Goal: Task Accomplishment & Management: Use online tool/utility

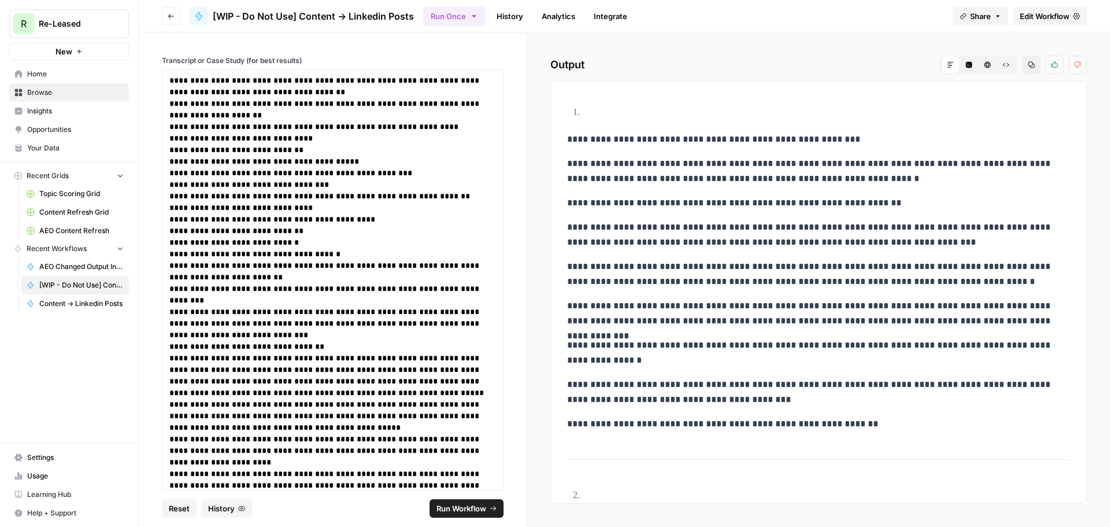
scroll to position [1154, 0]
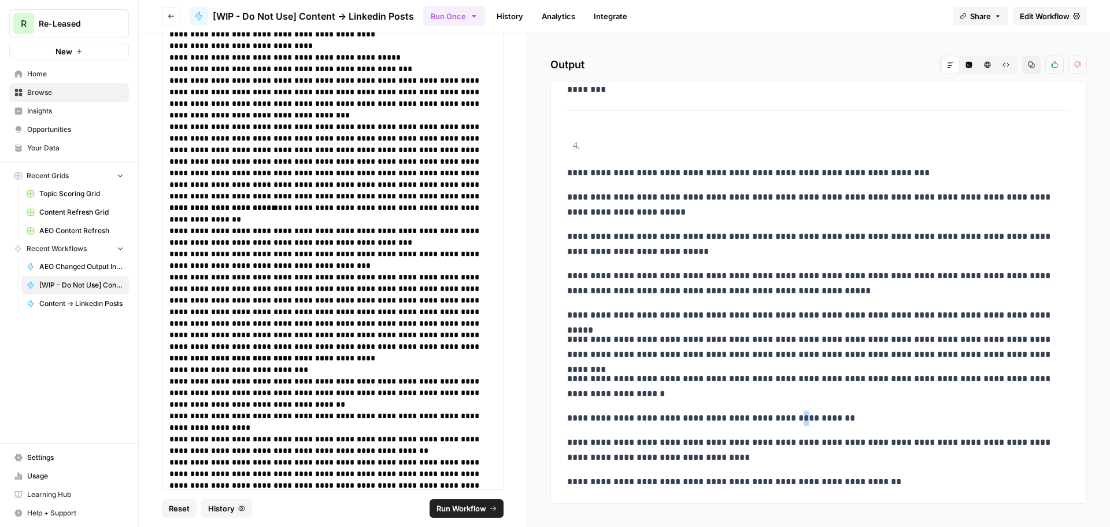
drag, startPoint x: 771, startPoint y: 408, endPoint x: 827, endPoint y: 421, distance: 57.1
click at [827, 421] on p "**********" at bounding box center [814, 417] width 494 height 15
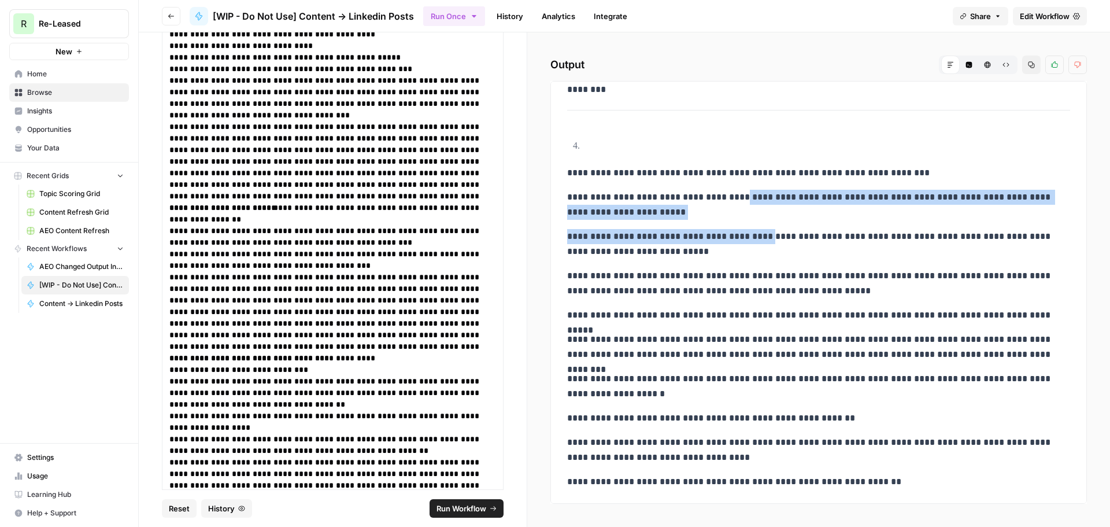
drag, startPoint x: 735, startPoint y: 197, endPoint x: 751, endPoint y: 239, distance: 45.2
click at [751, 239] on p "**********" at bounding box center [814, 244] width 494 height 30
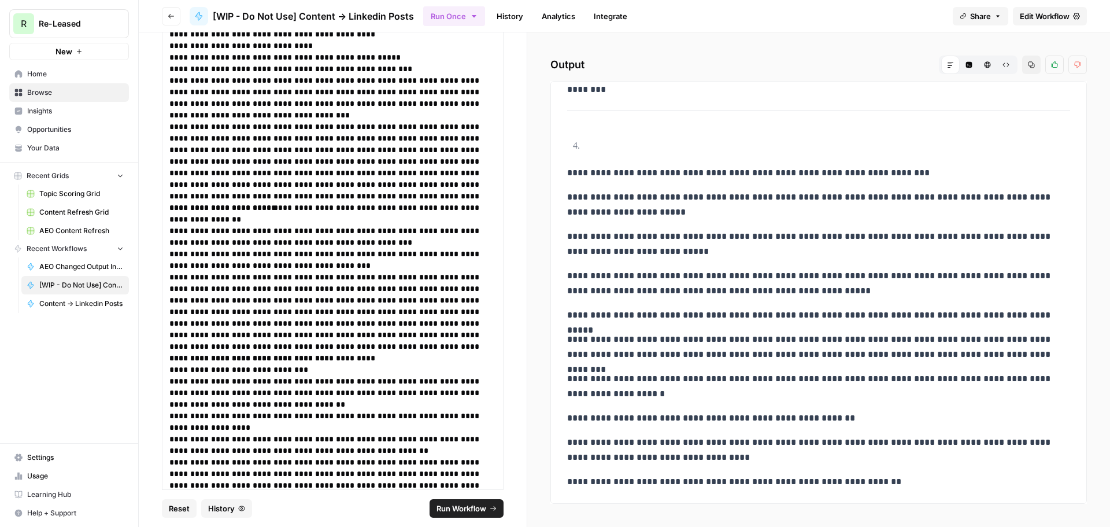
drag, startPoint x: 750, startPoint y: 238, endPoint x: 751, endPoint y: 247, distance: 9.4
click at [751, 247] on p "**********" at bounding box center [814, 244] width 494 height 30
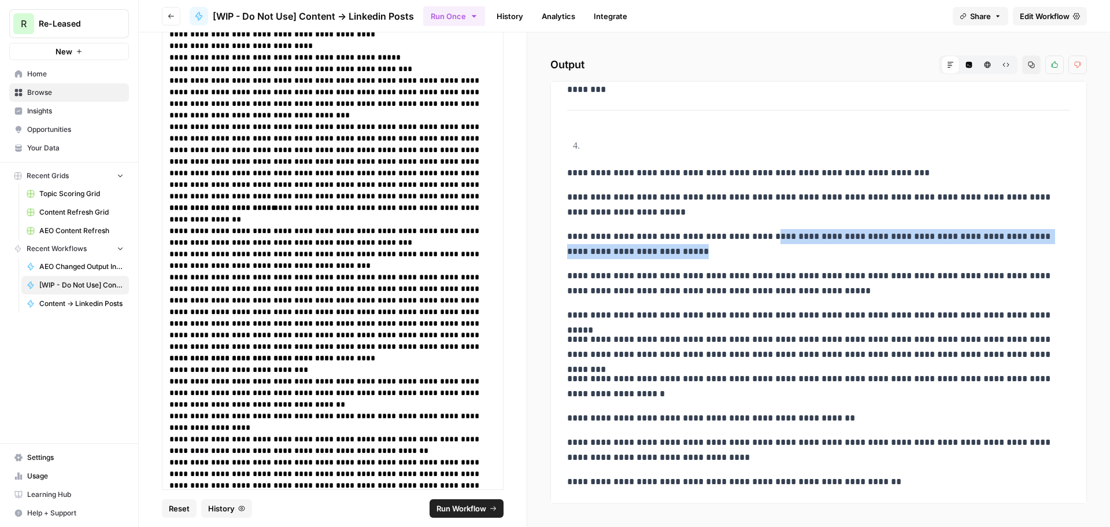
click at [751, 247] on p "**********" at bounding box center [814, 244] width 494 height 30
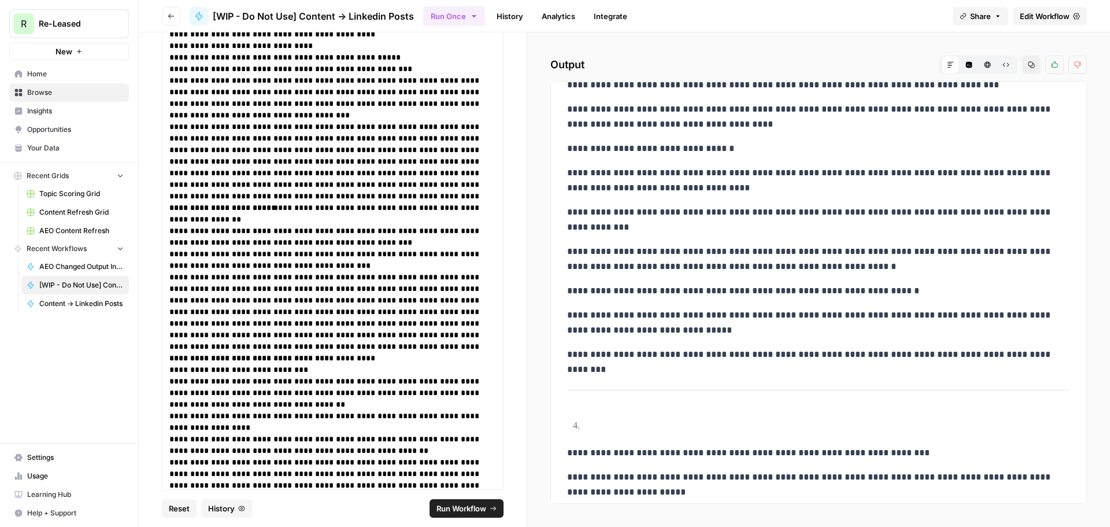
scroll to position [865, 0]
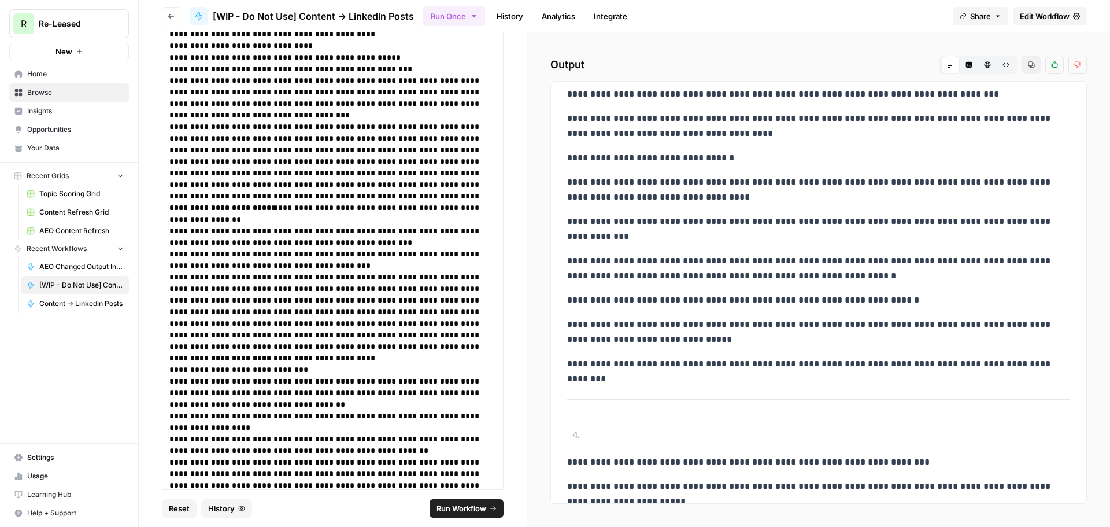
drag, startPoint x: 643, startPoint y: 214, endPoint x: 671, endPoint y: 253, distance: 48.4
click at [668, 251] on div "**********" at bounding box center [818, 4] width 517 height 1557
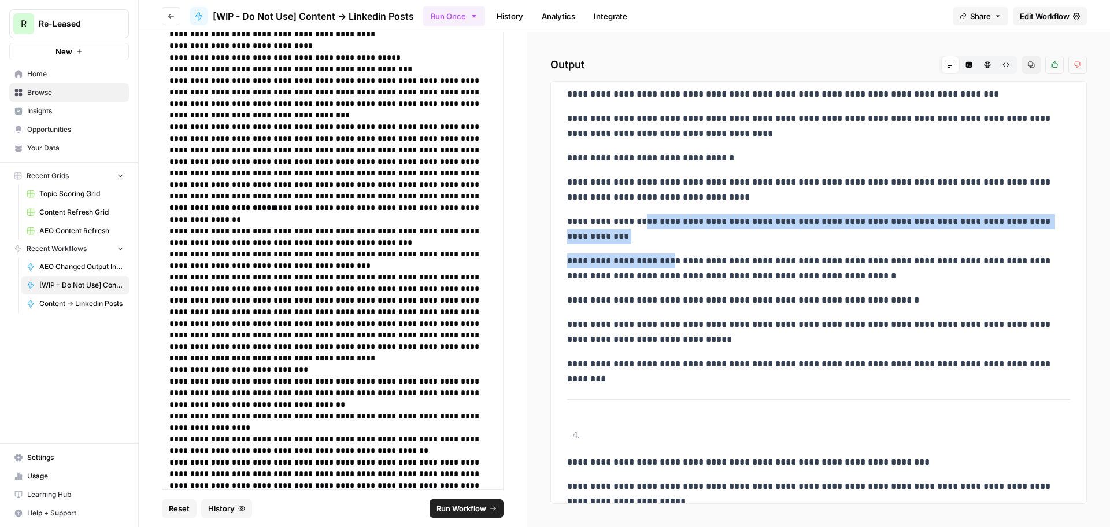
click at [671, 253] on p "**********" at bounding box center [814, 268] width 494 height 30
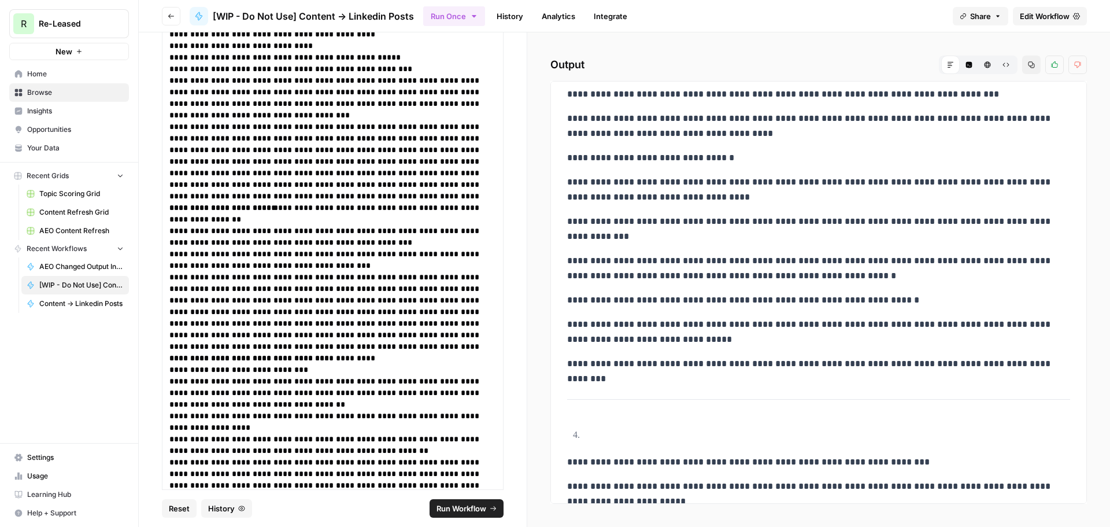
click at [674, 271] on p "**********" at bounding box center [814, 268] width 494 height 30
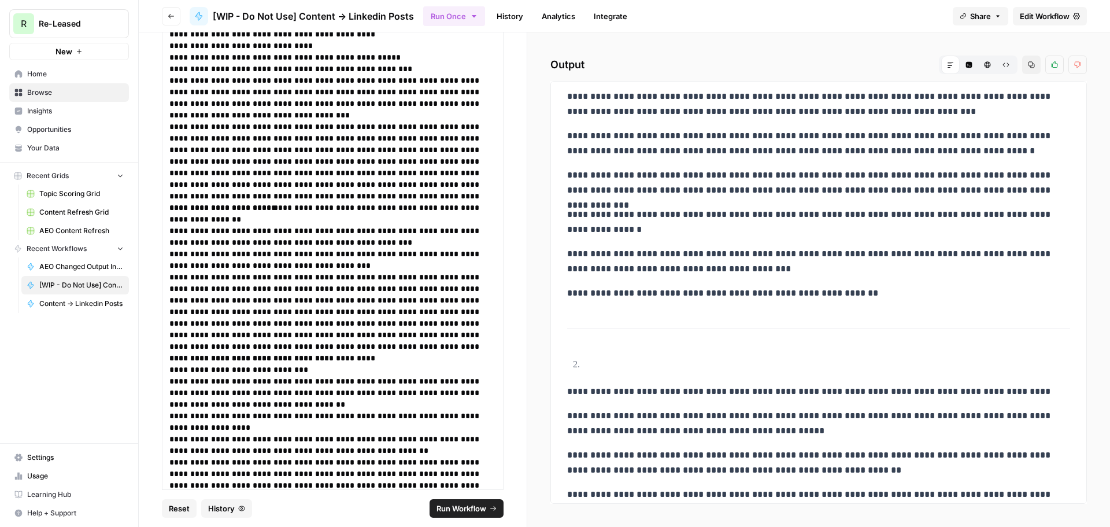
scroll to position [0, 0]
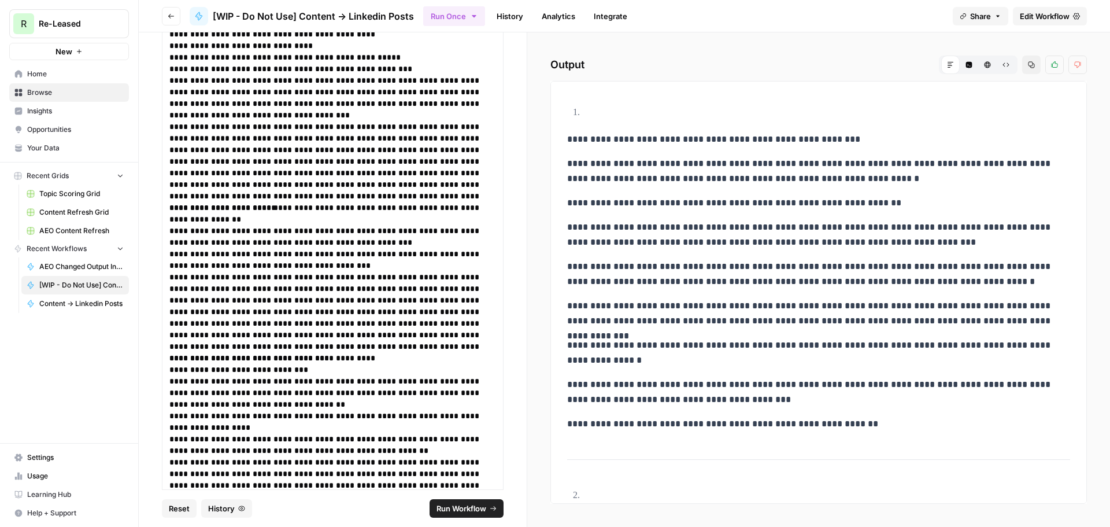
click at [255, 16] on span "[WIP - Do Not Use] Content -> Linkedin Posts" at bounding box center [313, 16] width 201 height 14
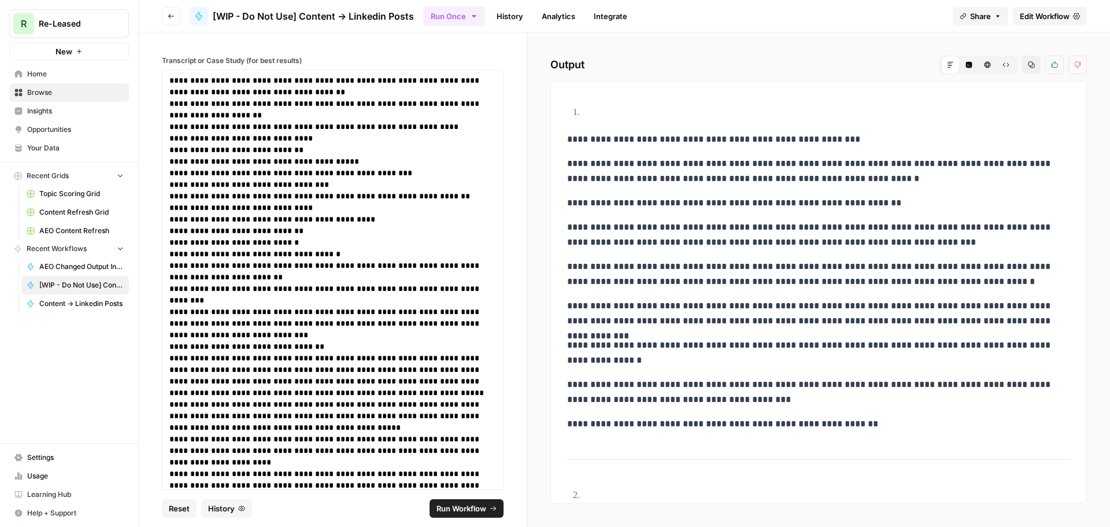
click at [1045, 17] on span "Edit Workflow" at bounding box center [1045, 16] width 50 height 12
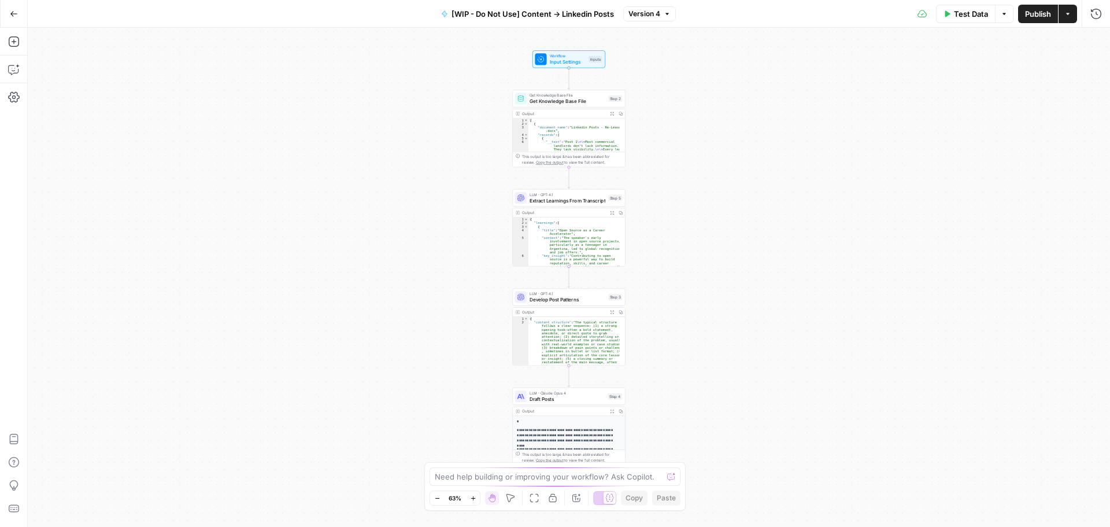
click at [583, 11] on span "[WIP - Do Not Use] Content -> Linkedin Posts" at bounding box center [532, 14] width 162 height 12
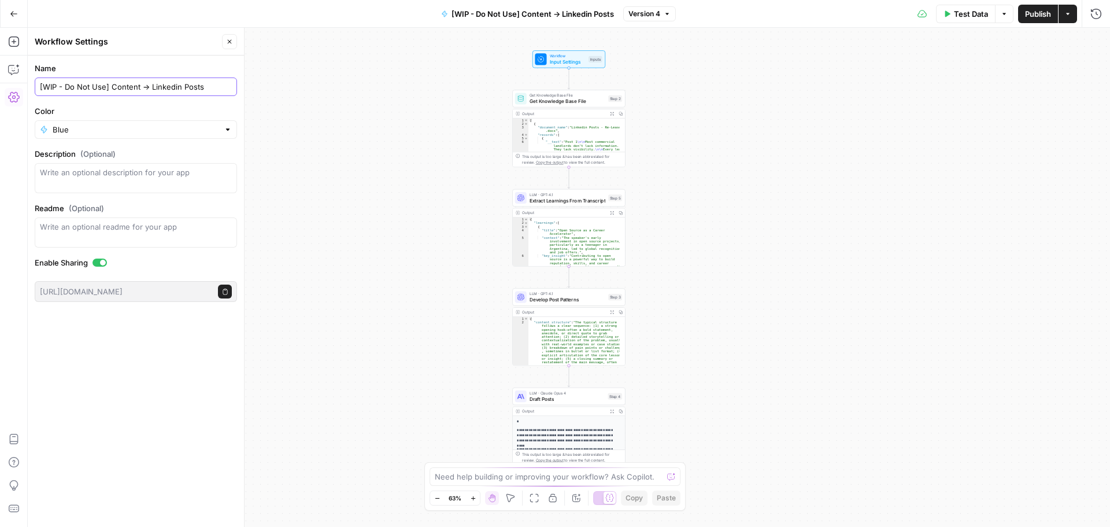
click at [162, 90] on input "[WIP - Do Not Use] Content -> Linkedin Posts" at bounding box center [136, 87] width 192 height 12
drag, startPoint x: 104, startPoint y: 88, endPoint x: 43, endPoint y: 90, distance: 61.3
click at [43, 90] on input "[WIP - Do Not Use] Content -> Linkedin Posts" at bounding box center [136, 87] width 192 height 12
type input "[Duplicate] Content -> Linkedin Posts"
click at [291, 202] on div "Workflow Input Settings Inputs Get Knowledge Base File Get Knowledge Base File …" at bounding box center [569, 277] width 1082 height 499
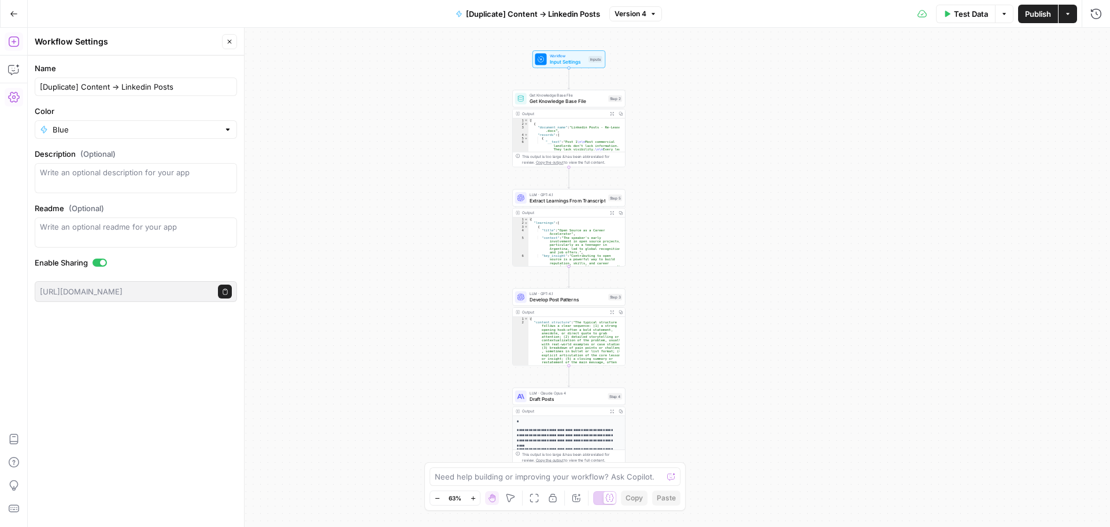
click at [229, 43] on icon "button" at bounding box center [229, 41] width 7 height 7
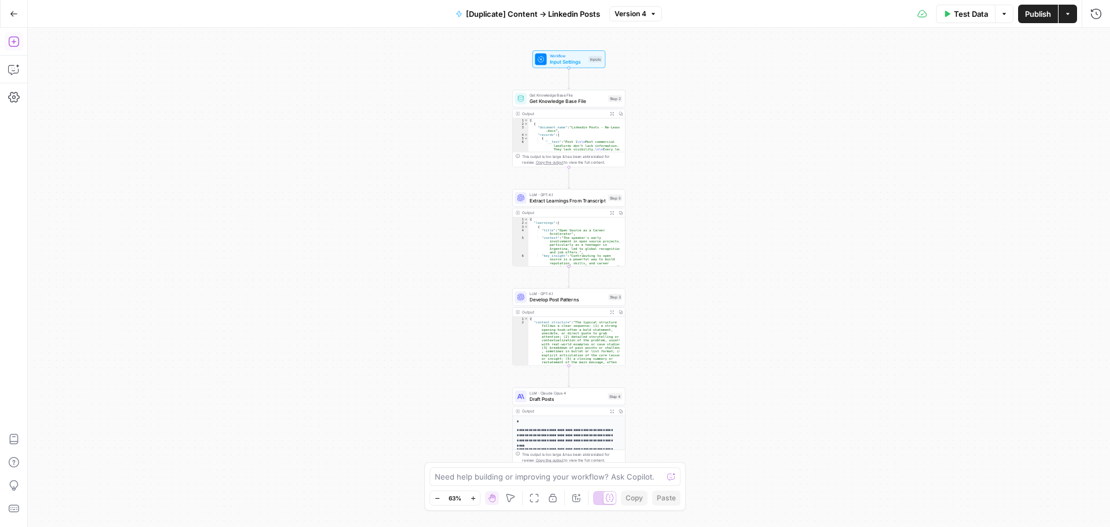
click at [15, 15] on icon "button" at bounding box center [14, 14] width 8 height 8
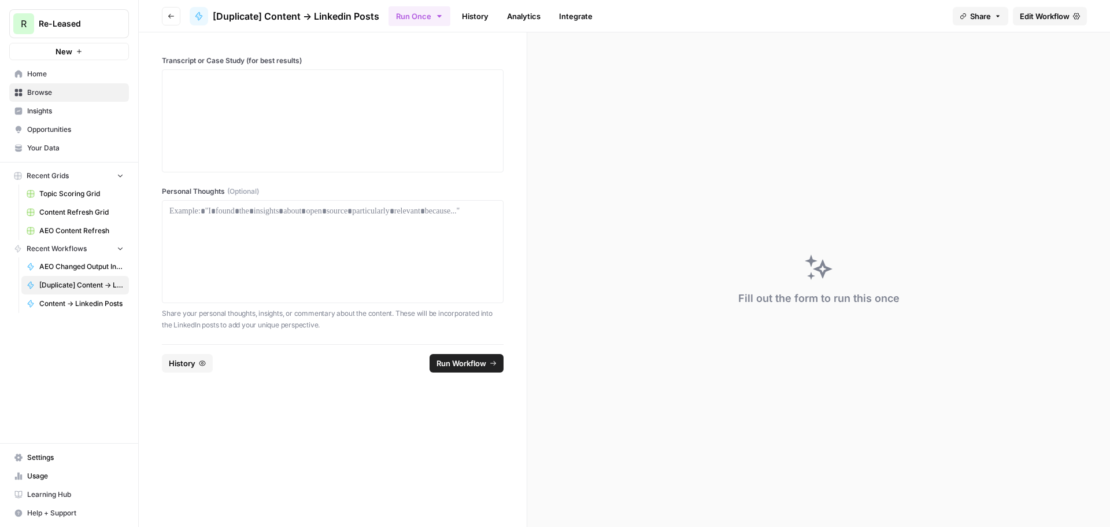
drag, startPoint x: 241, startPoint y: 190, endPoint x: 260, endPoint y: 190, distance: 18.5
click at [260, 190] on label "Personal Thoughts (Optional)" at bounding box center [333, 191] width 342 height 10
click at [259, 190] on span "(Optional)" at bounding box center [243, 191] width 32 height 10
drag, startPoint x: 220, startPoint y: 62, endPoint x: 266, endPoint y: 62, distance: 46.2
click at [266, 62] on label "Transcript or Case Study (for best results)" at bounding box center [333, 60] width 342 height 10
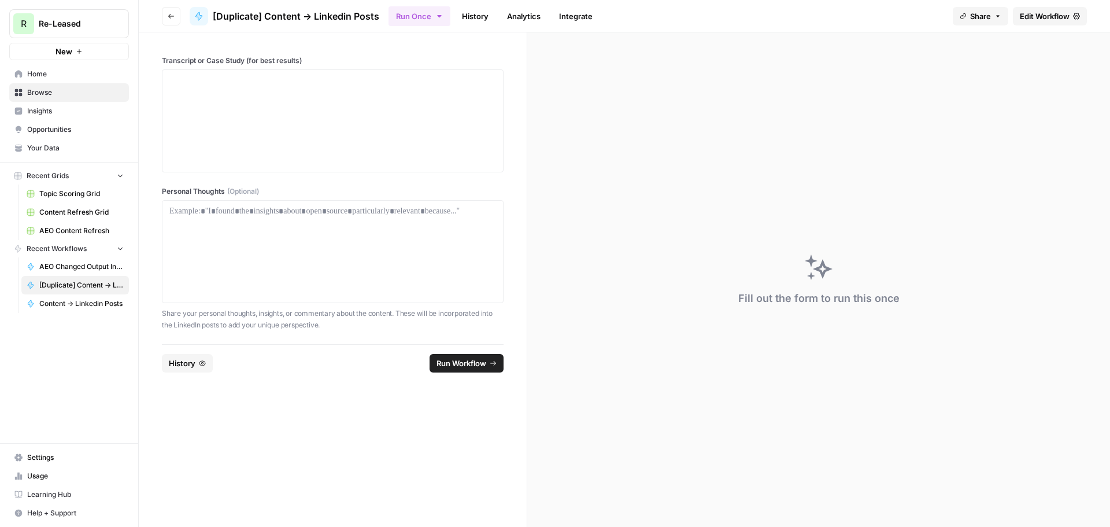
click at [266, 62] on label "Transcript or Case Study (for best results)" at bounding box center [333, 60] width 342 height 10
drag, startPoint x: 280, startPoint y: 63, endPoint x: 292, endPoint y: 63, distance: 12.1
click at [291, 63] on label "Transcript or Case Study (for best results)" at bounding box center [333, 60] width 342 height 10
click at [292, 63] on label "Transcript or Case Study (for best results)" at bounding box center [333, 60] width 342 height 10
click at [315, 57] on label "Transcript or Case Study (for best results)" at bounding box center [333, 60] width 342 height 10
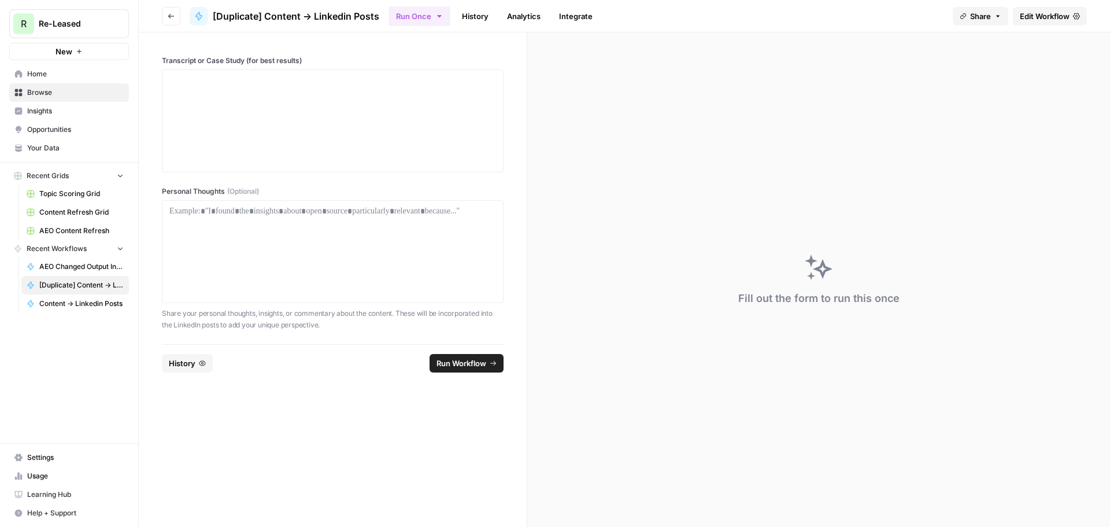
click at [1051, 14] on span "Edit Workflow" at bounding box center [1045, 16] width 50 height 12
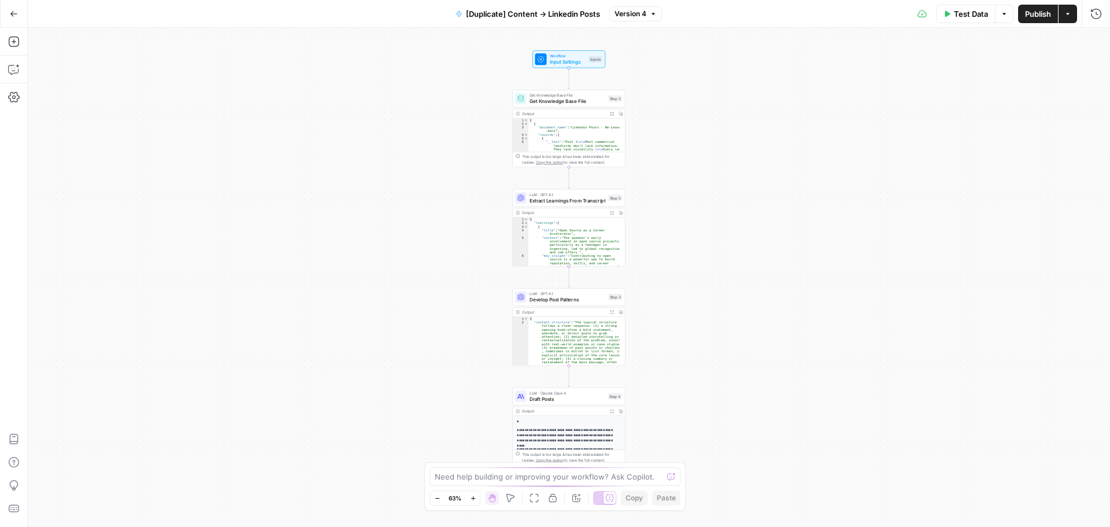
click at [555, 59] on span "Input Settings" at bounding box center [568, 62] width 36 height 8
click at [957, 96] on results\) "Transcript or Case Study (for best results)" at bounding box center [1002, 93] width 186 height 12
click at [910, 94] on results\) "Transcript or Case Study (for best results)" at bounding box center [1002, 93] width 186 height 12
click at [1081, 71] on icon "button" at bounding box center [1078, 72] width 6 height 6
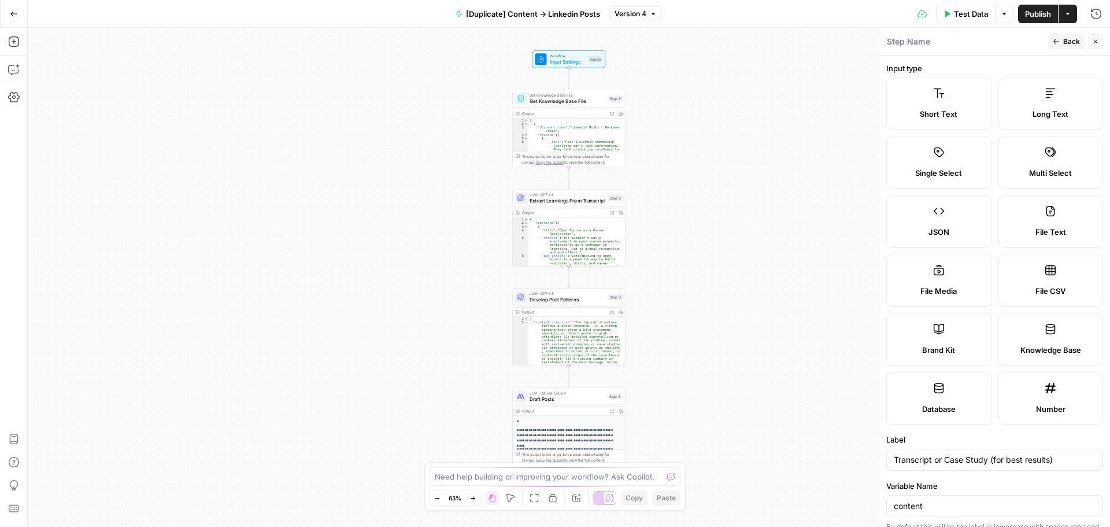
scroll to position [231, 0]
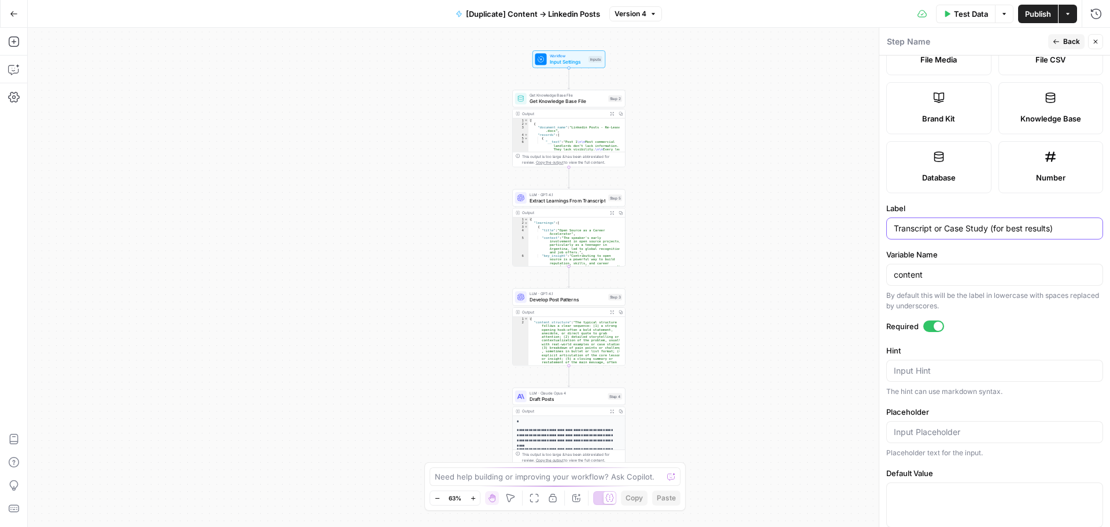
click at [896, 232] on input "Transcript or Case Study (for best results)" at bounding box center [995, 229] width 202 height 12
click at [1017, 228] on input "Input Transcript or Case Study (for best results)" at bounding box center [995, 229] width 202 height 12
click at [1018, 233] on input "Input Transcript or Case Study (for best results)" at bounding box center [995, 229] width 202 height 12
drag, startPoint x: 1029, startPoint y: 231, endPoint x: 1035, endPoint y: 231, distance: 5.8
click at [1035, 231] on input "Input Transcript or Case Study (For best results)" at bounding box center [995, 229] width 202 height 12
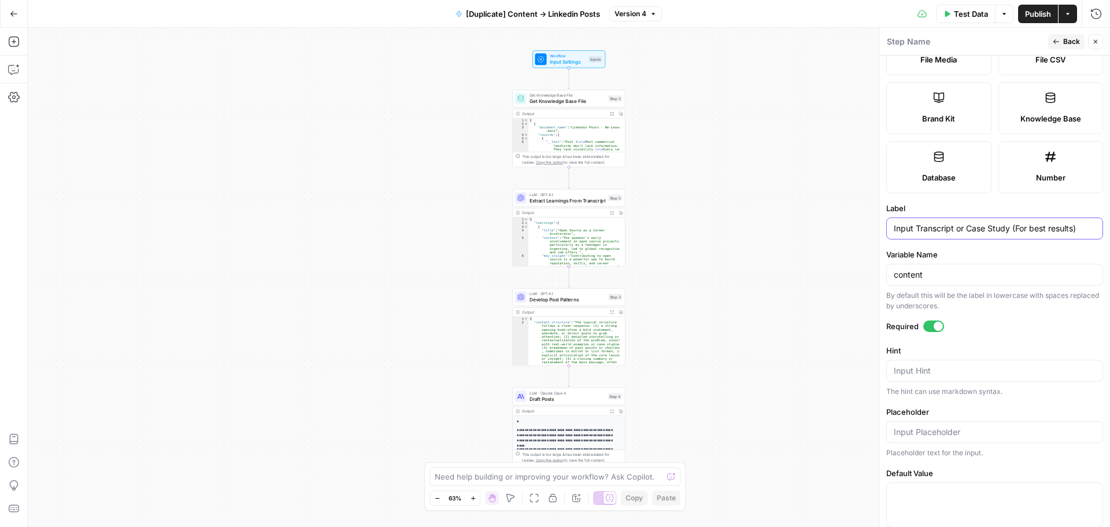
click at [1035, 231] on input "Input Transcript or Case Study (For best results)" at bounding box center [995, 229] width 202 height 12
click at [1031, 230] on input "Input Transcript or Case Study (For best results)" at bounding box center [995, 229] width 202 height 12
click at [1034, 231] on input "Input Transcript or Case Study (For best results)" at bounding box center [995, 229] width 202 height 12
click at [1050, 229] on input "Input Transcript or Case Study (For Best results)" at bounding box center [995, 229] width 202 height 12
type input "Input Transcript or Case Study (For Best Results)"
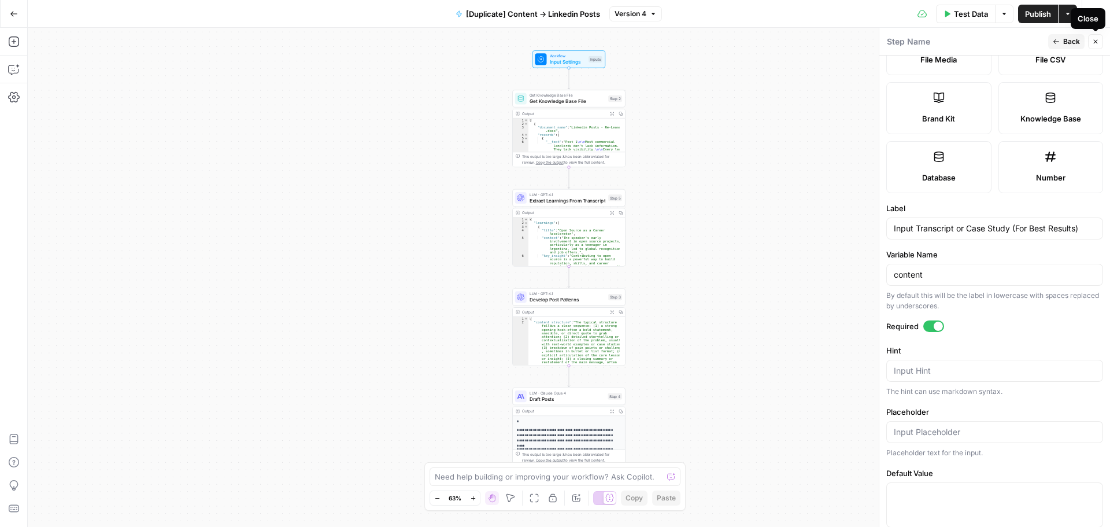
click at [1097, 40] on icon "button" at bounding box center [1095, 41] width 7 height 7
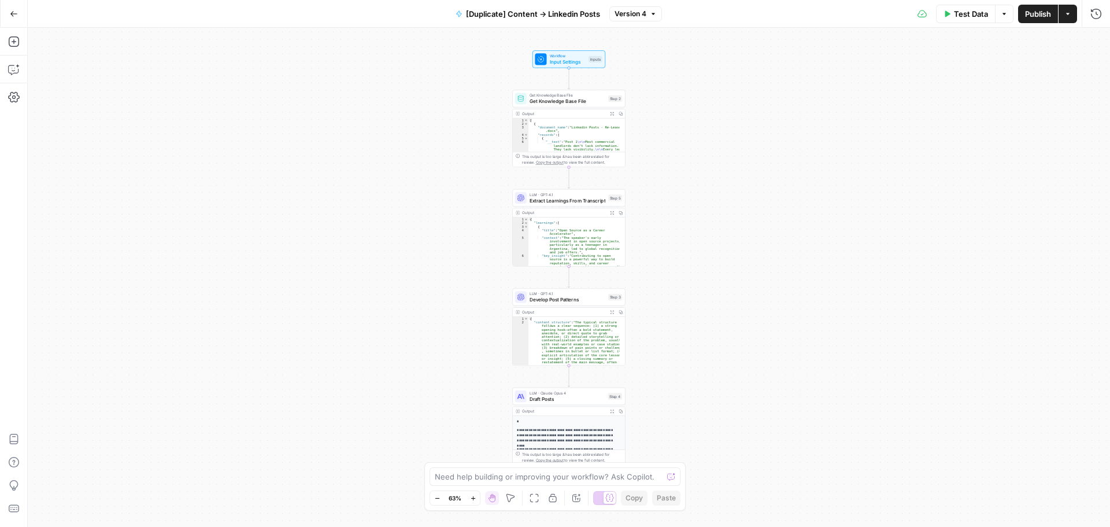
click at [567, 65] on span "Input Settings" at bounding box center [568, 62] width 36 height 8
click at [21, 14] on button "Go Back" at bounding box center [13, 13] width 21 height 21
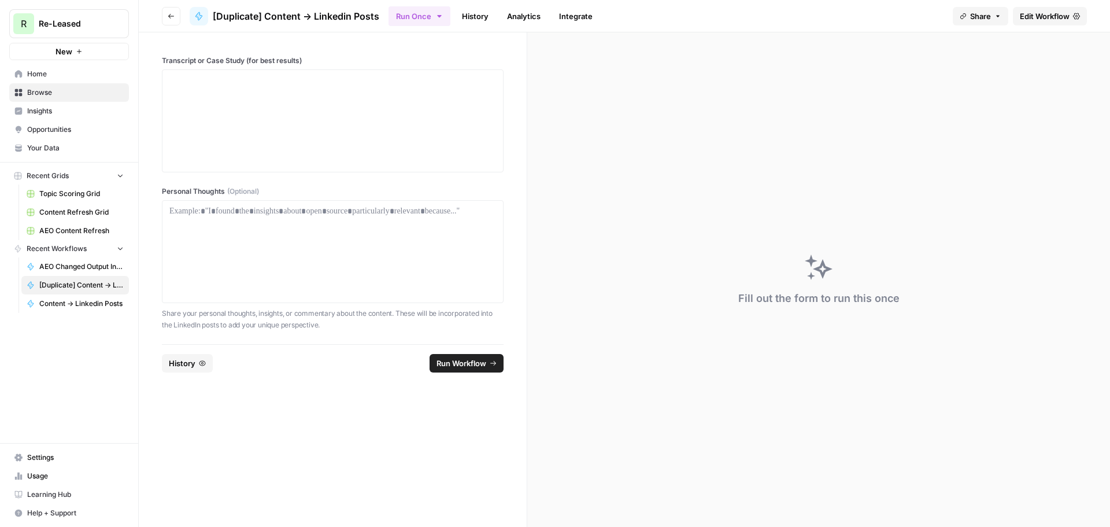
click at [1043, 20] on span "Edit Workflow" at bounding box center [1045, 16] width 50 height 12
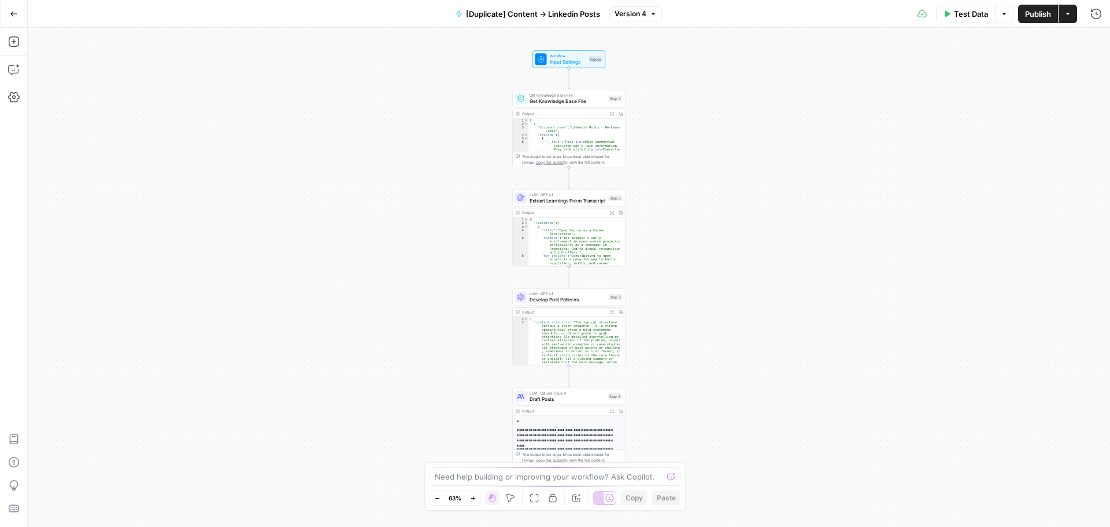
click at [1042, 17] on span "Publish" at bounding box center [1038, 14] width 26 height 12
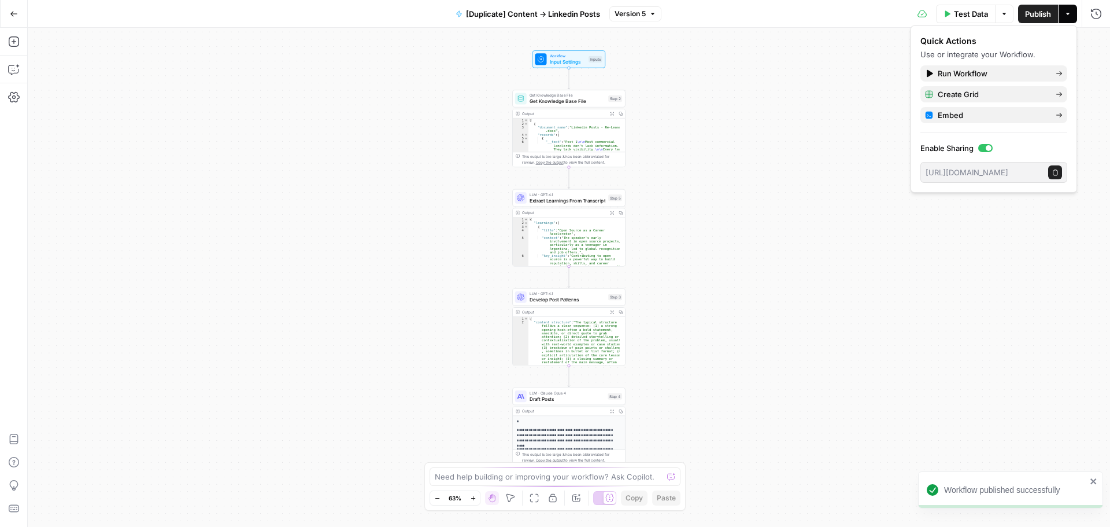
click at [21, 15] on button "Go Back" at bounding box center [13, 13] width 21 height 21
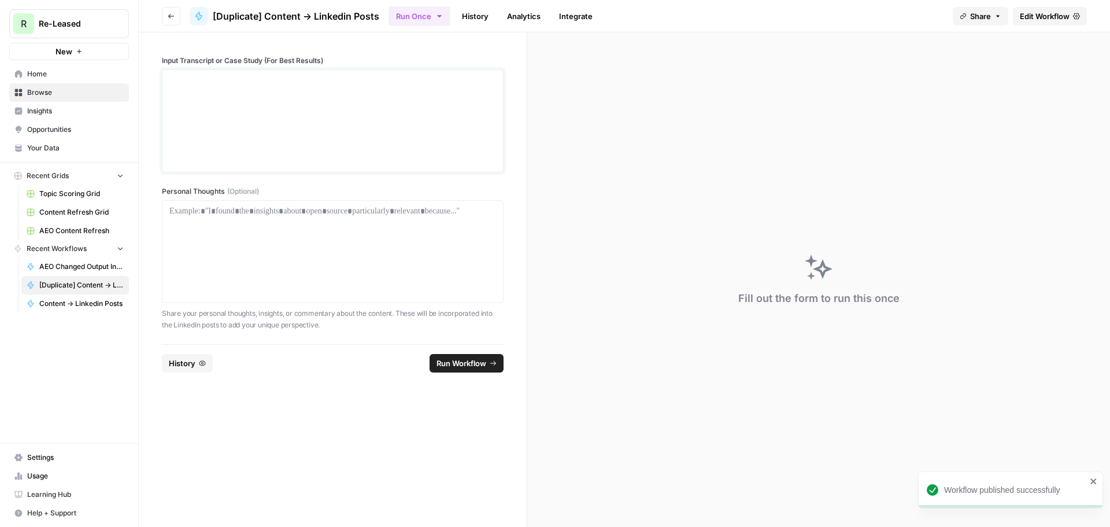
click at [204, 105] on div at bounding box center [332, 121] width 327 height 92
click at [290, 210] on p at bounding box center [332, 211] width 327 height 12
click at [264, 138] on div at bounding box center [332, 121] width 327 height 92
drag, startPoint x: 328, startPoint y: 318, endPoint x: 345, endPoint y: 327, distance: 18.9
click at [344, 327] on p "Share your personal thoughts, insights, or commentary about the content. These …" at bounding box center [333, 319] width 342 height 23
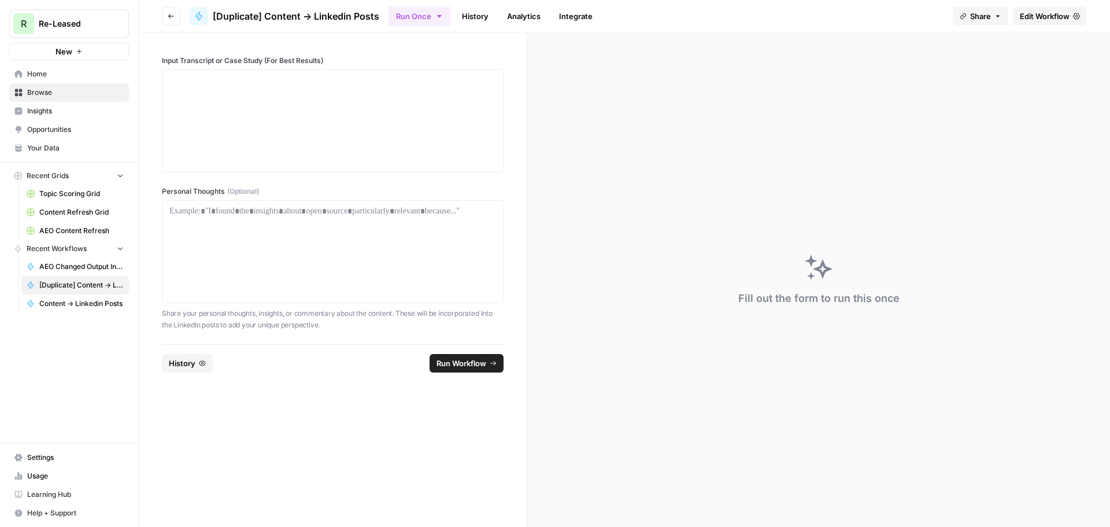
click at [345, 327] on p "Share your personal thoughts, insights, or commentary about the content. These …" at bounding box center [333, 319] width 342 height 23
click at [190, 359] on span "History" at bounding box center [182, 363] width 27 height 12
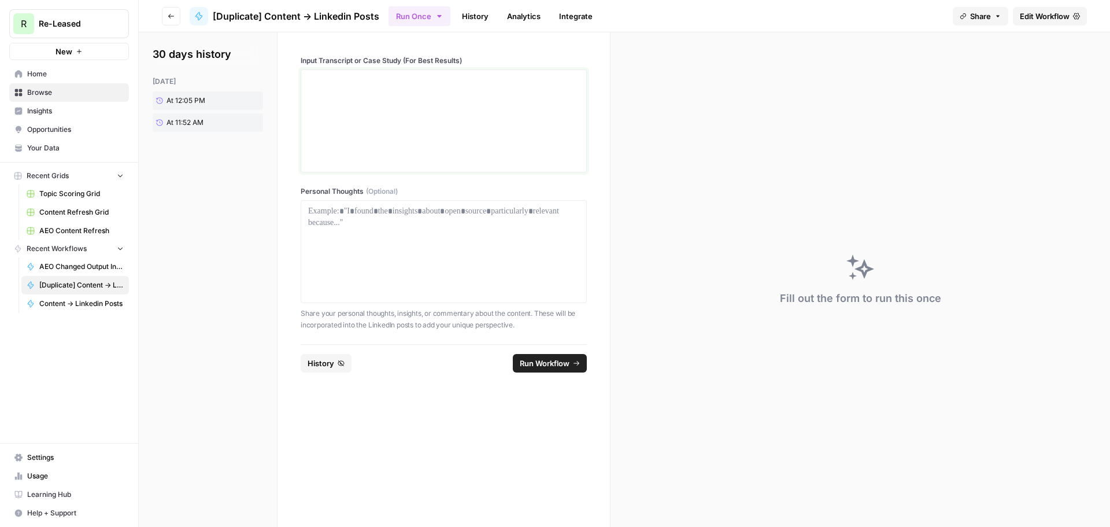
click at [348, 75] on p at bounding box center [443, 81] width 271 height 12
drag, startPoint x: 344, startPoint y: 54, endPoint x: 428, endPoint y: 54, distance: 84.4
click at [428, 54] on div "Input Transcript or Case Study (For Best Results) Personal Thoughts (Optional) …" at bounding box center [443, 188] width 332 height 312
click at [393, 62] on label "Input Transcript or Case Study (For Best Results)" at bounding box center [444, 60] width 286 height 10
click at [449, 40] on div "Input Transcript or Case Study (For Best Results) Personal Thoughts (Optional) …" at bounding box center [443, 188] width 332 height 312
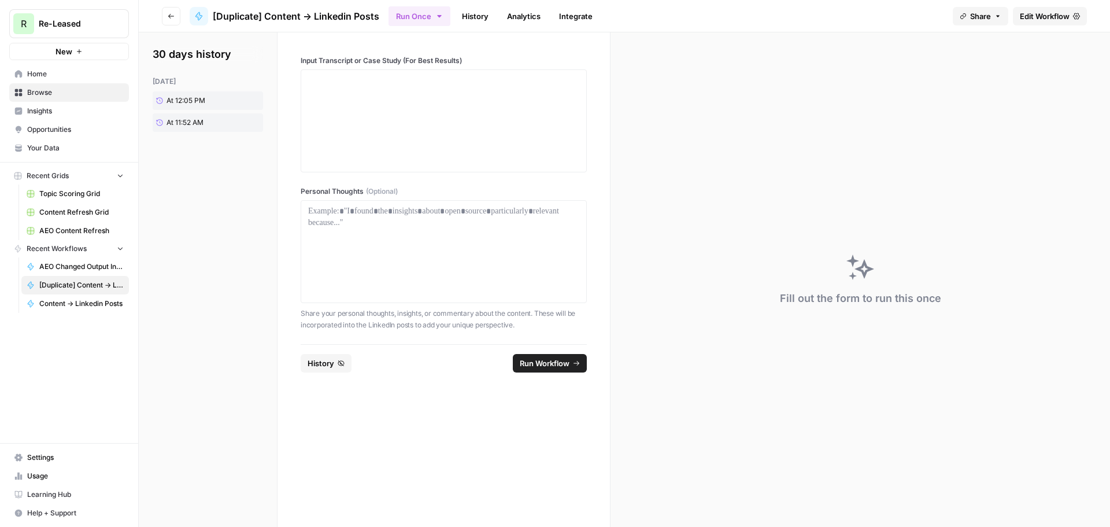
click at [1026, 17] on span "Edit Workflow" at bounding box center [1045, 16] width 50 height 12
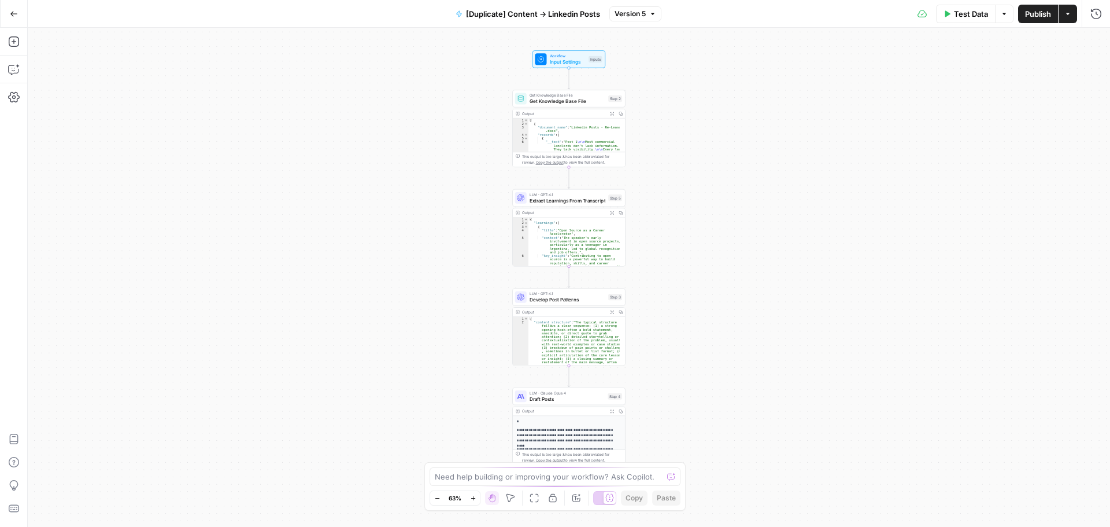
click at [585, 60] on span "Input Settings" at bounding box center [568, 62] width 36 height 8
click at [961, 135] on Thoughts "Personal Thoughts (Optional)" at bounding box center [1001, 140] width 184 height 12
click at [1061, 118] on span "edit field" at bounding box center [1057, 117] width 25 height 9
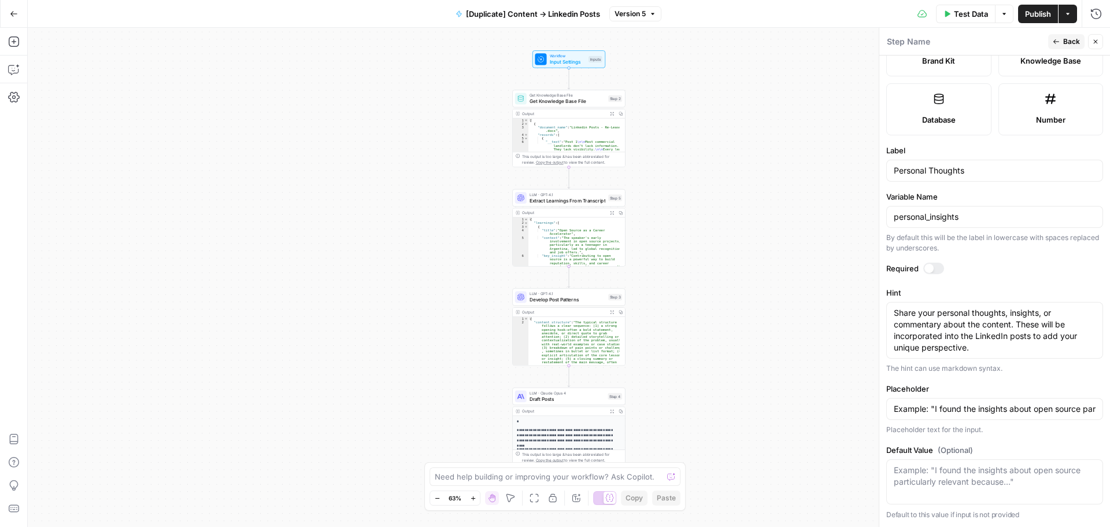
scroll to position [290, 0]
click at [1091, 39] on span "E" at bounding box center [1093, 39] width 9 height 12
click at [986, 43] on div "Step Name" at bounding box center [965, 41] width 158 height 13
click at [1099, 44] on button "Close" at bounding box center [1095, 41] width 15 height 15
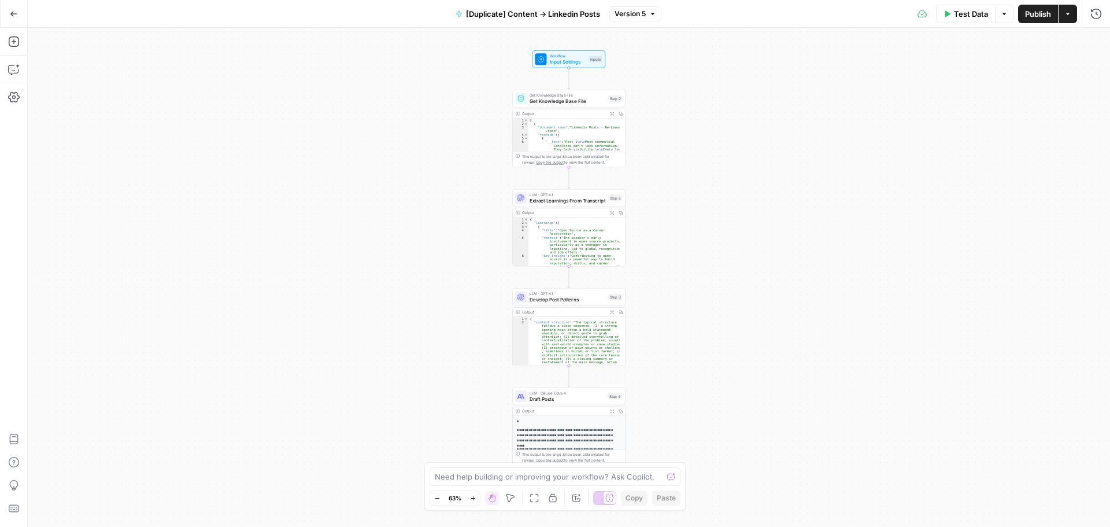
click at [554, 59] on span "Input Settings" at bounding box center [568, 62] width 36 height 8
click at [953, 169] on button "Add Field" at bounding box center [984, 175] width 192 height 18
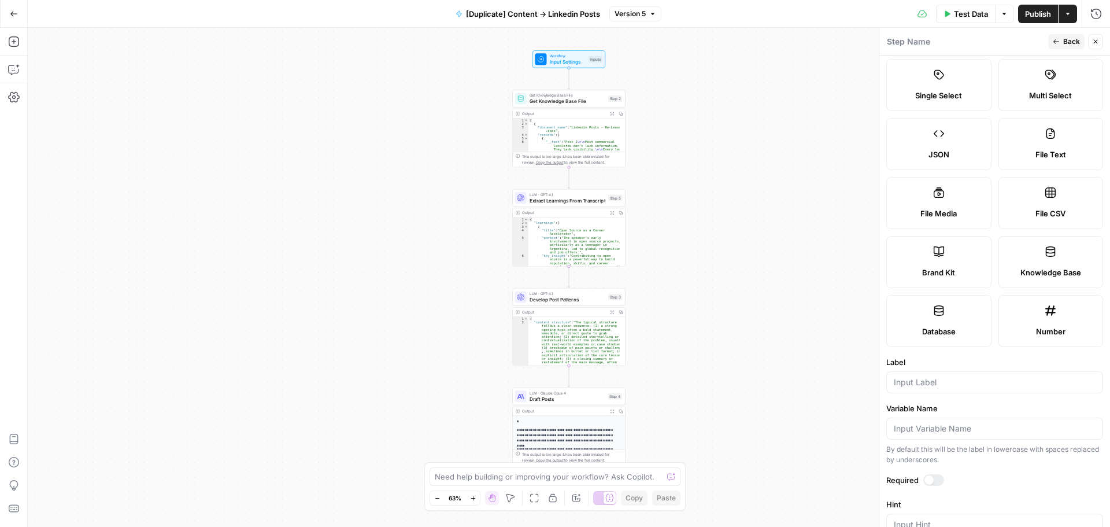
scroll to position [0, 0]
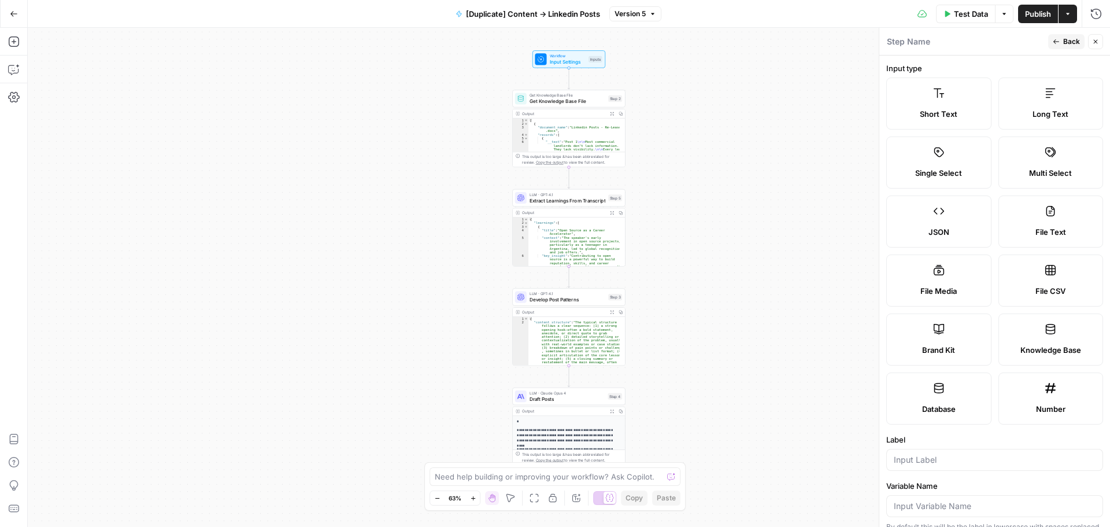
click at [939, 149] on icon at bounding box center [939, 152] width 12 height 12
click at [938, 460] on input "Label" at bounding box center [995, 460] width 202 height 12
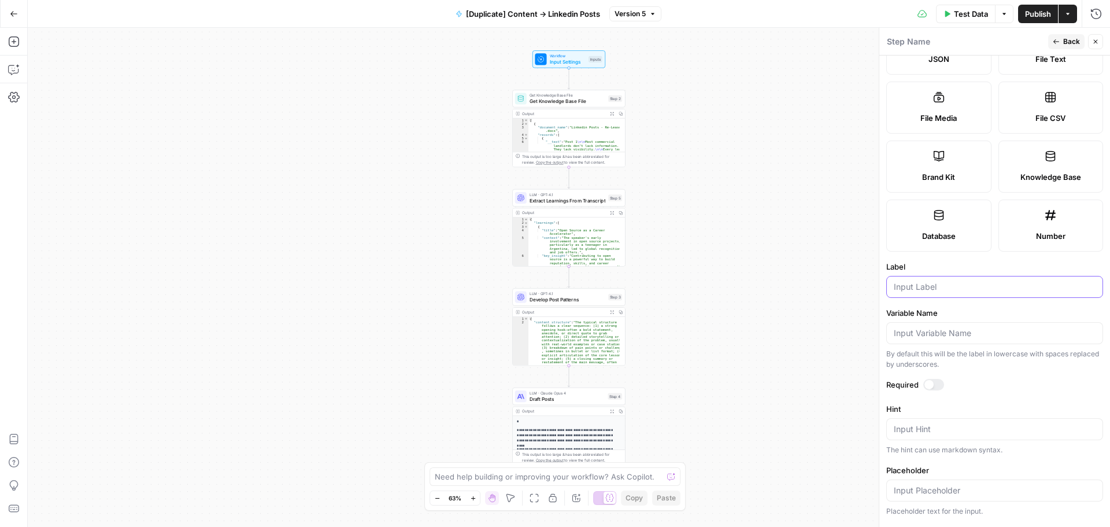
scroll to position [173, 0]
type input "r"
type input "Region"
click at [928, 384] on div at bounding box center [928, 383] width 9 height 9
click at [932, 432] on textarea "Hint" at bounding box center [995, 429] width 202 height 12
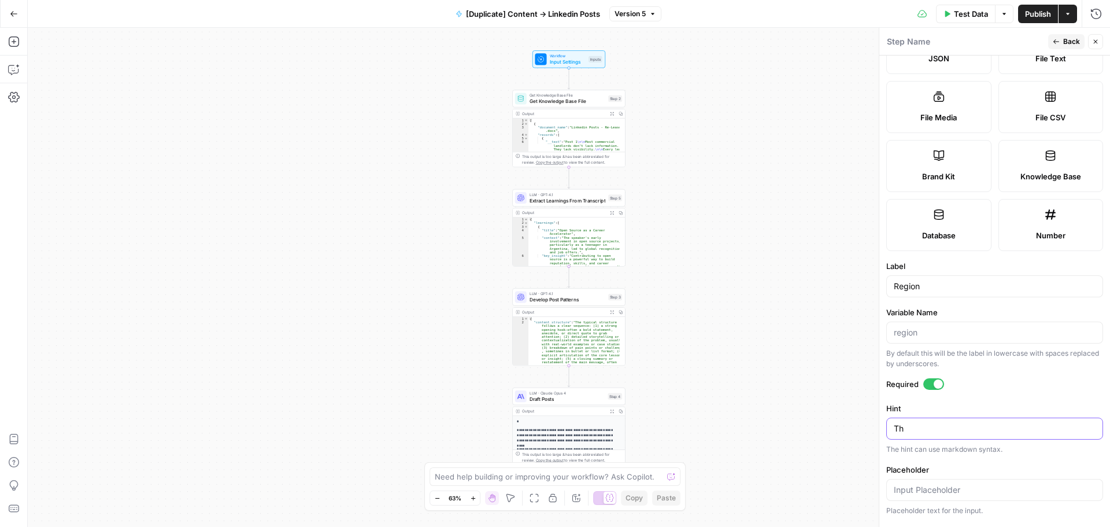
type textarea "T"
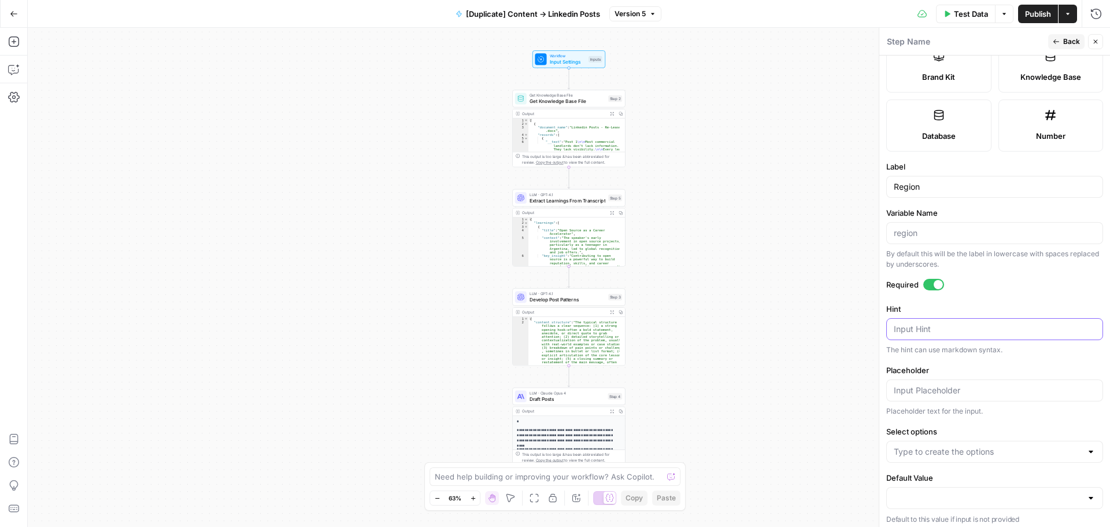
scroll to position [278, 0]
click at [940, 319] on textarea "Hint" at bounding box center [995, 324] width 202 height 12
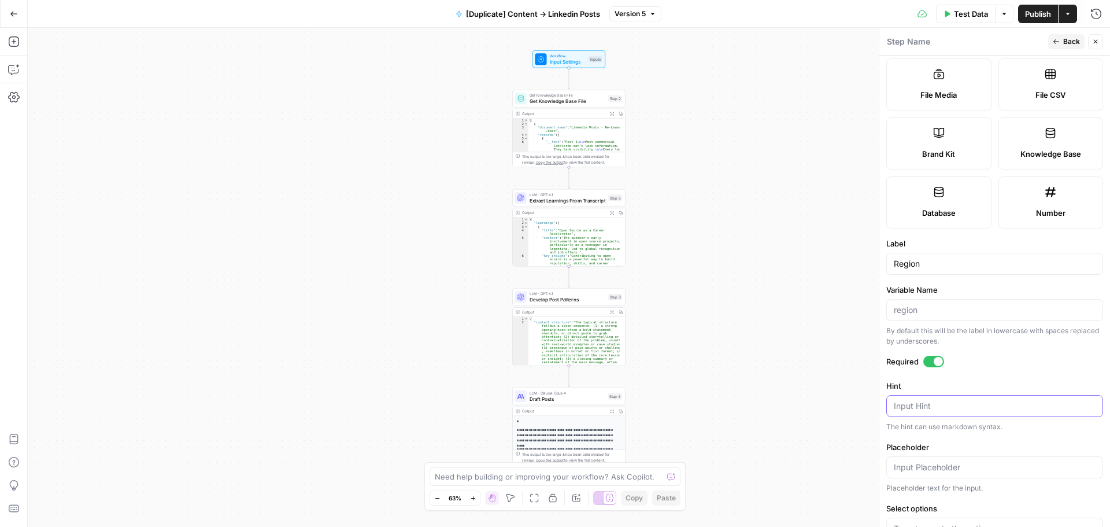
scroll to position [220, 0]
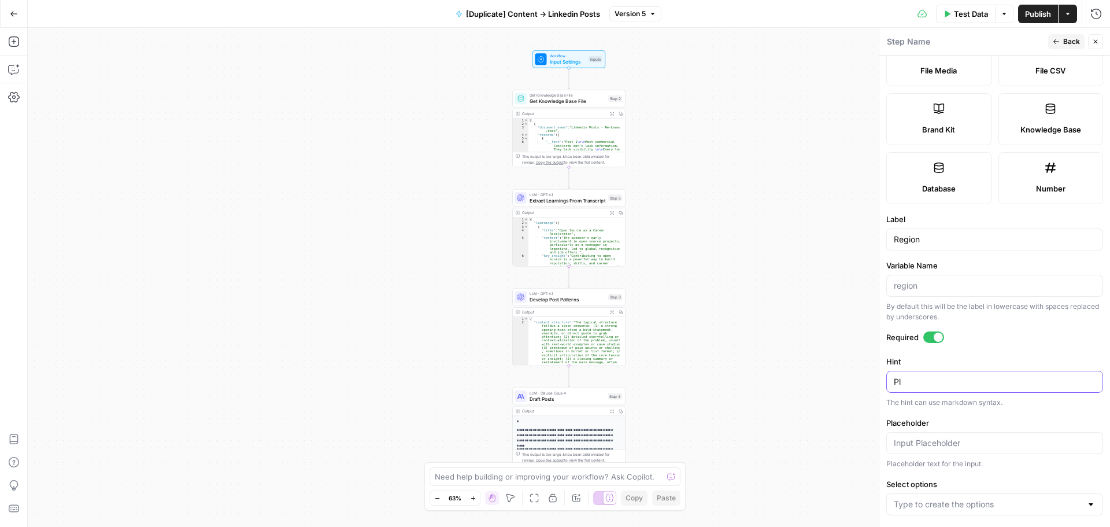
type textarea "P"
click at [964, 388] on div "Your region selection will Your region selection will" at bounding box center [994, 382] width 217 height 22
click at [987, 381] on textarea "Your region selection will" at bounding box center [995, 382] width 202 height 12
paste textarea "decide whether your post follows "s" or "z" spelling conventions."
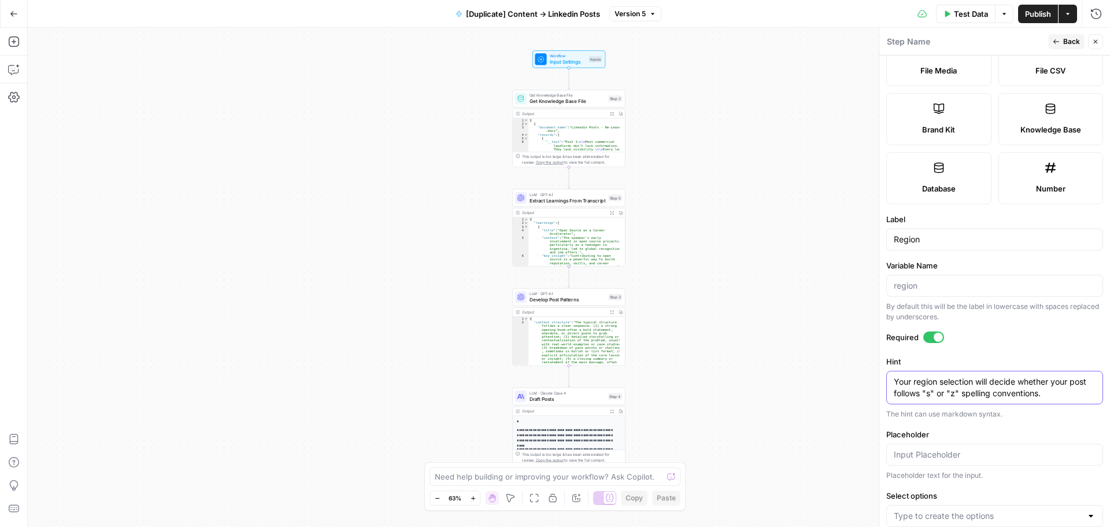
scroll to position [290, 0]
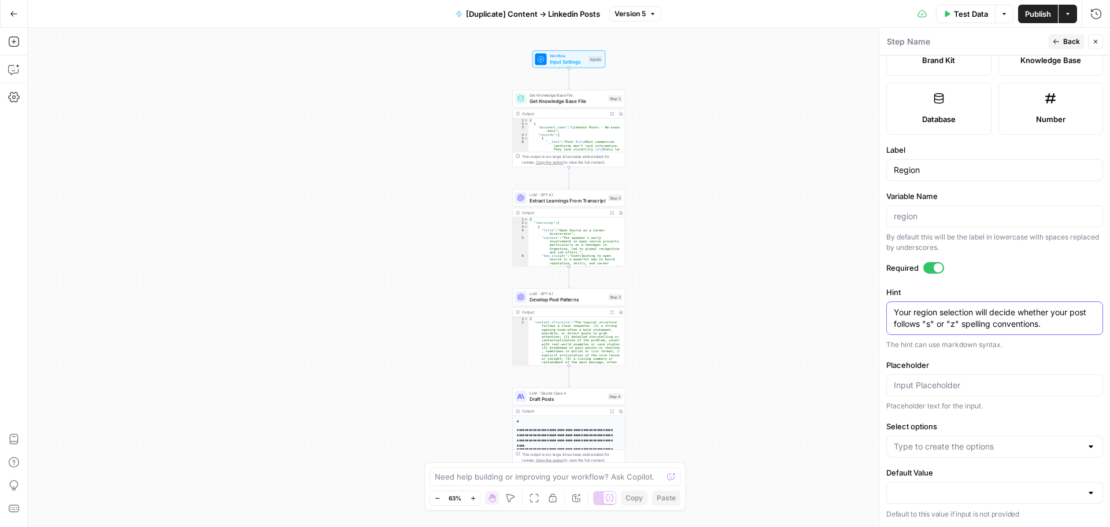
type textarea "Your region selection will decide whether your post follows "s" or "z" spelling…"
click at [964, 442] on input "Select options" at bounding box center [988, 446] width 188 height 12
type input "[PERSON_NAME]"
type input "EMEA"
type input "APAC"
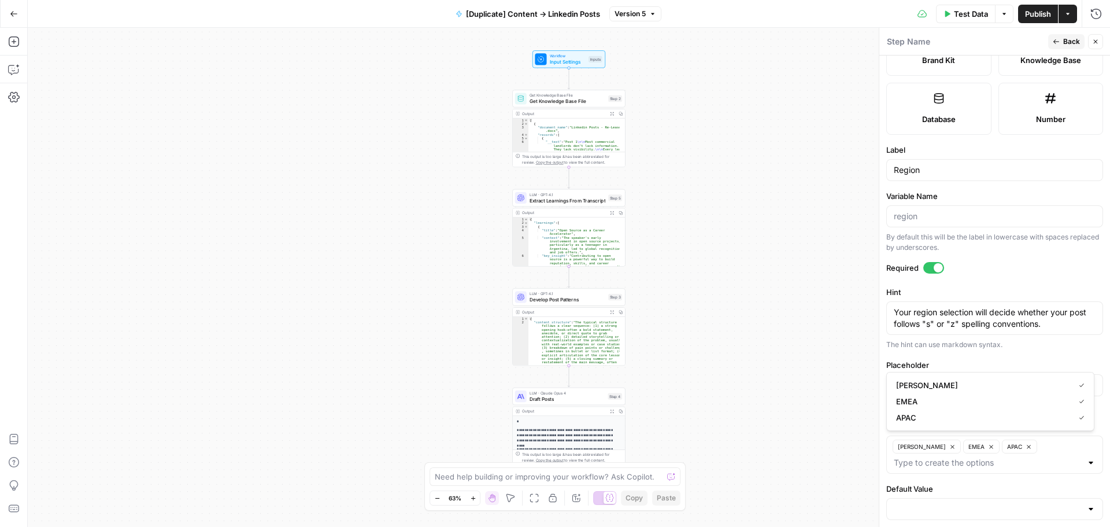
click at [888, 482] on form "Input type Short Text Long Text Single Select Multi Select JSON File Text File …" at bounding box center [994, 290] width 231 height 471
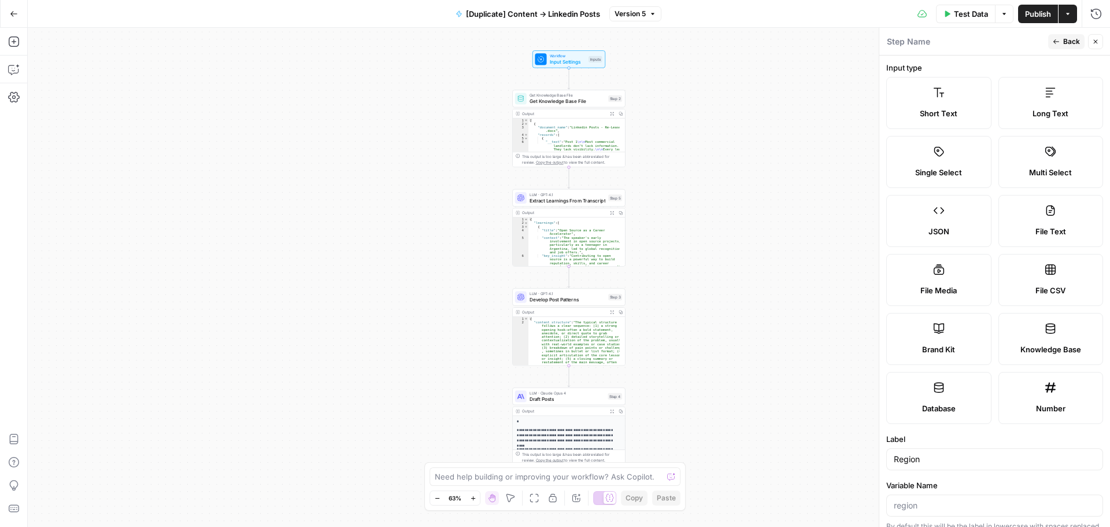
scroll to position [0, 0]
click at [1071, 37] on span "Back" at bounding box center [1071, 41] width 17 height 10
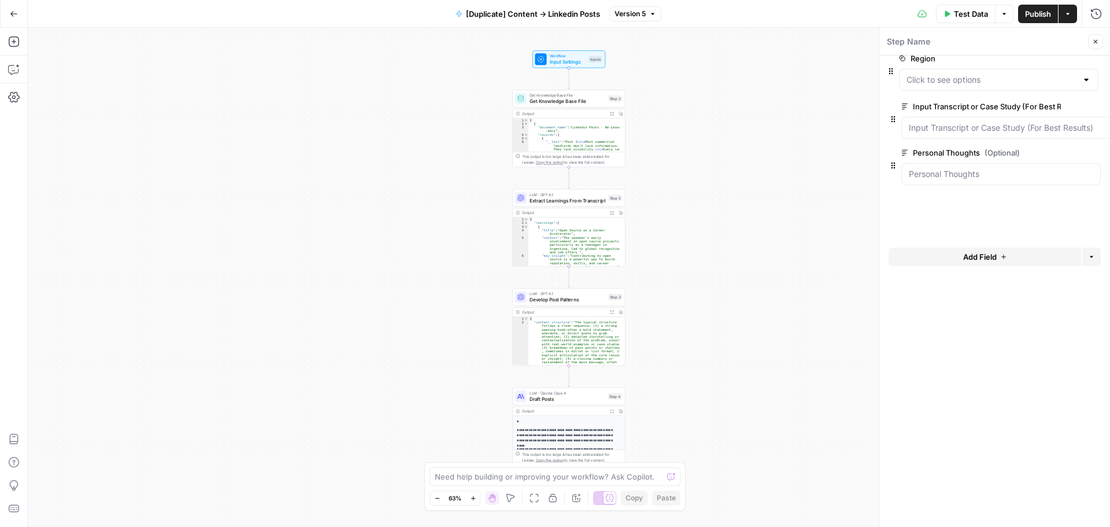
drag, startPoint x: 894, startPoint y: 178, endPoint x: 891, endPoint y: 69, distance: 108.7
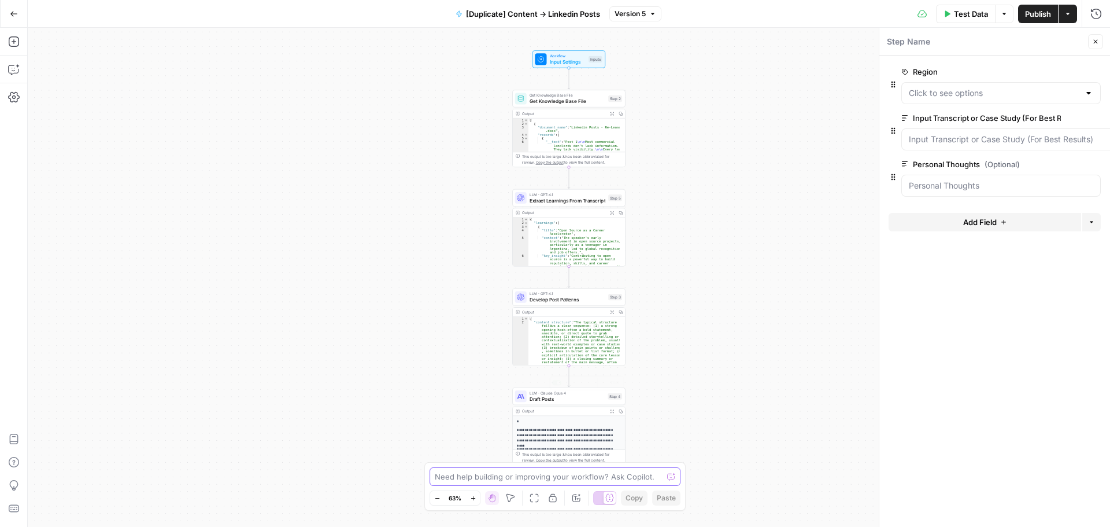
click at [609, 479] on textarea at bounding box center [549, 477] width 228 height 12
click at [641, 467] on textarea "When writing the posts, consider which option is selected int the Region input" at bounding box center [543, 470] width 222 height 23
click at [586, 474] on textarea "When writing the posts, consider which option is selected in the Region input" at bounding box center [543, 470] width 222 height 23
click at [623, 483] on div "When writing the posts, consider which option is selected in the Region input -…" at bounding box center [554, 470] width 255 height 30
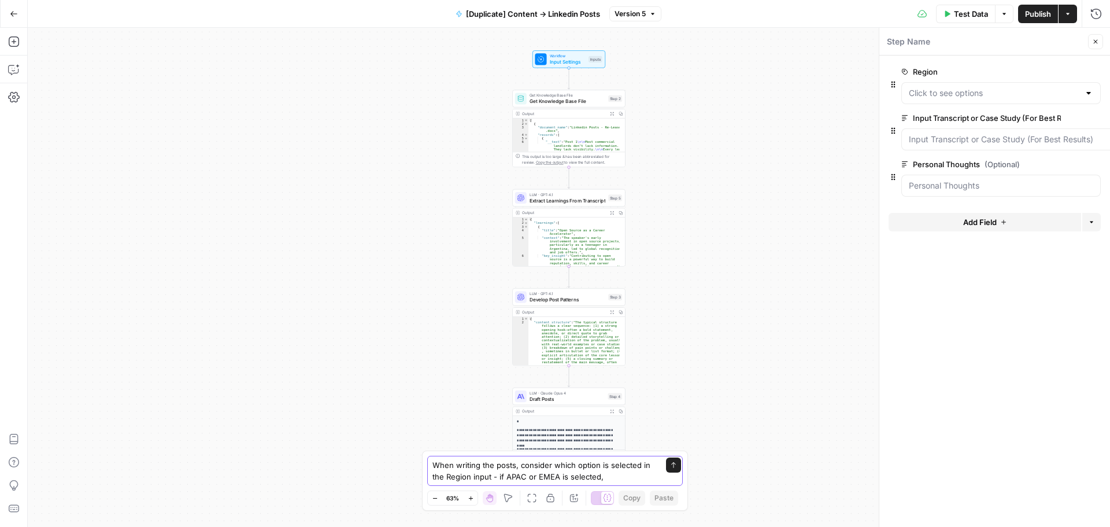
paste textarea "follow British English spelling conventions,"
drag, startPoint x: 564, startPoint y: 451, endPoint x: 579, endPoint y: 454, distance: 15.3
click at [574, 453] on textarea "When writing the posts, consider which option is selected in the Region input -…" at bounding box center [543, 459] width 222 height 46
click at [579, 454] on textarea "When writing the posts, consider which option is selected in the Region input -…" at bounding box center [543, 459] width 222 height 46
type textarea "When writing the posts, consider which option is selected in the Region input -…"
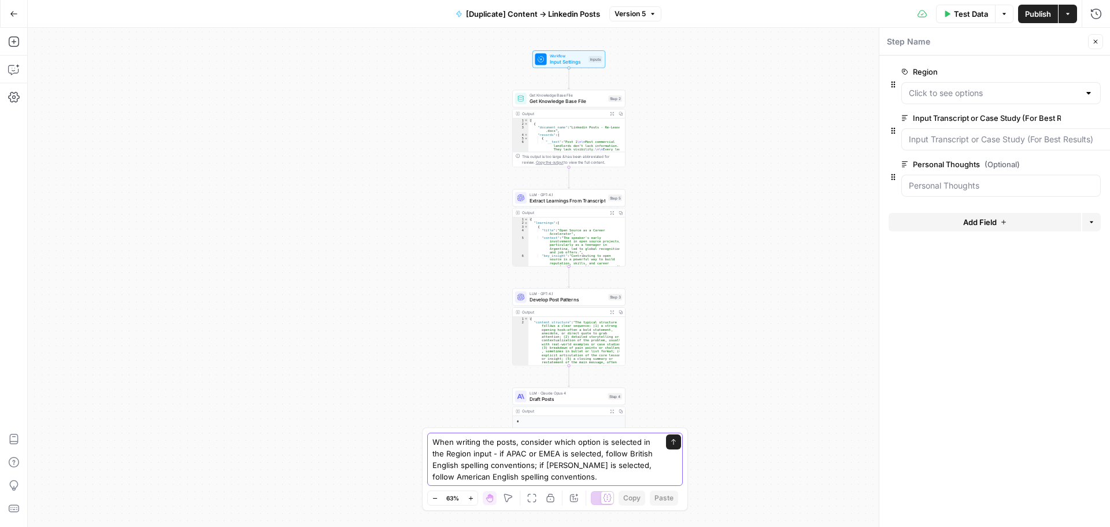
click at [677, 446] on button "Send" at bounding box center [673, 441] width 15 height 15
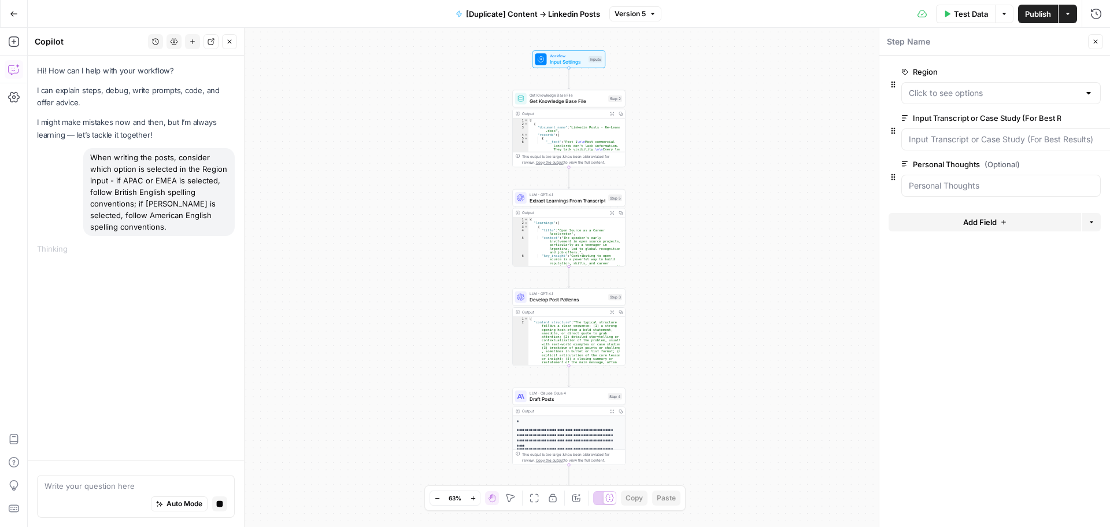
drag, startPoint x: 109, startPoint y: 167, endPoint x: 164, endPoint y: 209, distance: 68.8
click at [164, 209] on div "When writing the posts, consider which option is selected in the Region input -…" at bounding box center [158, 192] width 151 height 88
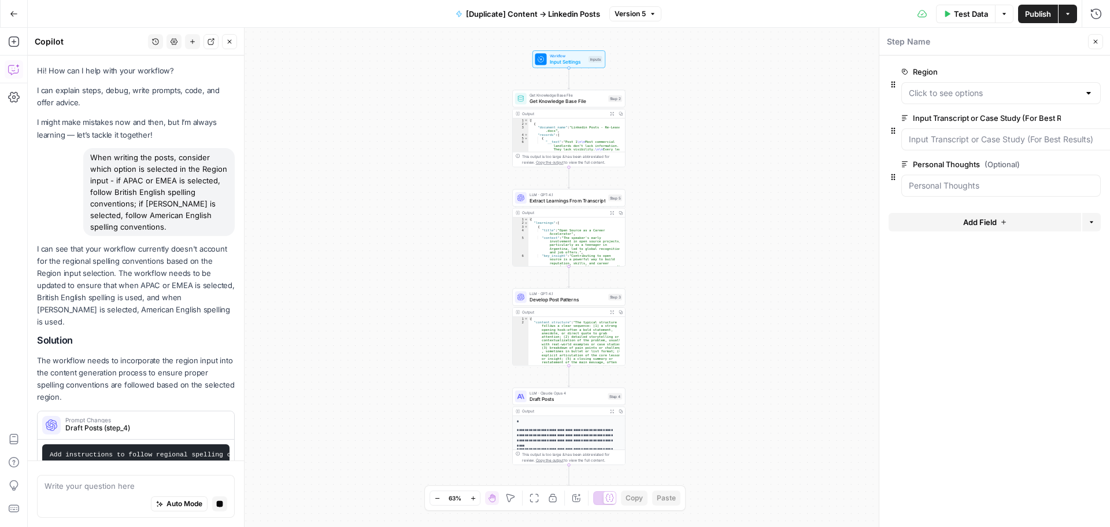
scroll to position [17, 0]
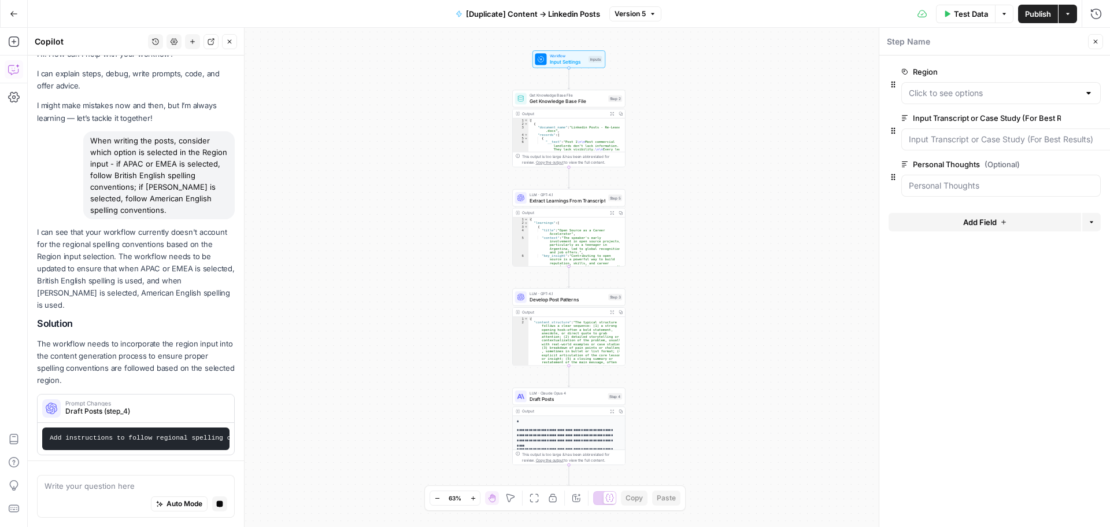
drag, startPoint x: 175, startPoint y: 261, endPoint x: 176, endPoint y: 281, distance: 20.3
click at [176, 281] on p "I can see that your workflow currently doesn't account for the regional spellin…" at bounding box center [136, 269] width 198 height 86
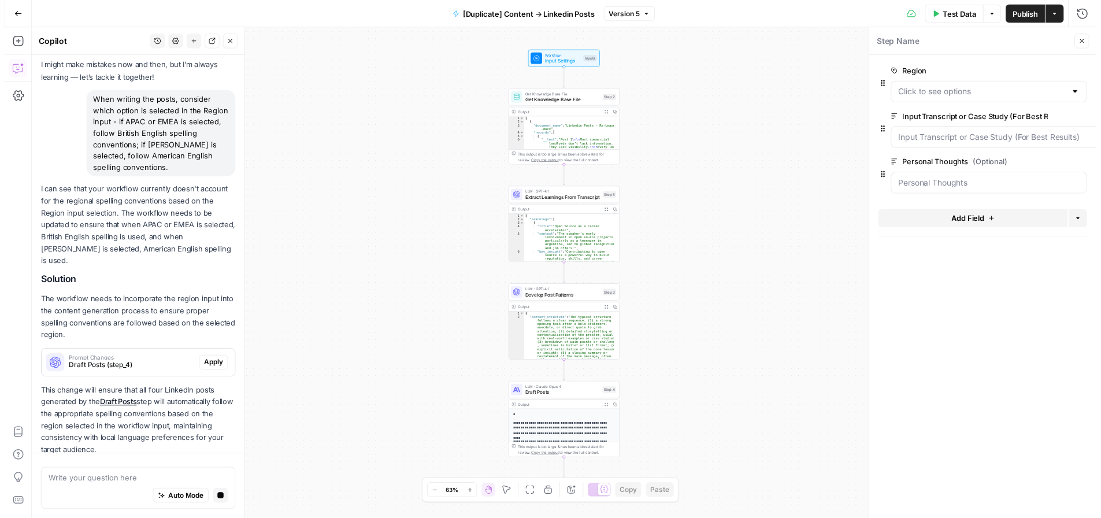
scroll to position [90, 0]
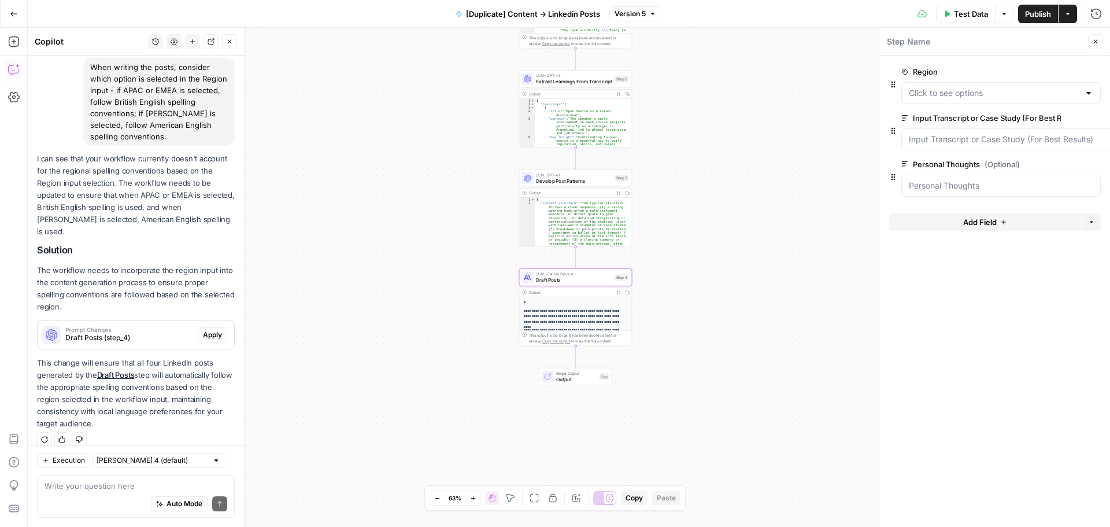
click at [203, 329] on span "Apply" at bounding box center [212, 334] width 19 height 10
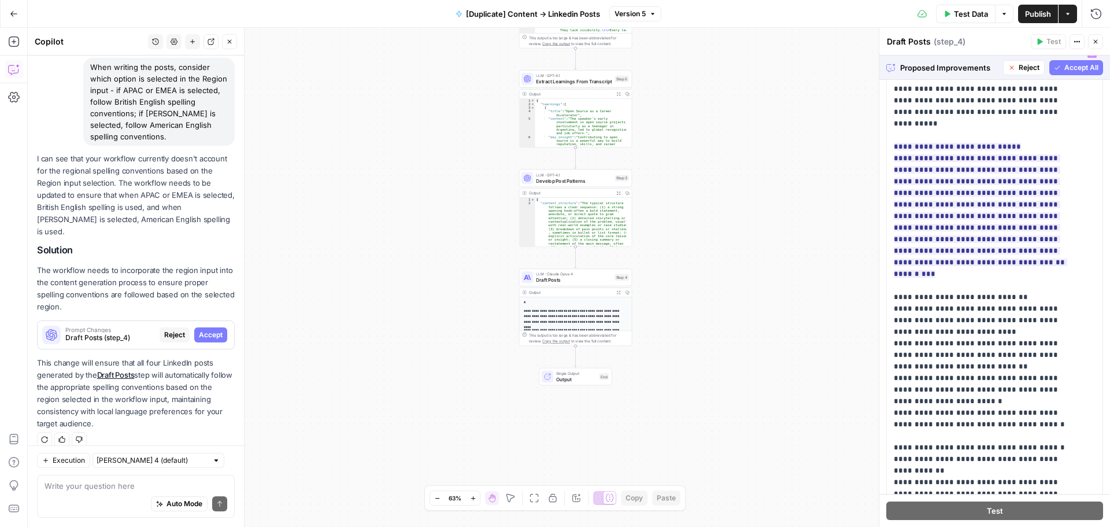
scroll to position [0, 0]
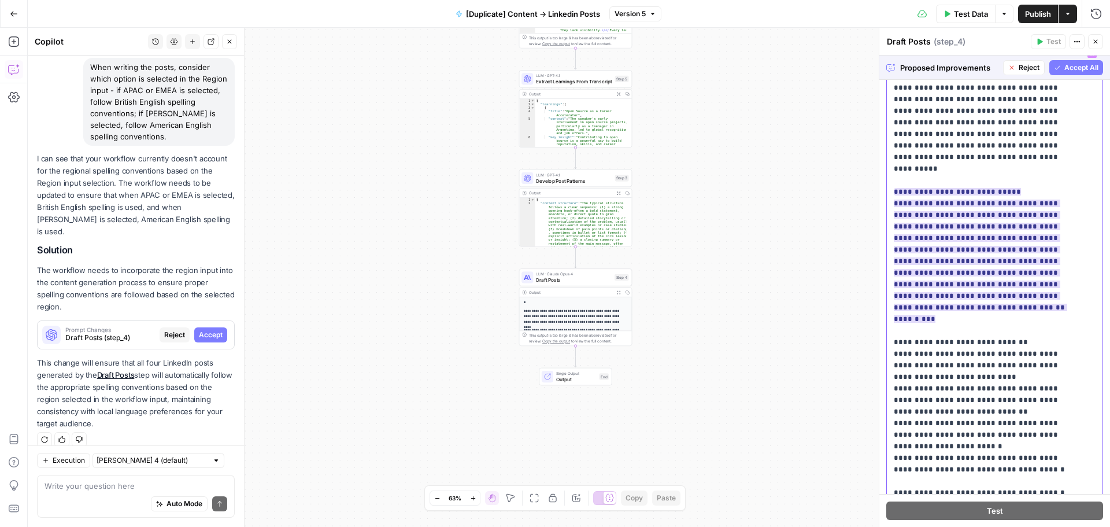
click at [926, 188] on ins "**********" at bounding box center [980, 255] width 173 height 135
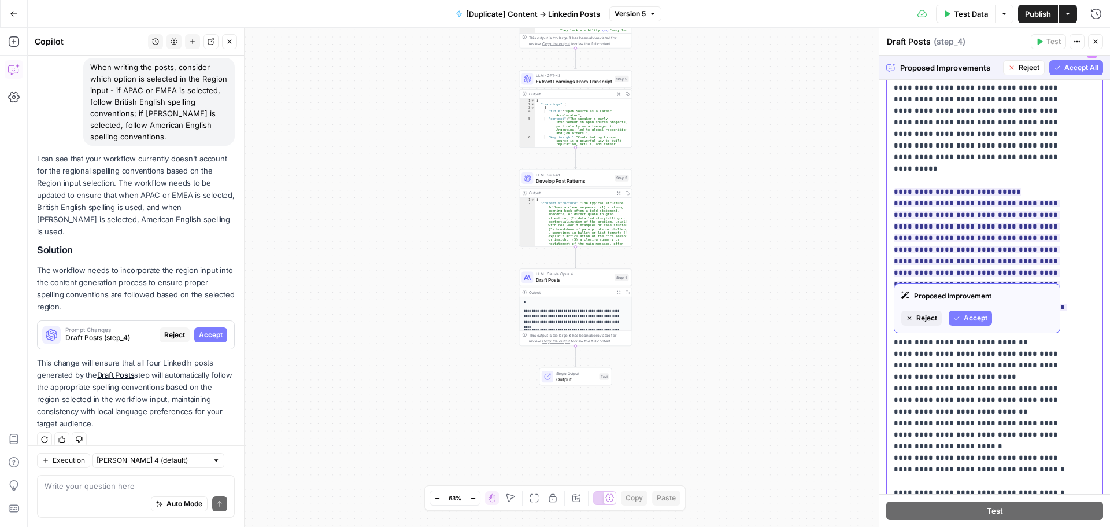
click at [134, 488] on textarea at bounding box center [136, 486] width 183 height 12
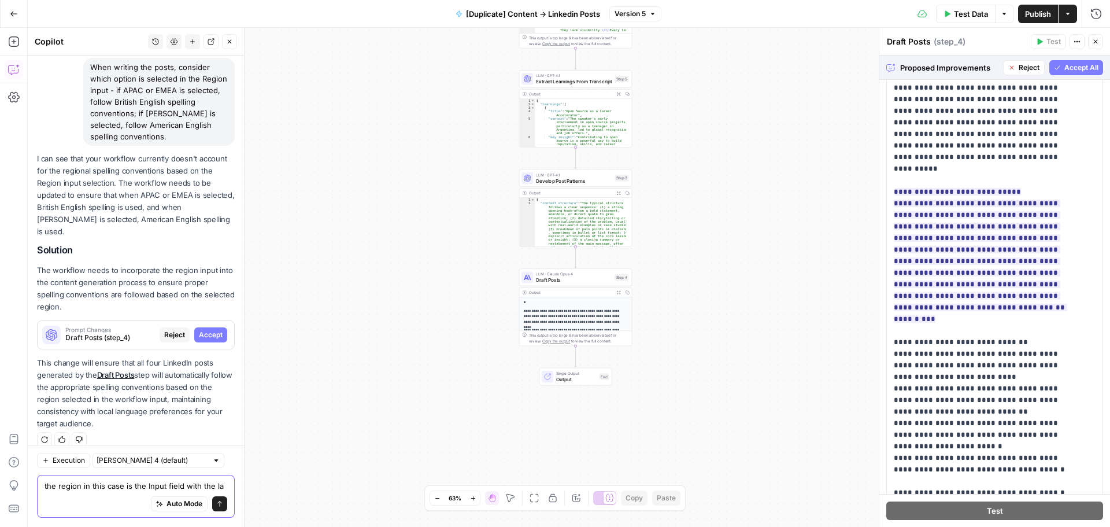
scroll to position [102, 0]
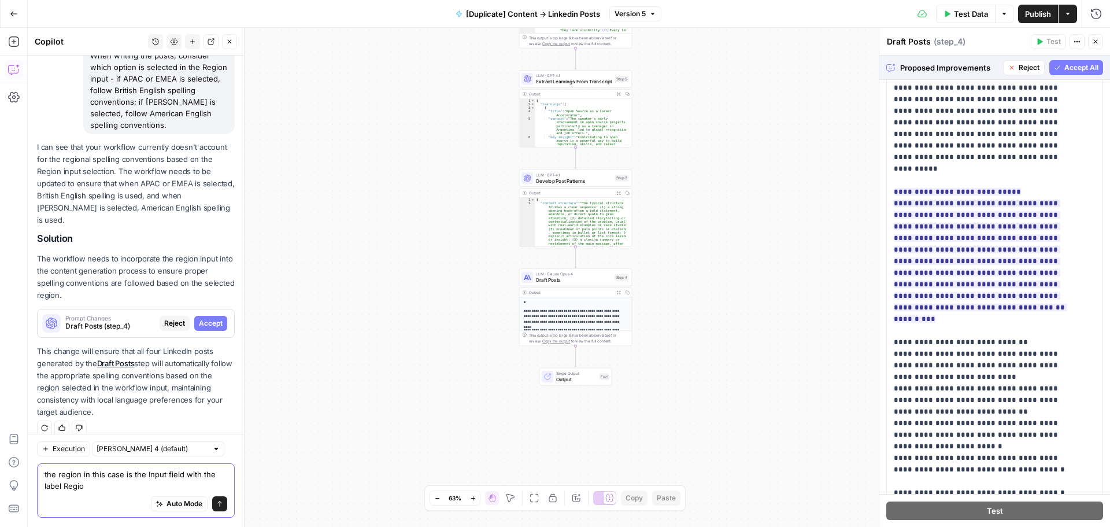
type textarea "the region in this case is the Input field with the label Region"
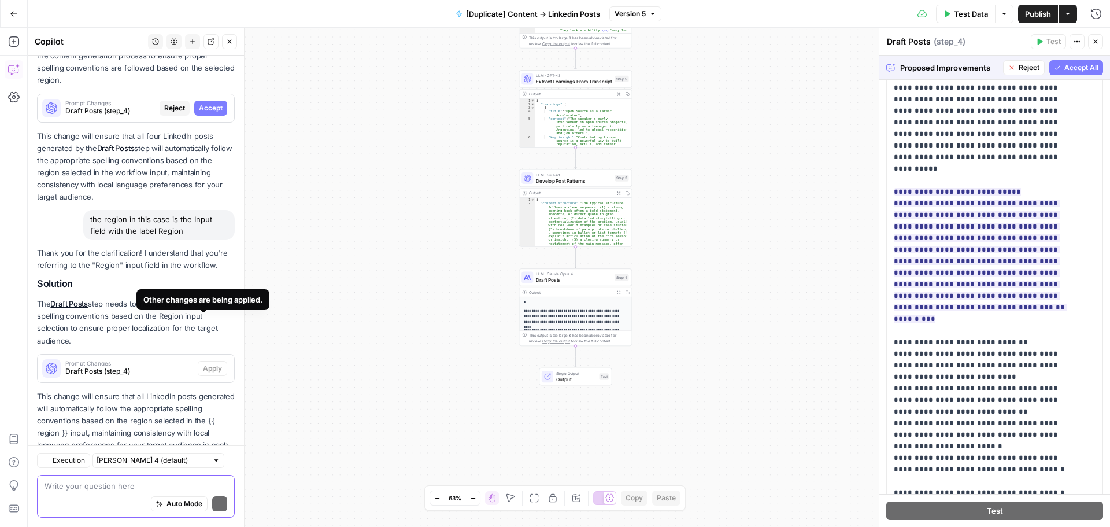
scroll to position [350, 0]
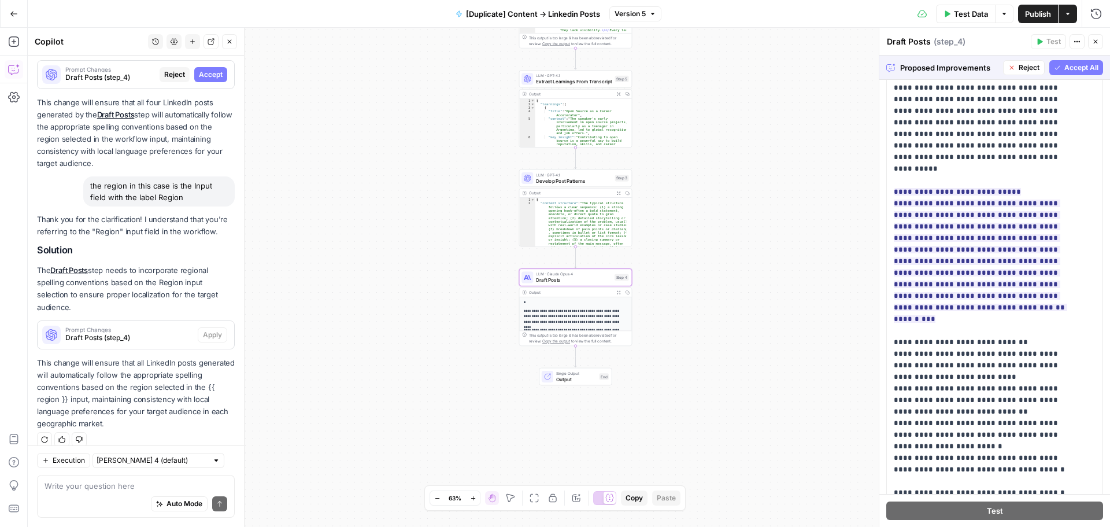
click at [173, 69] on span "Reject" at bounding box center [174, 74] width 21 height 10
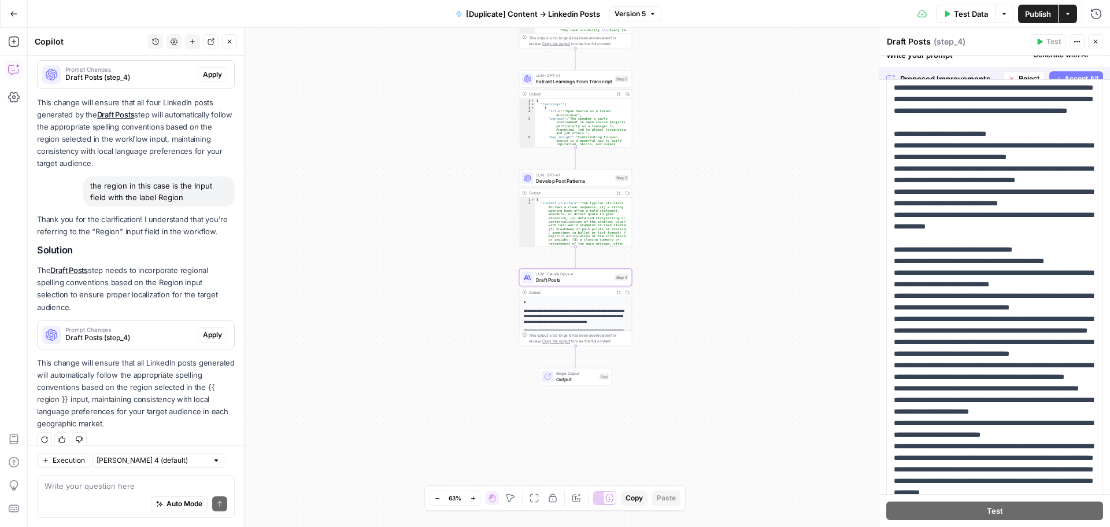
scroll to position [0, 0]
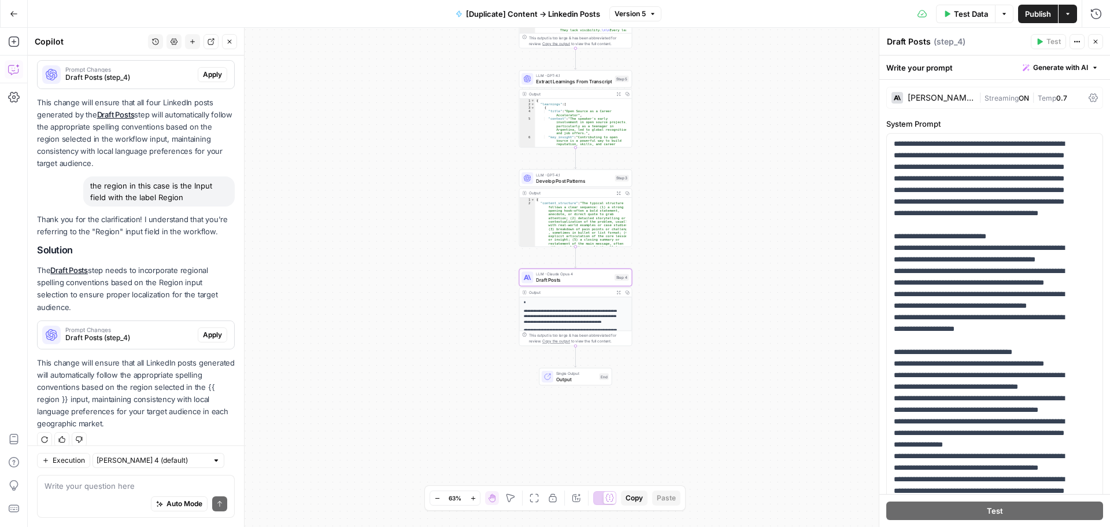
click at [203, 329] on span "Apply" at bounding box center [212, 334] width 19 height 10
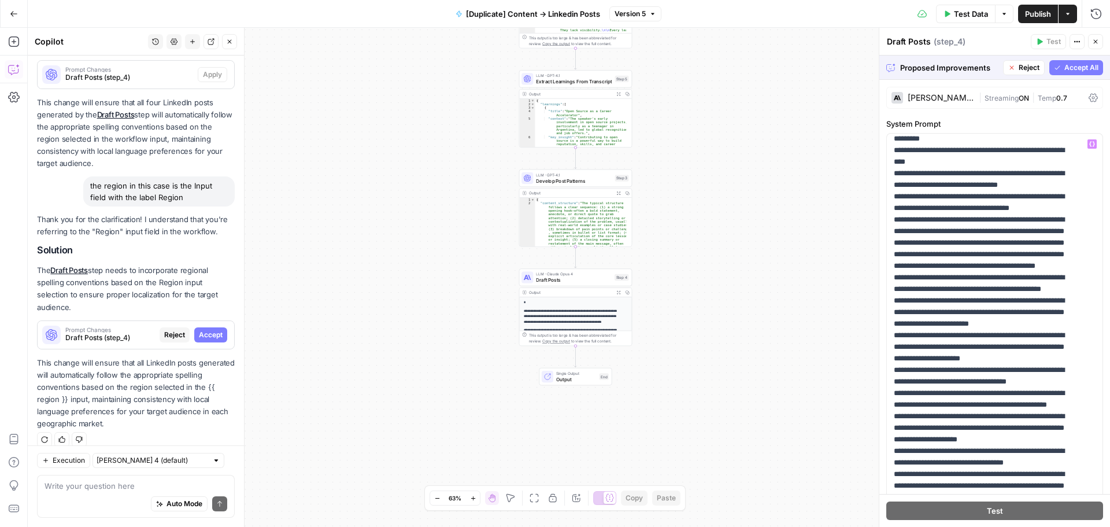
scroll to position [336, 0]
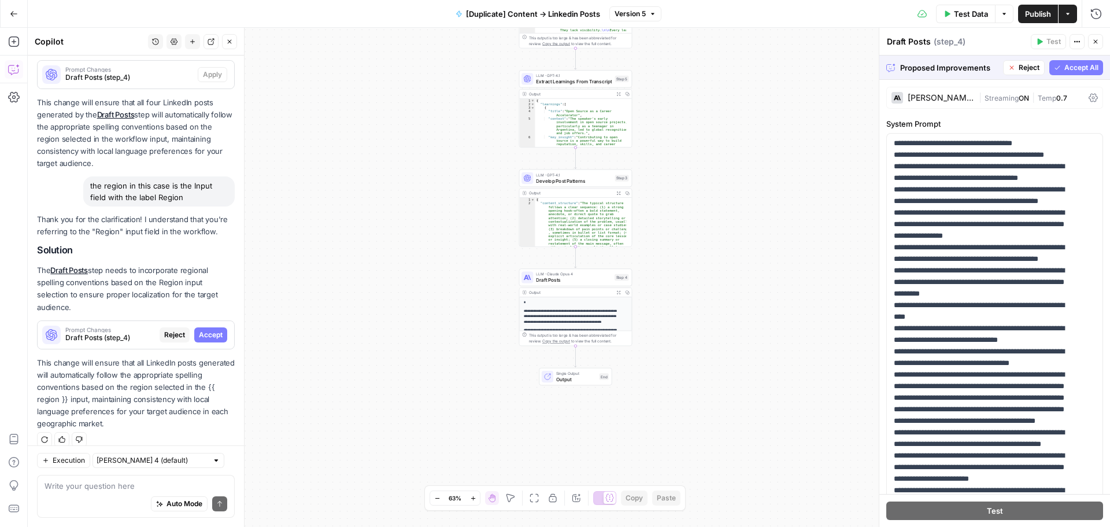
type textarea "**********"
click at [582, 205] on div "{ "content_structure" : "The typical structure follows a clear sequence: (1) a …" at bounding box center [580, 255] width 91 height 114
click at [609, 177] on span "Develop Post Patterns" at bounding box center [574, 181] width 76 height 8
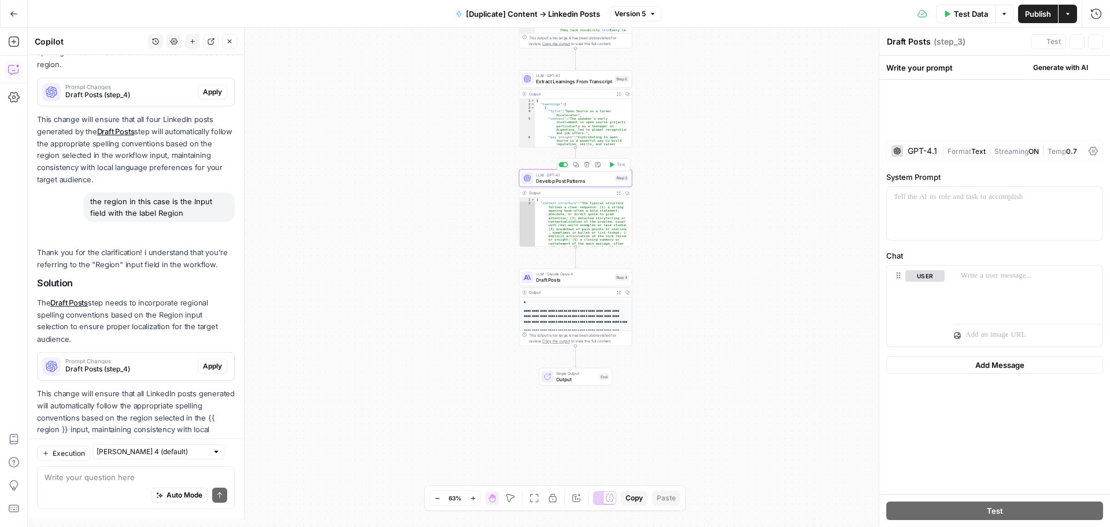
type textarea "Develop Post Patterns"
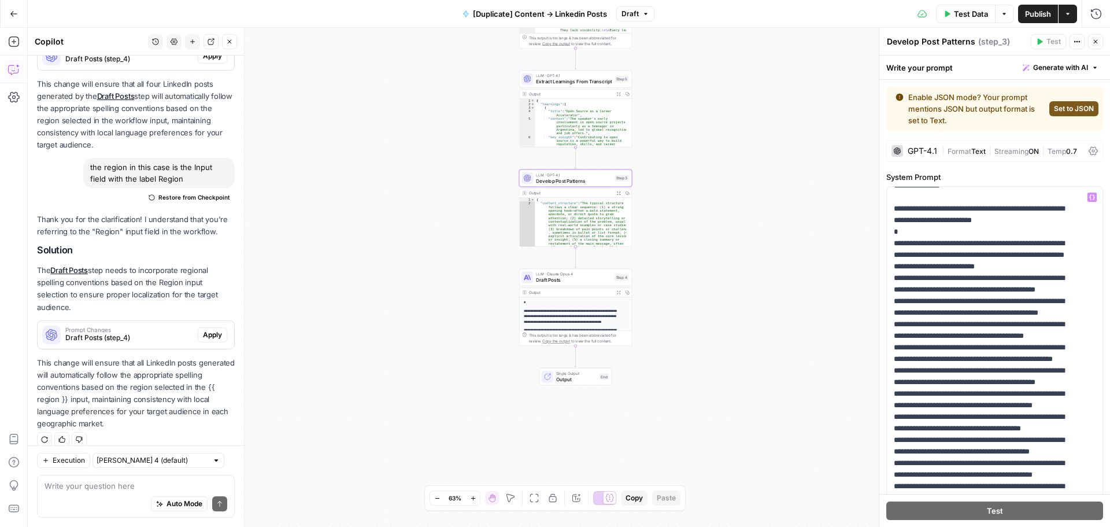
scroll to position [1134, 0]
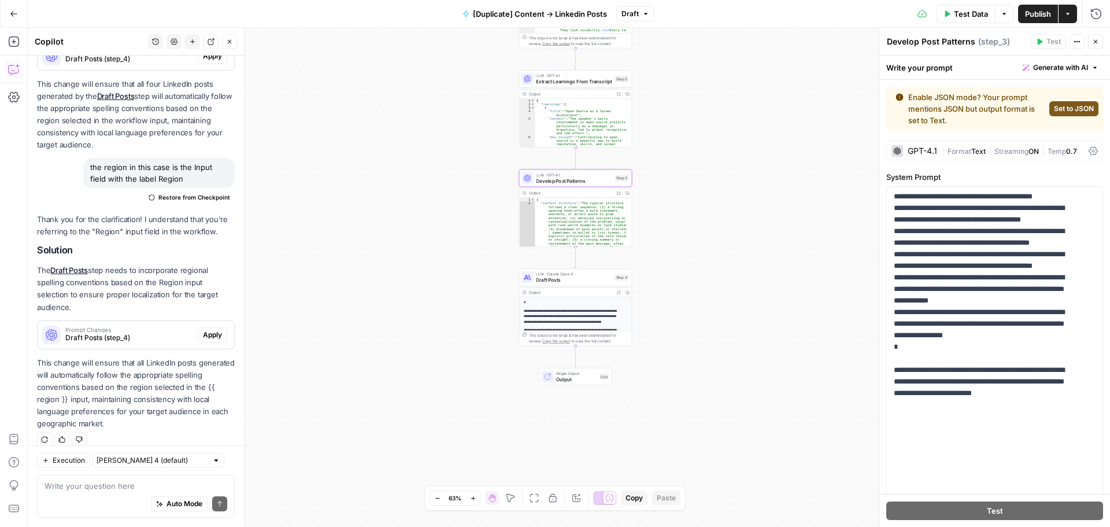
click at [574, 79] on span "Extract Learnings From Transcript" at bounding box center [574, 82] width 76 height 8
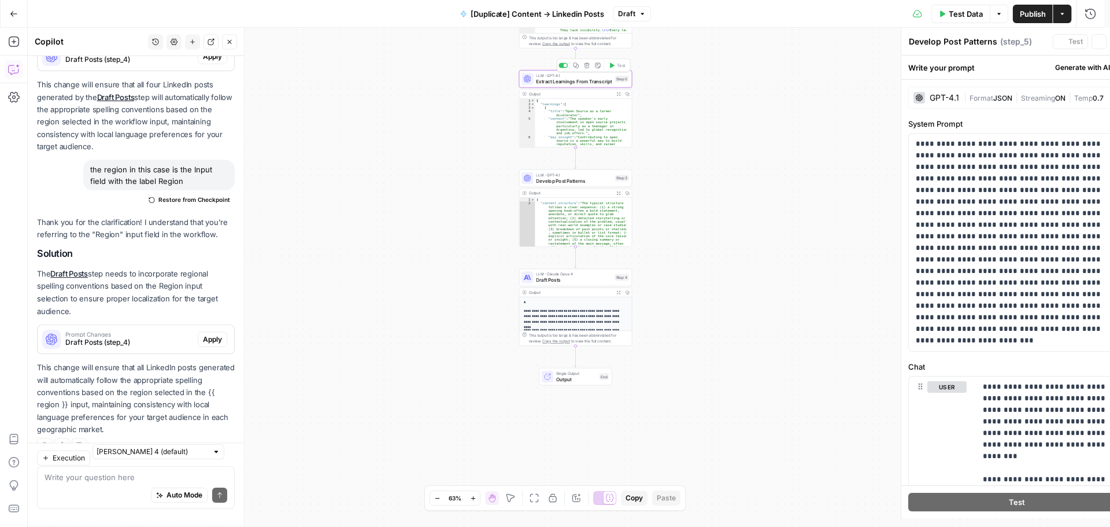
type textarea "Extract Learnings From Transcript"
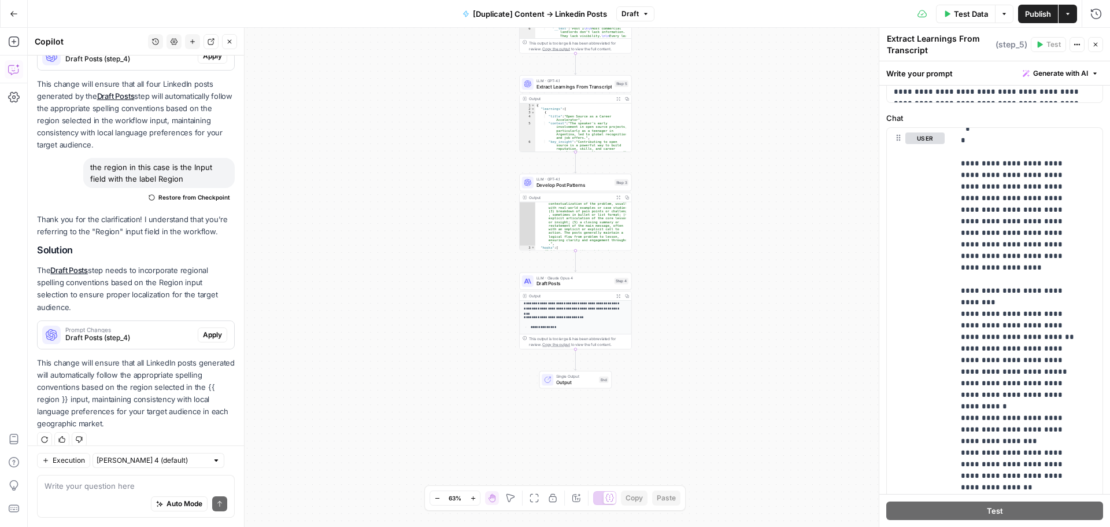
scroll to position [111, 0]
click at [561, 282] on span "Draft Posts" at bounding box center [573, 280] width 75 height 8
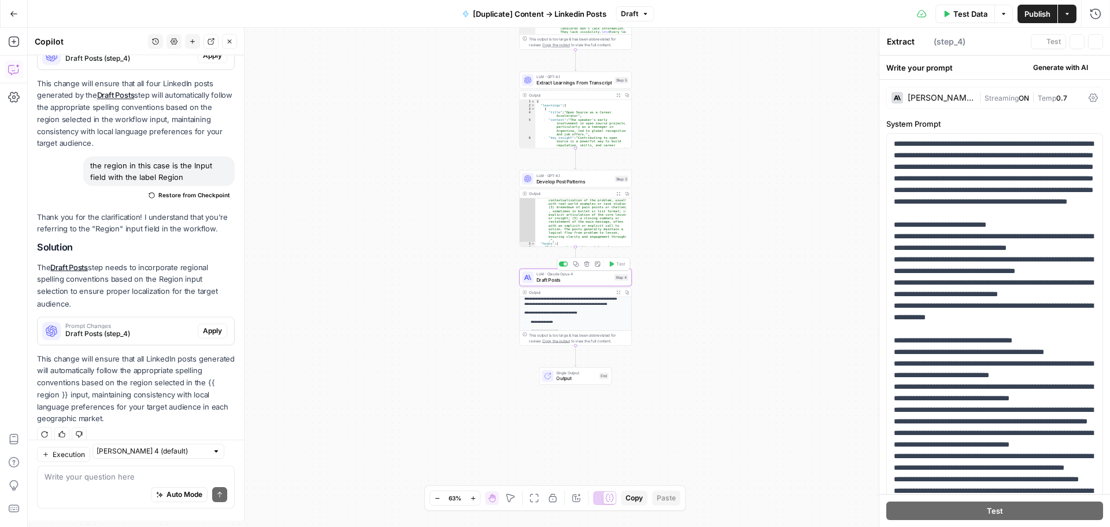
type textarea "Draft Posts"
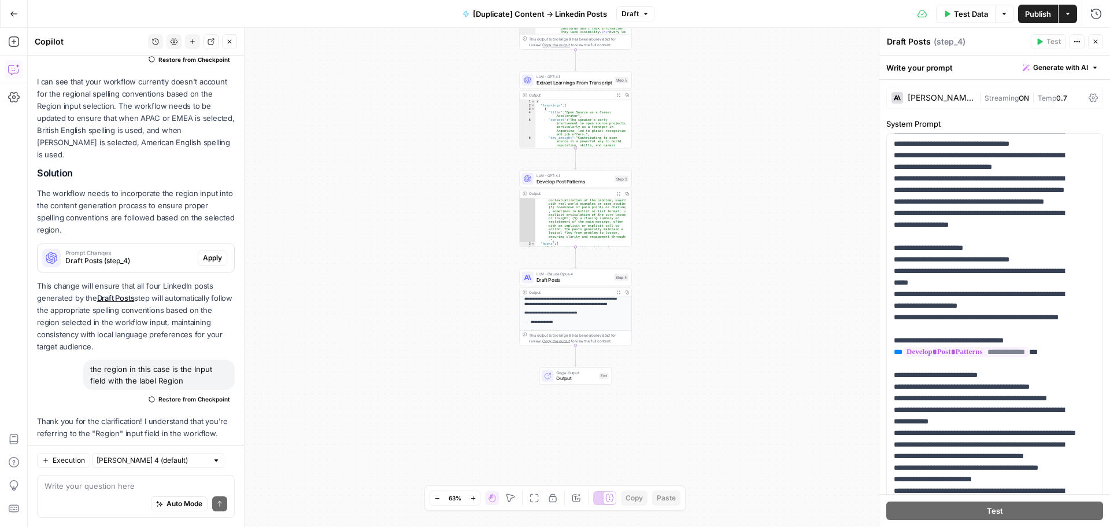
scroll to position [156, 0]
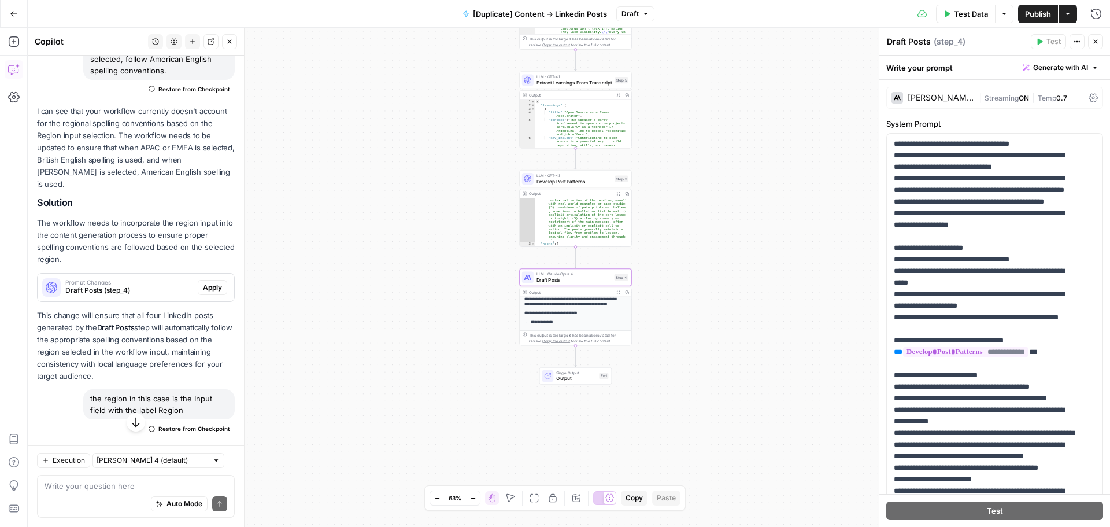
click at [121, 285] on span "Draft Posts (step_4)" at bounding box center [129, 290] width 128 height 10
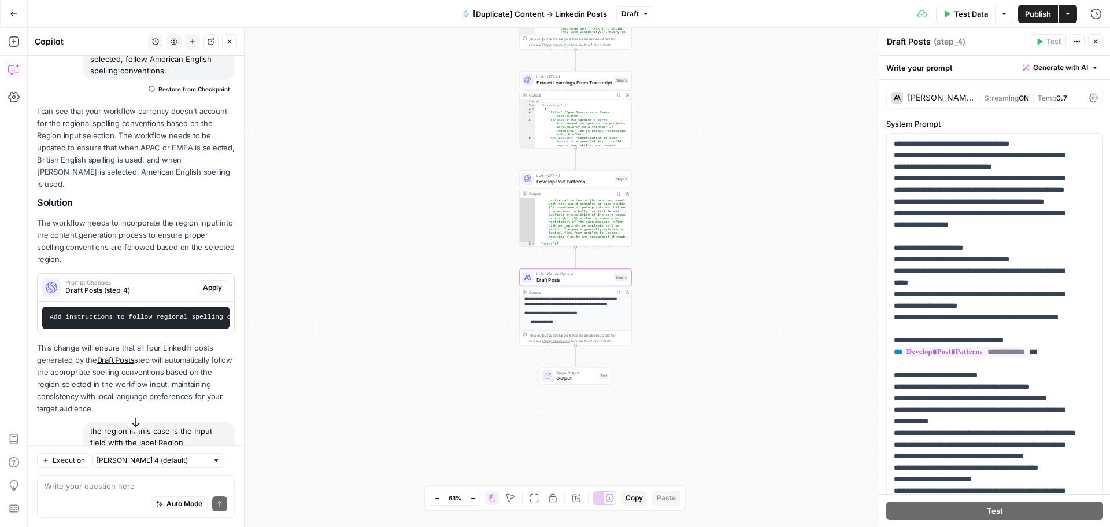
click at [203, 282] on span "Apply" at bounding box center [212, 287] width 19 height 10
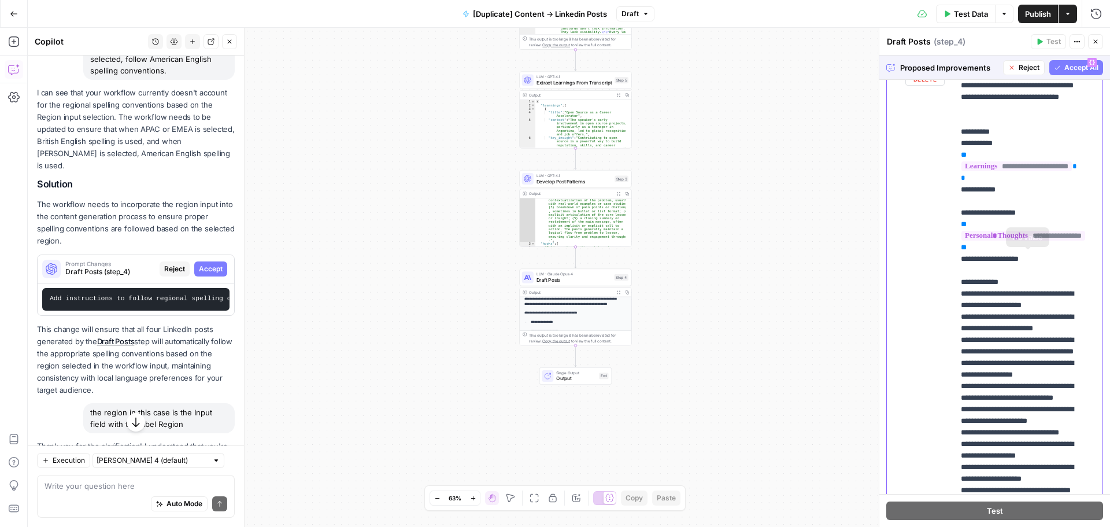
scroll to position [0, 0]
drag, startPoint x: 976, startPoint y: 271, endPoint x: 944, endPoint y: 249, distance: 39.1
click at [944, 249] on div "**********" at bounding box center [995, 301] width 216 height 498
copy p "**********"
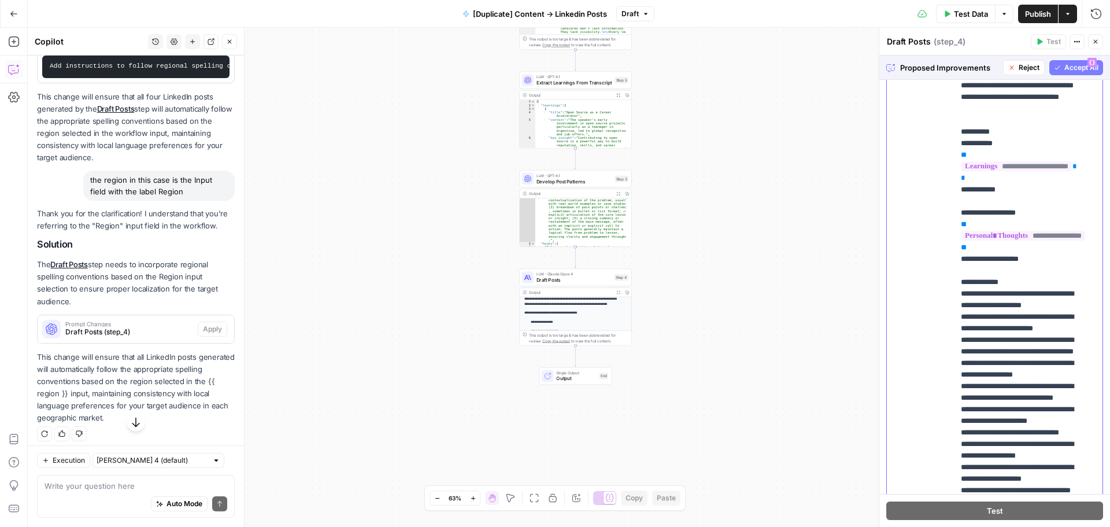
scroll to position [391, 0]
click at [95, 484] on textarea at bounding box center [136, 486] width 183 height 12
paste textarea "{{personal_insights}}"
drag, startPoint x: 197, startPoint y: 183, endPoint x: 82, endPoint y: 174, distance: 115.4
click at [82, 174] on div "the region in this case is the Input field with the label Region" at bounding box center [136, 183] width 198 height 30
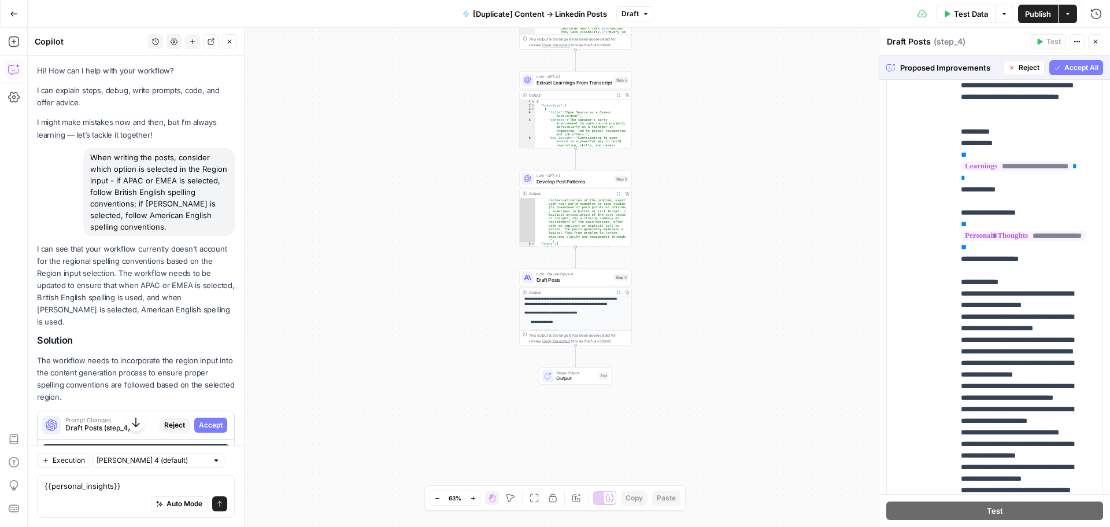
click at [164, 223] on div "When writing the posts, consider which option is selected in the Region input -…" at bounding box center [158, 192] width 151 height 88
drag, startPoint x: 134, startPoint y: 206, endPoint x: 69, endPoint y: 159, distance: 79.9
click at [69, 159] on div "When writing the posts, consider which option is selected in the Region input -…" at bounding box center [136, 192] width 198 height 88
copy div "When writing the posts, consider which option is selected in the Region input -…"
click at [43, 487] on div "{{personal_insights}} {{personal_insights}} Auto Mode Send" at bounding box center [136, 496] width 198 height 43
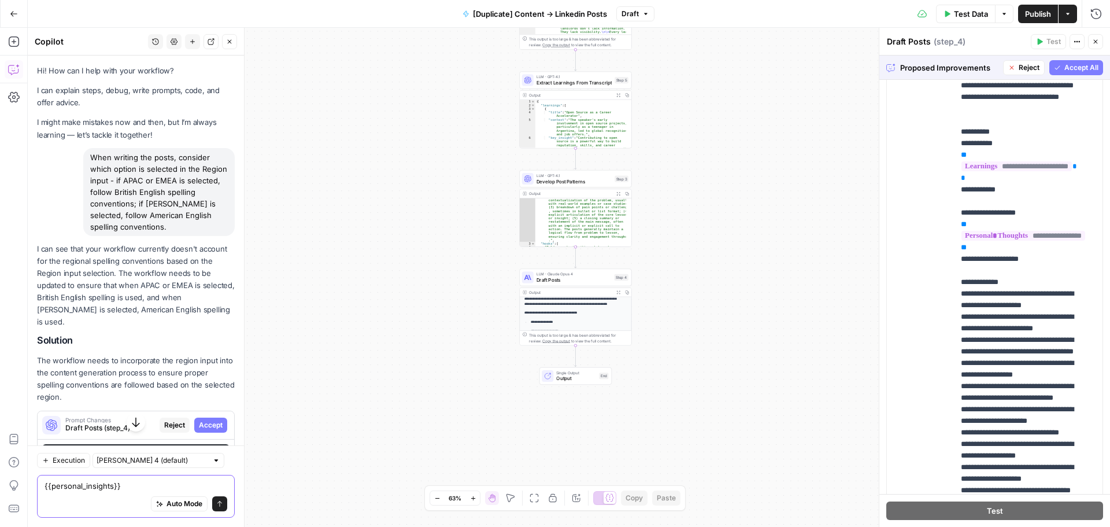
click at [46, 486] on textarea "{{personal_insights}}" at bounding box center [136, 486] width 183 height 12
paste textarea "When writing the posts, consider which option is selected in the Region input -…"
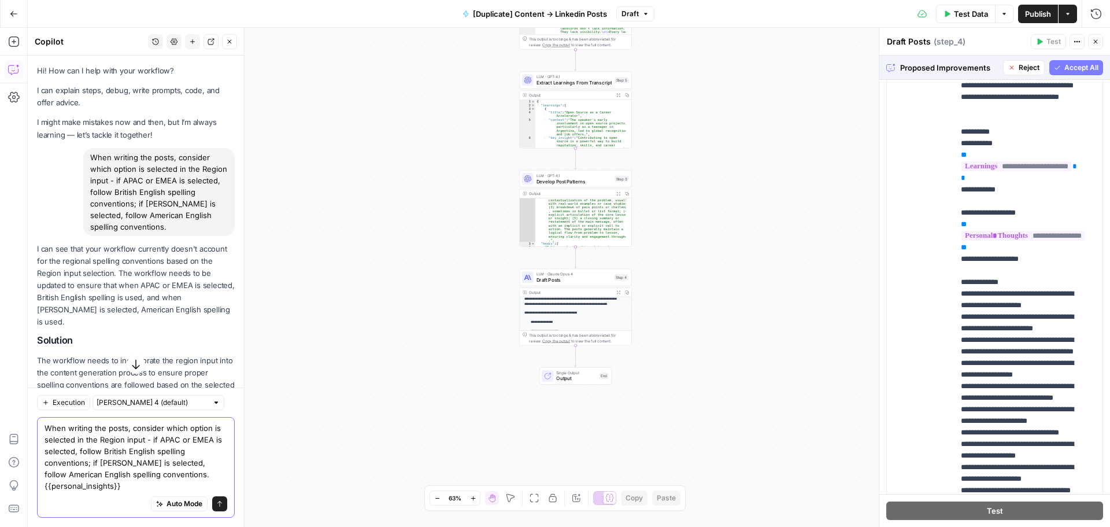
drag, startPoint x: 136, startPoint y: 479, endPoint x: 54, endPoint y: 484, distance: 81.7
click at [49, 484] on textarea "When writing the posts, consider which option is selected in the Region input -…" at bounding box center [136, 456] width 183 height 69
click at [78, 484] on textarea "When writing the posts, consider which option is selected in the Region input -…" at bounding box center [136, 456] width 183 height 69
drag, startPoint x: 131, startPoint y: 485, endPoint x: 13, endPoint y: 488, distance: 118.0
click at [13, 488] on body "R Re-Leased New Home Browse Insights Opportunities Your Data Recent Grids Topic…" at bounding box center [555, 263] width 1110 height 527
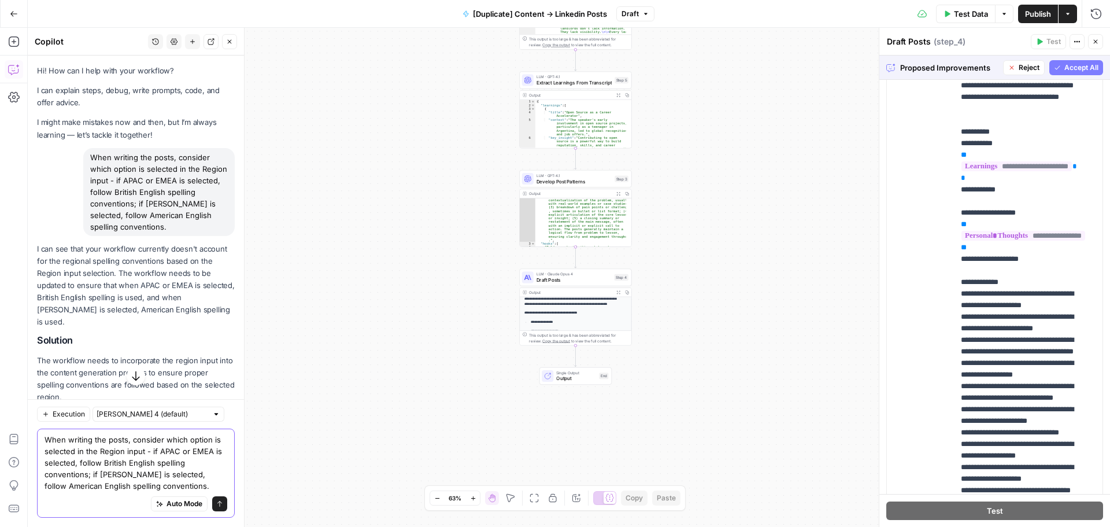
click at [113, 455] on textarea "When writing the posts, consider which option is selected in the Region input -…" at bounding box center [136, 463] width 183 height 58
click at [144, 450] on textarea "When writing the posts, consider which option is selected in the Region input -…" at bounding box center [136, 463] width 183 height 58
paste textarea "{{personal_insights}}"
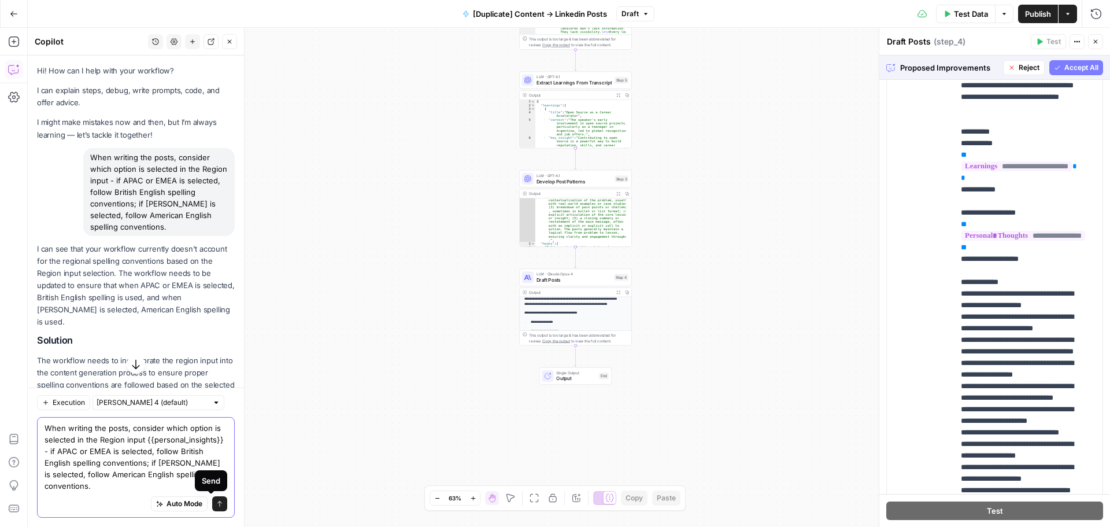
type textarea "When writing the posts, consider which option is selected in the Region input {…"
click at [216, 505] on icon "submit" at bounding box center [219, 503] width 7 height 7
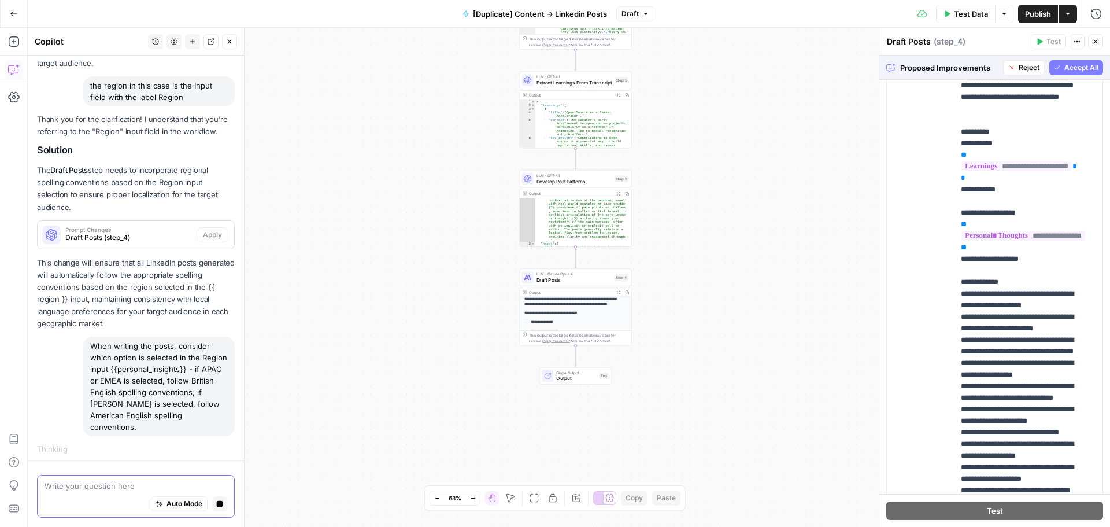
click at [212, 498] on button "Stop generating" at bounding box center [219, 503] width 15 height 15
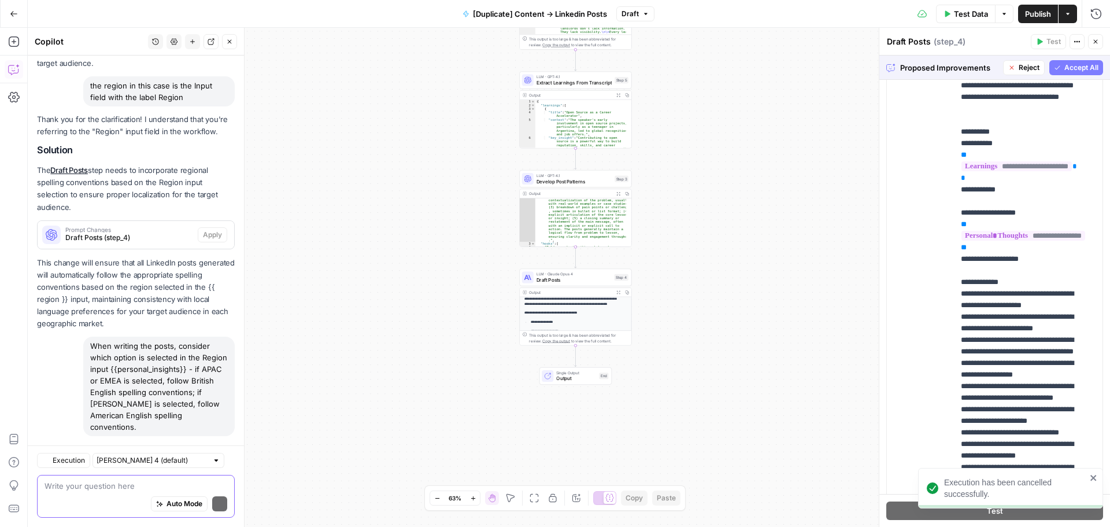
scroll to position [498, 0]
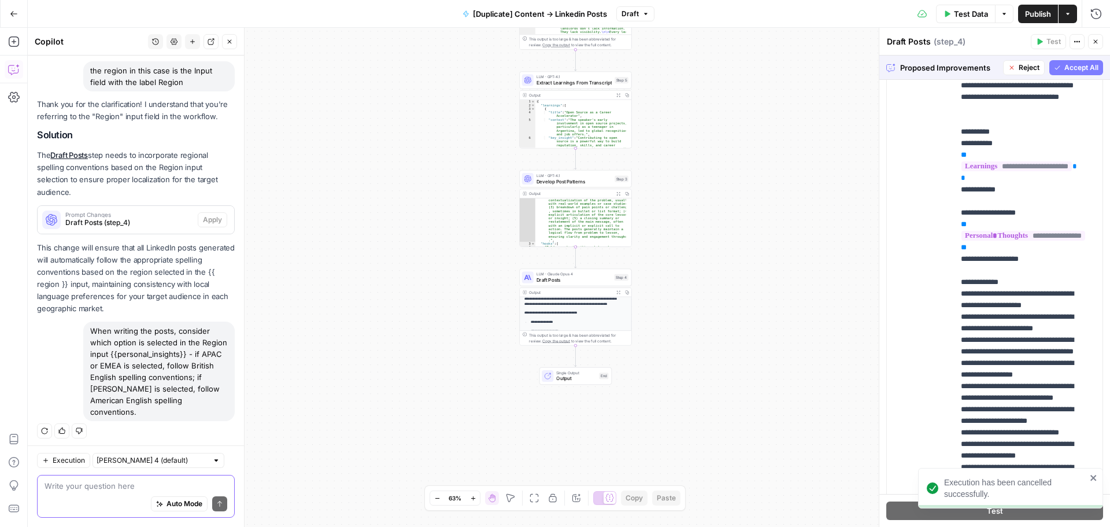
drag, startPoint x: 153, startPoint y: 405, endPoint x: 64, endPoint y: 326, distance: 119.6
click at [64, 326] on div "When writing the posts, consider which option is selected in the Region input {…" at bounding box center [136, 380] width 198 height 118
copy div "When writing the posts, consider which option is selected in the Region input {…"
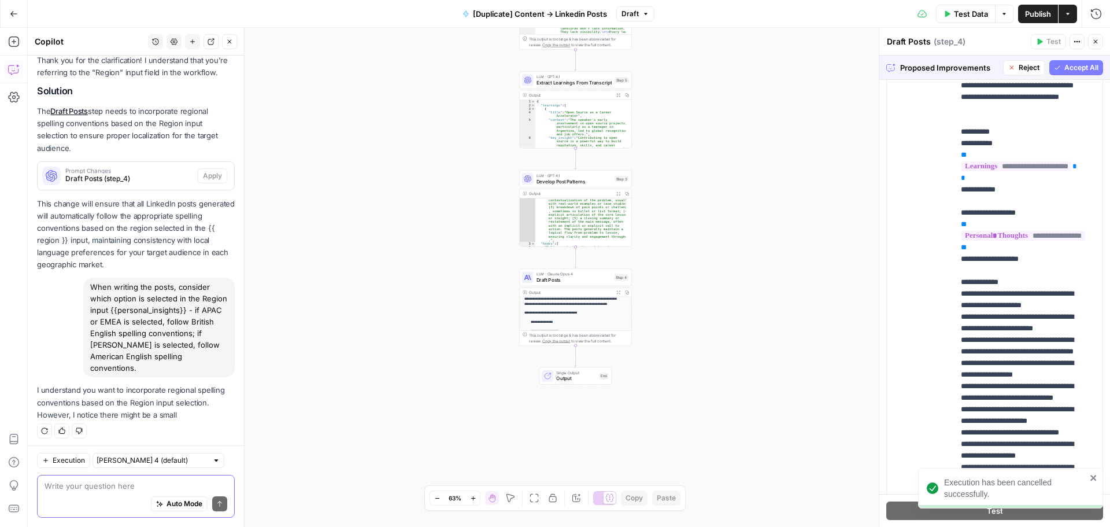
click at [121, 485] on textarea at bounding box center [136, 486] width 183 height 12
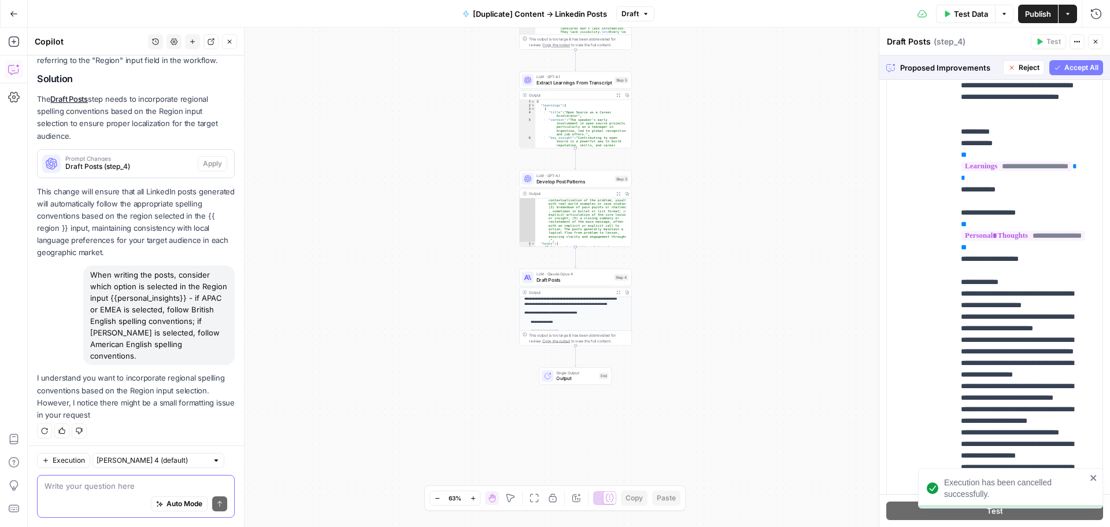
paste textarea "When writing the posts, consider which option is selected in the Region input {…"
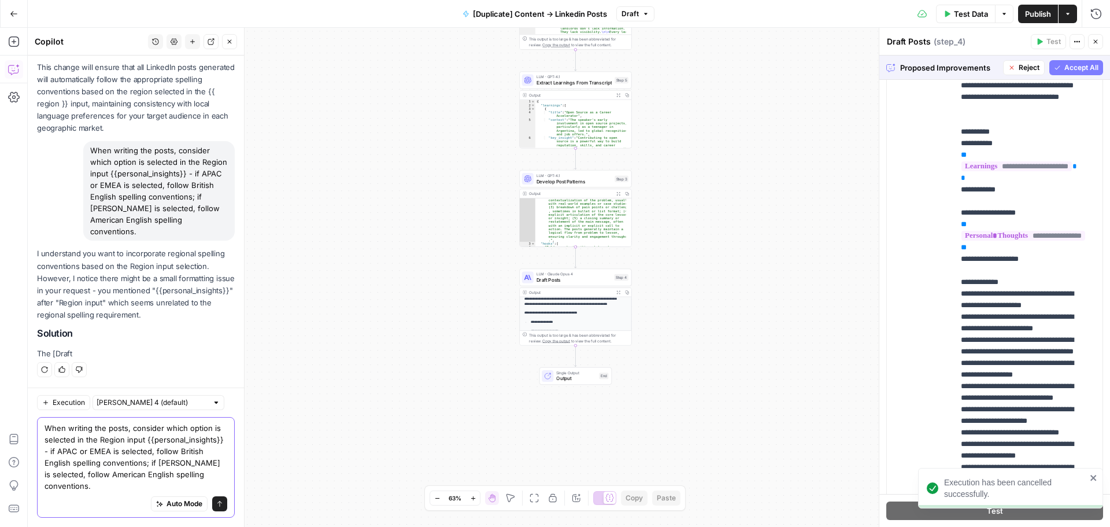
click at [124, 438] on textarea "When writing the posts, consider which option is selected in the Region input {…" at bounding box center [136, 456] width 183 height 69
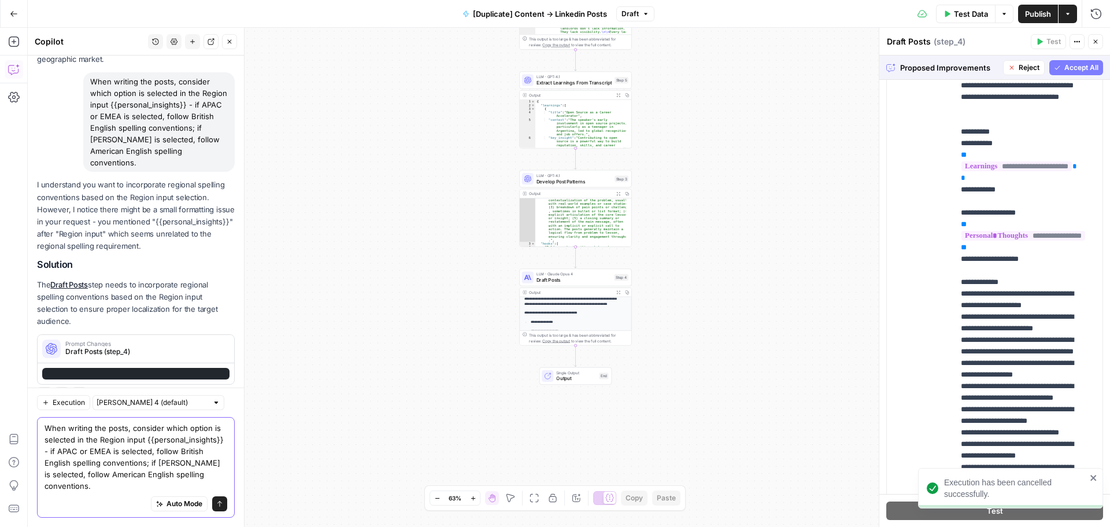
scroll to position [747, 0]
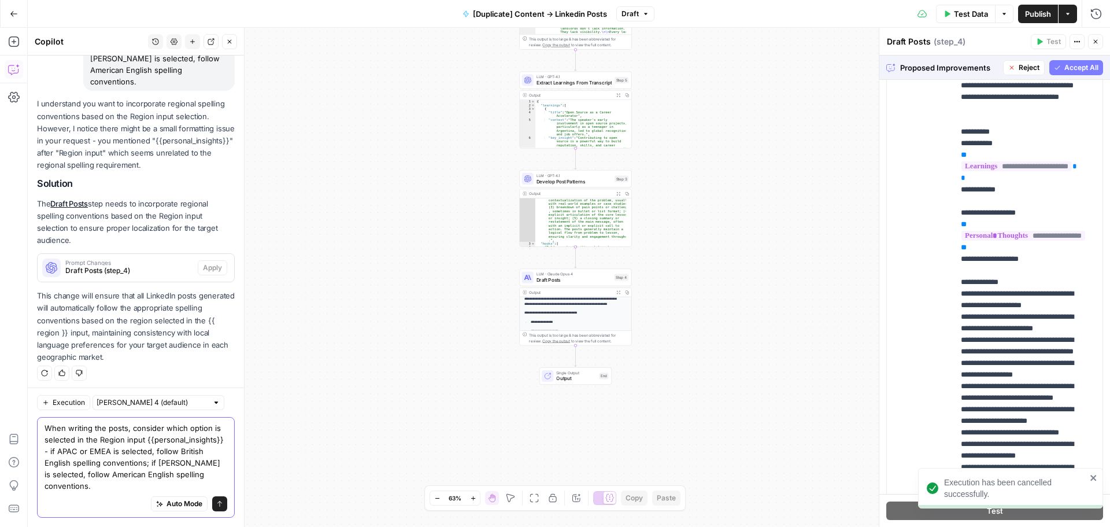
drag, startPoint x: 112, startPoint y: 453, endPoint x: 52, endPoint y: 453, distance: 60.1
click at [52, 453] on textarea "When writing the posts, consider which option is selected in the Region input {…" at bounding box center [136, 456] width 183 height 69
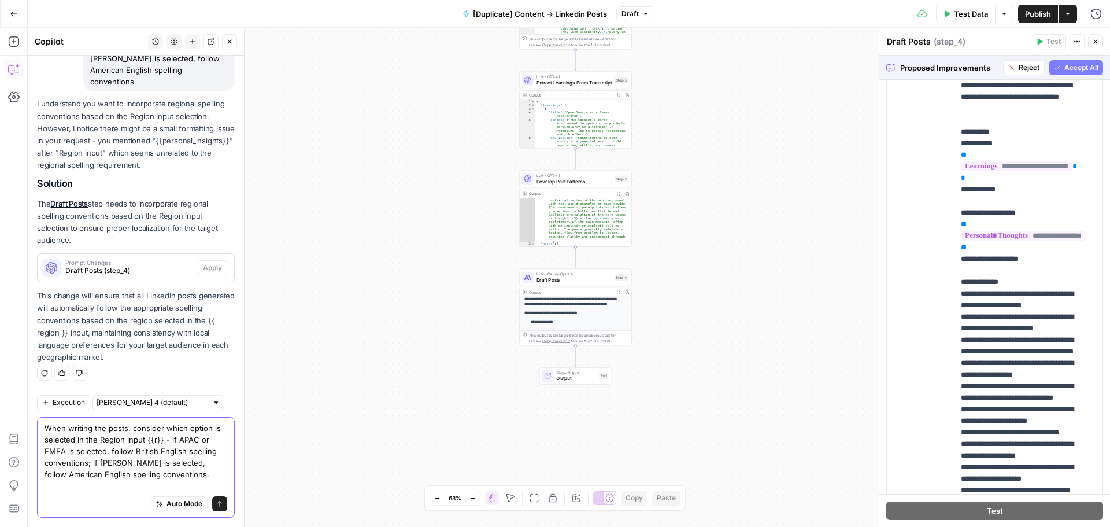
scroll to position [816, 0]
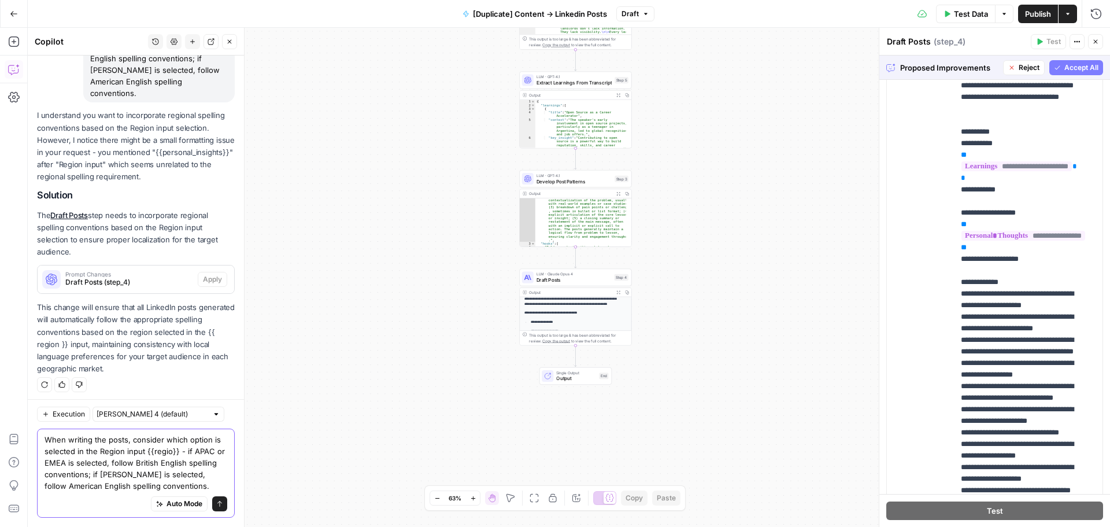
type textarea "When writing the posts, consider which option is selected in the Region input {…"
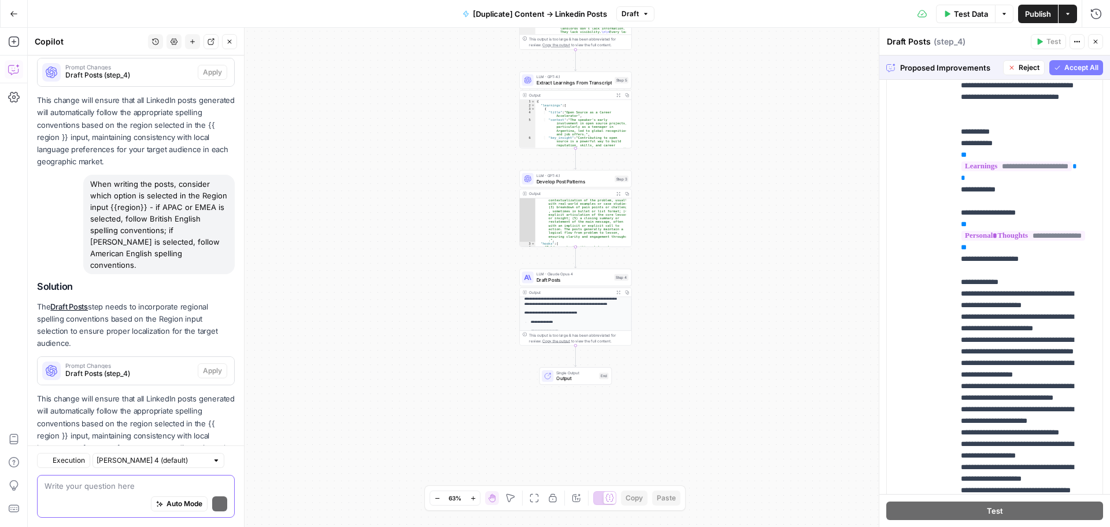
scroll to position [1057, 0]
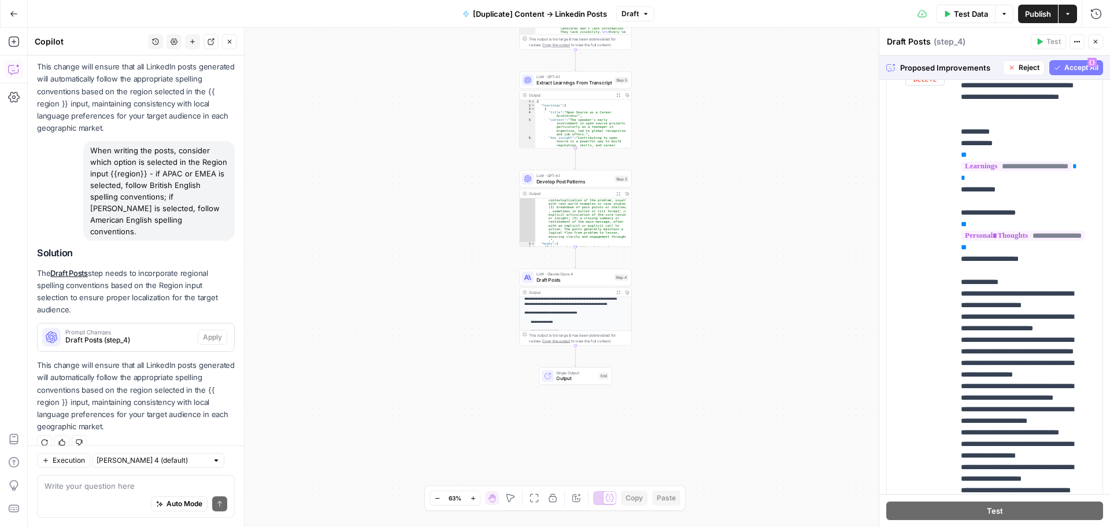
click at [1019, 71] on span "Reject" at bounding box center [1029, 67] width 21 height 10
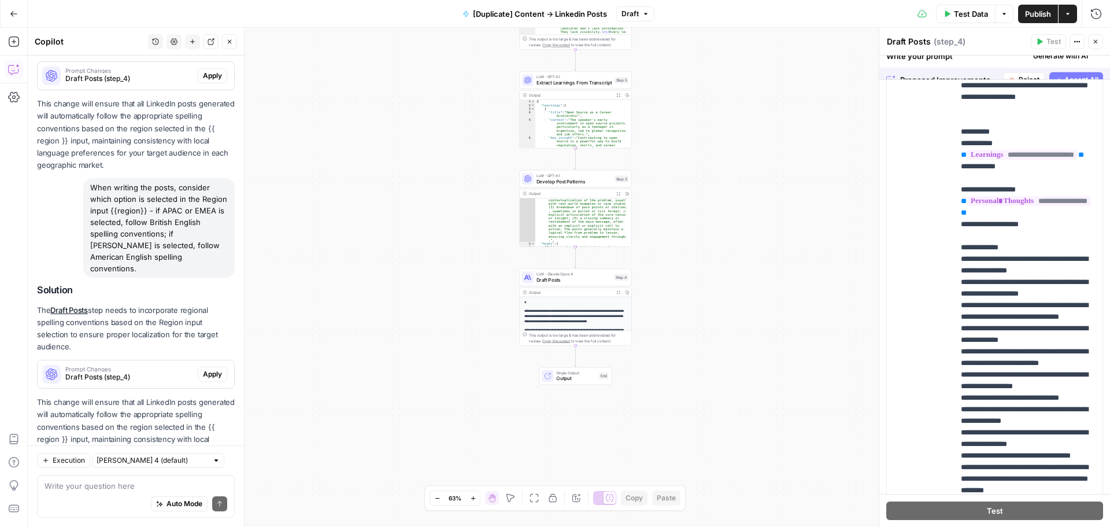
scroll to position [0, 0]
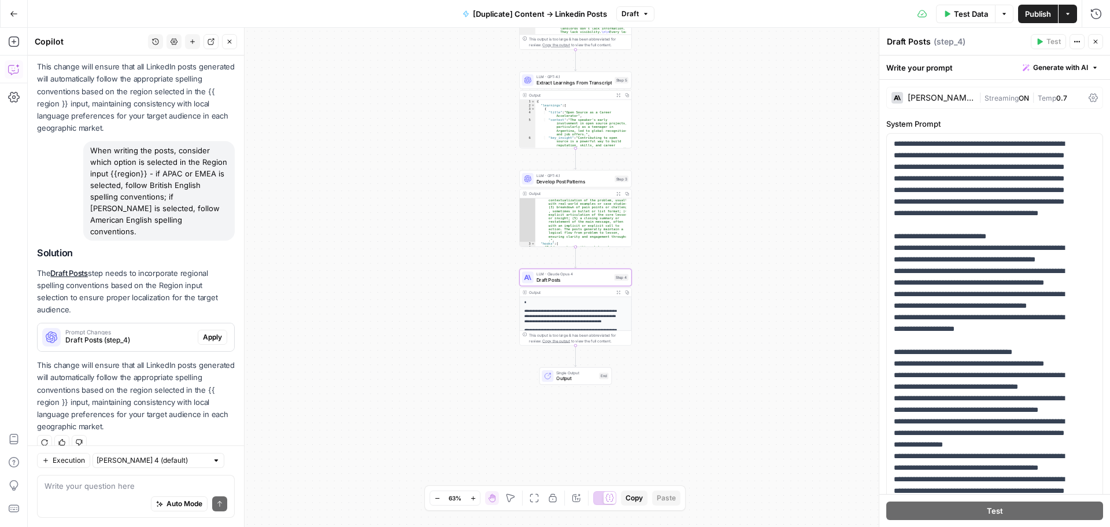
click at [203, 332] on span "Apply" at bounding box center [212, 337] width 19 height 10
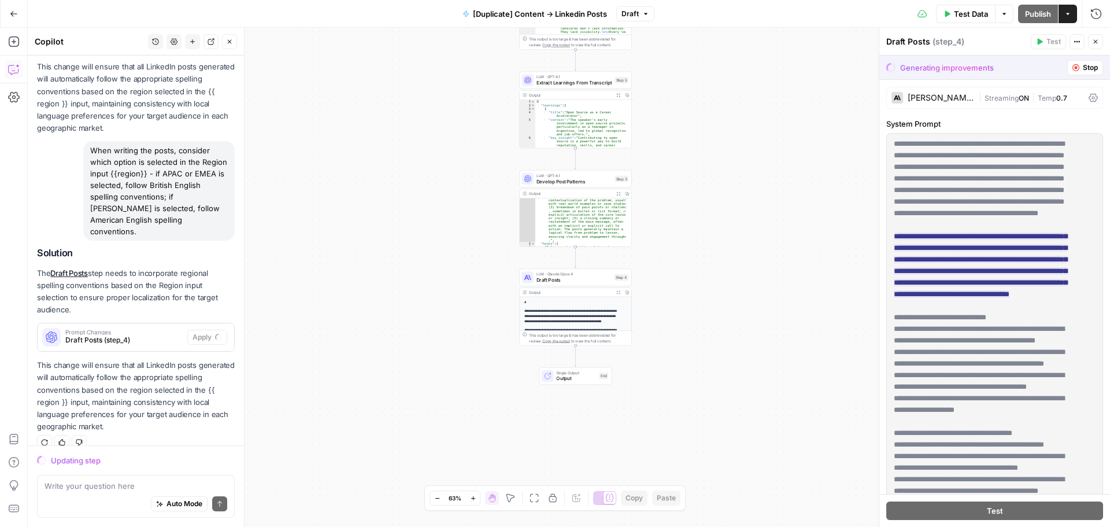
click at [980, 281] on ins "**********" at bounding box center [980, 264] width 173 height 65
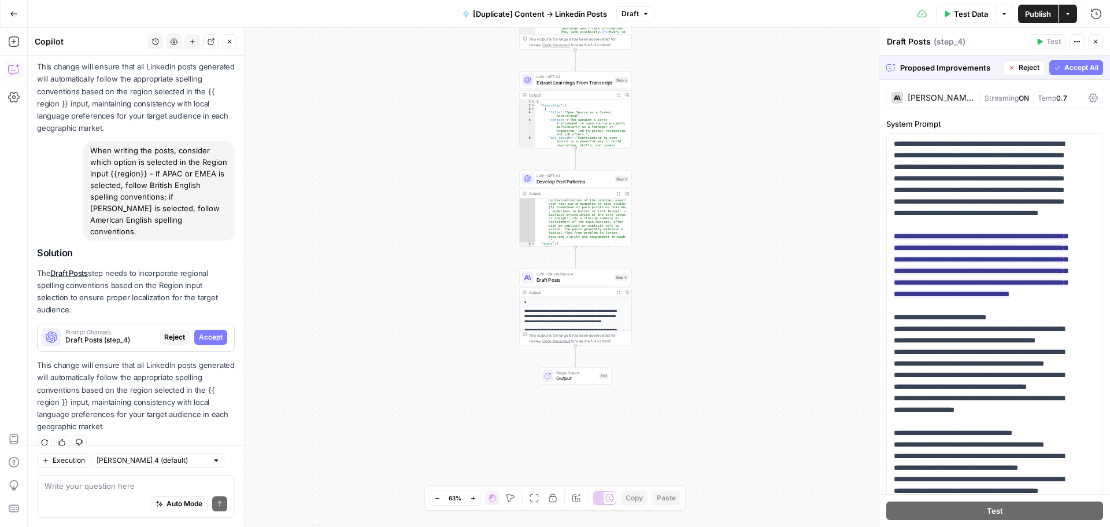
click at [138, 172] on div "When writing the posts, consider which option is selected in the Region input {…" at bounding box center [158, 190] width 151 height 99
drag, startPoint x: 119, startPoint y: 168, endPoint x: 150, endPoint y: 169, distance: 30.6
click at [150, 169] on div "When writing the posts, consider which option is selected in the Region input {…" at bounding box center [158, 190] width 151 height 99
click at [152, 169] on div "When writing the posts, consider which option is selected in the Region input {…" at bounding box center [158, 190] width 151 height 99
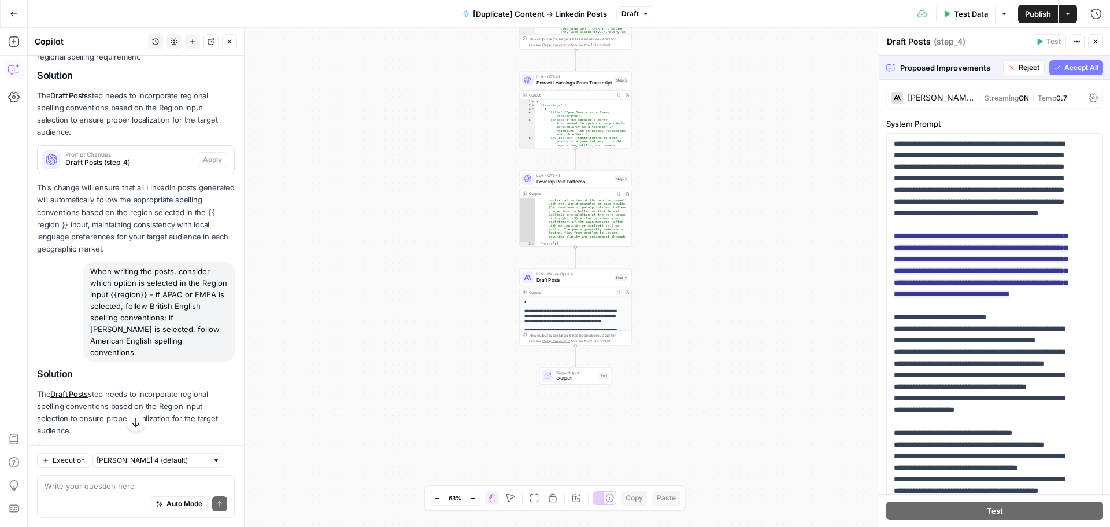
scroll to position [825, 0]
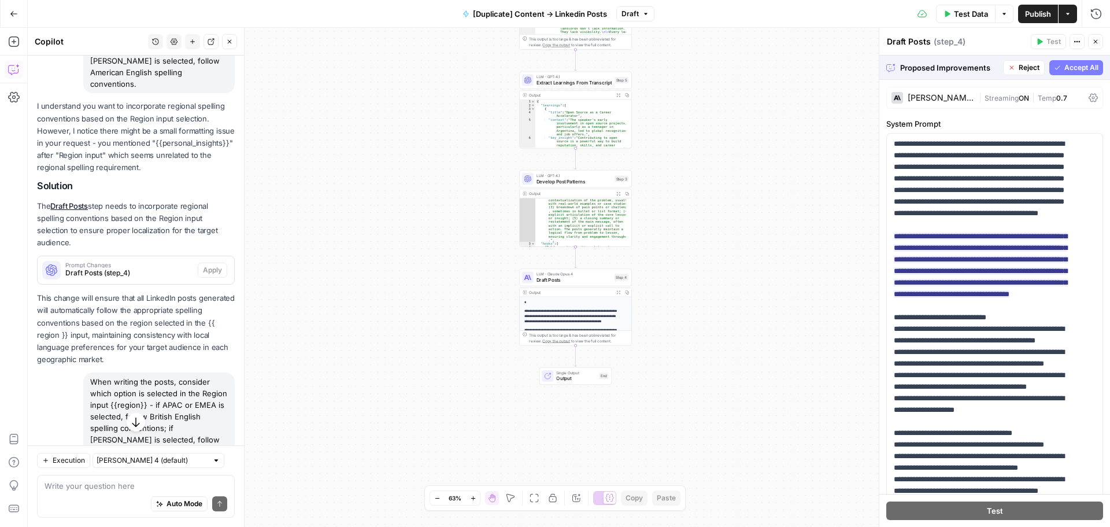
click at [1025, 71] on span "Reject" at bounding box center [1029, 67] width 21 height 10
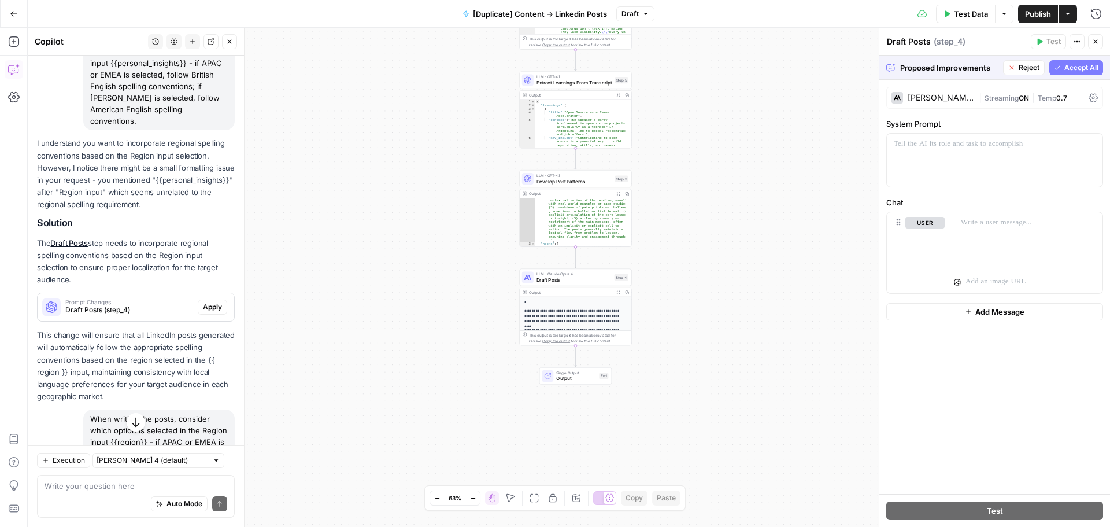
scroll to position [862, 0]
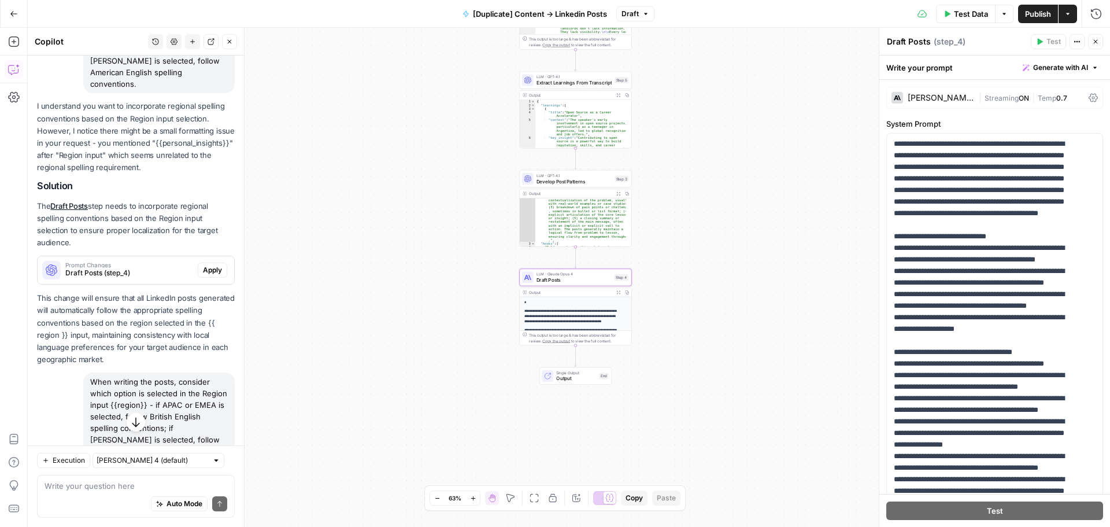
click at [212, 265] on span "Apply" at bounding box center [212, 270] width 19 height 10
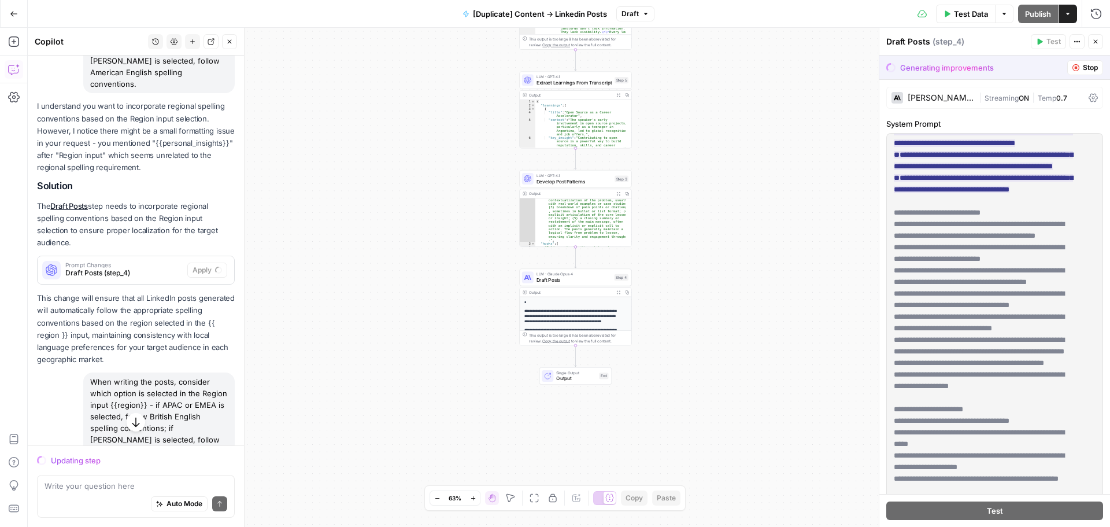
scroll to position [1057, 0]
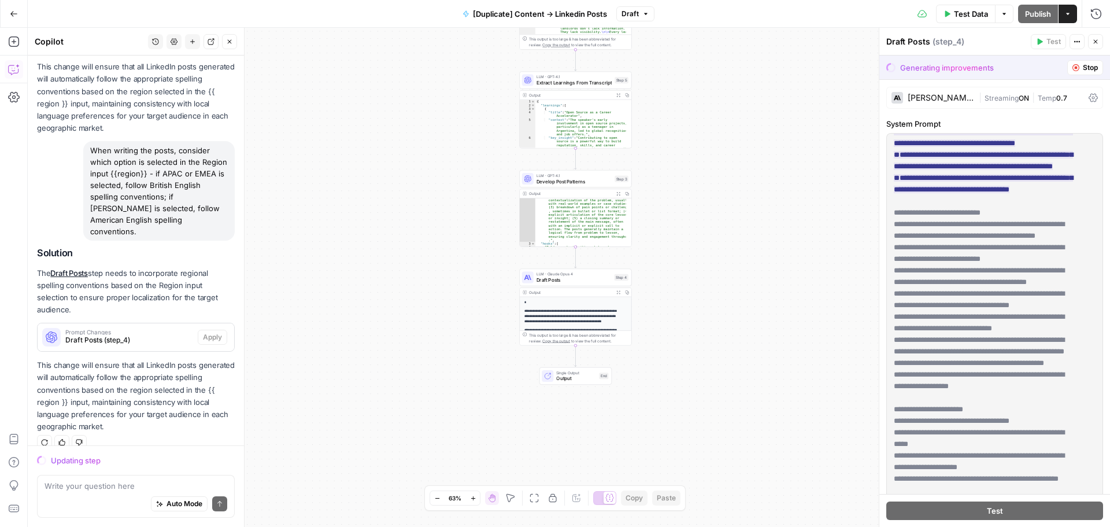
click at [82, 479] on div "Write your question here Auto Mode Send" at bounding box center [136, 496] width 198 height 43
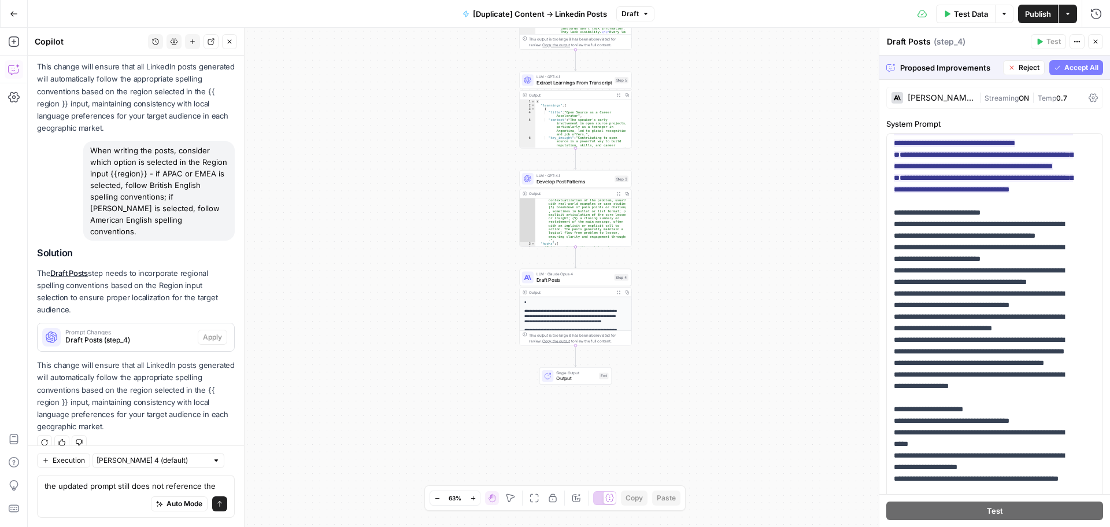
drag, startPoint x: 136, startPoint y: 169, endPoint x: 171, endPoint y: 174, distance: 35.1
click at [171, 174] on div "When writing the posts, consider which option is selected in the Region input {…" at bounding box center [158, 190] width 151 height 99
copy div "{{region}}"
click at [224, 492] on div "the updated prompt still does not reference the the updated prompt still does n…" at bounding box center [136, 496] width 198 height 43
paste textarea "{{region}}"
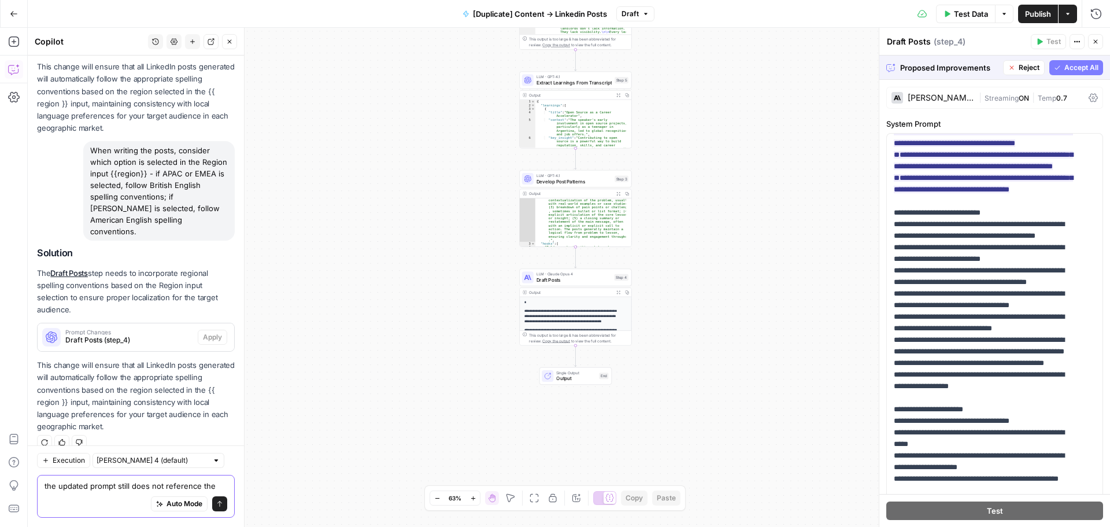
scroll to position [1068, 0]
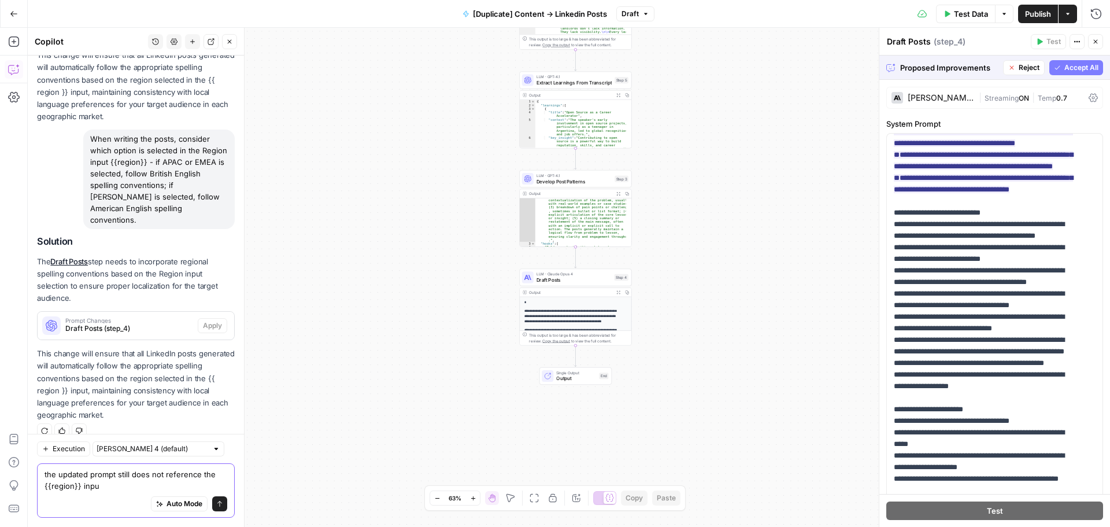
type textarea "the updated prompt still does not reference the {{region}} input"
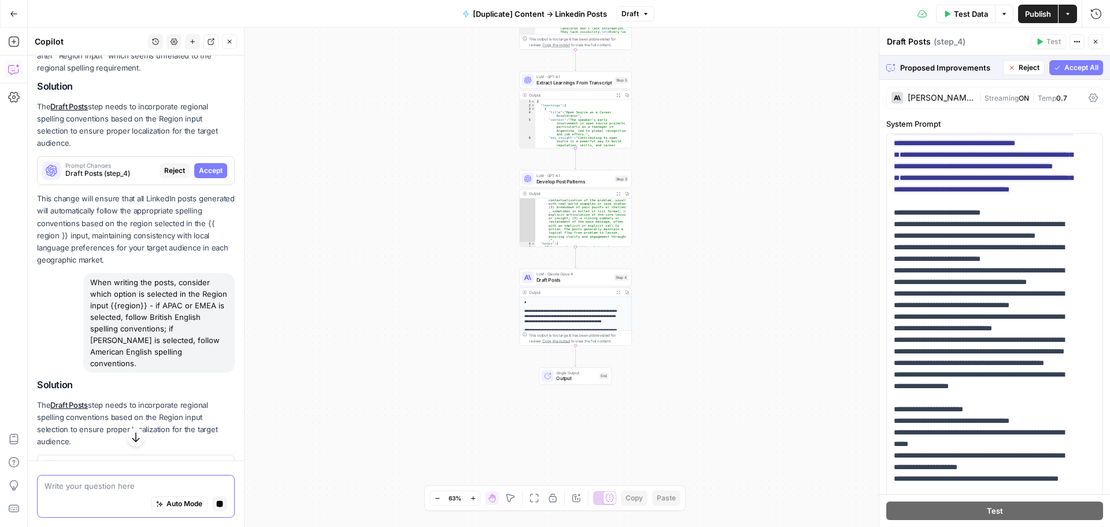
scroll to position [1079, 0]
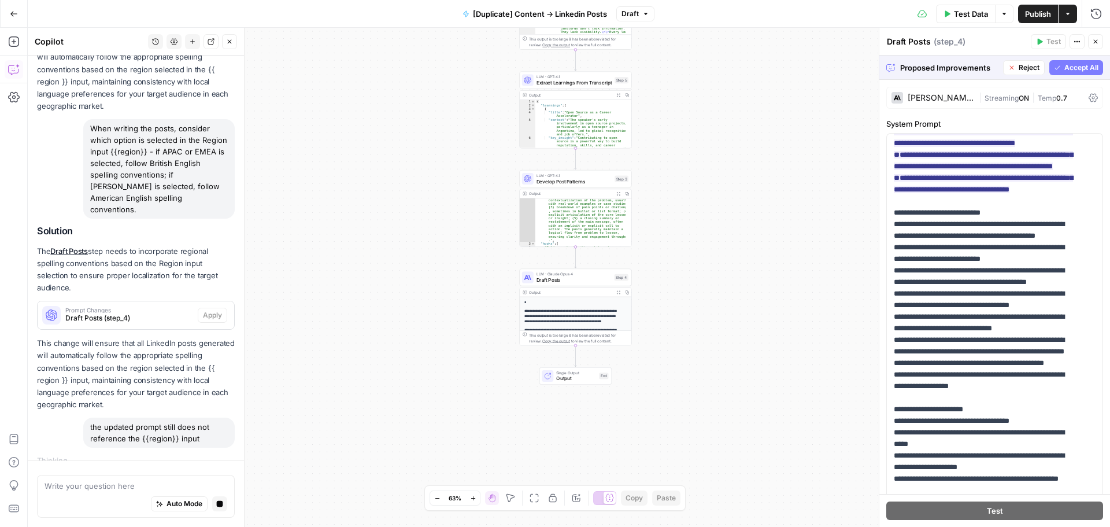
click at [1007, 66] on button "Reject" at bounding box center [1024, 67] width 42 height 15
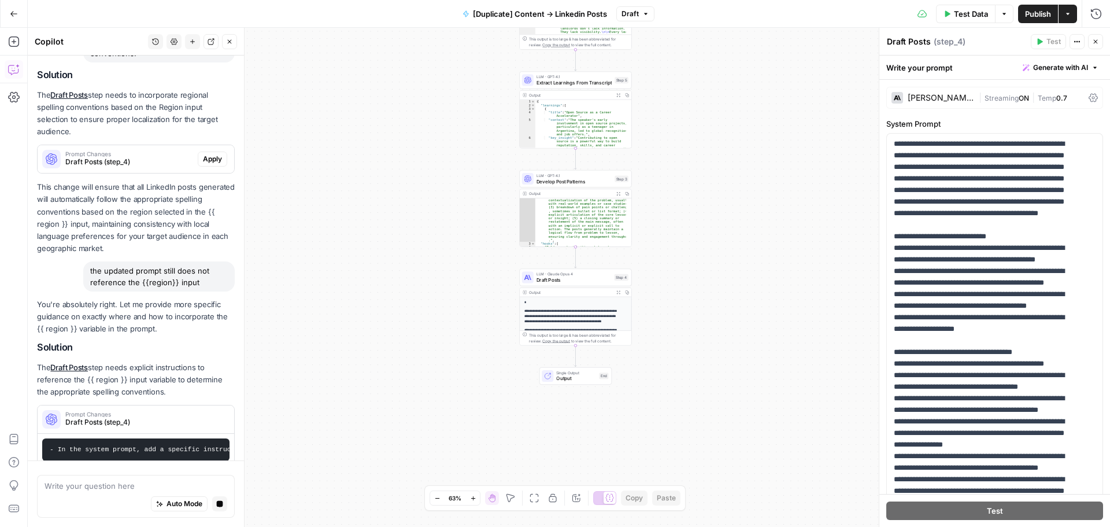
scroll to position [1243, 0]
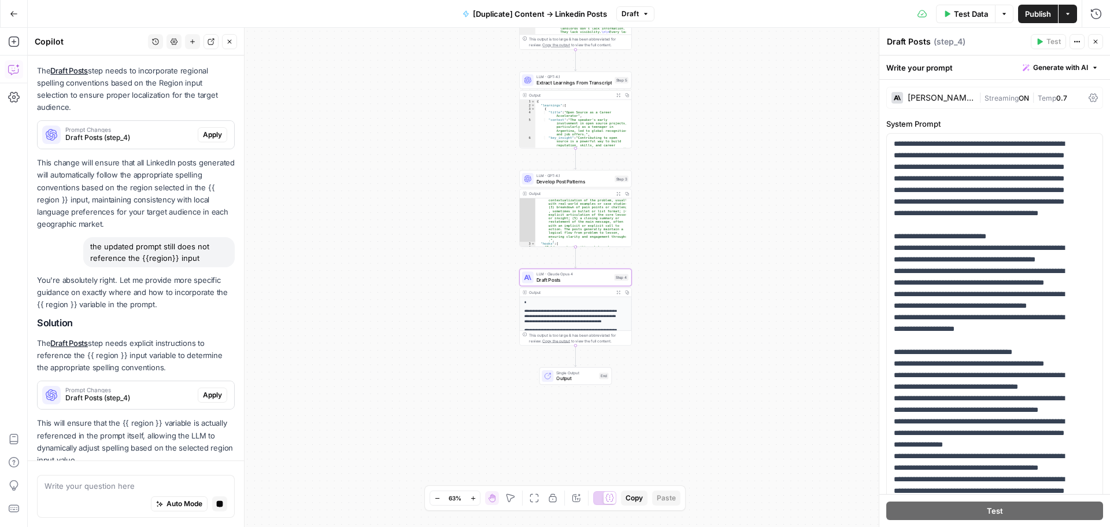
click at [203, 390] on span "Apply" at bounding box center [212, 395] width 19 height 10
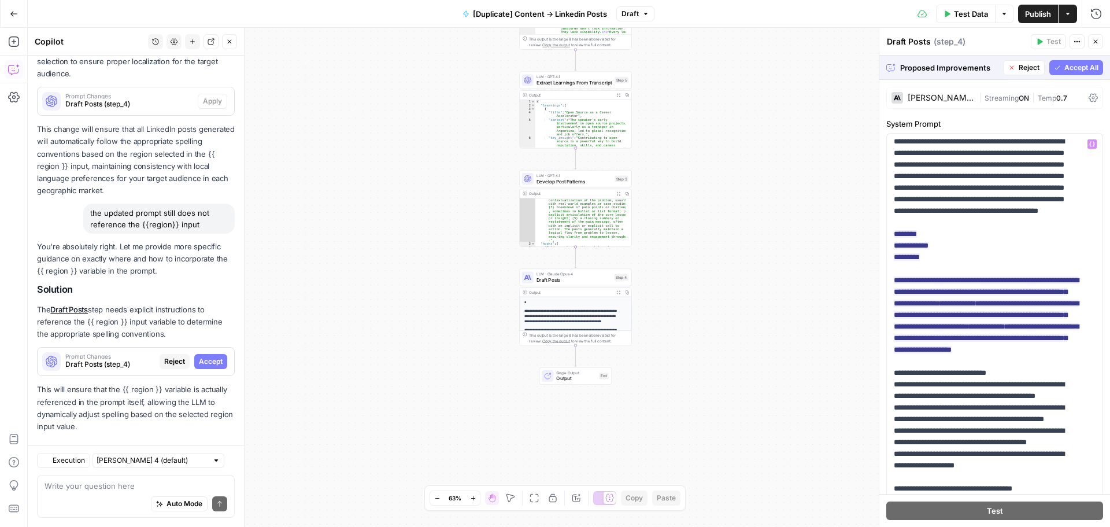
scroll to position [0, 0]
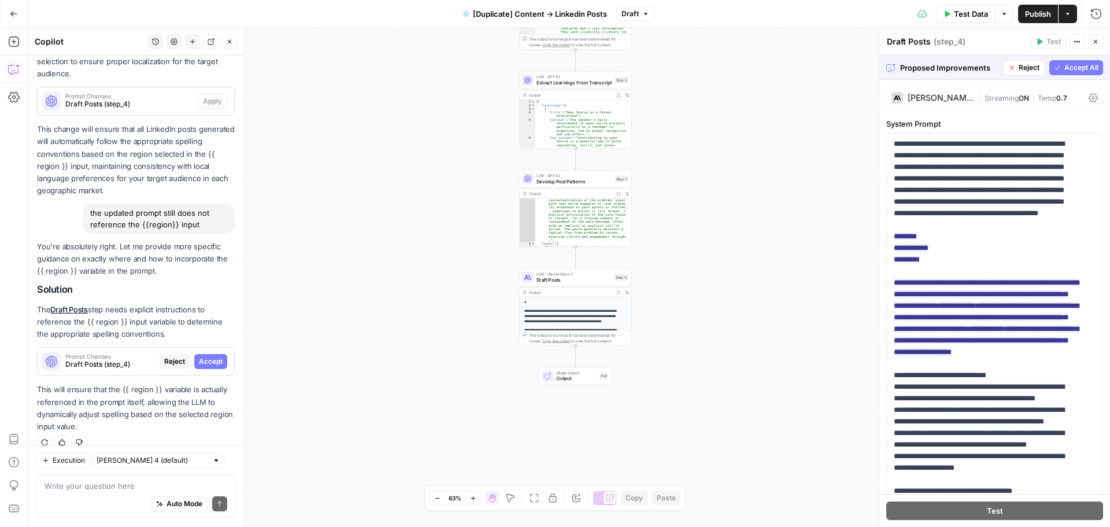
drag, startPoint x: 1063, startPoint y: 64, endPoint x: 1031, endPoint y: 97, distance: 45.8
click at [1064, 64] on span "Accept All" at bounding box center [1081, 67] width 34 height 10
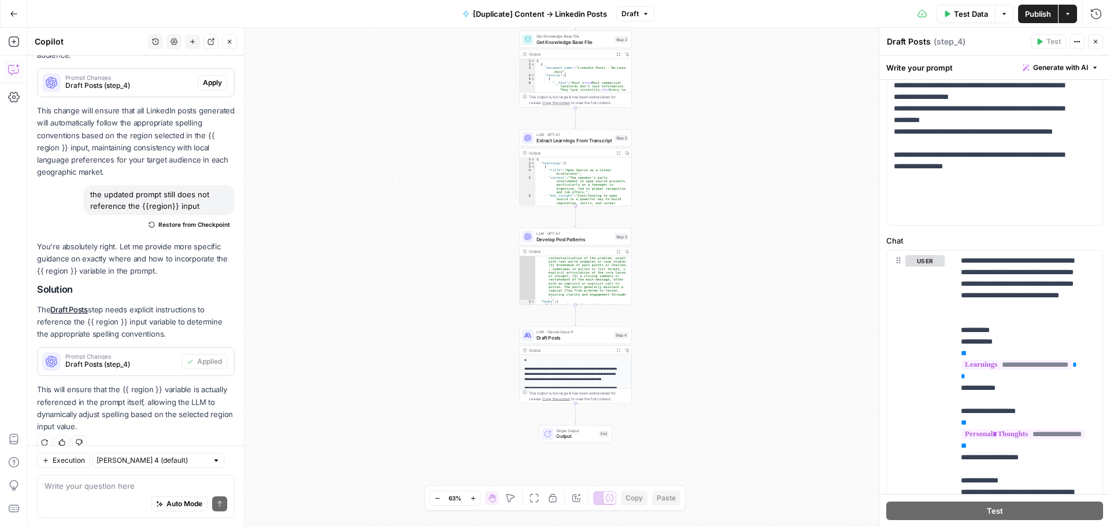
scroll to position [1110, 0]
click at [1037, 11] on span "Publish" at bounding box center [1038, 14] width 26 height 12
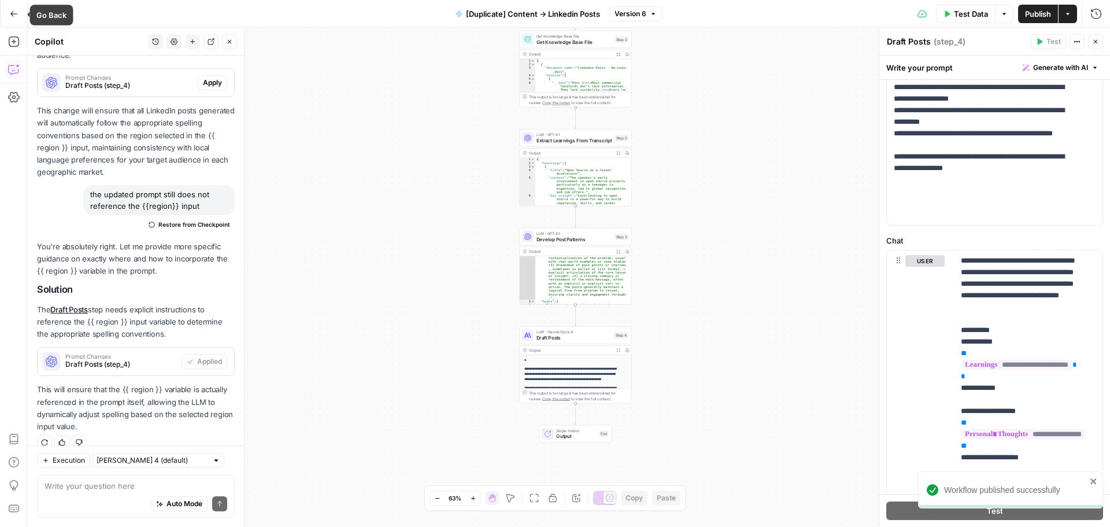
click at [16, 10] on icon "button" at bounding box center [14, 14] width 8 height 8
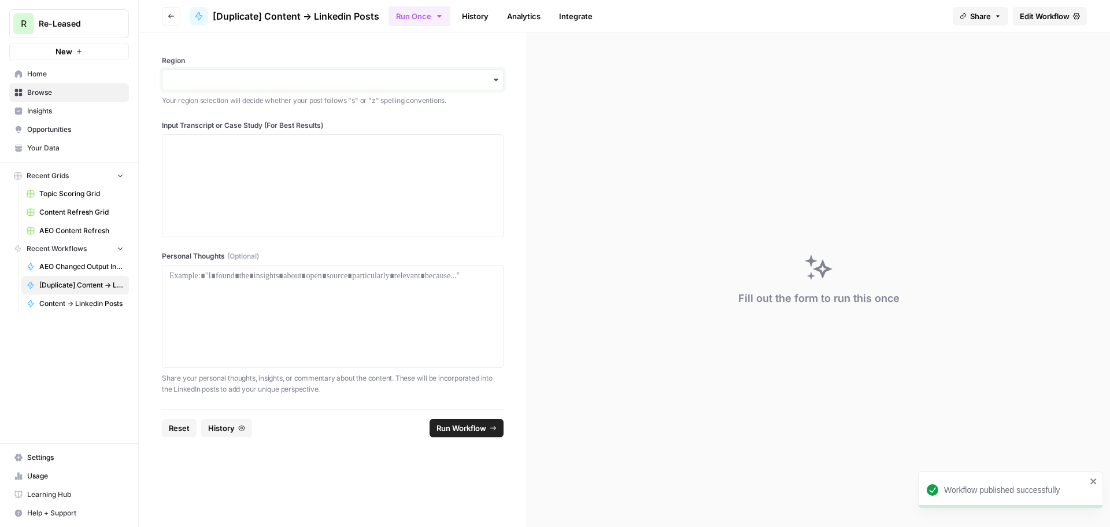
click at [237, 77] on input "Region" at bounding box center [332, 80] width 327 height 12
click at [310, 116] on div "[PERSON_NAME]" at bounding box center [332, 111] width 340 height 22
click at [371, 76] on input "Region" at bounding box center [332, 80] width 327 height 12
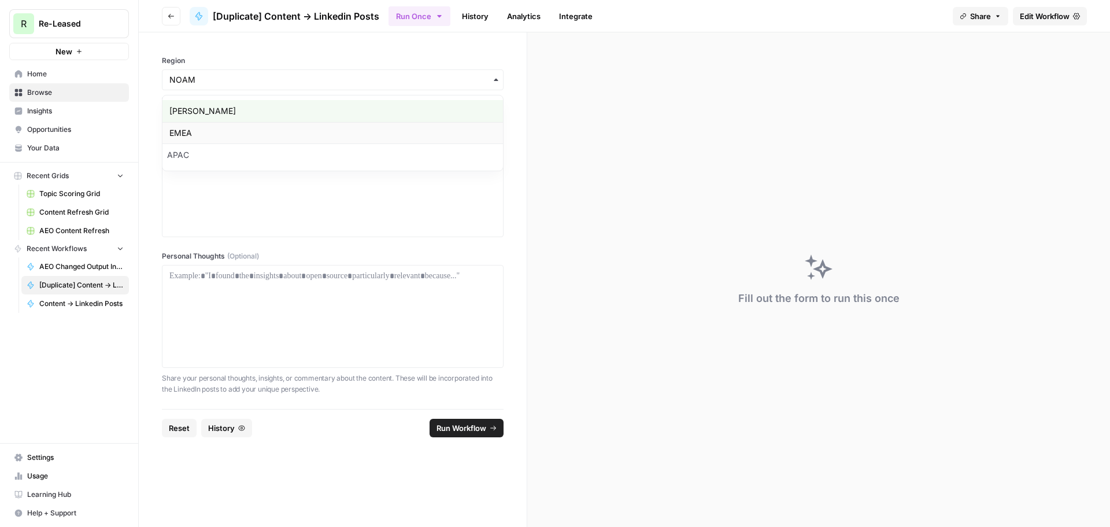
click at [294, 143] on div "EMEA" at bounding box center [332, 133] width 340 height 22
click at [326, 77] on input "Region" at bounding box center [332, 80] width 327 height 12
click at [273, 106] on div "[PERSON_NAME]" at bounding box center [332, 111] width 340 height 22
click at [380, 64] on label "Region" at bounding box center [333, 60] width 342 height 10
click at [380, 74] on input "Region" at bounding box center [332, 80] width 327 height 12
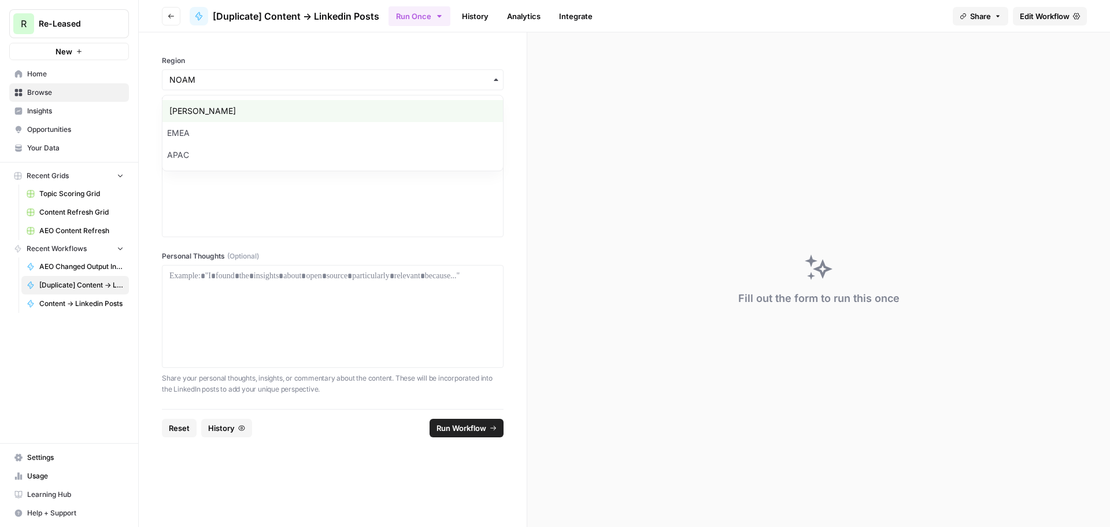
click at [338, 55] on div "Region Your region selection will decide whether your post follows "s" or "z" s…" at bounding box center [333, 220] width 388 height 376
click at [307, 111] on div "[PERSON_NAME]" at bounding box center [332, 111] width 340 height 22
click at [371, 247] on div "Region Your region selection will decide whether your post follows "s" or "z" s…" at bounding box center [333, 220] width 388 height 376
click at [342, 366] on div at bounding box center [333, 316] width 342 height 103
click at [262, 198] on div at bounding box center [332, 185] width 327 height 92
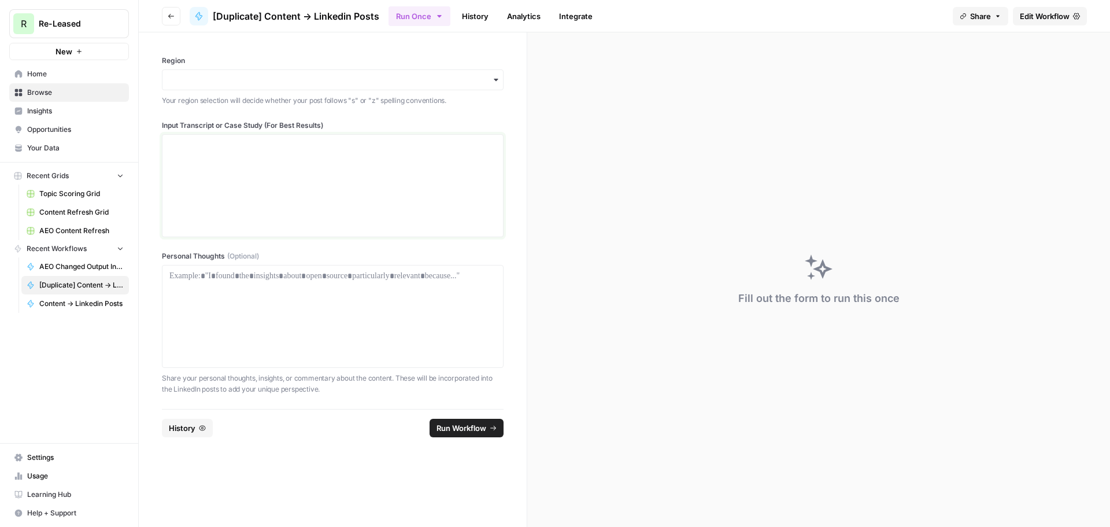
click at [220, 185] on div at bounding box center [332, 185] width 327 height 92
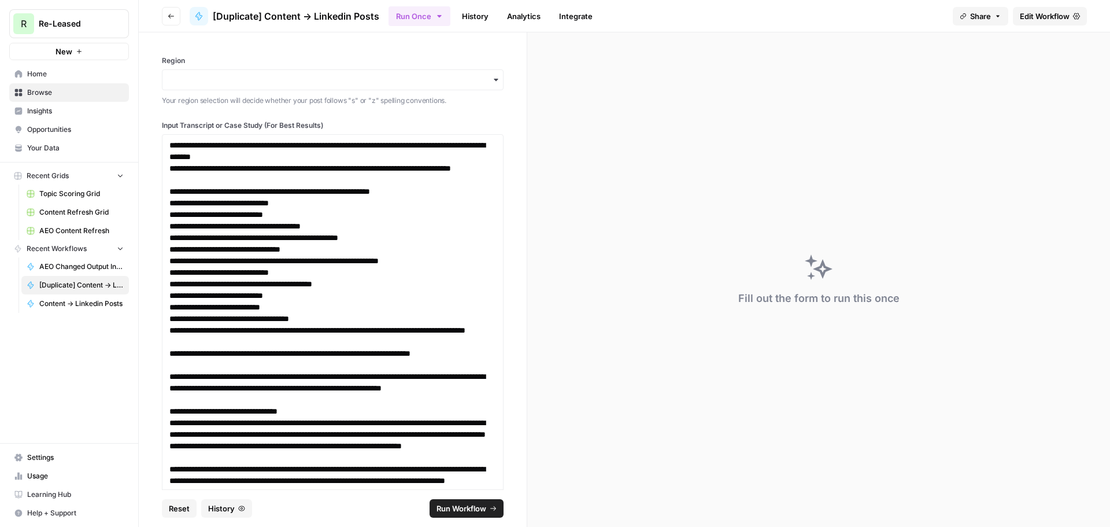
click at [243, 71] on div "button" at bounding box center [333, 79] width 342 height 21
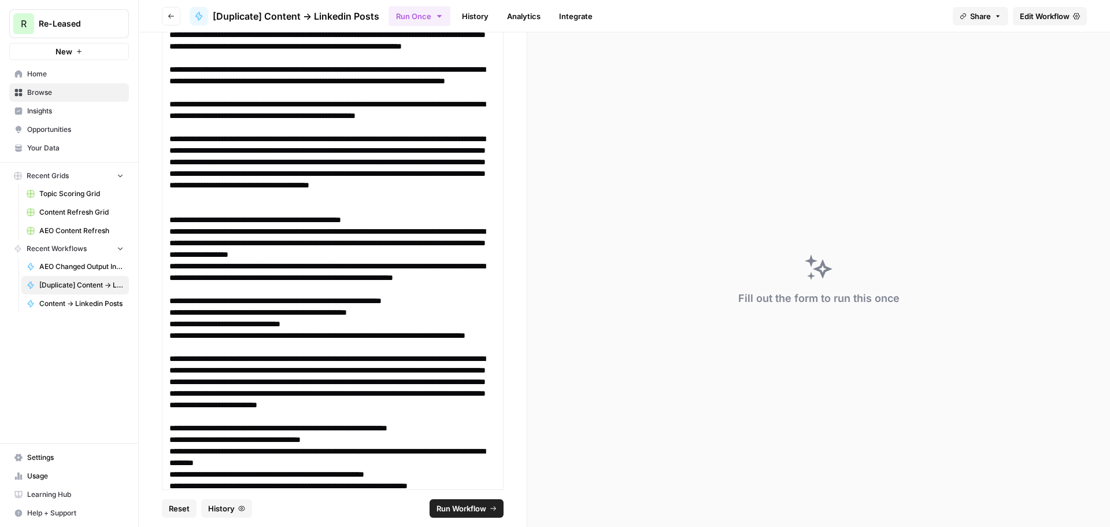
click at [468, 508] on span "Run Workflow" at bounding box center [461, 508] width 50 height 12
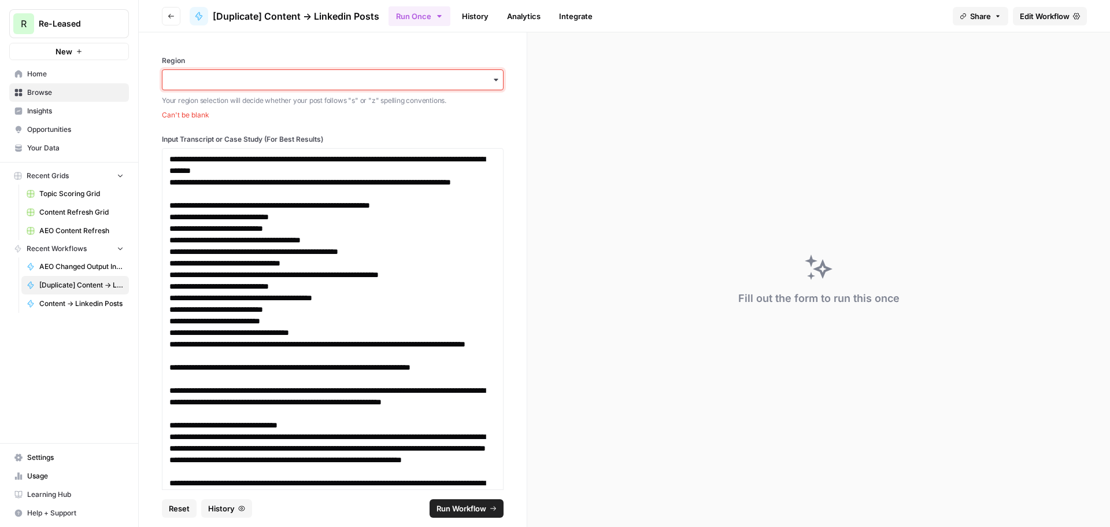
click at [284, 77] on input "Region" at bounding box center [332, 80] width 327 height 12
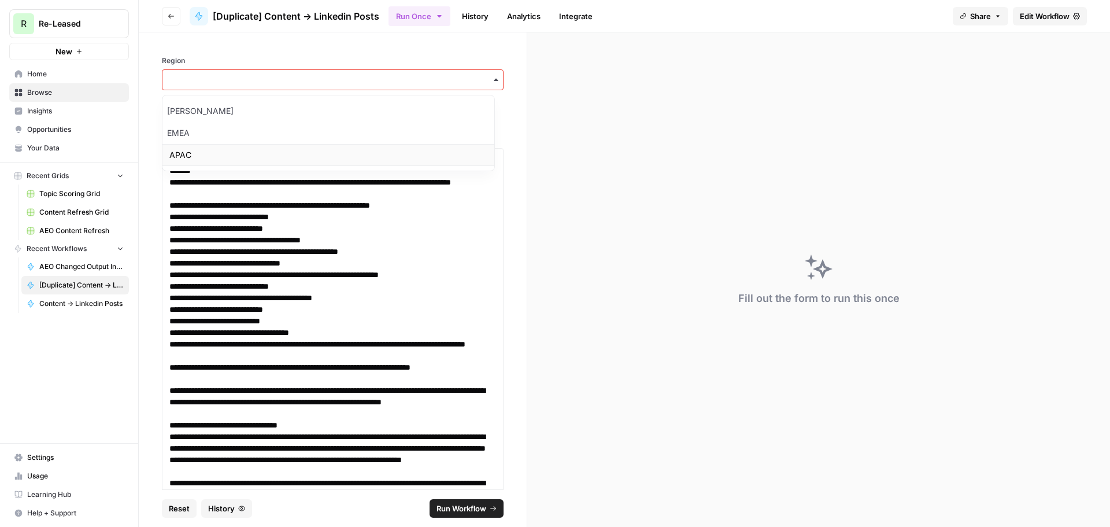
click at [233, 147] on div "APAC" at bounding box center [328, 155] width 332 height 22
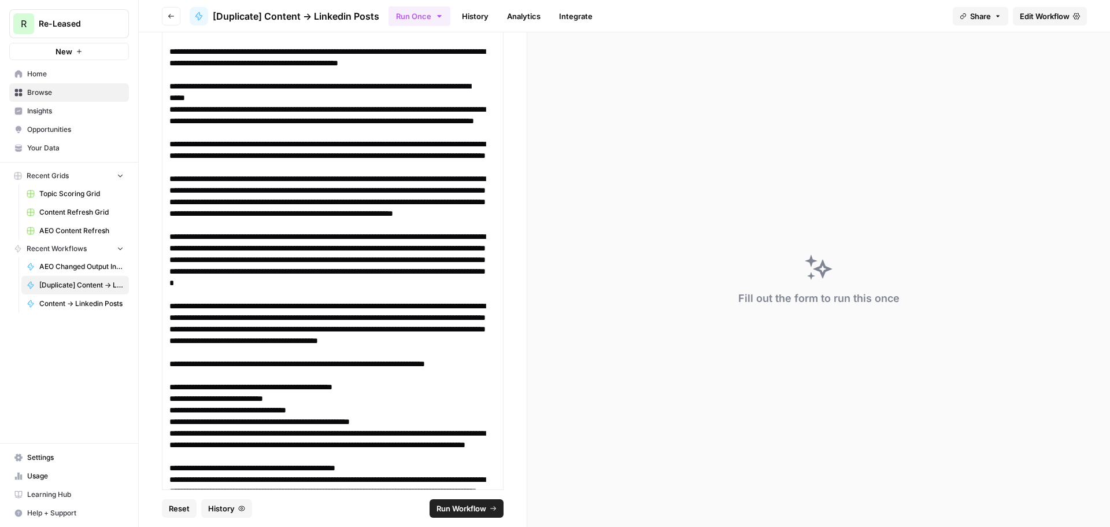
scroll to position [14798, 0]
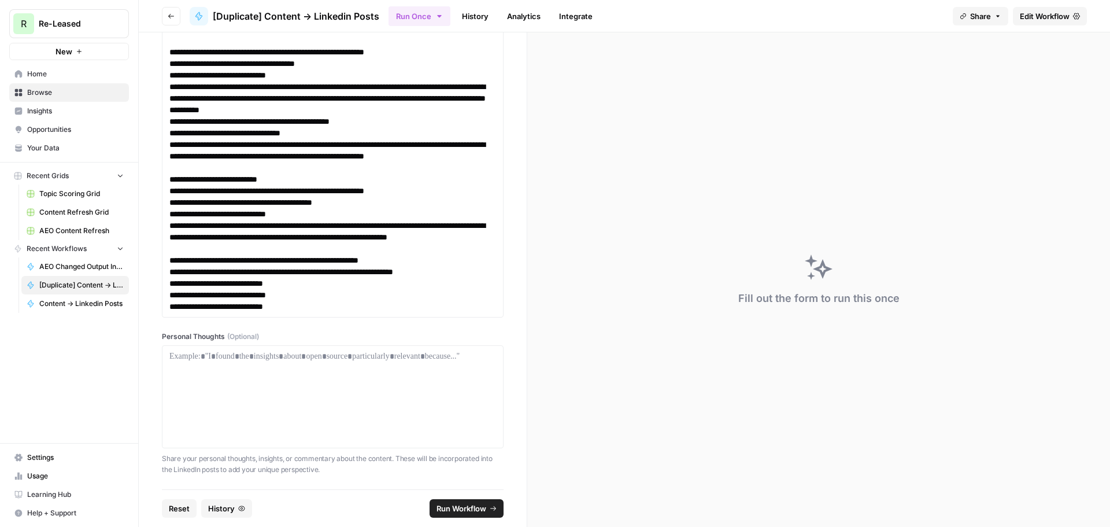
click at [473, 503] on span "Run Workflow" at bounding box center [461, 508] width 50 height 12
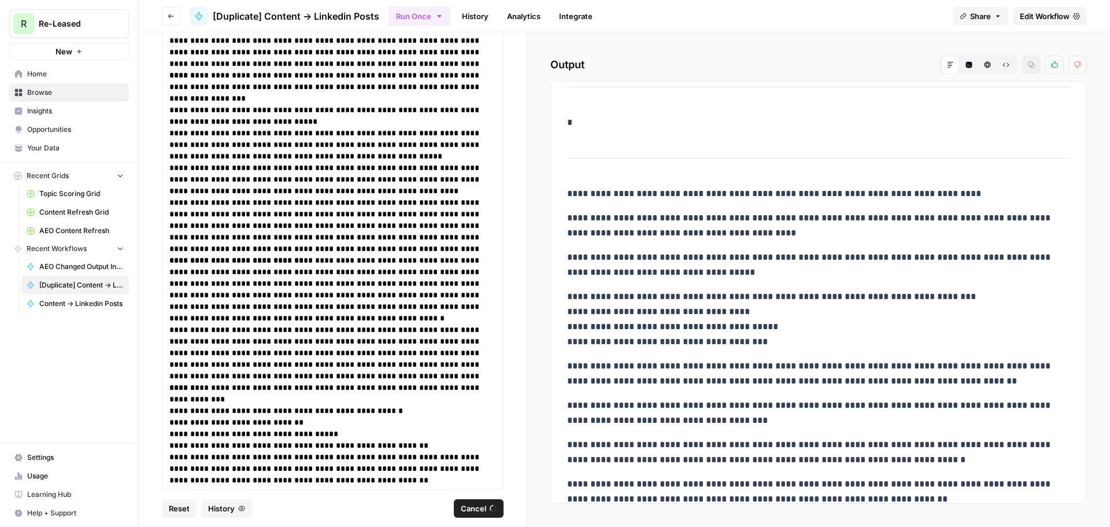
scroll to position [3584, 0]
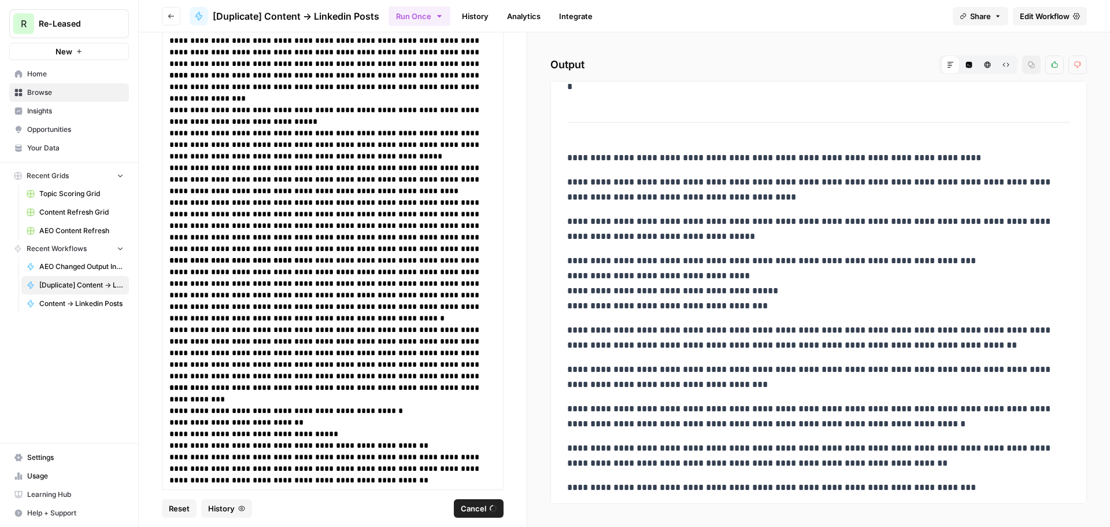
drag, startPoint x: 760, startPoint y: 219, endPoint x: 766, endPoint y: 239, distance: 21.0
click at [766, 239] on p "**********" at bounding box center [814, 229] width 494 height 30
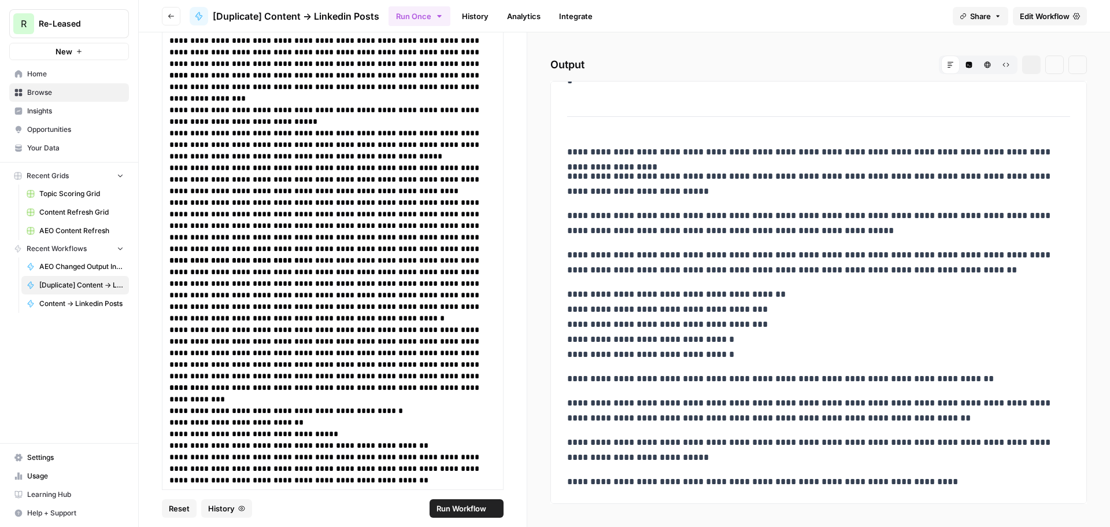
scroll to position [458, 0]
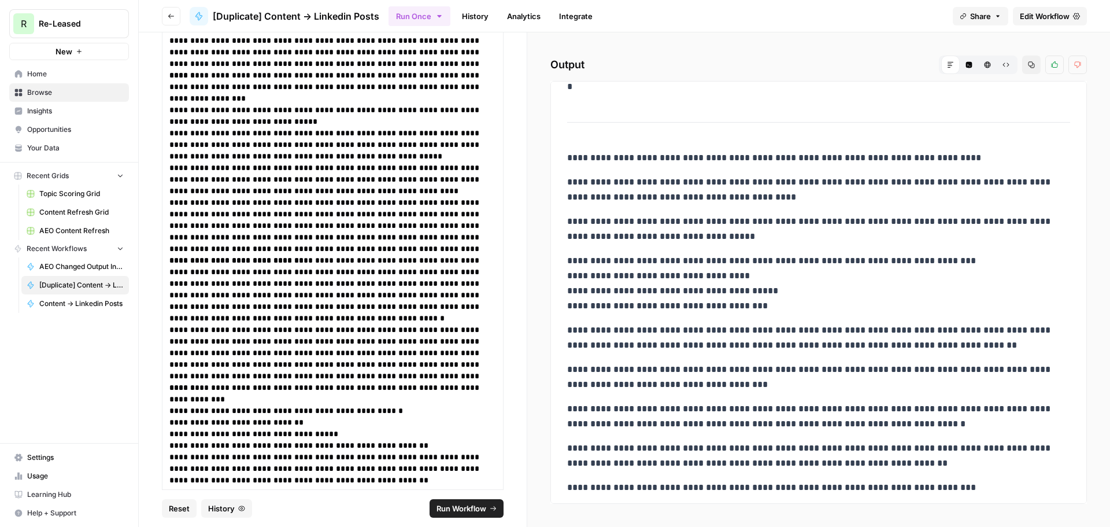
drag, startPoint x: 753, startPoint y: 217, endPoint x: 762, endPoint y: 236, distance: 21.7
click at [762, 236] on p "**********" at bounding box center [814, 229] width 494 height 30
drag, startPoint x: 762, startPoint y: 255, endPoint x: 772, endPoint y: 286, distance: 32.0
click at [772, 286] on p "**********" at bounding box center [814, 283] width 494 height 60
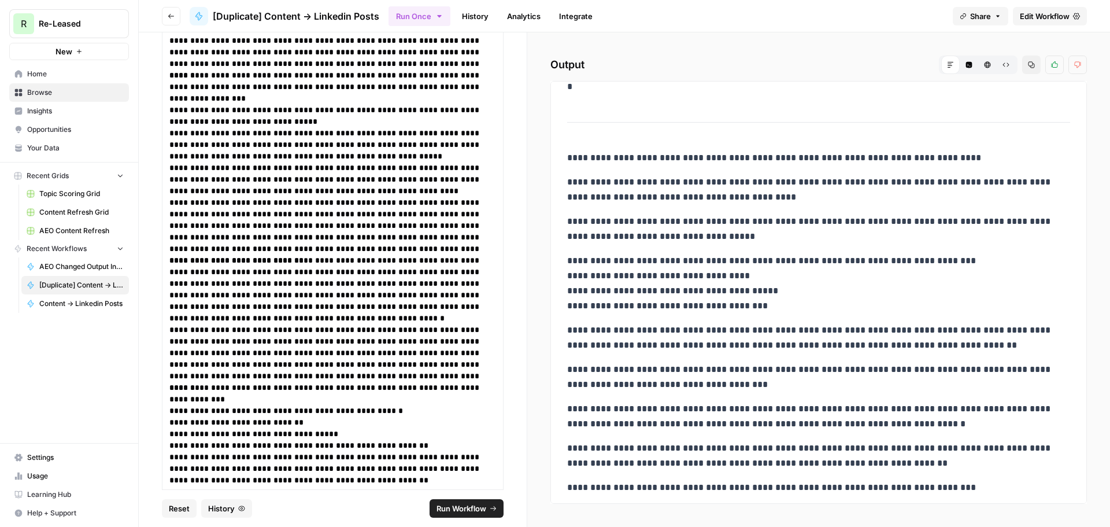
click at [772, 286] on p "**********" at bounding box center [814, 283] width 494 height 60
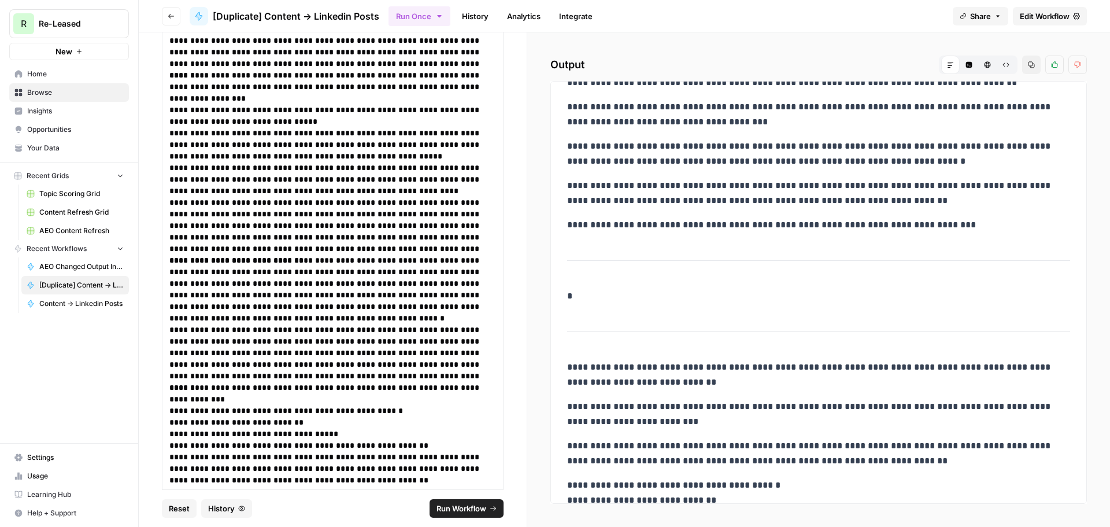
scroll to position [920, 0]
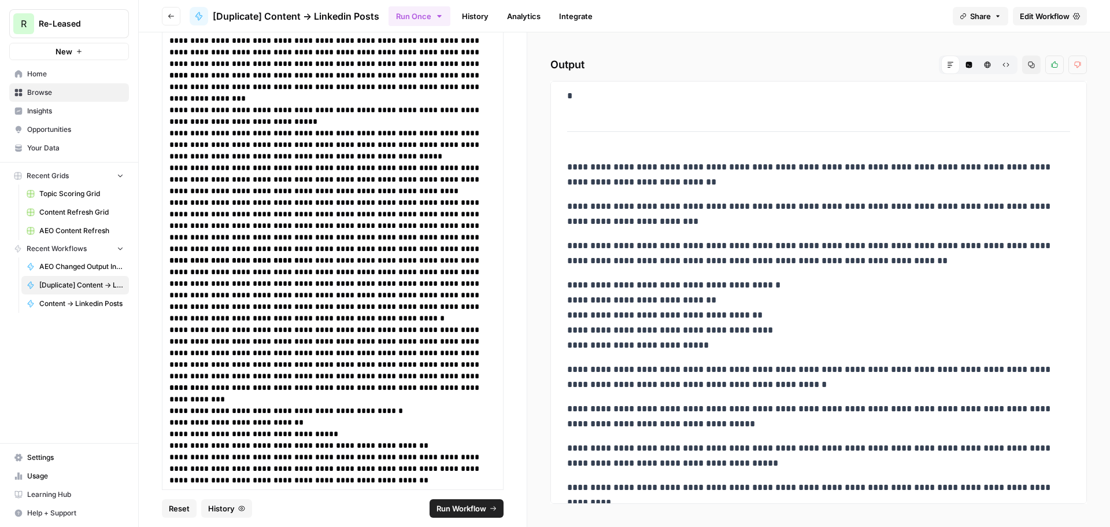
click at [647, 244] on div "**********" at bounding box center [818, 83] width 517 height 1825
click at [647, 244] on p "**********" at bounding box center [814, 253] width 494 height 30
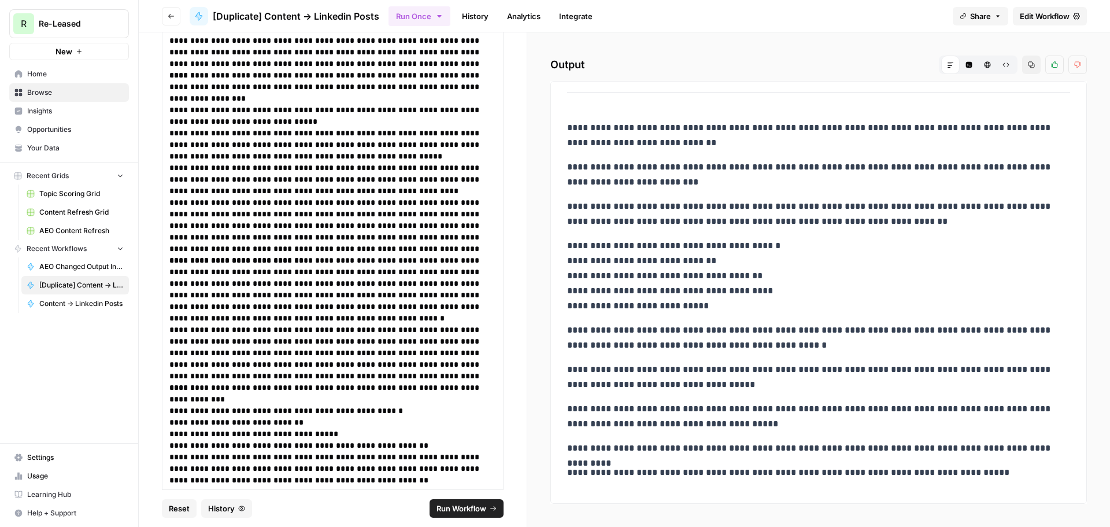
scroll to position [978, 0]
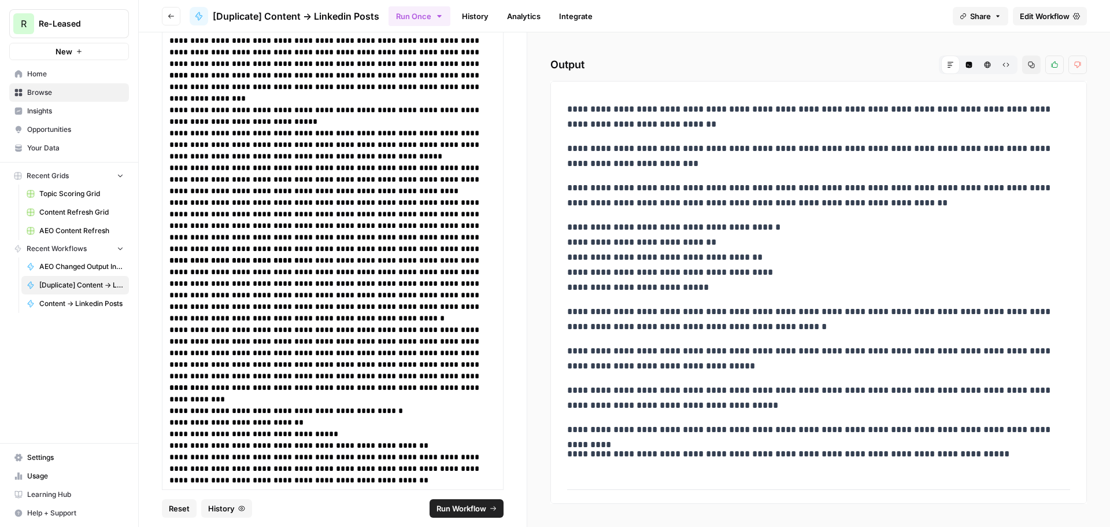
drag, startPoint x: 662, startPoint y: 248, endPoint x: 678, endPoint y: 260, distance: 20.2
click at [678, 260] on p "**********" at bounding box center [814, 257] width 494 height 75
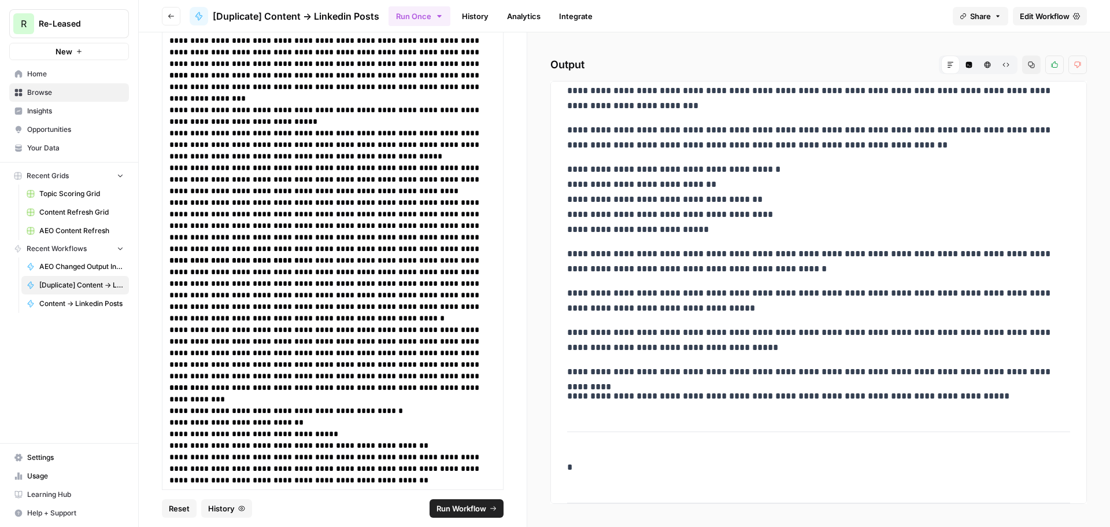
drag, startPoint x: 686, startPoint y: 264, endPoint x: 712, endPoint y: 284, distance: 33.0
drag, startPoint x: 636, startPoint y: 319, endPoint x: 653, endPoint y: 357, distance: 41.7
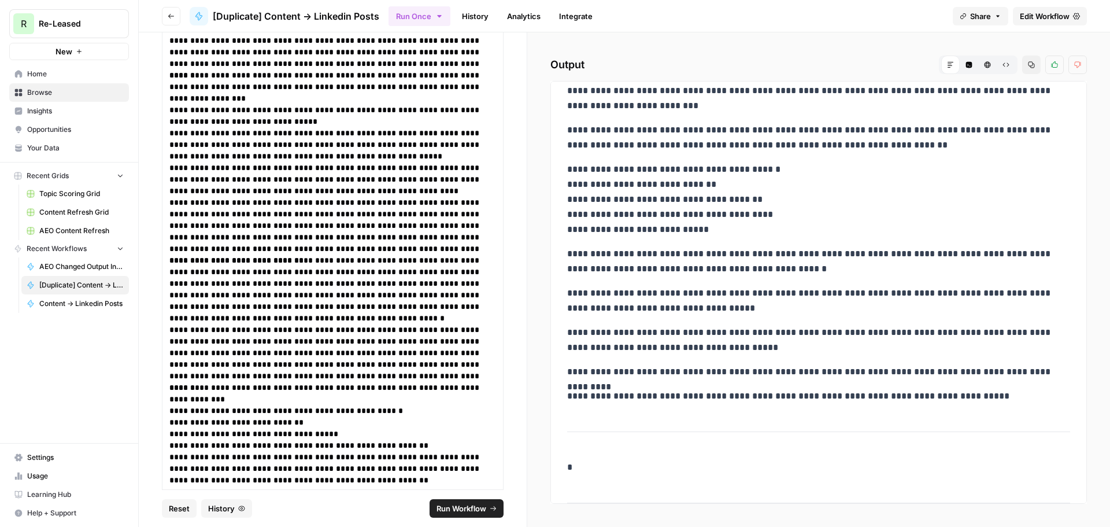
drag, startPoint x: 654, startPoint y: 328, endPoint x: 688, endPoint y: 354, distance: 42.5
click at [688, 354] on p "**********" at bounding box center [814, 340] width 494 height 30
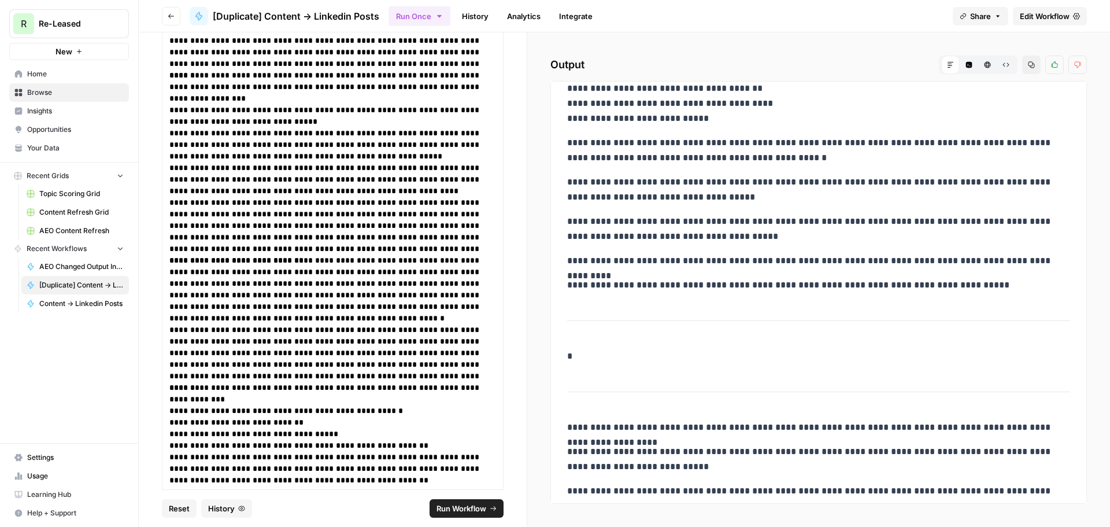
scroll to position [1151, 0]
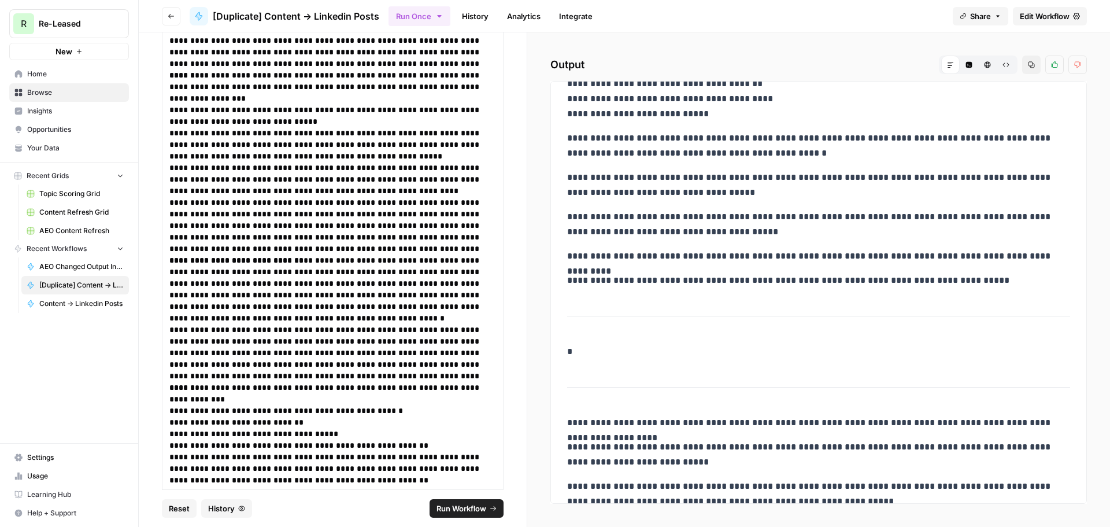
drag, startPoint x: 635, startPoint y: 253, endPoint x: 703, endPoint y: 261, distance: 68.7
click at [703, 261] on p "**********" at bounding box center [814, 256] width 494 height 15
drag, startPoint x: 670, startPoint y: 283, endPoint x: 691, endPoint y: 288, distance: 22.0
click at [690, 287] on p "**********" at bounding box center [814, 280] width 494 height 15
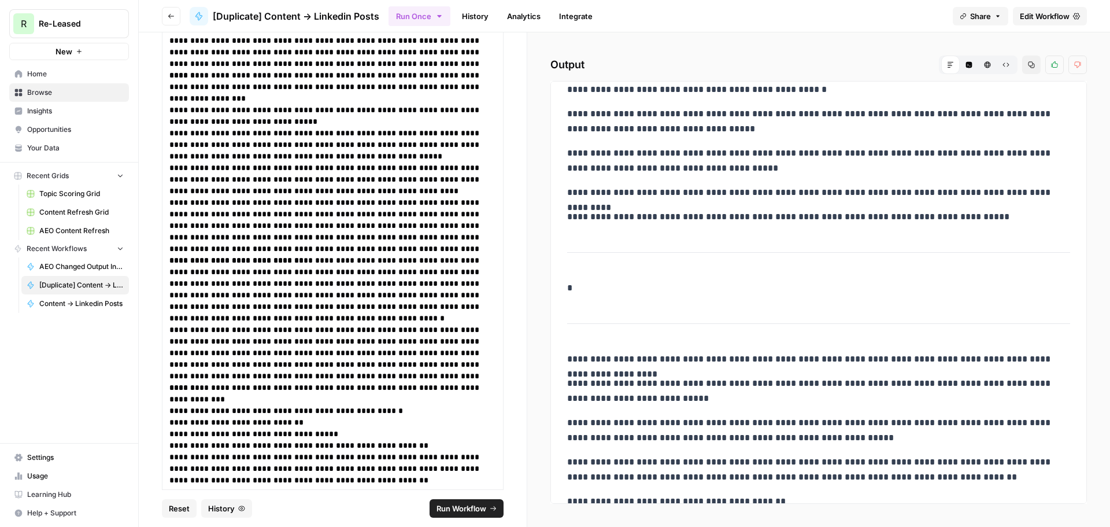
scroll to position [1209, 0]
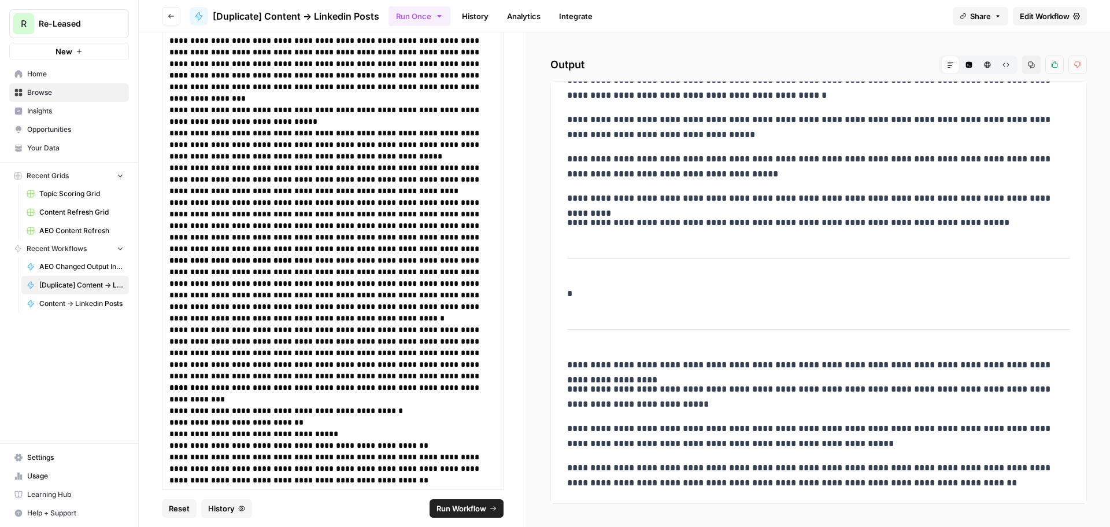
click at [687, 223] on p "**********" at bounding box center [814, 222] width 494 height 15
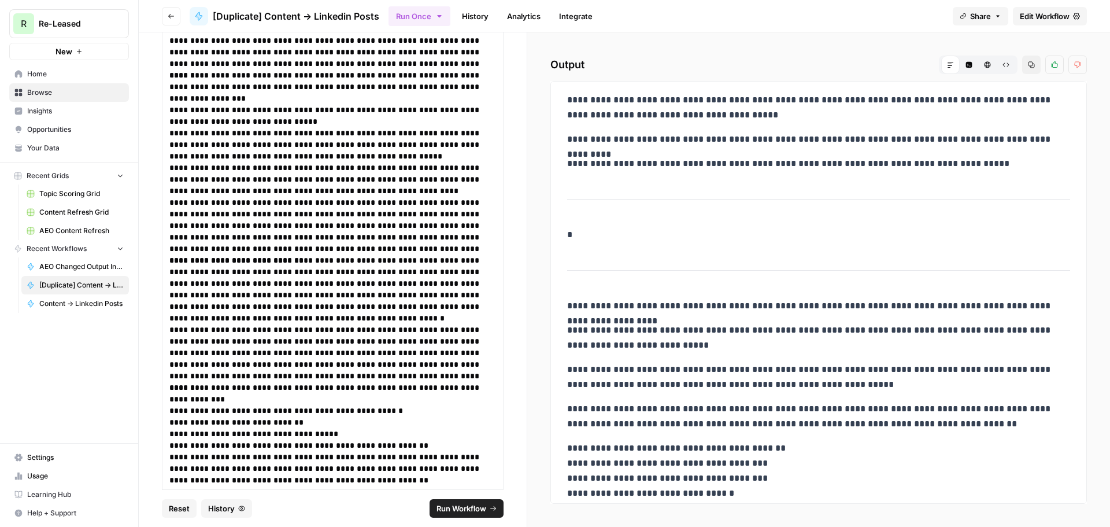
scroll to position [1325, 0]
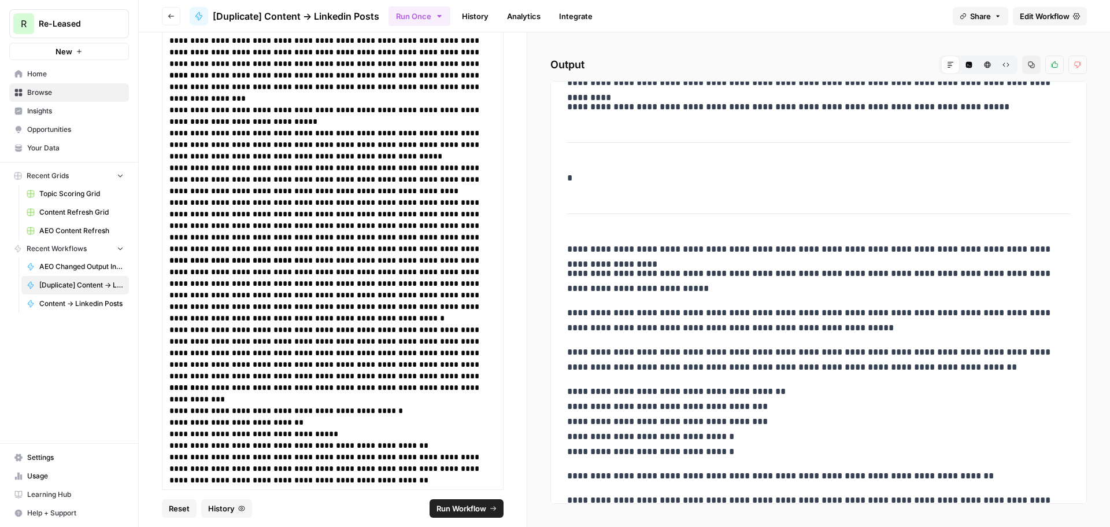
drag, startPoint x: 668, startPoint y: 264, endPoint x: 677, endPoint y: 271, distance: 11.1
click at [677, 271] on p "**********" at bounding box center [814, 281] width 494 height 30
drag, startPoint x: 683, startPoint y: 250, endPoint x: 726, endPoint y: 255, distance: 43.0
click at [726, 255] on p "**********" at bounding box center [814, 249] width 494 height 15
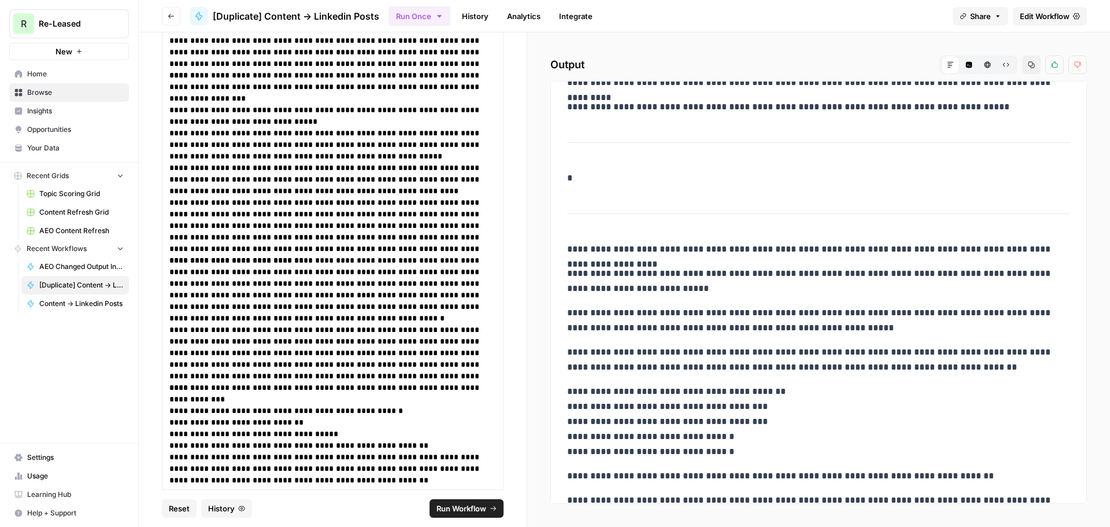
click at [726, 255] on p "**********" at bounding box center [814, 249] width 494 height 15
click at [716, 294] on p "**********" at bounding box center [814, 281] width 494 height 30
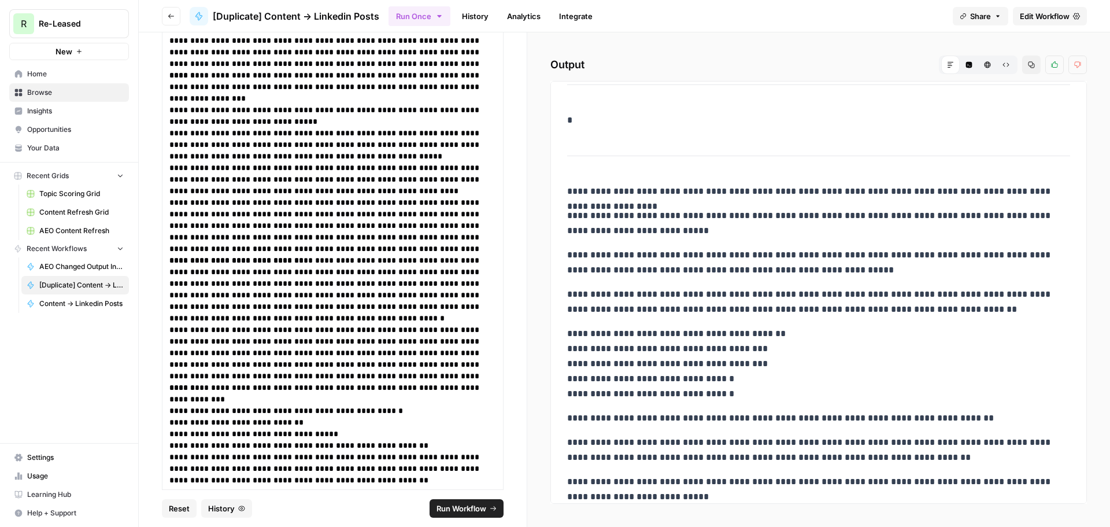
click at [699, 277] on p "**********" at bounding box center [814, 262] width 494 height 30
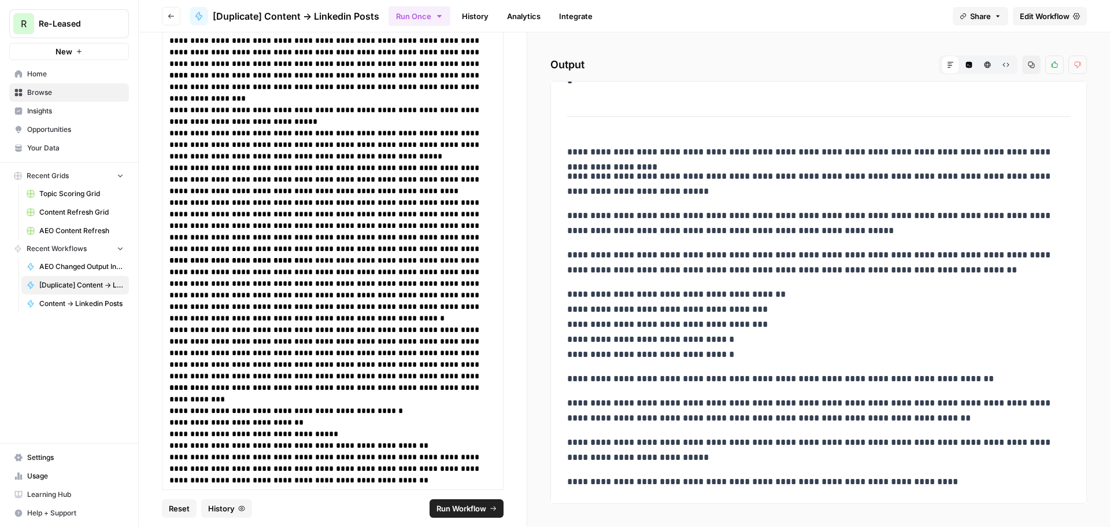
drag, startPoint x: 702, startPoint y: 272, endPoint x: 739, endPoint y: 274, distance: 37.6
click at [739, 274] on p "**********" at bounding box center [814, 262] width 494 height 30
click at [740, 275] on p "**********" at bounding box center [814, 262] width 494 height 30
click at [736, 319] on p "**********" at bounding box center [814, 324] width 494 height 75
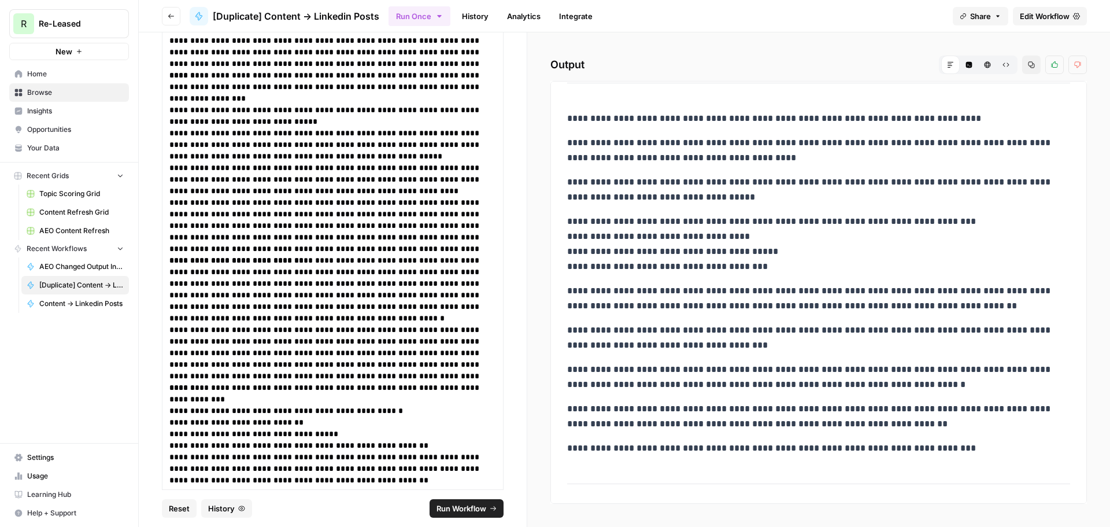
scroll to position [382, 0]
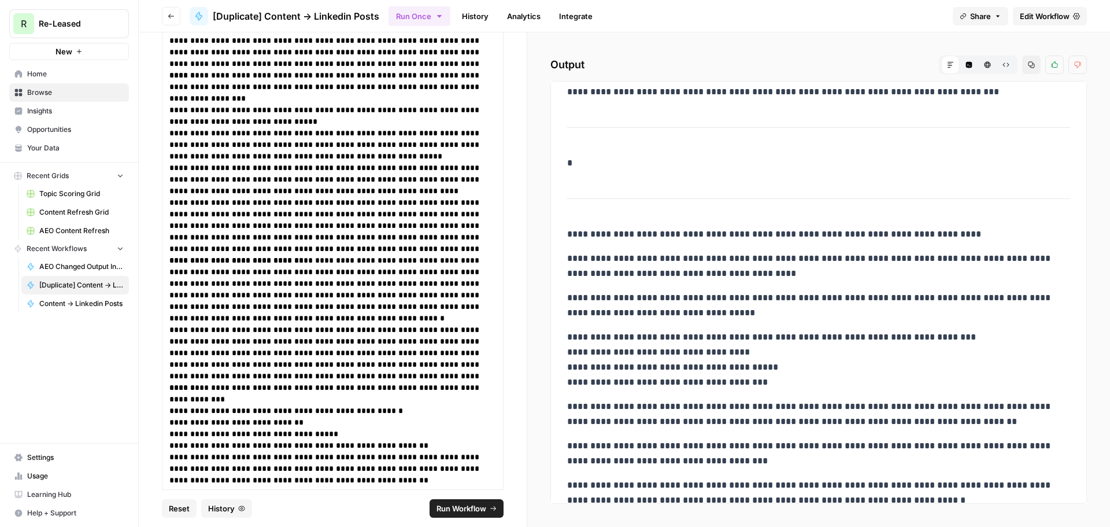
drag, startPoint x: 668, startPoint y: 250, endPoint x: 679, endPoint y: 254, distance: 11.9
click at [679, 254] on p "**********" at bounding box center [814, 266] width 494 height 30
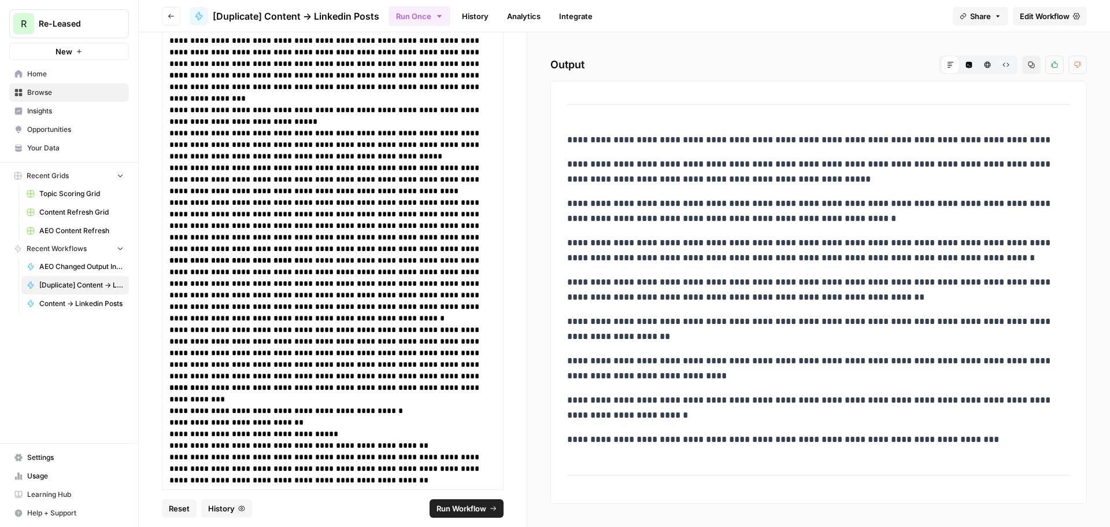
scroll to position [0, 0]
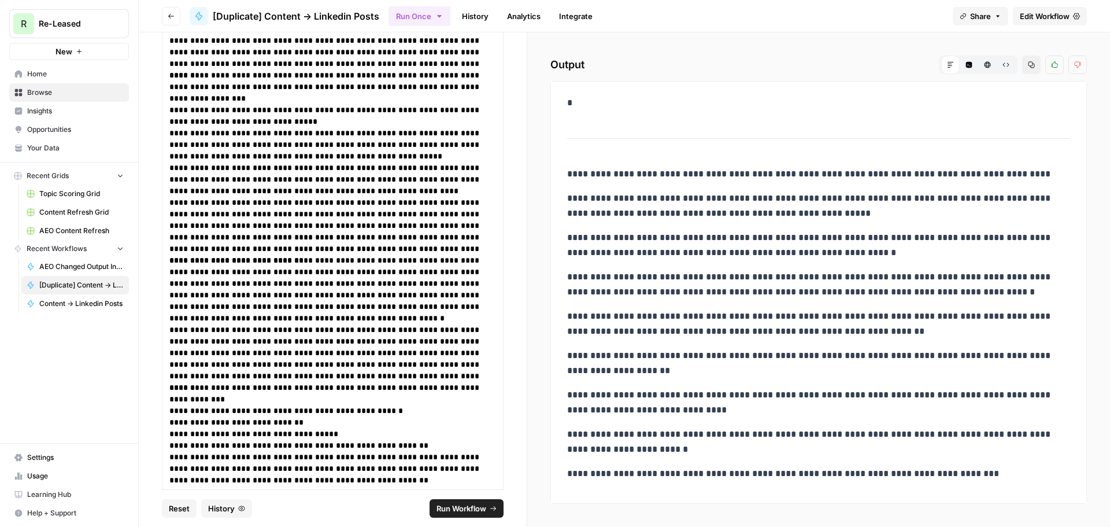
drag, startPoint x: 682, startPoint y: 227, endPoint x: 766, endPoint y: 257, distance: 90.1
click at [766, 257] on p "**********" at bounding box center [814, 245] width 494 height 30
drag, startPoint x: 792, startPoint y: 219, endPoint x: 819, endPoint y: 269, distance: 56.4
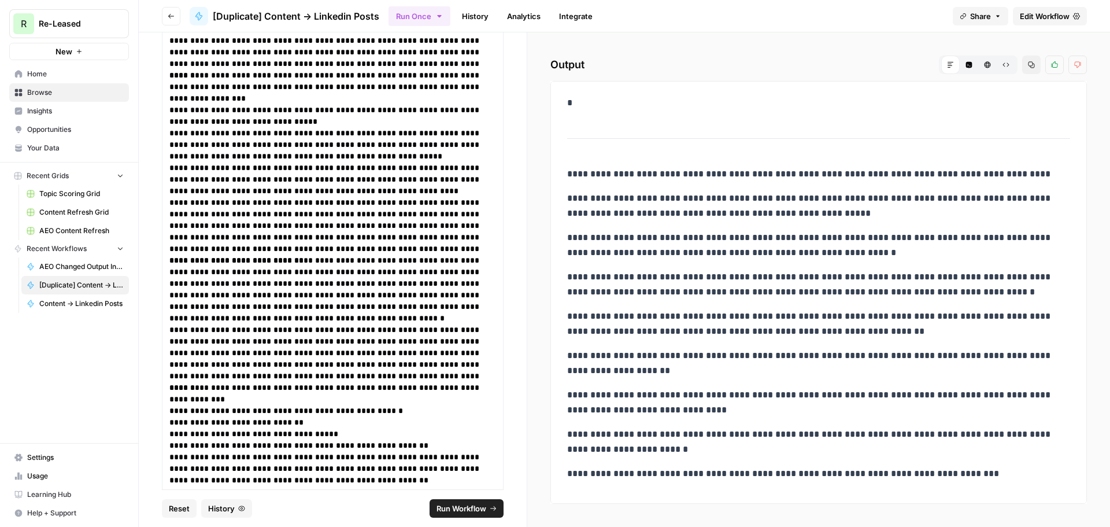
drag, startPoint x: 686, startPoint y: 205, endPoint x: 702, endPoint y: 219, distance: 21.8
click at [702, 219] on p "**********" at bounding box center [814, 206] width 494 height 30
drag, startPoint x: 706, startPoint y: 195, endPoint x: 715, endPoint y: 213, distance: 20.2
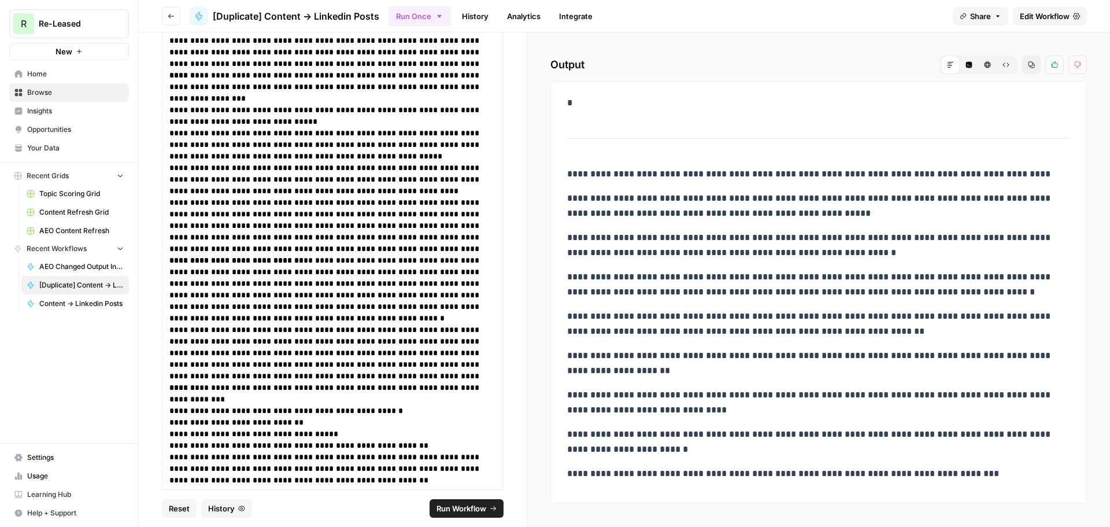
click at [715, 213] on p "**********" at bounding box center [814, 206] width 494 height 30
drag, startPoint x: 725, startPoint y: 242, endPoint x: 748, endPoint y: 247, distance: 23.1
click at [748, 247] on p "**********" at bounding box center [814, 245] width 494 height 30
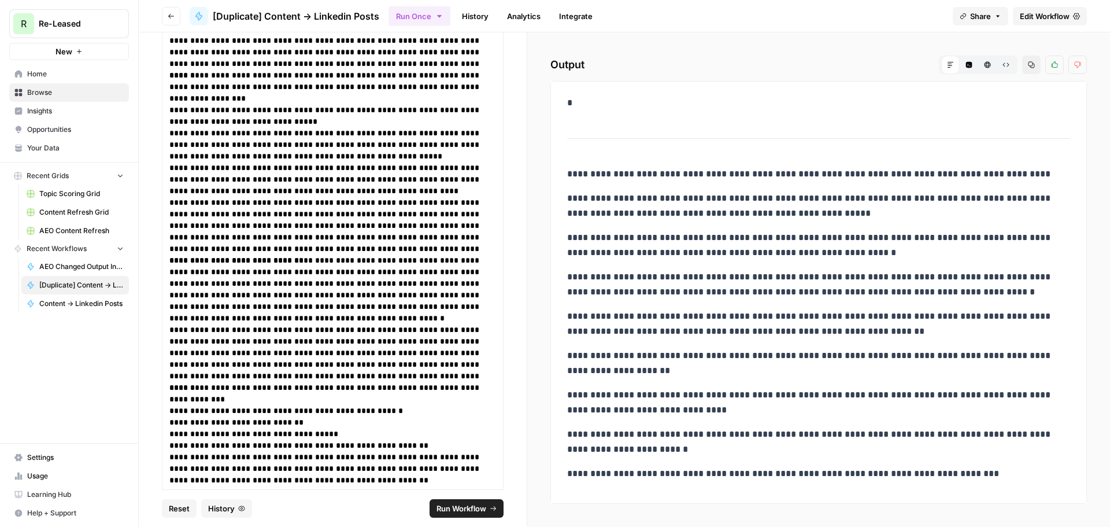
scroll to position [58, 0]
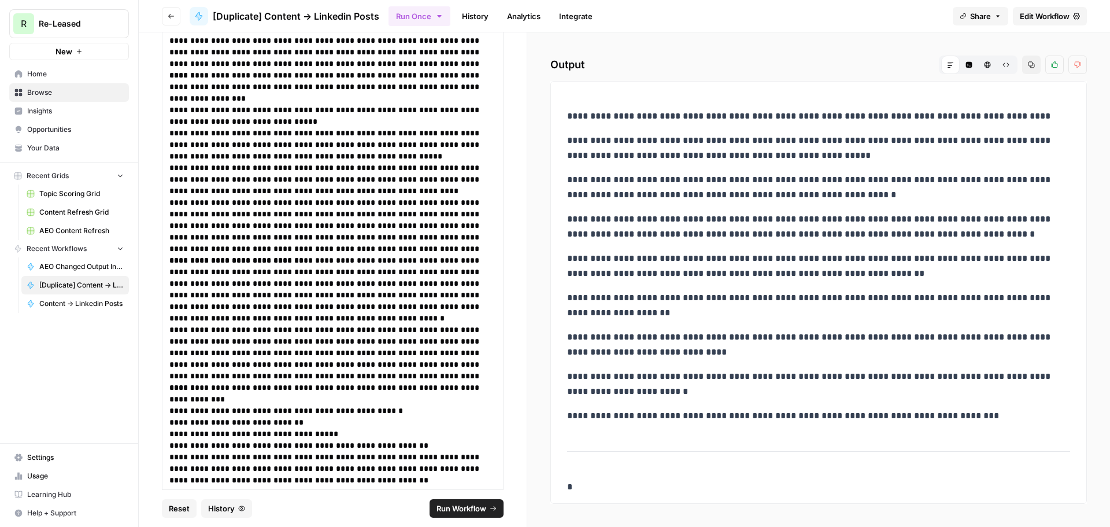
drag, startPoint x: 735, startPoint y: 193, endPoint x: 745, endPoint y: 199, distance: 11.9
click at [745, 199] on p "**********" at bounding box center [814, 187] width 494 height 30
drag, startPoint x: 739, startPoint y: 192, endPoint x: 738, endPoint y: 217, distance: 24.3
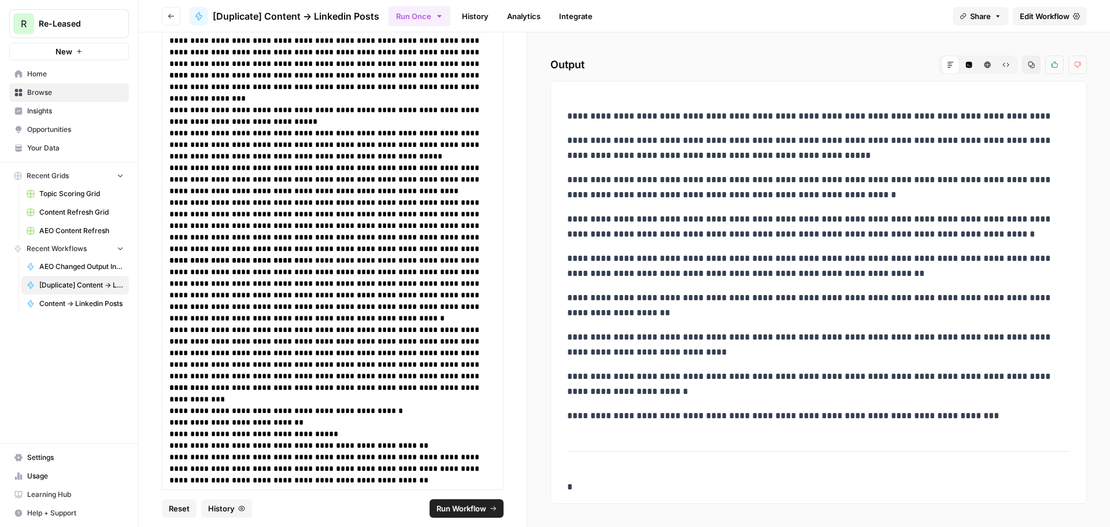
click at [738, 217] on p "**********" at bounding box center [814, 227] width 494 height 30
click at [694, 265] on p "**********" at bounding box center [814, 266] width 494 height 30
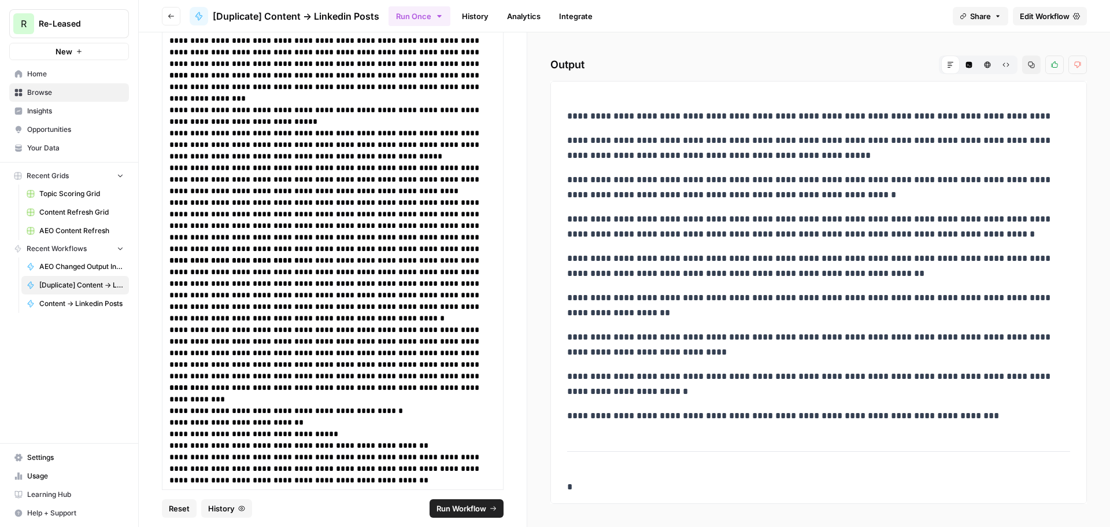
drag, startPoint x: 693, startPoint y: 257, endPoint x: 709, endPoint y: 272, distance: 22.1
click at [709, 272] on p "**********" at bounding box center [814, 266] width 494 height 30
drag, startPoint x: 657, startPoint y: 302, endPoint x: 658, endPoint y: 311, distance: 9.3
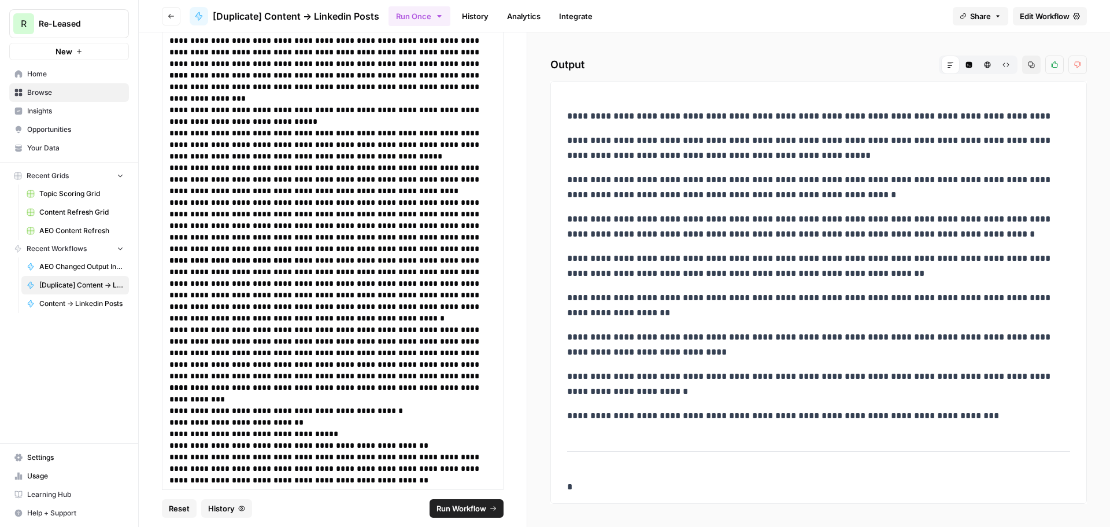
click at [658, 311] on p "**********" at bounding box center [814, 305] width 494 height 30
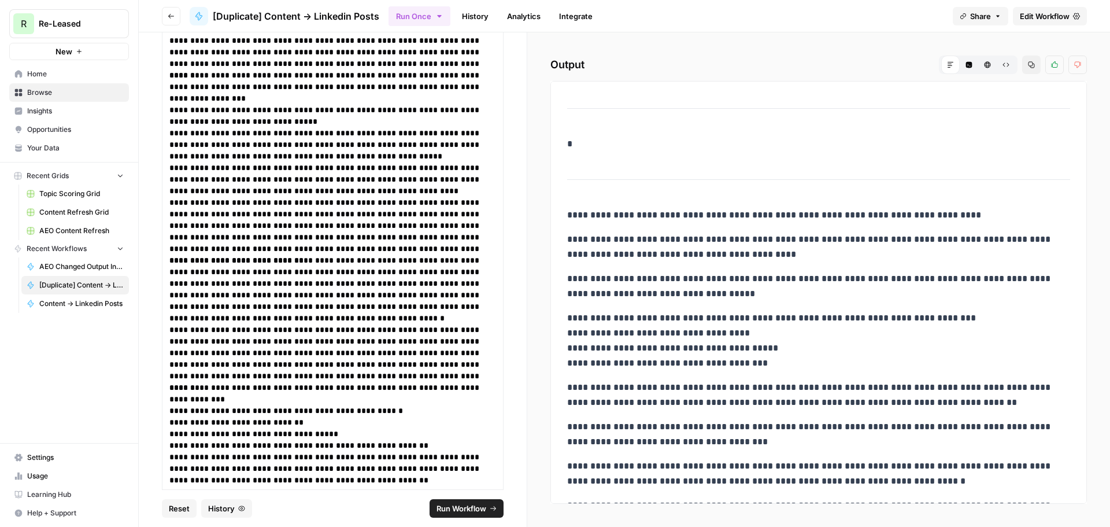
scroll to position [405, 0]
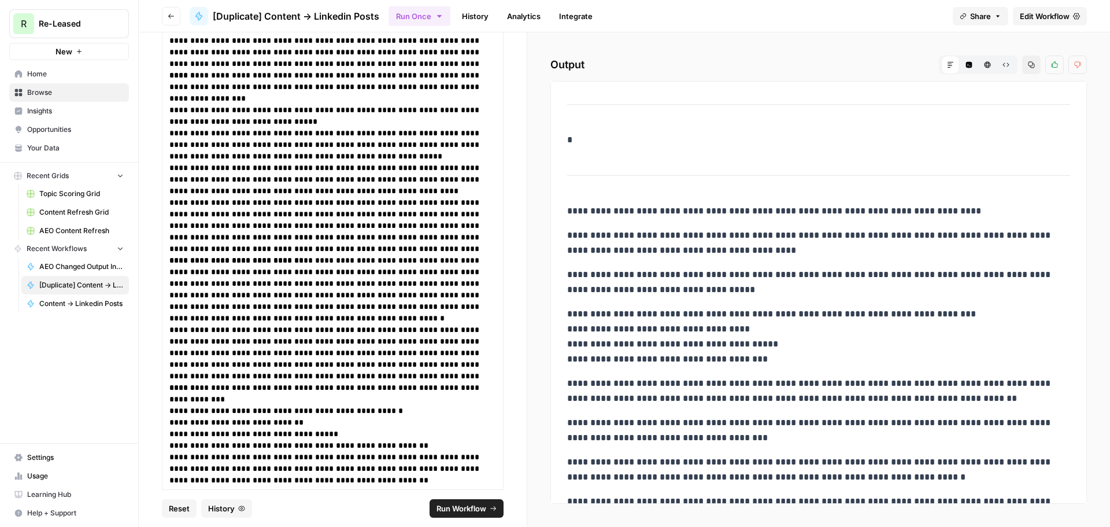
drag, startPoint x: 595, startPoint y: 240, endPoint x: 603, endPoint y: 258, distance: 19.4
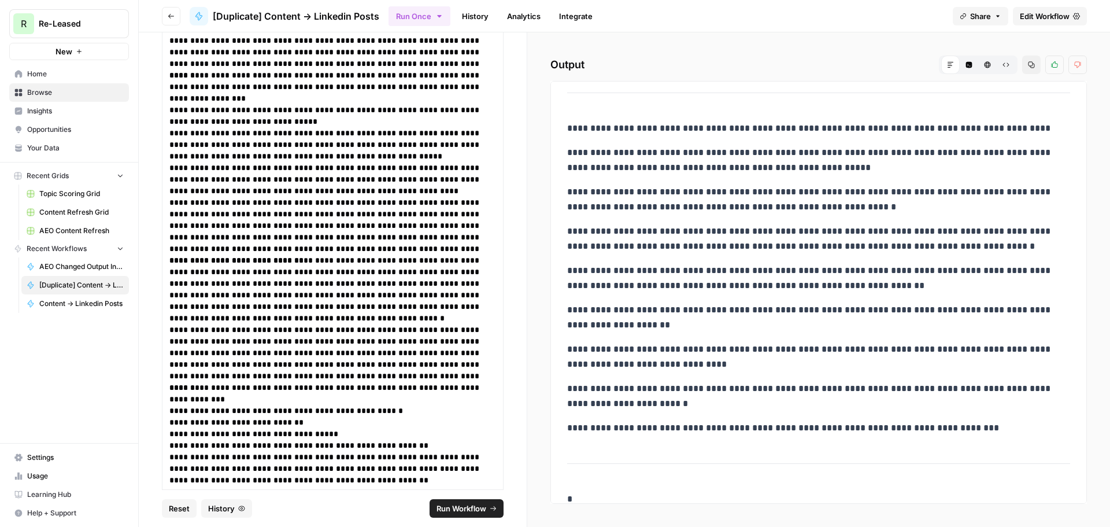
scroll to position [0, 0]
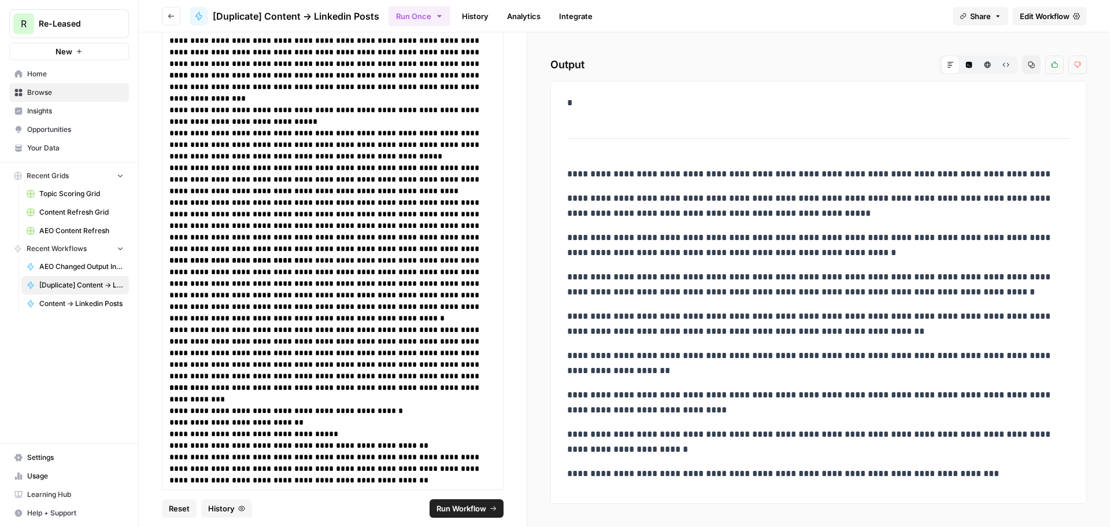
click at [209, 509] on span "History" at bounding box center [221, 508] width 27 height 12
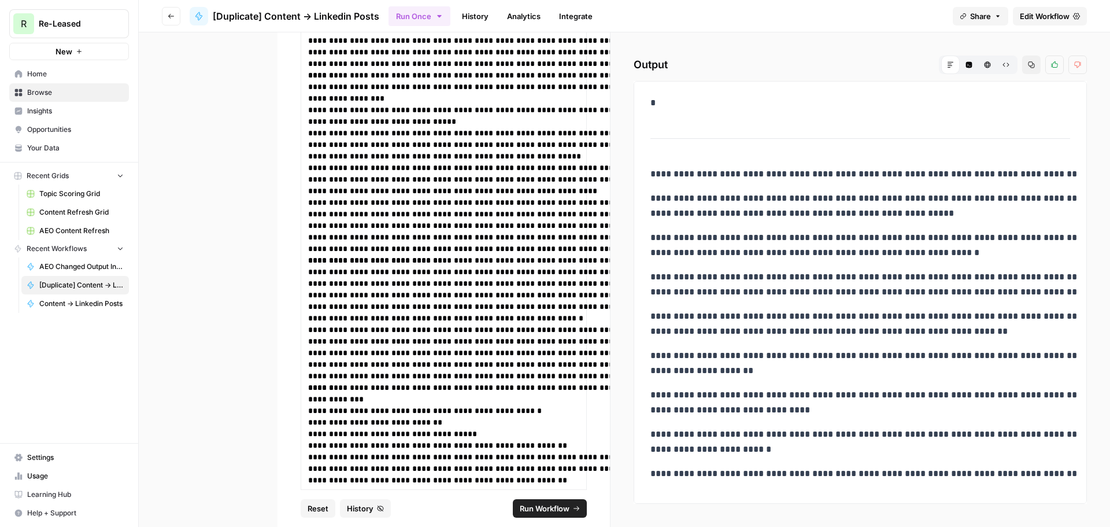
scroll to position [15006, 0]
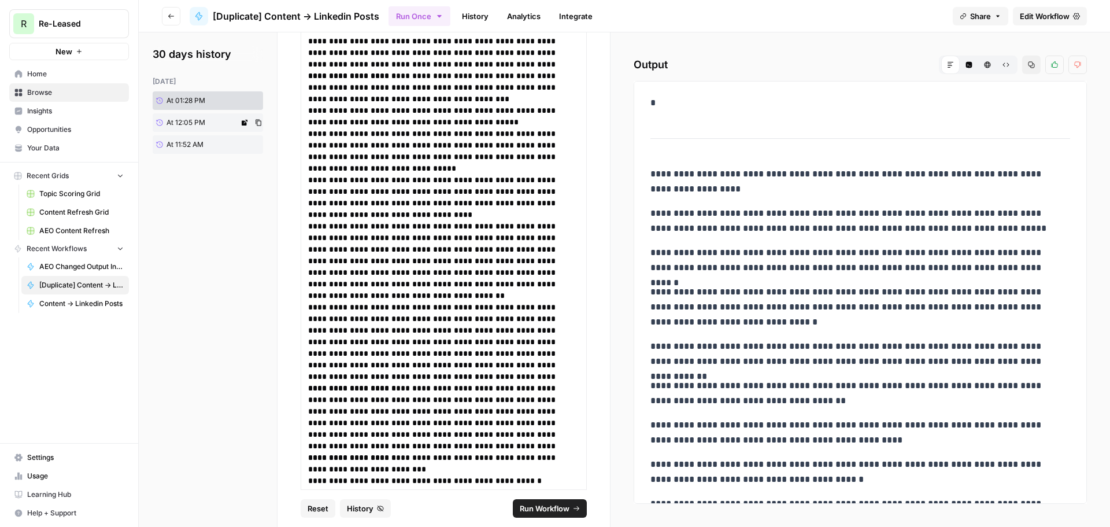
click at [214, 121] on link "At 12:05 PM" at bounding box center [196, 122] width 86 height 18
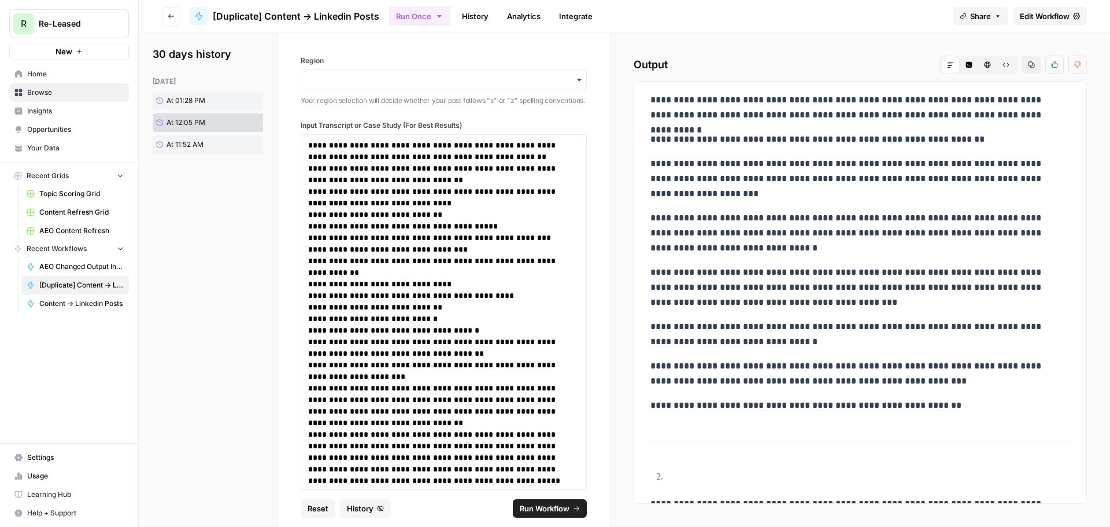
scroll to position [2, 0]
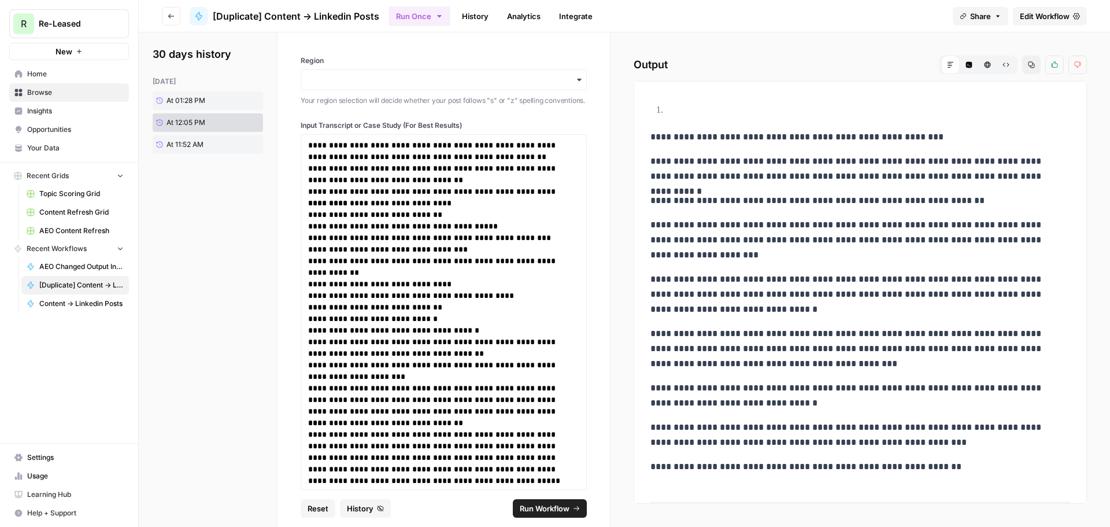
click at [1034, 12] on span "Edit Workflow" at bounding box center [1045, 16] width 50 height 12
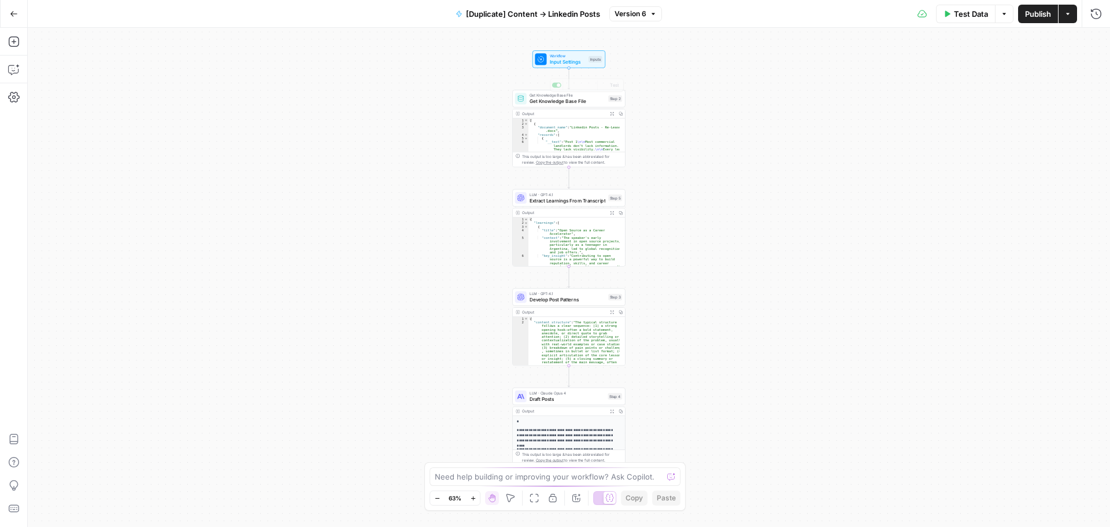
click at [634, 18] on span "Version 6" at bounding box center [630, 14] width 32 height 10
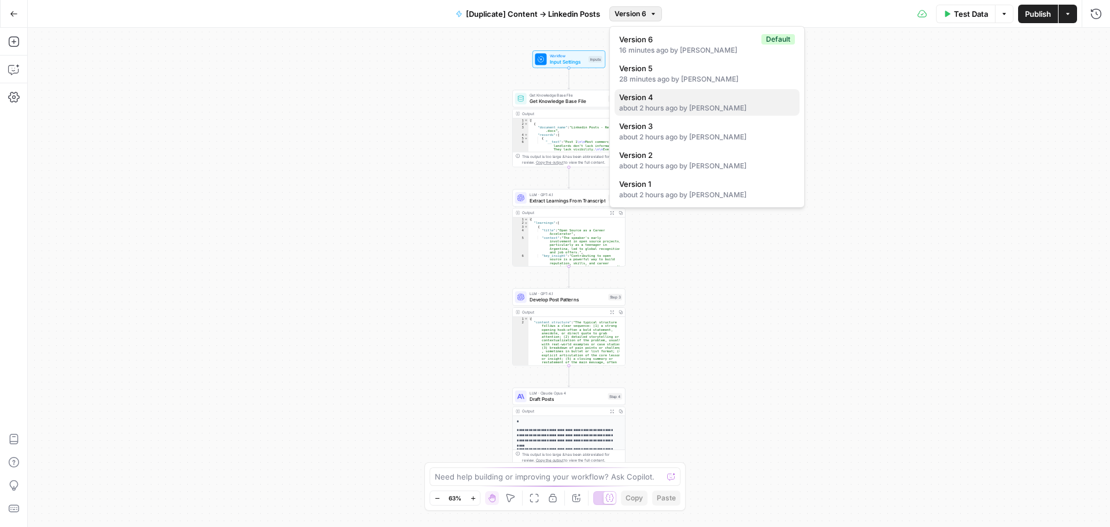
click at [664, 106] on div "about 2 hours ago by [PERSON_NAME]" at bounding box center [707, 108] width 176 height 10
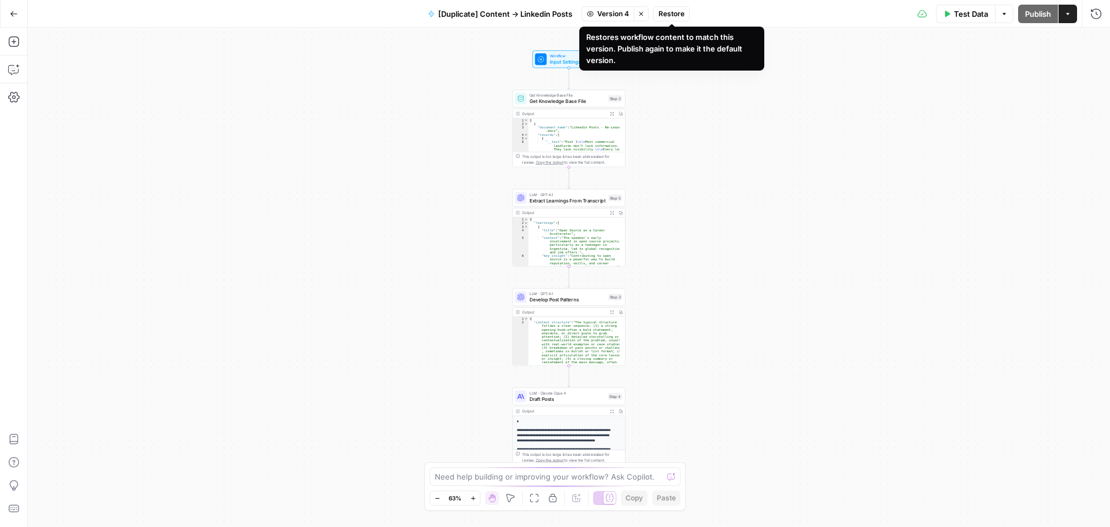
click at [675, 14] on span "Restore" at bounding box center [671, 14] width 26 height 10
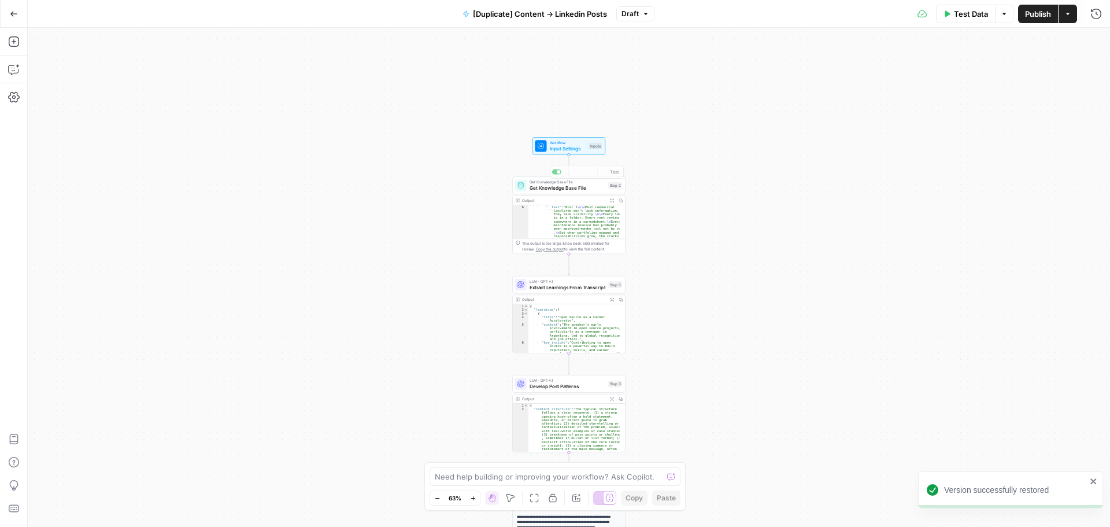
scroll to position [35, 0]
type textarea "**********"
click at [608, 185] on div "Step 2" at bounding box center [615, 185] width 14 height 6
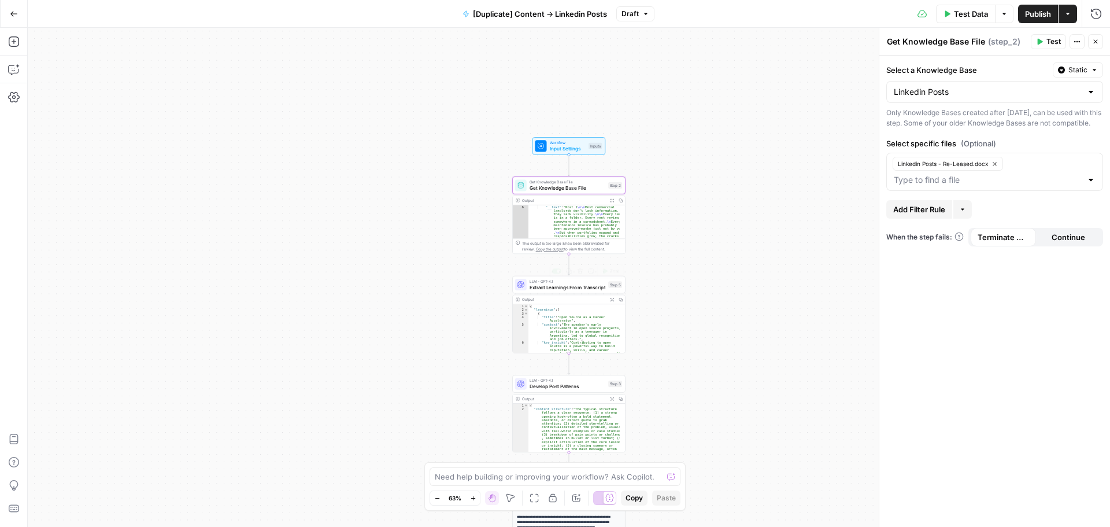
click at [583, 280] on span "LLM · GPT-4.1" at bounding box center [567, 281] width 76 height 6
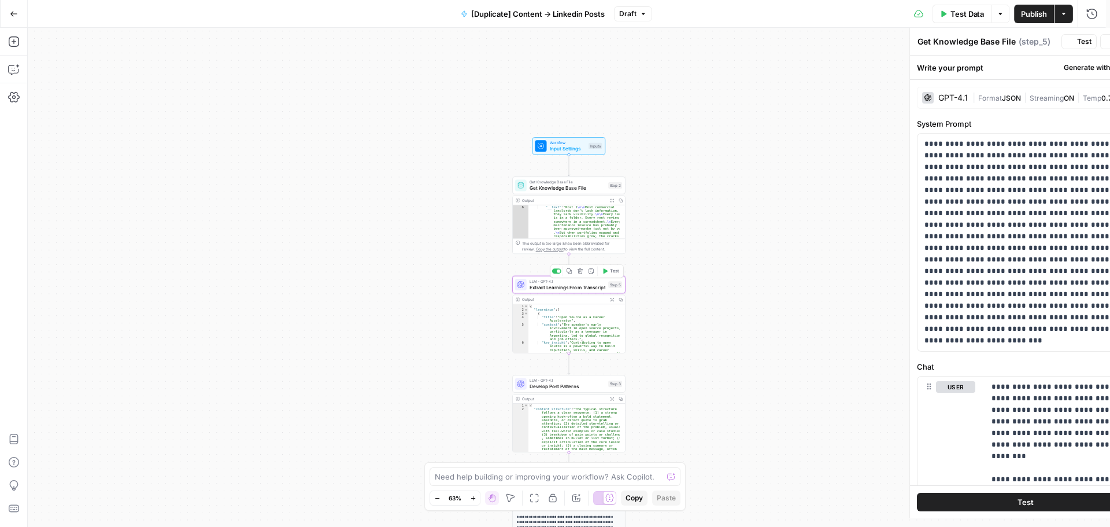
type textarea "Extract Learnings From Transcript"
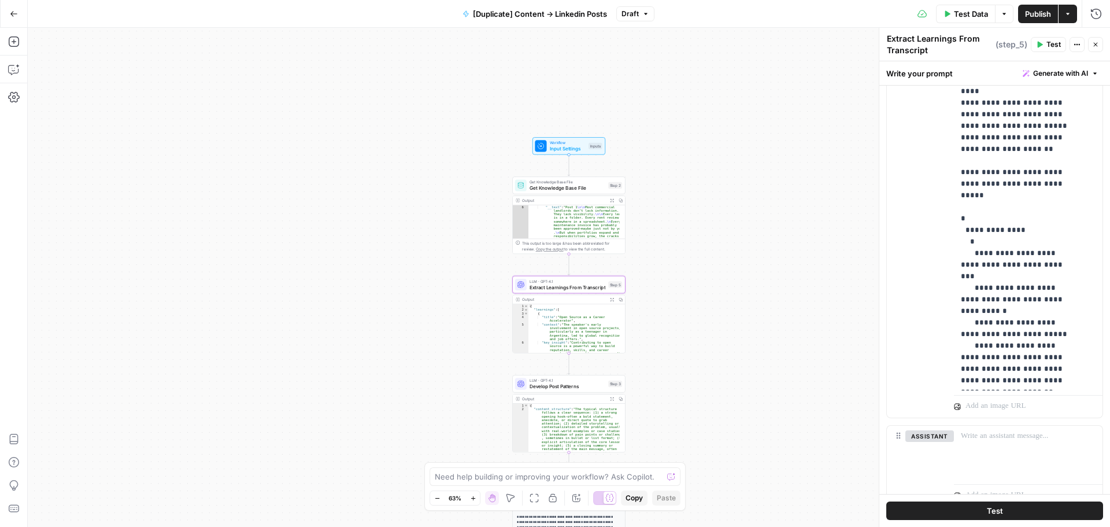
scroll to position [487, 0]
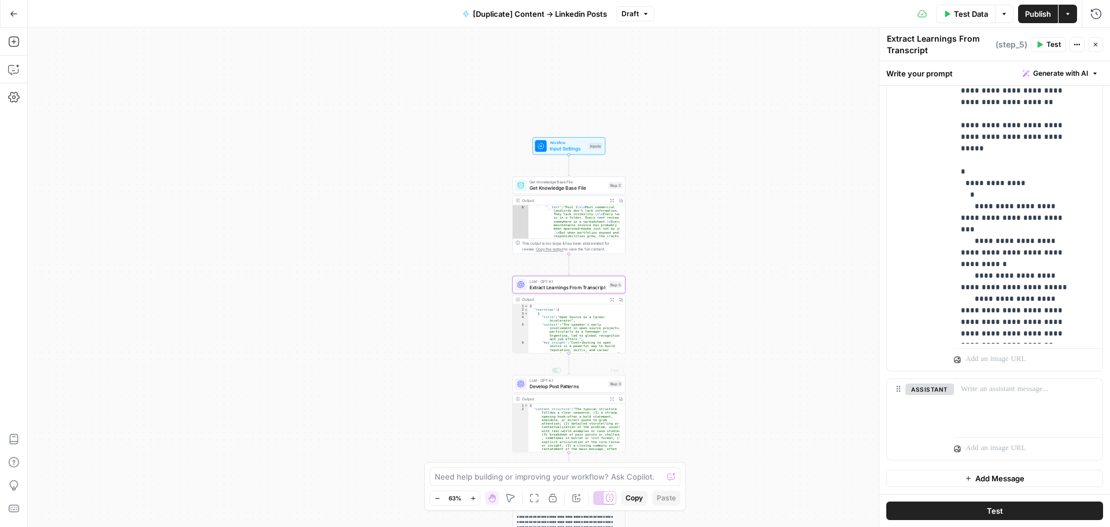
click at [572, 383] on span "Develop Post Patterns" at bounding box center [567, 387] width 76 height 8
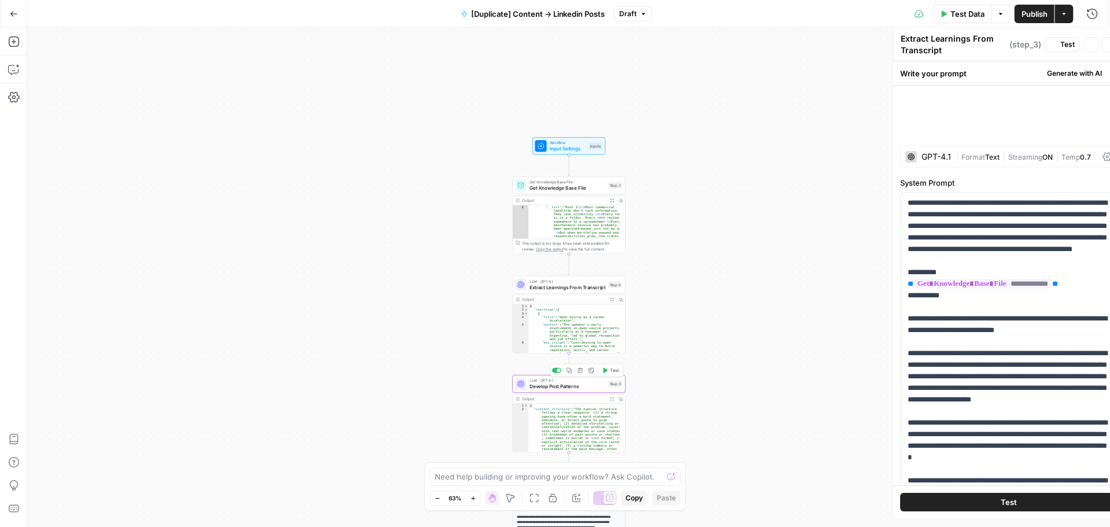
type textarea "Develop Post Patterns"
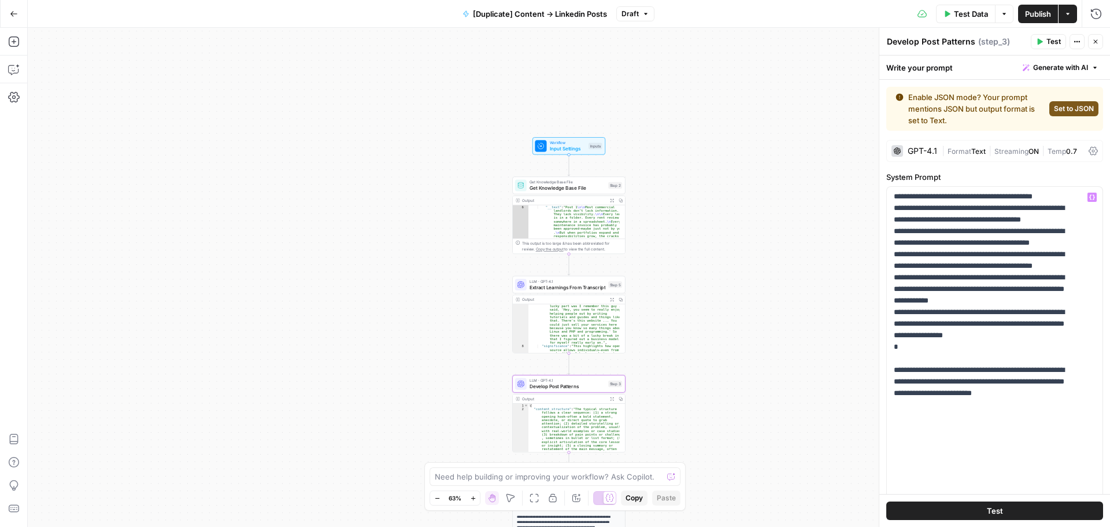
scroll to position [173, 0]
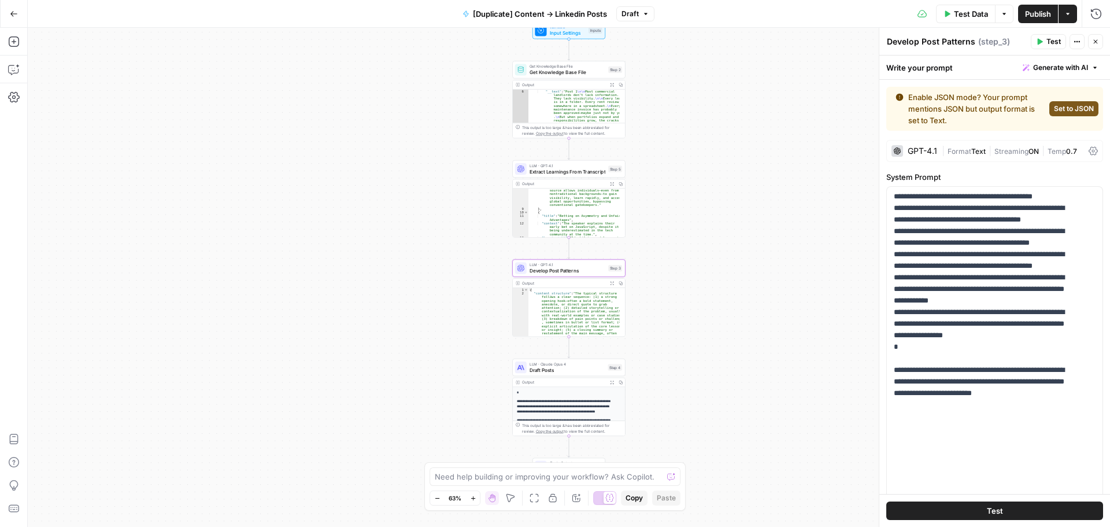
click at [554, 373] on span "Draft Posts" at bounding box center [567, 370] width 76 height 8
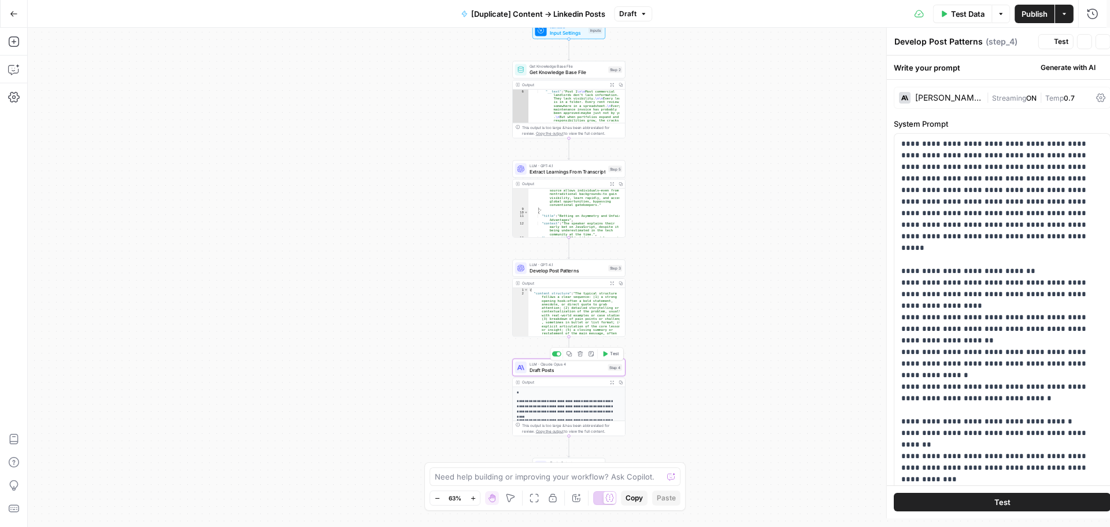
type textarea "Draft Posts"
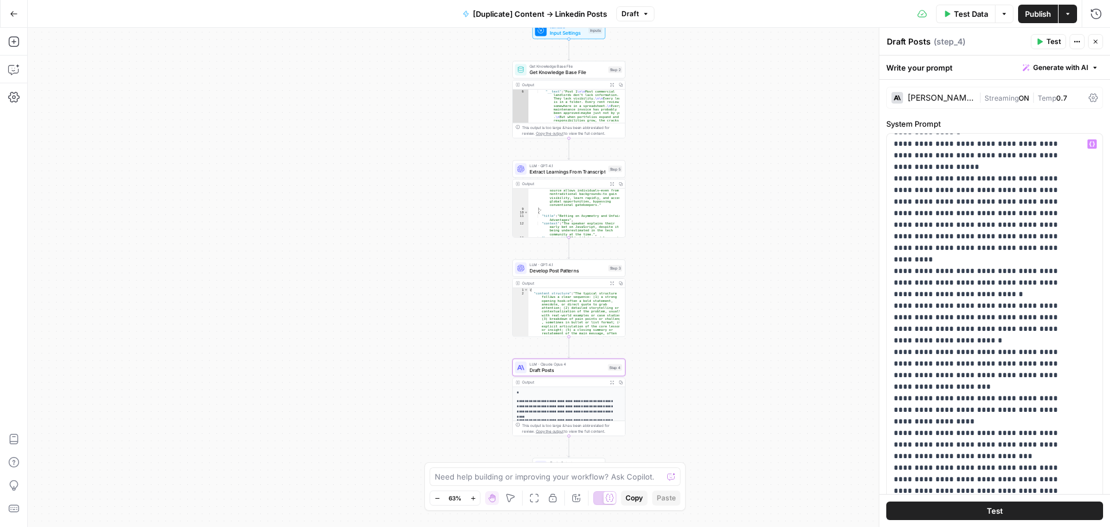
scroll to position [520, 0]
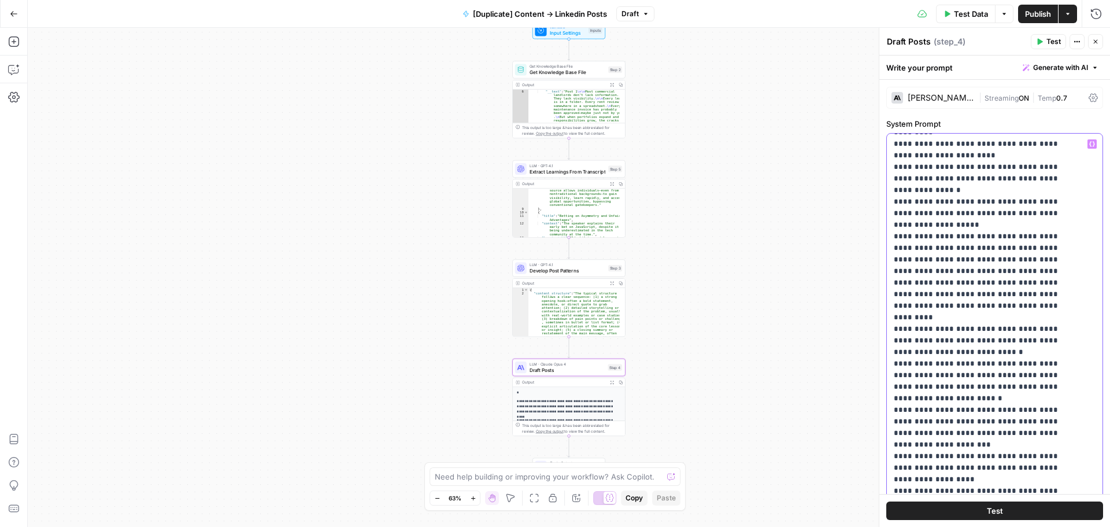
drag, startPoint x: 983, startPoint y: 296, endPoint x: 1007, endPoint y: 295, distance: 23.7
click at [1007, 295] on p "**********" at bounding box center [986, 439] width 184 height 1642
click at [647, 13] on icon "button" at bounding box center [645, 13] width 7 height 7
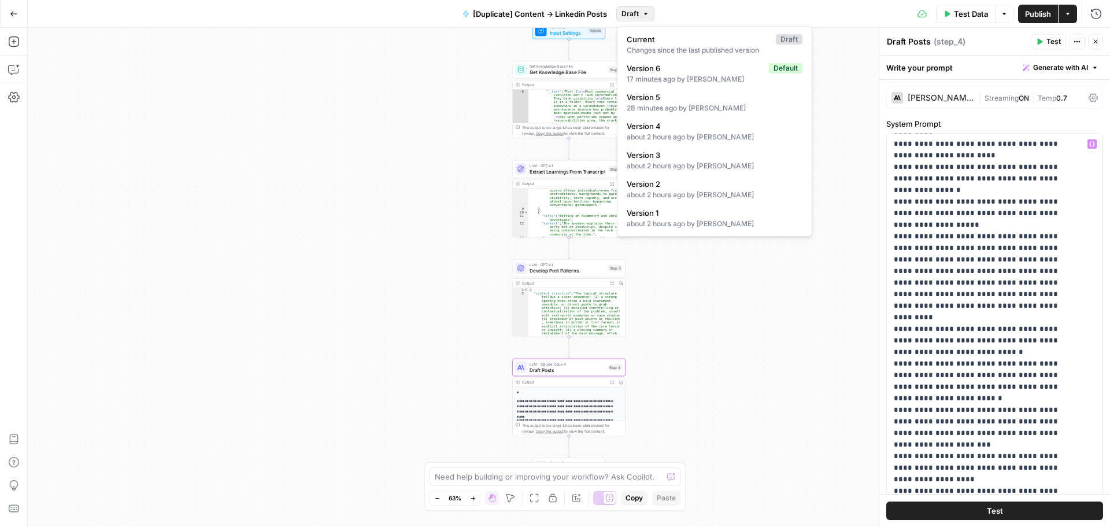
click at [869, 46] on div "**********" at bounding box center [569, 277] width 1082 height 499
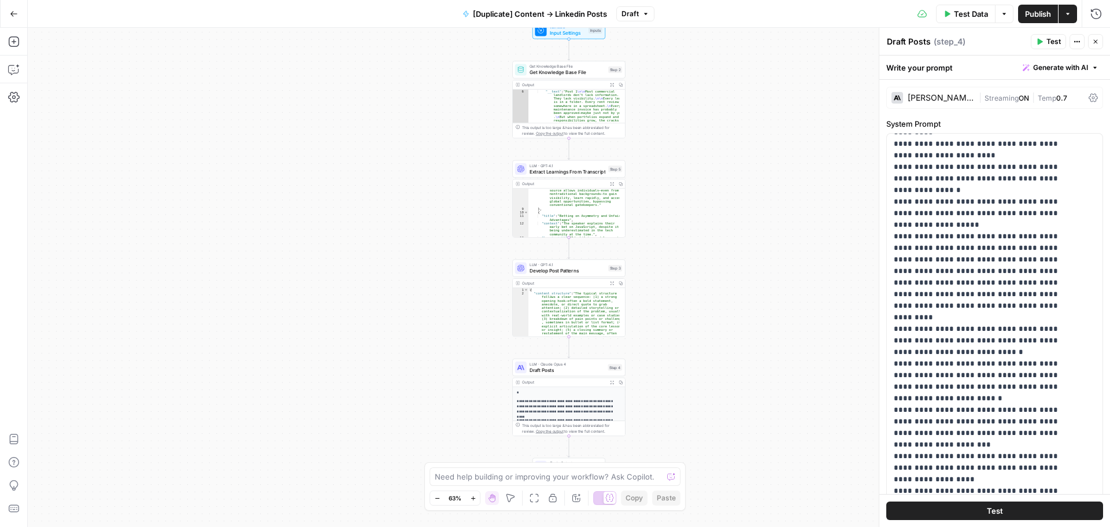
click at [959, 13] on span "Test Data" at bounding box center [971, 14] width 34 height 12
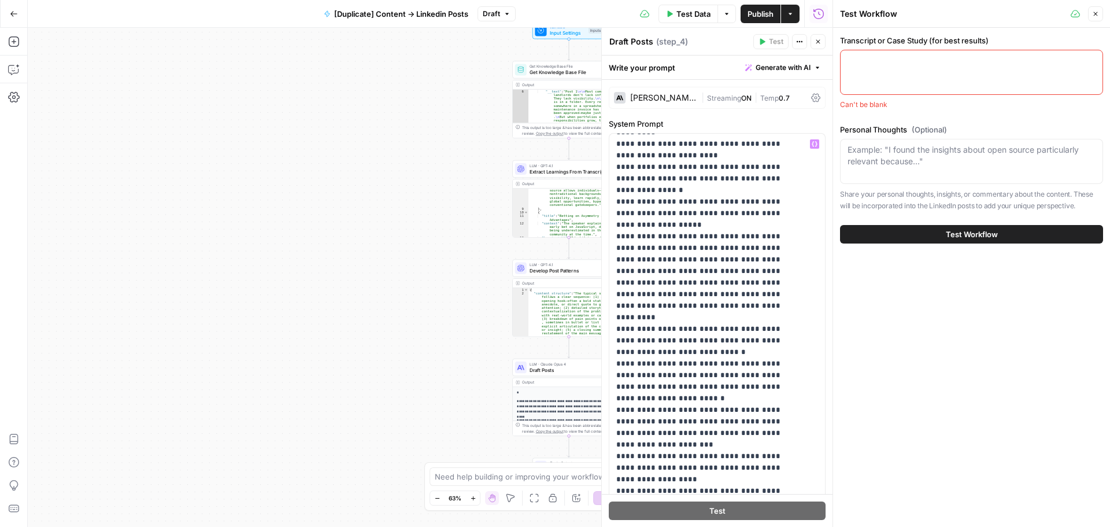
click at [893, 67] on div at bounding box center [971, 72] width 263 height 45
paste textarea "00:00:01 - (4)[PERSON_NAME]: How are we? Sorry, I was just coming from another …"
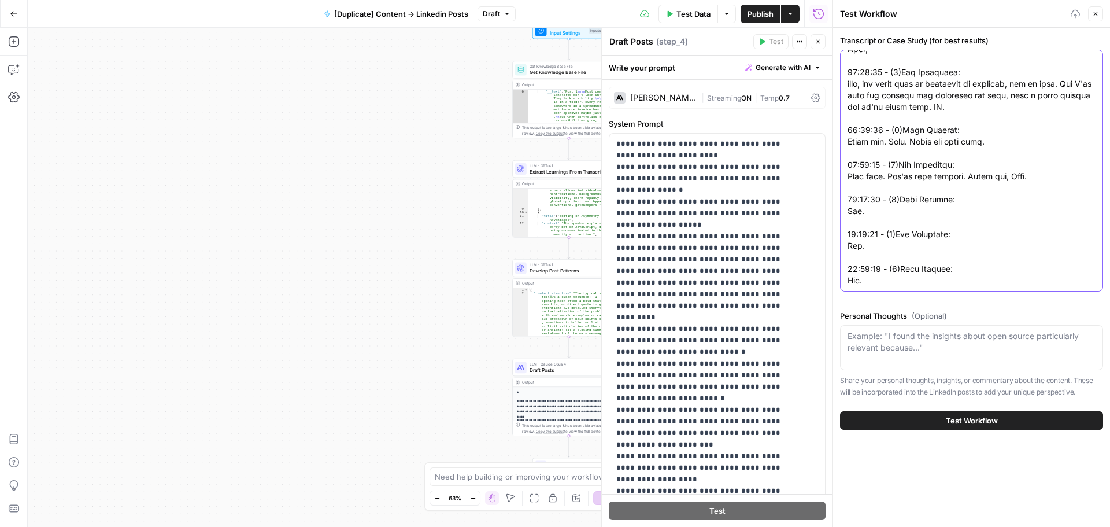
type textarea "00:00:01 - (4)[PERSON_NAME]: How are we? Sorry, I was just coming from another …"
click at [914, 417] on button "Test Workflow" at bounding box center [971, 420] width 263 height 18
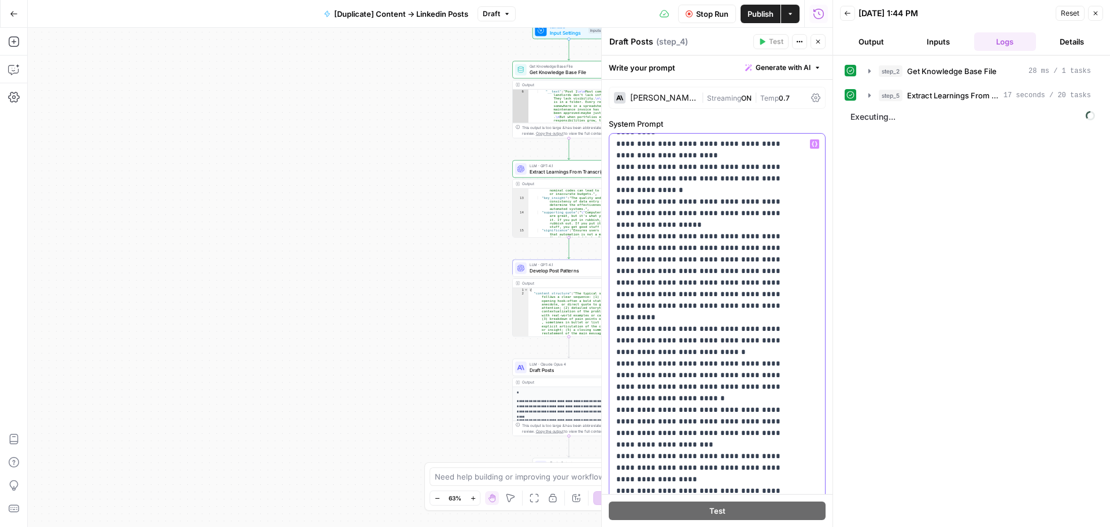
drag, startPoint x: 717, startPoint y: 282, endPoint x: 732, endPoint y: 287, distance: 16.6
click at [732, 287] on p "**********" at bounding box center [708, 439] width 184 height 1642
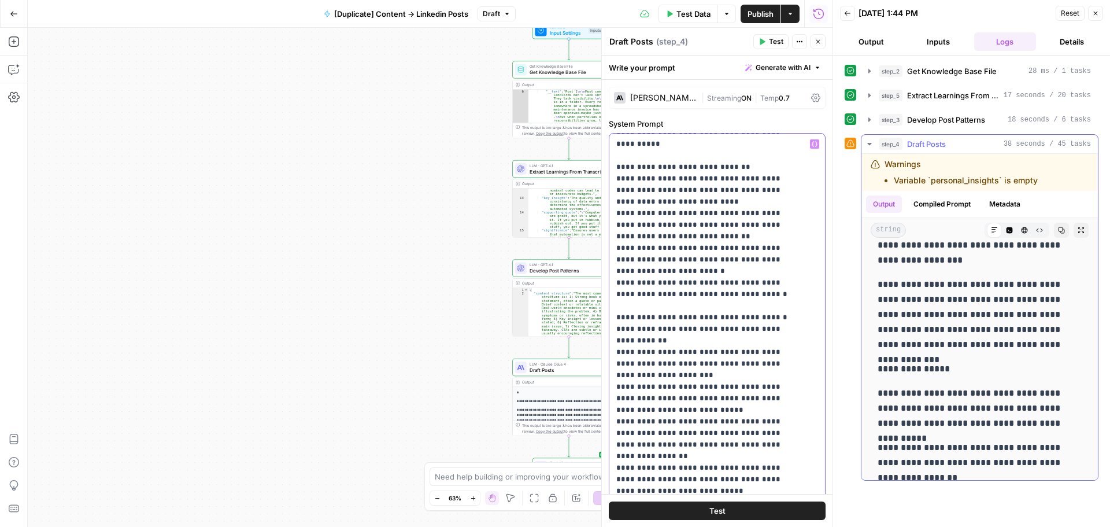
scroll to position [58, 0]
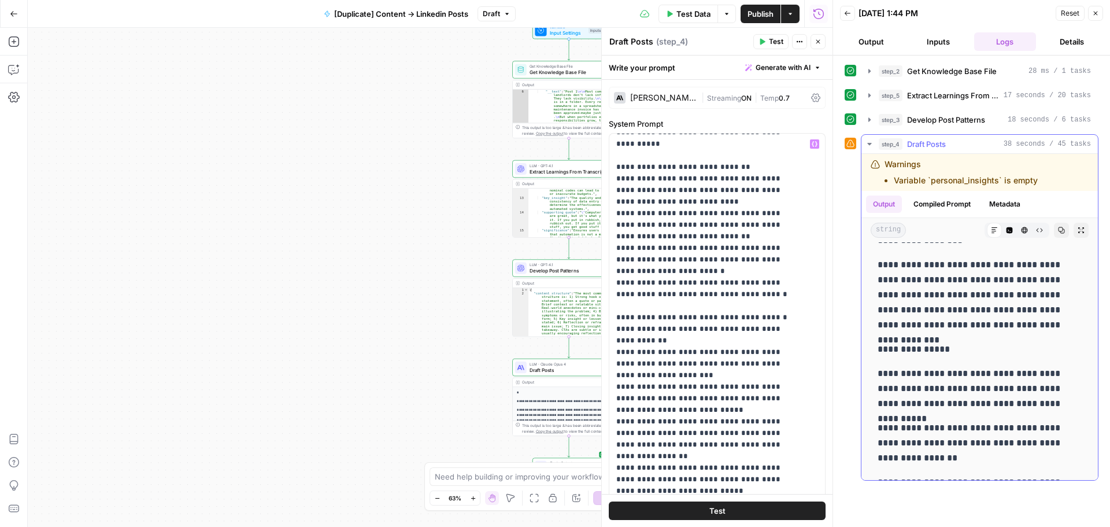
drag, startPoint x: 901, startPoint y: 281, endPoint x: 915, endPoint y: 302, distance: 25.8
click at [915, 302] on p "**********" at bounding box center [974, 294] width 195 height 75
drag, startPoint x: 884, startPoint y: 310, endPoint x: 917, endPoint y: 324, distance: 36.3
click at [917, 324] on p "**********" at bounding box center [974, 294] width 195 height 75
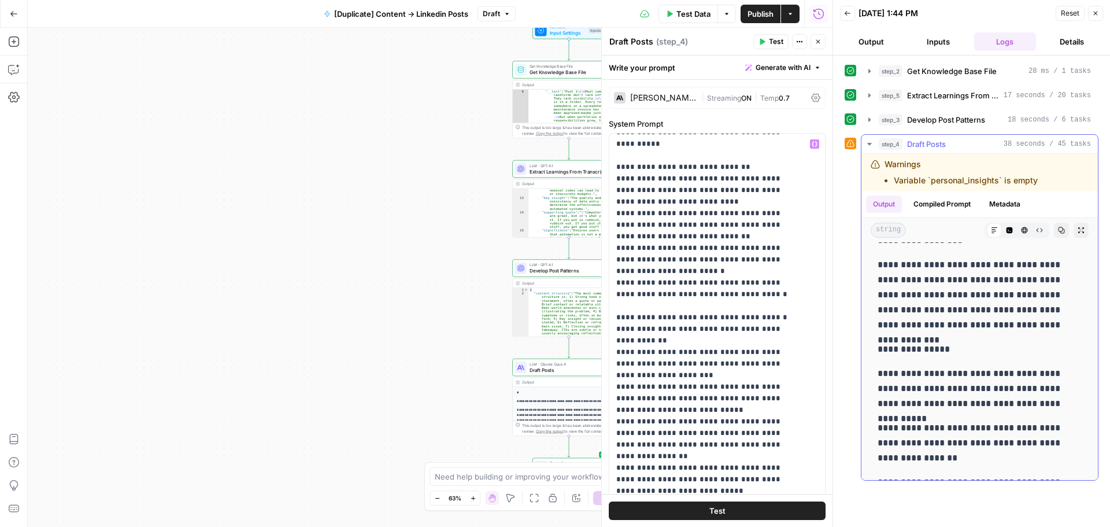
click at [917, 324] on p "**********" at bounding box center [974, 294] width 195 height 75
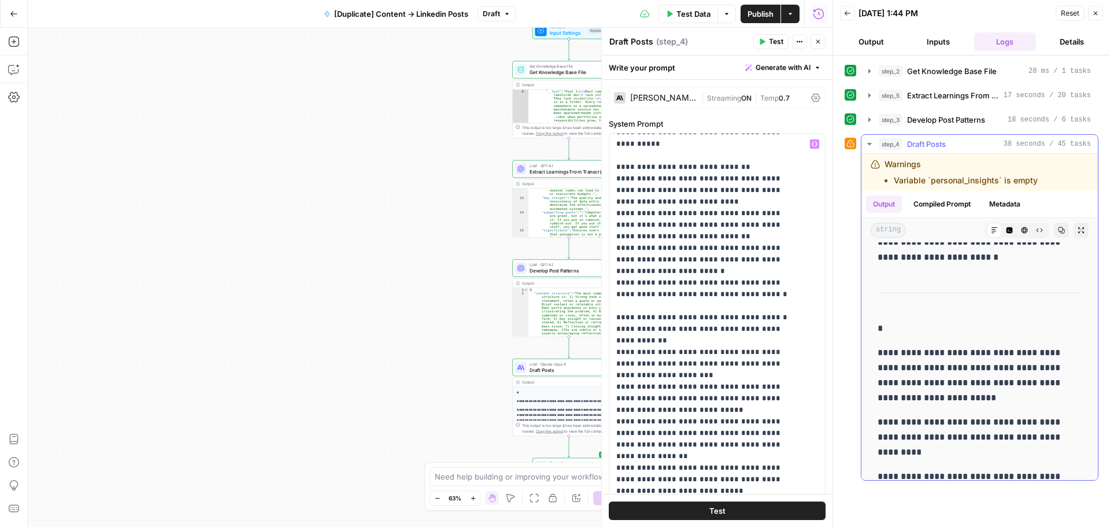
scroll to position [1214, 0]
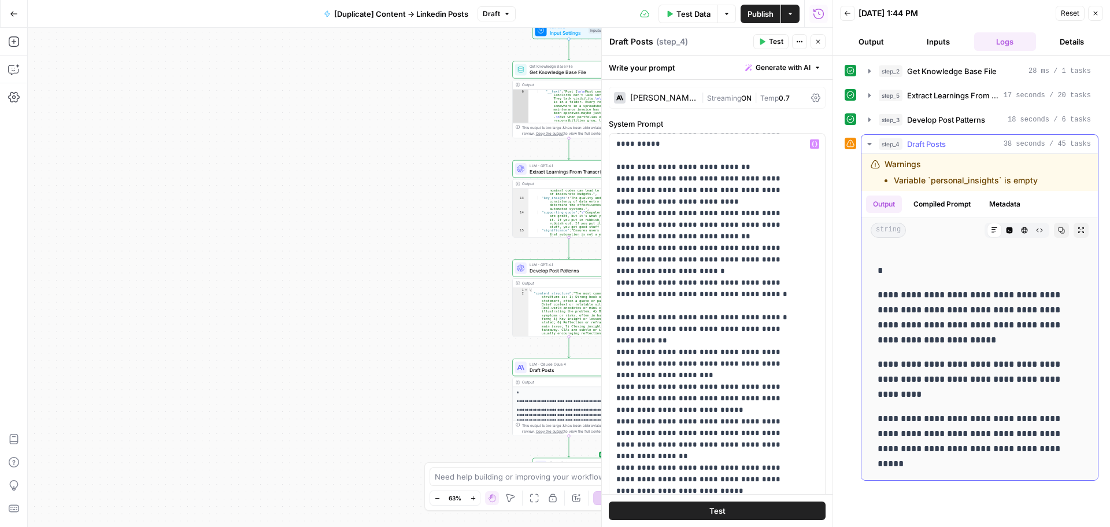
drag, startPoint x: 905, startPoint y: 301, endPoint x: 928, endPoint y: 321, distance: 31.2
click at [928, 321] on p "**********" at bounding box center [974, 317] width 195 height 60
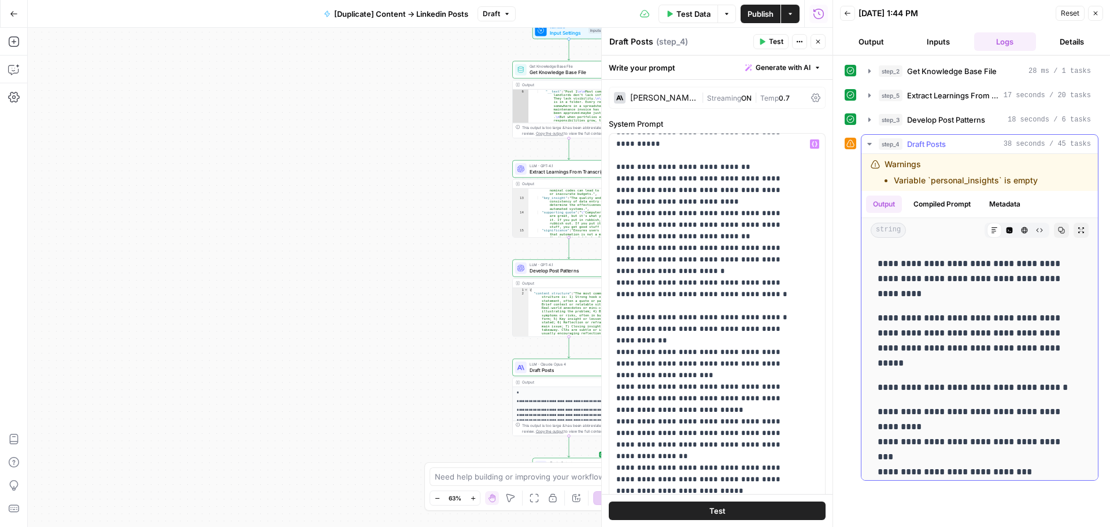
scroll to position [1327, 0]
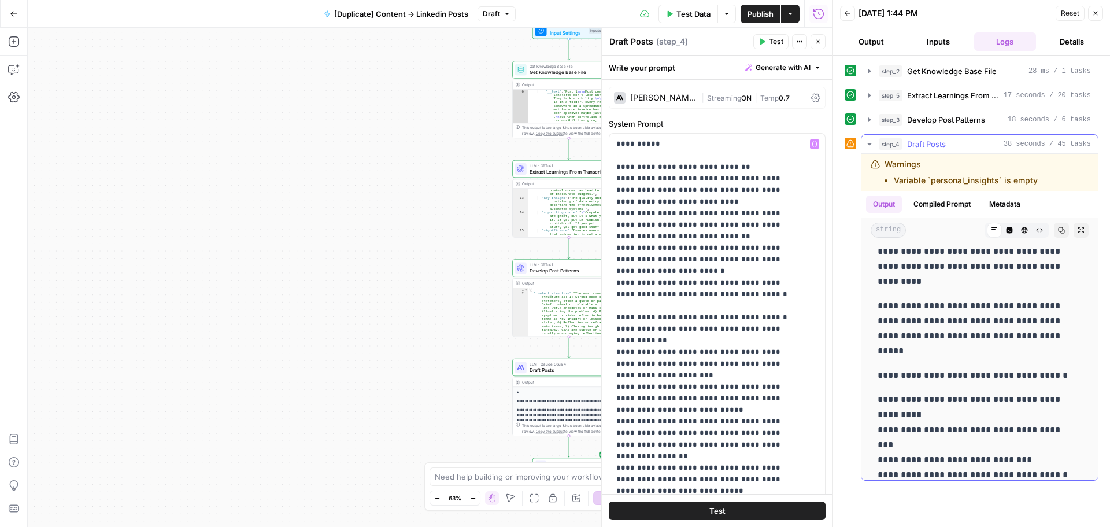
click at [943, 346] on p "**********" at bounding box center [974, 328] width 195 height 60
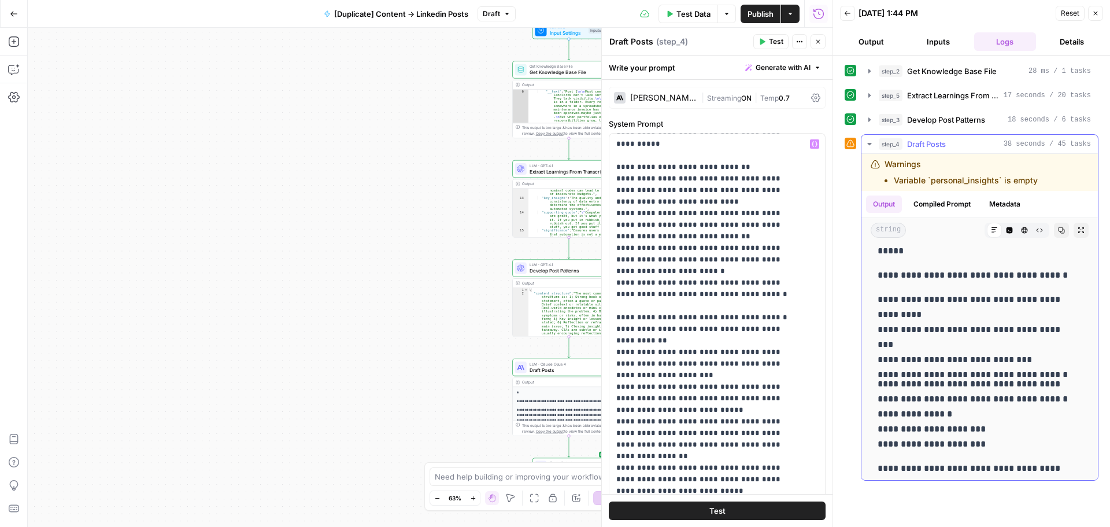
scroll to position [1442, 0]
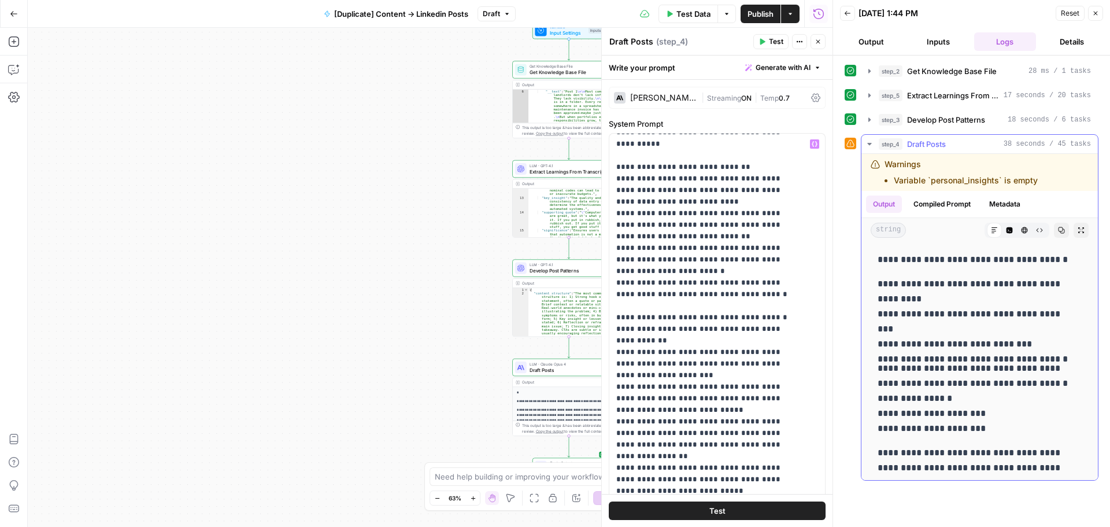
drag, startPoint x: 965, startPoint y: 324, endPoint x: 1002, endPoint y: 339, distance: 39.6
click at [1002, 339] on p "**********" at bounding box center [974, 313] width 195 height 75
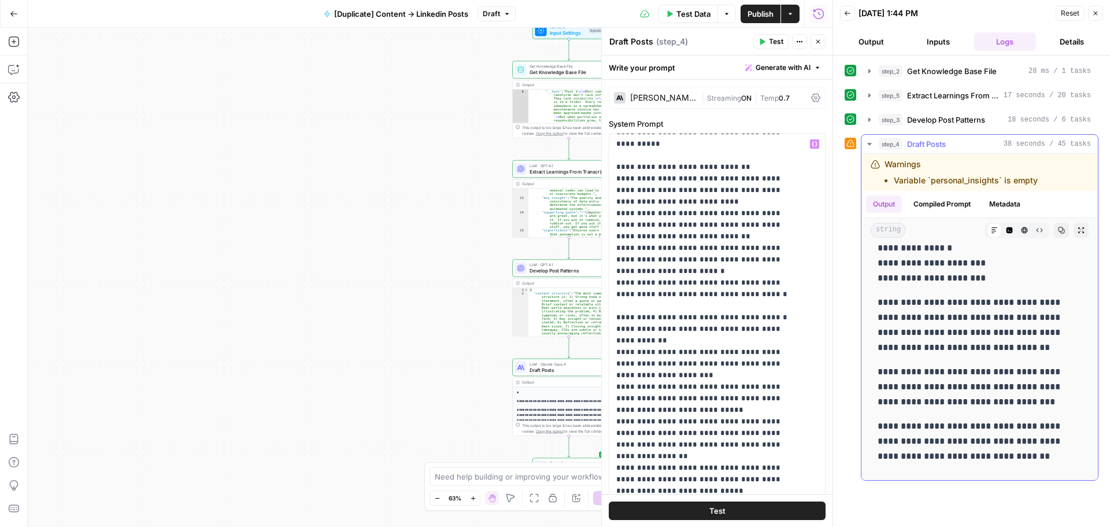
scroll to position [1616, 0]
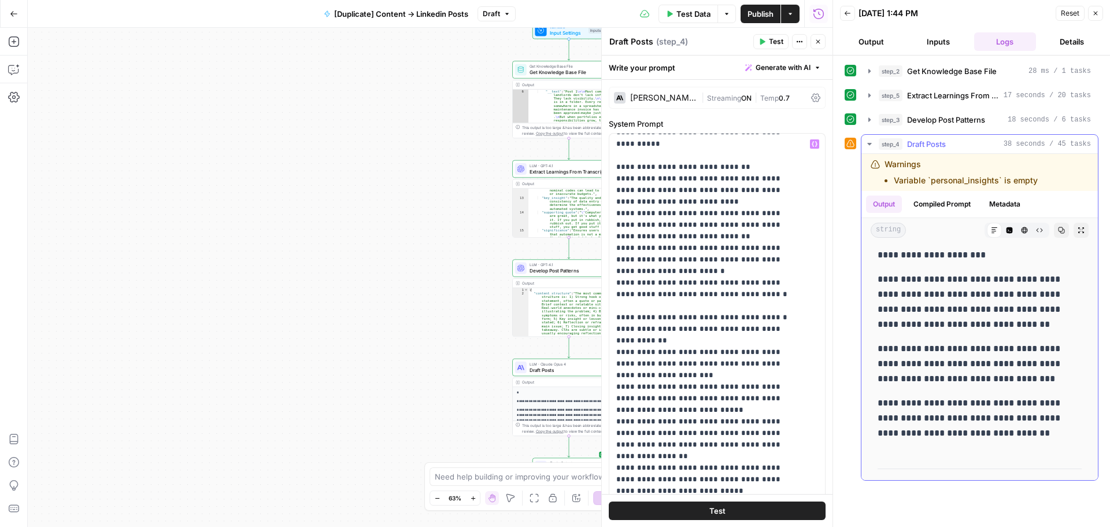
click at [1077, 227] on button "Expand Output" at bounding box center [1080, 230] width 15 height 15
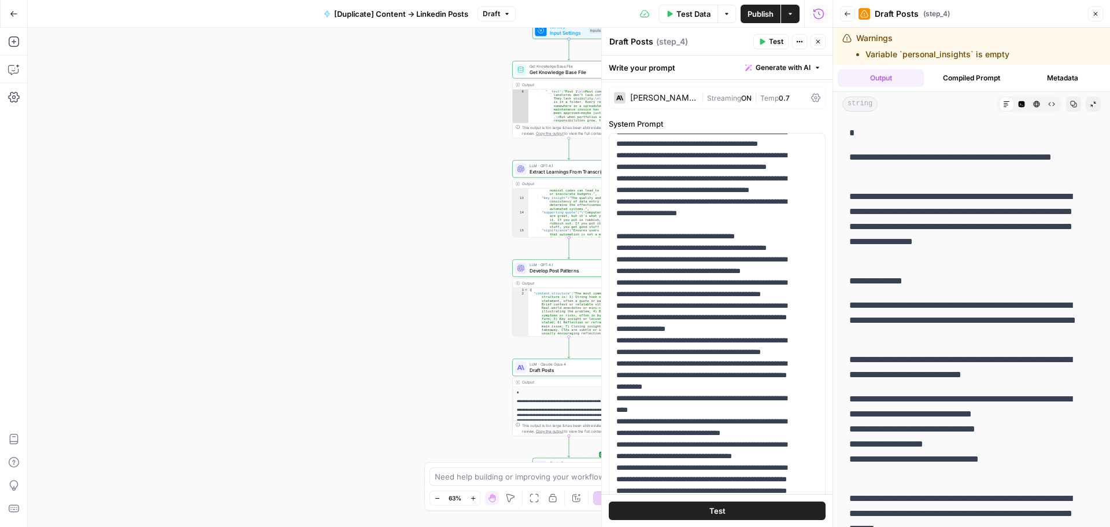
drag, startPoint x: 918, startPoint y: 169, endPoint x: 926, endPoint y: 198, distance: 30.0
click at [927, 198] on p "**********" at bounding box center [962, 226] width 227 height 75
click at [924, 233] on p "**********" at bounding box center [962, 226] width 227 height 75
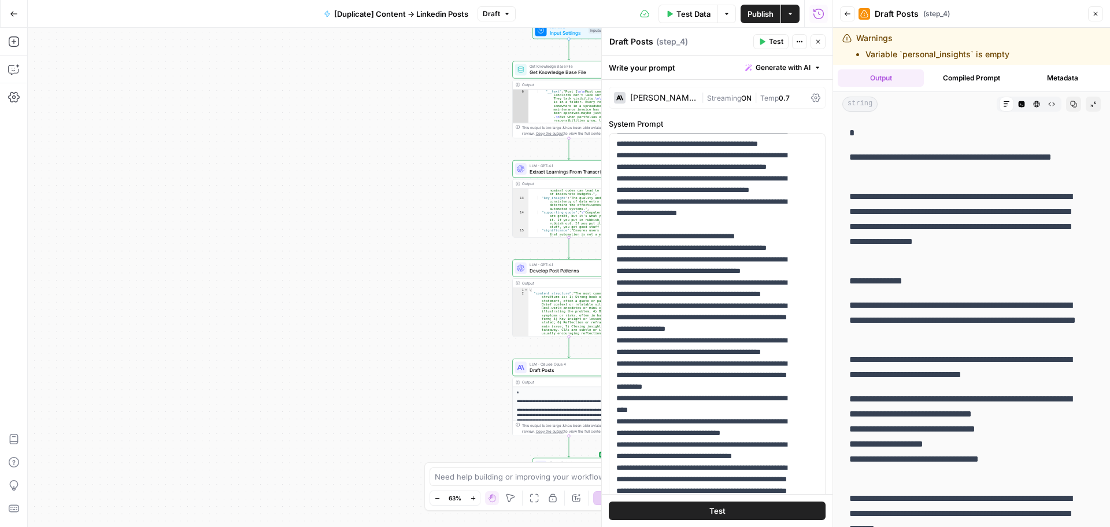
drag, startPoint x: 874, startPoint y: 217, endPoint x: 886, endPoint y: 249, distance: 33.5
click at [886, 249] on p "**********" at bounding box center [962, 226] width 227 height 75
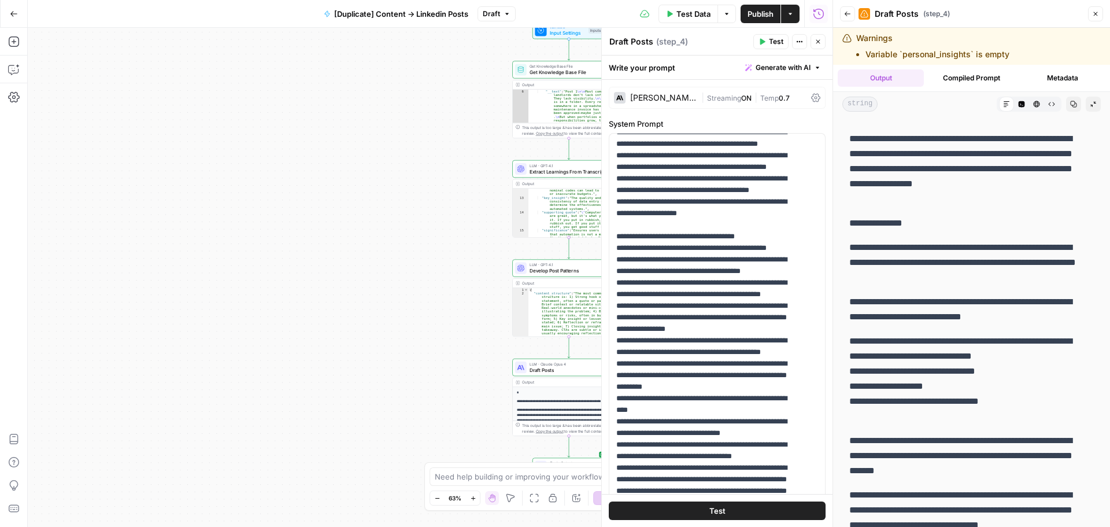
drag, startPoint x: 875, startPoint y: 245, endPoint x: 892, endPoint y: 276, distance: 36.0
click at [892, 276] on p "**********" at bounding box center [962, 262] width 227 height 45
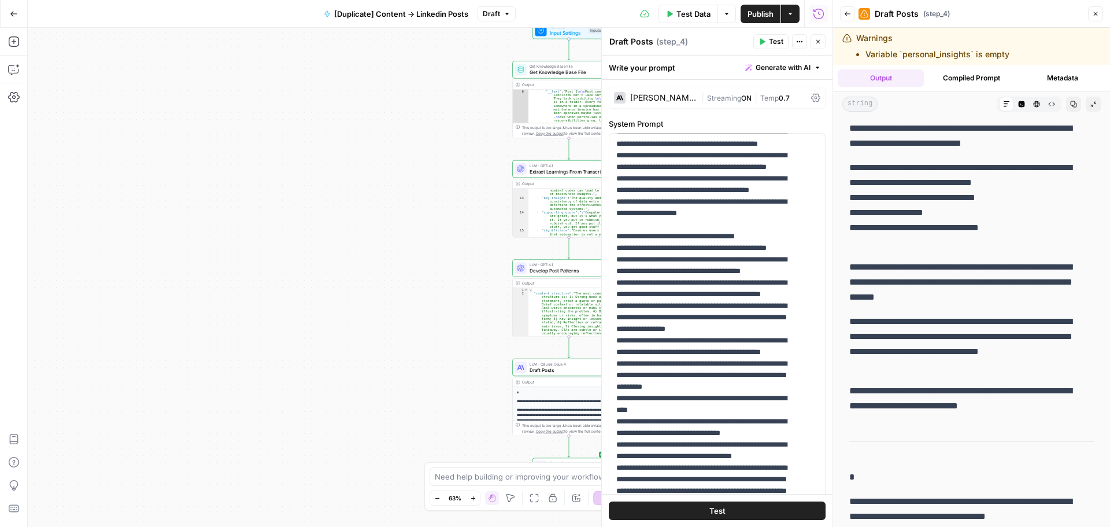
scroll to position [289, 0]
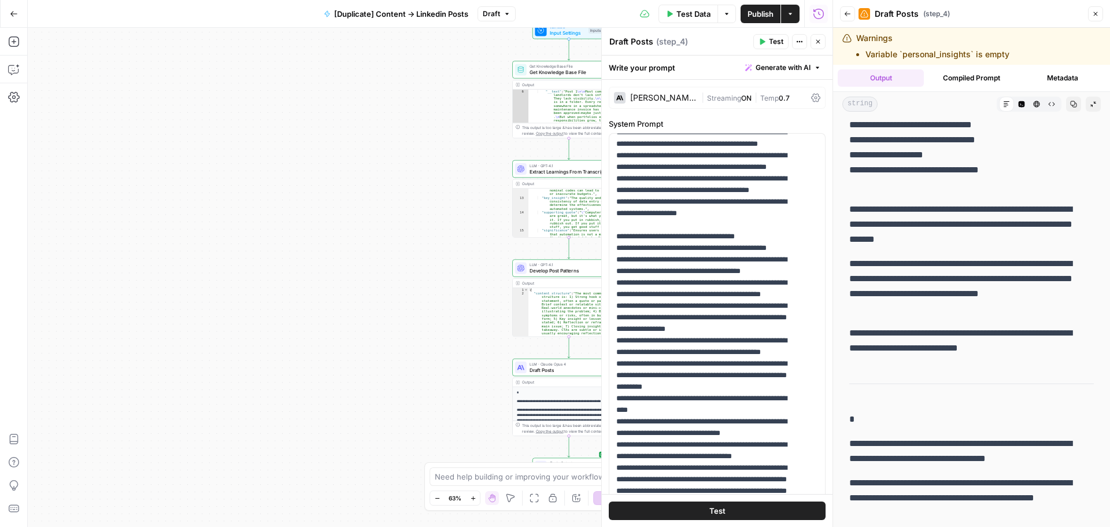
drag, startPoint x: 872, startPoint y: 206, endPoint x: 928, endPoint y: 252, distance: 72.7
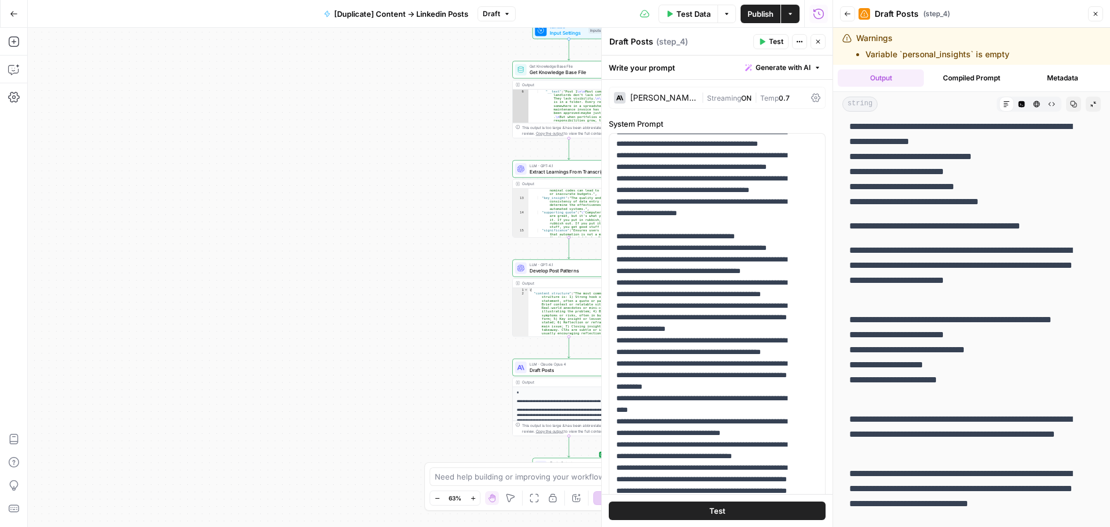
scroll to position [1861, 0]
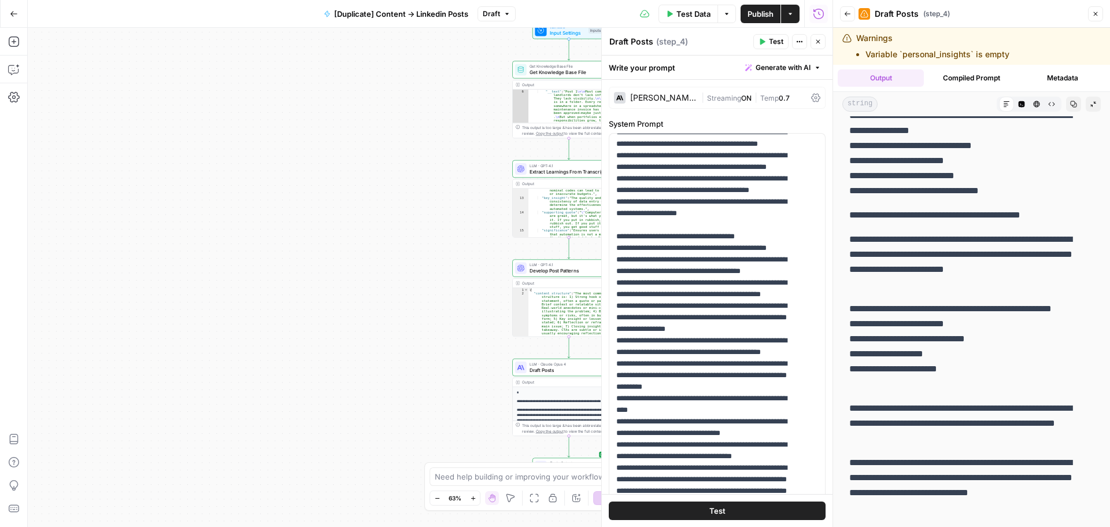
click at [1097, 15] on icon "button" at bounding box center [1096, 14] width 4 height 4
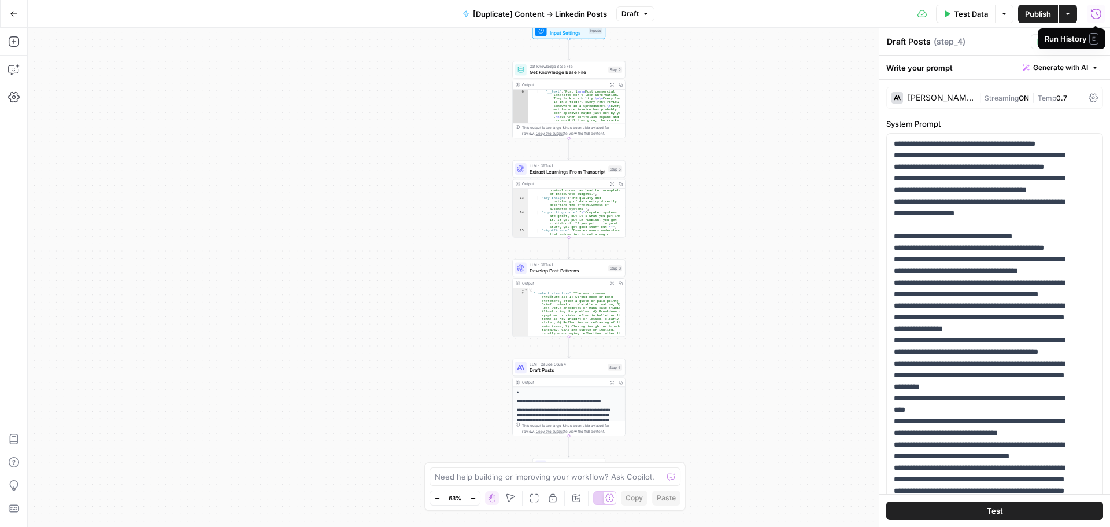
click at [628, 9] on span "Draft" at bounding box center [629, 14] width 17 height 10
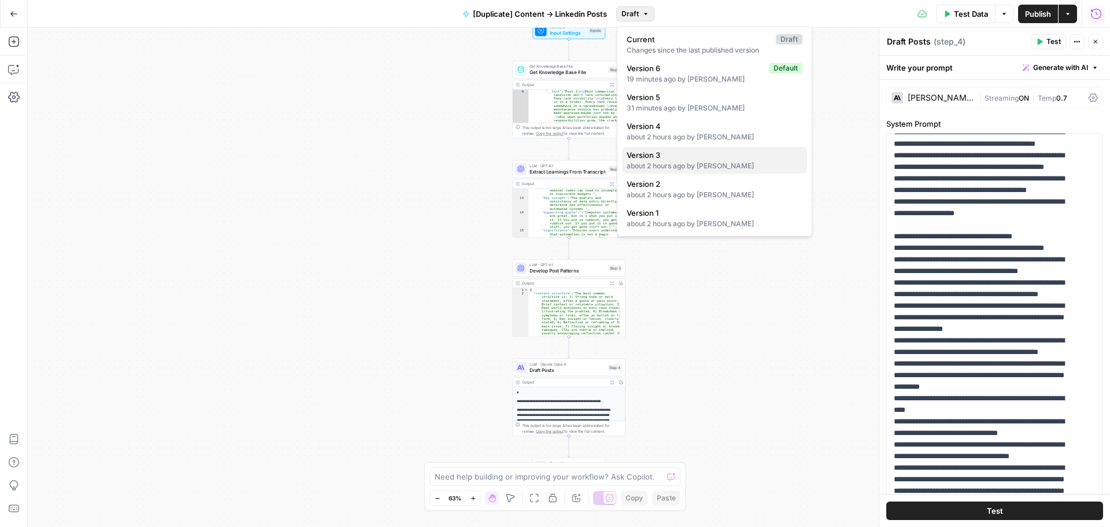
click at [694, 164] on div "about 2 hours ago by [PERSON_NAME]" at bounding box center [715, 166] width 176 height 10
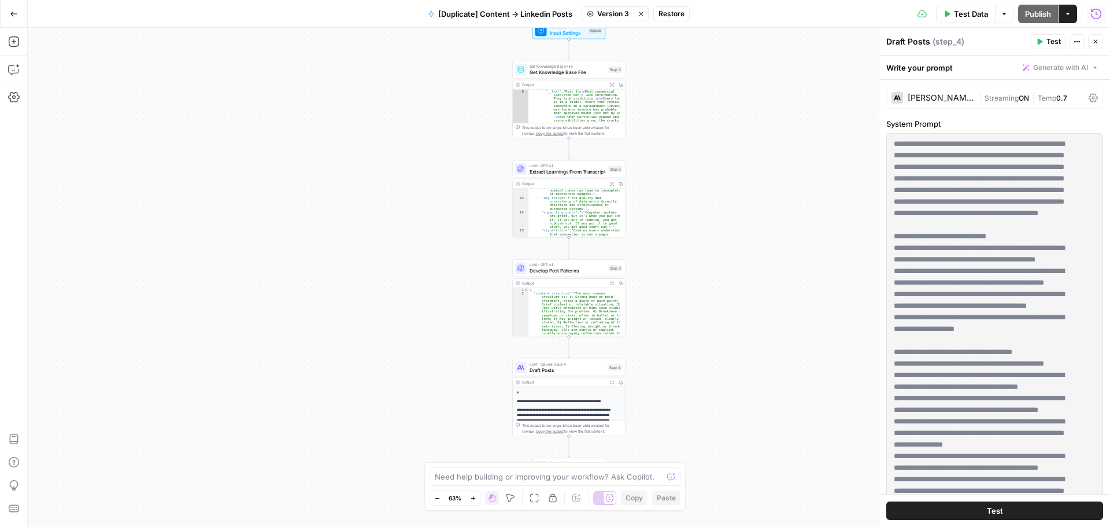
click at [682, 14] on span "Restore" at bounding box center [671, 14] width 26 height 10
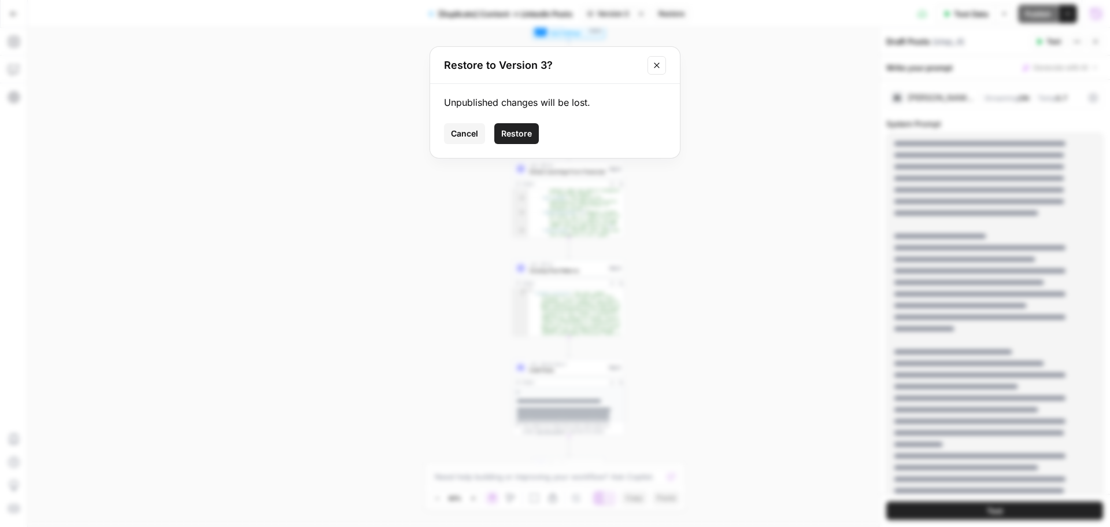
click at [524, 134] on span "Restore" at bounding box center [516, 134] width 31 height 12
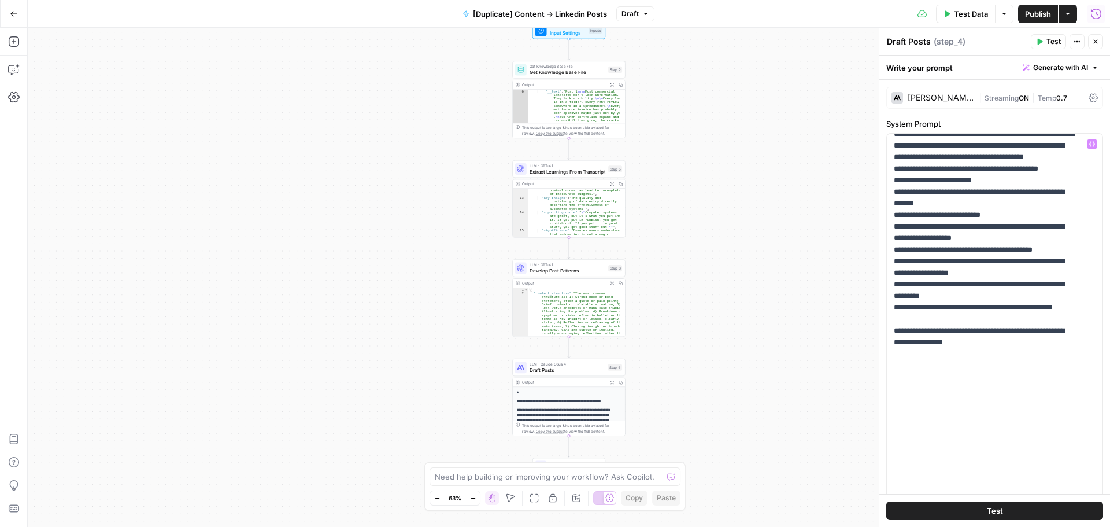
scroll to position [1157, 0]
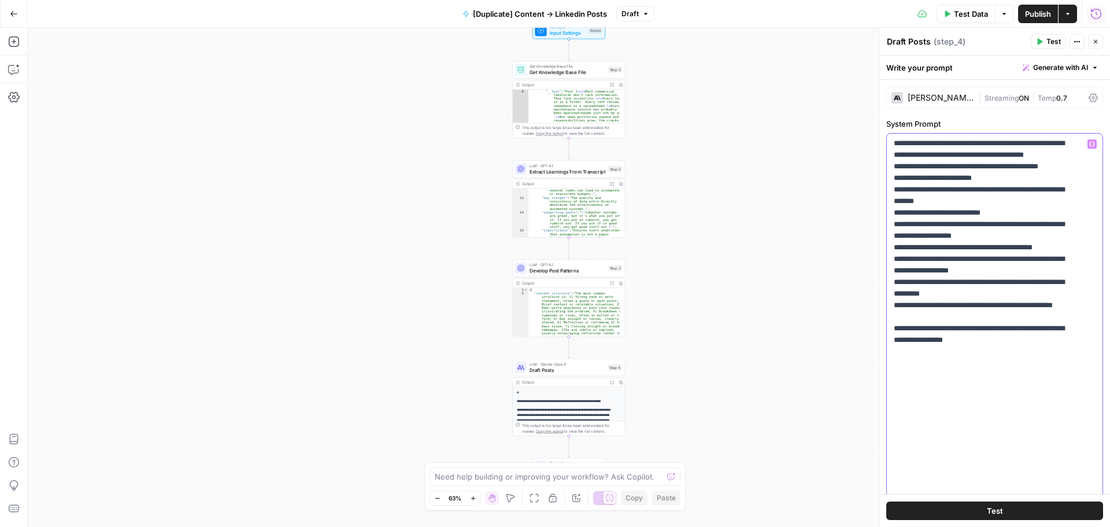
drag, startPoint x: 921, startPoint y: 324, endPoint x: 973, endPoint y: 332, distance: 52.1
type input "minute"
click at [1080, 117] on icon "button" at bounding box center [1079, 117] width 6 height 6
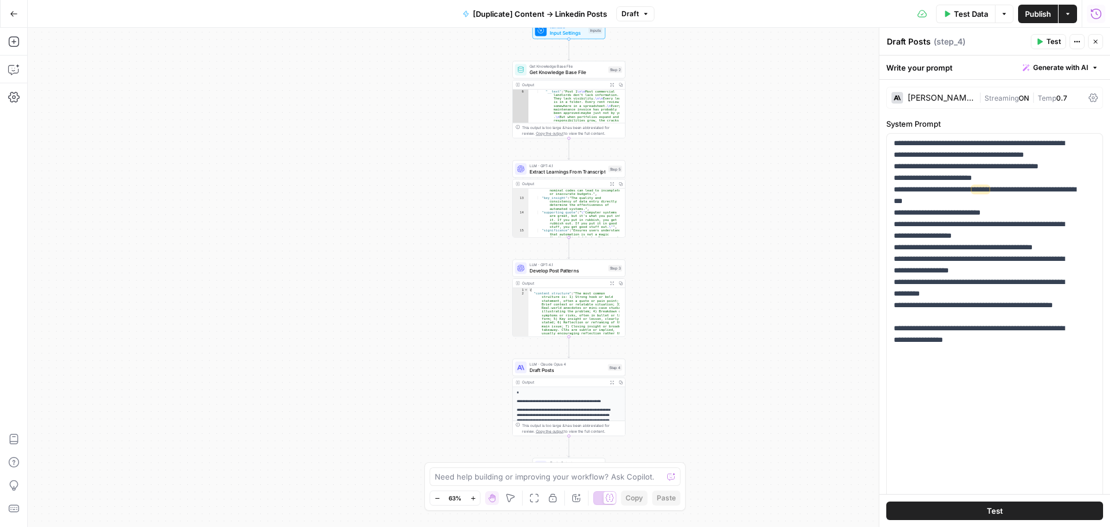
click at [1046, 35] on button "Test" at bounding box center [1048, 41] width 35 height 15
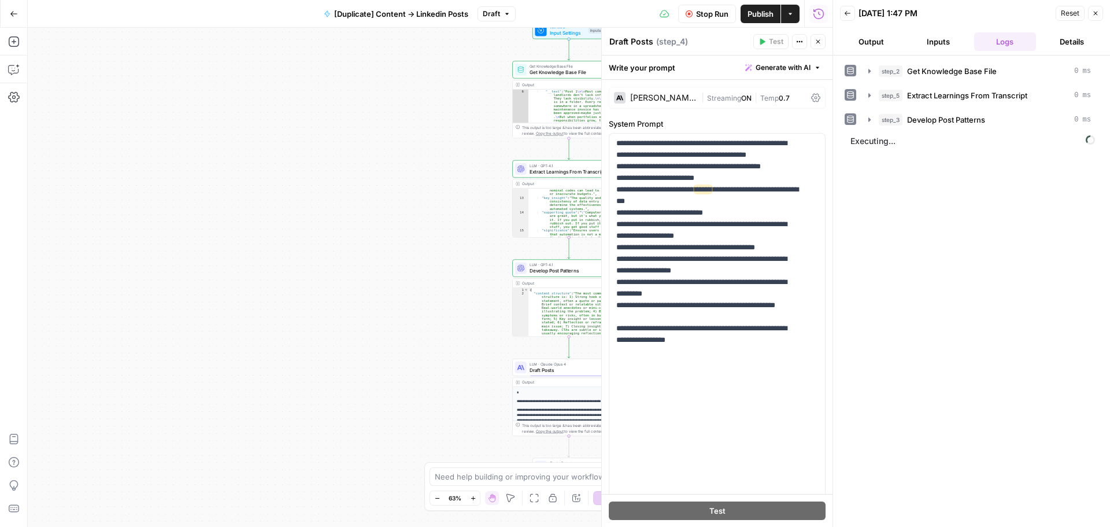
click at [885, 46] on button "Output" at bounding box center [871, 41] width 62 height 18
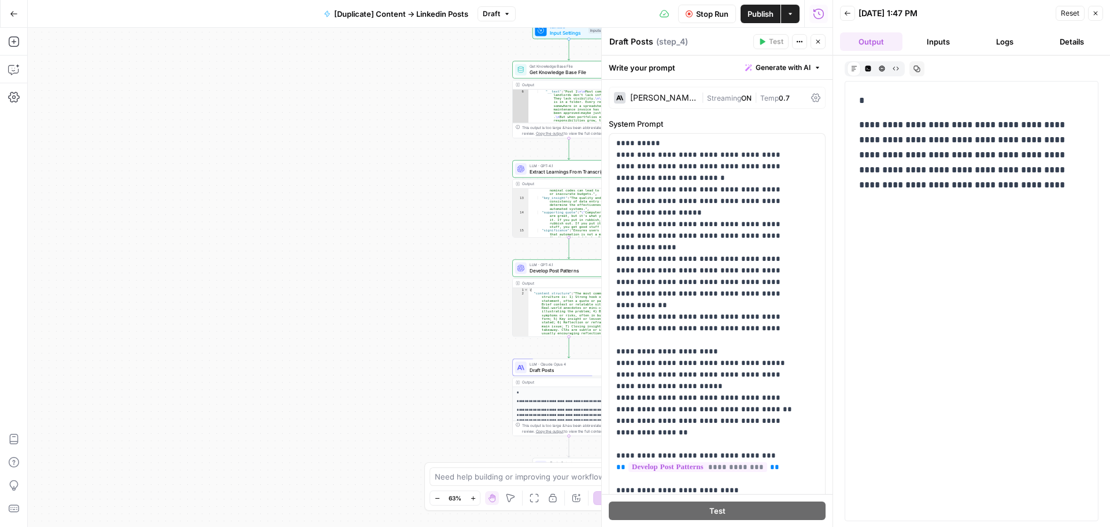
click at [916, 43] on button "Inputs" at bounding box center [938, 41] width 62 height 18
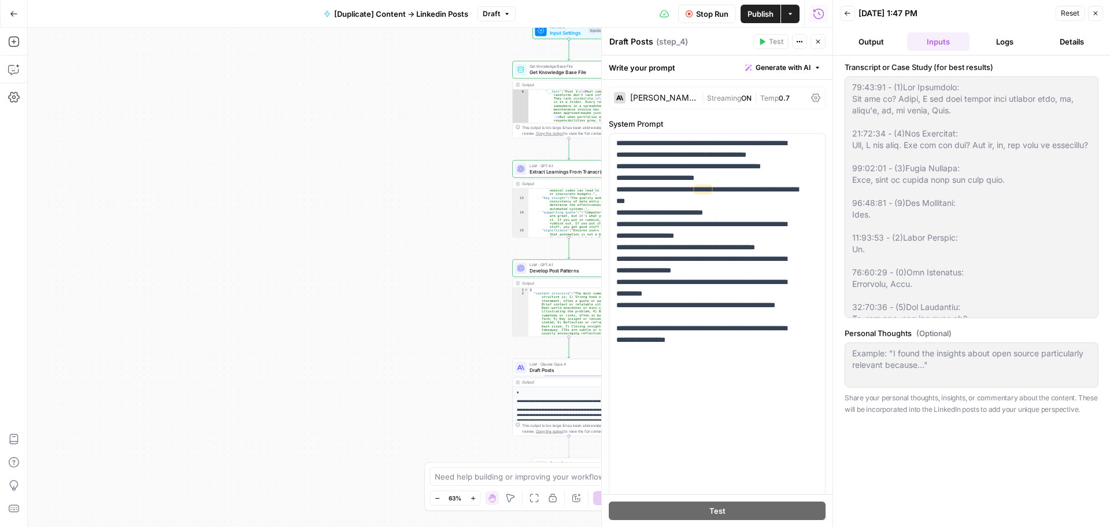
click at [880, 40] on button "Output" at bounding box center [871, 41] width 62 height 18
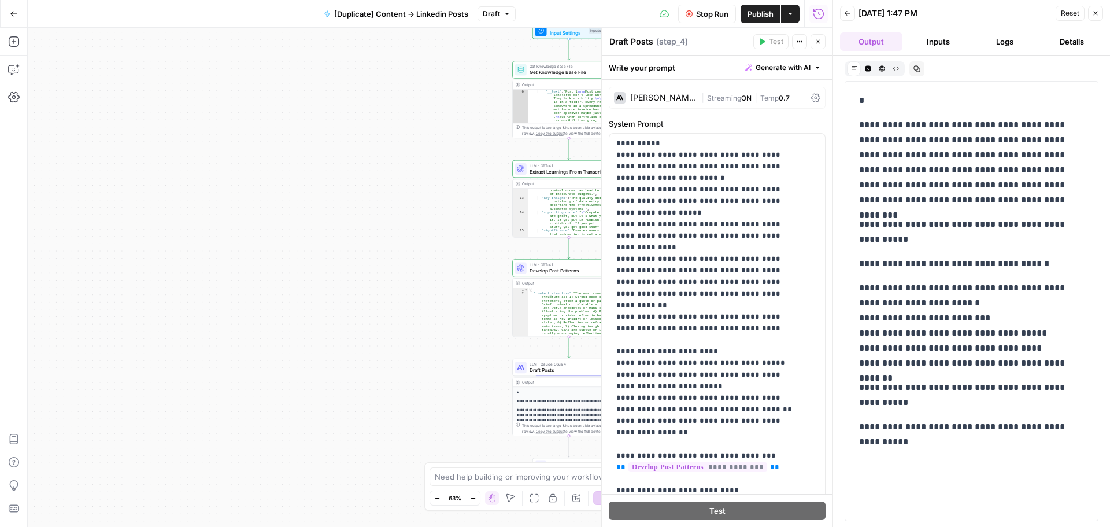
drag, startPoint x: 932, startPoint y: 156, endPoint x: 950, endPoint y: 183, distance: 32.2
click at [950, 183] on p "**********" at bounding box center [971, 162] width 225 height 90
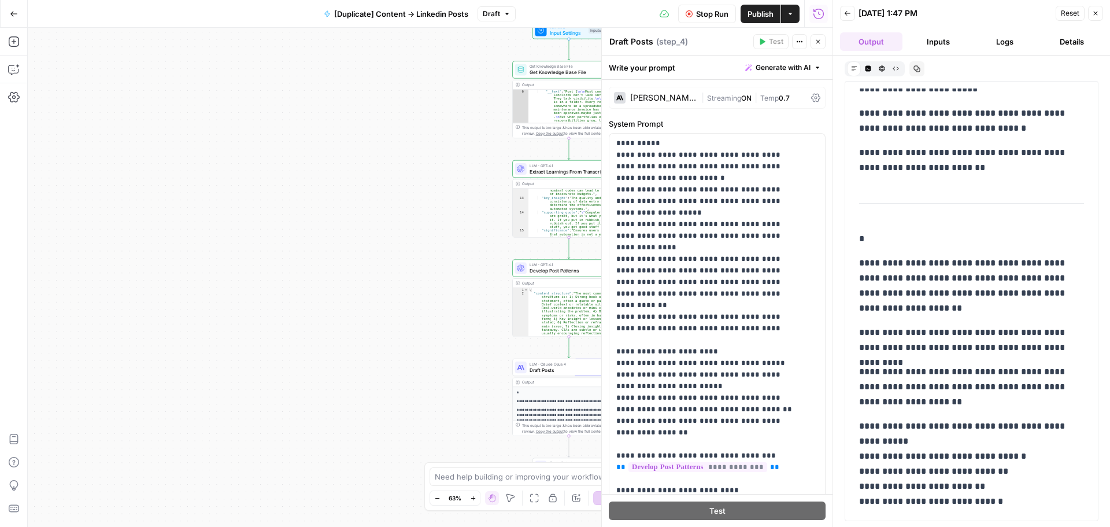
scroll to position [536, 0]
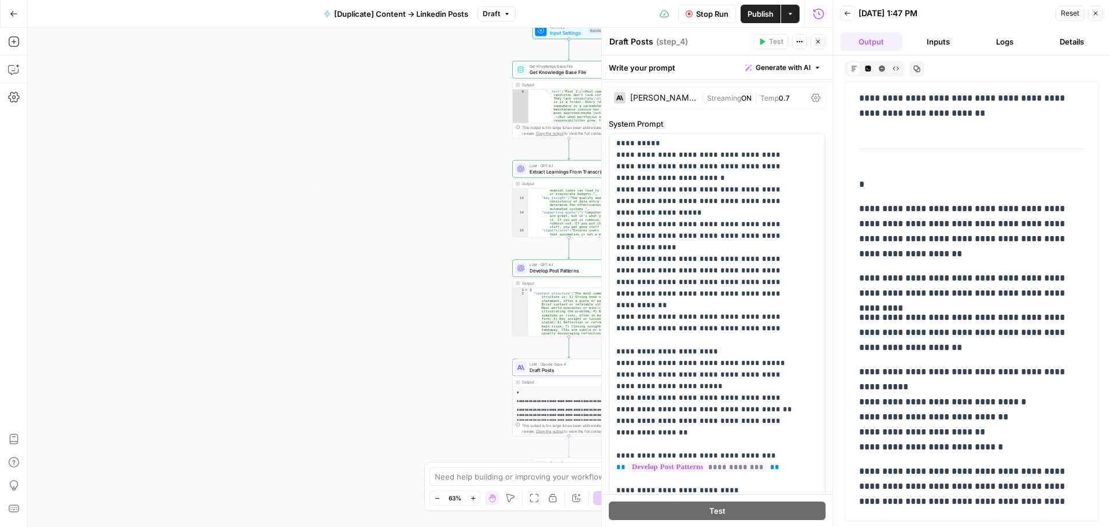
drag, startPoint x: 888, startPoint y: 349, endPoint x: 893, endPoint y: 354, distance: 7.4
click at [892, 354] on p "**********" at bounding box center [967, 332] width 216 height 45
click at [893, 354] on p "**********" at bounding box center [967, 332] width 216 height 45
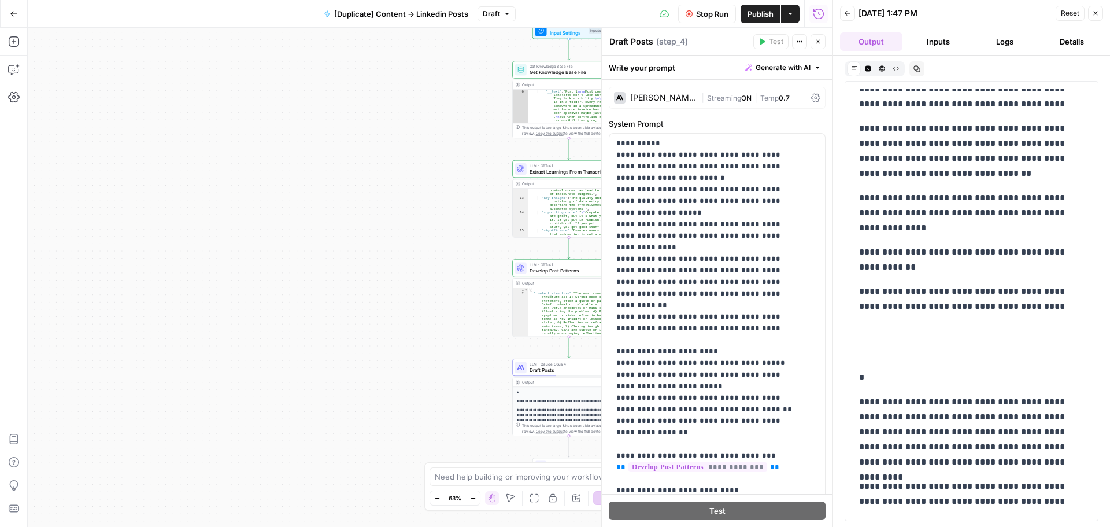
scroll to position [988, 0]
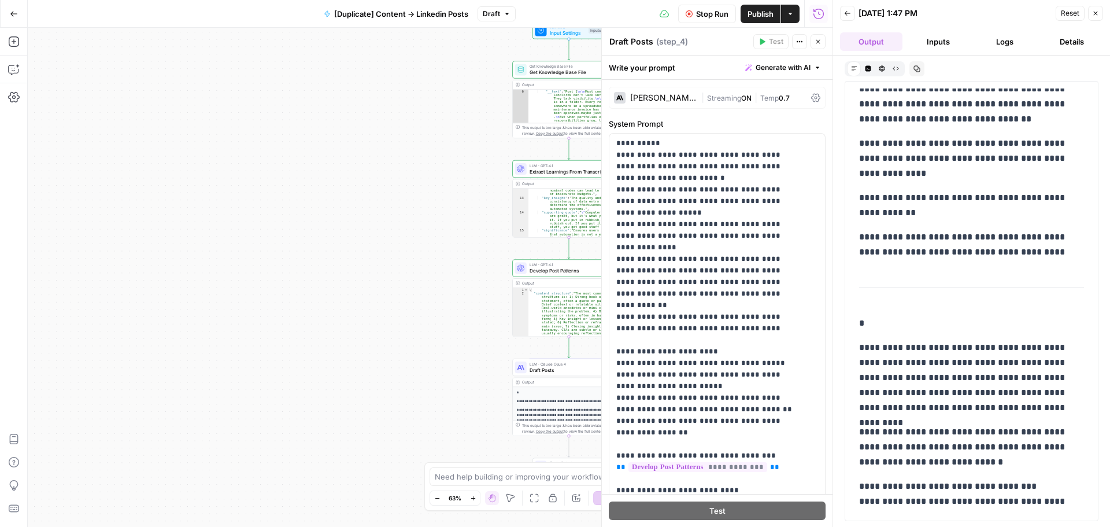
drag, startPoint x: 951, startPoint y: 342, endPoint x: 968, endPoint y: 350, distance: 18.1
click at [968, 350] on p "**********" at bounding box center [967, 377] width 216 height 75
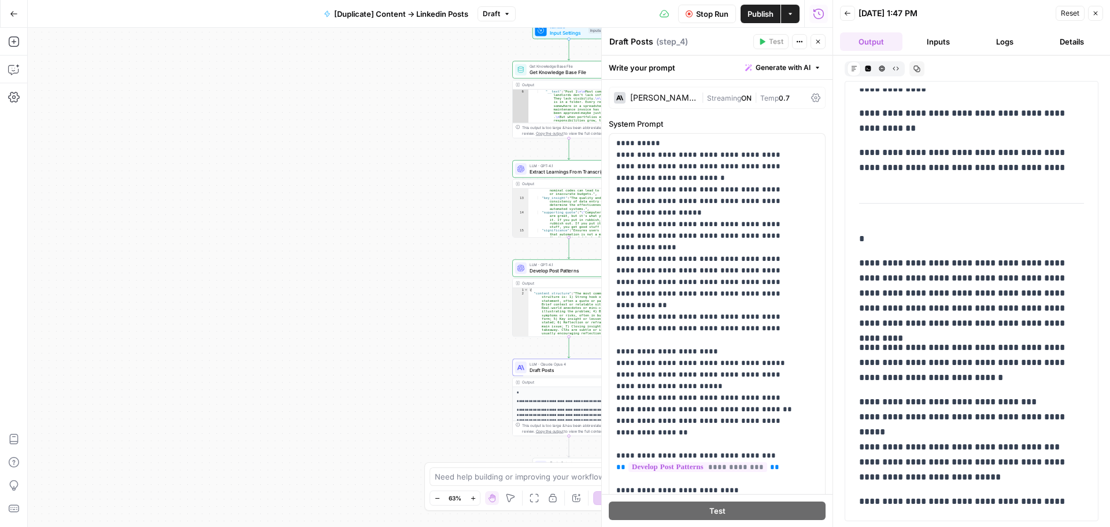
drag, startPoint x: 939, startPoint y: 257, endPoint x: 972, endPoint y: 297, distance: 52.2
click at [972, 297] on p "**********" at bounding box center [967, 292] width 216 height 75
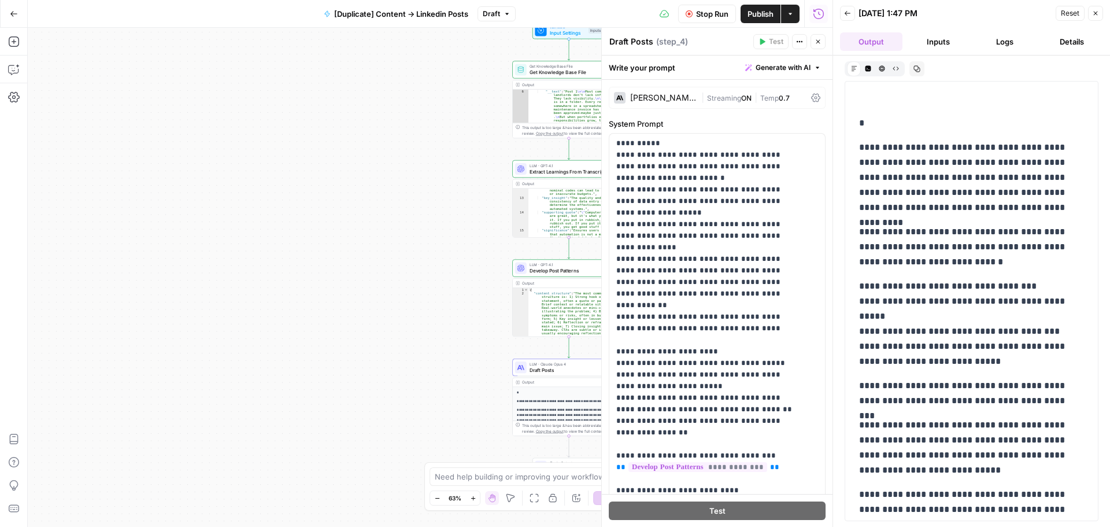
scroll to position [1246, 0]
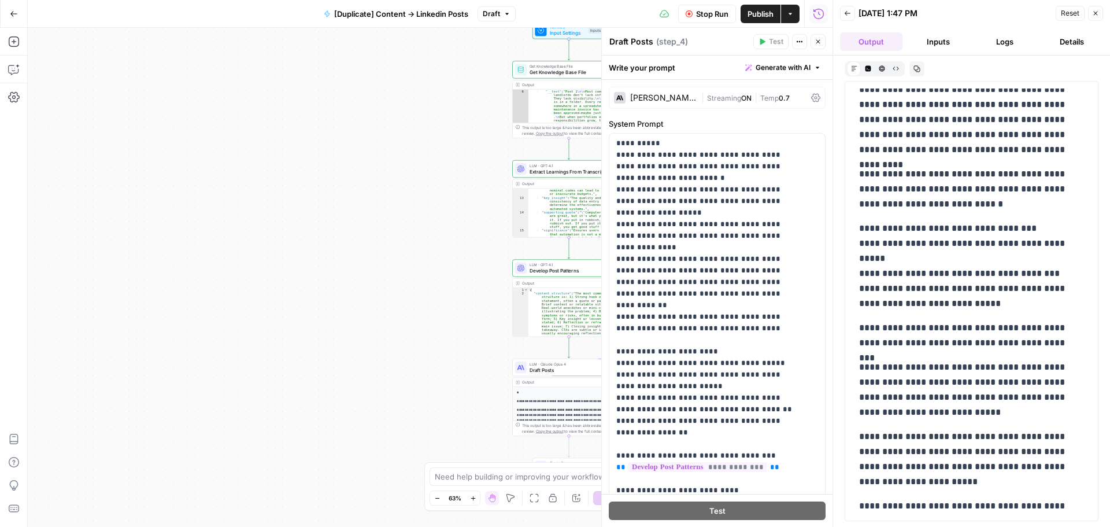
drag, startPoint x: 913, startPoint y: 243, endPoint x: 921, endPoint y: 268, distance: 25.8
click at [921, 268] on p "**********" at bounding box center [967, 266] width 216 height 90
drag, startPoint x: 893, startPoint y: 276, endPoint x: 950, endPoint y: 283, distance: 57.1
click at [950, 283] on p "**********" at bounding box center [967, 266] width 216 height 90
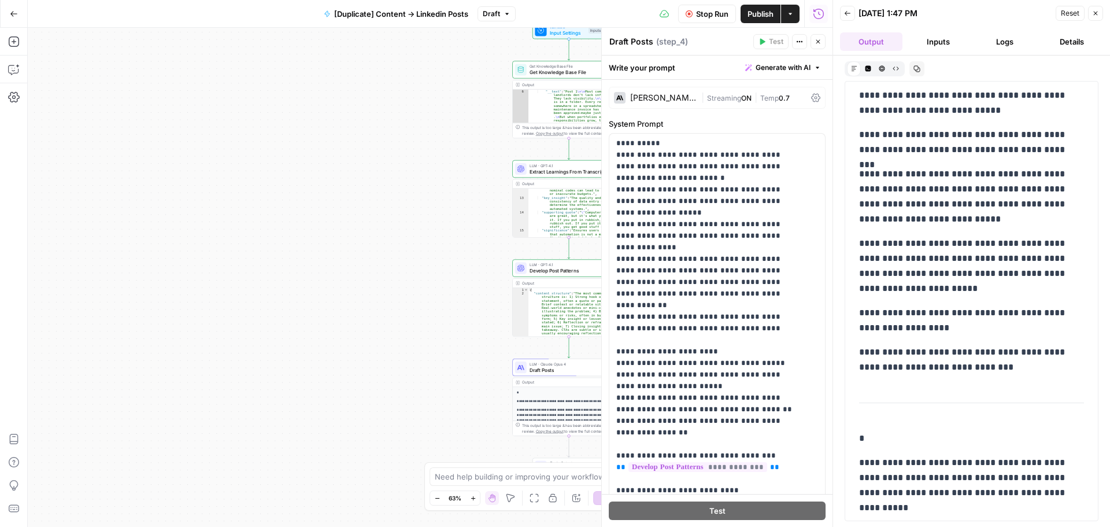
scroll to position [1477, 0]
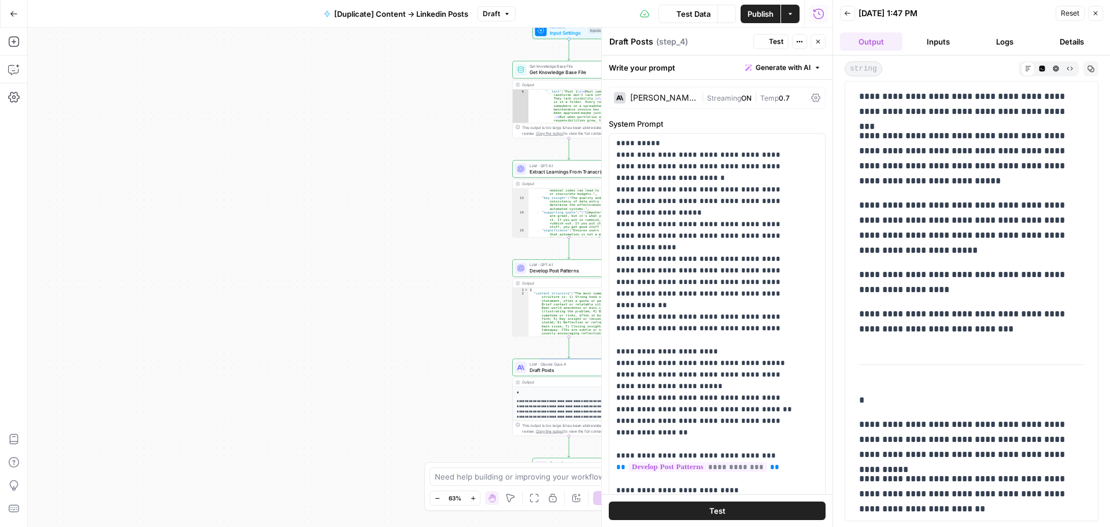
drag, startPoint x: 926, startPoint y: 273, endPoint x: 945, endPoint y: 291, distance: 25.8
click at [945, 291] on p "**********" at bounding box center [967, 282] width 216 height 30
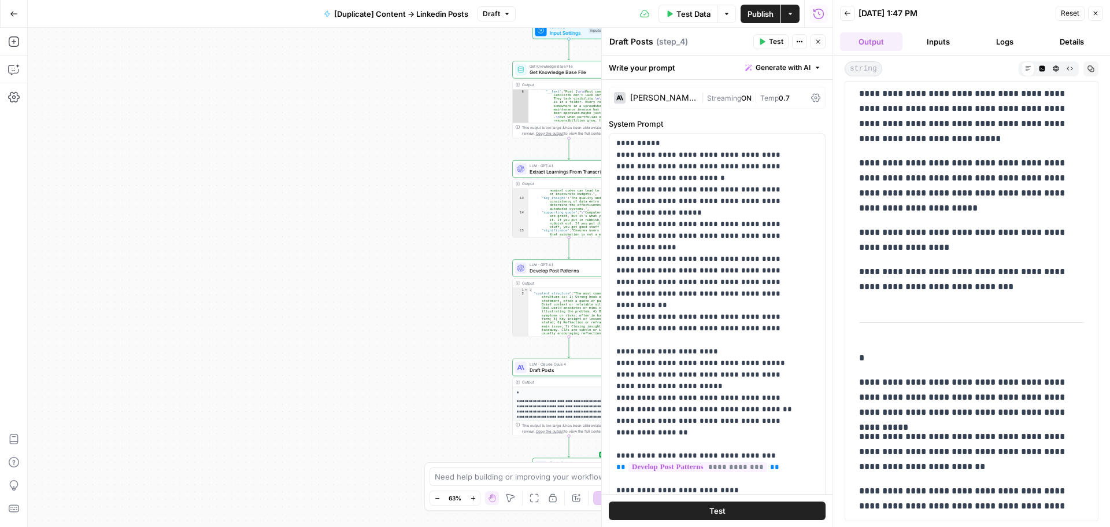
scroll to position [1535, 0]
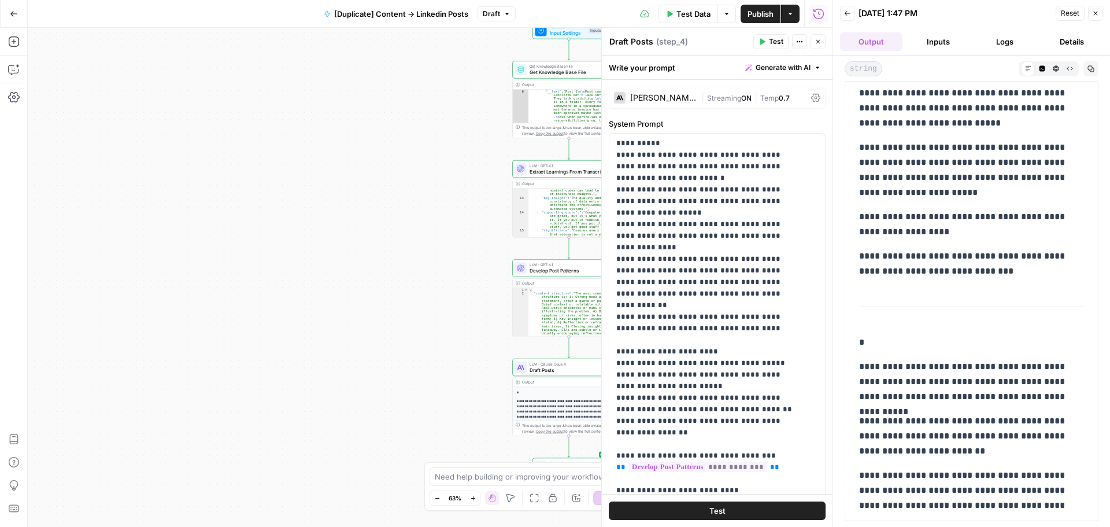
drag, startPoint x: 931, startPoint y: 258, endPoint x: 950, endPoint y: 264, distance: 19.9
click at [950, 264] on p "**********" at bounding box center [967, 264] width 216 height 30
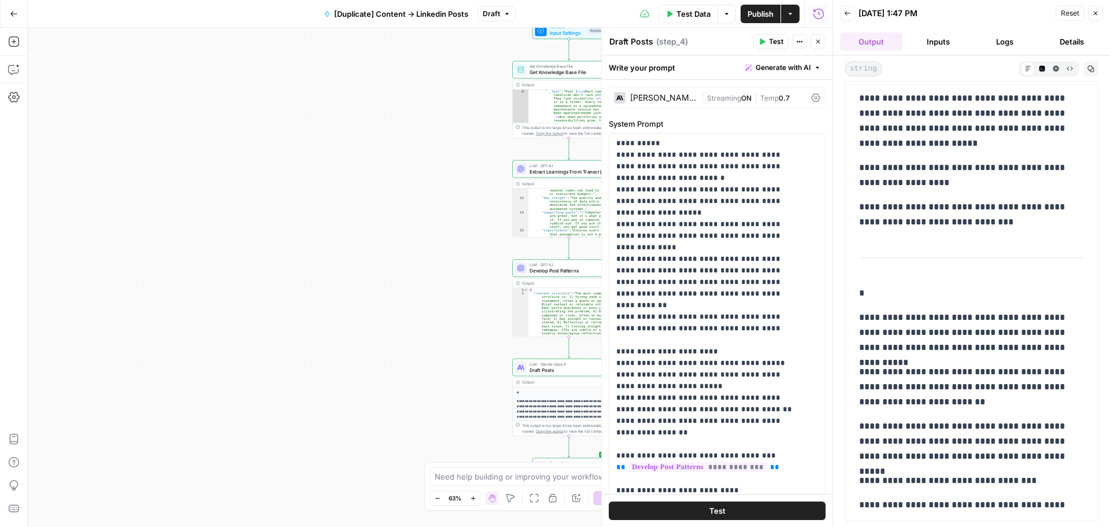
scroll to position [1650, 0]
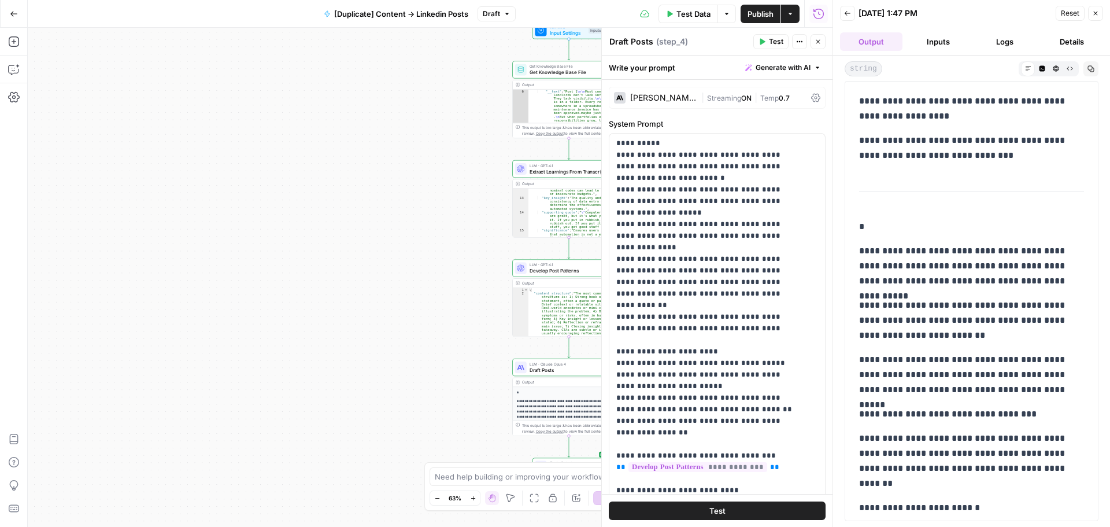
drag, startPoint x: 917, startPoint y: 261, endPoint x: 943, endPoint y: 277, distance: 30.1
click at [943, 277] on p "**********" at bounding box center [967, 265] width 216 height 45
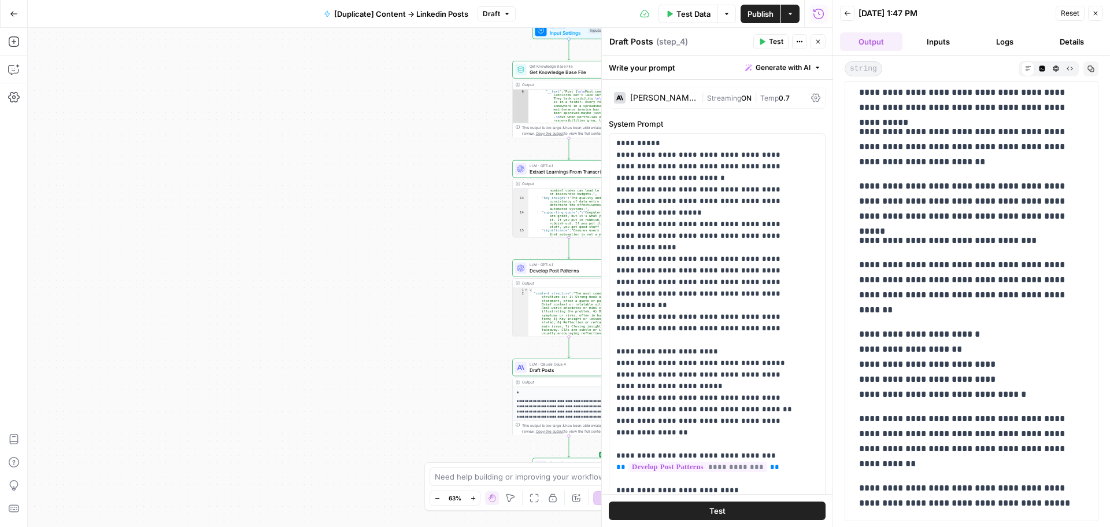
scroll to position [1766, 0]
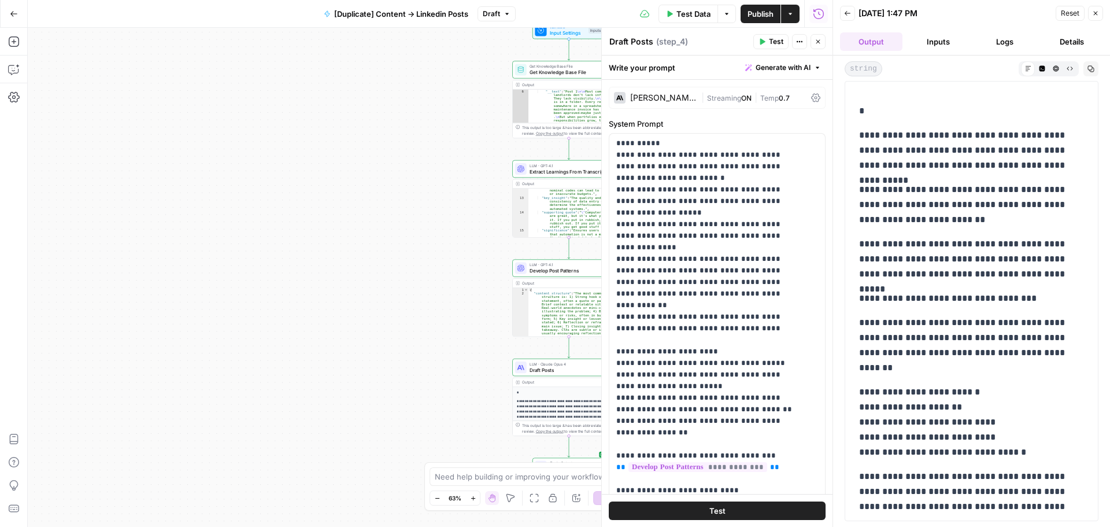
click at [941, 255] on p "**********" at bounding box center [967, 258] width 216 height 45
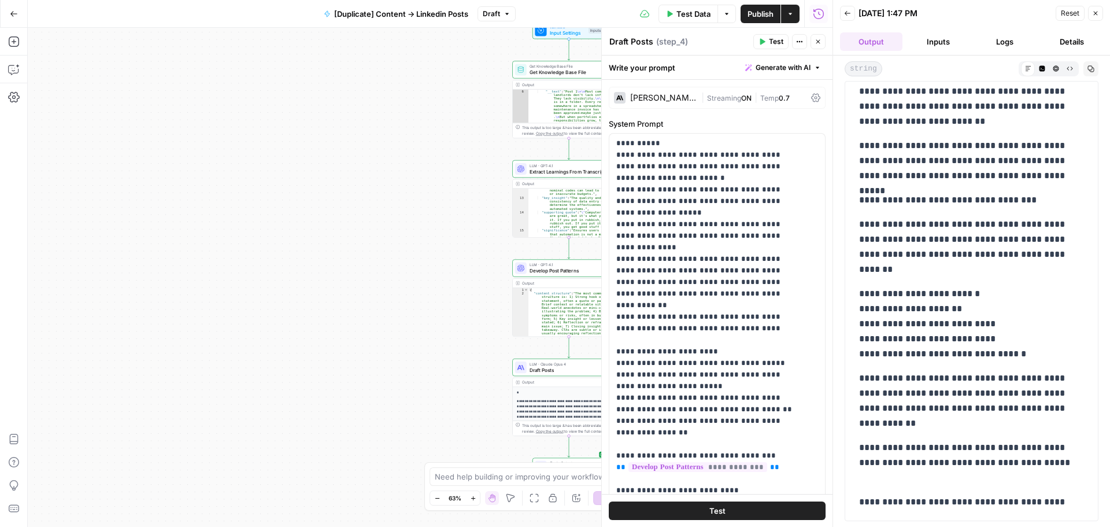
scroll to position [1880, 0]
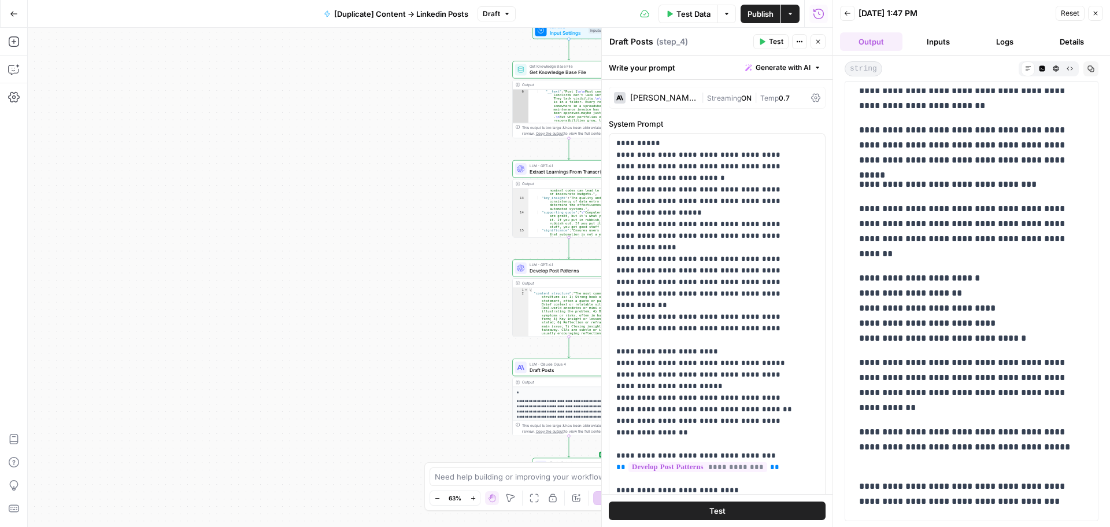
click at [917, 256] on p "**********" at bounding box center [967, 231] width 216 height 60
drag, startPoint x: 920, startPoint y: 308, endPoint x: 960, endPoint y: 324, distance: 42.7
click at [959, 324] on p "**********" at bounding box center [967, 308] width 216 height 75
click at [960, 325] on p "**********" at bounding box center [967, 308] width 216 height 75
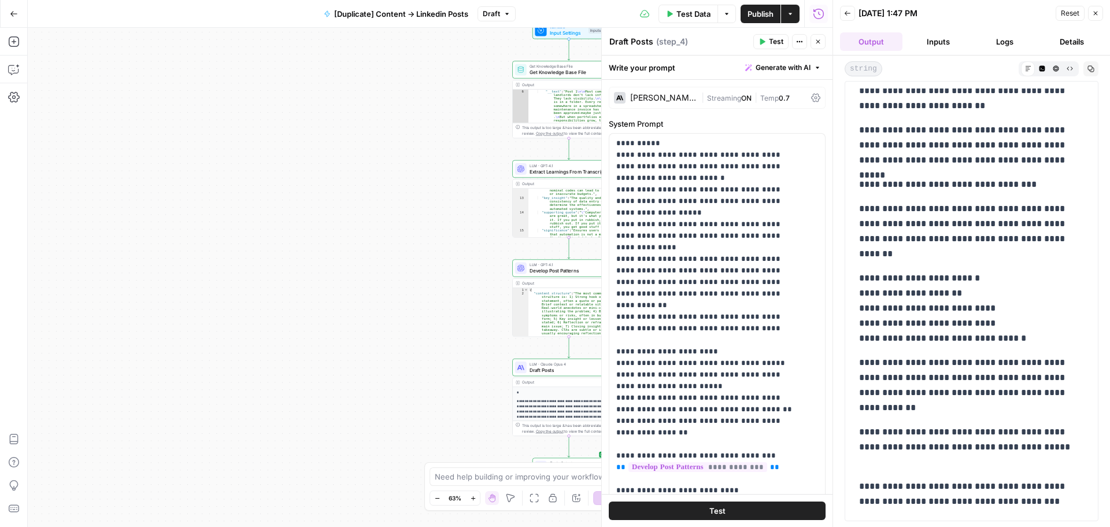
drag, startPoint x: 932, startPoint y: 308, endPoint x: 964, endPoint y: 315, distance: 32.7
click at [963, 315] on p "**********" at bounding box center [967, 308] width 216 height 75
click at [964, 315] on p "**********" at bounding box center [967, 308] width 216 height 75
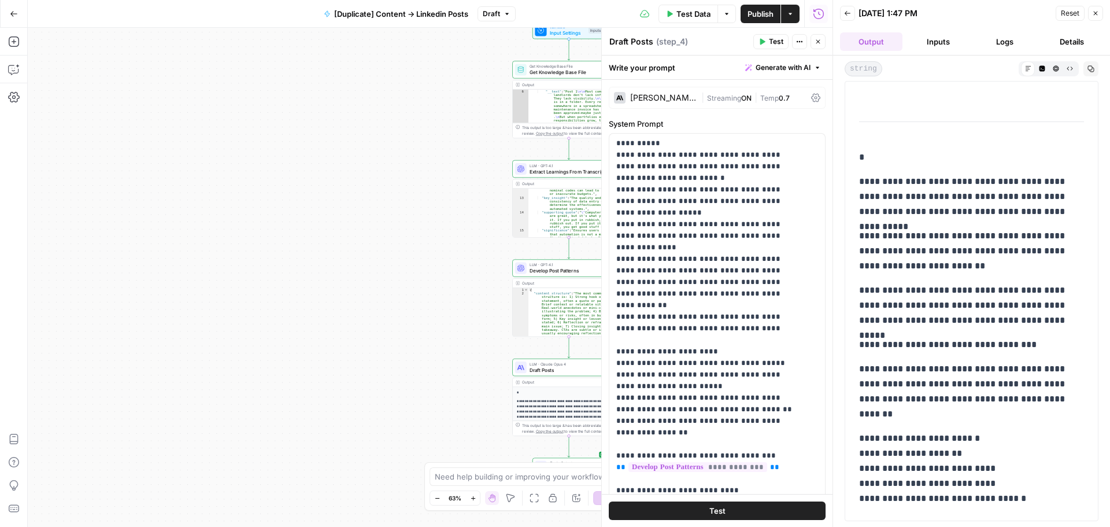
scroll to position [1706, 0]
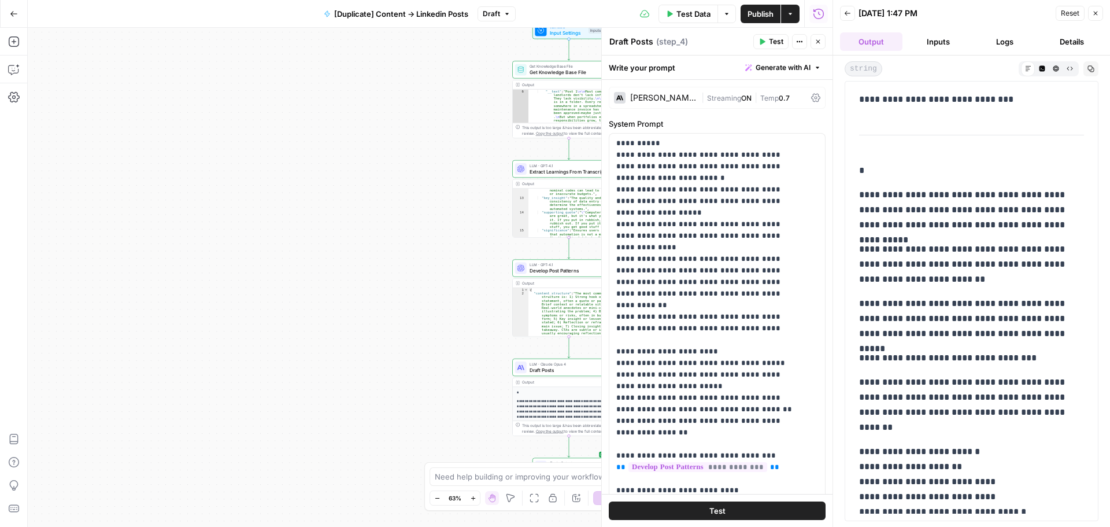
drag, startPoint x: 1047, startPoint y: 506, endPoint x: 861, endPoint y: 191, distance: 365.4
copy div "**********"
click at [917, 250] on p "**********" at bounding box center [967, 264] width 216 height 45
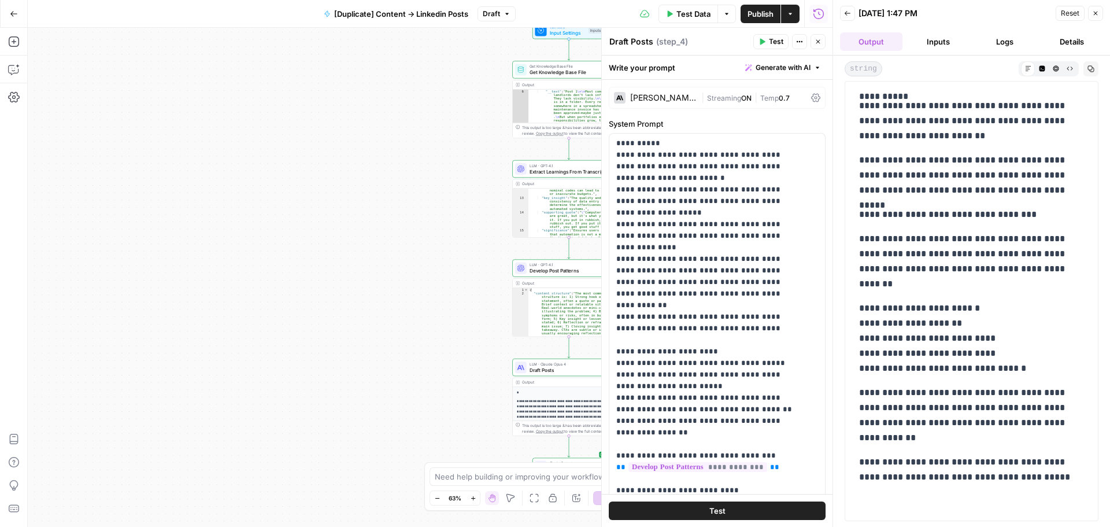
scroll to position [1880, 0]
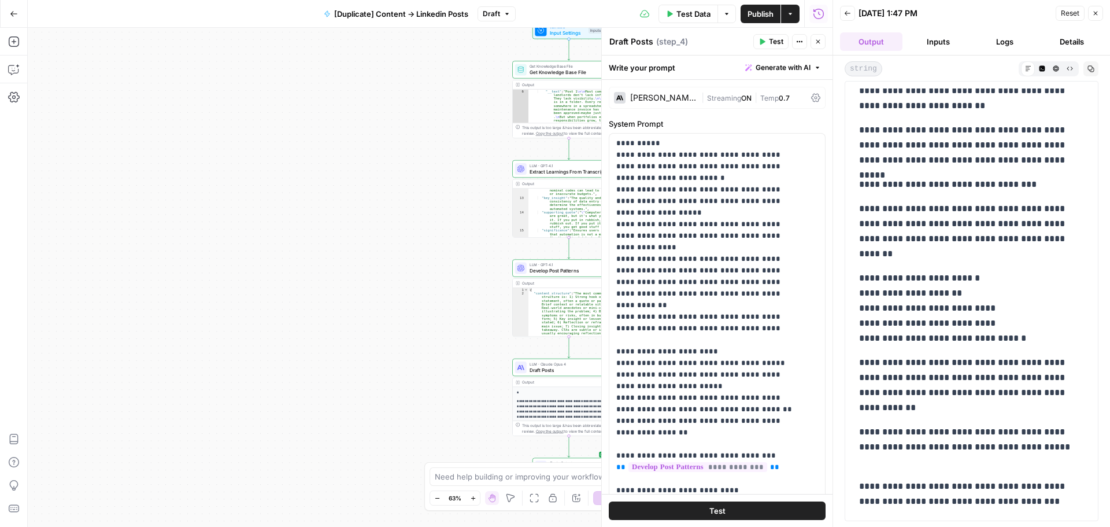
click at [17, 10] on icon "button" at bounding box center [14, 14] width 8 height 8
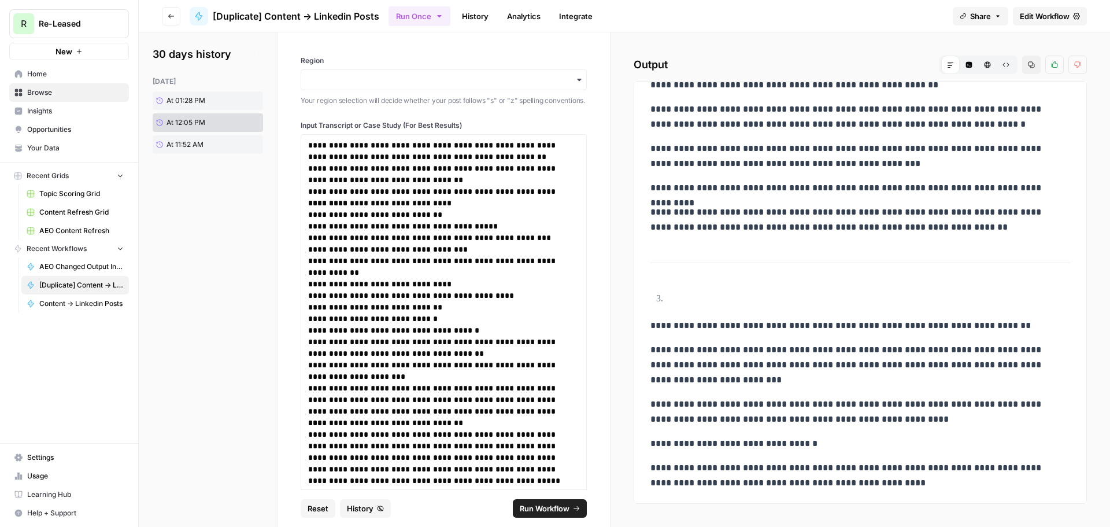
scroll to position [867, 0]
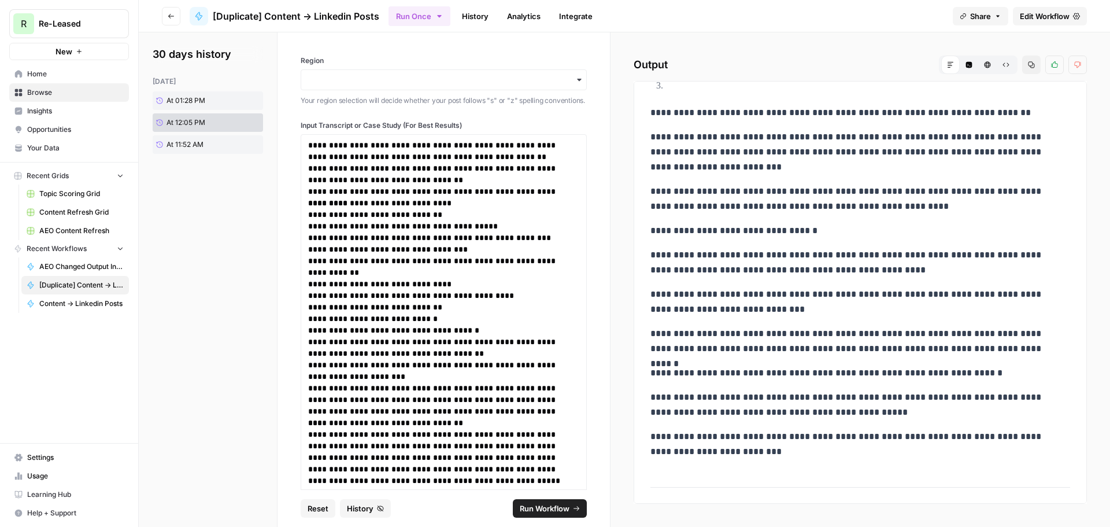
drag, startPoint x: 743, startPoint y: 251, endPoint x: 764, endPoint y: 262, distance: 24.0
click at [764, 262] on div "**********" at bounding box center [860, 62] width 434 height 1677
click at [764, 262] on p "**********" at bounding box center [855, 262] width 411 height 30
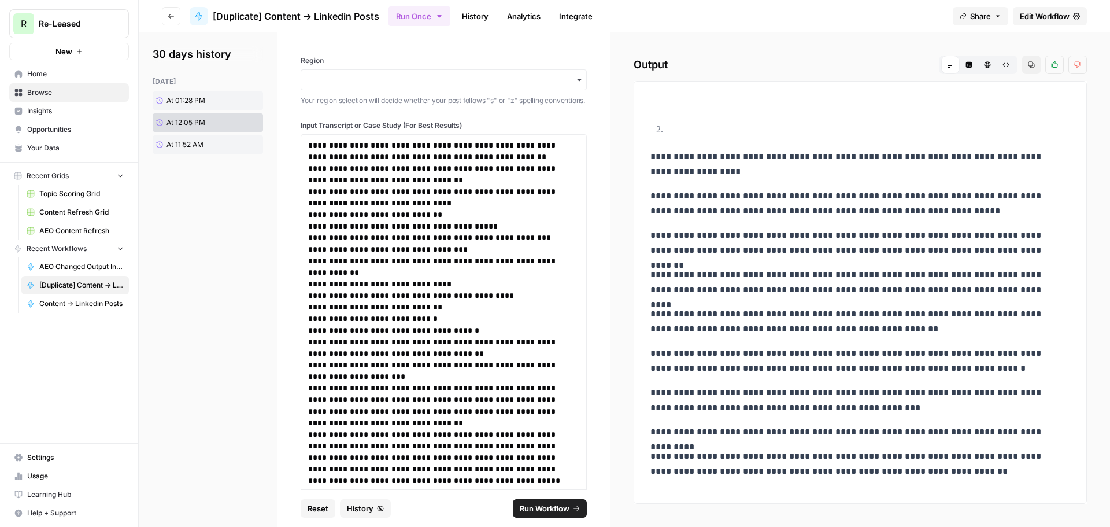
scroll to position [407, 0]
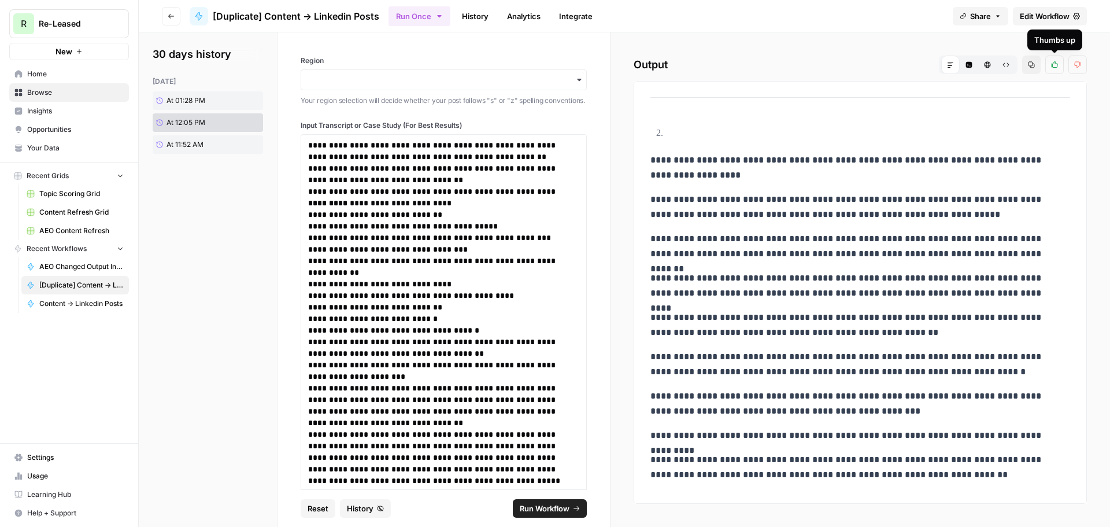
click at [1054, 63] on icon "button" at bounding box center [1054, 64] width 7 height 7
click at [192, 101] on span "At 01:28 PM" at bounding box center [185, 100] width 39 height 10
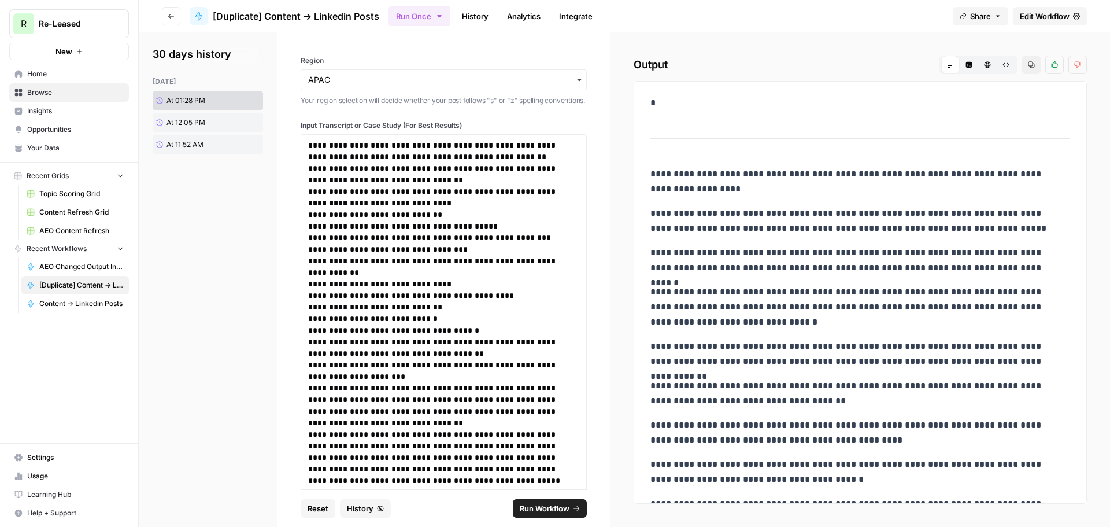
click at [871, 216] on p "**********" at bounding box center [855, 221] width 411 height 30
drag, startPoint x: 834, startPoint y: 162, endPoint x: 844, endPoint y: 200, distance: 39.4
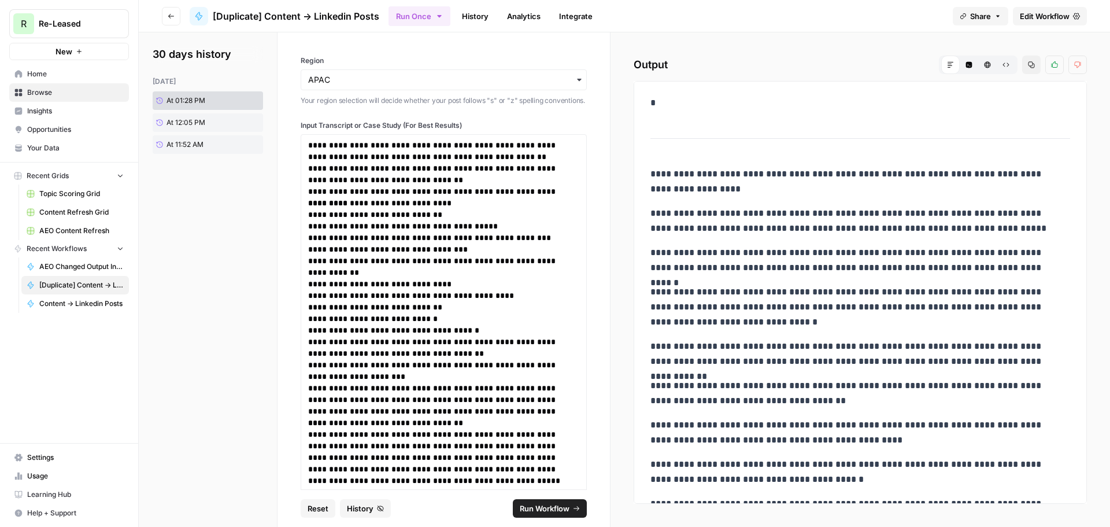
drag, startPoint x: 1073, startPoint y: 60, endPoint x: 1069, endPoint y: 65, distance: 6.3
click at [1073, 60] on button "Thumbs down" at bounding box center [1077, 64] width 18 height 18
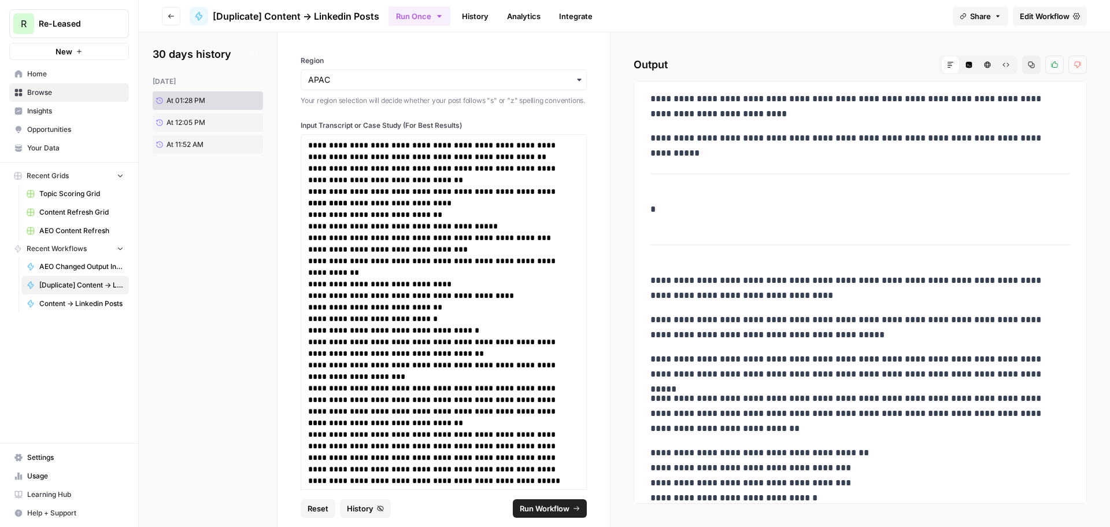
scroll to position [1387, 0]
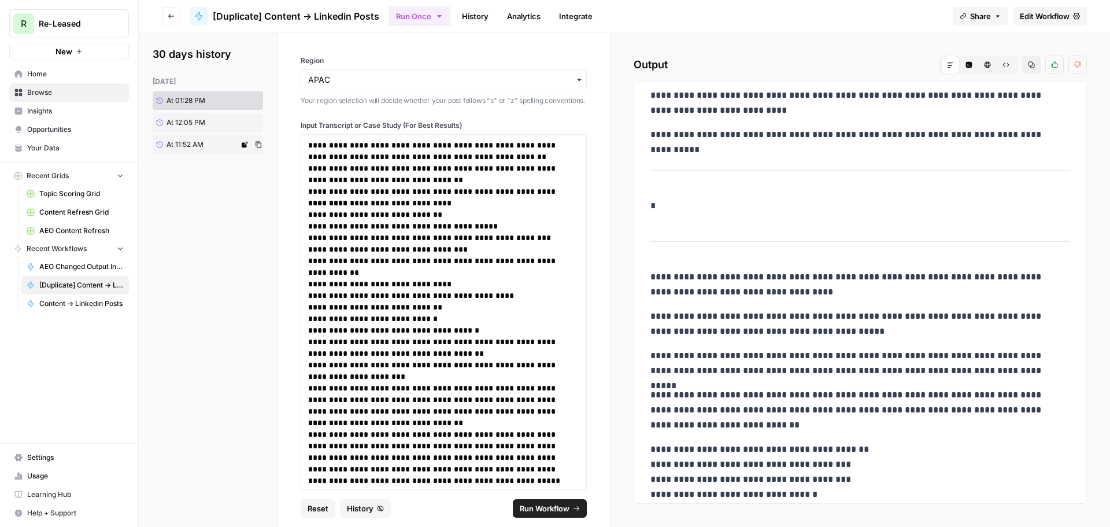
click at [182, 142] on span "At 11:52 AM" at bounding box center [184, 144] width 37 height 10
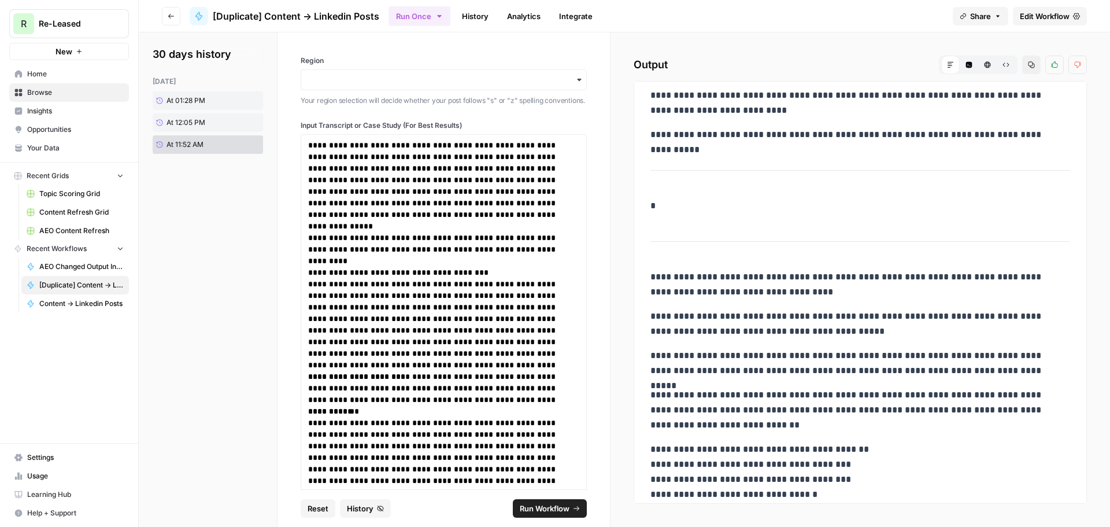
scroll to position [1246, 0]
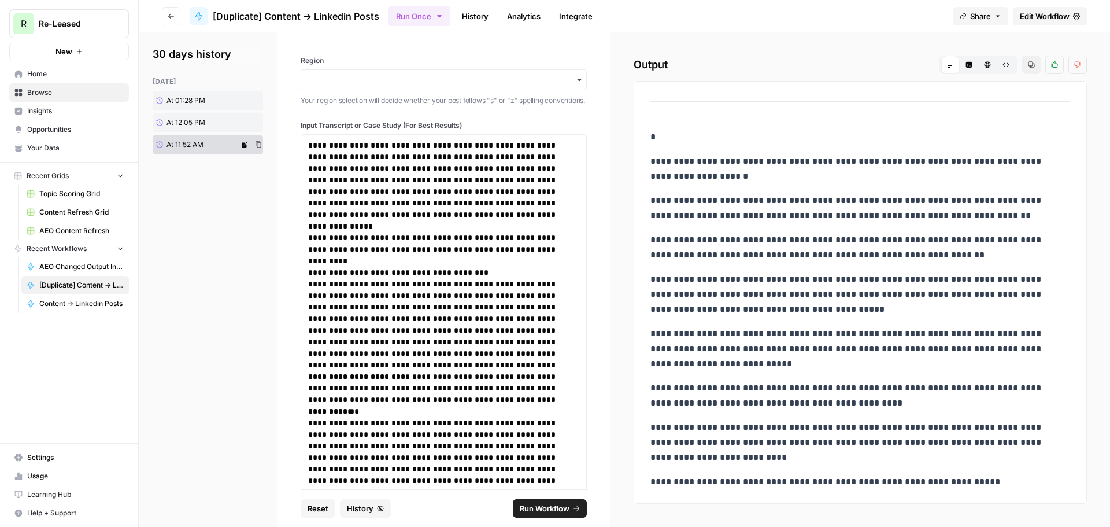
click at [231, 145] on link "At 11:52 AM" at bounding box center [196, 144] width 86 height 18
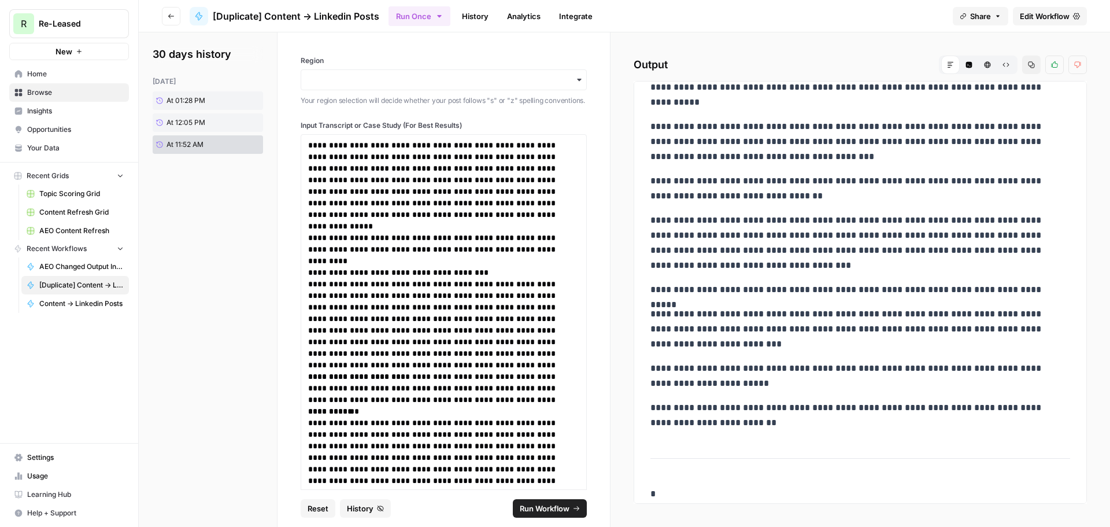
scroll to position [0, 0]
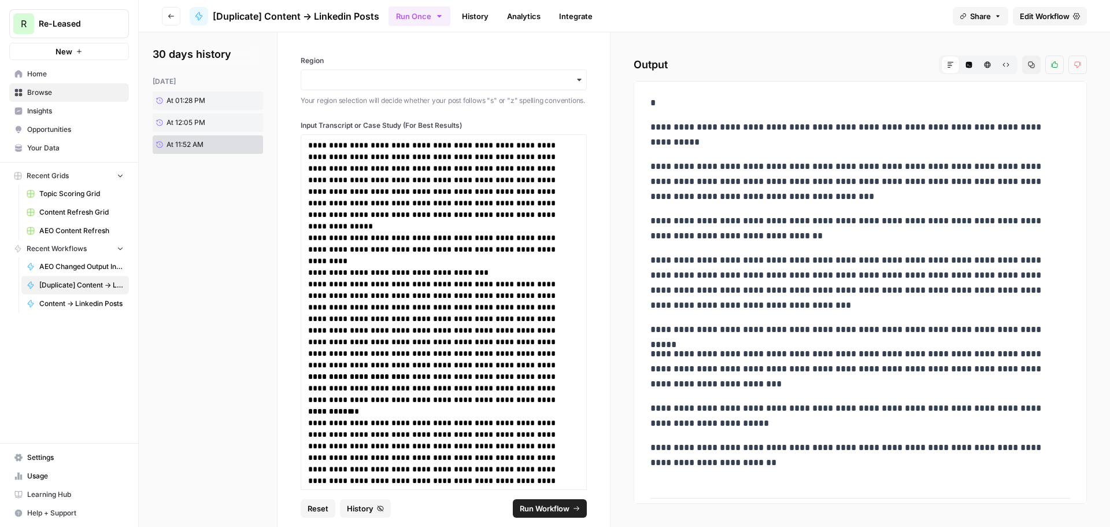
click at [1053, 64] on icon "button" at bounding box center [1054, 64] width 7 height 7
click at [202, 99] on span "At 01:28 PM" at bounding box center [185, 100] width 39 height 10
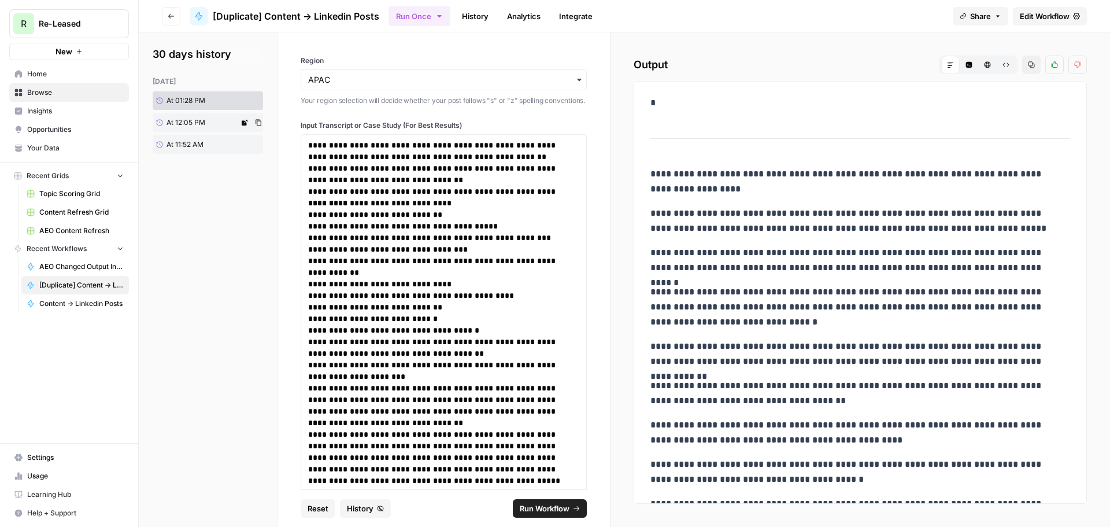
click at [209, 123] on link "At 12:05 PM" at bounding box center [196, 122] width 86 height 18
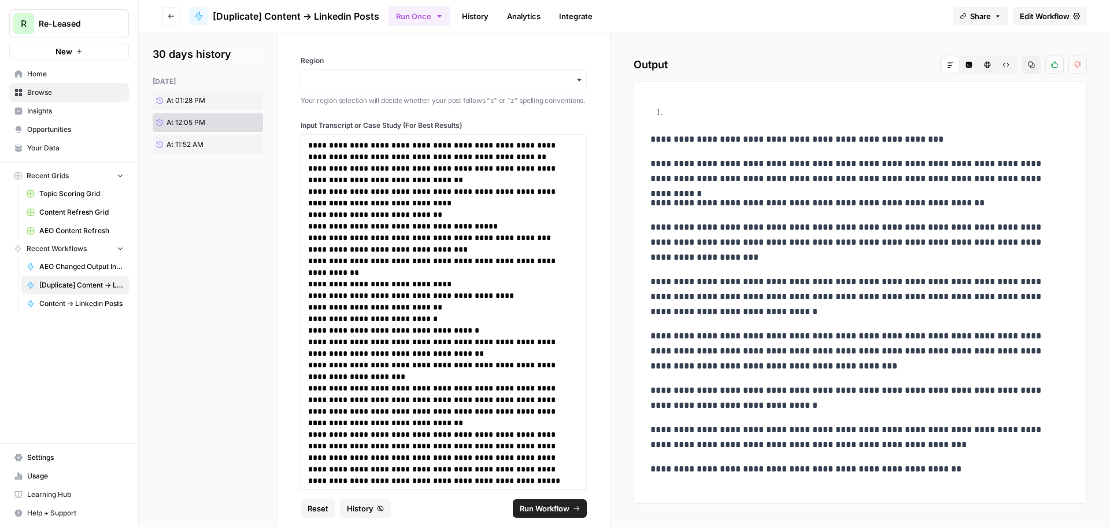
click at [546, 73] on div "button" at bounding box center [444, 79] width 286 height 21
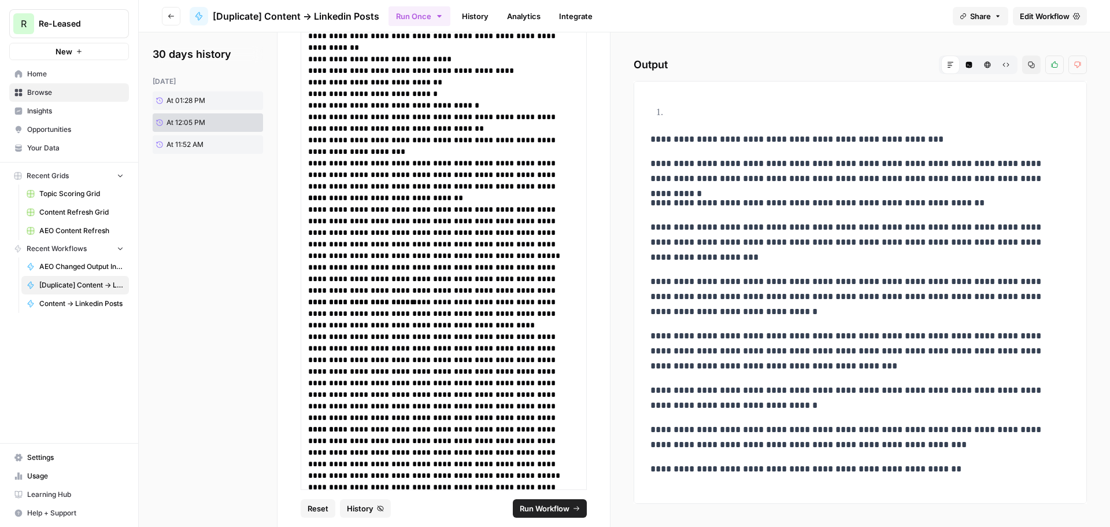
scroll to position [53, 0]
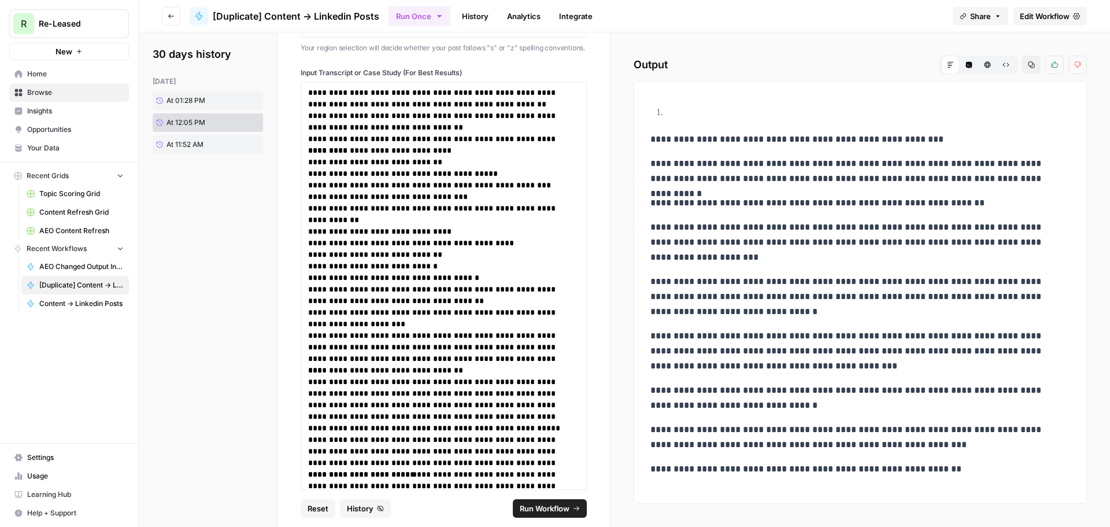
click at [176, 20] on button "Go back" at bounding box center [171, 16] width 18 height 18
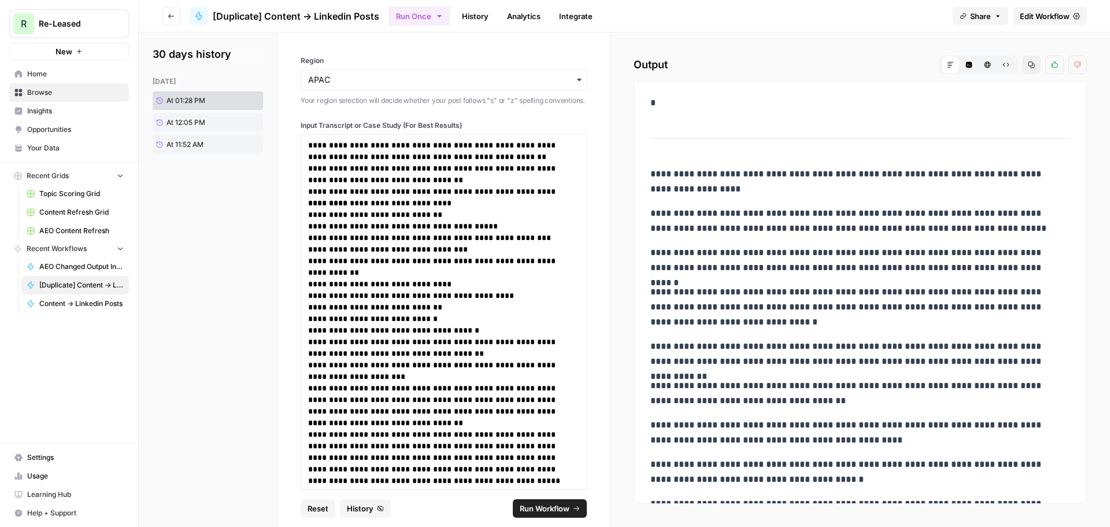
click at [176, 20] on button "Go back" at bounding box center [171, 16] width 18 height 18
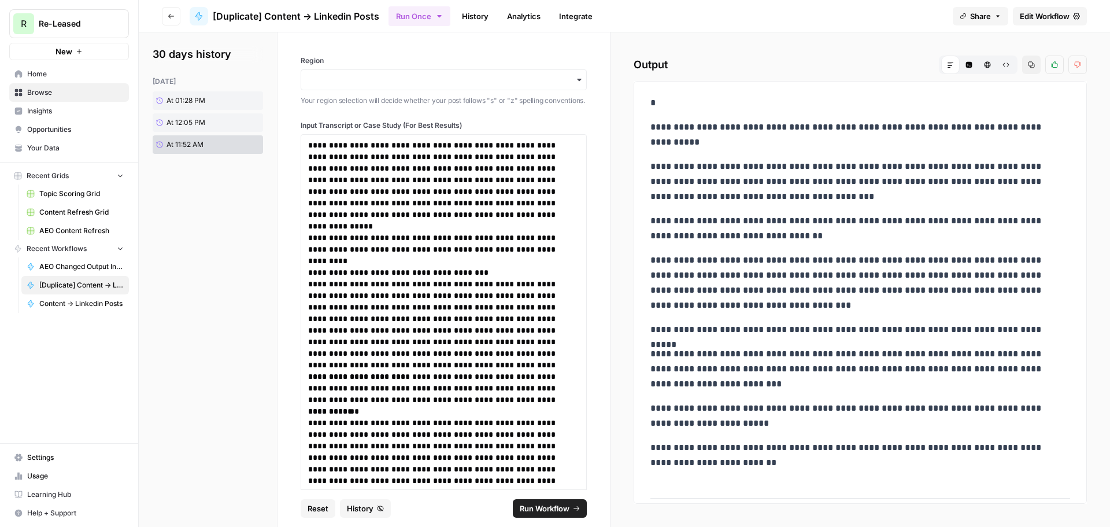
click at [161, 14] on header "Go back [Duplicate] Content -> Linkedin Posts Run Once History Analytics Integr…" at bounding box center [624, 16] width 971 height 32
click at [166, 14] on header "Go back [Duplicate] Content -> Linkedin Posts Run Once History Analytics Integr…" at bounding box center [624, 16] width 971 height 32
click at [166, 14] on button "Go back" at bounding box center [171, 16] width 18 height 18
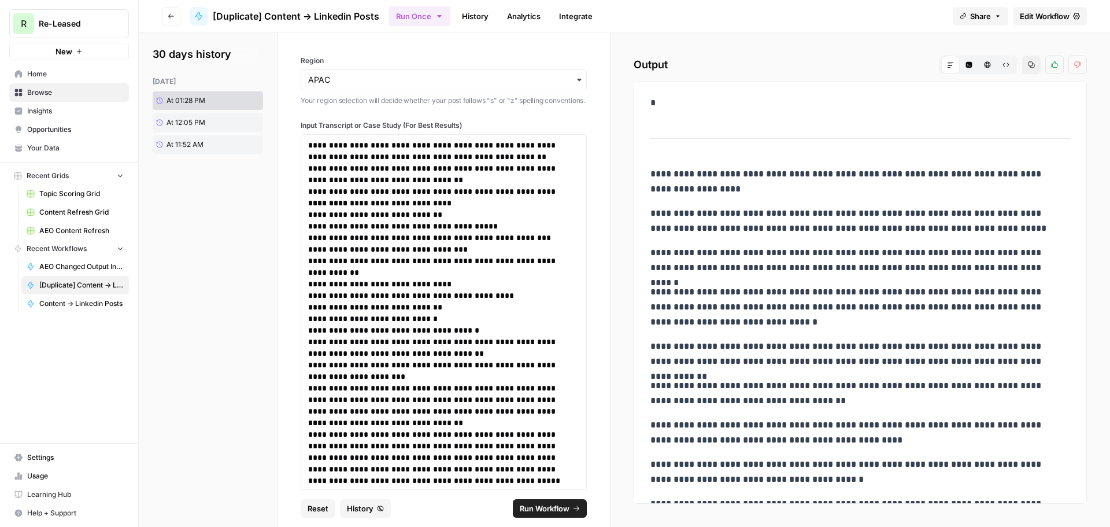
click at [169, 18] on icon "button" at bounding box center [171, 16] width 7 height 7
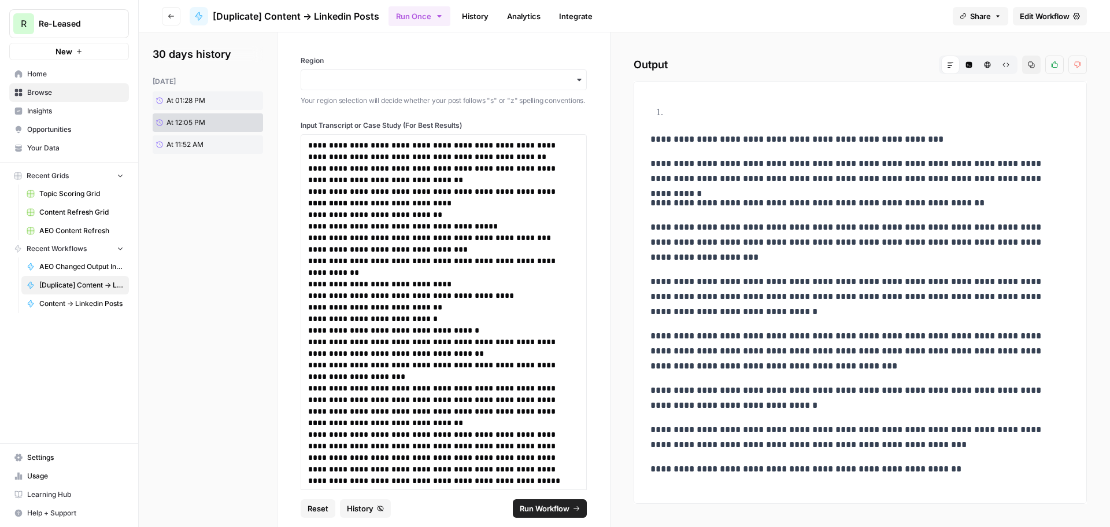
click at [169, 18] on icon "button" at bounding box center [171, 16] width 7 height 7
click at [65, 268] on span "AEO Changed Output Instructions" at bounding box center [81, 266] width 84 height 10
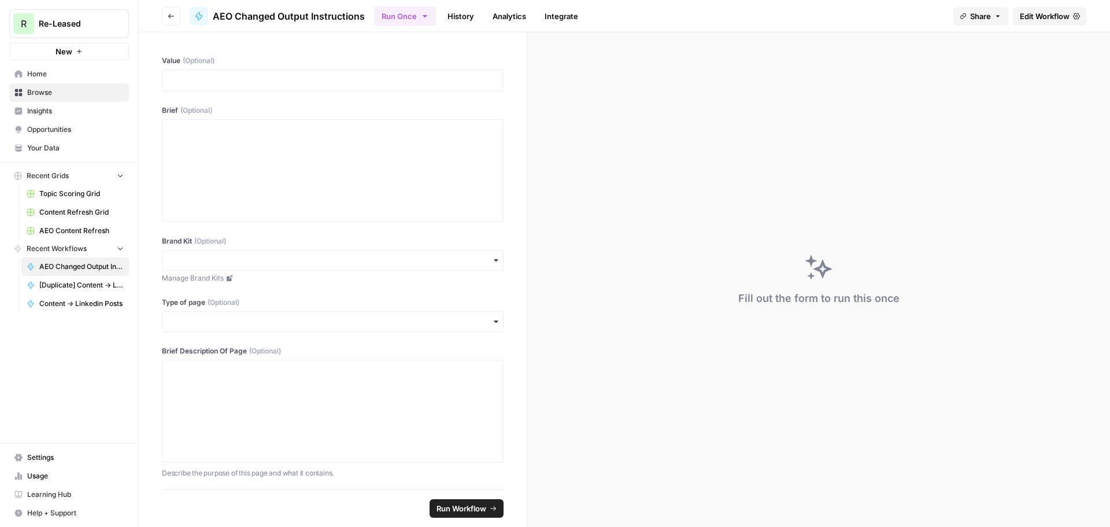
click at [77, 284] on span "[Duplicate] Content -> Linkedin Posts" at bounding box center [81, 285] width 84 height 10
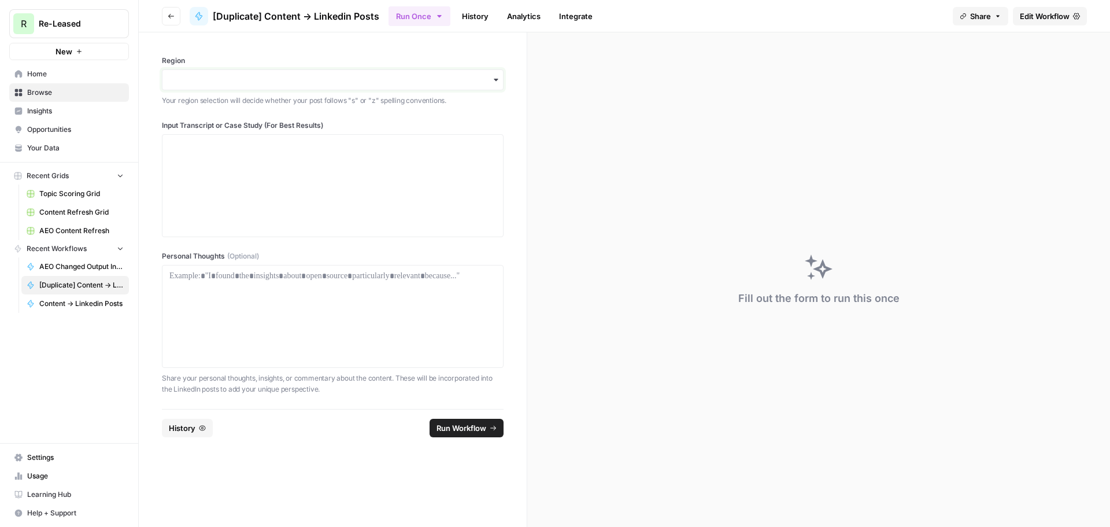
click at [269, 80] on input "Region" at bounding box center [332, 80] width 327 height 12
click at [185, 154] on div "APAC" at bounding box center [332, 155] width 340 height 22
click at [335, 201] on div at bounding box center [332, 185] width 327 height 92
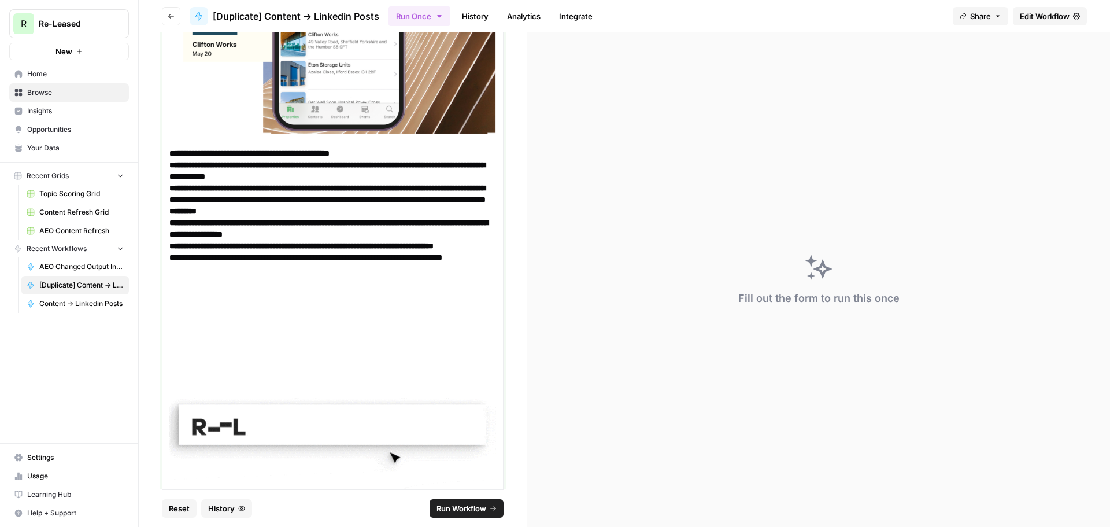
scroll to position [3309, 0]
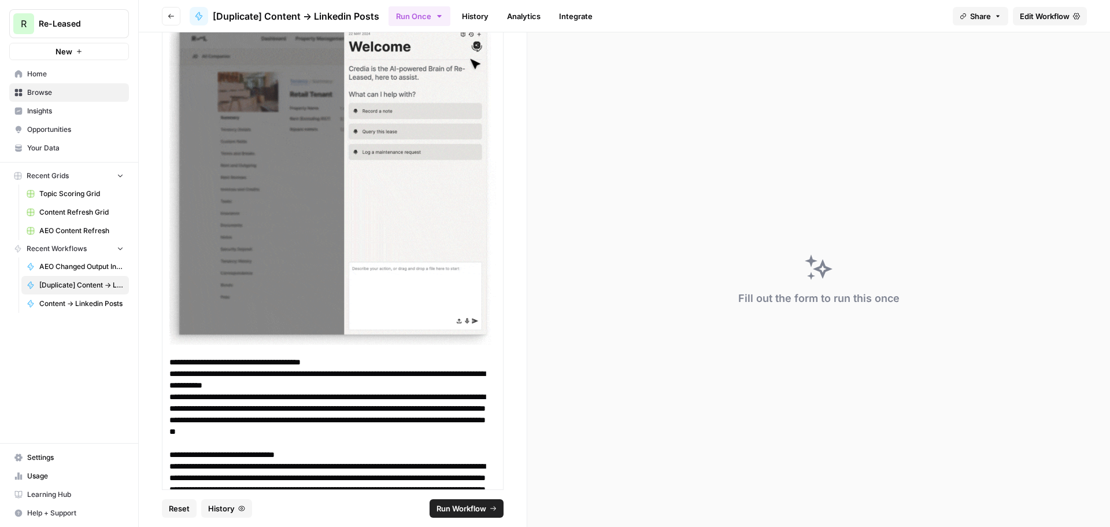
click at [179, 510] on span "Reset" at bounding box center [179, 508] width 21 height 12
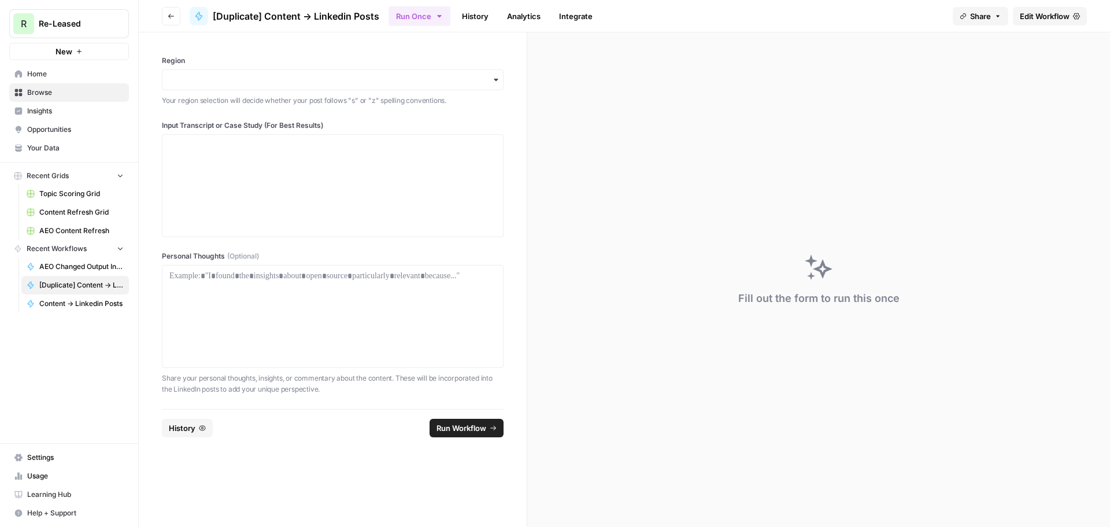
click at [1042, 14] on span "Edit Workflow" at bounding box center [1045, 16] width 50 height 12
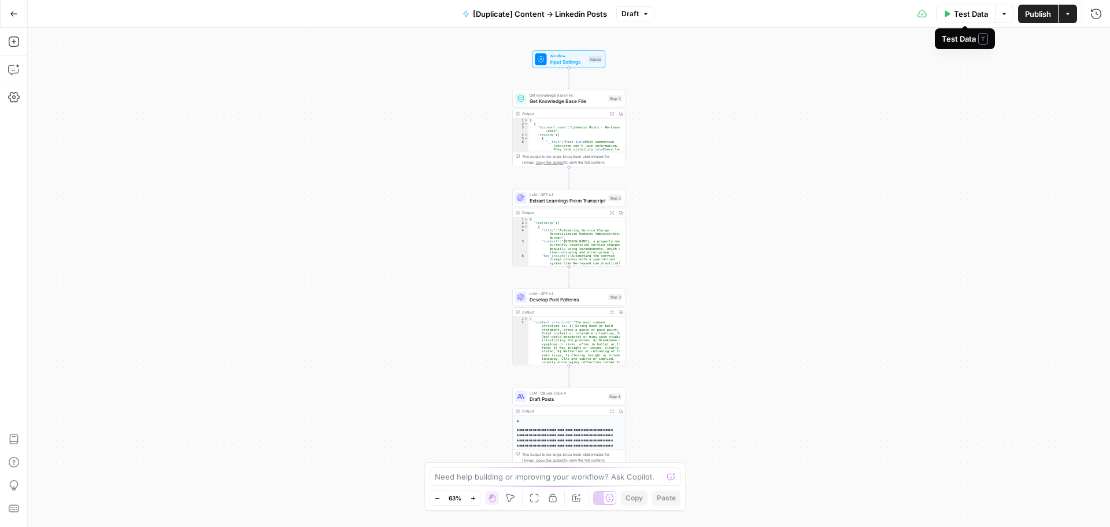
click at [974, 18] on span "Test Data" at bounding box center [971, 14] width 34 height 12
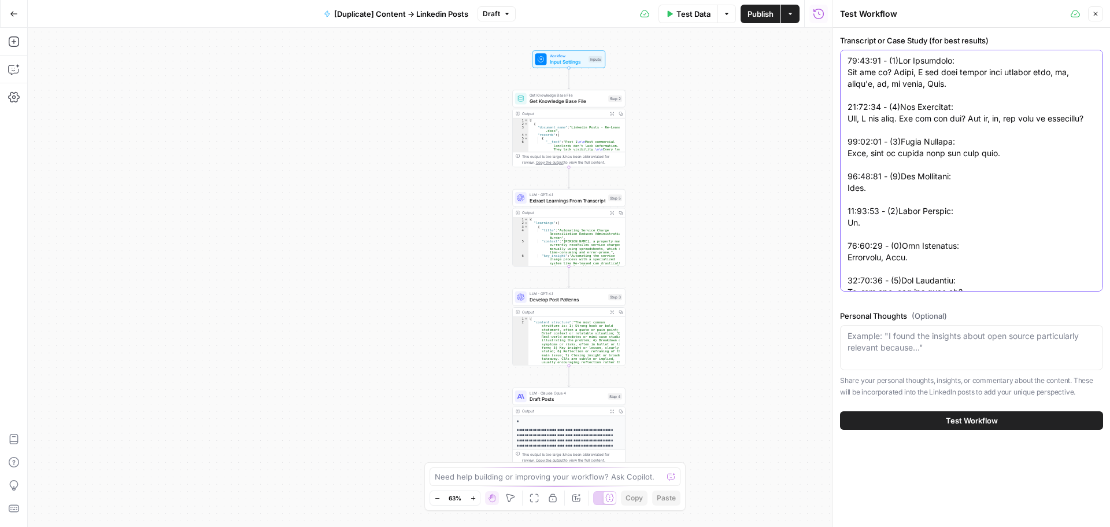
paste textarea "Lore Ipsum: Dolor Sitam & Consec Adipisci eli Se-Doeius Tempo, Incid & Utlabo E…"
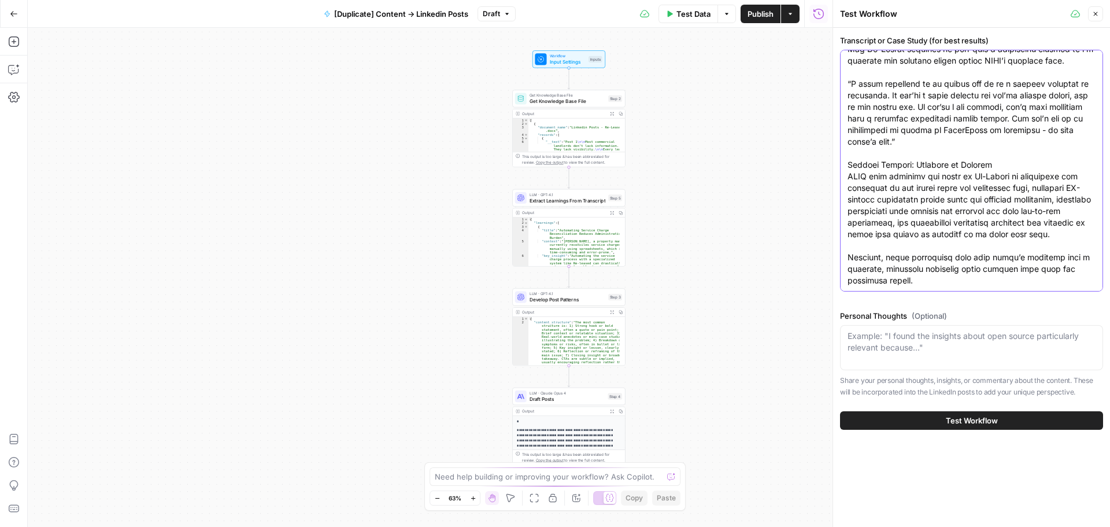
scroll to position [1988, 0]
type textarea "Lore Ipsum: Dolor Sitam & Consec Adipisci eli Se-Doeius Tempo, Incid & Utlabo E…"
click at [903, 428] on button "Test Workflow" at bounding box center [971, 420] width 263 height 18
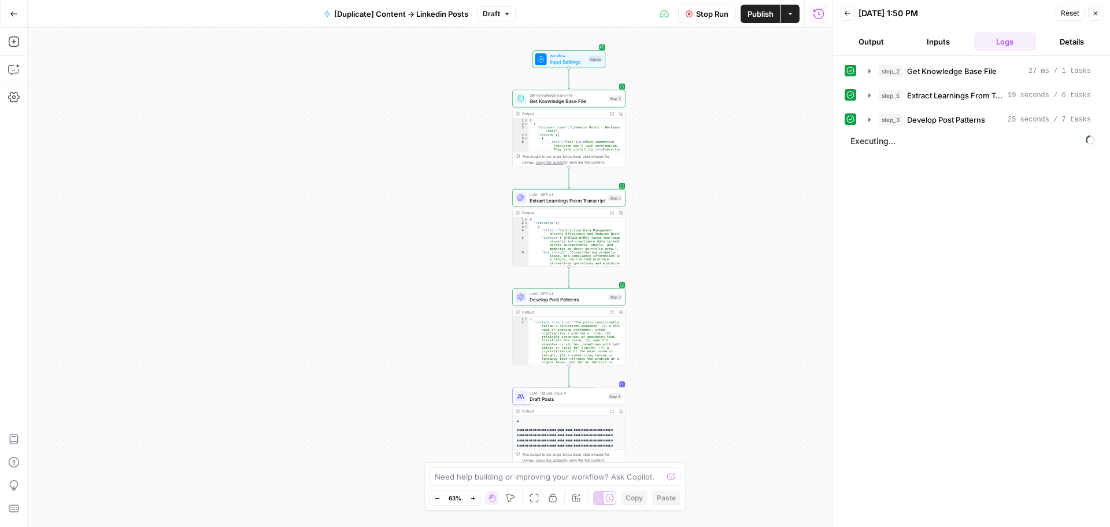
click at [872, 41] on button "Output" at bounding box center [871, 41] width 62 height 18
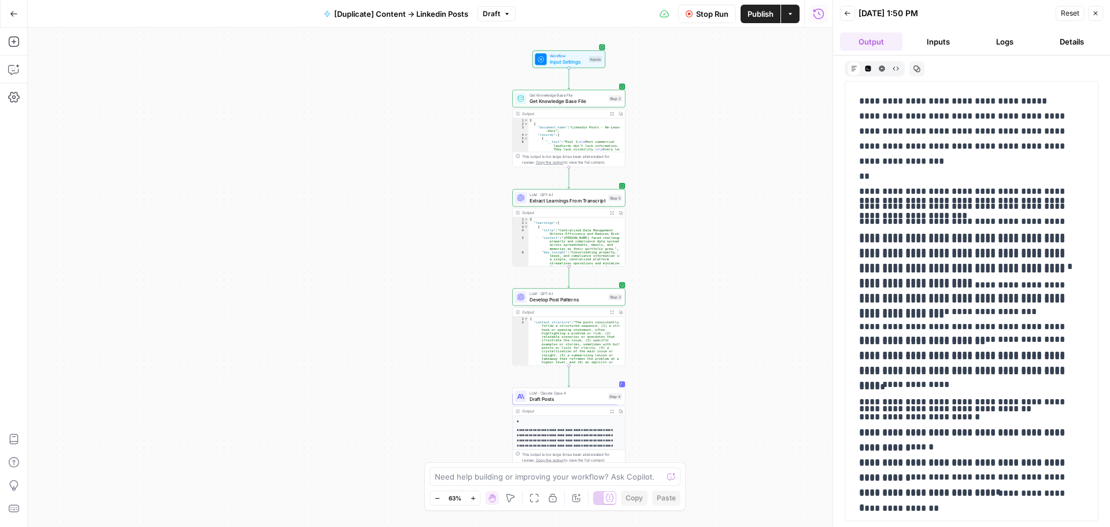
scroll to position [5304, 0]
drag, startPoint x: 879, startPoint y: 203, endPoint x: 913, endPoint y: 244, distance: 53.7
click at [913, 244] on p "**********" at bounding box center [967, 278] width 216 height 90
drag, startPoint x: 895, startPoint y: 237, endPoint x: 940, endPoint y: 269, distance: 55.2
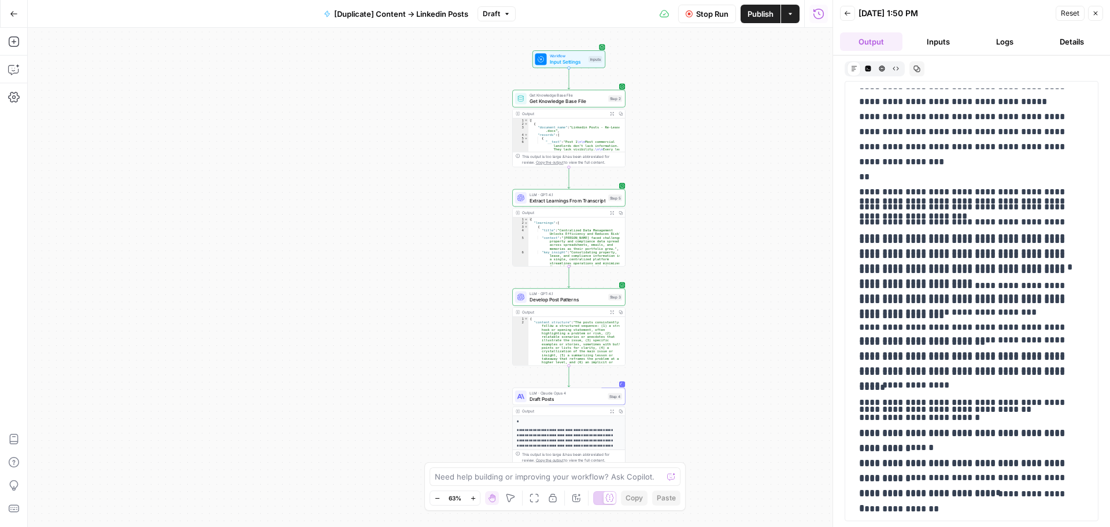
click at [940, 269] on p "**********" at bounding box center [967, 278] width 216 height 90
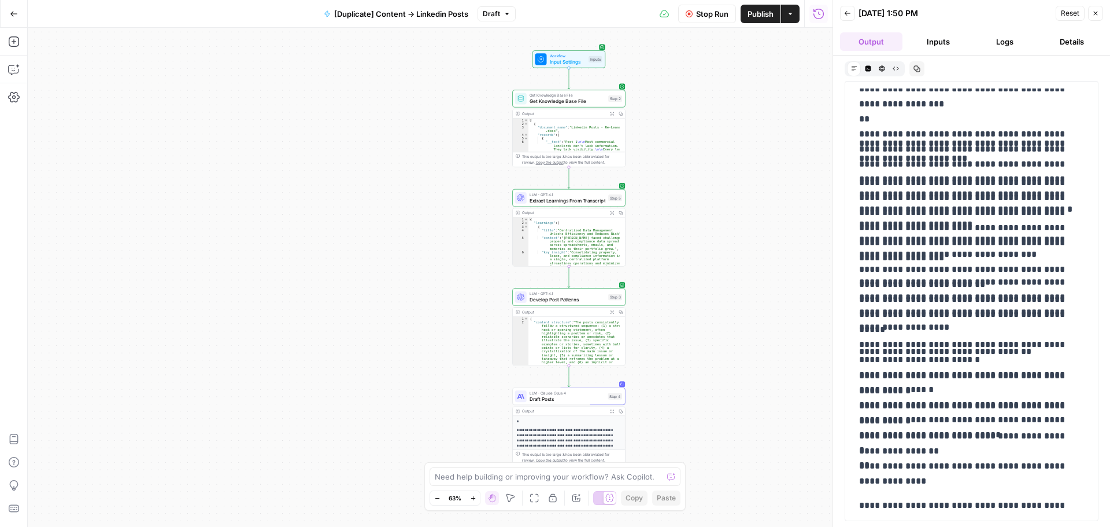
drag, startPoint x: 907, startPoint y: 217, endPoint x: 919, endPoint y: 251, distance: 36.7
click at [919, 251] on p "**********" at bounding box center [967, 220] width 216 height 90
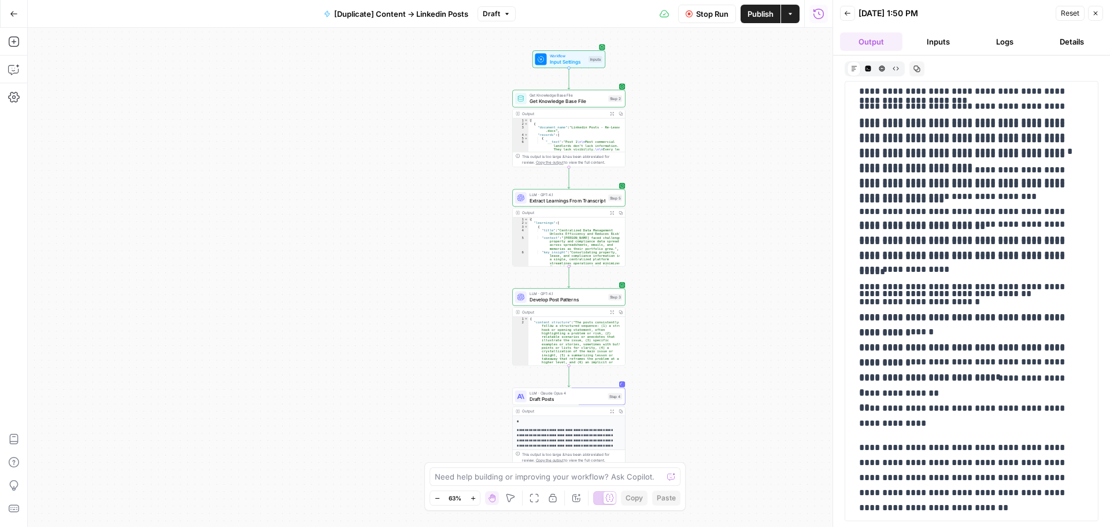
scroll to position [5478, 0]
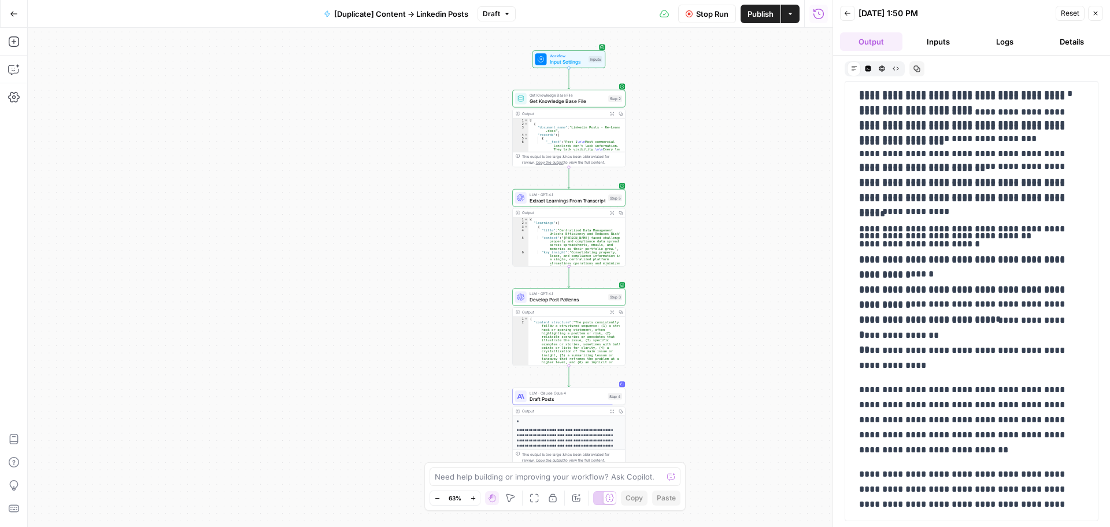
drag, startPoint x: 878, startPoint y: 163, endPoint x: 897, endPoint y: 218, distance: 58.7
click at [897, 218] on p "**********" at bounding box center [967, 189] width 216 height 60
click at [885, 204] on p "**********" at bounding box center [967, 189] width 216 height 60
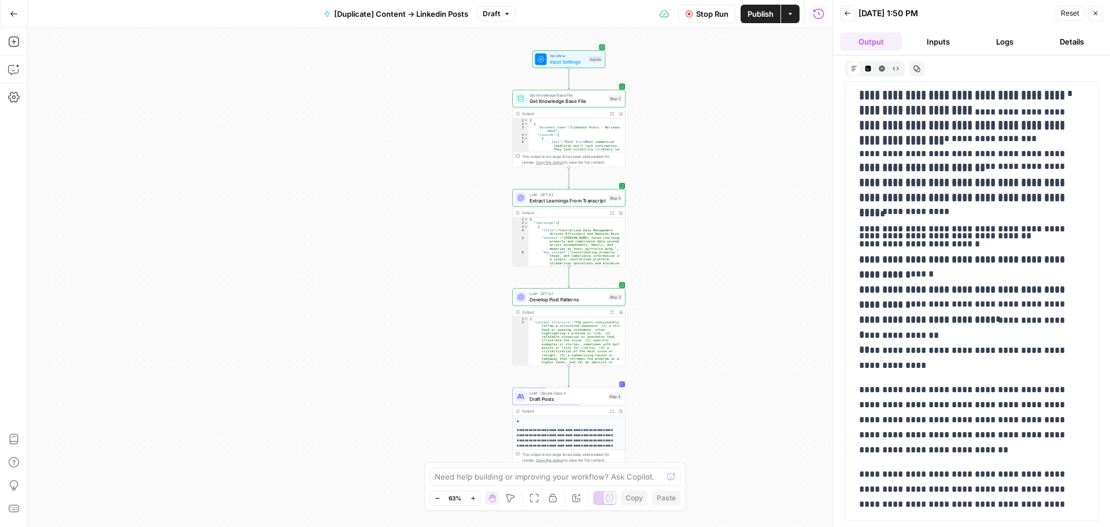
drag, startPoint x: 887, startPoint y: 208, endPoint x: 896, endPoint y: 216, distance: 12.3
click at [896, 216] on p "**********" at bounding box center [967, 189] width 216 height 60
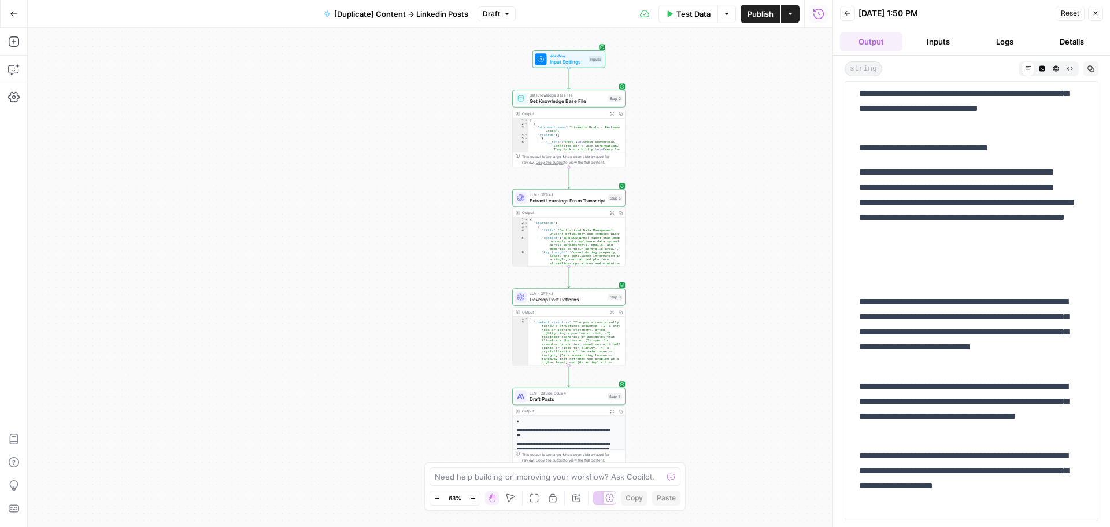
scroll to position [170, 0]
drag, startPoint x: 887, startPoint y: 180, endPoint x: 905, endPoint y: 220, distance: 43.7
click at [905, 220] on p "**********" at bounding box center [967, 225] width 216 height 120
click at [904, 270] on p "**********" at bounding box center [967, 225] width 216 height 120
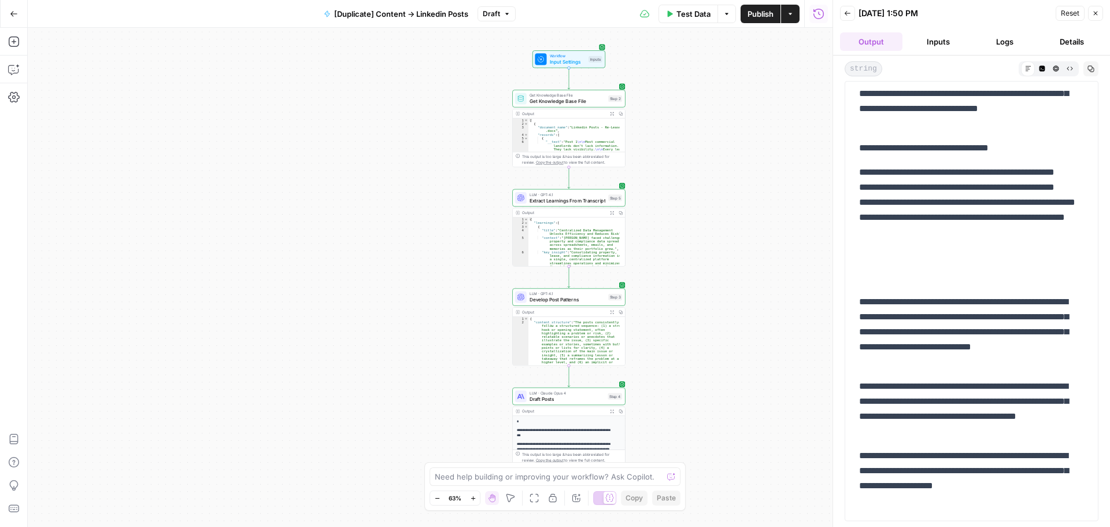
click at [904, 270] on p "**********" at bounding box center [967, 225] width 216 height 120
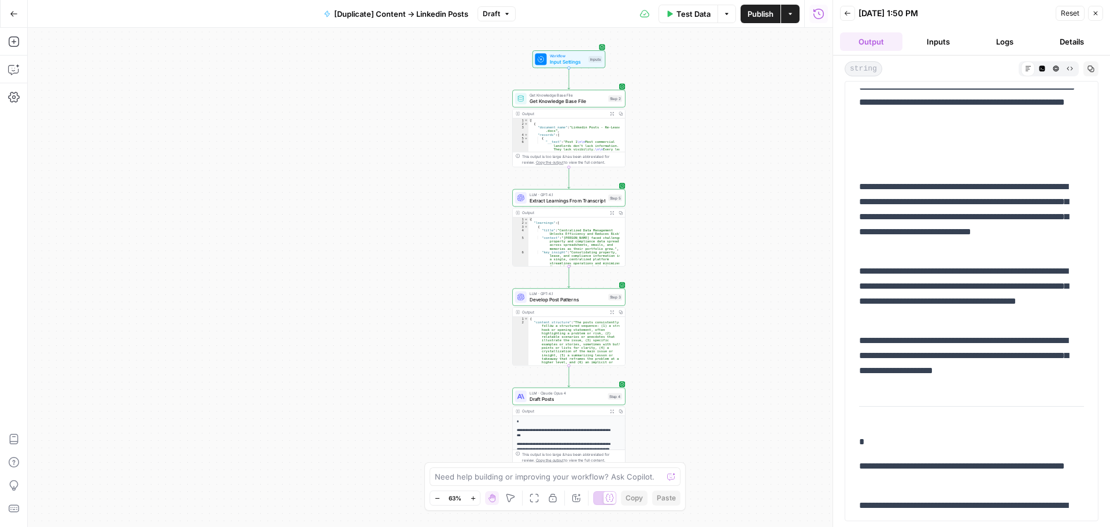
scroll to position [286, 0]
drag, startPoint x: 883, startPoint y: 269, endPoint x: 922, endPoint y: 294, distance: 46.0
click at [922, 294] on p "**********" at bounding box center [967, 293] width 216 height 60
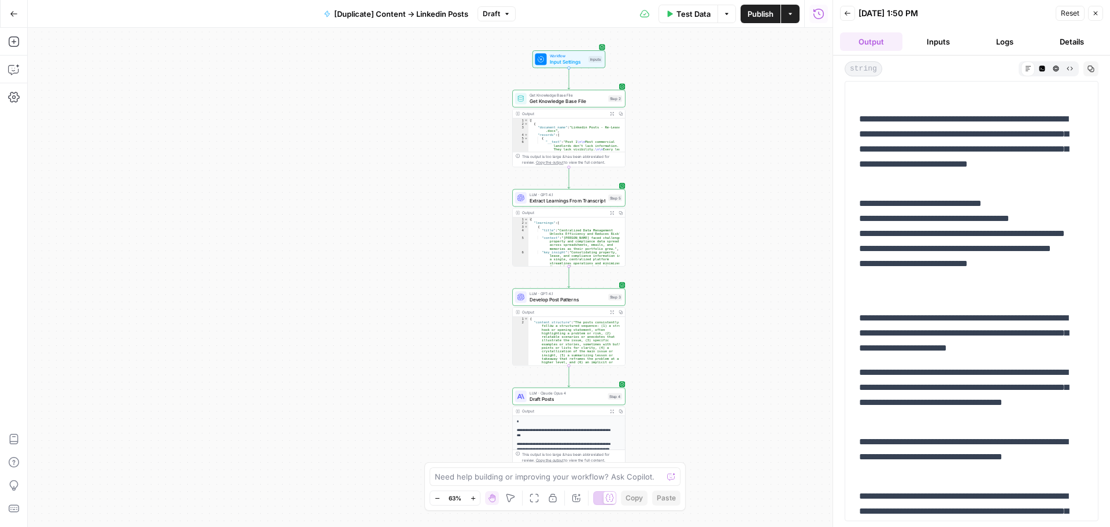
scroll to position [690, 0]
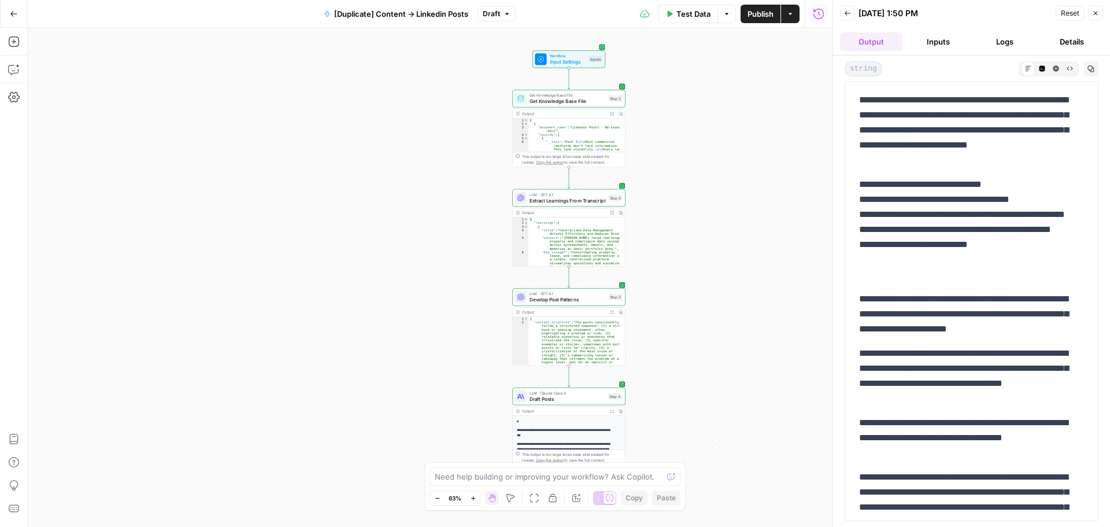
drag, startPoint x: 887, startPoint y: 245, endPoint x: 896, endPoint y: 267, distance: 24.4
click at [896, 267] on p "**********" at bounding box center [967, 229] width 216 height 105
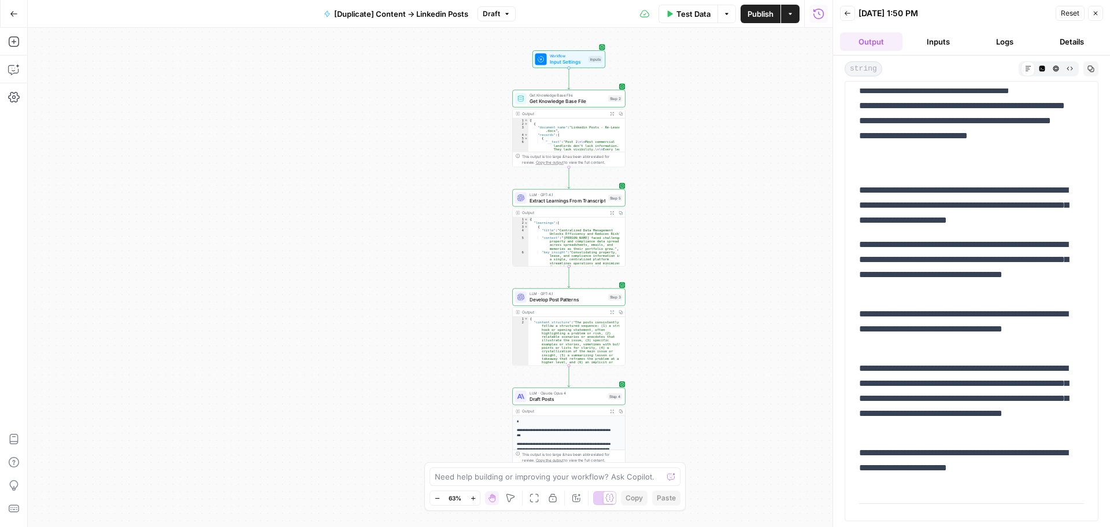
scroll to position [748, 0]
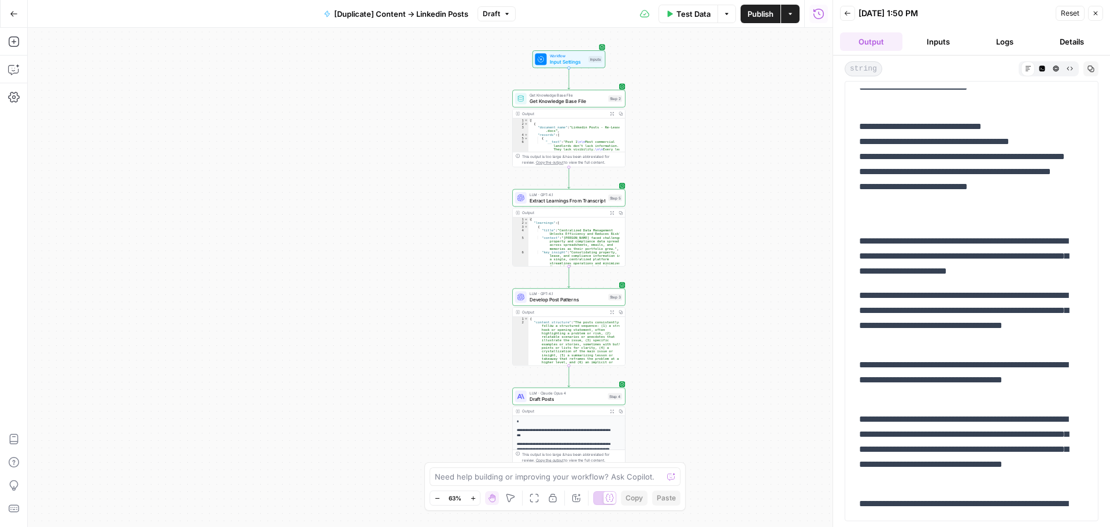
drag, startPoint x: 892, startPoint y: 257, endPoint x: 899, endPoint y: 277, distance: 21.9
click at [899, 277] on p "**********" at bounding box center [967, 256] width 216 height 45
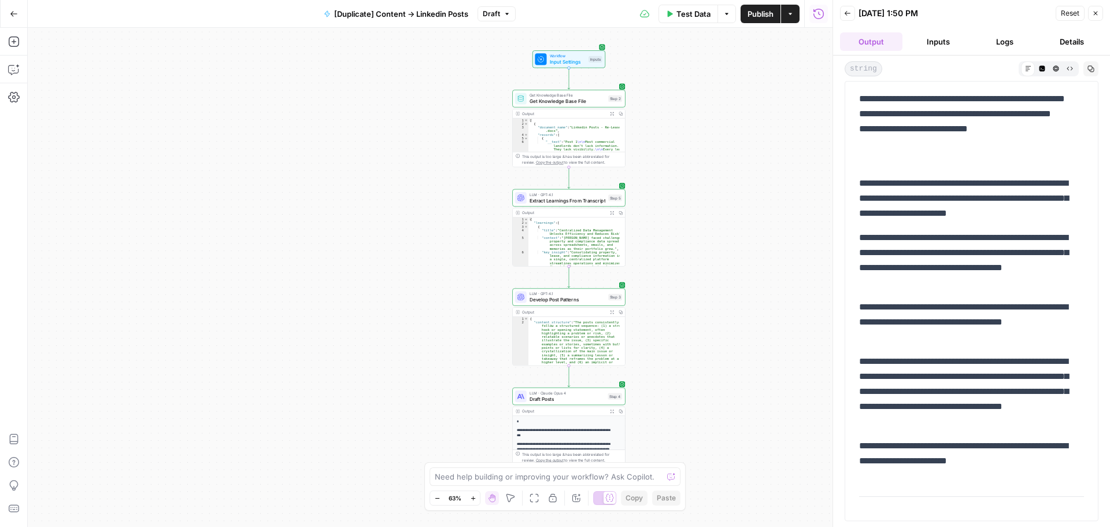
scroll to position [864, 0]
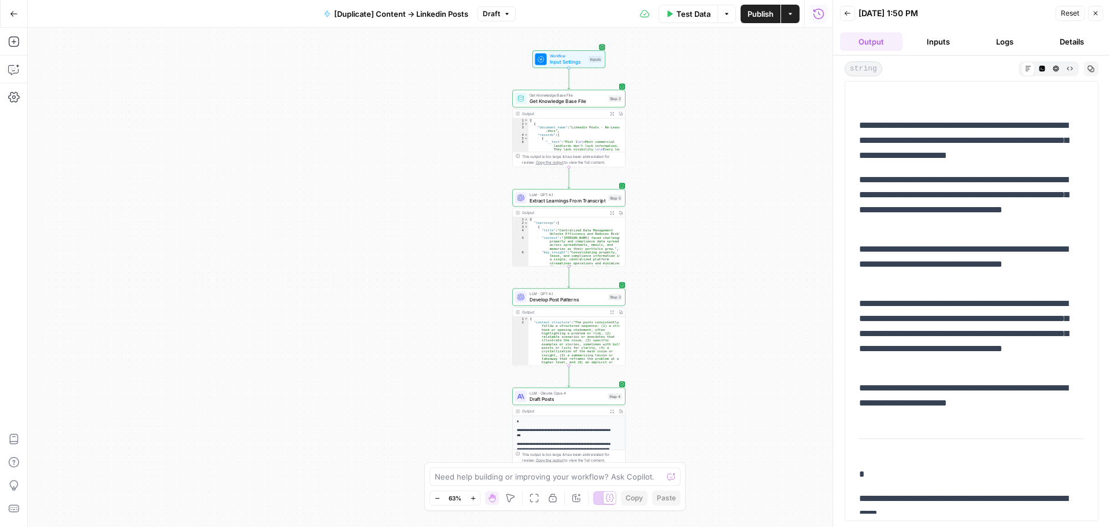
drag, startPoint x: 887, startPoint y: 302, endPoint x: 907, endPoint y: 327, distance: 32.0
click at [906, 326] on p "**********" at bounding box center [967, 333] width 216 height 75
click at [907, 327] on p "**********" at bounding box center [967, 333] width 216 height 75
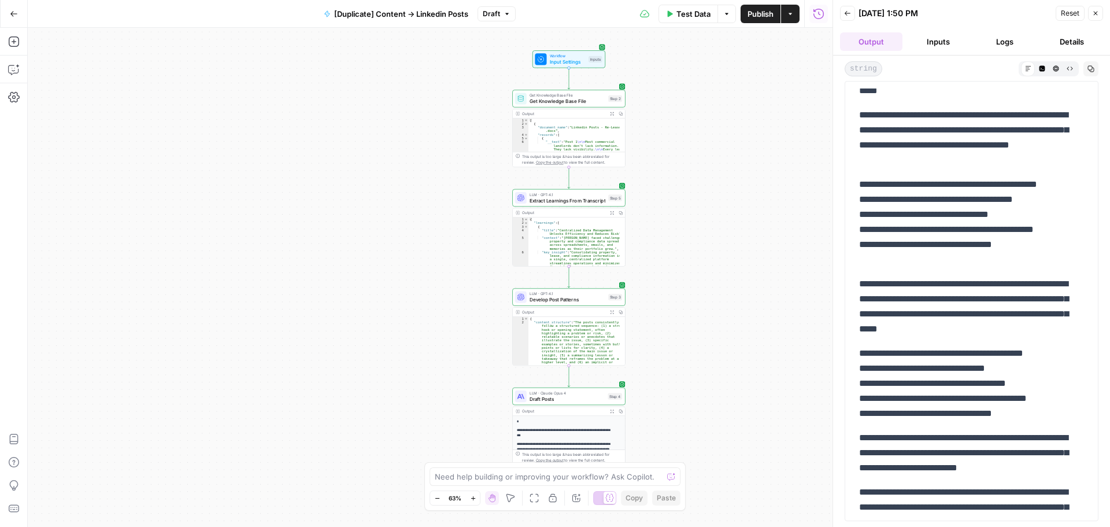
scroll to position [1268, 0]
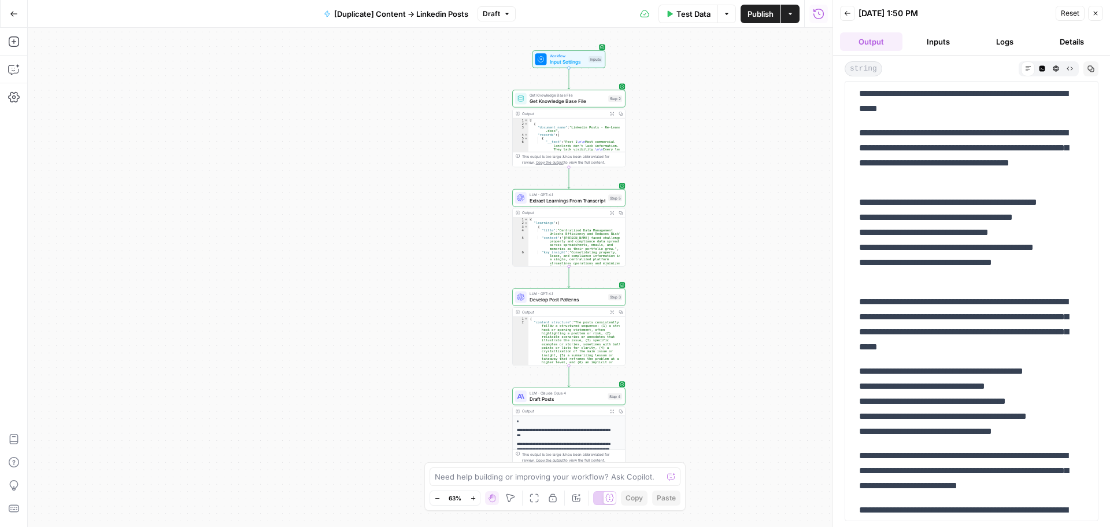
drag, startPoint x: 884, startPoint y: 264, endPoint x: 887, endPoint y: 270, distance: 7.0
click at [887, 270] on p "**********" at bounding box center [967, 240] width 216 height 90
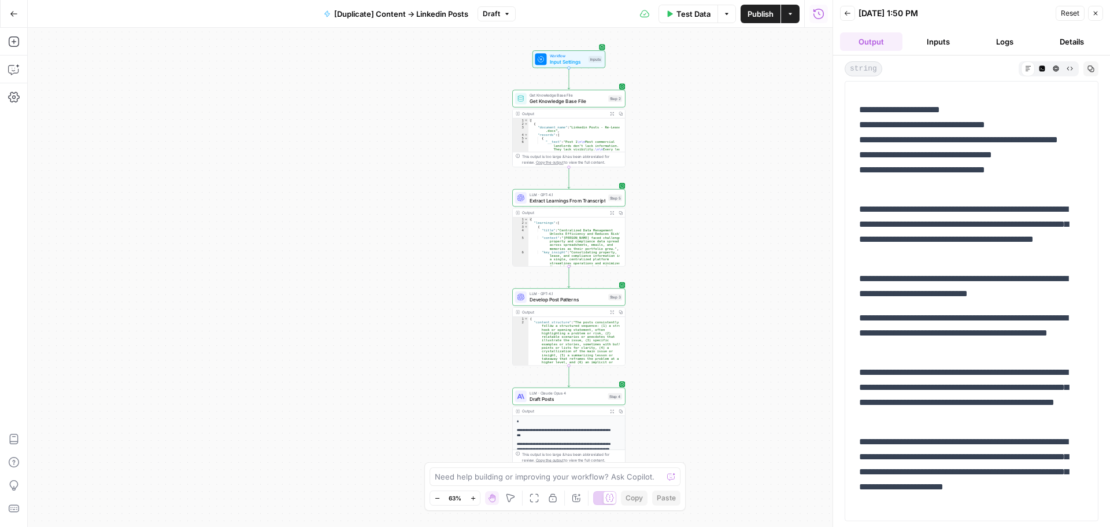
scroll to position [1933, 0]
drag, startPoint x: 898, startPoint y: 306, endPoint x: 904, endPoint y: 317, distance: 11.9
click at [904, 317] on p "**********" at bounding box center [967, 332] width 216 height 45
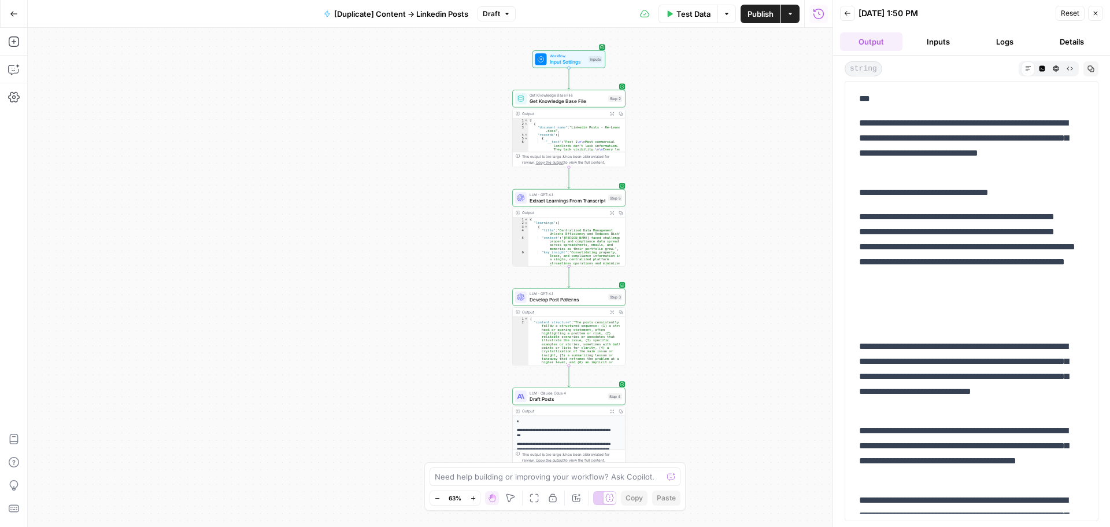
scroll to position [0, 0]
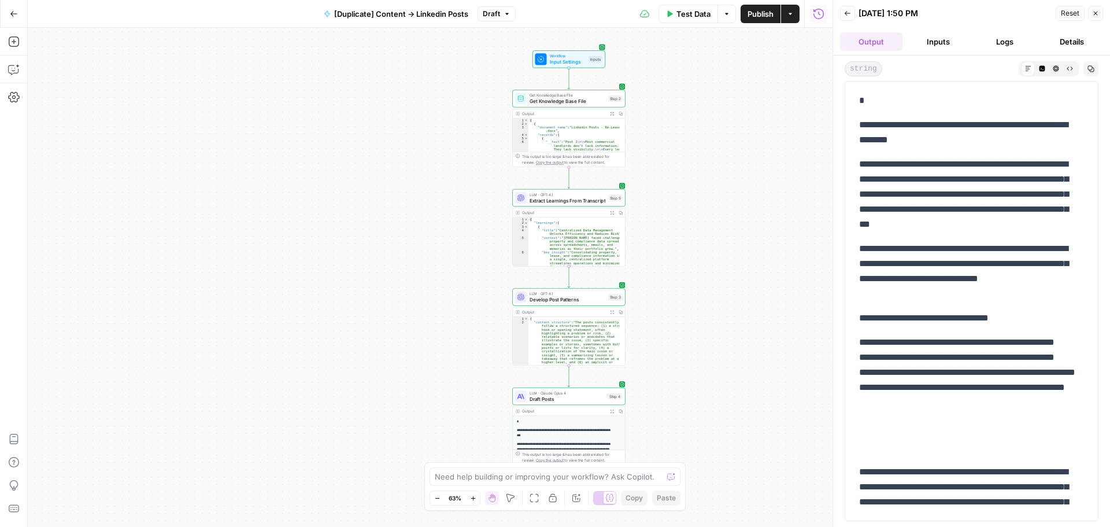
click at [763, 16] on span "Publish" at bounding box center [760, 14] width 26 height 12
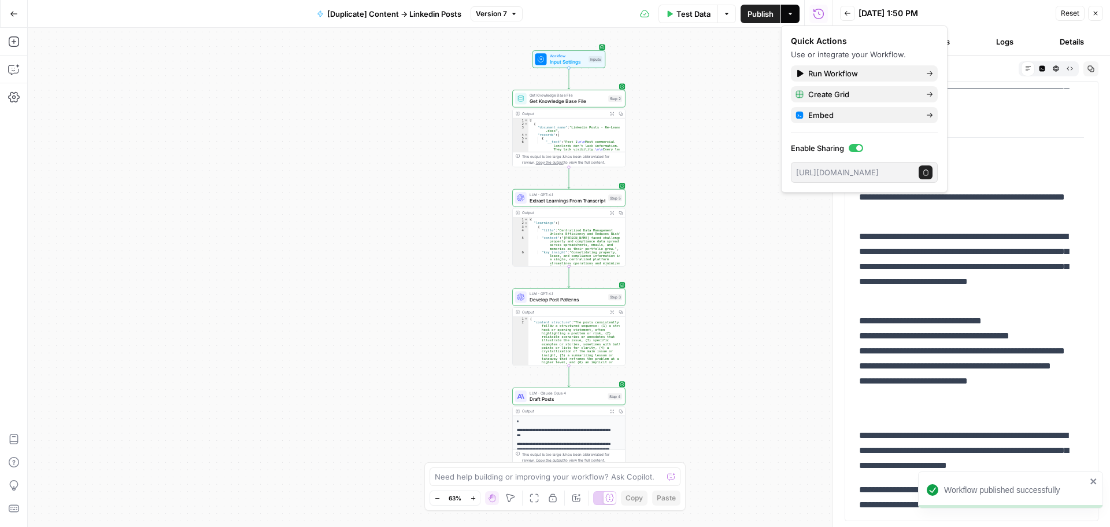
scroll to position [578, 0]
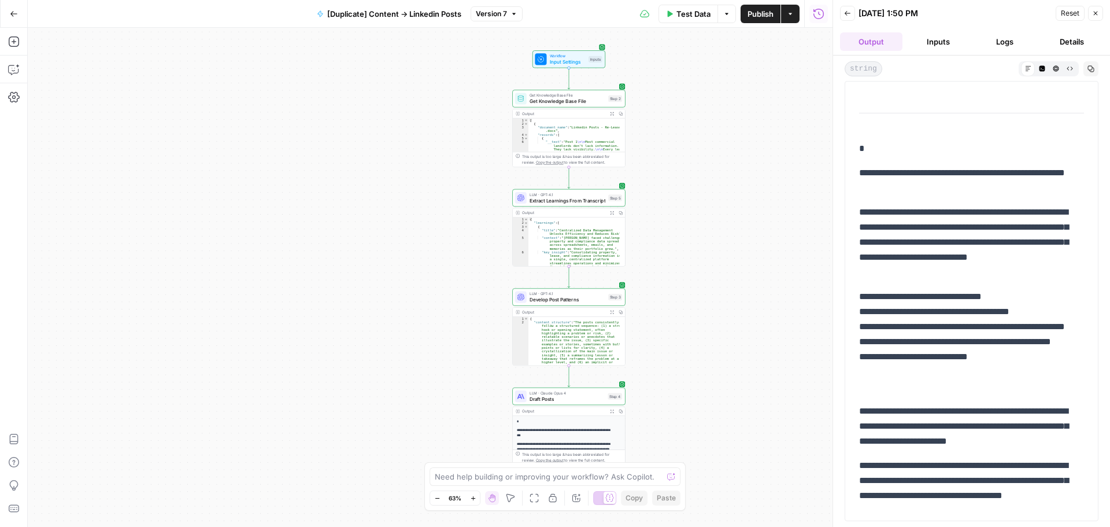
drag, startPoint x: 960, startPoint y: 269, endPoint x: 975, endPoint y: 295, distance: 30.5
click at [975, 295] on p "**********" at bounding box center [967, 341] width 216 height 105
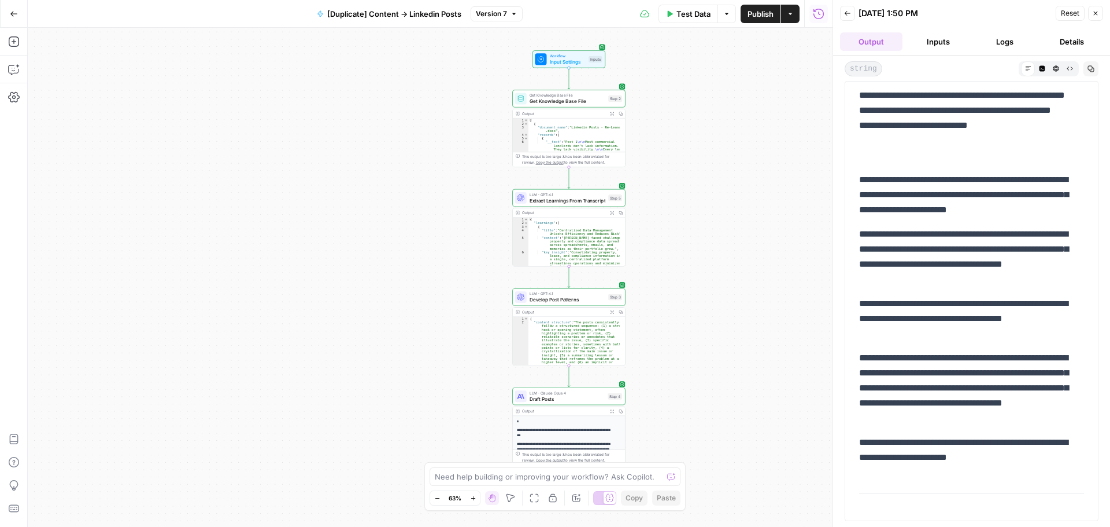
scroll to position [751, 0]
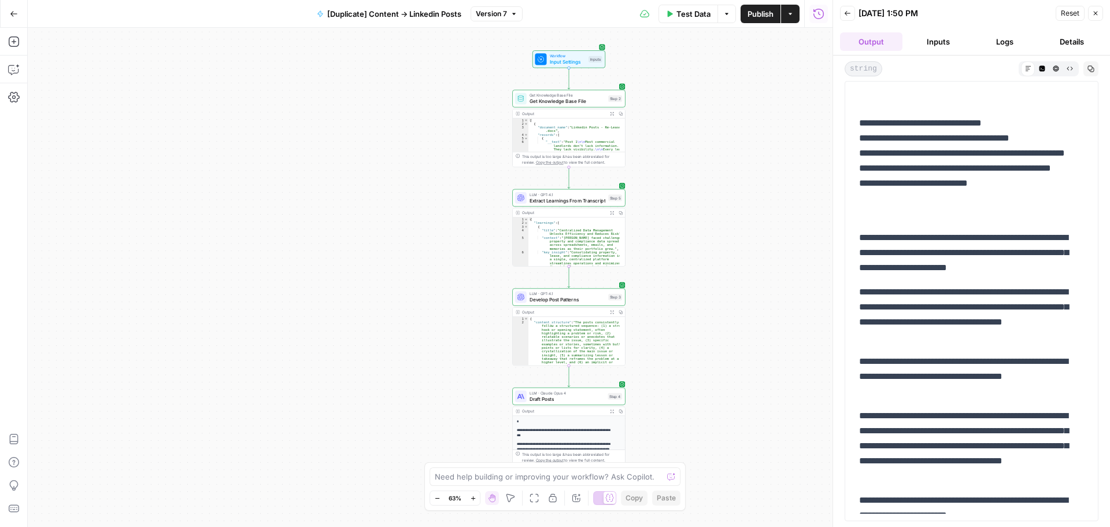
drag, startPoint x: 895, startPoint y: 184, endPoint x: 909, endPoint y: 207, distance: 26.2
click at [909, 207] on p "**********" at bounding box center [967, 168] width 216 height 105
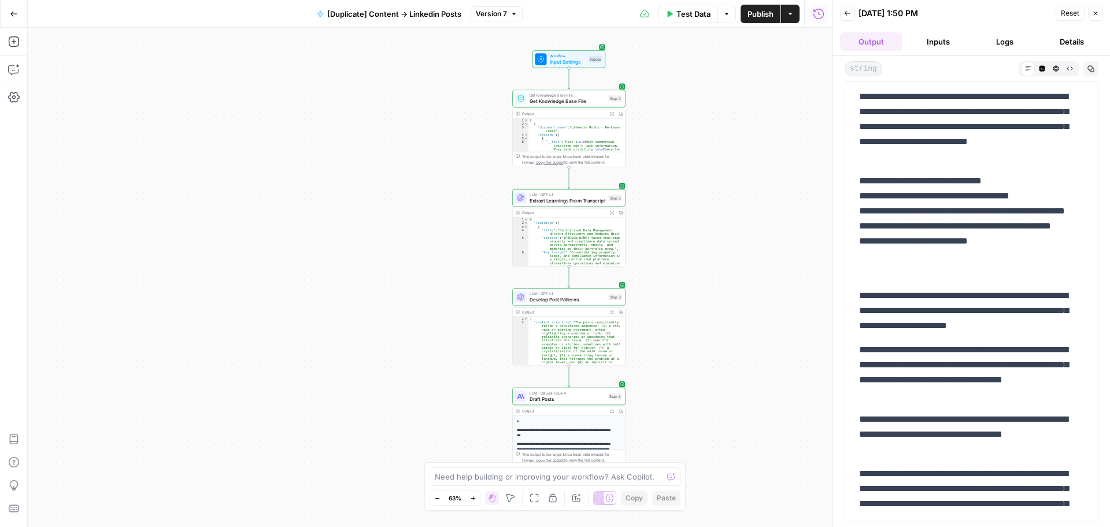
drag, startPoint x: 881, startPoint y: 183, endPoint x: 903, endPoint y: 239, distance: 60.4
click at [903, 239] on p "**********" at bounding box center [967, 225] width 216 height 105
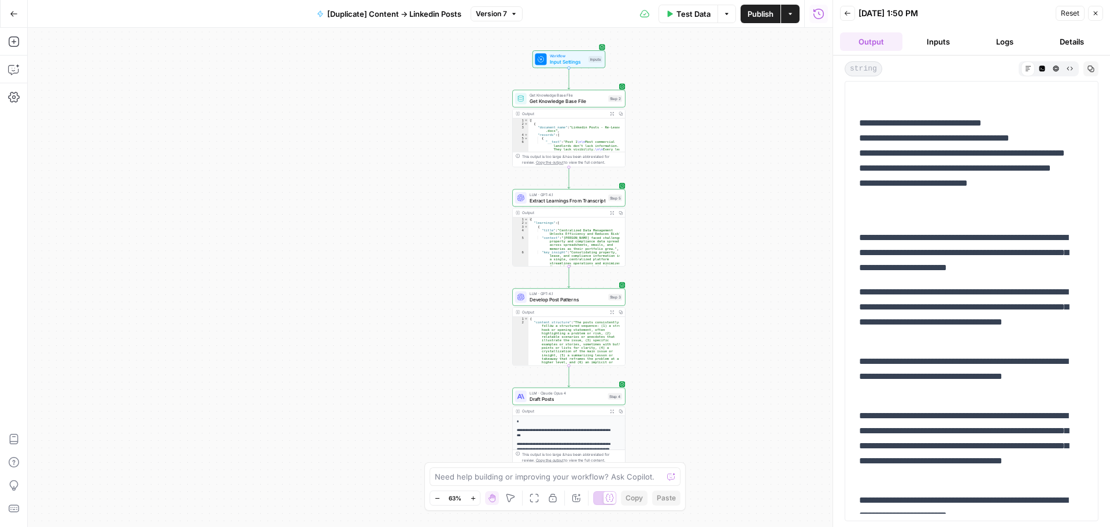
drag, startPoint x: 902, startPoint y: 235, endPoint x: 931, endPoint y: 269, distance: 44.3
click at [931, 269] on p "**********" at bounding box center [967, 252] width 216 height 45
click at [850, 11] on icon "button" at bounding box center [847, 13] width 7 height 7
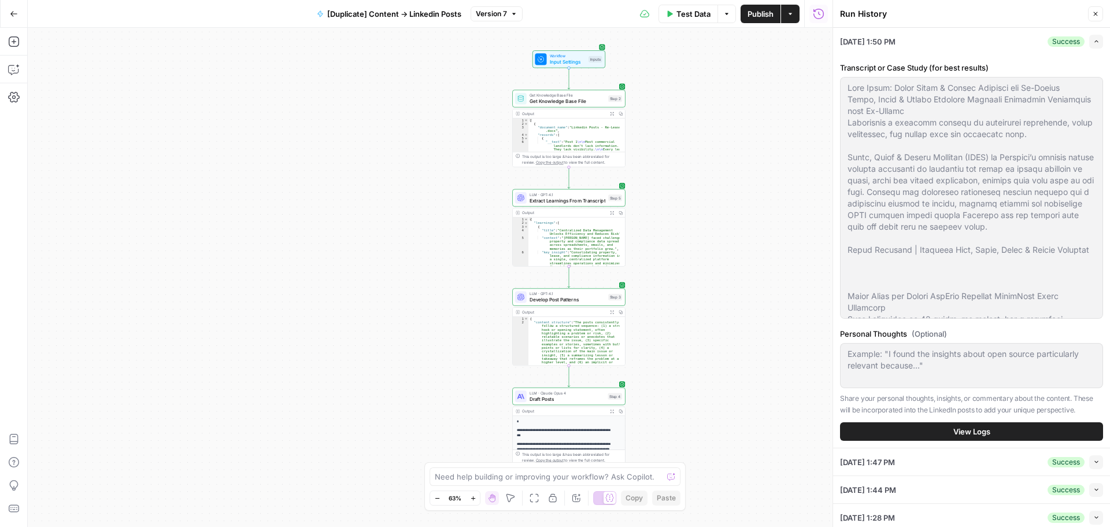
click at [18, 13] on button "Go Back" at bounding box center [13, 13] width 21 height 21
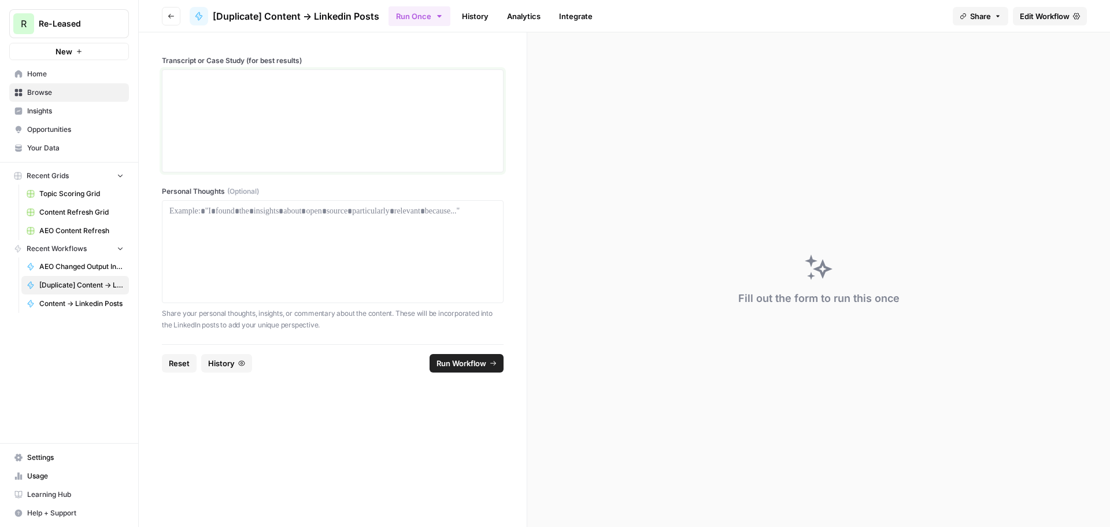
click at [281, 143] on div at bounding box center [332, 121] width 327 height 92
click at [302, 221] on div at bounding box center [332, 251] width 327 height 92
click at [328, 353] on footer "Reset History Run Workflow" at bounding box center [333, 363] width 342 height 38
click at [333, 254] on div at bounding box center [332, 251] width 327 height 92
click at [261, 126] on div at bounding box center [332, 121] width 327 height 92
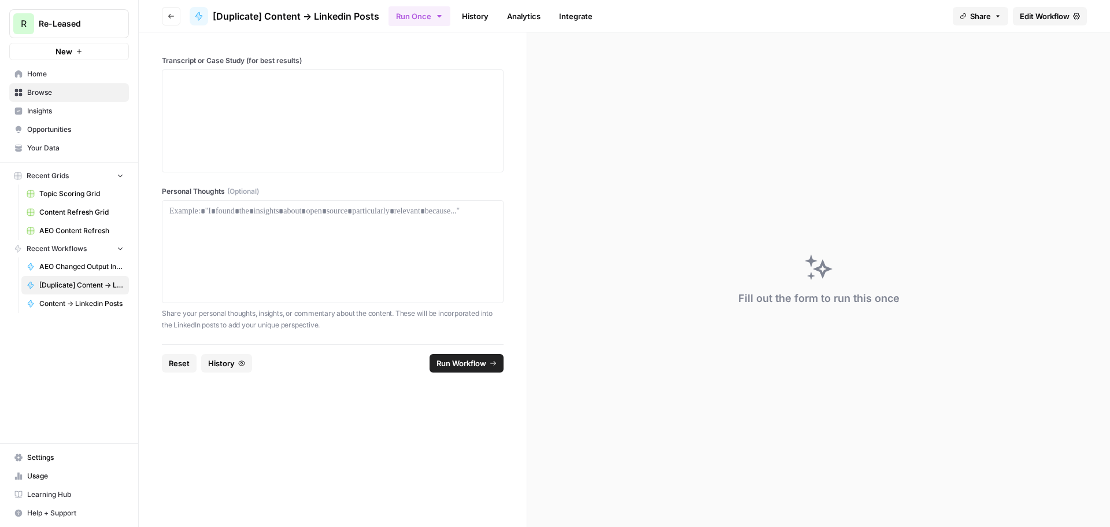
click at [1035, 9] on link "Edit Workflow" at bounding box center [1050, 16] width 74 height 18
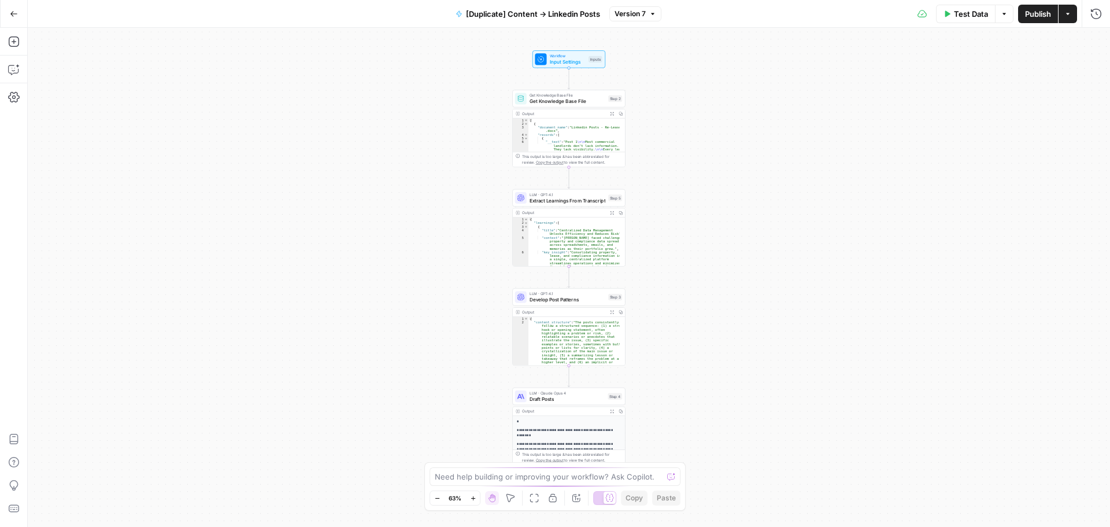
click at [632, 6] on button "Version 7" at bounding box center [635, 13] width 52 height 15
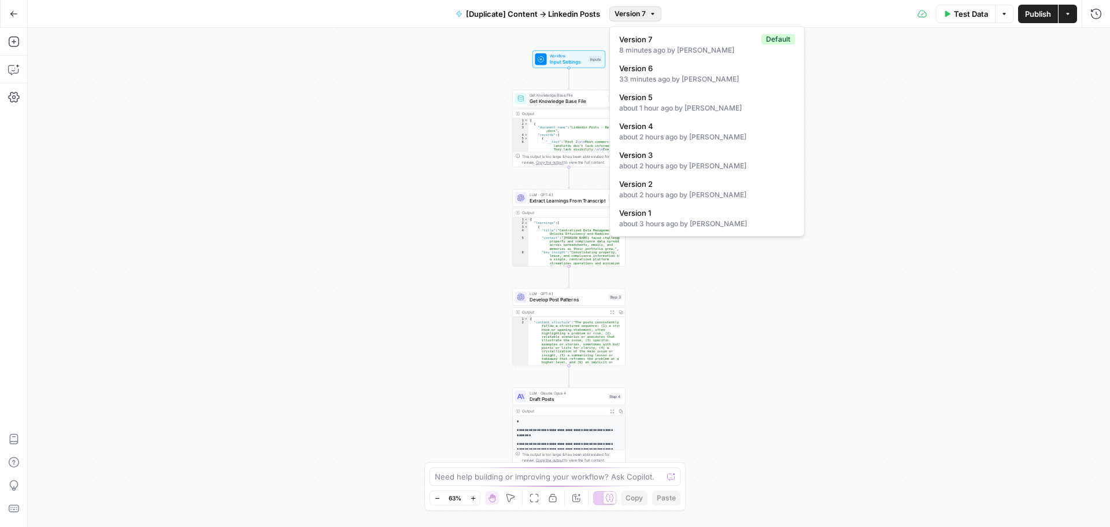
click at [885, 139] on div "Workflow Input Settings Inputs Get Knowledge Base File Get Knowledge Base File …" at bounding box center [569, 277] width 1082 height 499
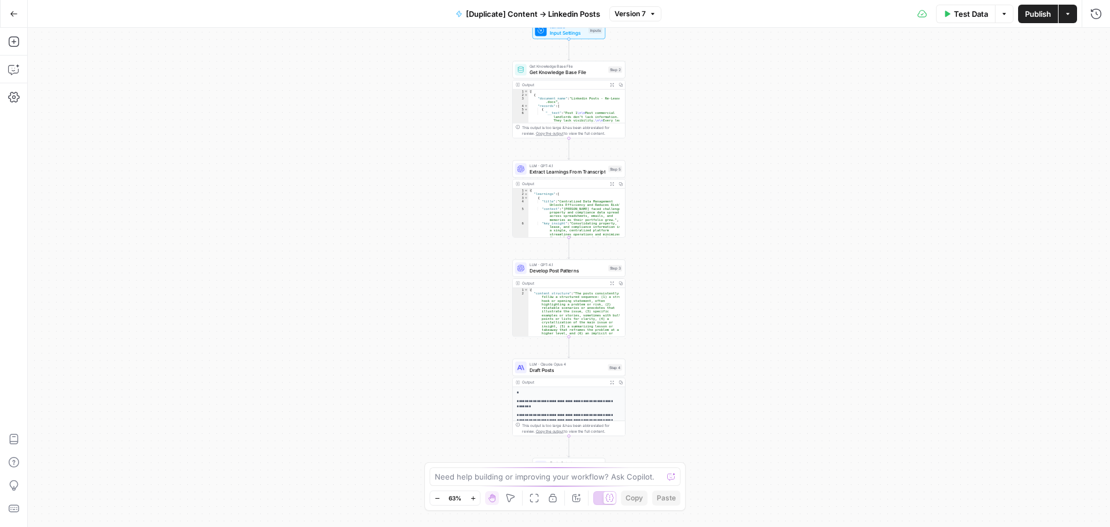
scroll to position [104, 0]
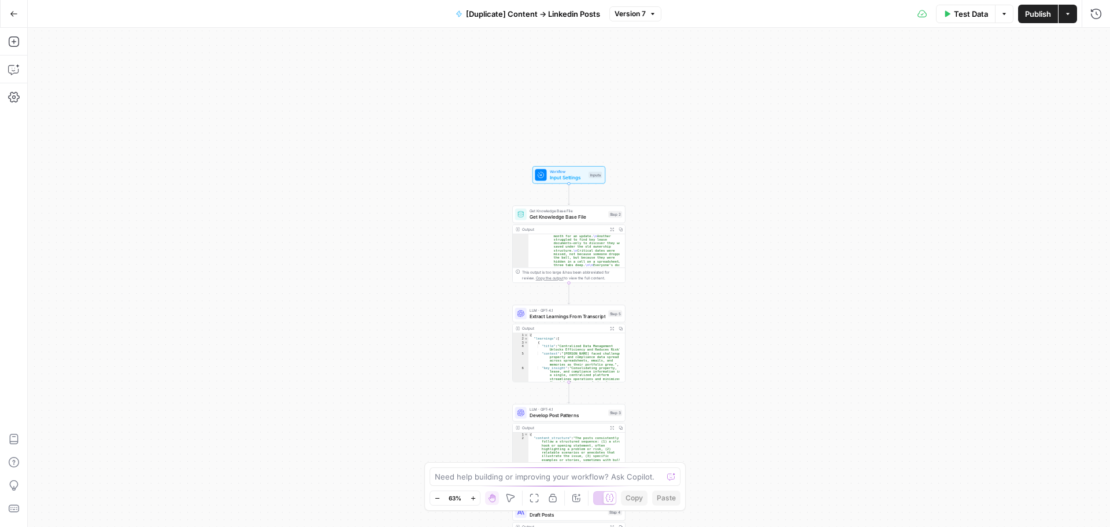
click at [964, 20] on button "Test Data" at bounding box center [966, 14] width 60 height 18
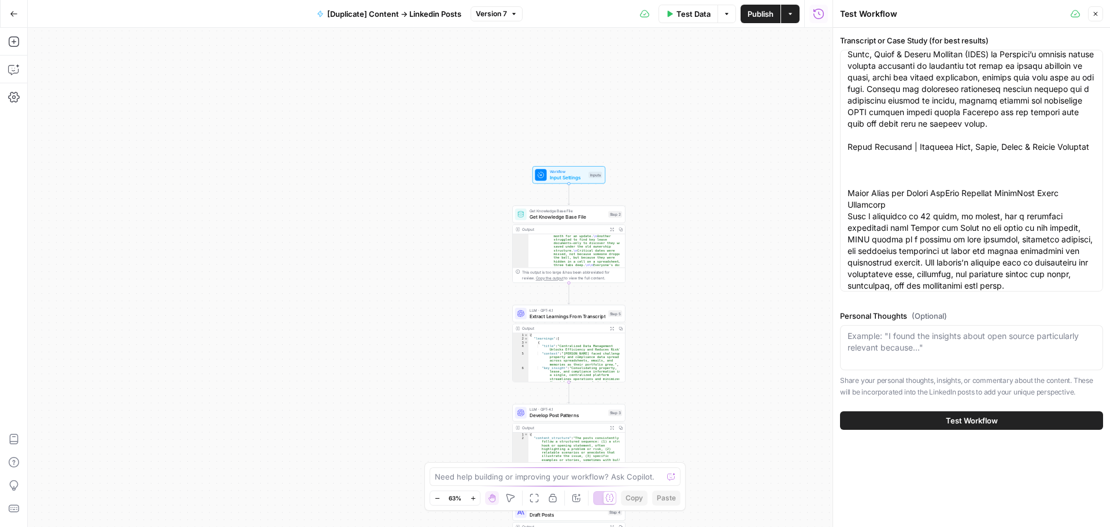
scroll to position [289, 0]
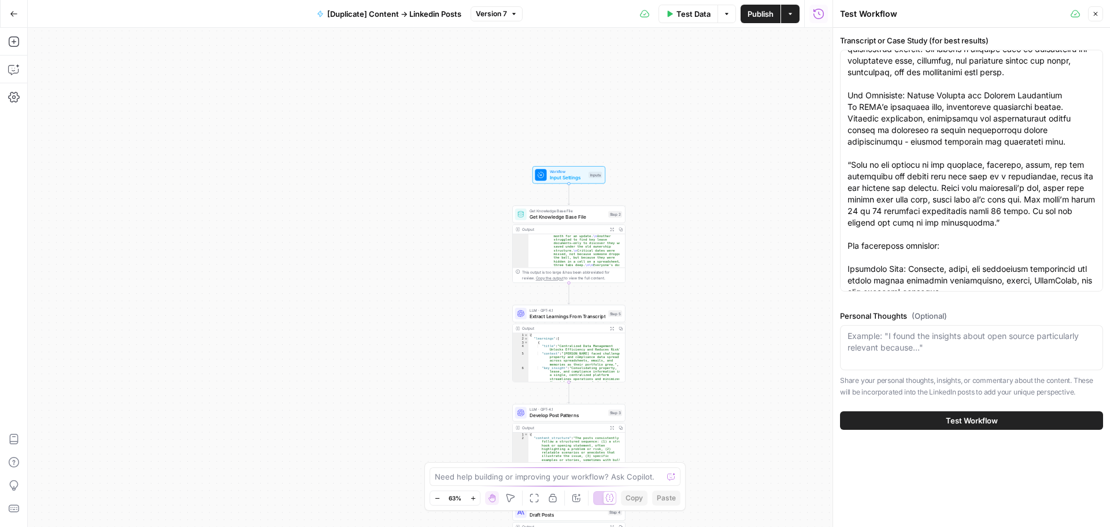
click at [942, 420] on button "Test Workflow" at bounding box center [971, 420] width 263 height 18
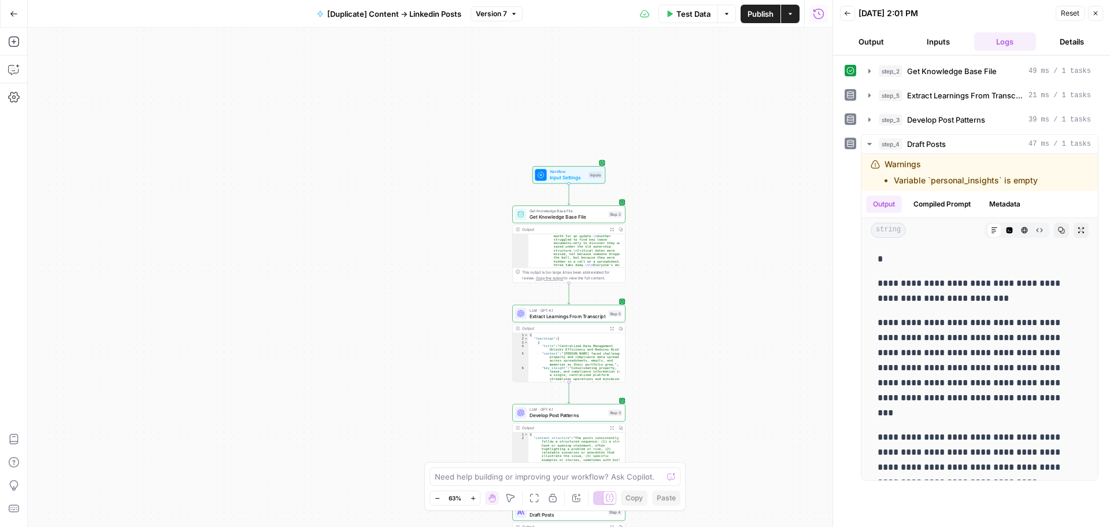
click at [872, 42] on button "Output" at bounding box center [871, 41] width 62 height 18
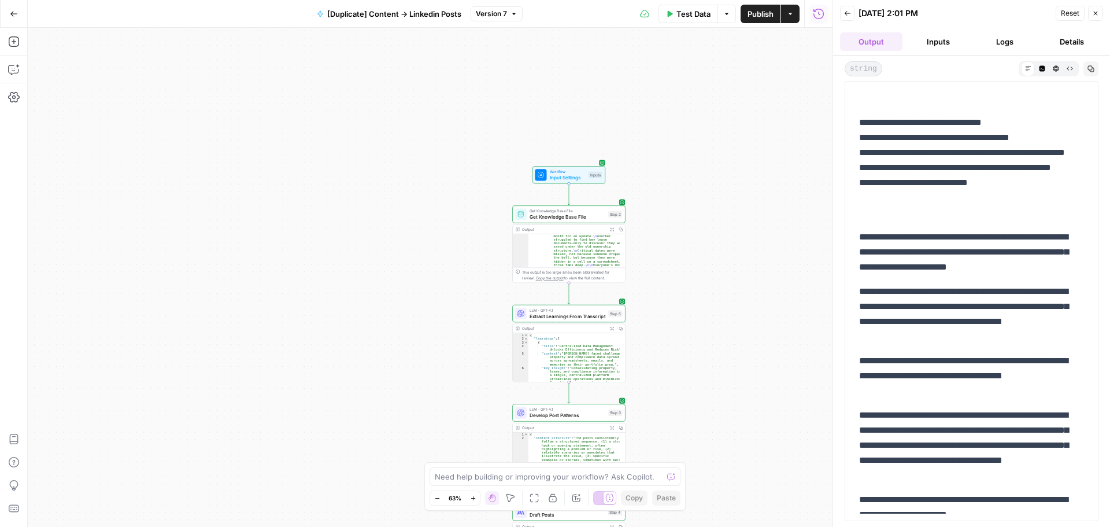
scroll to position [751, 0]
click at [1086, 66] on button "Copy" at bounding box center [1090, 68] width 15 height 15
click at [795, 99] on div "Workflow Input Settings Inputs Get Knowledge Base File Get Knowledge Base File …" at bounding box center [430, 277] width 805 height 499
click at [10, 14] on icon "button" at bounding box center [14, 14] width 8 height 8
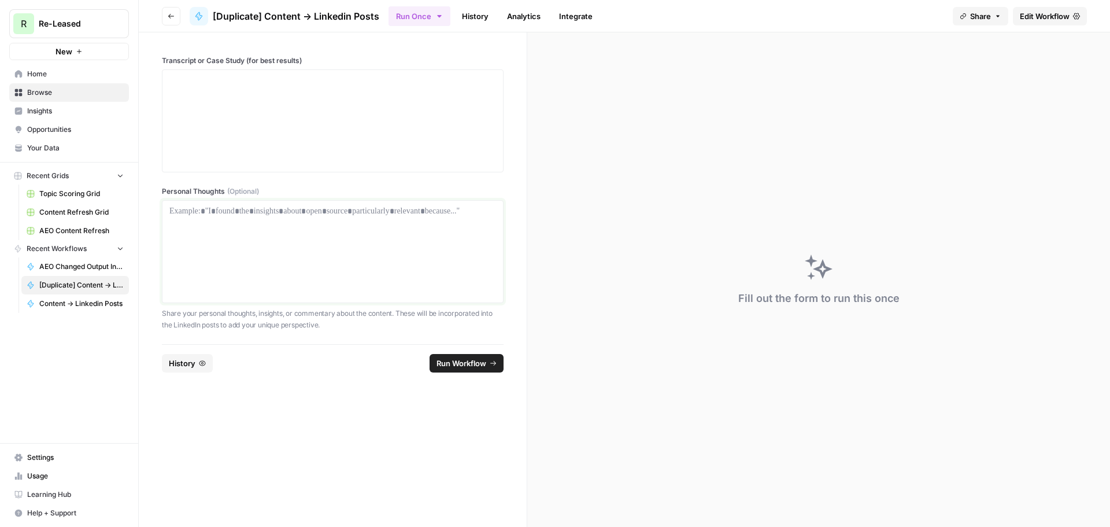
click at [246, 225] on div at bounding box center [332, 251] width 327 height 92
click at [246, 316] on p "Share your personal thoughts, insights, or commentary about the content. These …" at bounding box center [333, 319] width 342 height 23
drag, startPoint x: 254, startPoint y: 53, endPoint x: 326, endPoint y: 55, distance: 72.3
click at [325, 55] on div "Transcript or Case Study (for best results) Personal Thoughts (Optional) Share …" at bounding box center [333, 188] width 388 height 312
click at [327, 55] on label "Transcript or Case Study (for best results)" at bounding box center [333, 60] width 342 height 10
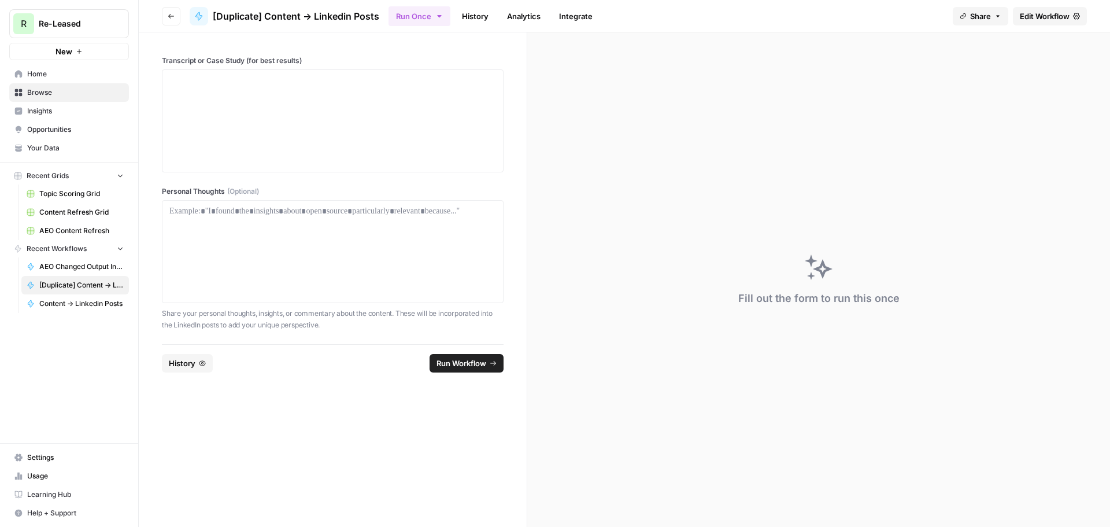
click at [408, 179] on div "Transcript or Case Study (for best results) Personal Thoughts (Optional) Share …" at bounding box center [333, 188] width 388 height 312
click at [1046, 20] on span "Edit Workflow" at bounding box center [1045, 16] width 50 height 12
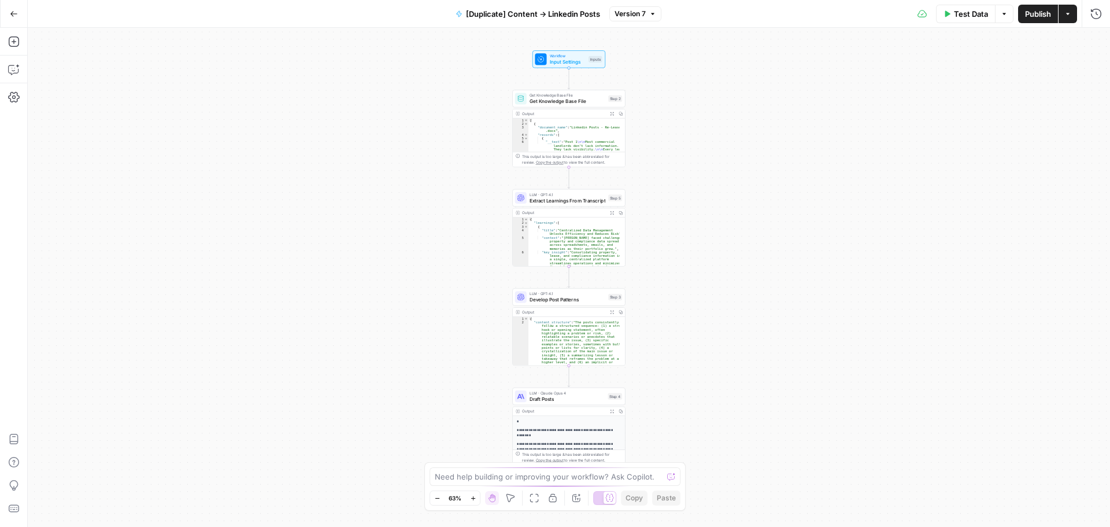
click at [584, 195] on span "LLM · GPT-4.1" at bounding box center [567, 194] width 76 height 6
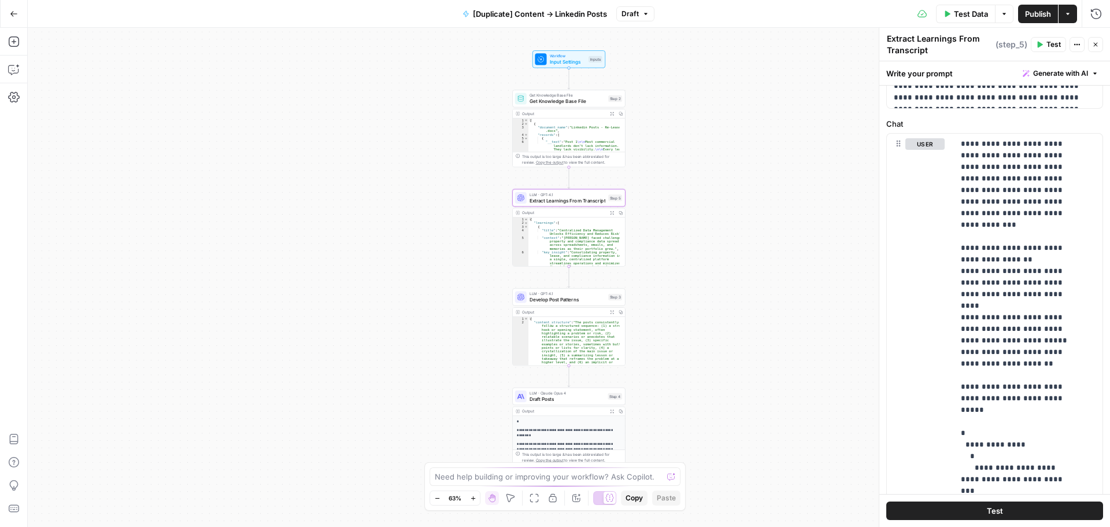
scroll to position [231, 0]
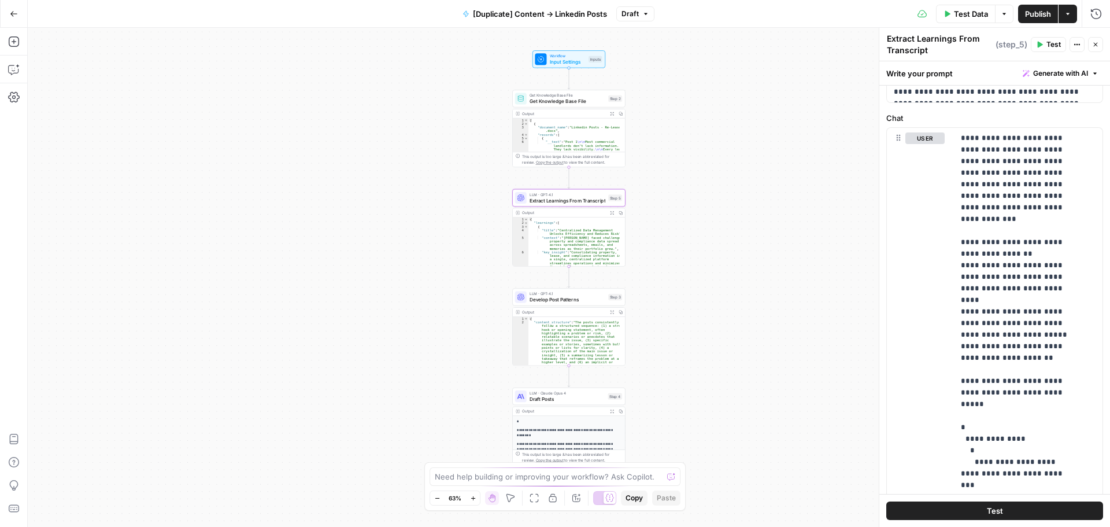
click at [640, 19] on button "Draft" at bounding box center [635, 13] width 38 height 15
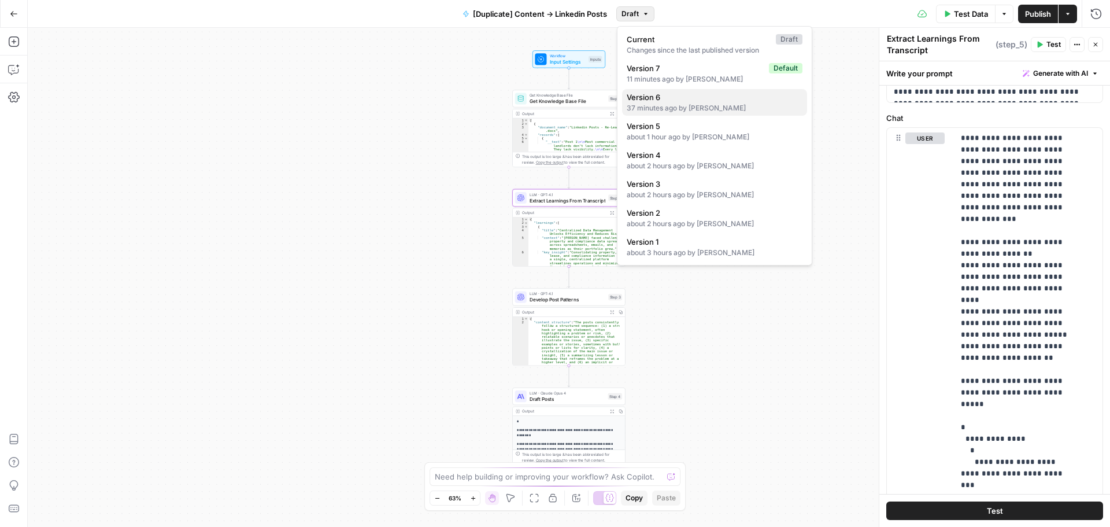
click at [658, 92] on span "Version 6" at bounding box center [712, 97] width 171 height 12
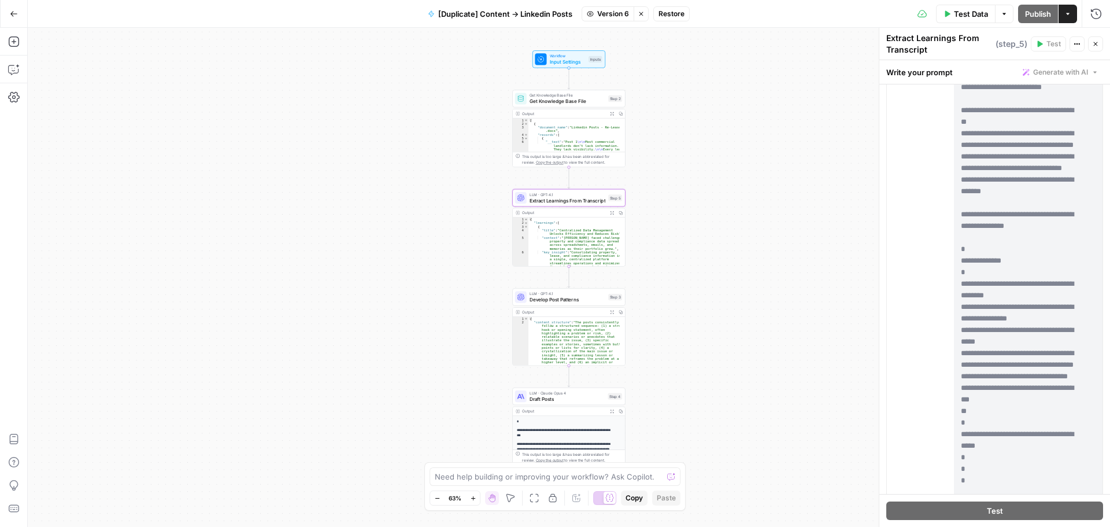
scroll to position [312, 0]
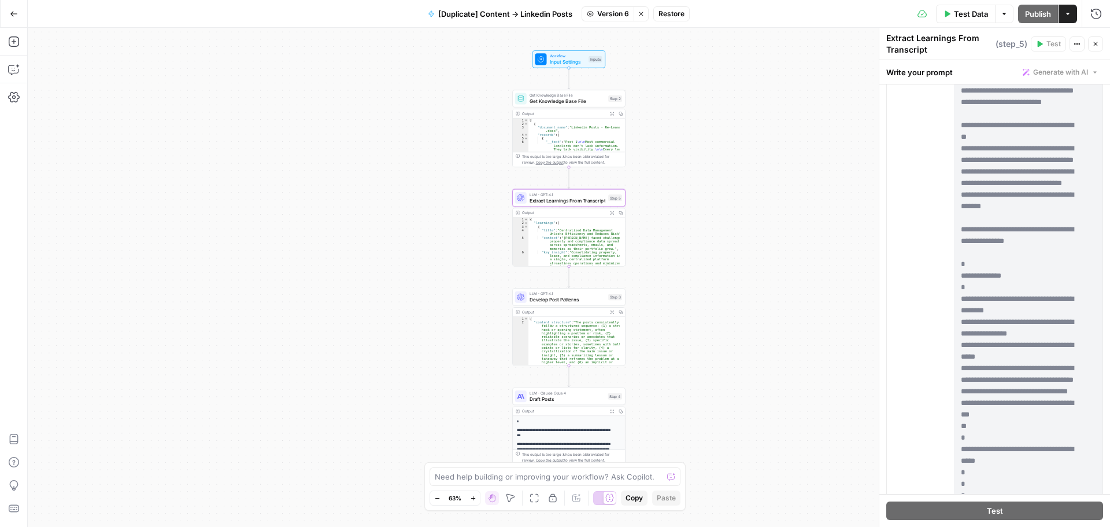
click at [579, 298] on span "Develop Post Patterns" at bounding box center [567, 300] width 76 height 8
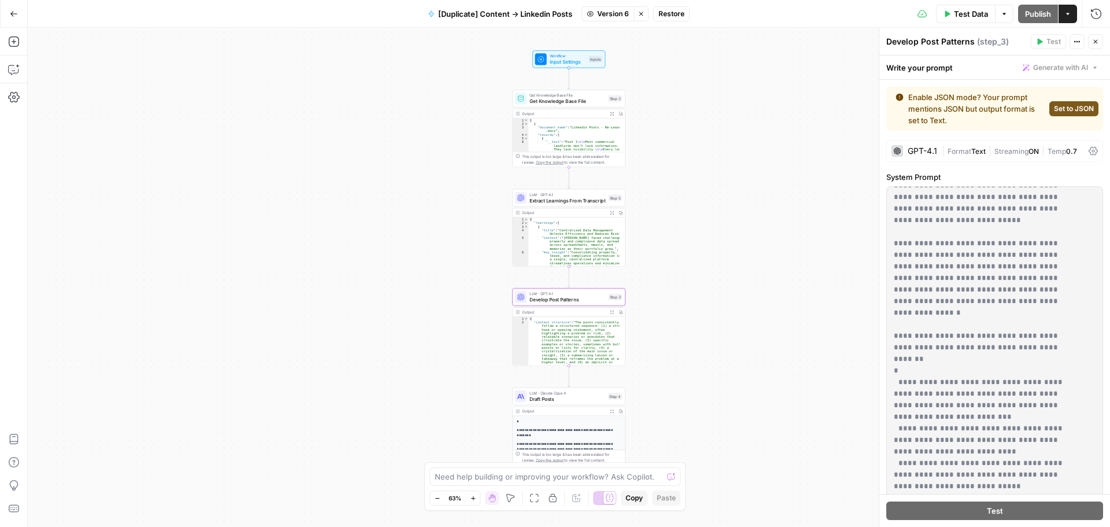
scroll to position [1145, 0]
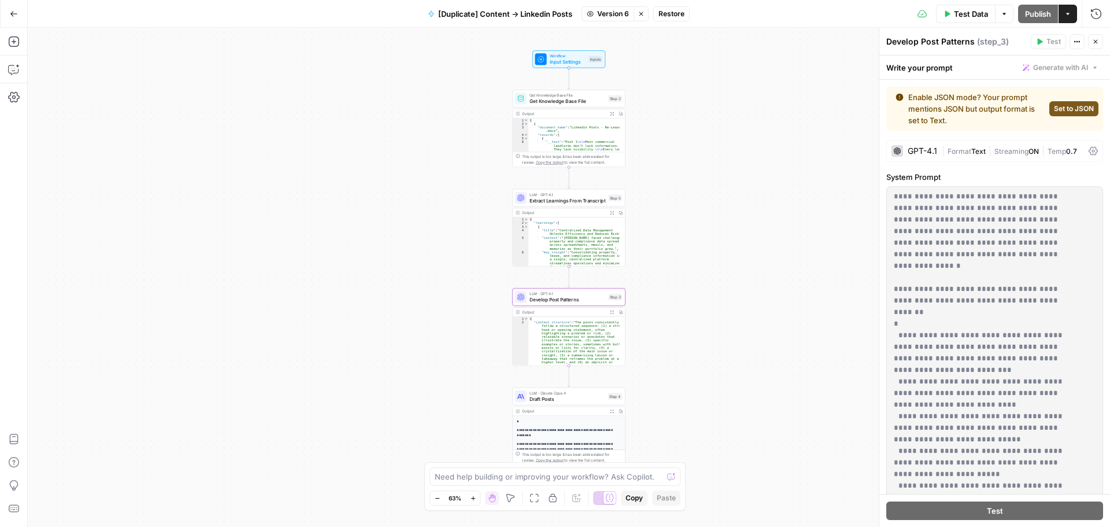
click at [544, 396] on span "Draft Posts" at bounding box center [567, 399] width 76 height 8
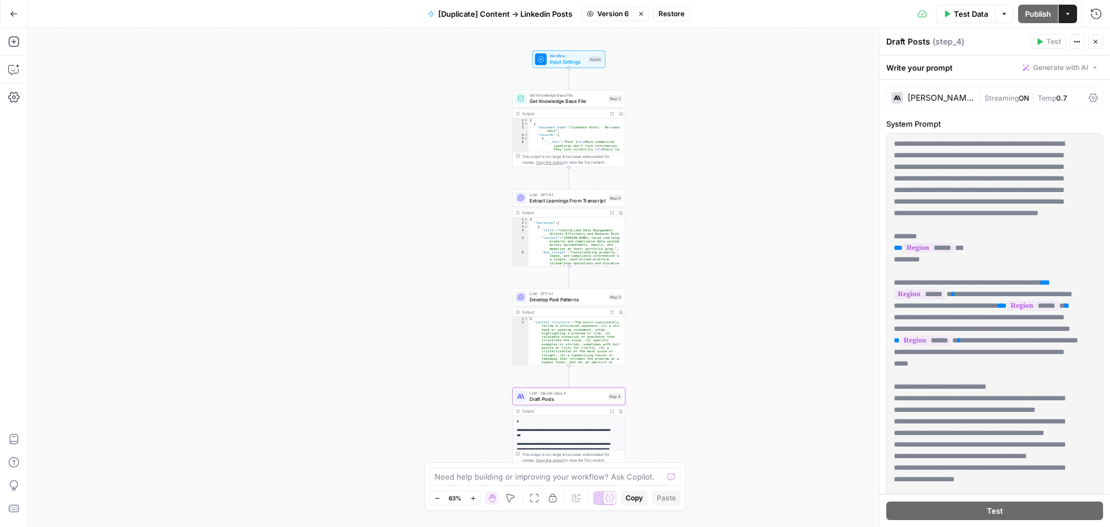
drag, startPoint x: 955, startPoint y: 385, endPoint x: 853, endPoint y: 271, distance: 152.7
click at [853, 271] on body "R Re-Leased New Home Browse Insights Opportunities Your Data Recent Grids Topic…" at bounding box center [555, 263] width 1110 height 527
drag, startPoint x: 978, startPoint y: 398, endPoint x: 899, endPoint y: 265, distance: 154.3
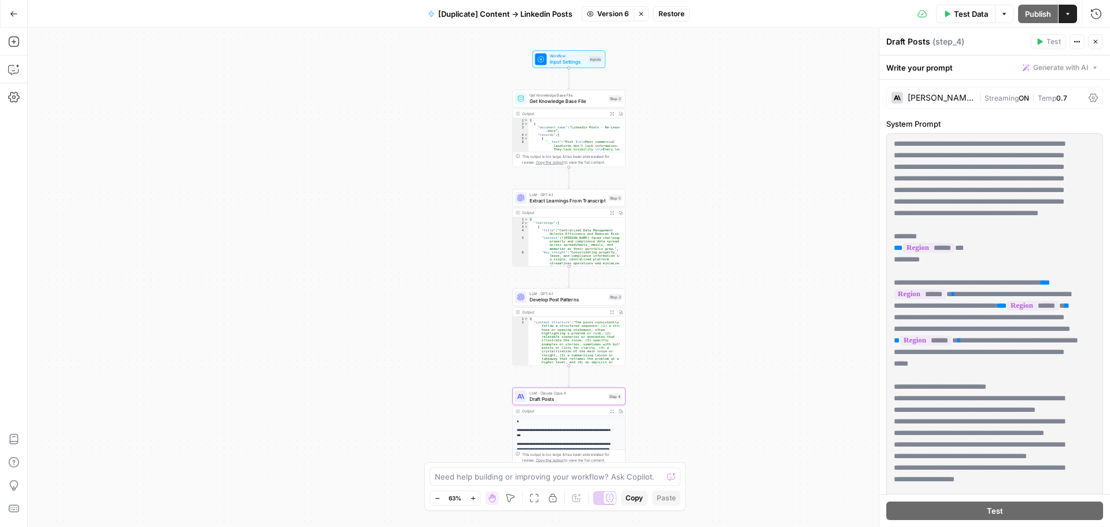
click at [892, 260] on div "**********" at bounding box center [995, 369] width 216 height 471
drag, startPoint x: 892, startPoint y: 261, endPoint x: 988, endPoint y: 394, distance: 164.0
click at [988, 394] on div "**********" at bounding box center [995, 369] width 216 height 471
copy p "**********"
click at [638, 13] on span "Stop viewing" at bounding box center [637, 13] width 1 height 1
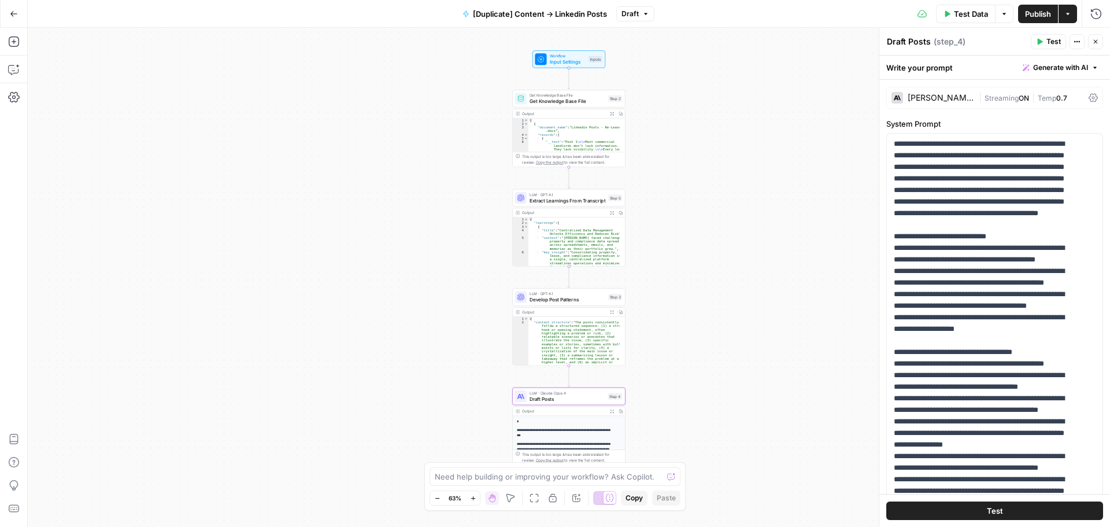
click at [627, 14] on span "Draft" at bounding box center [629, 14] width 17 height 10
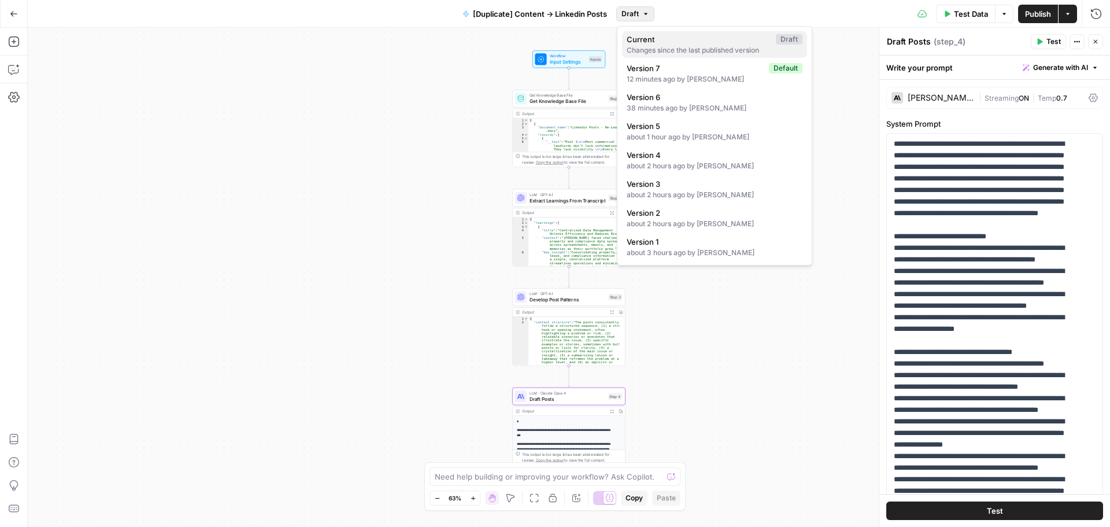
click at [639, 44] on span "Current" at bounding box center [699, 40] width 145 height 12
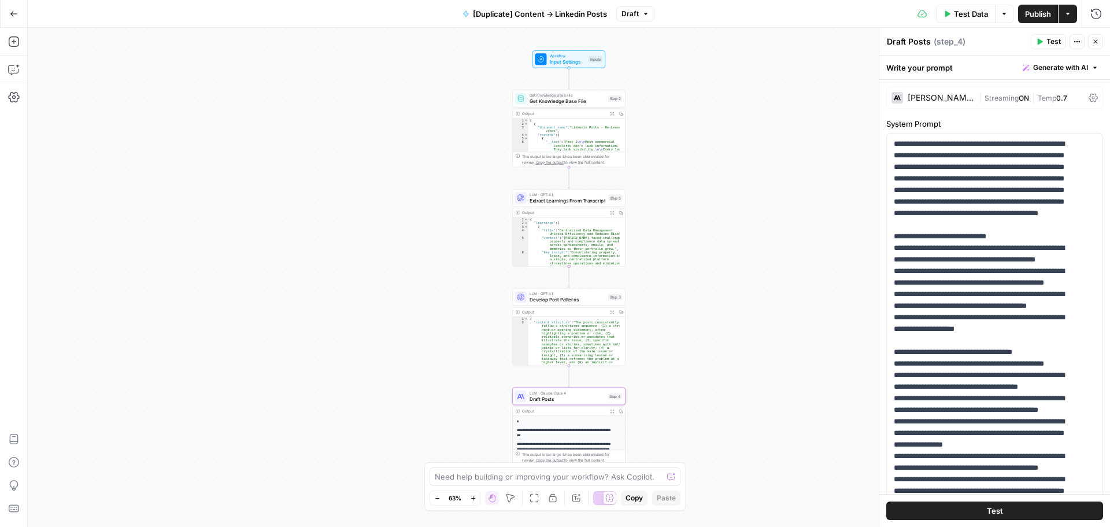
click at [572, 391] on span "LLM · Claude Opus 4" at bounding box center [567, 393] width 76 height 6
drag, startPoint x: 993, startPoint y: 239, endPoint x: 1017, endPoint y: 236, distance: 24.4
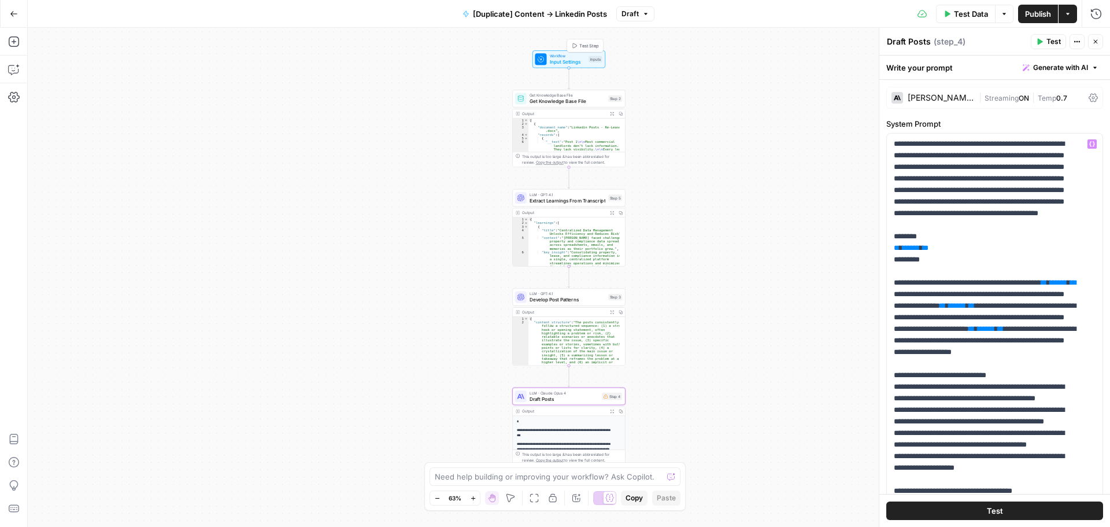
click at [562, 54] on span "Workflow" at bounding box center [568, 56] width 36 height 6
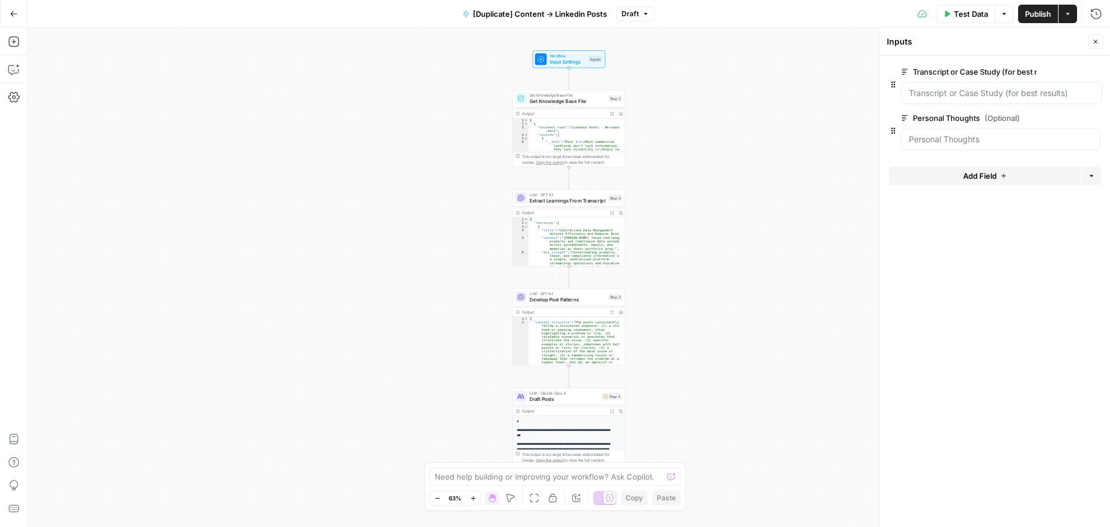
click at [994, 174] on span "Add Field" at bounding box center [980, 176] width 34 height 12
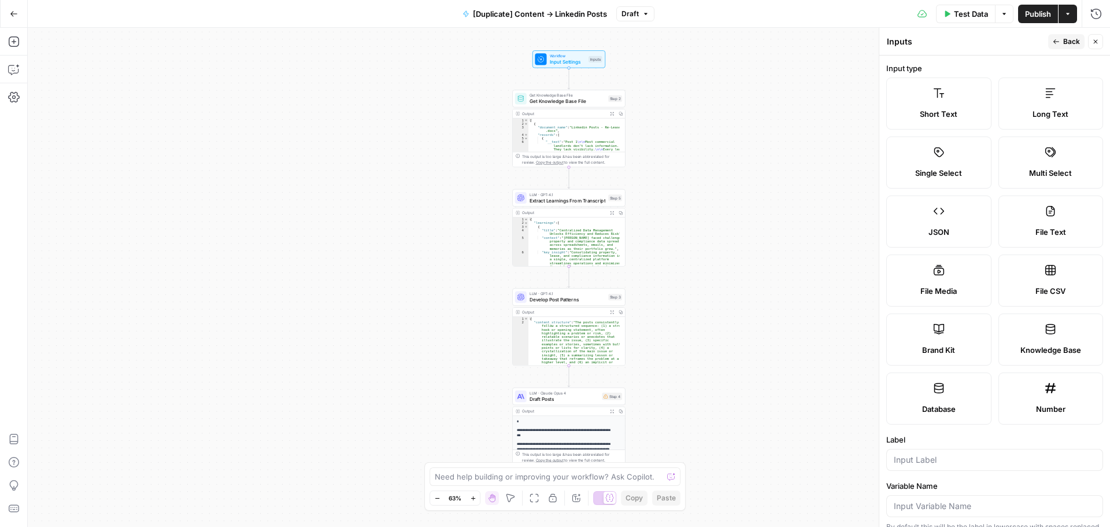
click at [945, 160] on label "Single Select" at bounding box center [938, 162] width 105 height 52
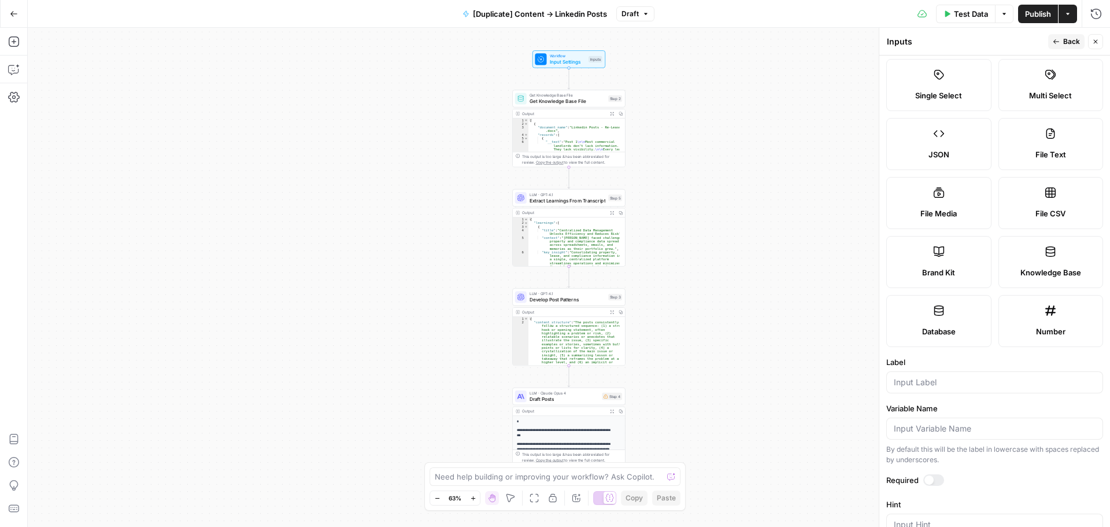
scroll to position [171, 0]
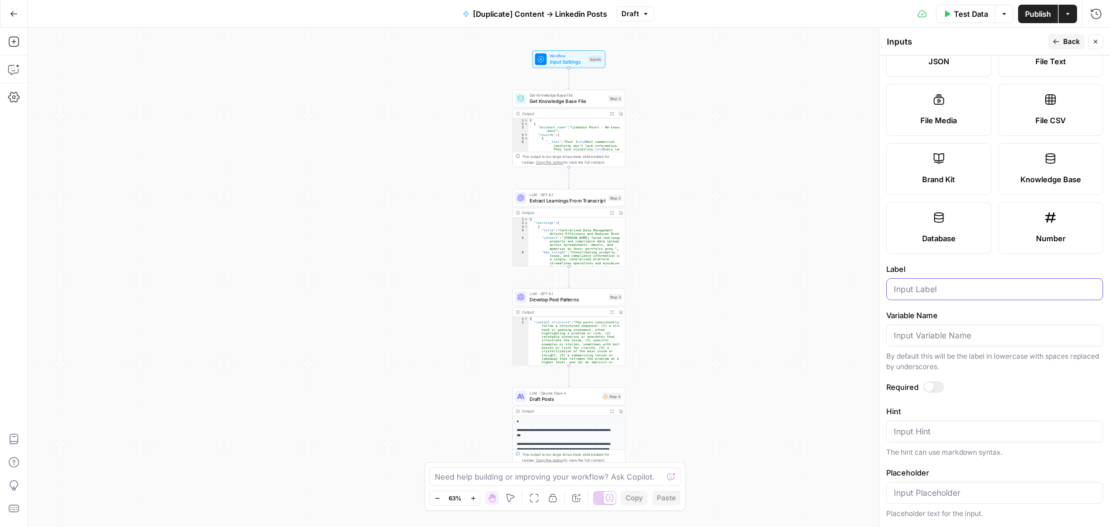
click at [936, 292] on input "Label" at bounding box center [995, 289] width 202 height 12
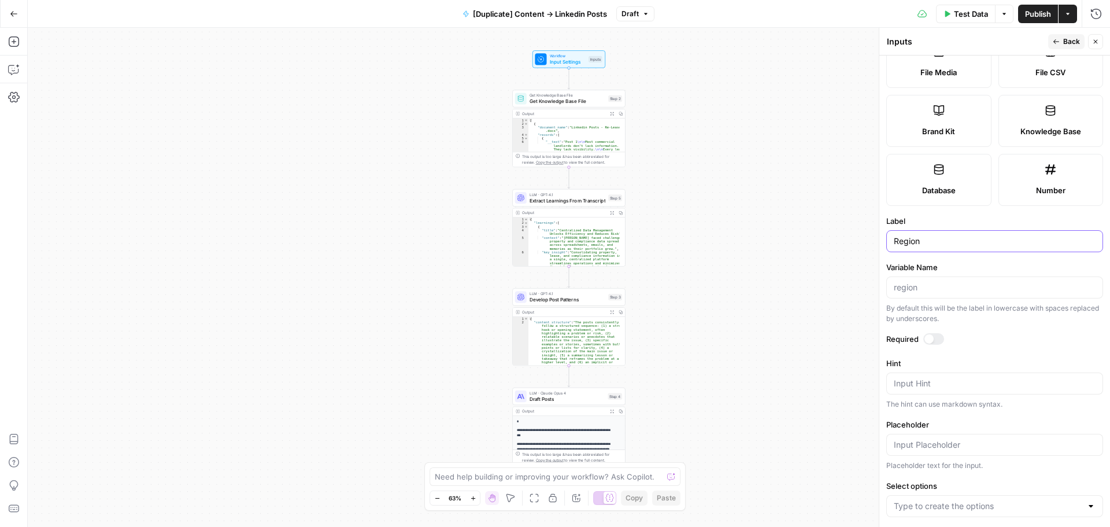
scroll to position [278, 0]
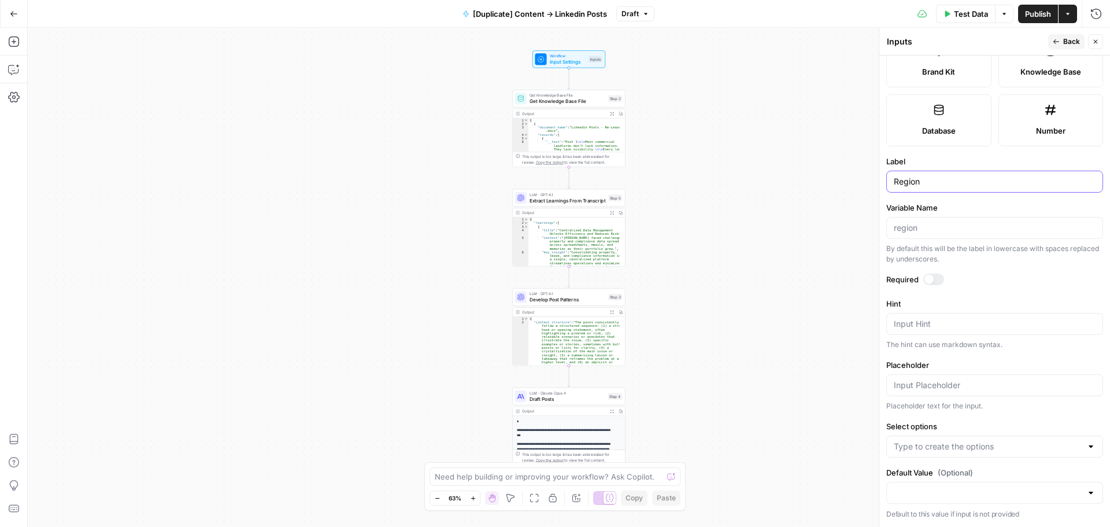
type input "Region"
click at [932, 277] on div at bounding box center [928, 279] width 9 height 9
click at [927, 327] on textarea "Hint" at bounding box center [995, 324] width 202 height 12
click at [920, 327] on textarea "Hint" at bounding box center [995, 324] width 202 height 12
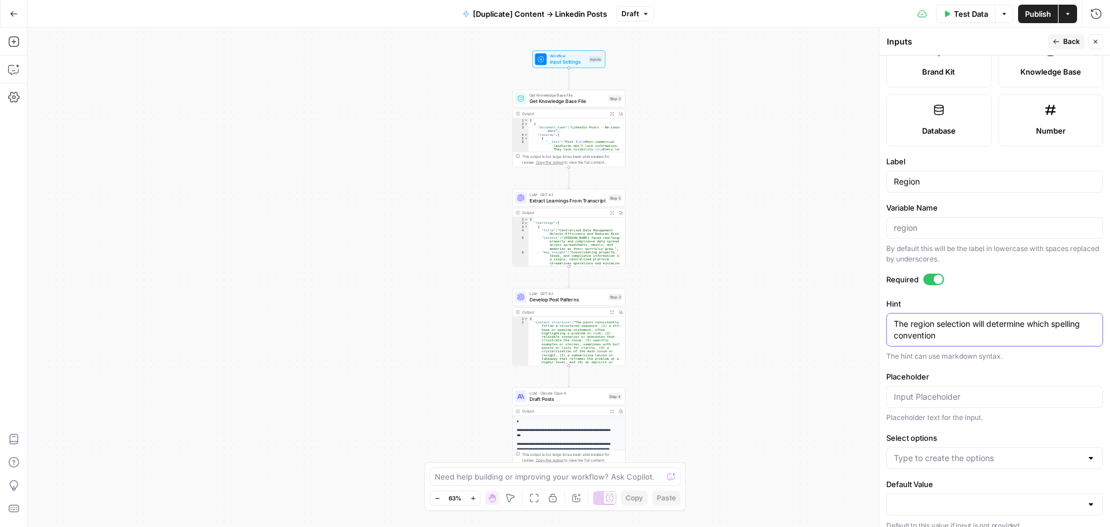
click at [966, 340] on textarea "The region selection will determine which spelling convention" at bounding box center [995, 329] width 202 height 23
click at [1011, 339] on textarea "The region selection will determine which spelling convention your post will be…" at bounding box center [995, 329] width 202 height 23
drag, startPoint x: 1061, startPoint y: 339, endPoint x: 866, endPoint y: 314, distance: 196.4
click at [866, 314] on body "R Re-Leased New Home Browse Insights Opportunities Your Data Recent Grids Topic…" at bounding box center [555, 263] width 1110 height 527
paste textarea "The region you select will determine the spelling convention used in your post."
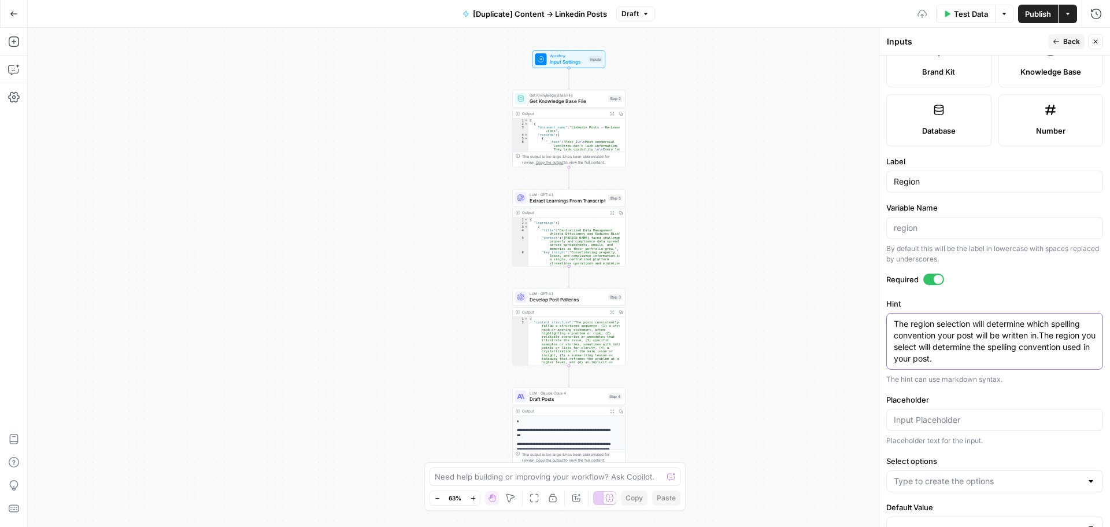
paste textarea
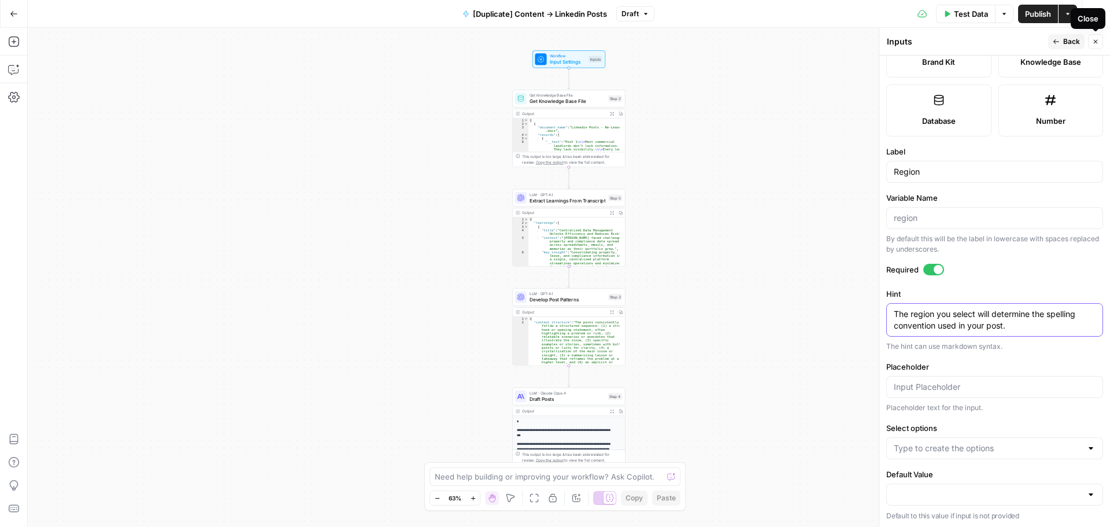
scroll to position [290, 0]
type textarea "The region you select will determine the spelling convention used in your post."
click at [960, 448] on input "Select options" at bounding box center [988, 446] width 188 height 12
type input "APAC"
type input "[PERSON_NAME]"
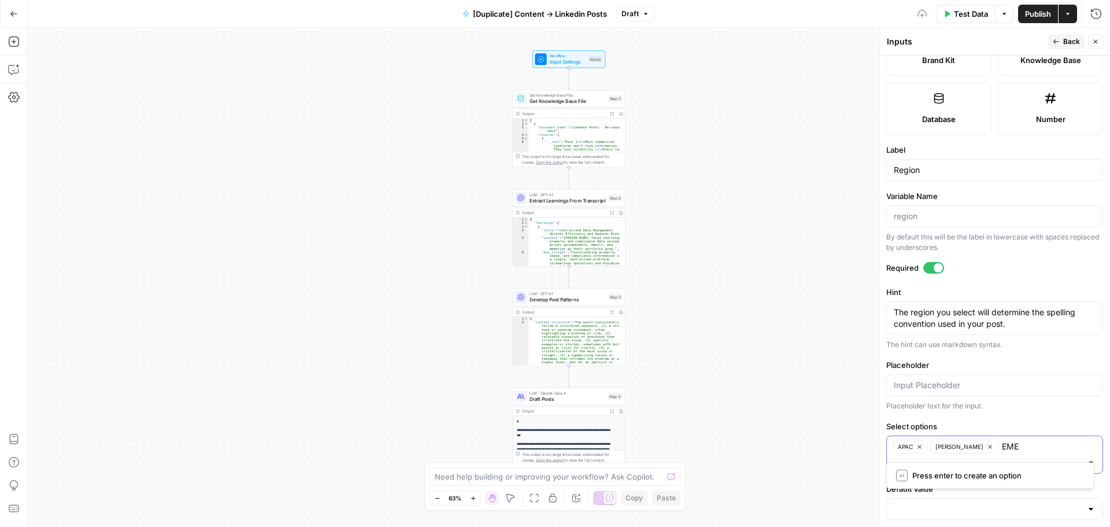
type input "EMEA"
click at [1071, 44] on span "Back" at bounding box center [1071, 41] width 17 height 10
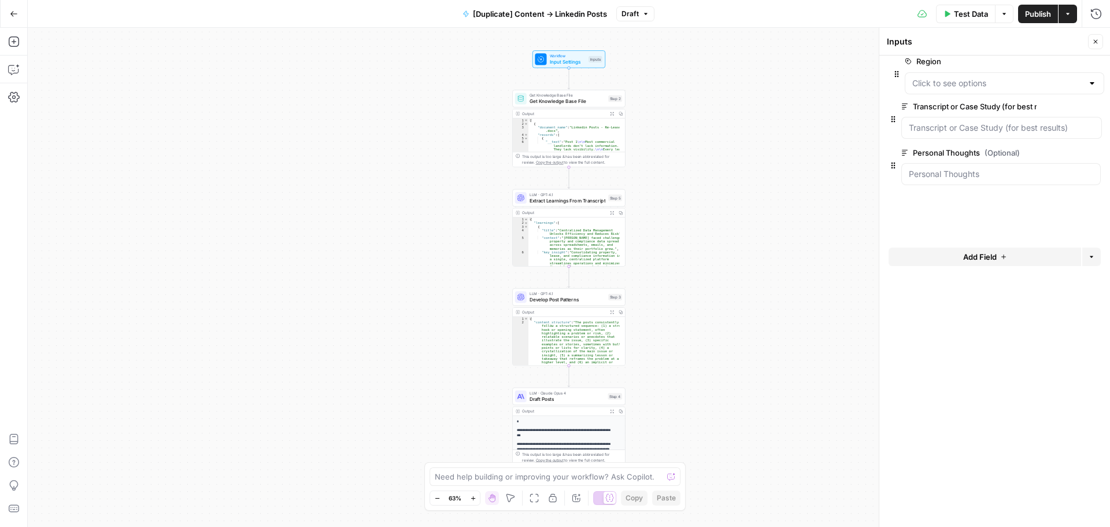
drag, startPoint x: 891, startPoint y: 180, endPoint x: 896, endPoint y: 74, distance: 106.5
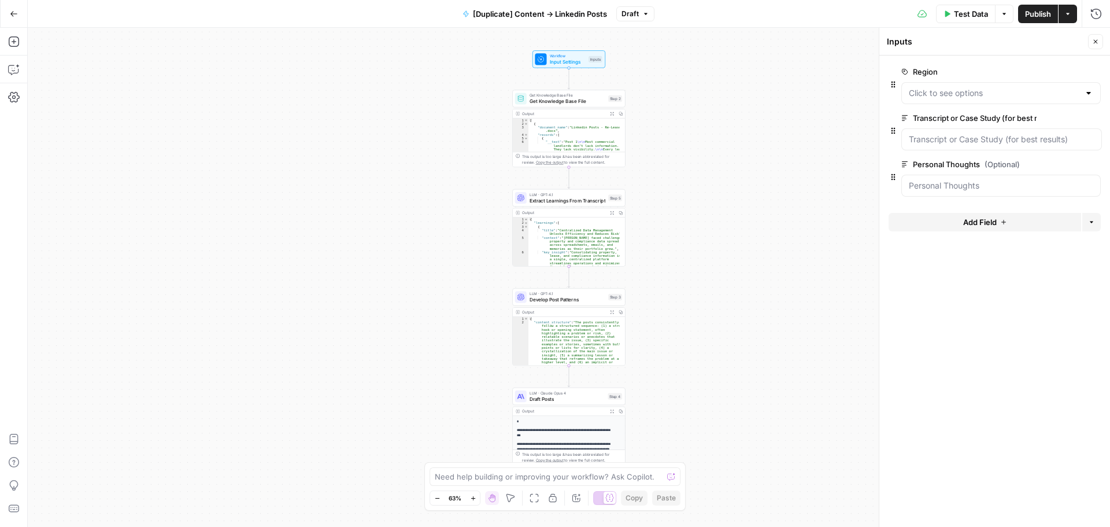
click at [969, 6] on button "Test Data" at bounding box center [966, 14] width 60 height 18
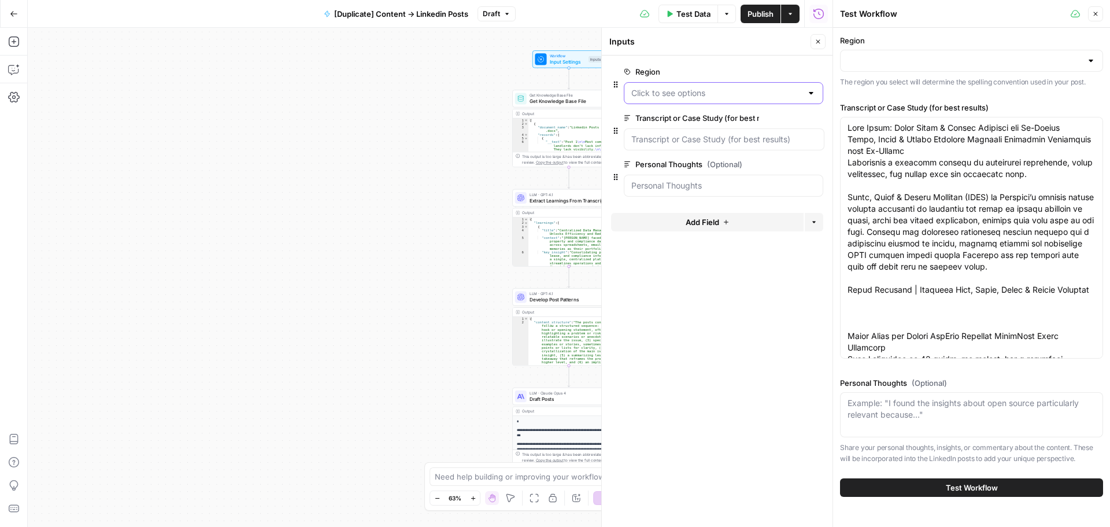
click at [740, 94] on input "Region" at bounding box center [716, 93] width 171 height 12
click at [703, 125] on span "APAC" at bounding box center [721, 122] width 175 height 12
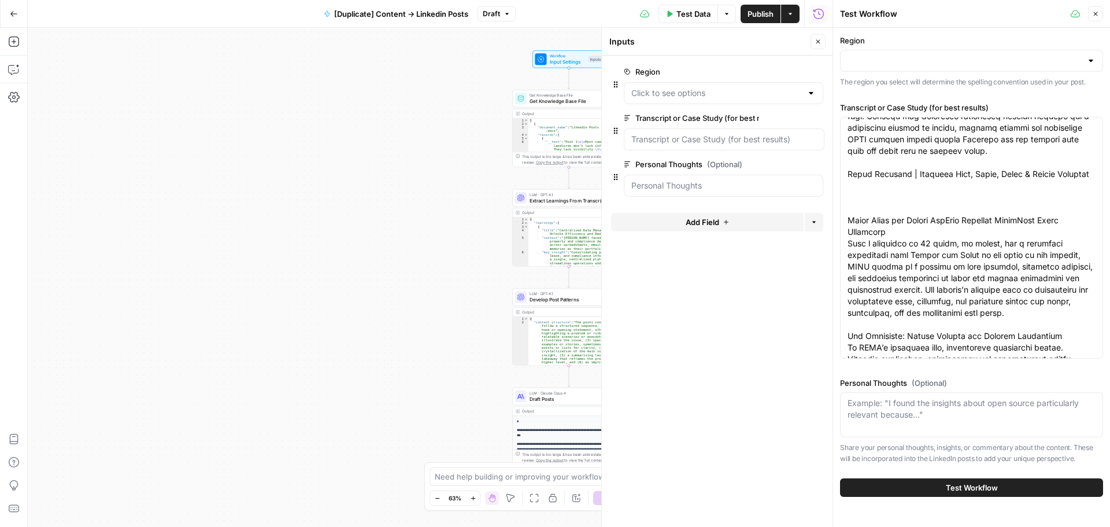
click at [957, 485] on span "Test Workflow" at bounding box center [972, 488] width 52 height 12
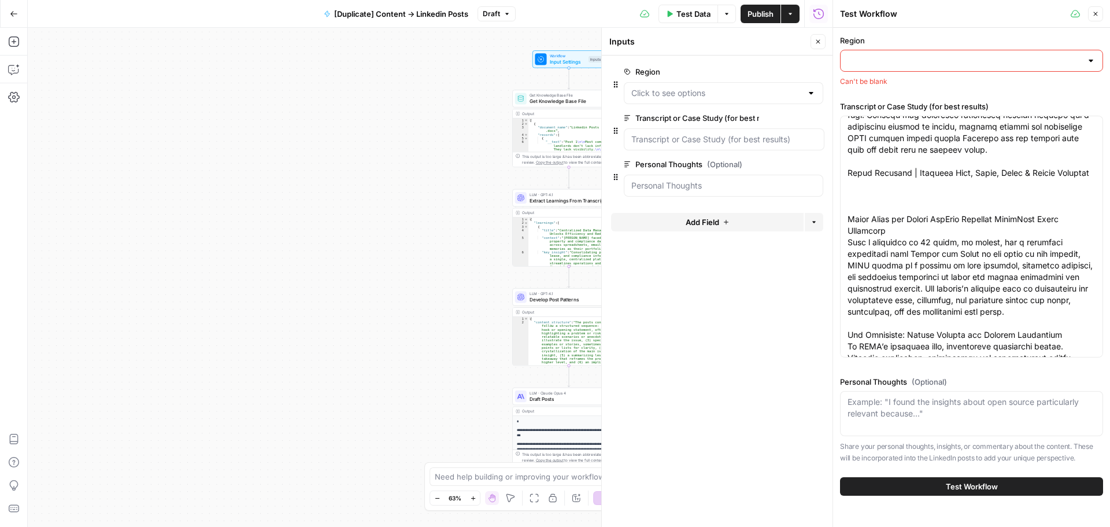
click at [912, 72] on div "Region Can't be blank" at bounding box center [971, 61] width 263 height 52
click at [916, 61] on input "Region" at bounding box center [964, 61] width 234 height 12
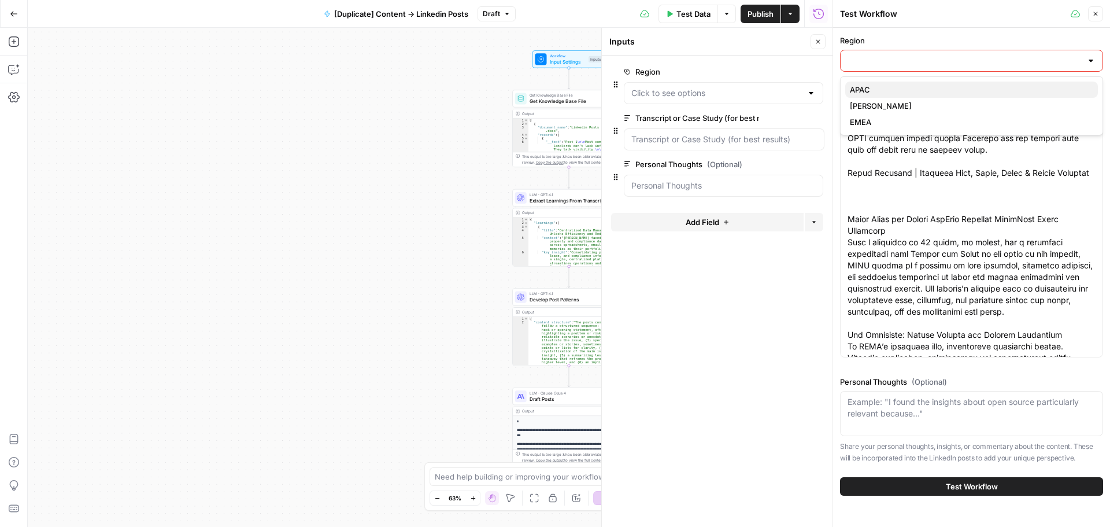
click at [901, 88] on span "APAC" at bounding box center [969, 90] width 239 height 12
type input "APAC"
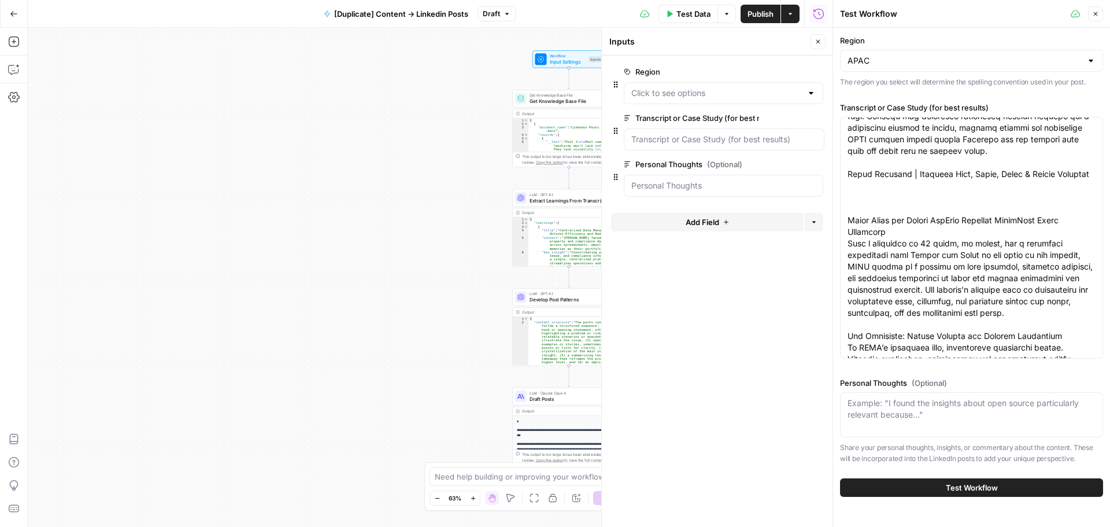
click at [932, 484] on button "Test Workflow" at bounding box center [971, 487] width 263 height 18
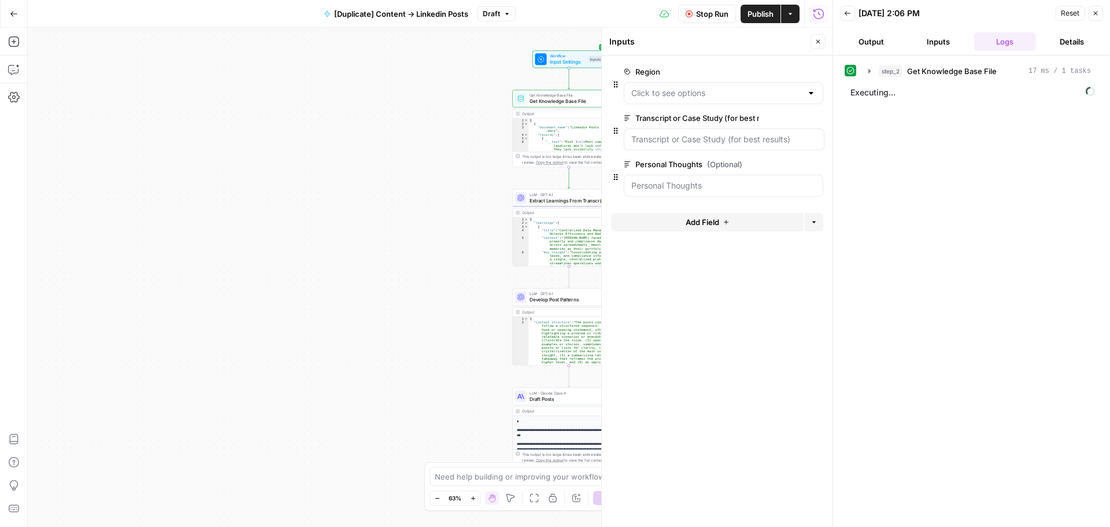
click at [876, 35] on button "Output" at bounding box center [871, 41] width 62 height 18
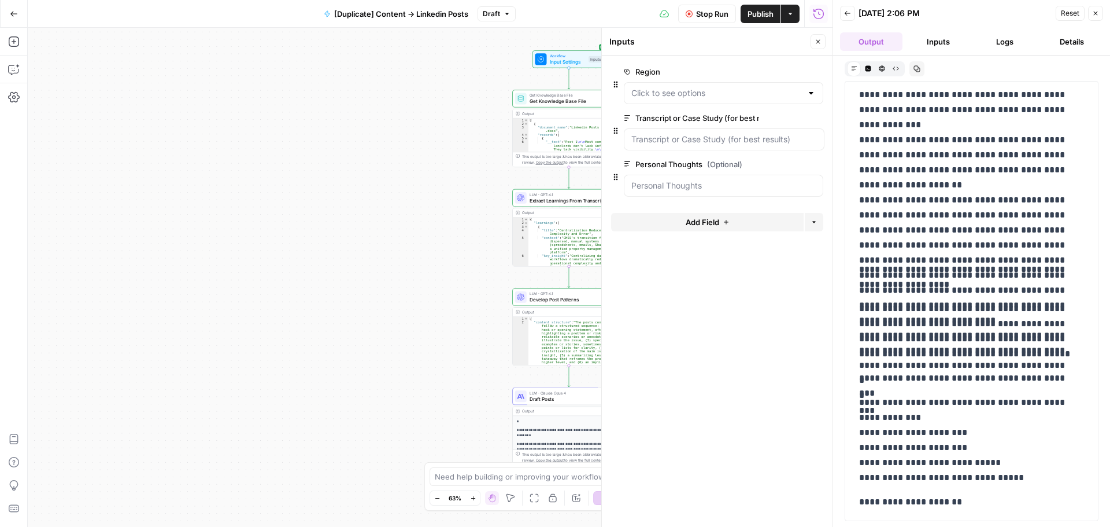
scroll to position [2336, 0]
drag, startPoint x: 967, startPoint y: 312, endPoint x: 982, endPoint y: 321, distance: 17.6
click at [982, 321] on p "**********" at bounding box center [967, 331] width 216 height 60
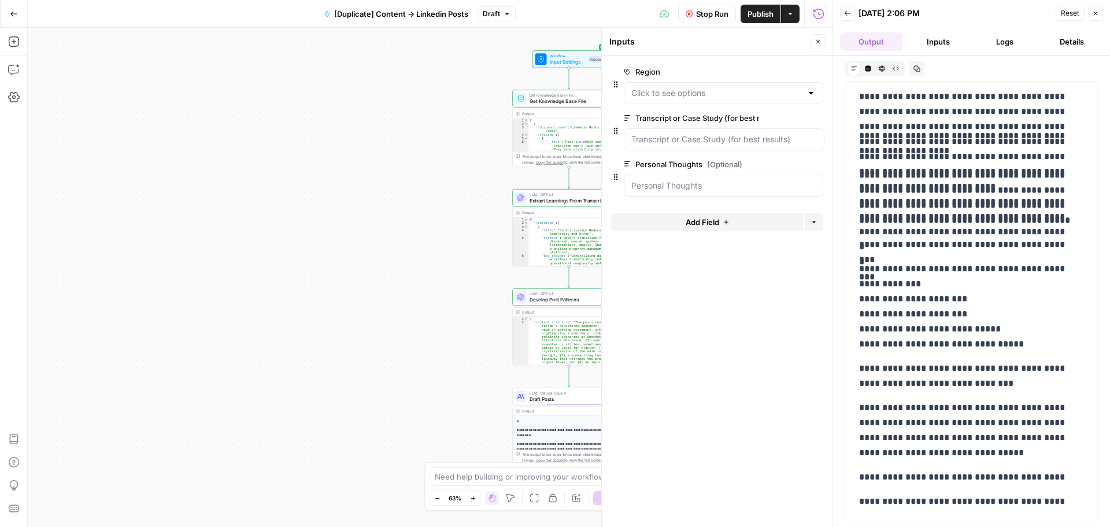
scroll to position [2514, 0]
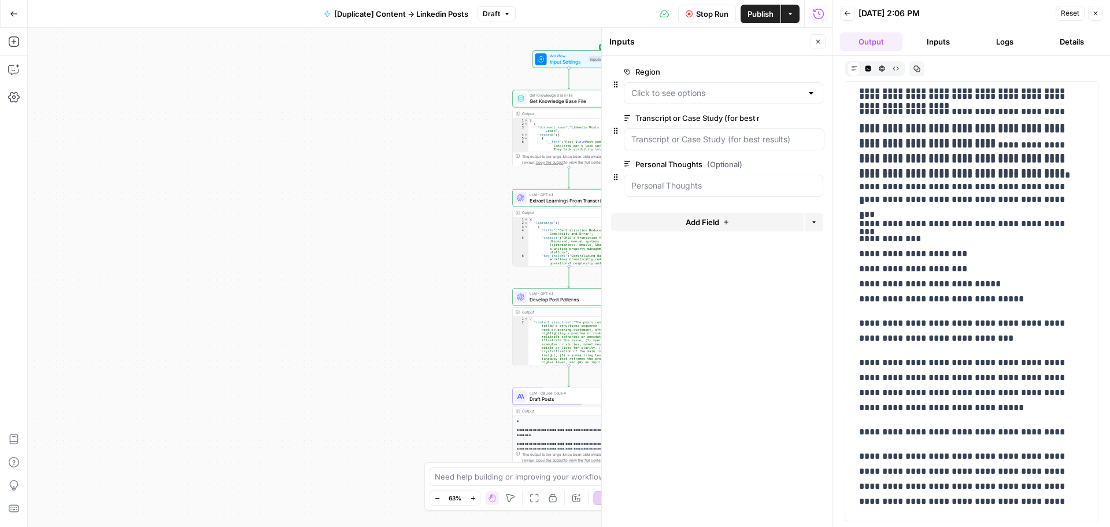
click at [962, 301] on p "**********" at bounding box center [967, 261] width 216 height 90
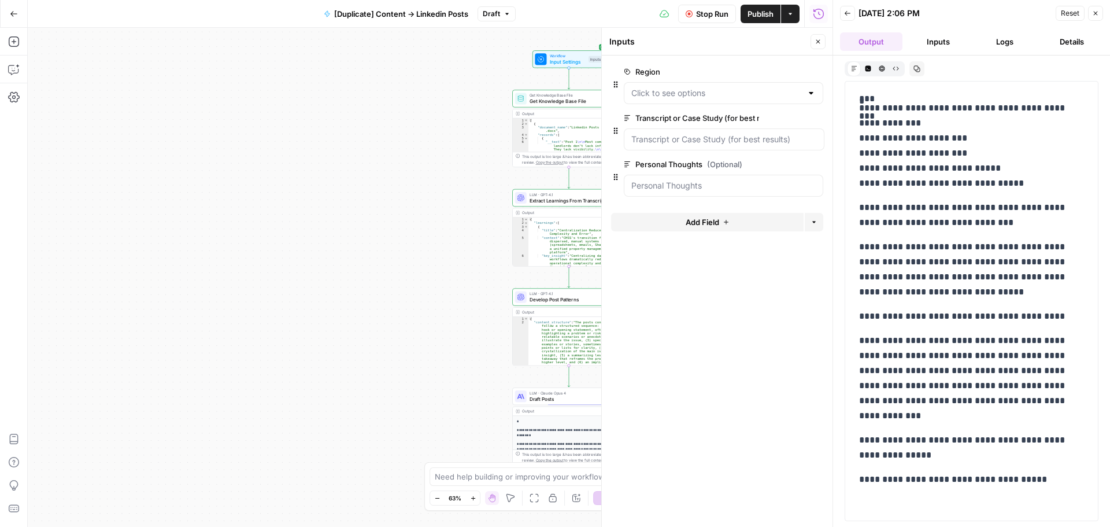
scroll to position [2687, 0]
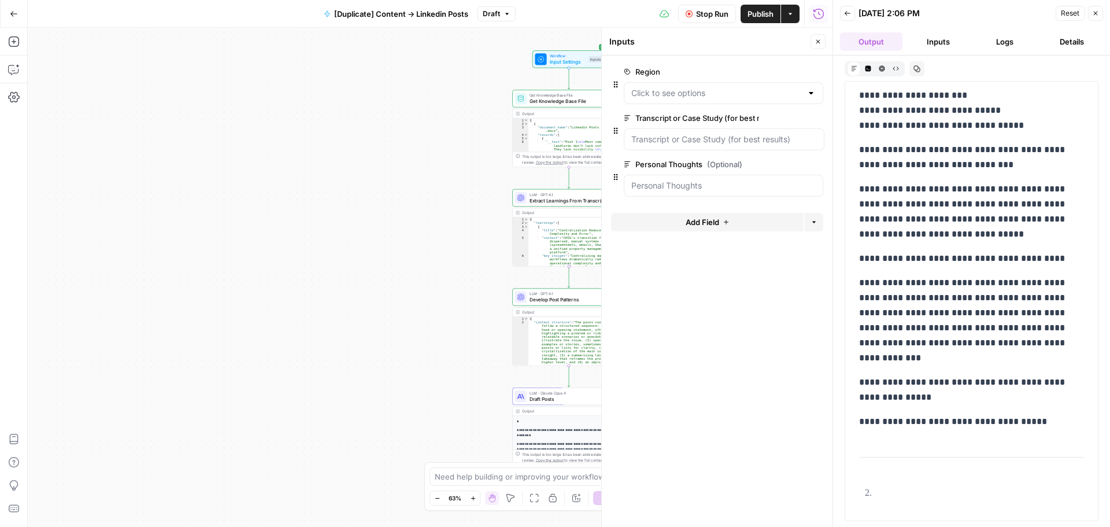
drag, startPoint x: 942, startPoint y: 298, endPoint x: 960, endPoint y: 303, distance: 17.9
click at [959, 303] on p "**********" at bounding box center [967, 320] width 216 height 90
click at [960, 303] on p "**********" at bounding box center [967, 320] width 216 height 90
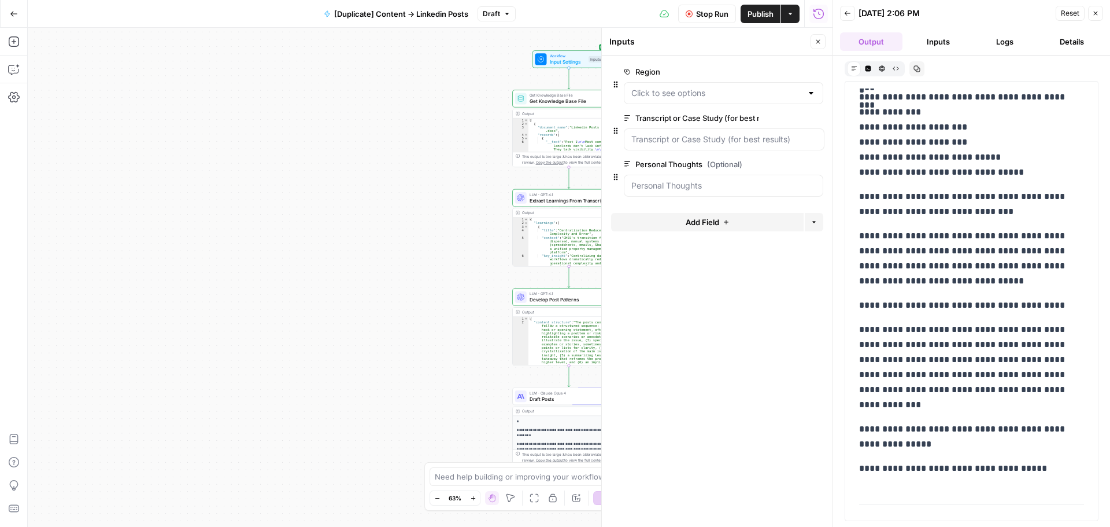
scroll to position [2623, 0]
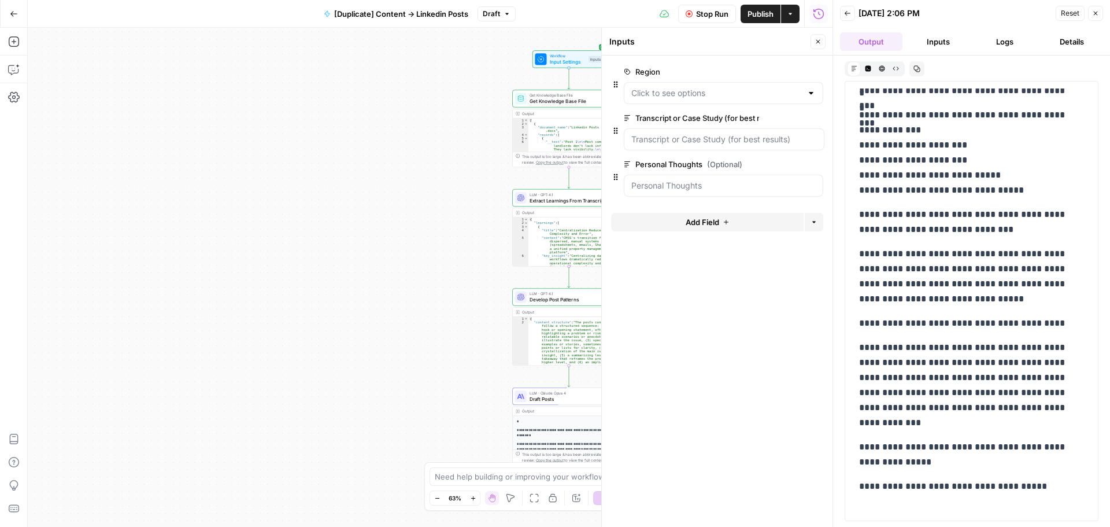
drag, startPoint x: 907, startPoint y: 395, endPoint x: 914, endPoint y: 395, distance: 7.0
click at [914, 395] on p "**********" at bounding box center [967, 385] width 216 height 90
click at [913, 394] on p "**********" at bounding box center [967, 385] width 216 height 90
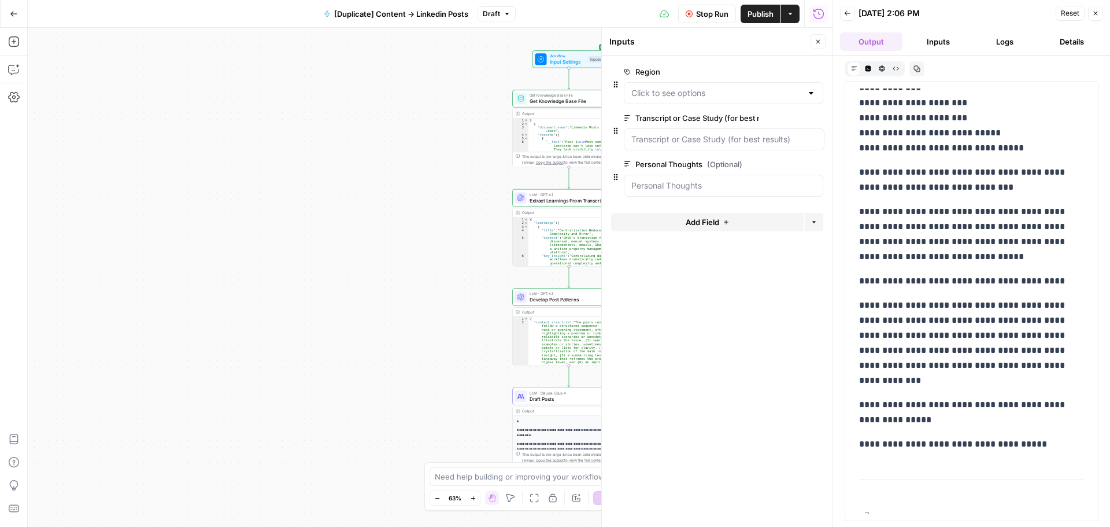
scroll to position [2680, 0]
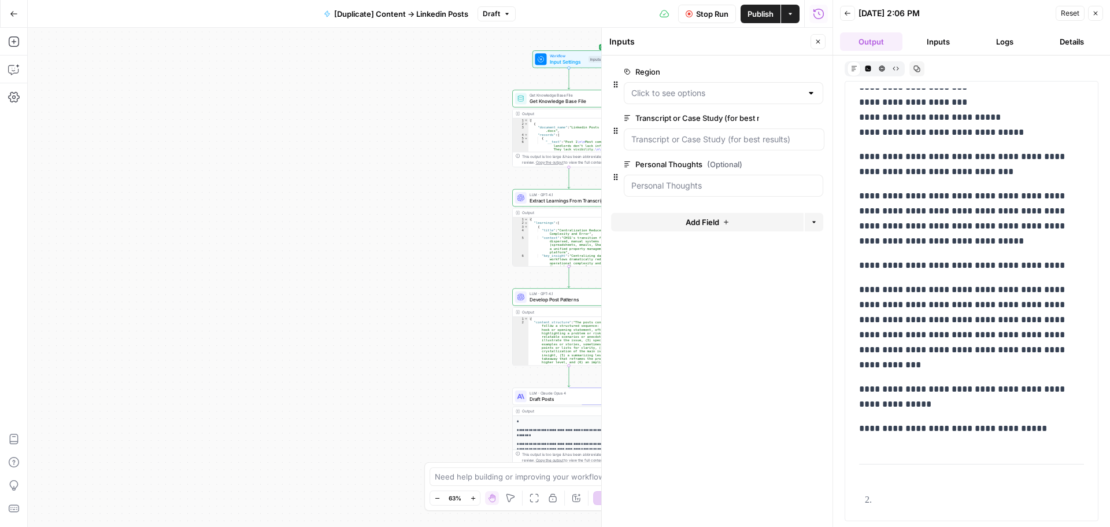
drag, startPoint x: 907, startPoint y: 338, endPoint x: 914, endPoint y: 341, distance: 8.1
click at [914, 341] on p "**********" at bounding box center [967, 327] width 216 height 90
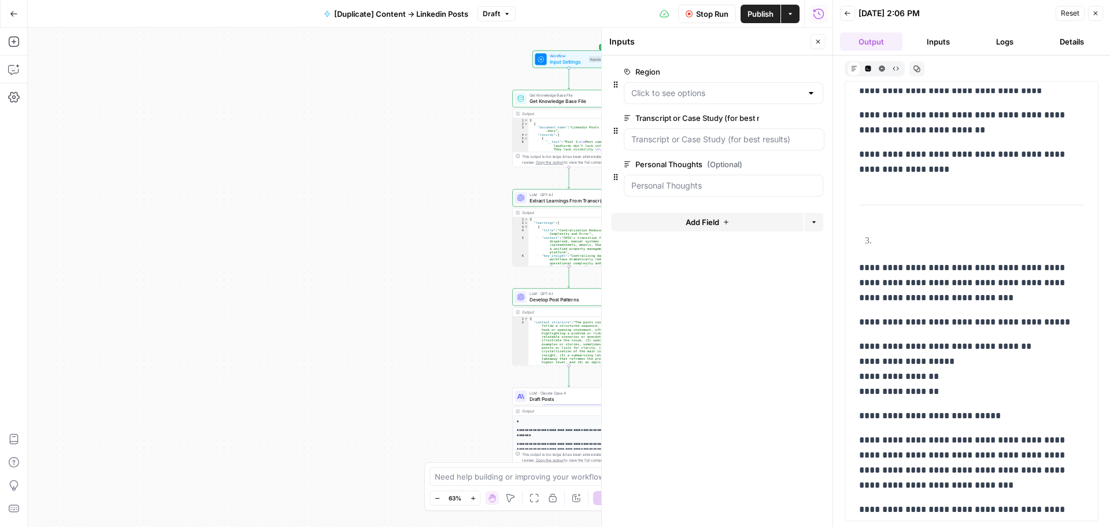
scroll to position [3779, 0]
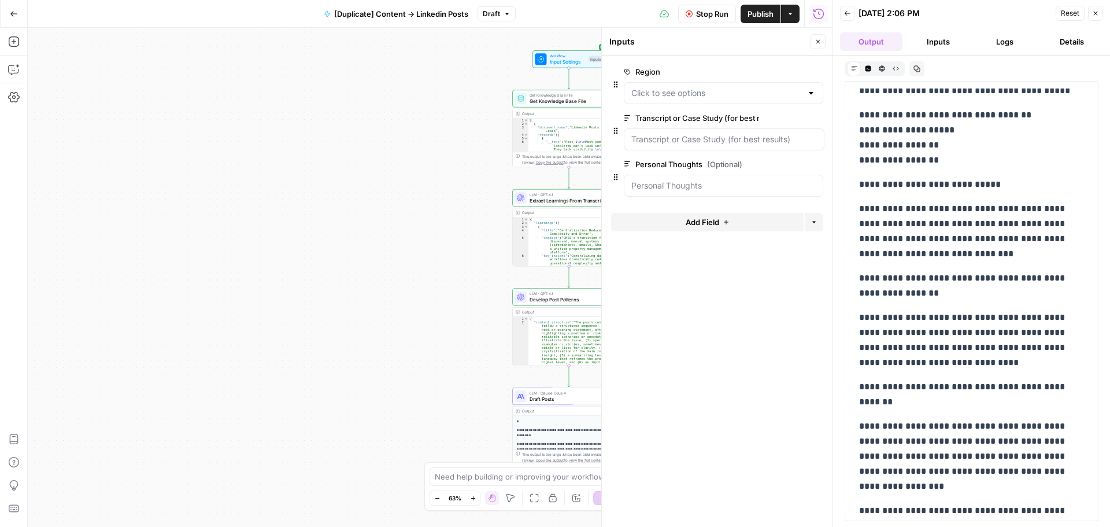
drag, startPoint x: 927, startPoint y: 283, endPoint x: 952, endPoint y: 288, distance: 26.1
click at [951, 288] on p "**********" at bounding box center [967, 286] width 216 height 30
click at [952, 288] on p "**********" at bounding box center [967, 286] width 216 height 30
drag, startPoint x: 951, startPoint y: 277, endPoint x: 958, endPoint y: 290, distance: 14.0
click at [958, 290] on p "**********" at bounding box center [967, 286] width 216 height 30
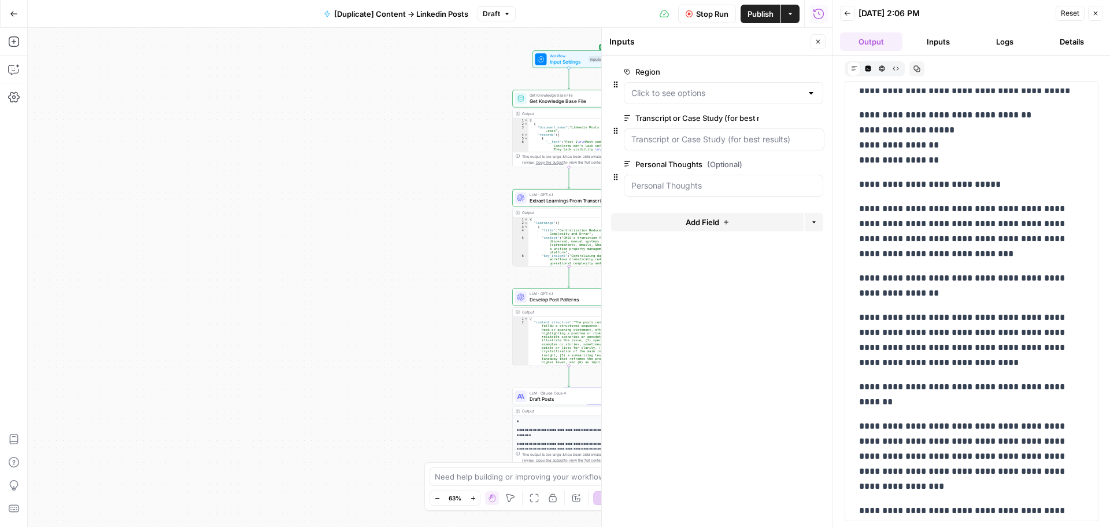
click at [958, 290] on p "**********" at bounding box center [967, 286] width 216 height 30
drag, startPoint x: 947, startPoint y: 276, endPoint x: 951, endPoint y: 305, distance: 29.2
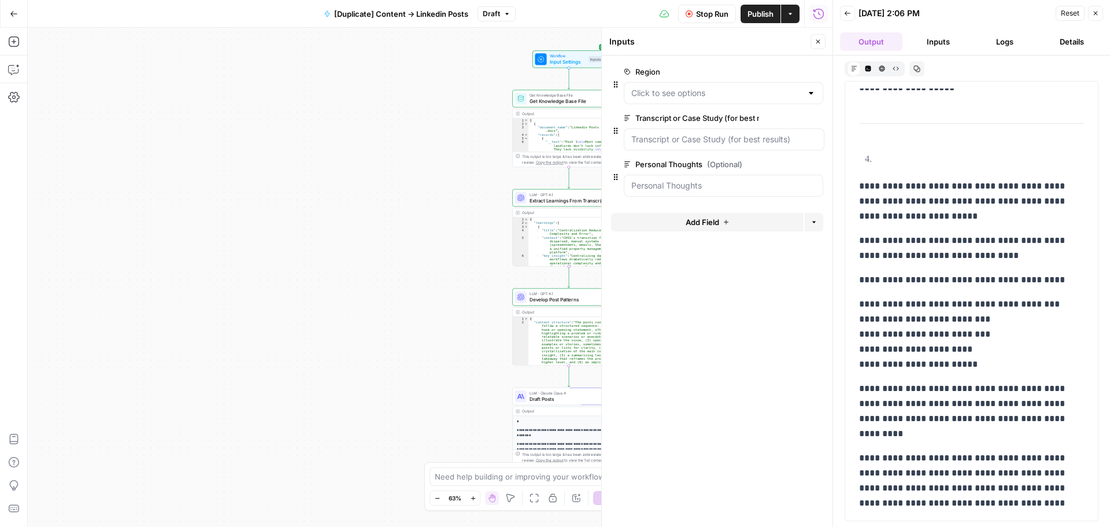
scroll to position [1773, 0]
drag, startPoint x: 942, startPoint y: 284, endPoint x: 949, endPoint y: 298, distance: 15.0
click at [949, 298] on p "**********" at bounding box center [967, 333] width 216 height 75
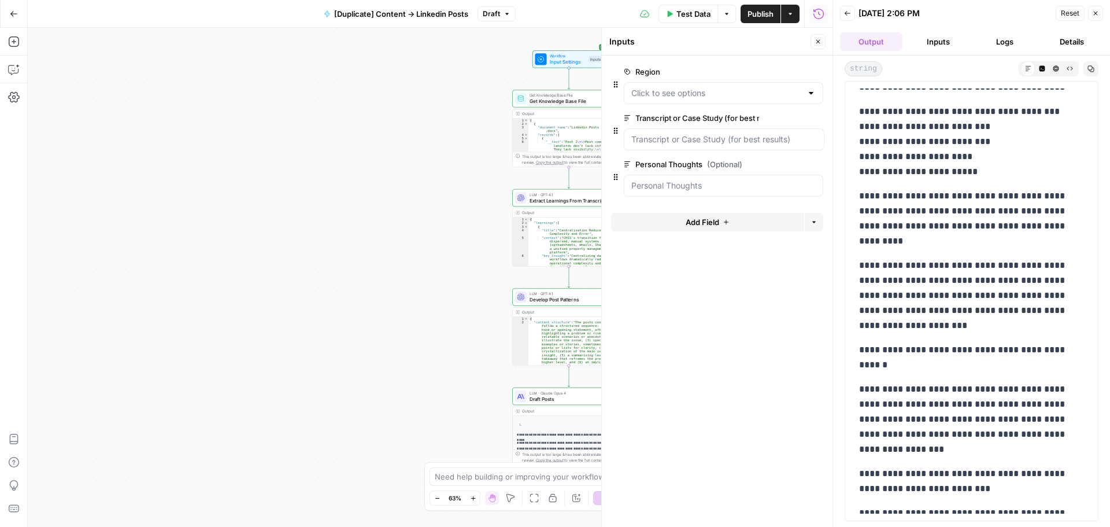
scroll to position [1992, 0]
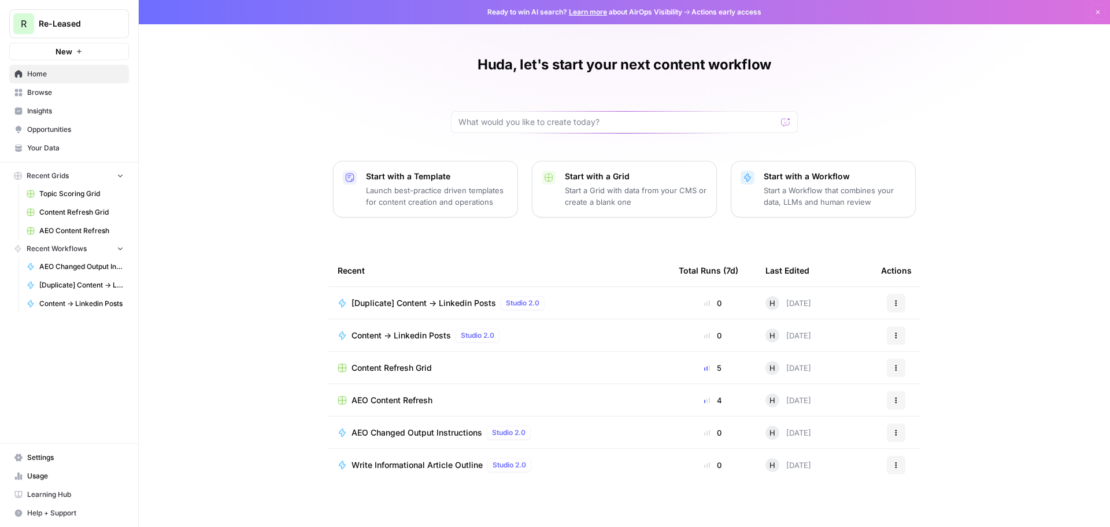
click at [51, 482] on link "Usage" at bounding box center [69, 475] width 120 height 18
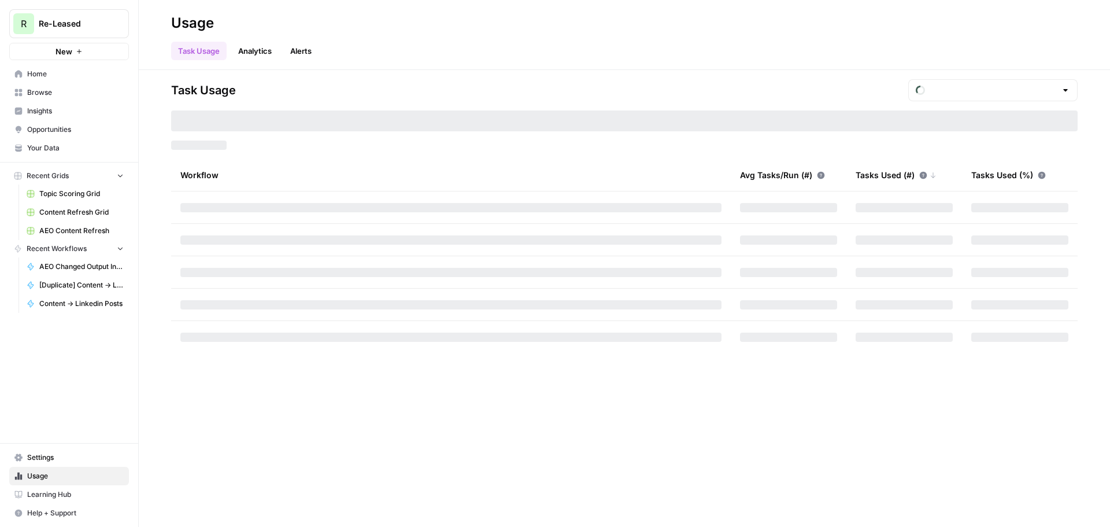
type input "October Tasks"
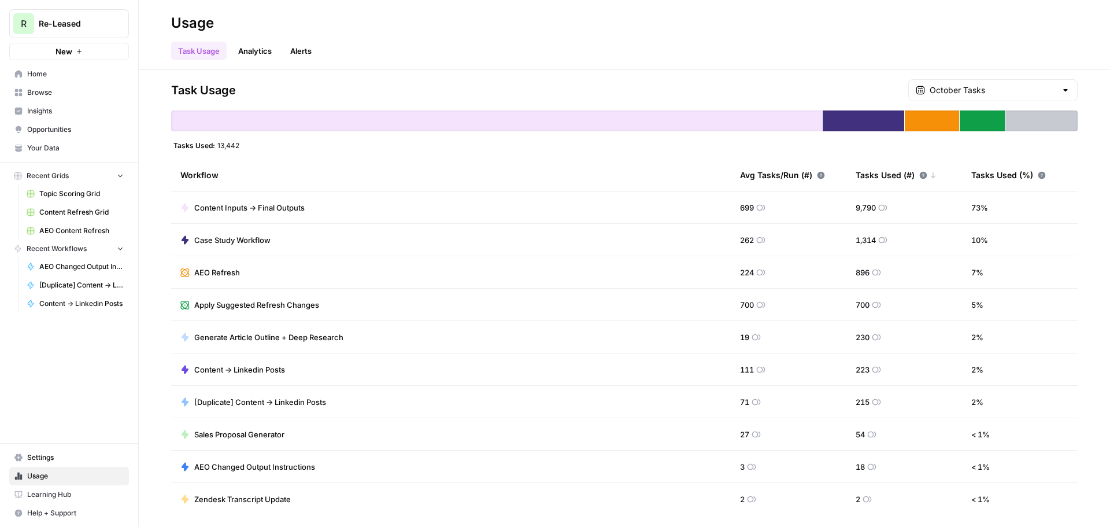
click at [878, 368] on td "223" at bounding box center [904, 369] width 116 height 32
click at [884, 369] on td "223" at bounding box center [904, 369] width 116 height 32
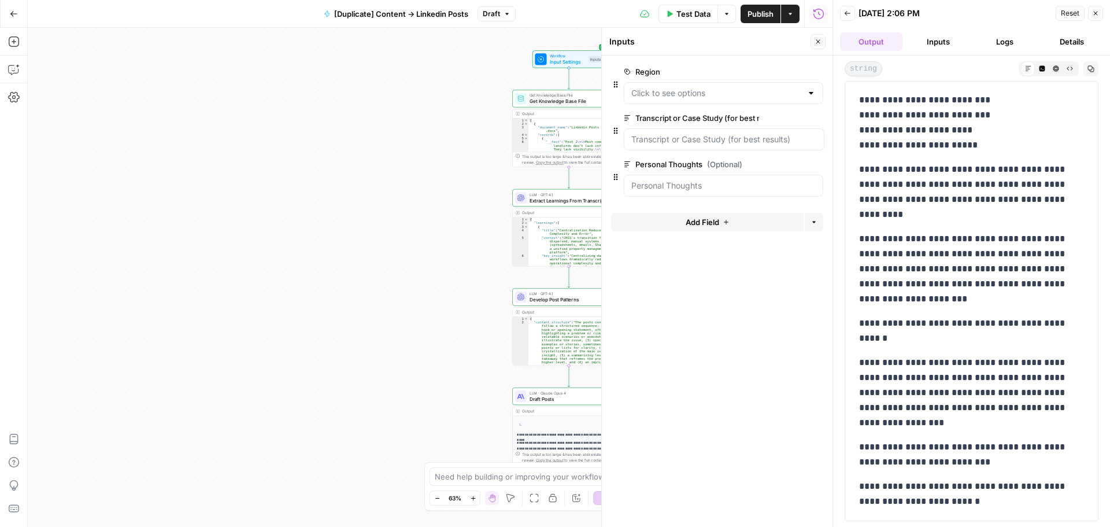
click at [1095, 12] on icon "button" at bounding box center [1095, 13] width 7 height 7
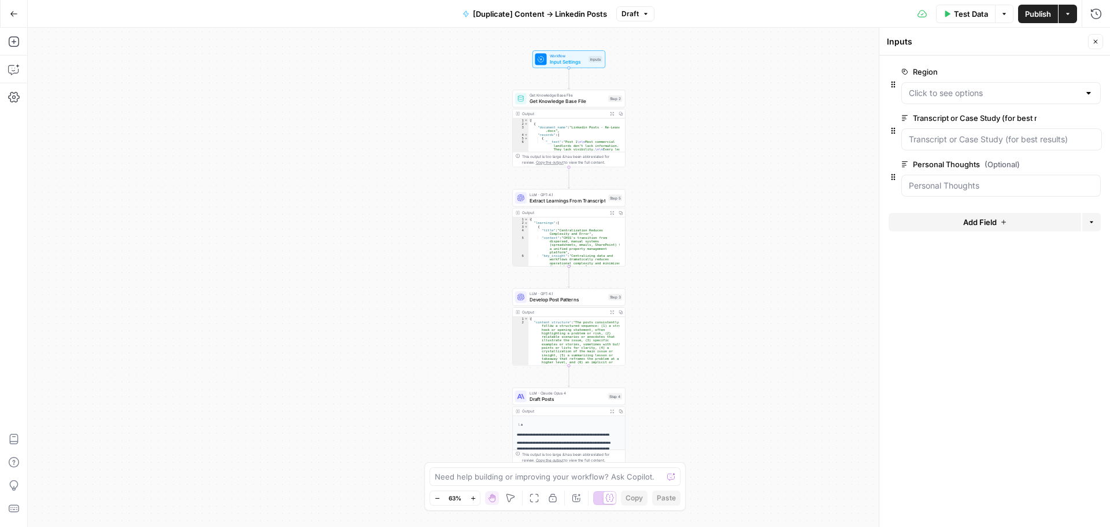
click at [1091, 40] on button "Close" at bounding box center [1095, 41] width 15 height 15
click at [511, 476] on textarea at bounding box center [549, 477] width 228 height 12
type textarea "s"
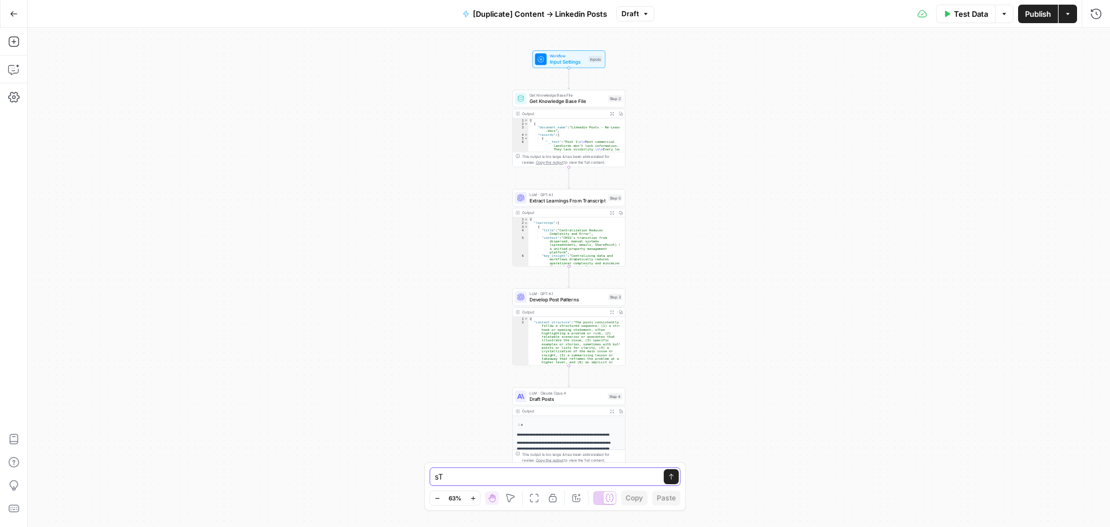
type textarea "s"
paste textarea "The region you select will determine the spelling convention used in your post."
type textarea "Still seeing the use of em dashes in the final output - strictly no em dashes p…"
click at [677, 464] on button "Send" at bounding box center [673, 464] width 15 height 15
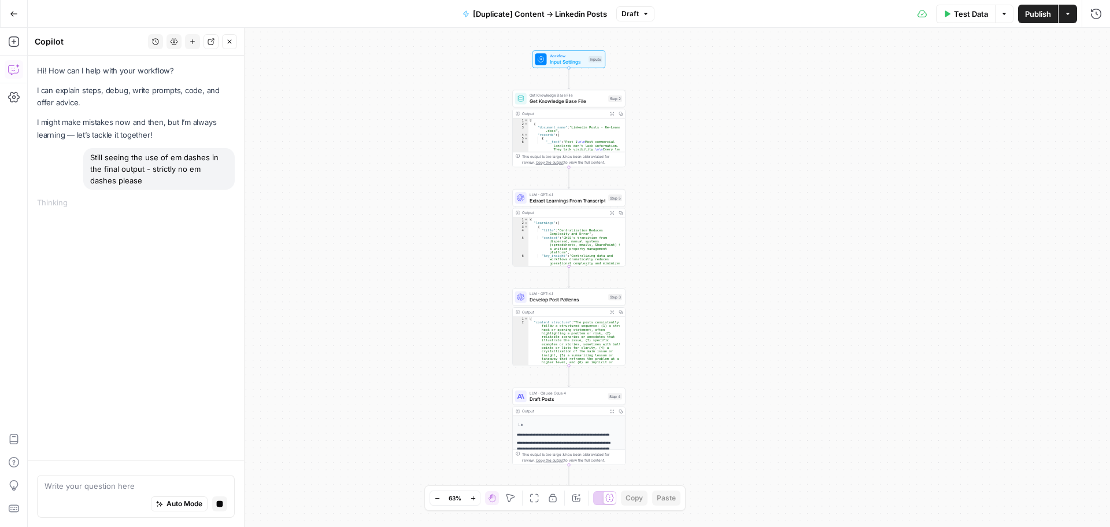
click at [133, 175] on div "Still seeing the use of em dashes in the final output - strictly no em dashes p…" at bounding box center [158, 169] width 151 height 42
drag, startPoint x: 153, startPoint y: 162, endPoint x: 152, endPoint y: 189, distance: 27.2
click at [152, 189] on div "Still seeing the use of em dashes in the final output - strictly no em dashes p…" at bounding box center [158, 169] width 151 height 42
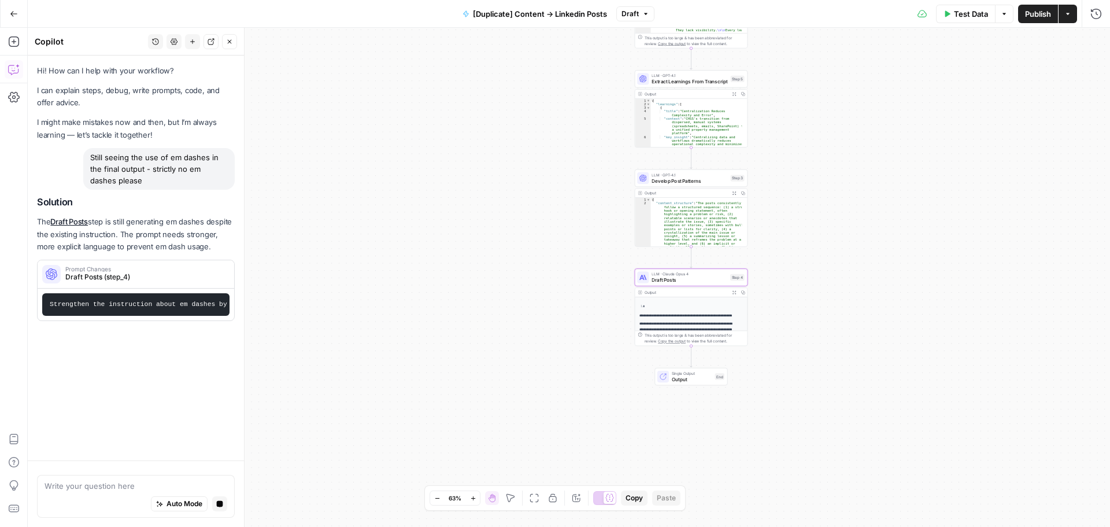
click at [180, 277] on span "Draft Posts (step_4)" at bounding box center [143, 277] width 157 height 10
click at [218, 273] on span "Apply" at bounding box center [212, 274] width 19 height 10
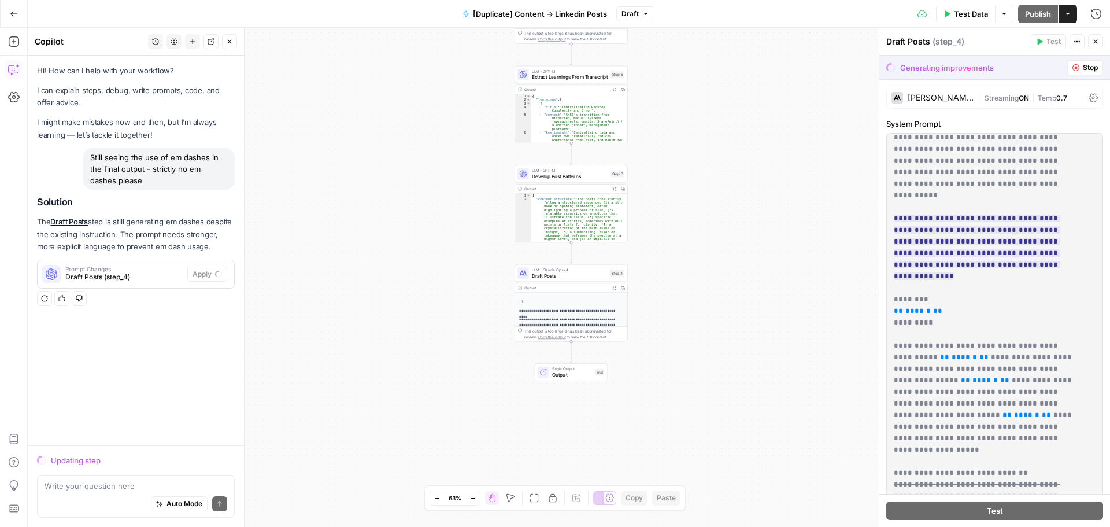
scroll to position [58, 0]
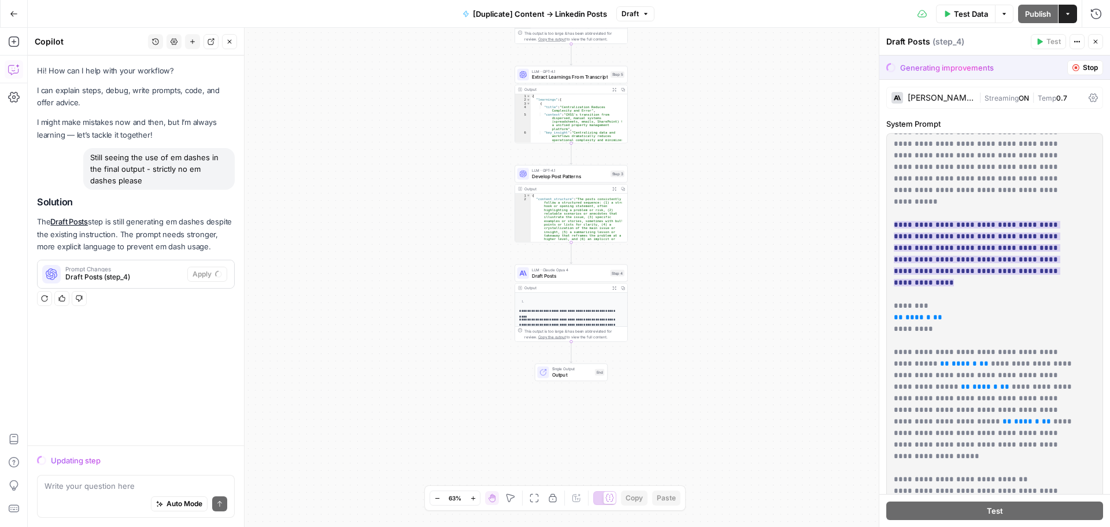
click at [1026, 221] on ins "**********" at bounding box center [977, 253] width 166 height 65
drag, startPoint x: 1029, startPoint y: 213, endPoint x: 923, endPoint y: 237, distance: 109.0
click at [923, 237] on ins "**********" at bounding box center [977, 253] width 166 height 65
click at [1031, 225] on ins "**********" at bounding box center [977, 253] width 166 height 65
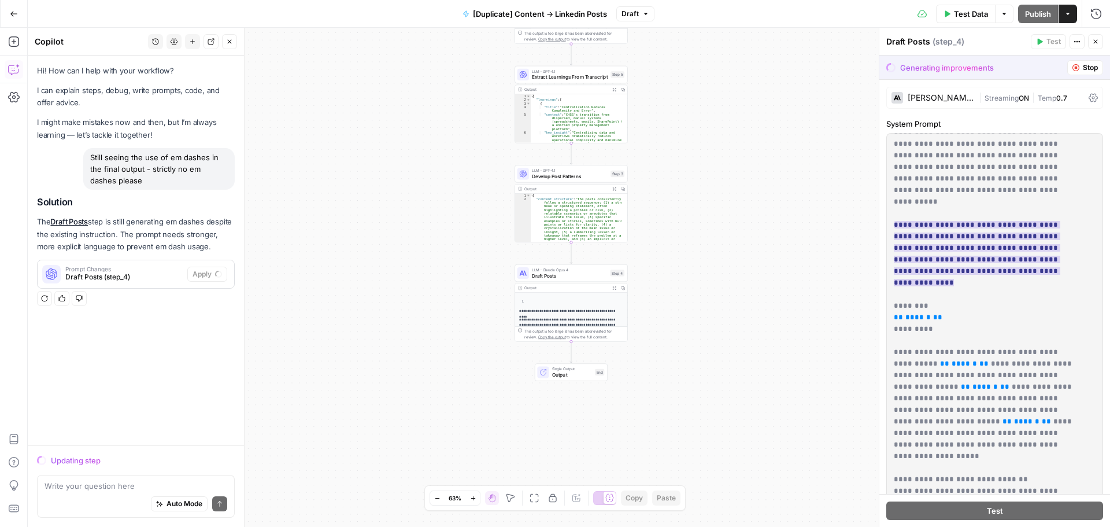
click at [992, 224] on ins "**********" at bounding box center [977, 253] width 166 height 65
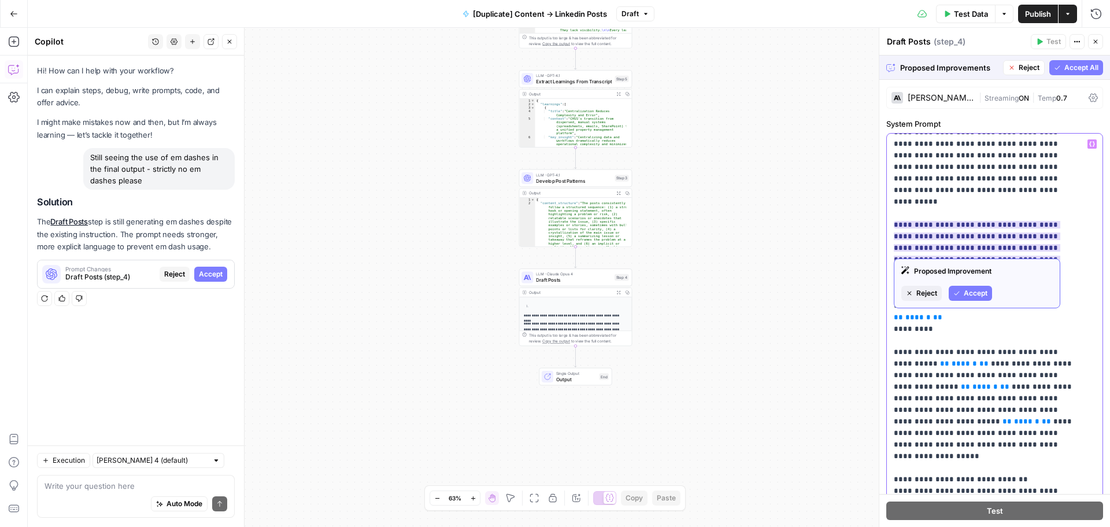
click at [920, 238] on ins "**********" at bounding box center [977, 253] width 166 height 65
click at [948, 225] on ins "**********" at bounding box center [977, 253] width 166 height 65
click at [955, 237] on ins "**********" at bounding box center [977, 253] width 166 height 65
drag, startPoint x: 1032, startPoint y: 222, endPoint x: 923, endPoint y: 239, distance: 110.5
click at [923, 239] on ins "**********" at bounding box center [977, 253] width 166 height 65
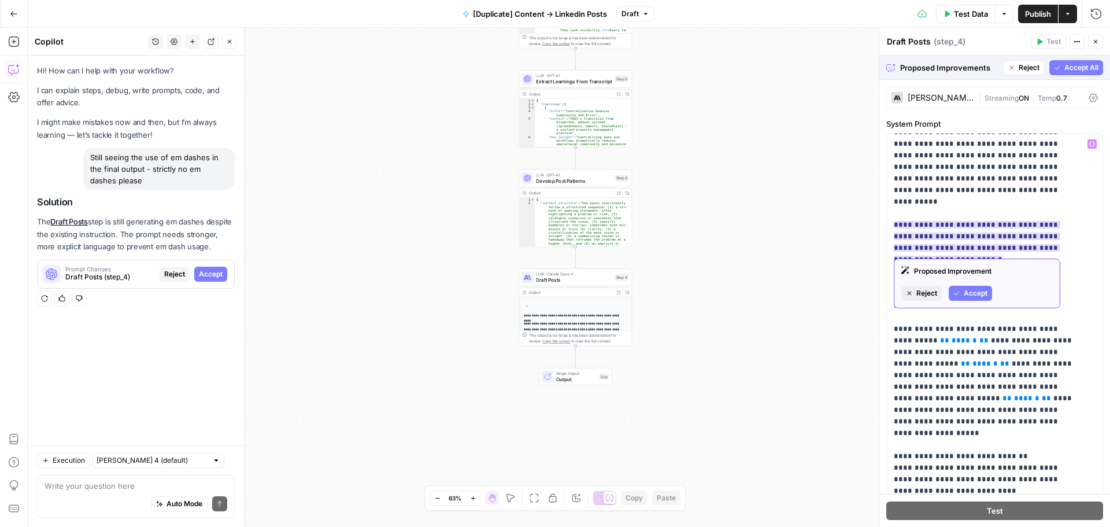
click at [972, 291] on span "Accept" at bounding box center [976, 293] width 24 height 10
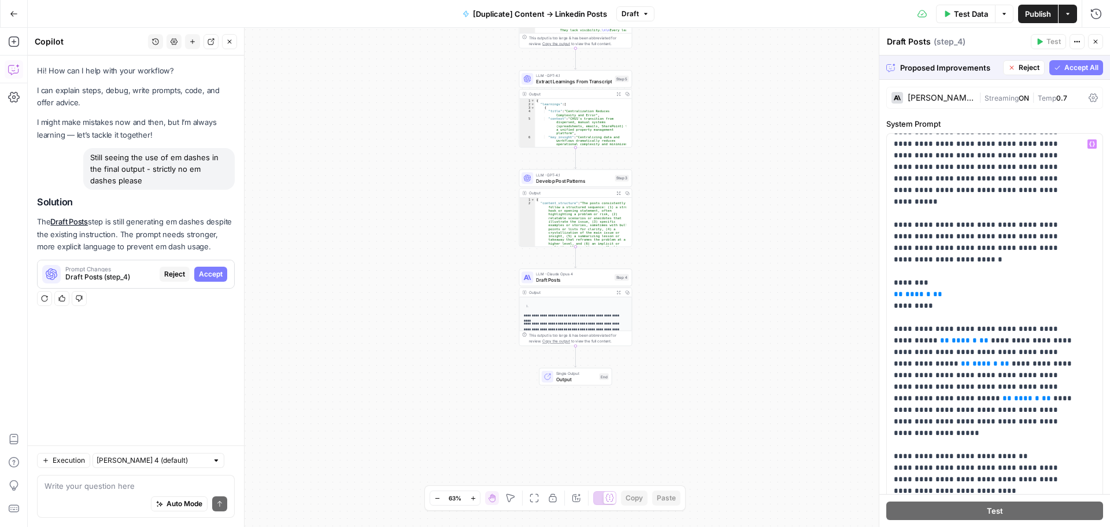
click at [1065, 68] on span "Accept All" at bounding box center [1081, 67] width 34 height 10
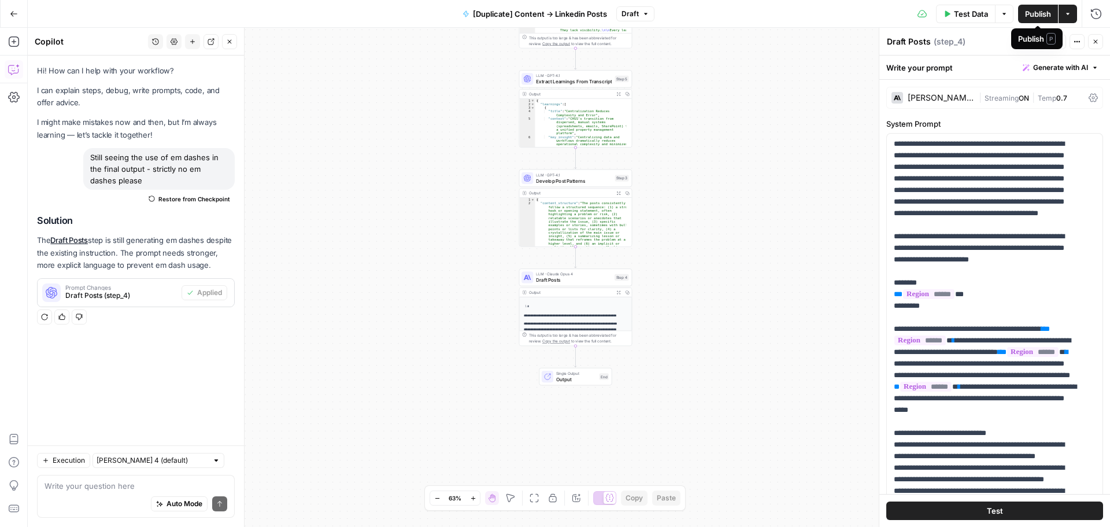
click at [996, 38] on div "Draft Posts Draft Posts ( step_4 )" at bounding box center [956, 41] width 141 height 13
click at [1056, 36] on span "Test" at bounding box center [1053, 41] width 14 height 10
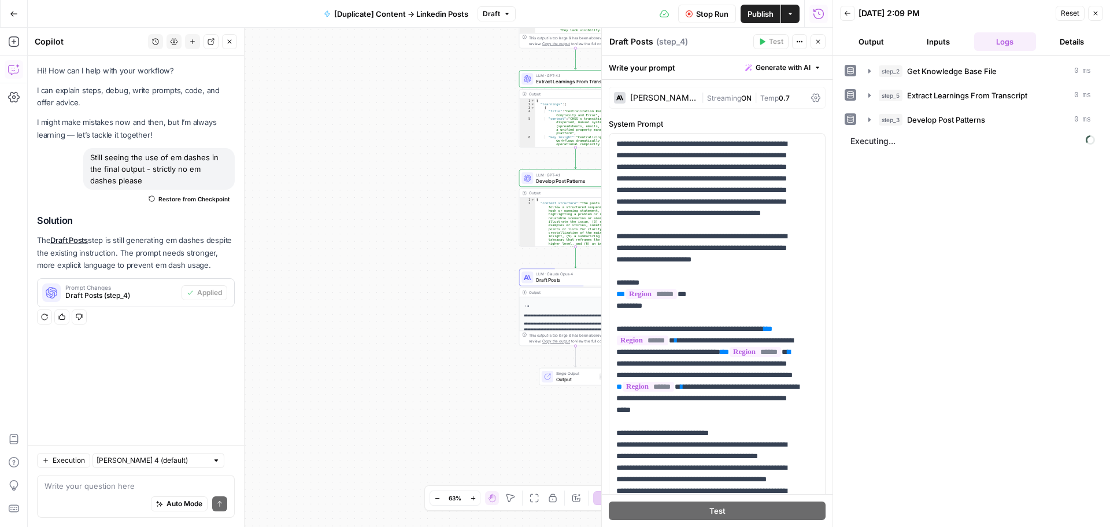
click at [885, 39] on button "Output" at bounding box center [871, 41] width 62 height 18
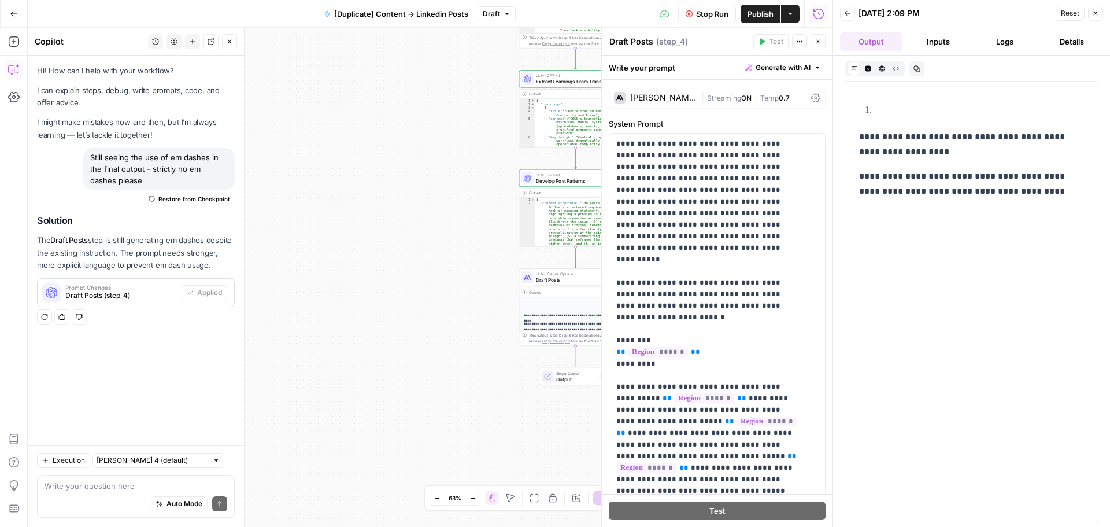
drag, startPoint x: 885, startPoint y: 164, endPoint x: 891, endPoint y: 191, distance: 27.9
click at [891, 191] on div "**********" at bounding box center [971, 145] width 239 height 115
click at [891, 191] on p "**********" at bounding box center [971, 191] width 225 height 45
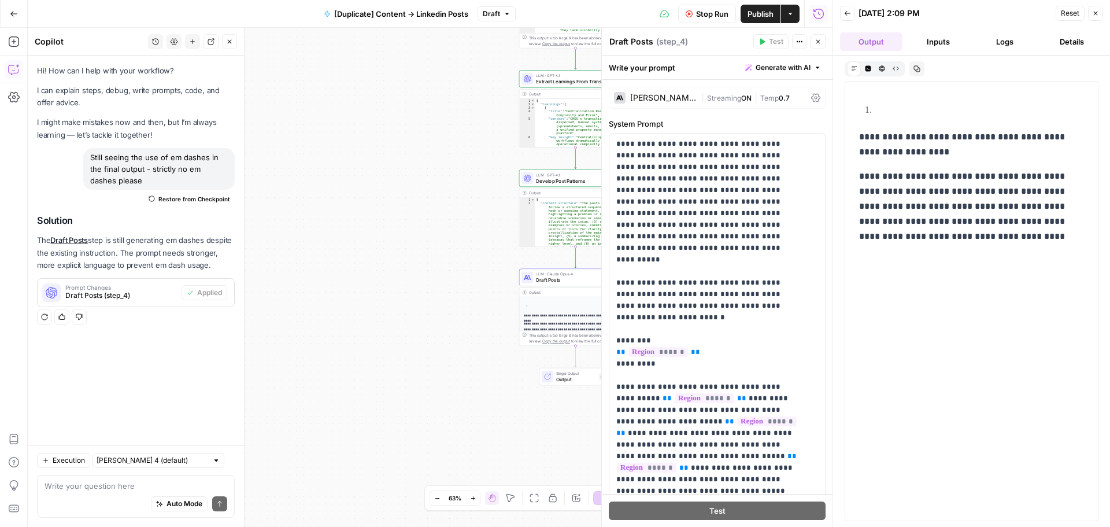
click at [908, 210] on p "**********" at bounding box center [971, 206] width 225 height 75
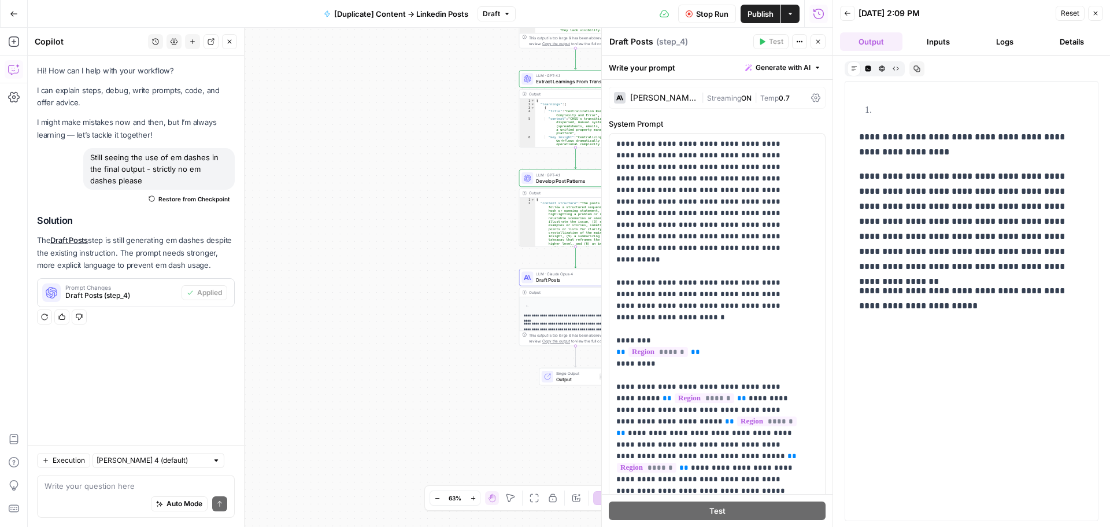
click at [910, 236] on p "**********" at bounding box center [971, 221] width 225 height 105
click at [912, 240] on p "**********" at bounding box center [971, 221] width 225 height 105
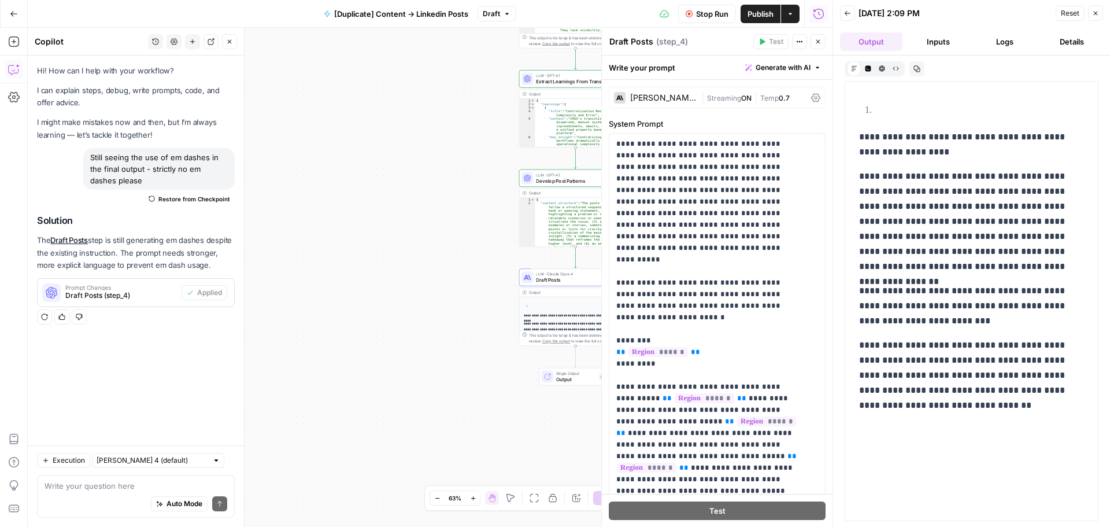
drag, startPoint x: 884, startPoint y: 250, endPoint x: 953, endPoint y: 260, distance: 69.0
click at [950, 260] on p "**********" at bounding box center [971, 221] width 225 height 105
click at [953, 260] on p "**********" at bounding box center [971, 221] width 225 height 105
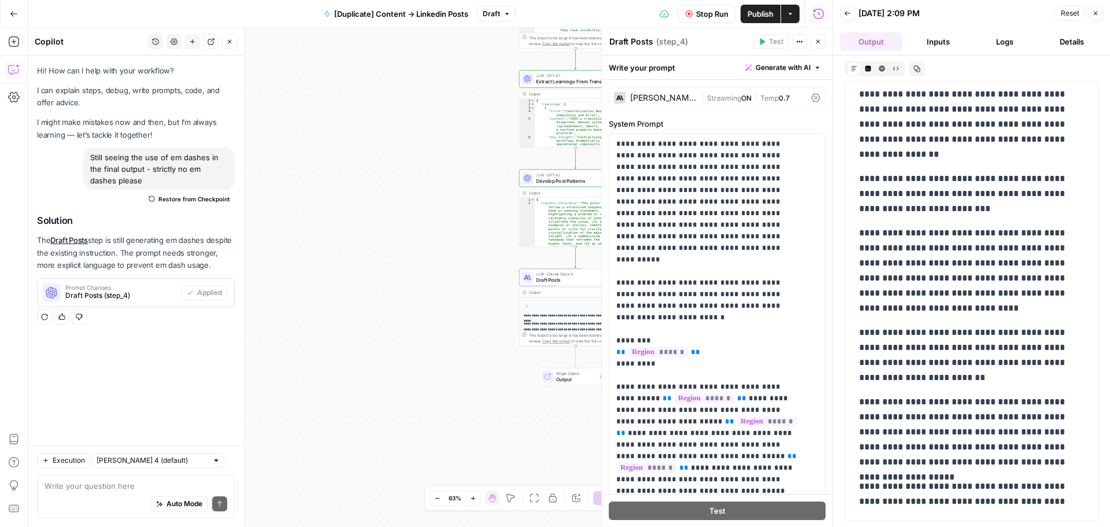
scroll to position [240, 0]
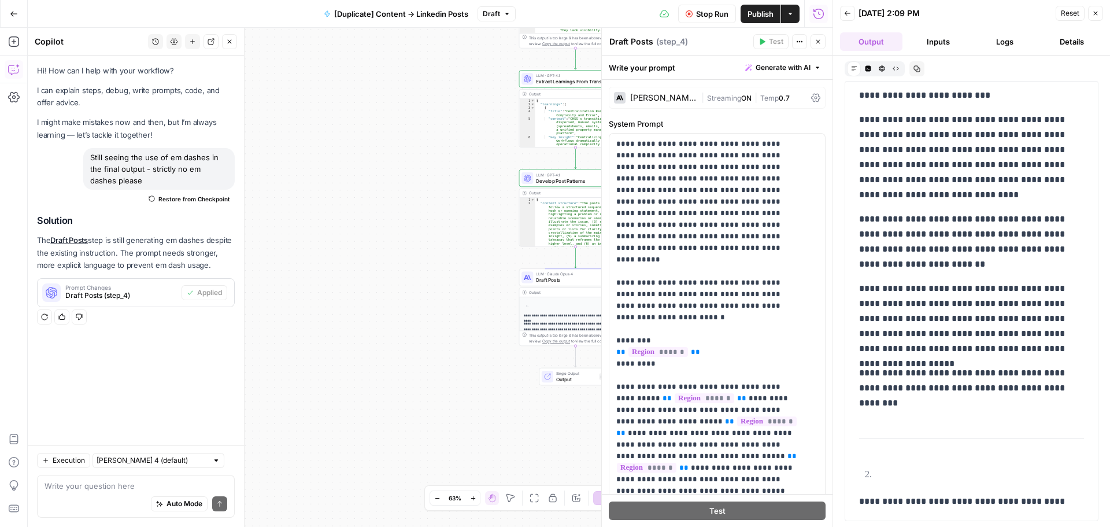
drag, startPoint x: 948, startPoint y: 251, endPoint x: 954, endPoint y: 257, distance: 8.6
click at [954, 257] on p "**********" at bounding box center [967, 242] width 216 height 60
click at [948, 269] on p "**********" at bounding box center [967, 242] width 216 height 60
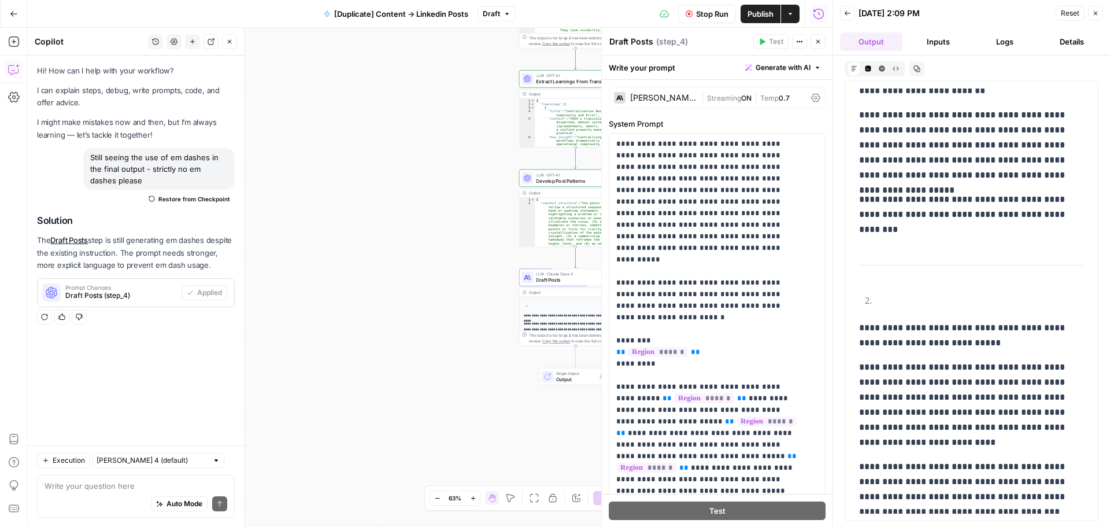
scroll to position [494, 0]
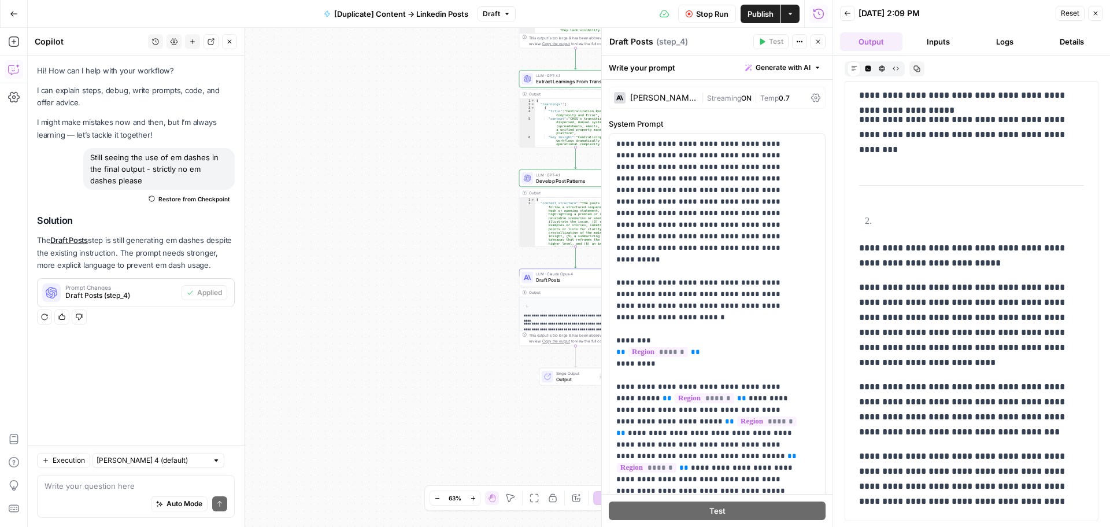
drag, startPoint x: 925, startPoint y: 248, endPoint x: 962, endPoint y: 272, distance: 44.4
click at [962, 272] on div "**********" at bounding box center [971, 81] width 239 height 973
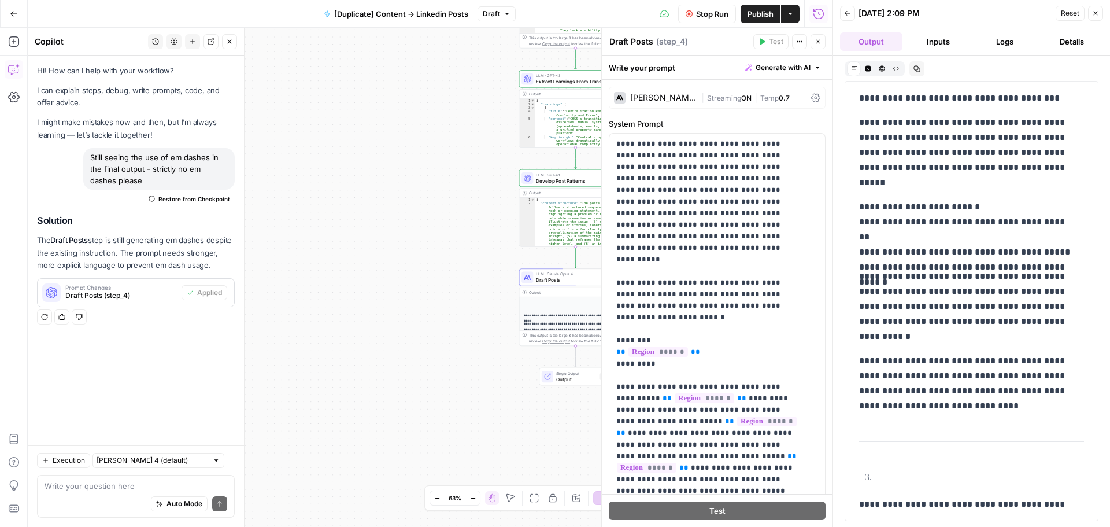
scroll to position [834, 0]
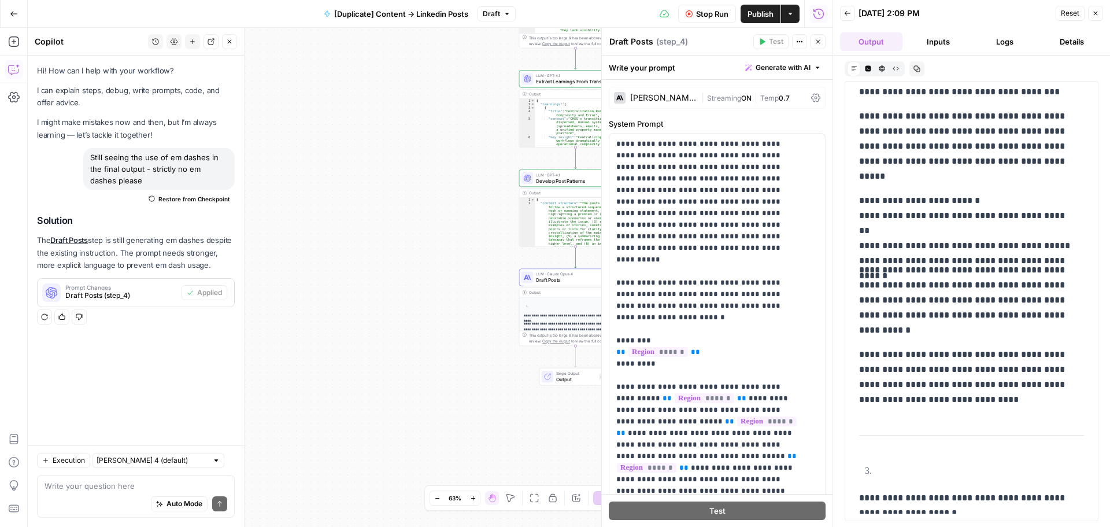
drag, startPoint x: 935, startPoint y: 223, endPoint x: 956, endPoint y: 232, distance: 22.5
click at [956, 231] on p "**********" at bounding box center [967, 223] width 216 height 60
click at [956, 232] on p "**********" at bounding box center [967, 223] width 216 height 60
drag, startPoint x: 961, startPoint y: 269, endPoint x: 971, endPoint y: 287, distance: 19.9
click at [971, 287] on div "**********" at bounding box center [971, 197] width 239 height 1884
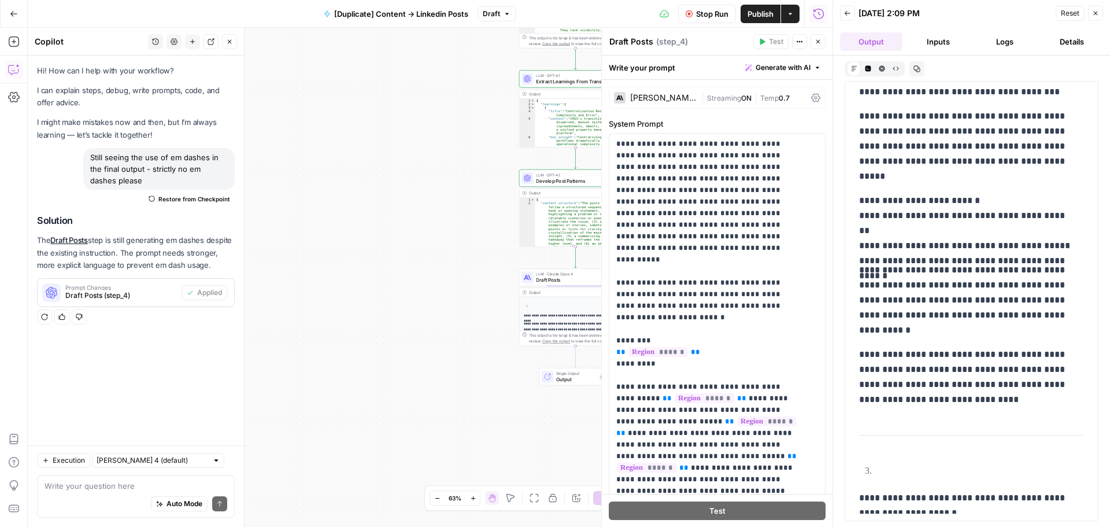
click at [971, 287] on p "**********" at bounding box center [967, 299] width 216 height 75
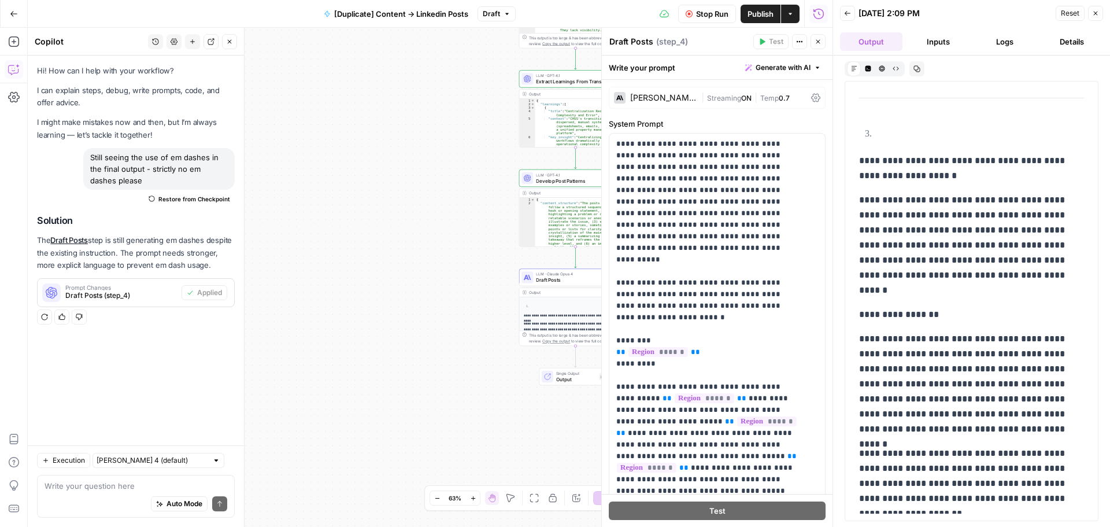
scroll to position [1180, 0]
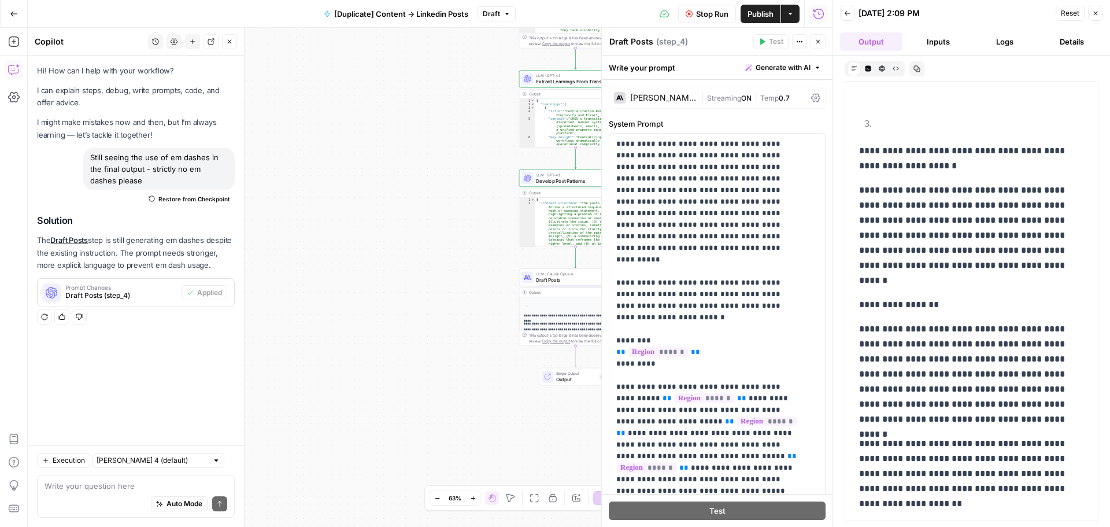
drag, startPoint x: 927, startPoint y: 223, endPoint x: 936, endPoint y: 252, distance: 30.3
click at [936, 252] on p "**********" at bounding box center [967, 235] width 216 height 105
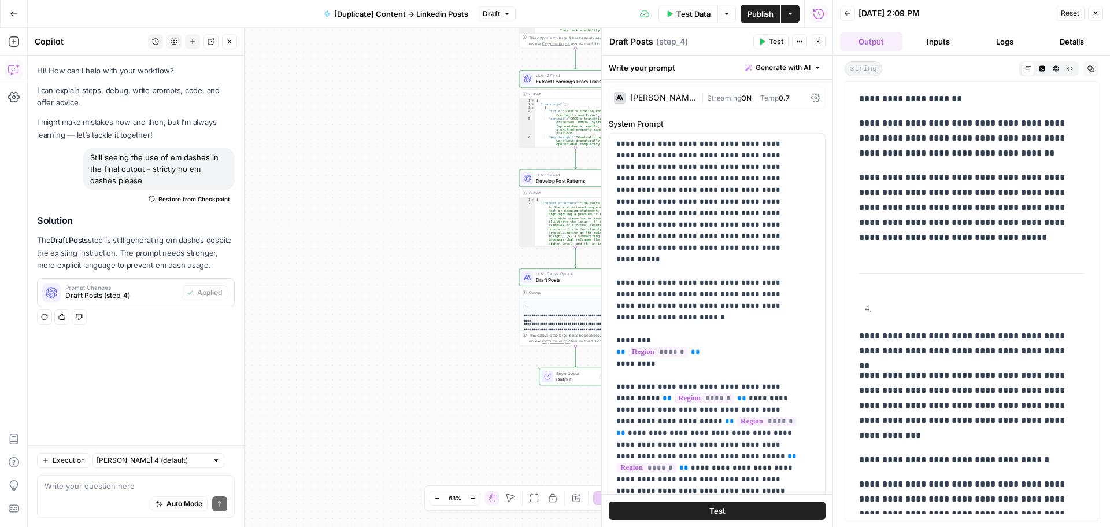
scroll to position [1701, 0]
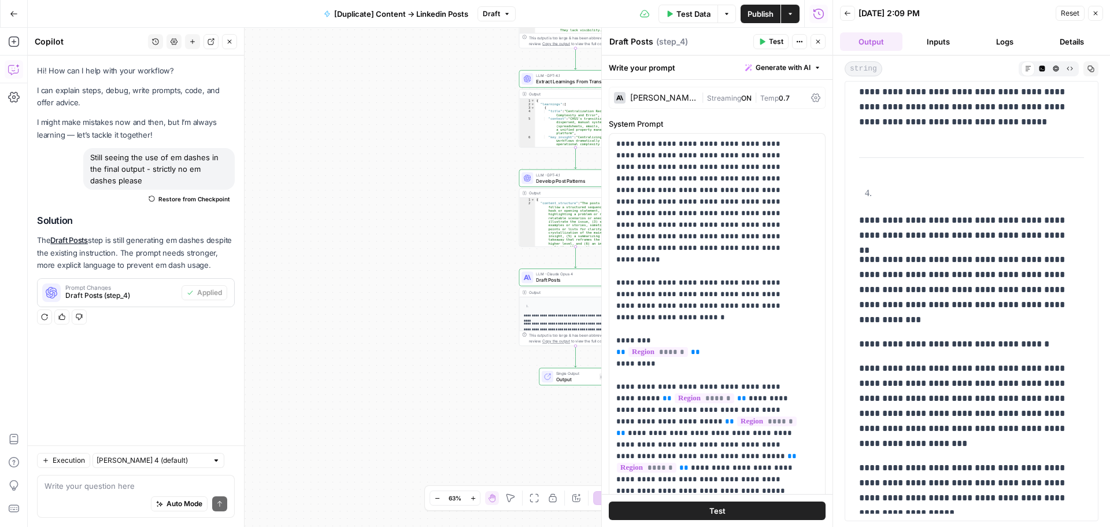
drag, startPoint x: 947, startPoint y: 236, endPoint x: 977, endPoint y: 247, distance: 32.4
click at [971, 265] on p "**********" at bounding box center [967, 289] width 216 height 75
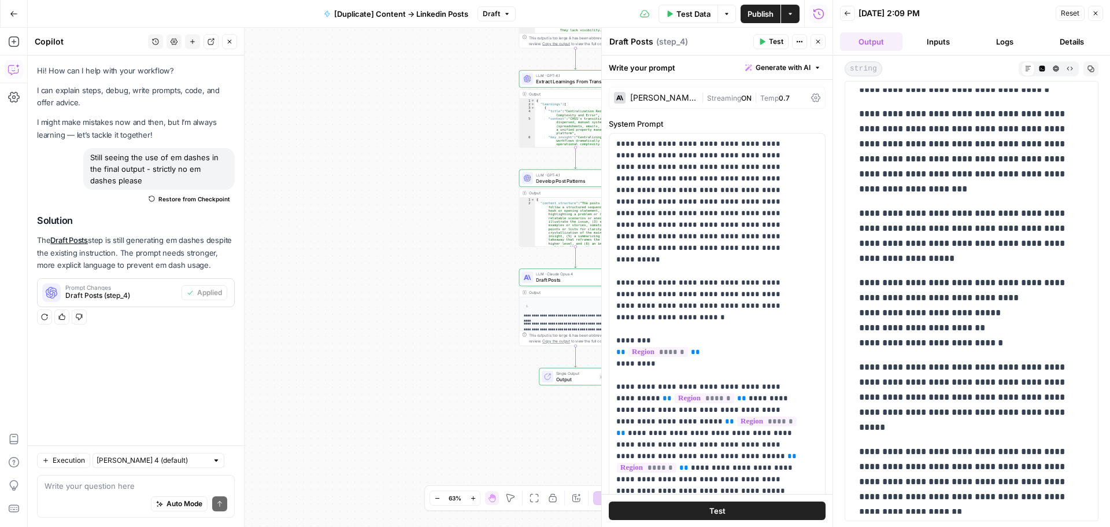
scroll to position [1965, 0]
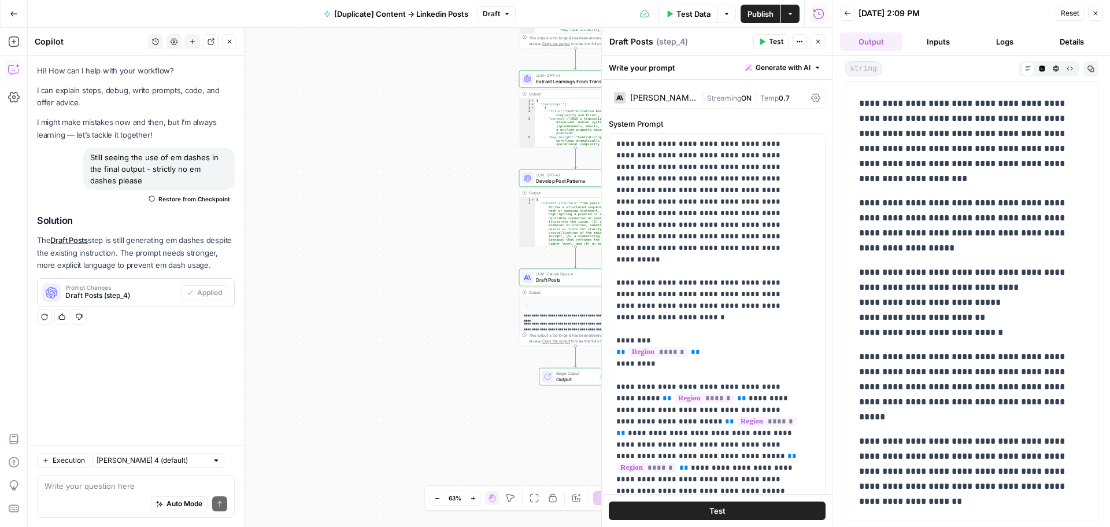
click at [977, 312] on p "**********" at bounding box center [967, 302] width 216 height 75
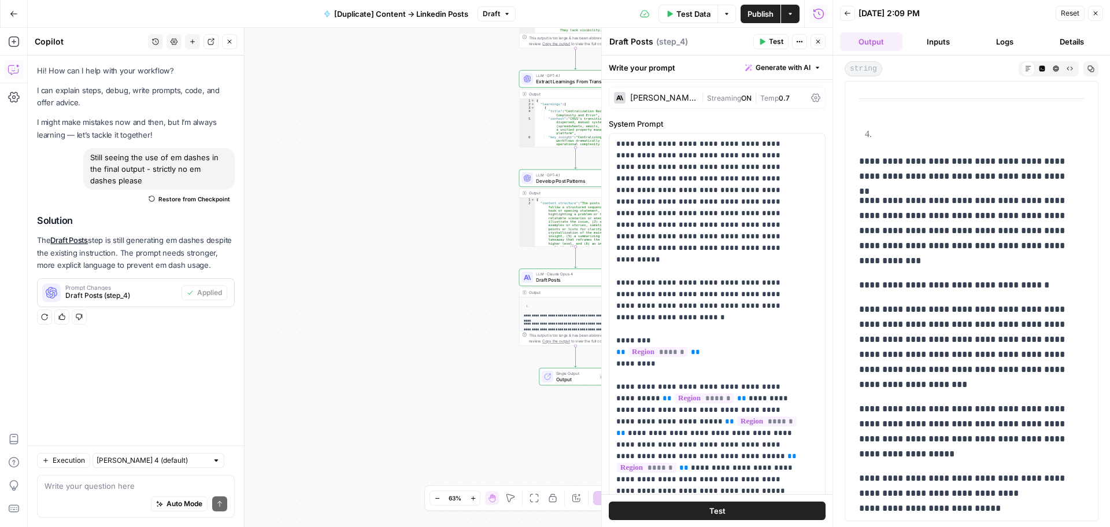
scroll to position [1734, 0]
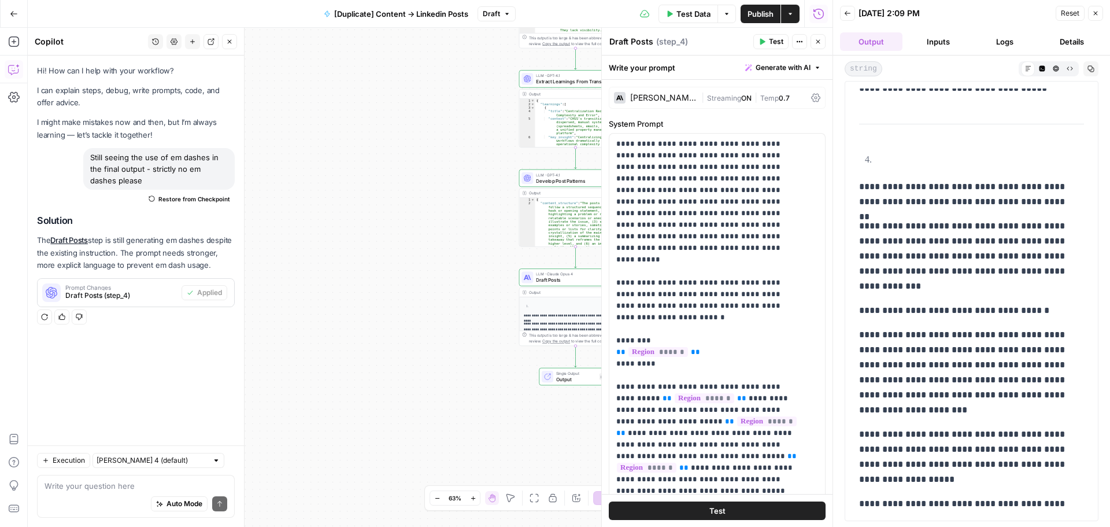
drag, startPoint x: 857, startPoint y: 187, endPoint x: 1002, endPoint y: 369, distance: 232.0
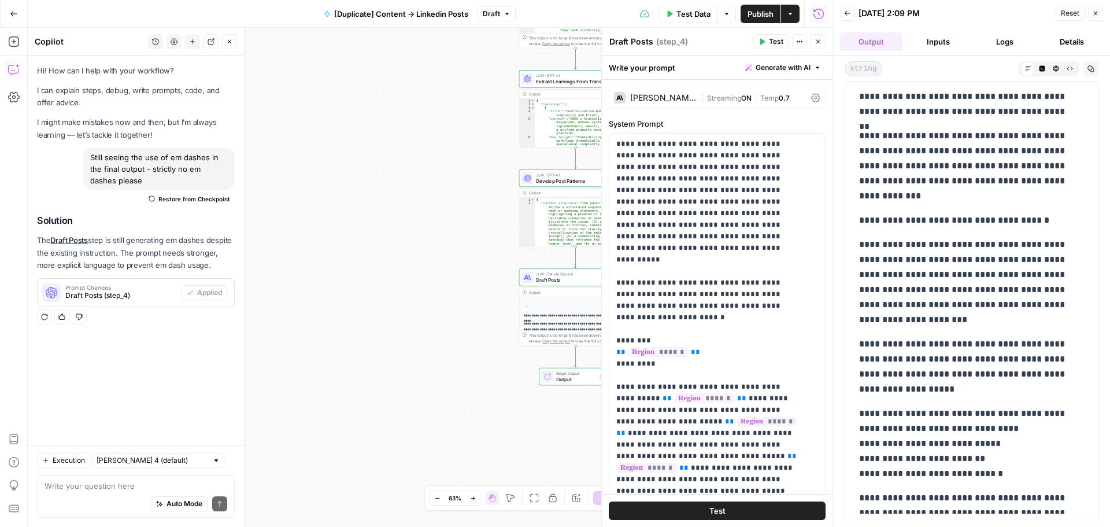
scroll to position [1965, 0]
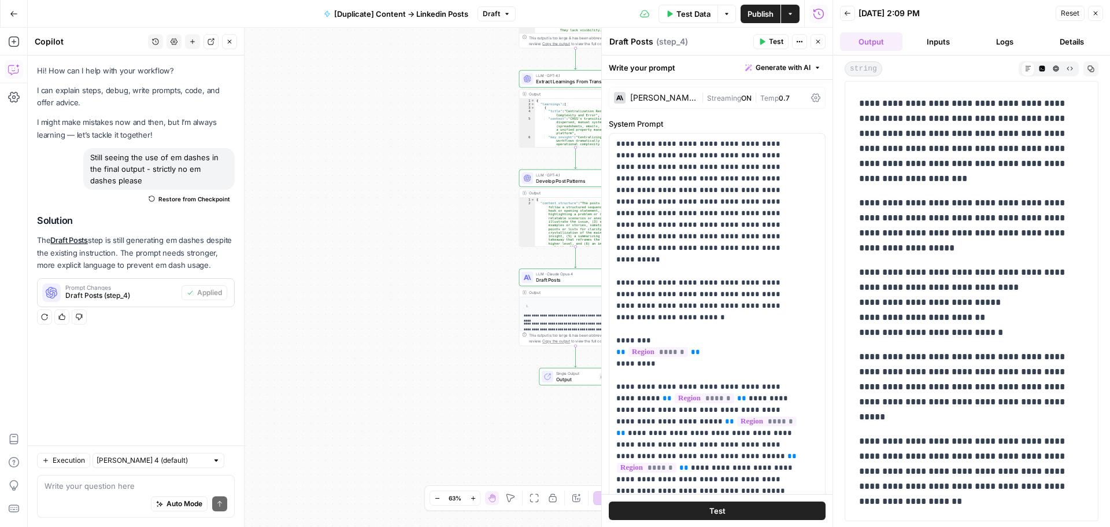
click at [1003, 382] on p "**********" at bounding box center [967, 386] width 216 height 75
click at [903, 479] on p "**********" at bounding box center [967, 471] width 216 height 75
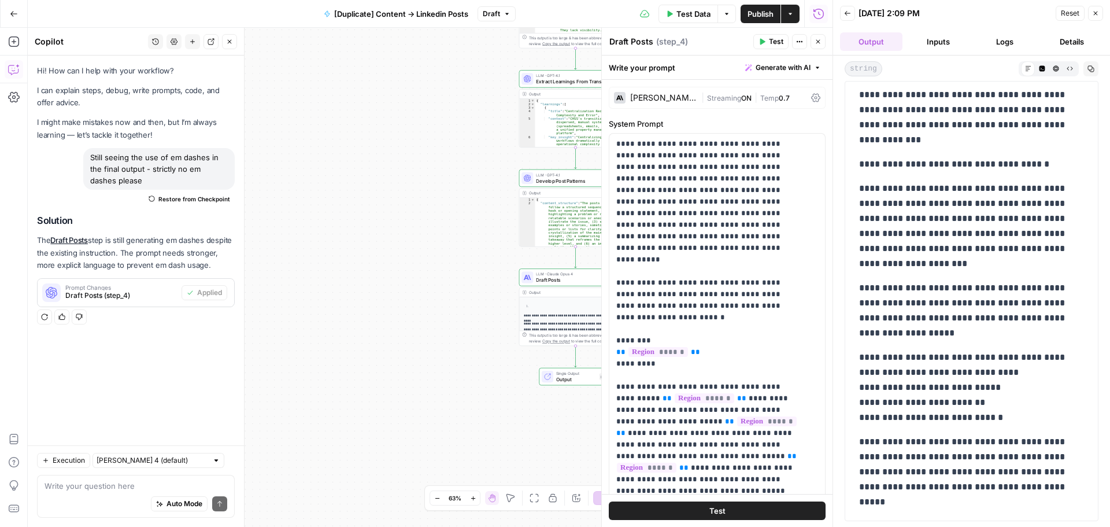
scroll to position [1734, 0]
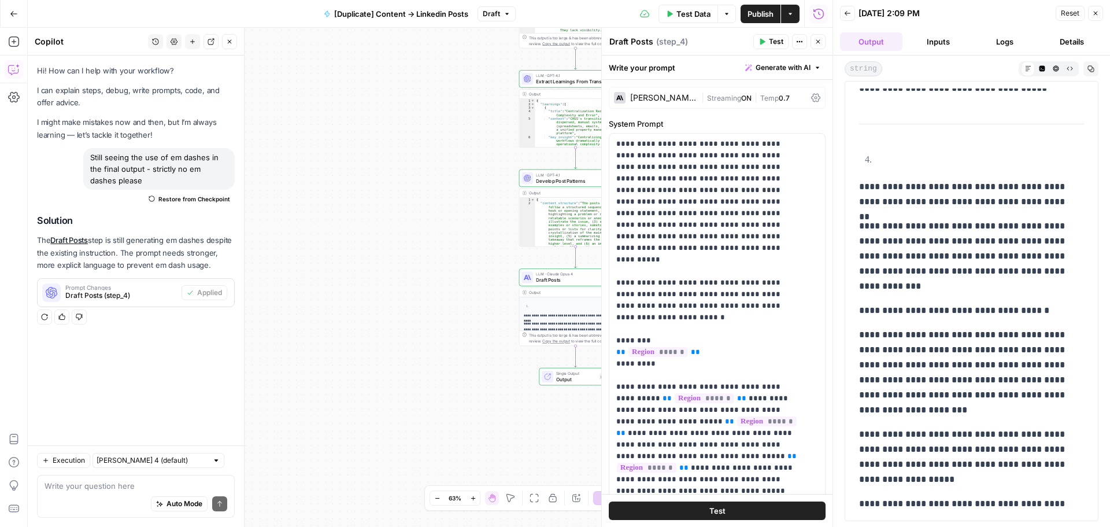
drag, startPoint x: 909, startPoint y: 497, endPoint x: 857, endPoint y: 189, distance: 312.5
copy div "**********"
click at [1097, 14] on icon "button" at bounding box center [1095, 13] width 7 height 7
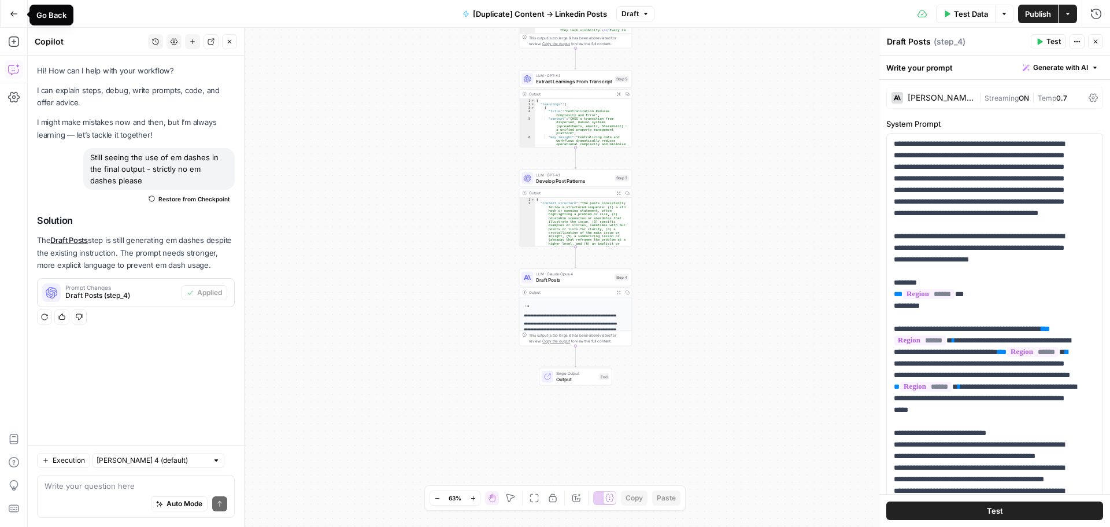
click at [19, 17] on button "Go Back" at bounding box center [13, 13] width 21 height 21
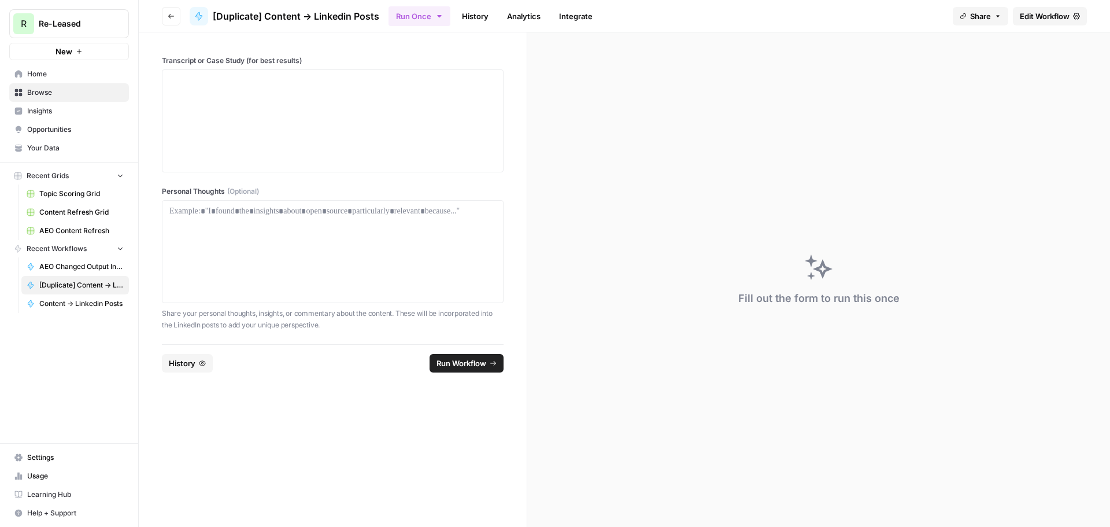
click at [477, 16] on link "History" at bounding box center [475, 16] width 40 height 18
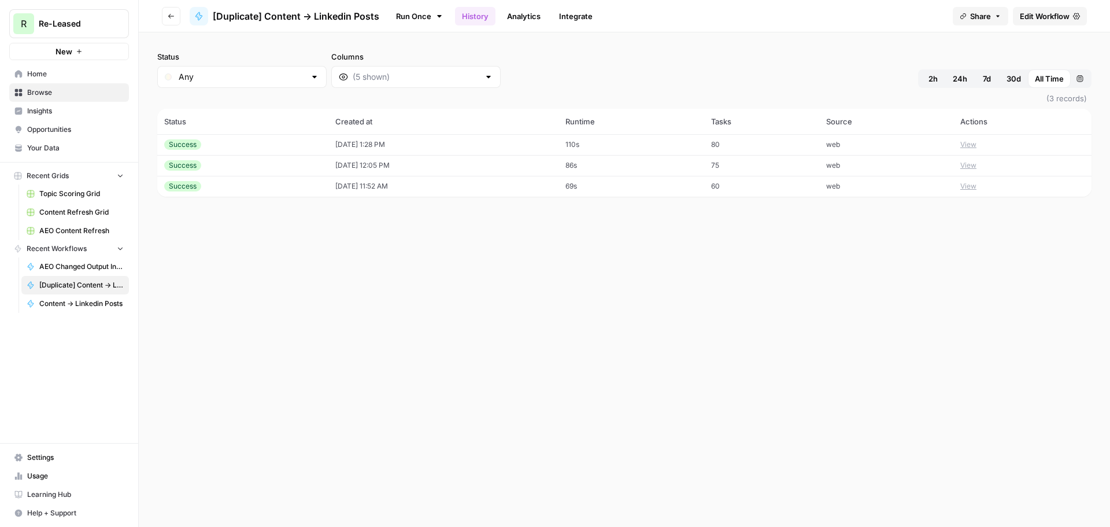
click at [199, 183] on div "Success" at bounding box center [182, 186] width 37 height 10
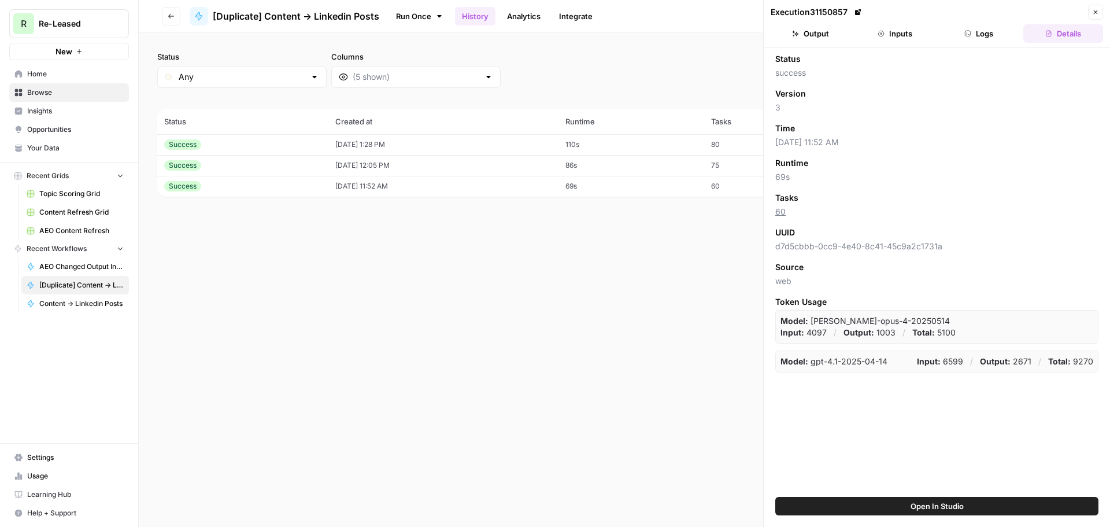
click at [871, 29] on button "Inputs" at bounding box center [895, 33] width 80 height 18
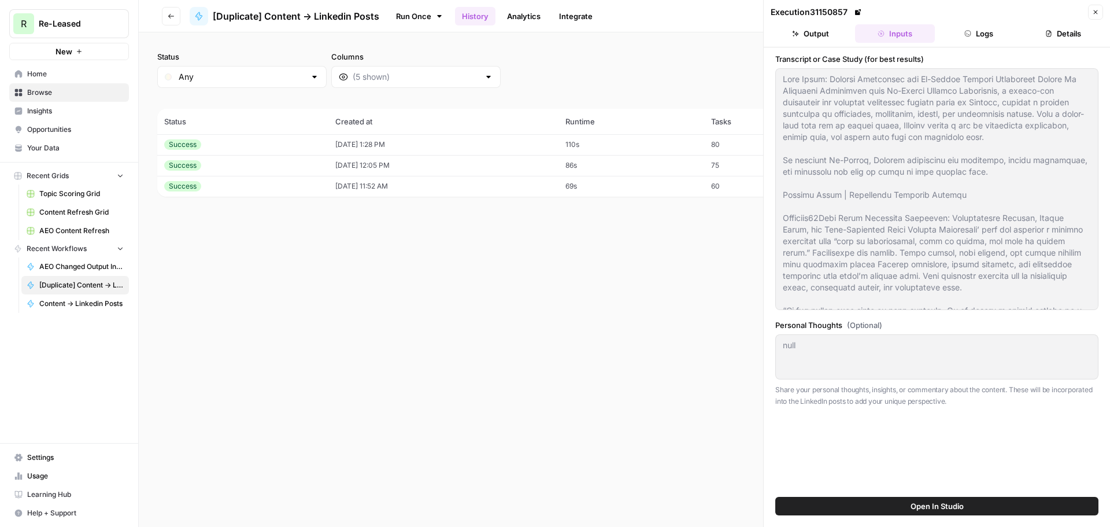
click at [812, 39] on button "Output" at bounding box center [811, 33] width 80 height 18
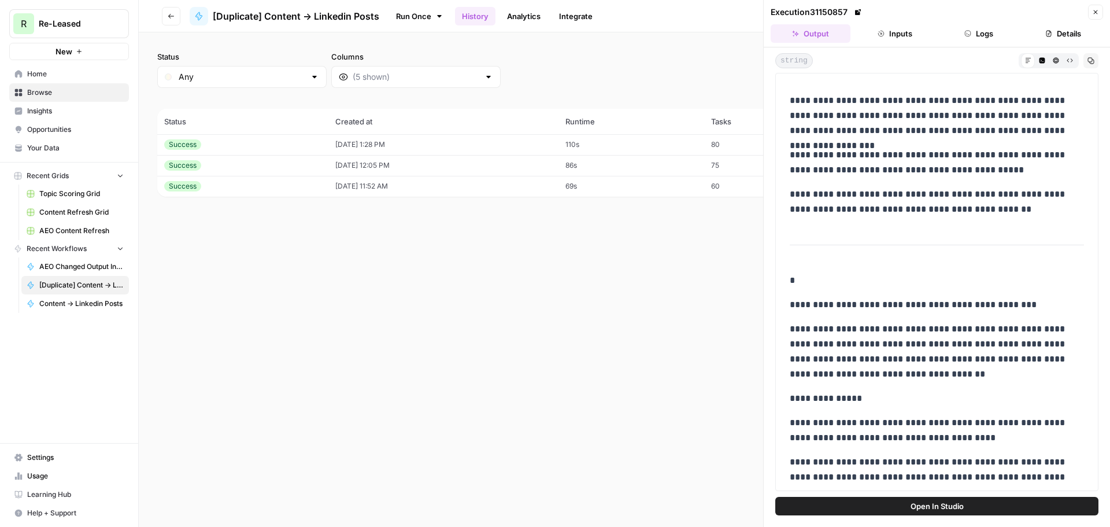
scroll to position [289, 0]
drag, startPoint x: 1006, startPoint y: 218, endPoint x: 791, endPoint y: 62, distance: 266.0
click at [791, 62] on div "**********" at bounding box center [937, 271] width 346 height 449
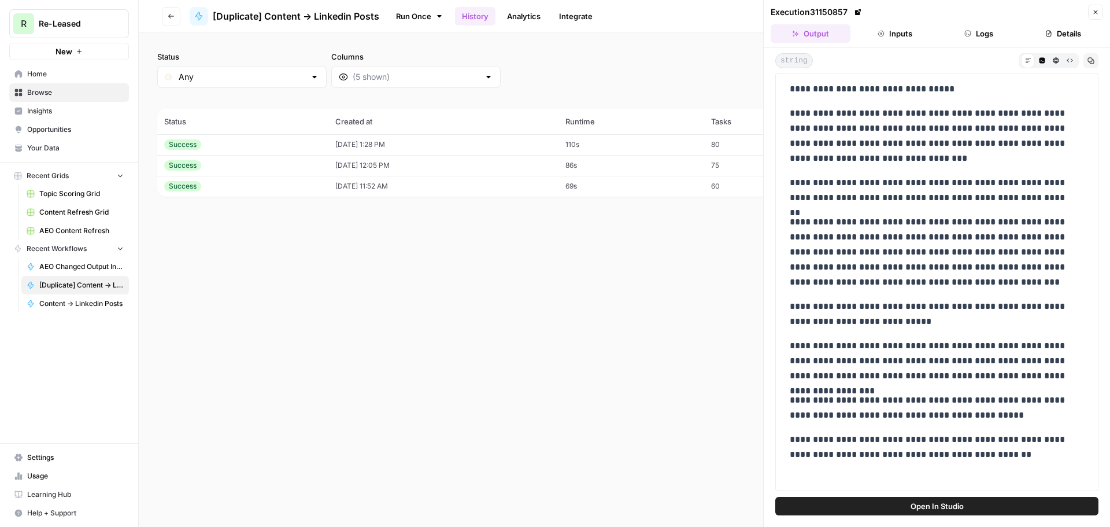
scroll to position [0, 0]
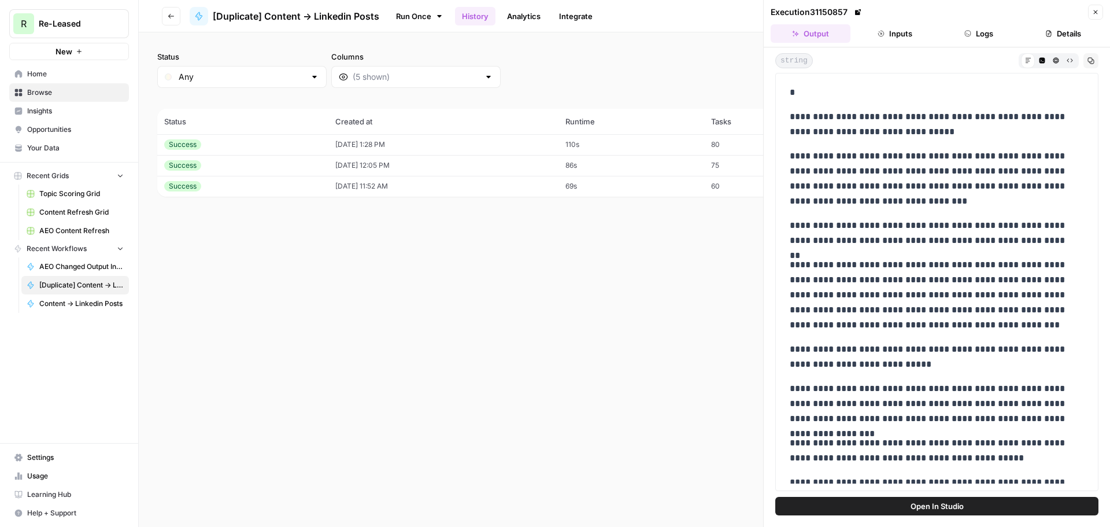
drag, startPoint x: 956, startPoint y: 308, endPoint x: 789, endPoint y: 116, distance: 254.4
copy div "**********"
click at [49, 151] on span "Your Data" at bounding box center [75, 148] width 97 height 10
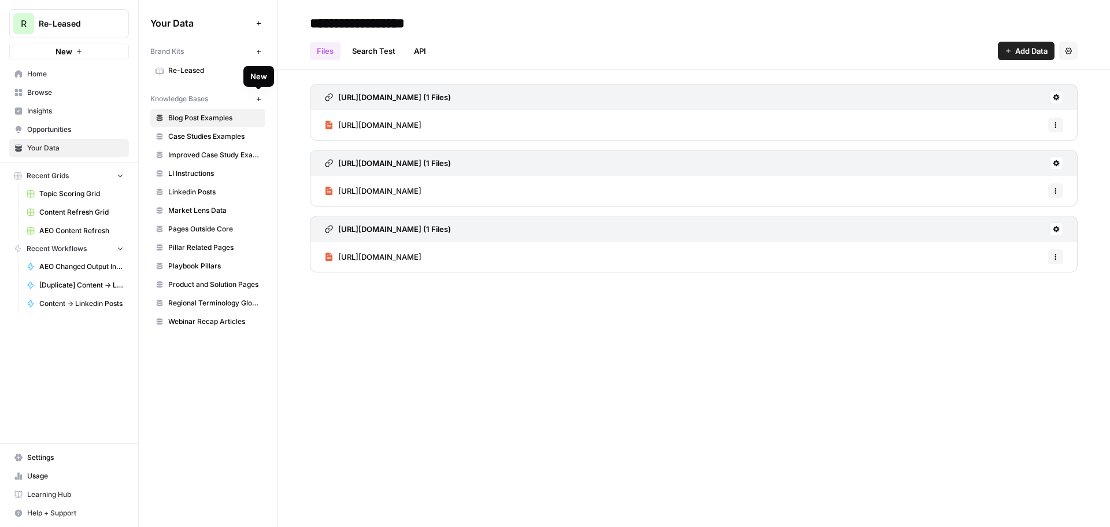
click at [257, 99] on icon "button" at bounding box center [258, 99] width 4 height 4
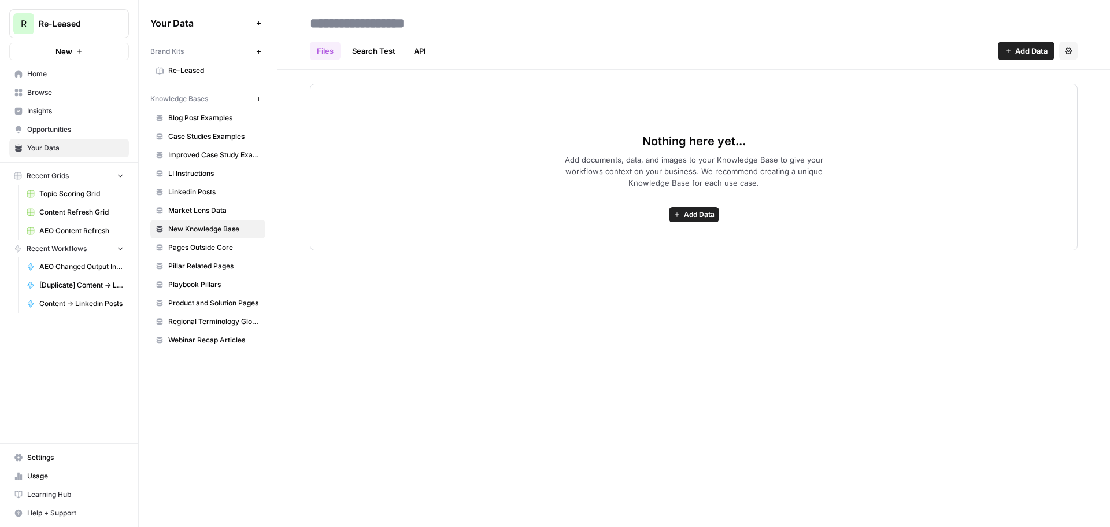
click at [688, 212] on span "Add Data" at bounding box center [699, 214] width 31 height 10
click at [232, 190] on span "Linkedin Posts" at bounding box center [214, 192] width 92 height 10
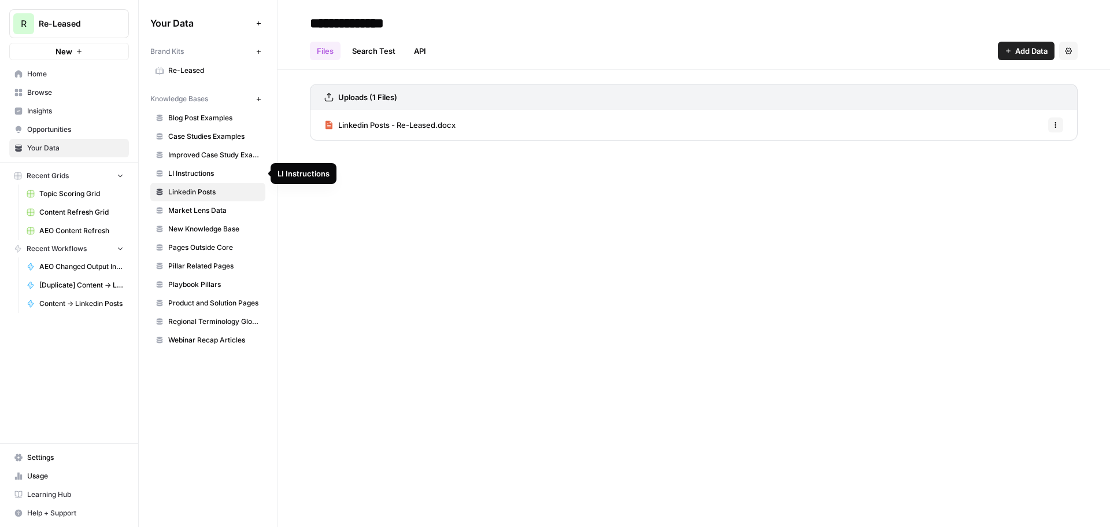
click at [227, 173] on span "LI Instructions" at bounding box center [214, 173] width 92 height 10
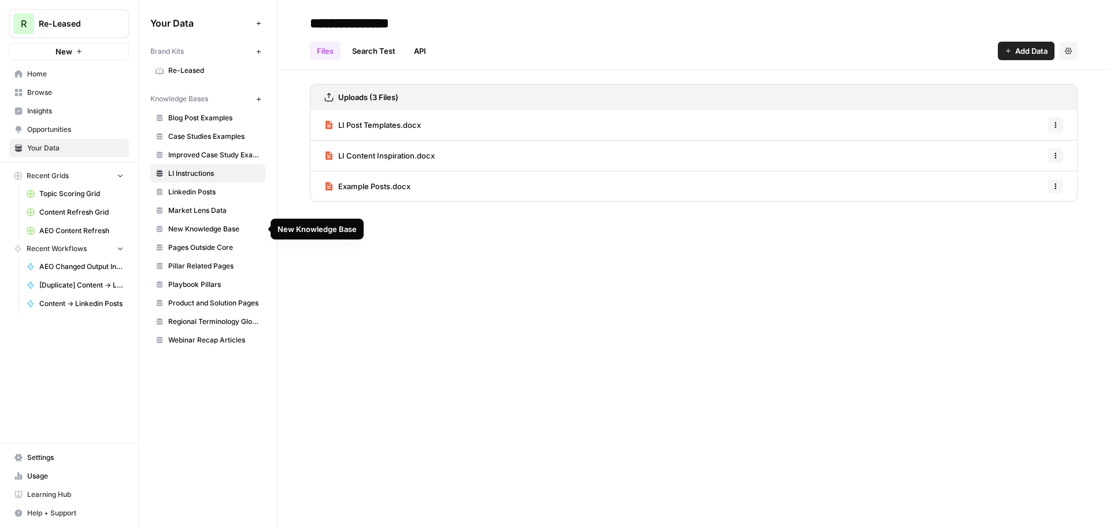
click at [214, 227] on span "New Knowledge Base" at bounding box center [214, 229] width 92 height 10
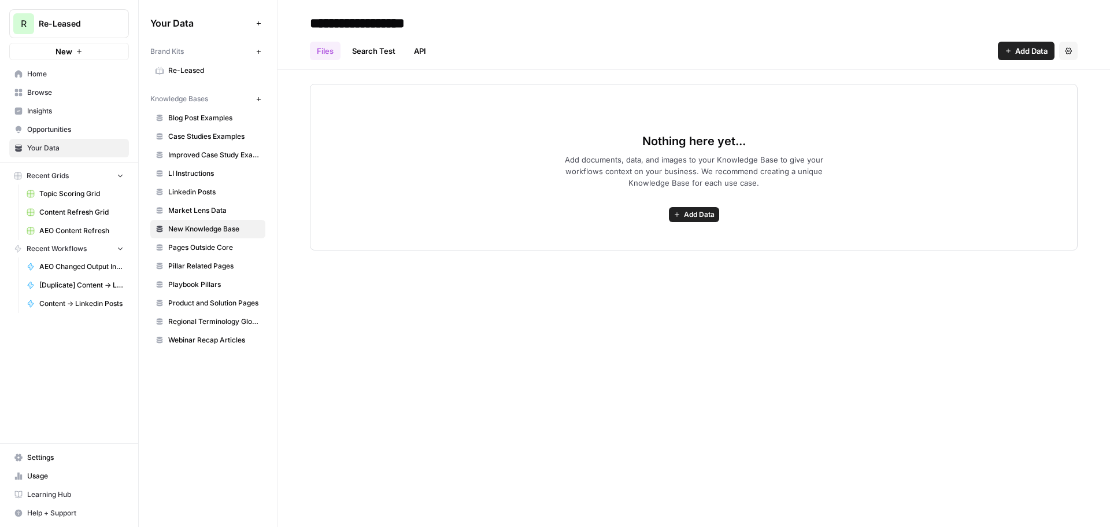
click at [217, 209] on span "Market Lens Data" at bounding box center [214, 210] width 92 height 10
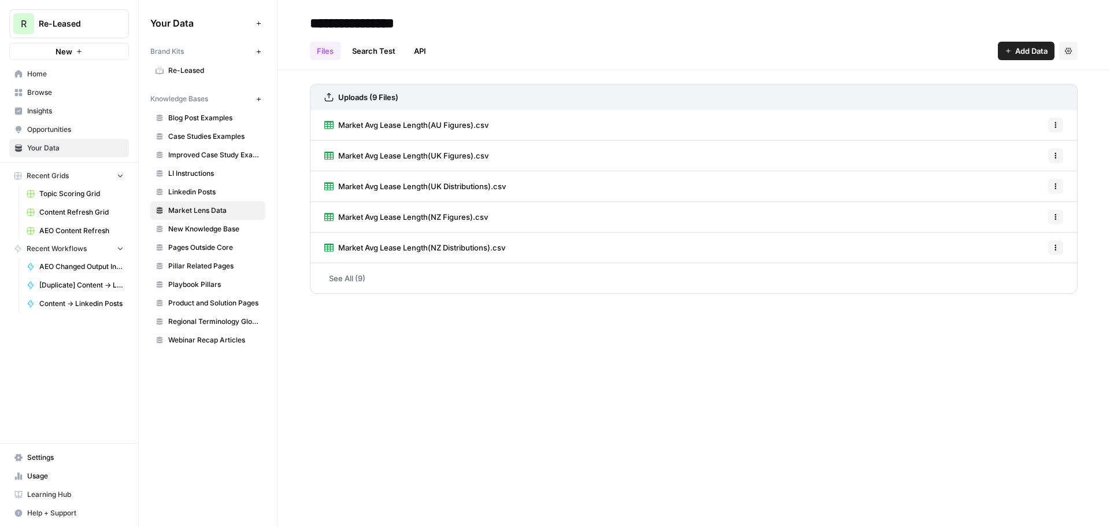
click at [229, 230] on span "New Knowledge Base" at bounding box center [214, 229] width 92 height 10
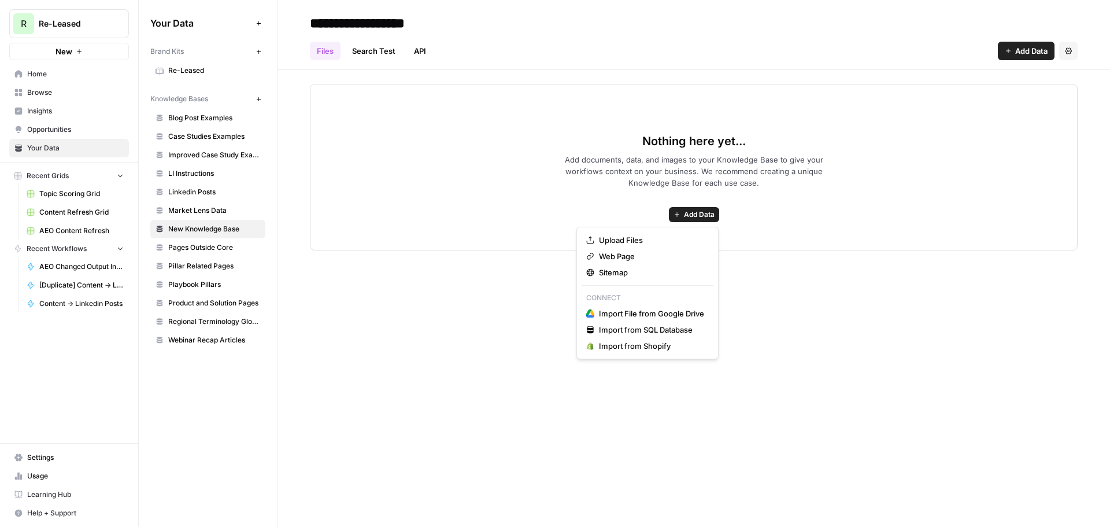
click at [695, 210] on span "Add Data" at bounding box center [699, 214] width 31 height 10
click at [650, 252] on span "Web Page" at bounding box center [651, 256] width 105 height 12
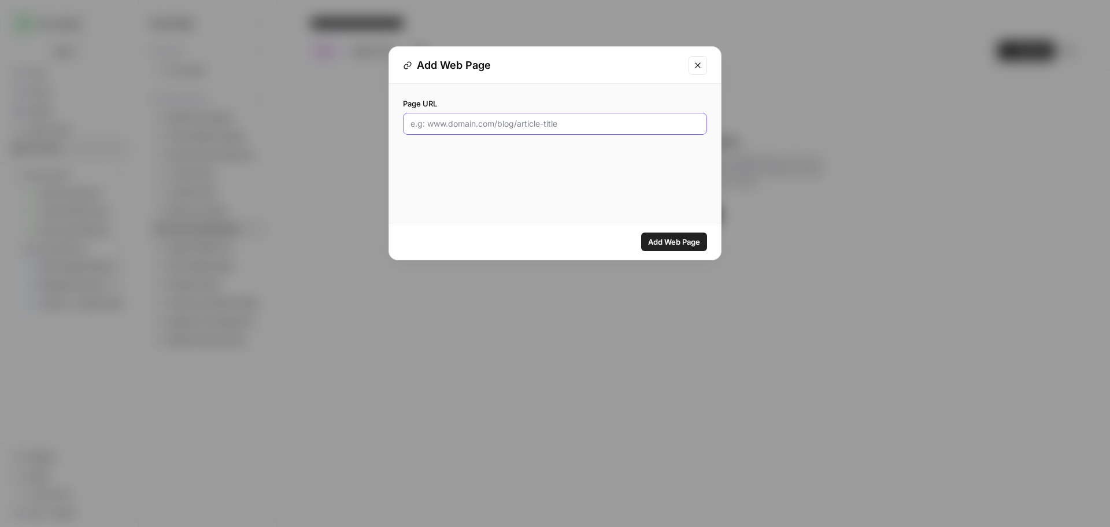
click at [584, 123] on input "Page URL" at bounding box center [554, 124] width 289 height 12
click at [701, 66] on icon "Close modal" at bounding box center [697, 65] width 9 height 9
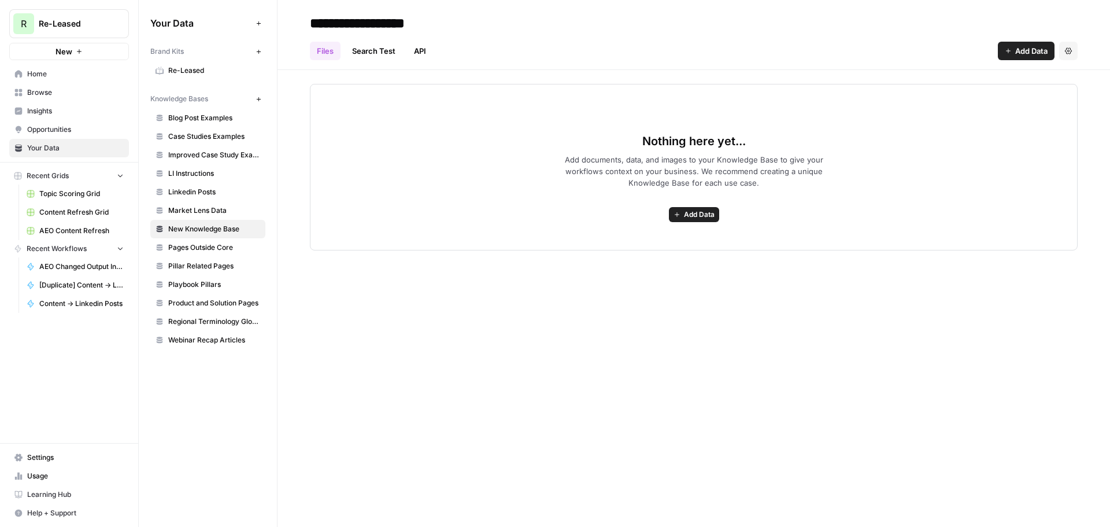
click at [690, 216] on span "Add Data" at bounding box center [699, 214] width 31 height 10
click at [597, 147] on div "Nothing here yet... Add documents, data, and images to your Knowledge Base to g…" at bounding box center [694, 167] width 768 height 166
click at [699, 209] on button "Add Data" at bounding box center [694, 214] width 50 height 15
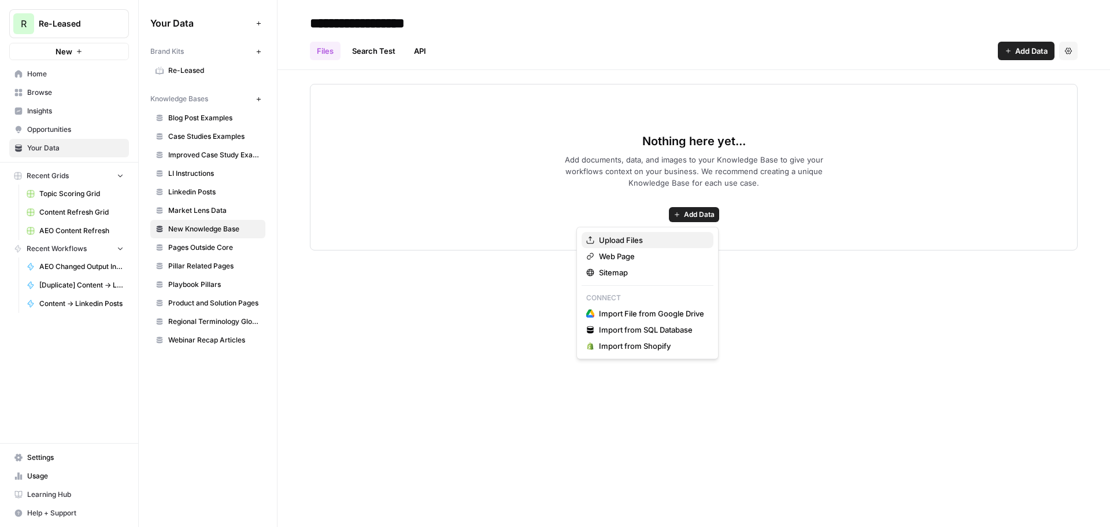
click at [633, 242] on span "Upload Files" at bounding box center [651, 240] width 105 height 12
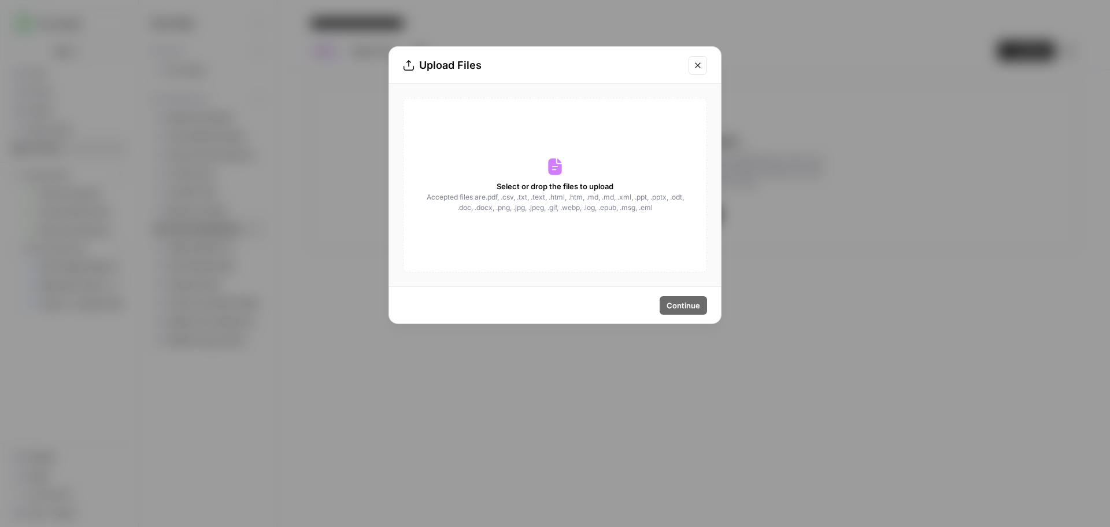
drag, startPoint x: 535, startPoint y: 206, endPoint x: 551, endPoint y: 206, distance: 15.6
click at [551, 206] on span "Accepted files are .pdf, .csv, .txt, .text, .html, .htm, .md, .md, .xml, .ppt, …" at bounding box center [554, 202] width 259 height 21
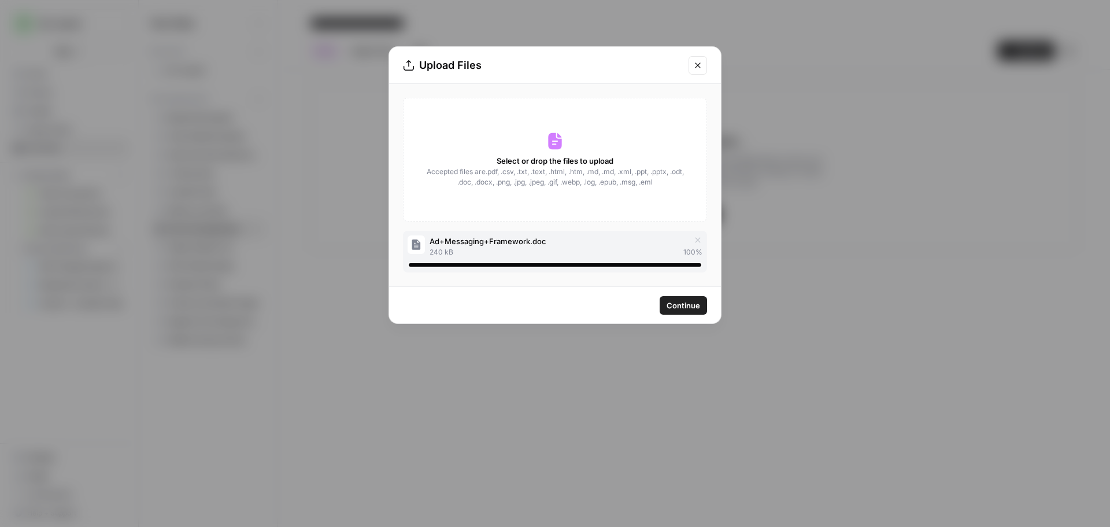
click at [679, 305] on span "Continue" at bounding box center [683, 305] width 34 height 12
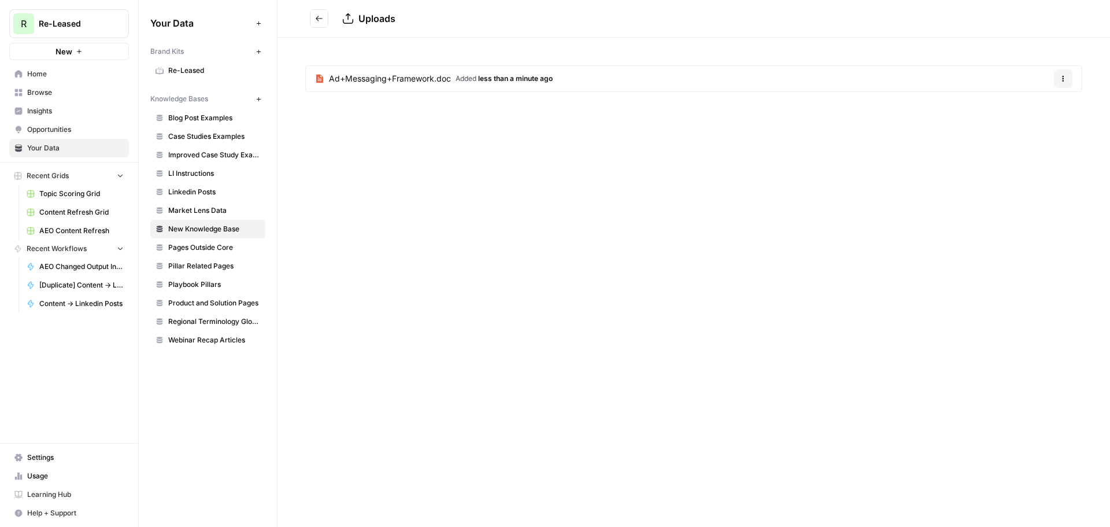
click at [317, 18] on icon "Go back" at bounding box center [319, 18] width 7 height 5
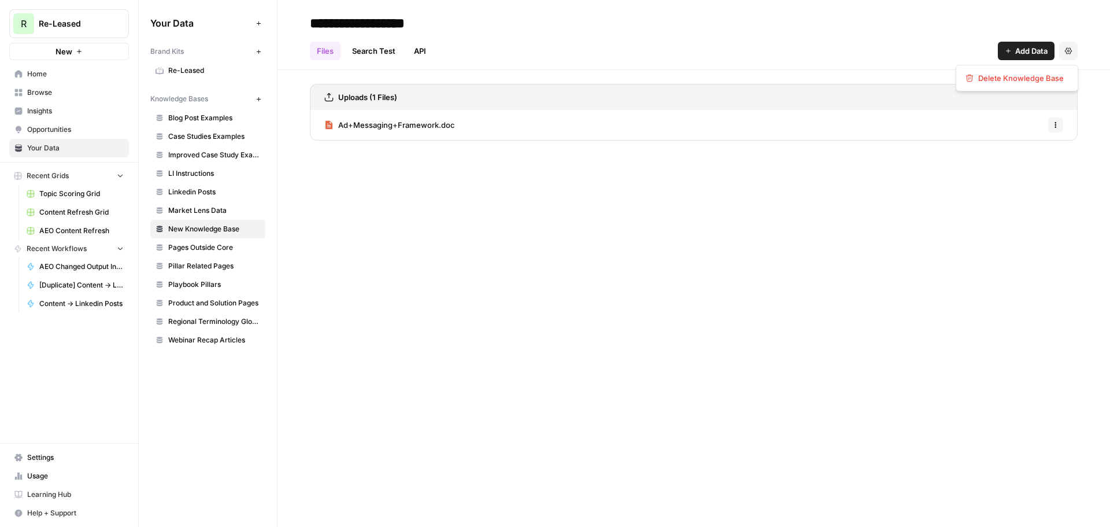
click at [1070, 49] on icon "button" at bounding box center [1068, 50] width 7 height 6
click at [612, 201] on div "**********" at bounding box center [693, 263] width 832 height 527
click at [361, 23] on input "**********" at bounding box center [397, 23] width 185 height 23
drag, startPoint x: 458, startPoint y: 21, endPoint x: 262, endPoint y: 29, distance: 196.7
click at [262, 29] on div "**********" at bounding box center [624, 263] width 971 height 527
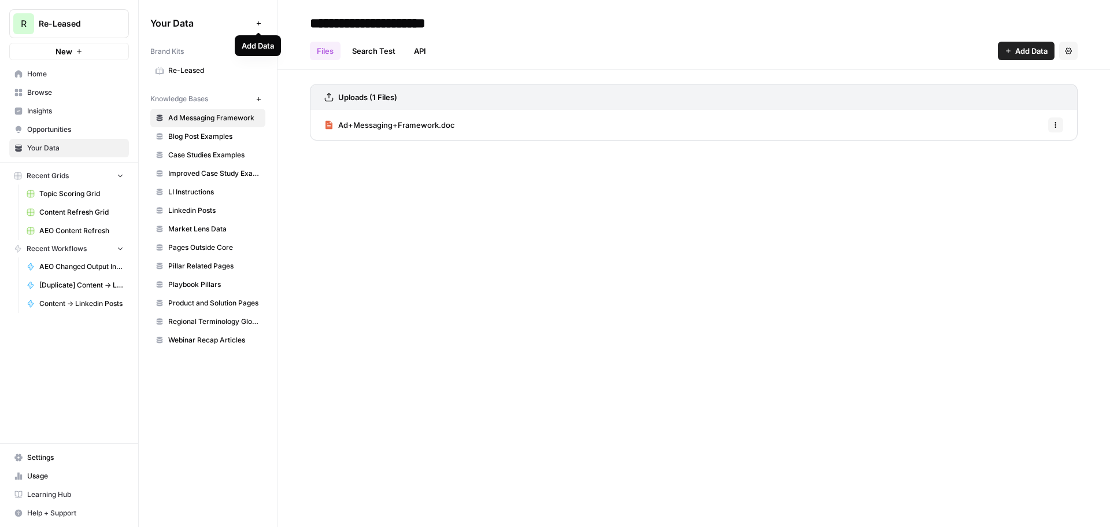
type input "**********"
click at [451, 198] on div "**********" at bounding box center [693, 263] width 832 height 527
click at [1049, 123] on button "Options" at bounding box center [1055, 124] width 15 height 15
click at [1040, 154] on span "Delete File" at bounding box center [1030, 151] width 38 height 12
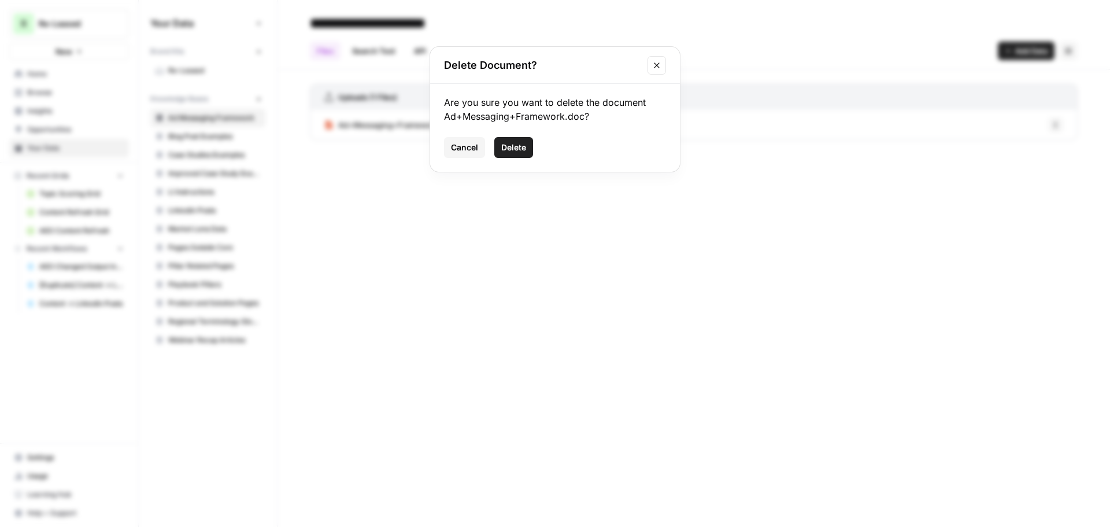
click at [506, 148] on span "Delete" at bounding box center [513, 148] width 25 height 12
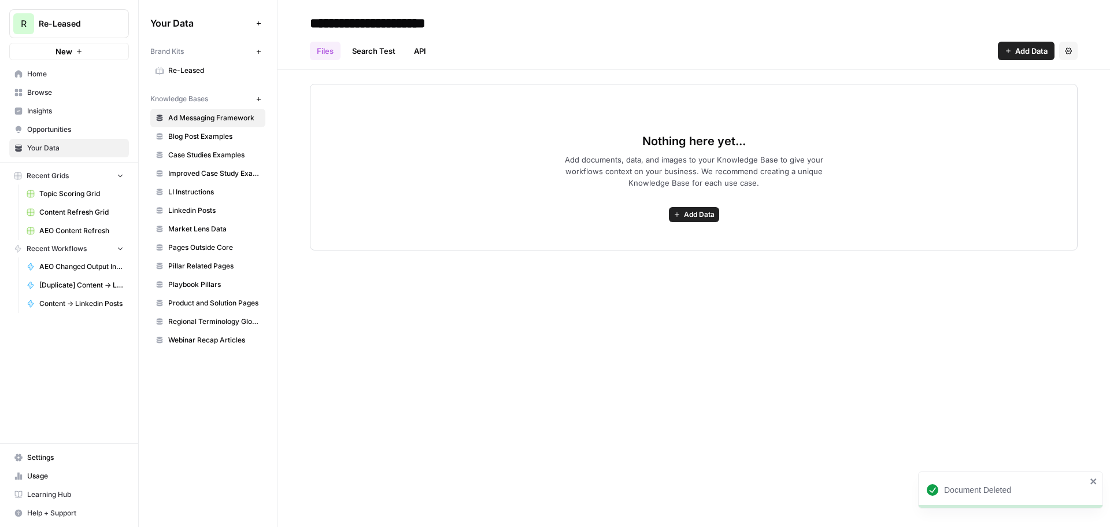
click at [694, 217] on span "Add Data" at bounding box center [699, 214] width 31 height 10
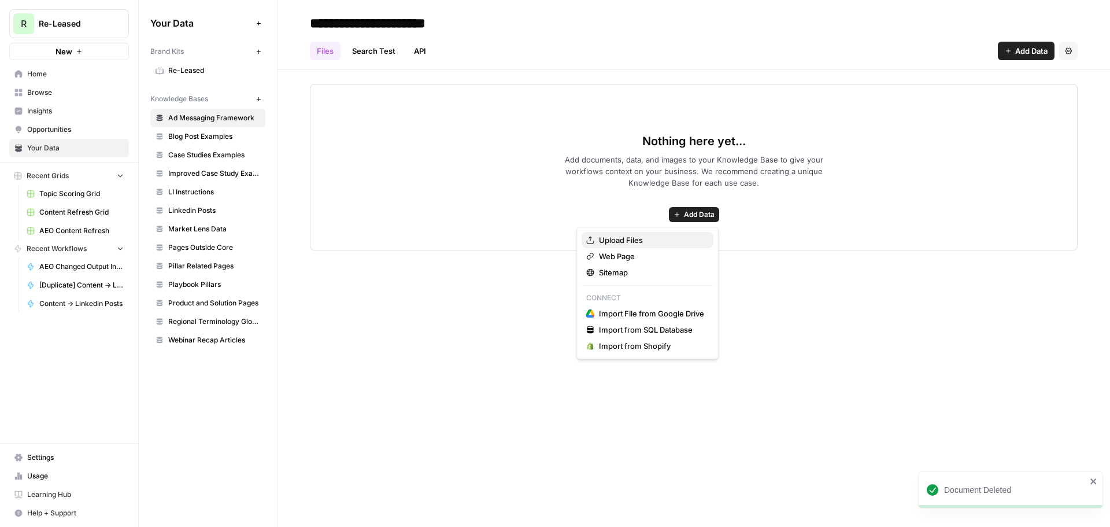
click at [631, 237] on span "Upload Files" at bounding box center [651, 240] width 105 height 12
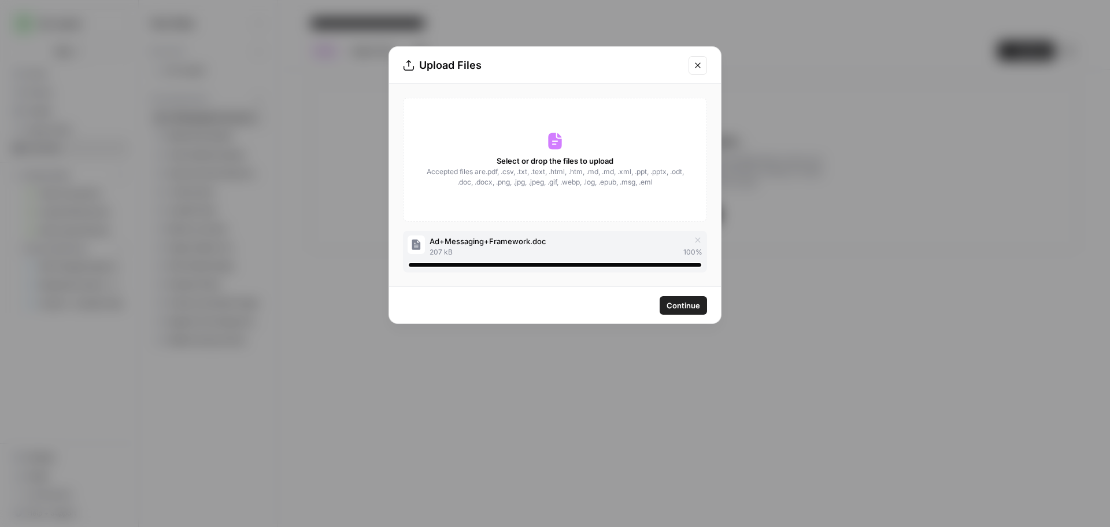
click at [683, 306] on span "Continue" at bounding box center [683, 305] width 34 height 12
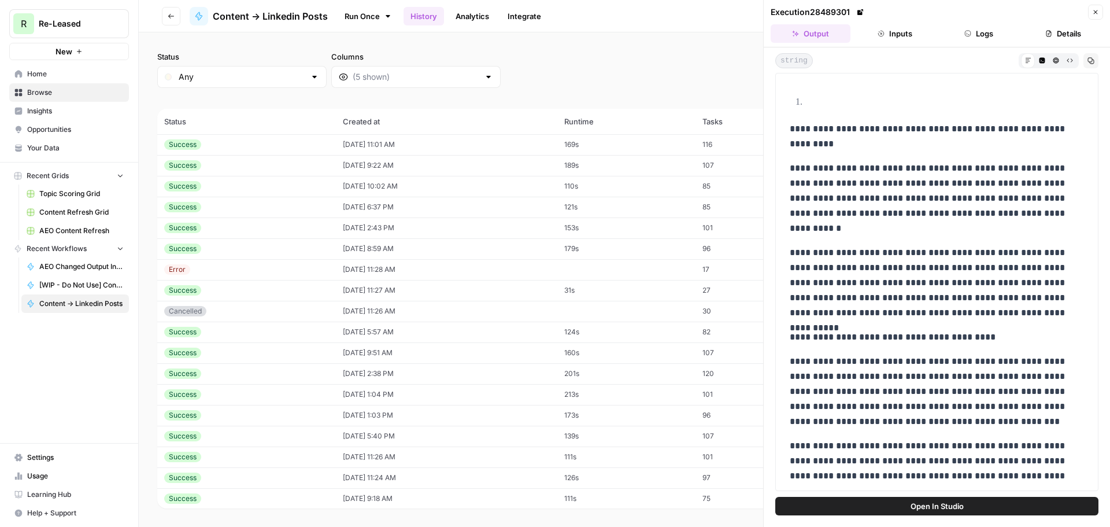
click at [175, 15] on button "Go back" at bounding box center [171, 16] width 18 height 18
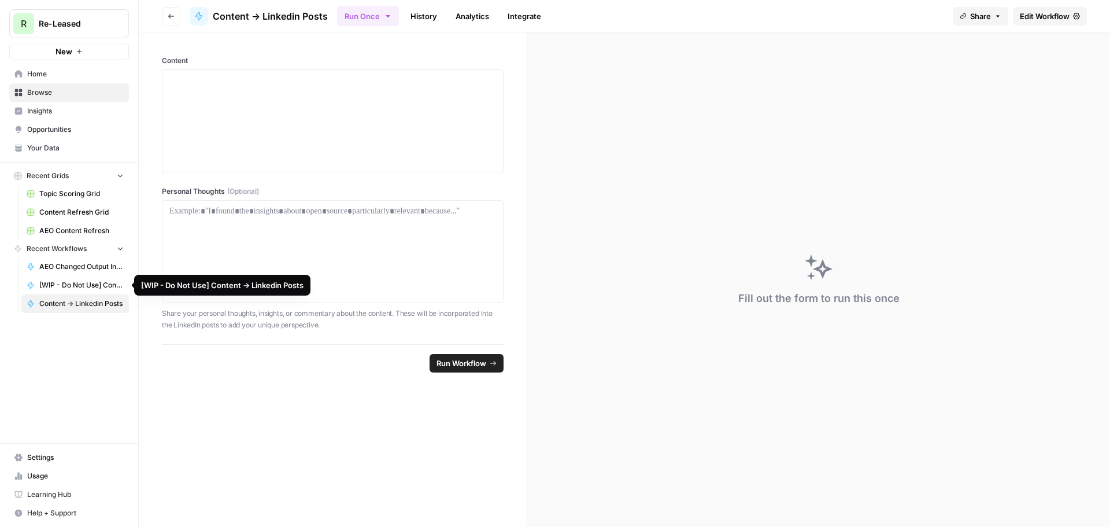
click at [68, 281] on span "[WIP - Do Not Use] Content -> Linkedin Posts" at bounding box center [81, 285] width 84 height 10
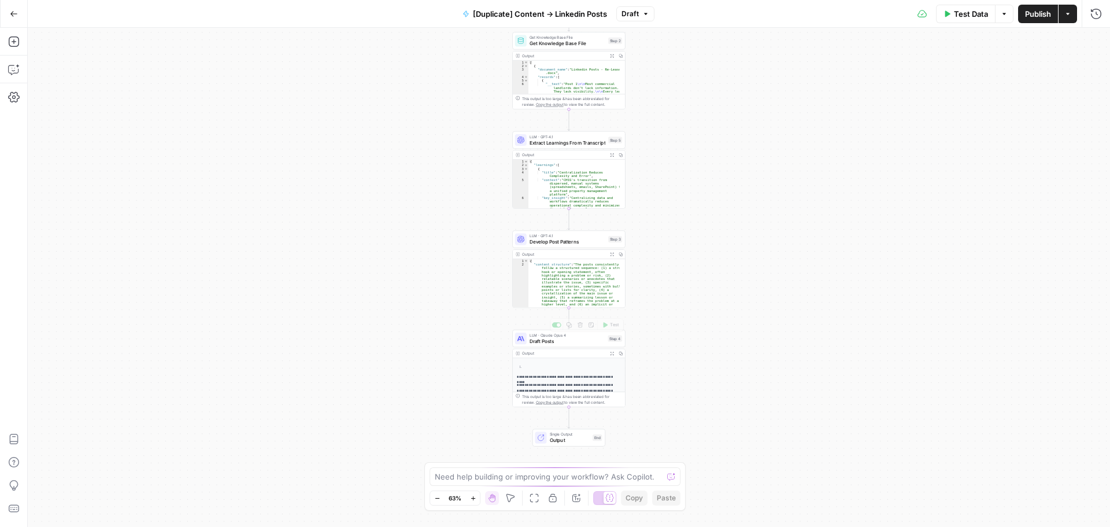
click at [571, 365] on p at bounding box center [572, 367] width 97 height 5
click at [508, 476] on textarea at bounding box center [549, 477] width 228 height 12
click at [627, 475] on textarea "While drafting the posts, reference another Knowledge Base called Ad Messaging …" at bounding box center [543, 470] width 222 height 23
click at [604, 473] on textarea "While drafting the posts, reference another Knowledge Base called Ad Messaging …" at bounding box center [543, 470] width 222 height 23
click at [647, 471] on textarea "While drafting the posts, reference another Knowledge Base called Ad Messaging …" at bounding box center [543, 470] width 222 height 23
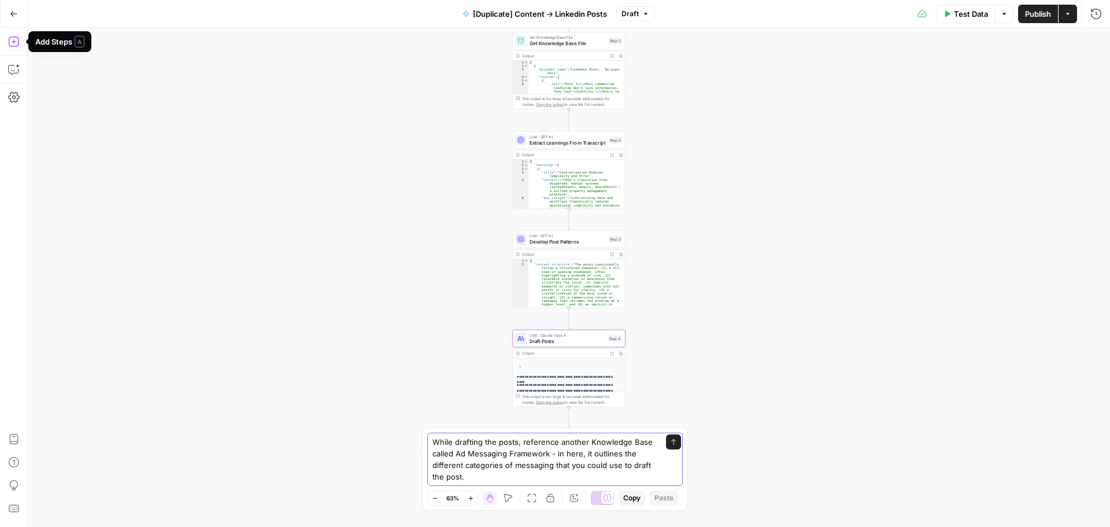
drag, startPoint x: 604, startPoint y: 467, endPoint x: 651, endPoint y: 488, distance: 51.5
click at [651, 488] on div "While drafting the posts, reference another Knowledge Base called Ad Messaging …" at bounding box center [555, 468] width 266 height 83
click at [632, 474] on textarea "While drafting the posts, reference another Knowledge Base called Ad Messaging …" at bounding box center [543, 459] width 222 height 46
type textarea "While drafting the posts, reference another Knowledge Base called Ad Messaging …"
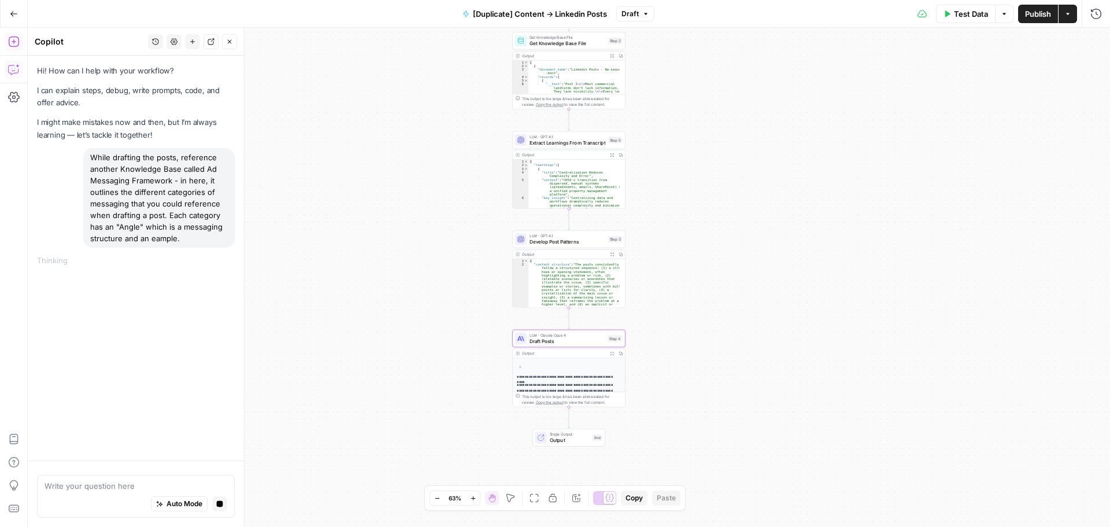
click at [198, 217] on div "While drafting the posts, reference another Knowledge Base called Ad Messaging …" at bounding box center [158, 197] width 151 height 99
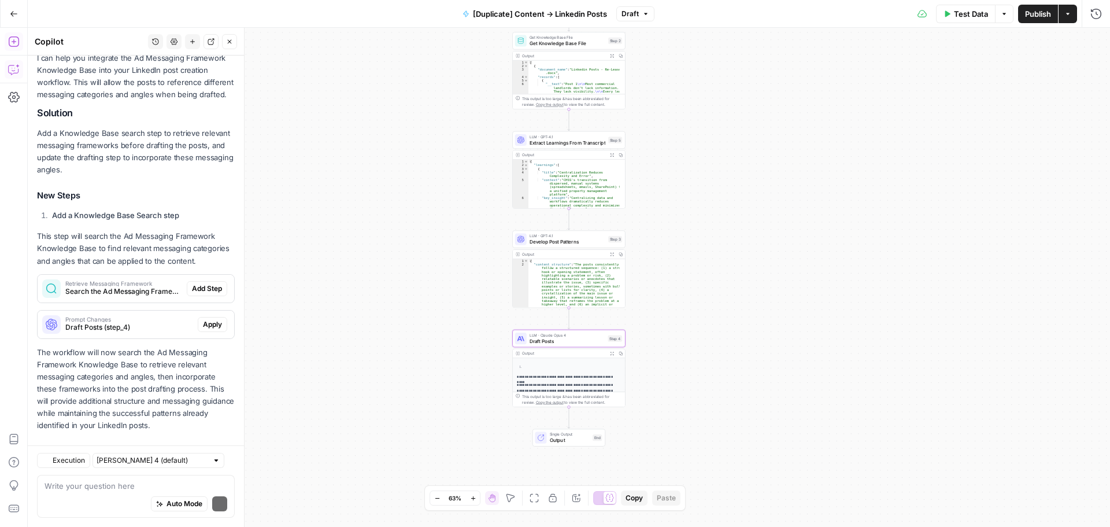
scroll to position [240, 0]
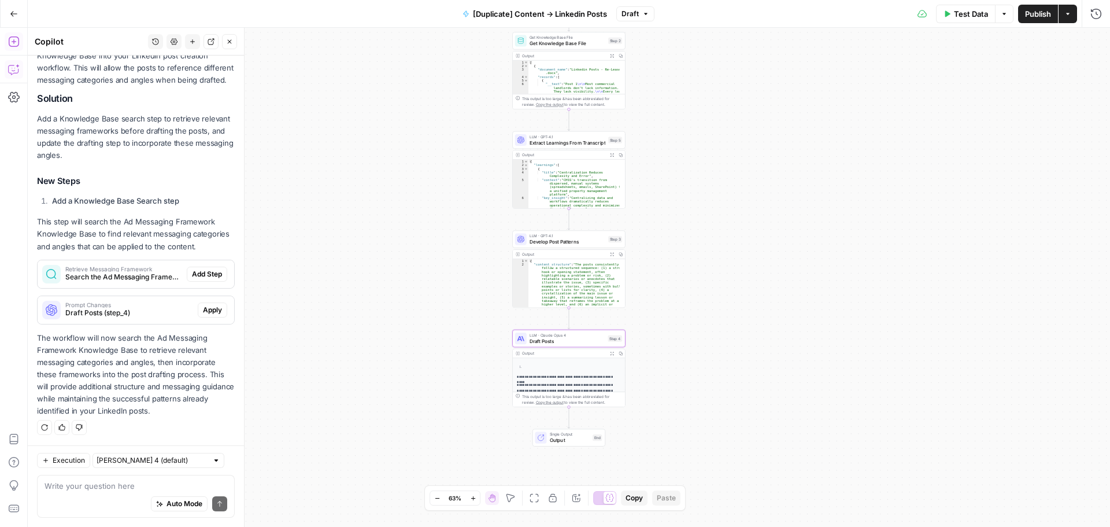
drag, startPoint x: 92, startPoint y: 339, endPoint x: 146, endPoint y: 357, distance: 56.7
click at [146, 357] on p "The workflow will now search the Ad Messaging Framework Knowledge Base to retri…" at bounding box center [136, 375] width 198 height 86
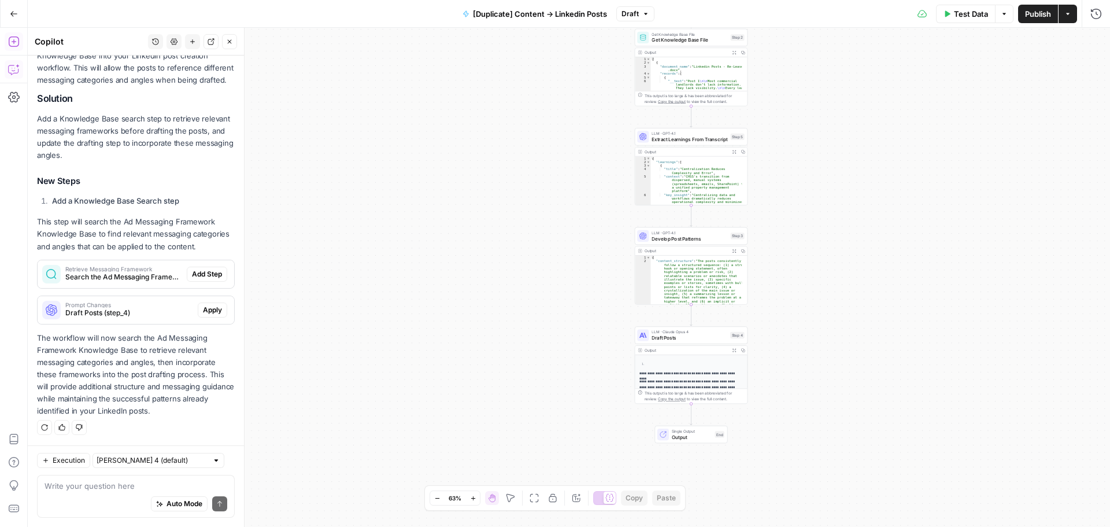
click at [700, 235] on span "Develop Post Patterns" at bounding box center [689, 239] width 76 height 8
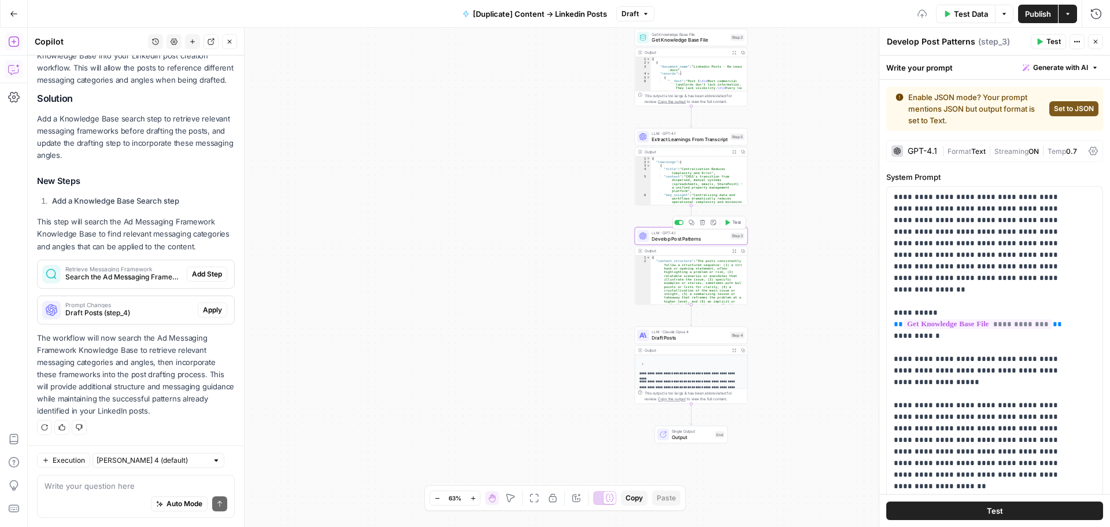
scroll to position [259, 0]
drag, startPoint x: 1004, startPoint y: 250, endPoint x: 1009, endPoint y: 261, distance: 12.7
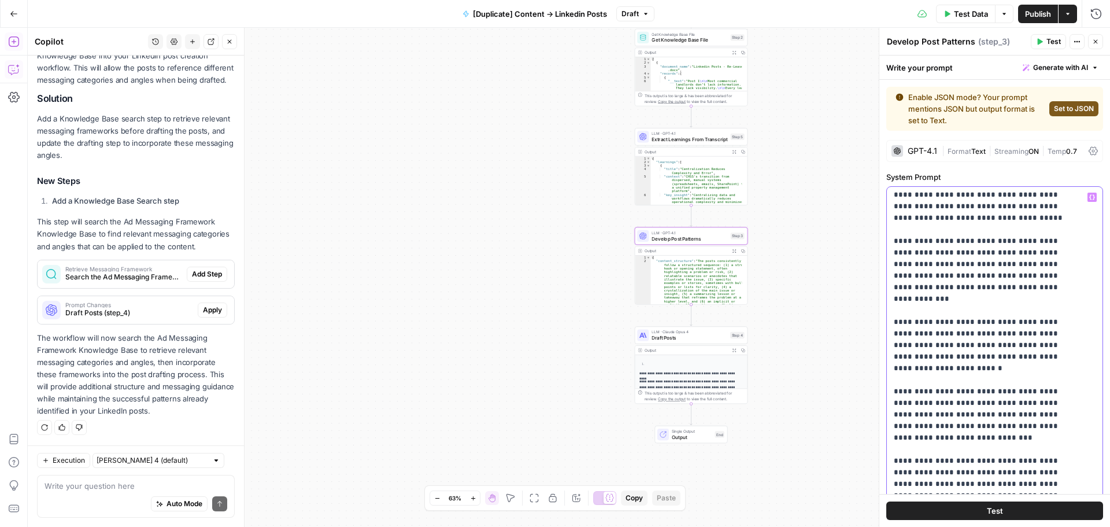
scroll to position [520, 0]
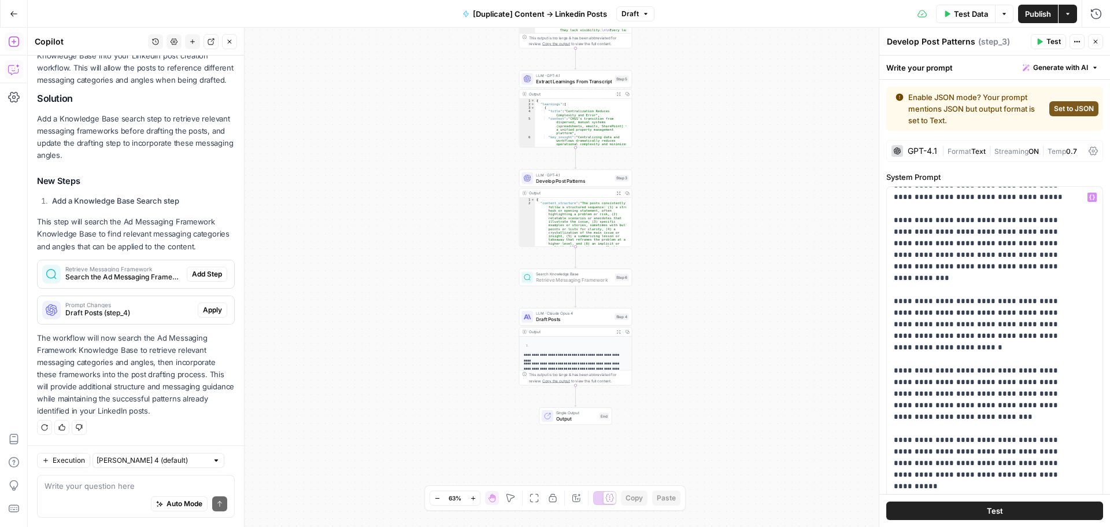
click at [208, 275] on span "Add Step" at bounding box center [207, 274] width 30 height 10
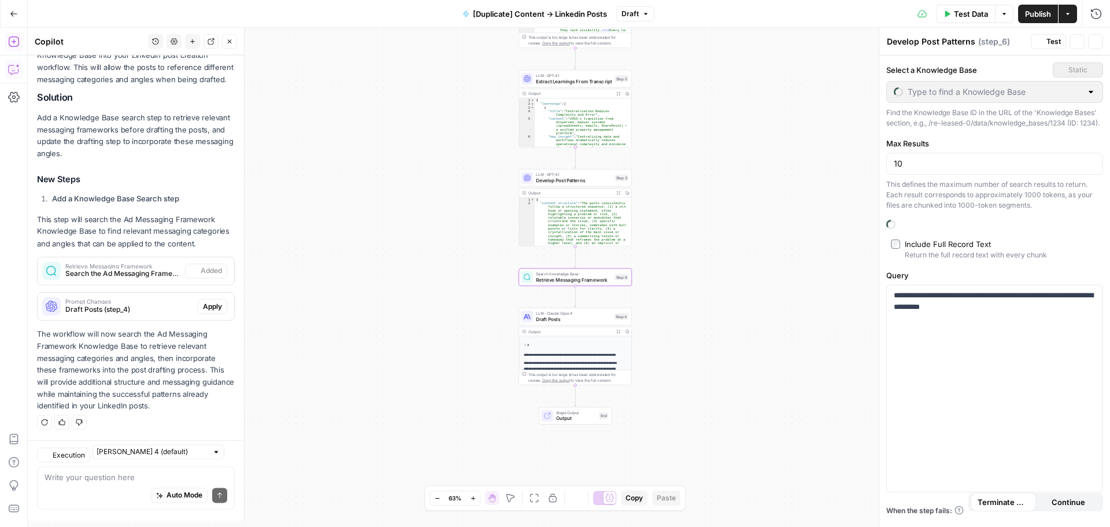
type textarea "Retrieve Messaging Framework"
type input "Ad Messaging Framework"
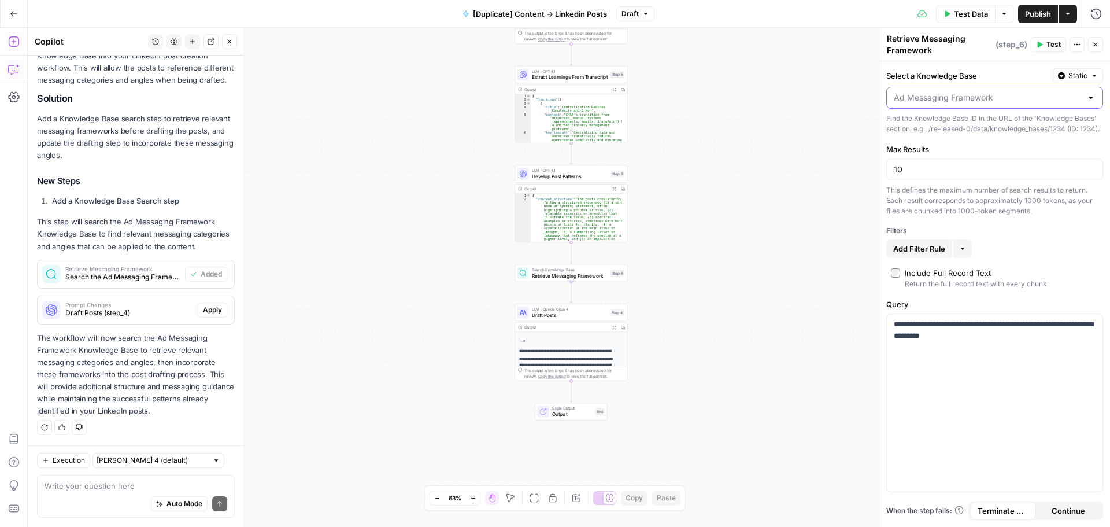
click at [994, 95] on input "Select a Knowledge Base" at bounding box center [988, 98] width 188 height 12
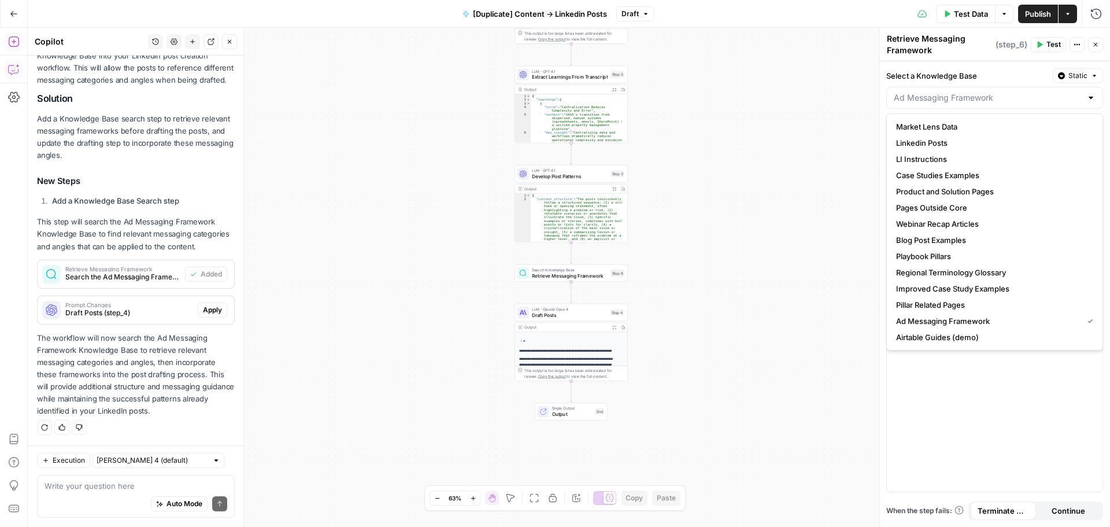
type input "Ad Messaging Framework"
click at [831, 132] on div "Workflow Input Settings Inputs Get Knowledge Base File Get Knowledge Base File …" at bounding box center [569, 277] width 1082 height 499
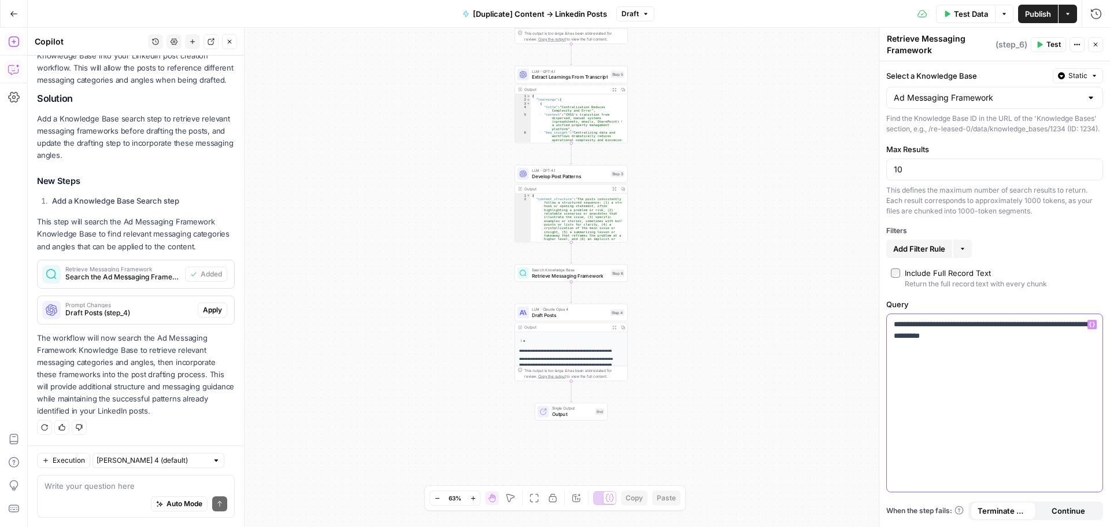
click at [946, 339] on p "**********" at bounding box center [995, 330] width 202 height 23
click at [1014, 342] on p "**********" at bounding box center [995, 330] width 202 height 23
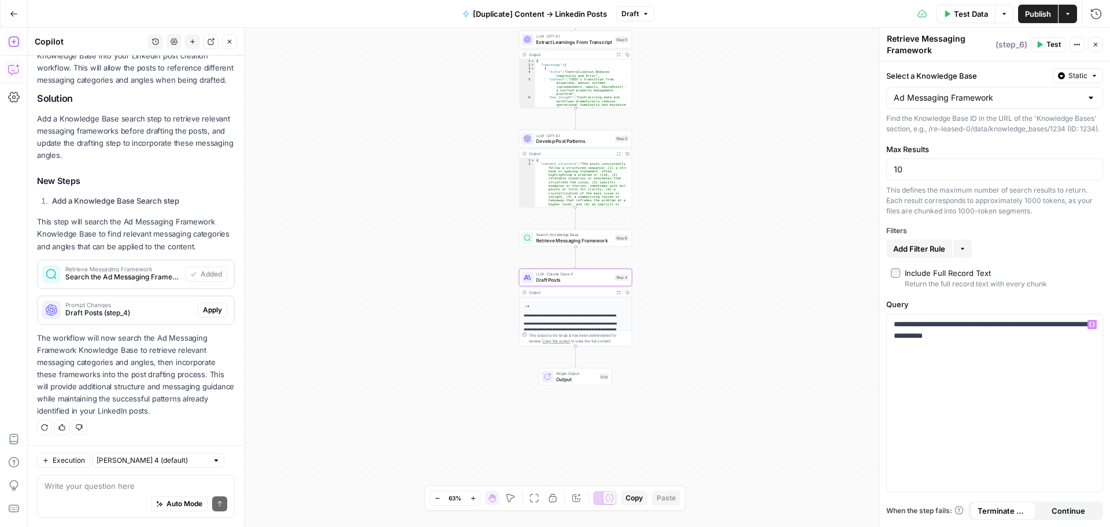
click at [125, 314] on span "Draft Posts (step_4)" at bounding box center [129, 313] width 128 height 10
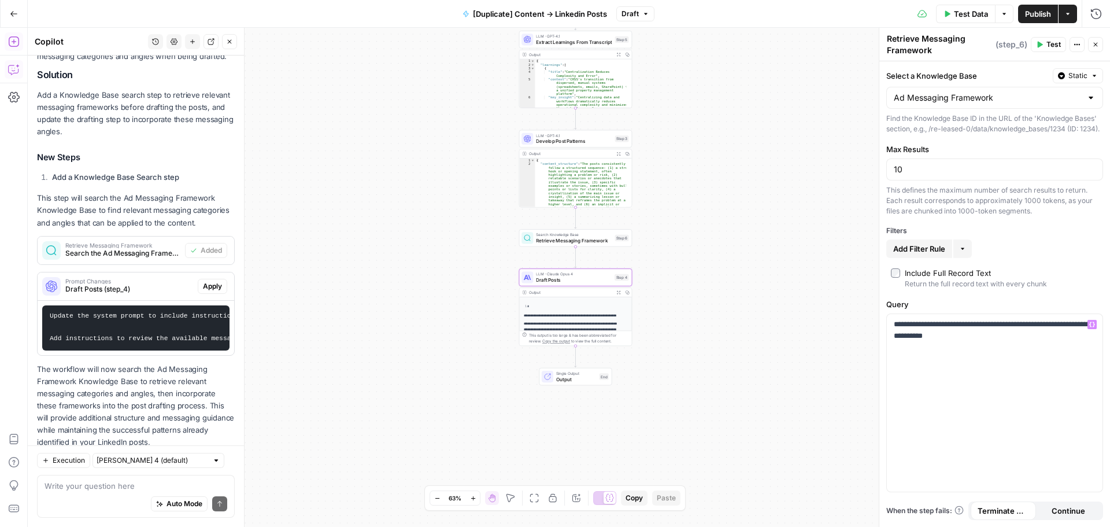
scroll to position [268, 0]
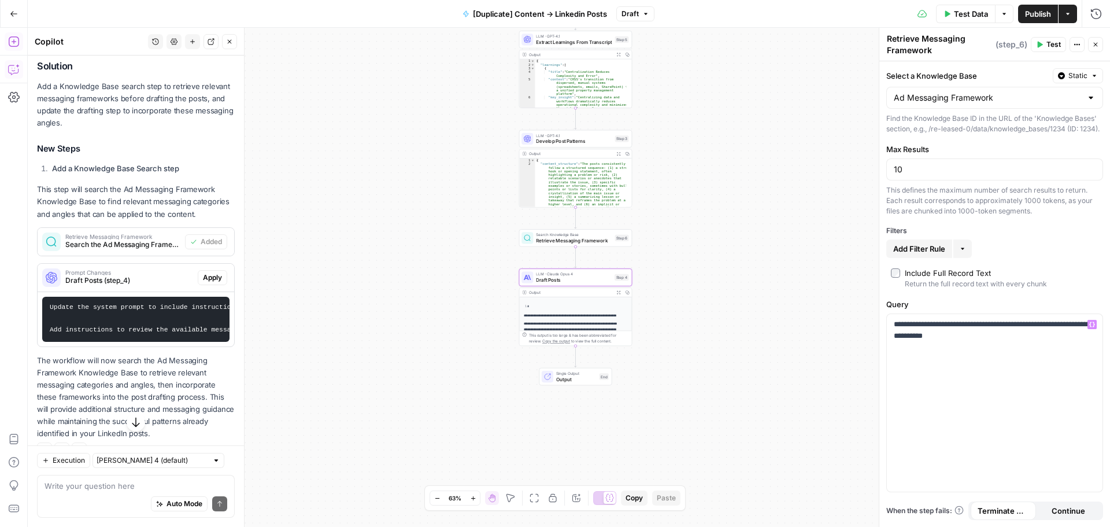
click at [203, 283] on span "Apply" at bounding box center [212, 277] width 19 height 10
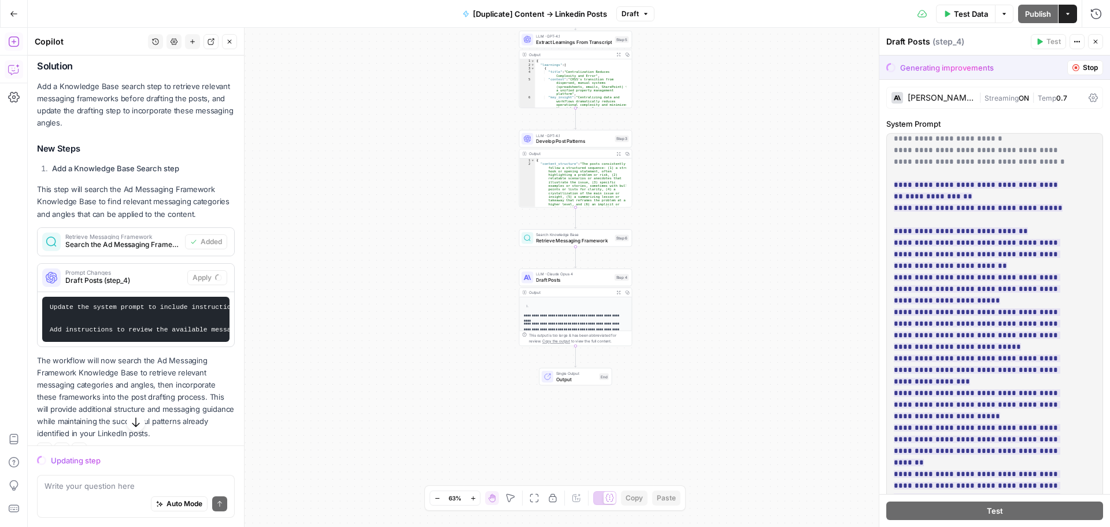
scroll to position [462, 0]
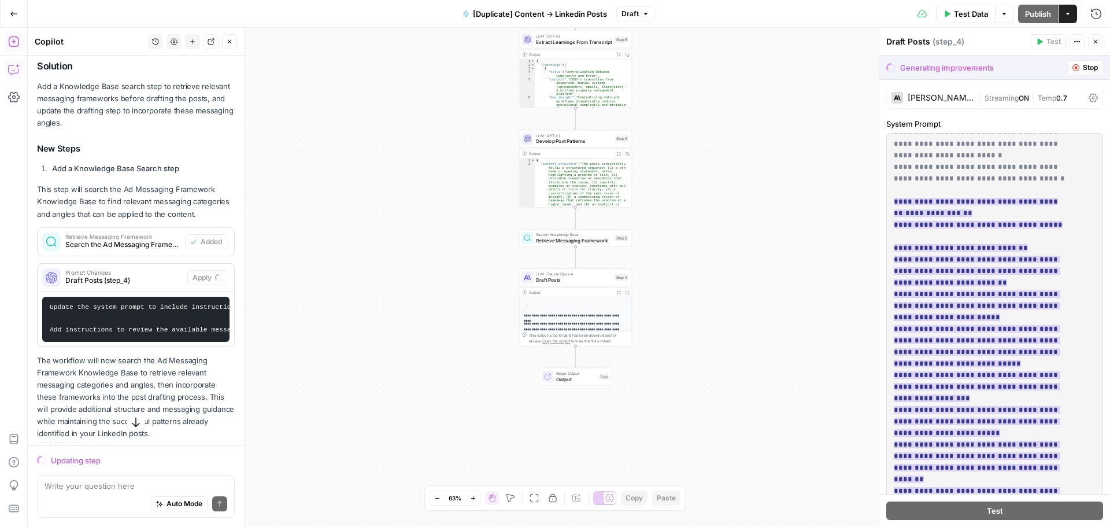
drag, startPoint x: 942, startPoint y: 227, endPoint x: 971, endPoint y: 236, distance: 30.3
click at [971, 236] on ins "**********" at bounding box center [978, 404] width 169 height 412
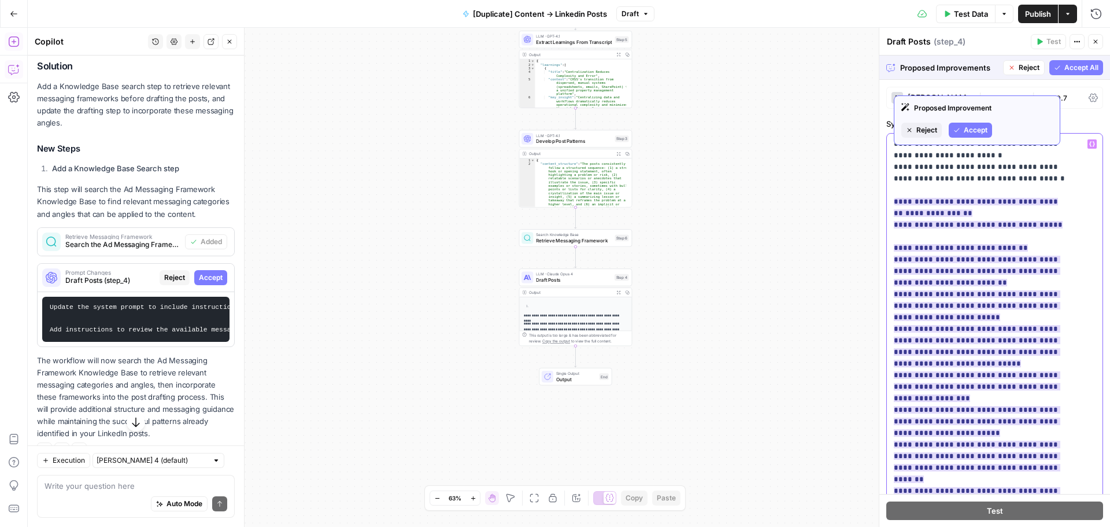
click at [972, 266] on span "**********" at bounding box center [978, 403] width 169 height 419
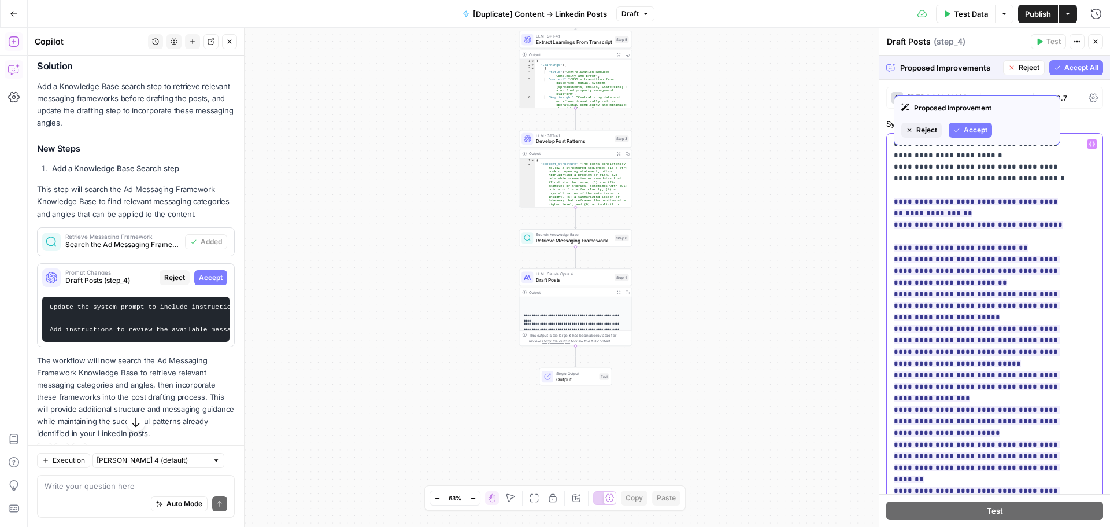
drag, startPoint x: 931, startPoint y: 247, endPoint x: 974, endPoint y: 269, distance: 48.1
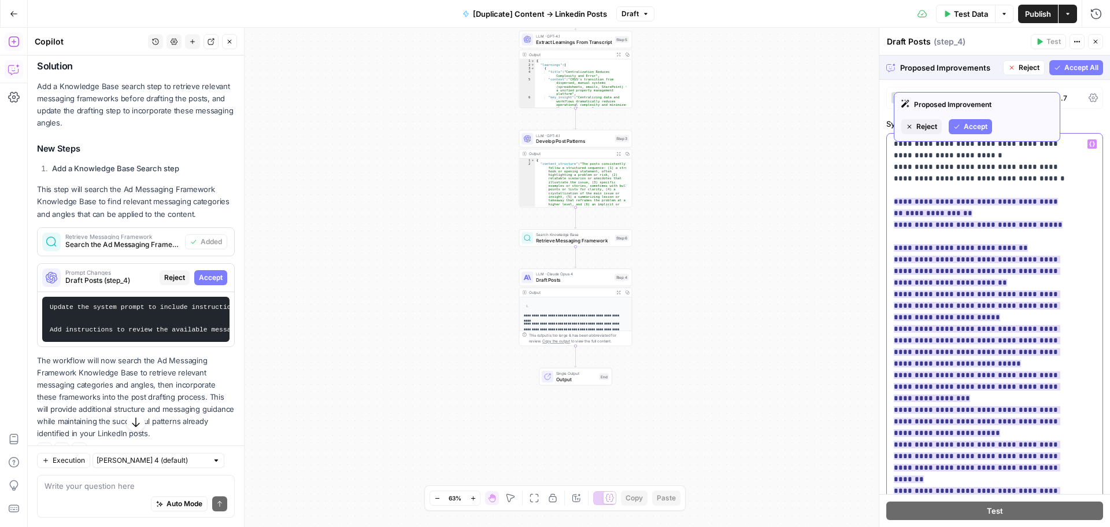
scroll to position [520, 0]
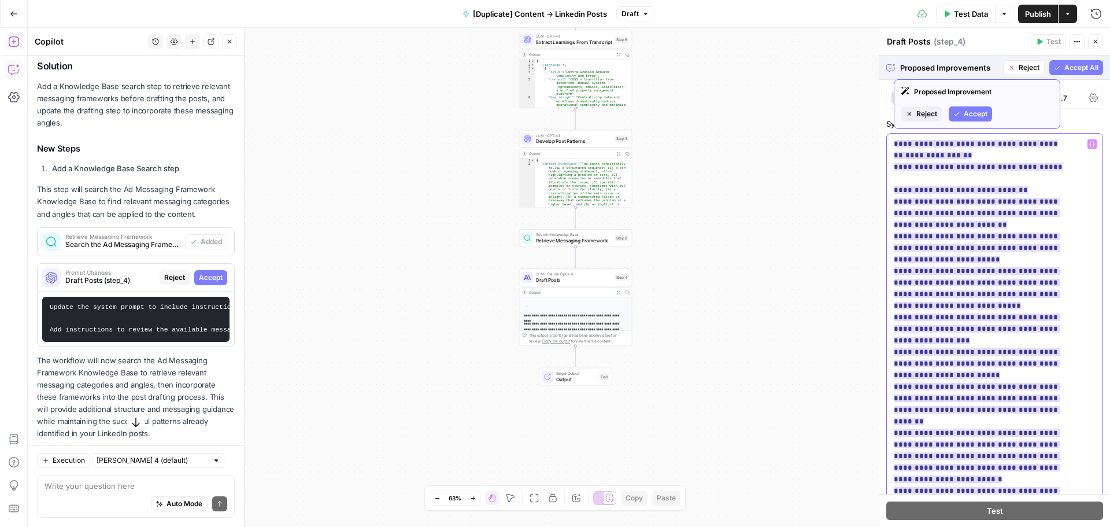
click at [953, 205] on ins "**********" at bounding box center [978, 346] width 169 height 412
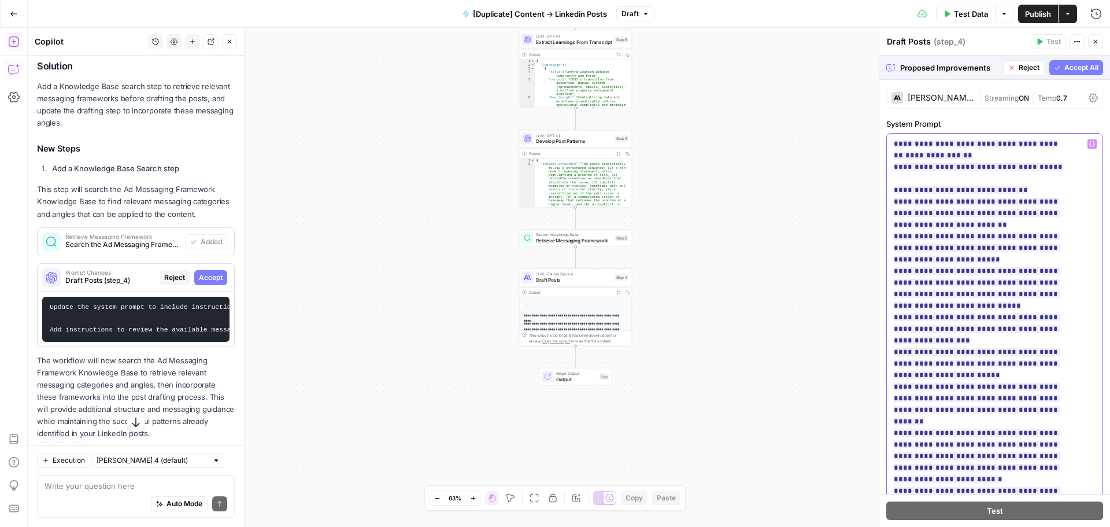
drag, startPoint x: 948, startPoint y: 227, endPoint x: 981, endPoint y: 261, distance: 47.4
drag, startPoint x: 967, startPoint y: 260, endPoint x: 951, endPoint y: 256, distance: 16.0
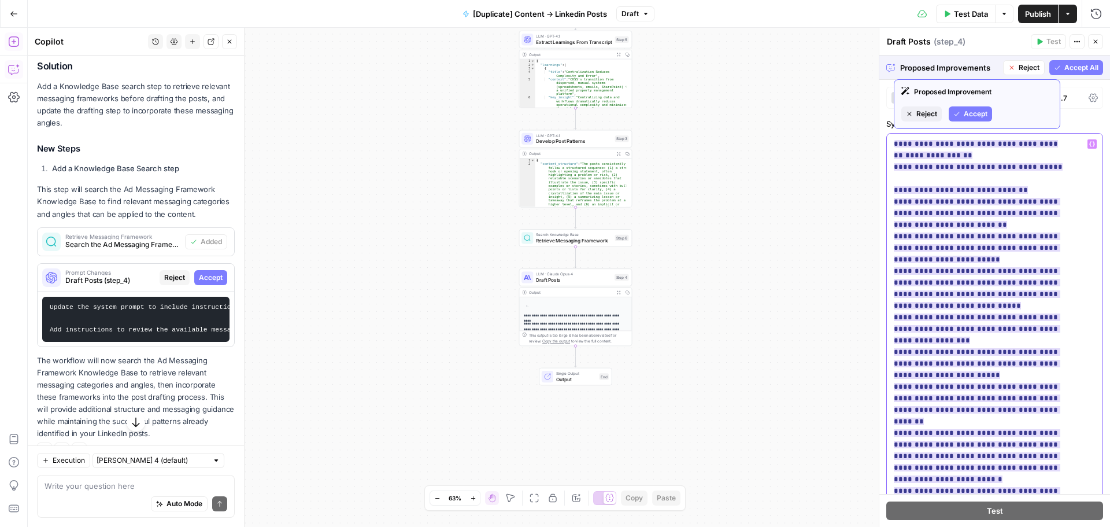
click at [953, 246] on ins "**********" at bounding box center [978, 346] width 169 height 412
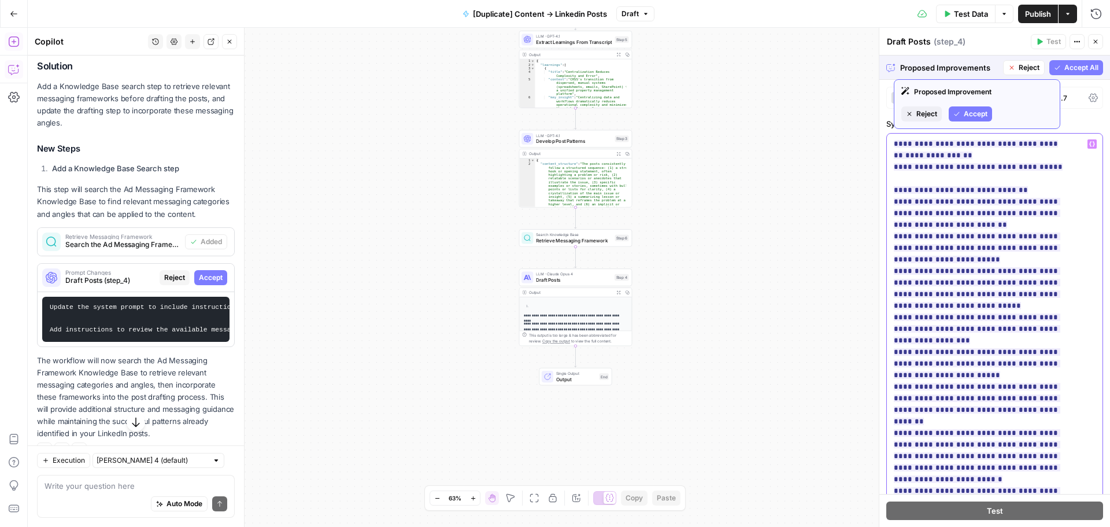
click at [976, 242] on span "**********" at bounding box center [978, 345] width 169 height 419
drag, startPoint x: 931, startPoint y: 259, endPoint x: 945, endPoint y: 275, distance: 20.5
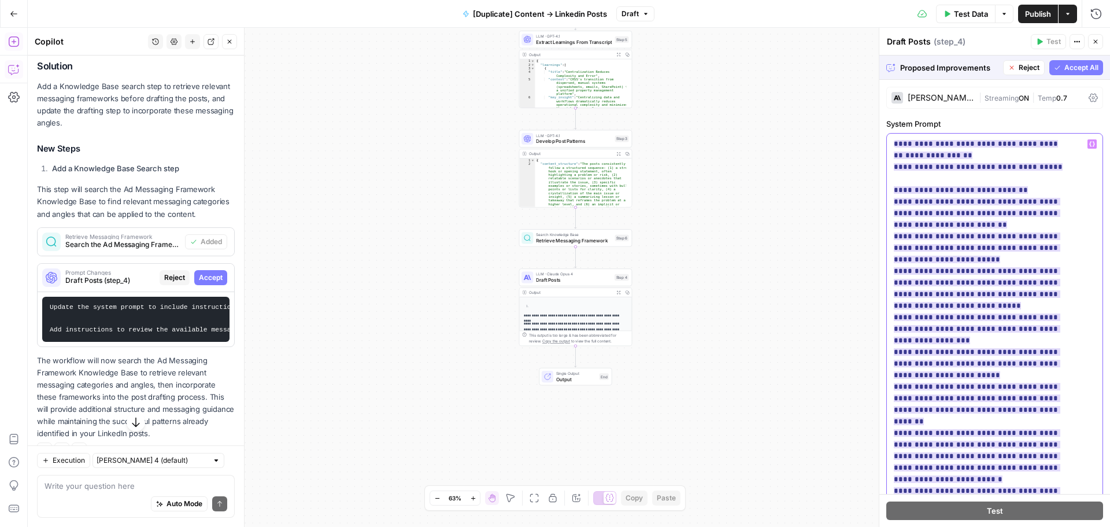
click at [945, 275] on span "**********" at bounding box center [978, 345] width 169 height 419
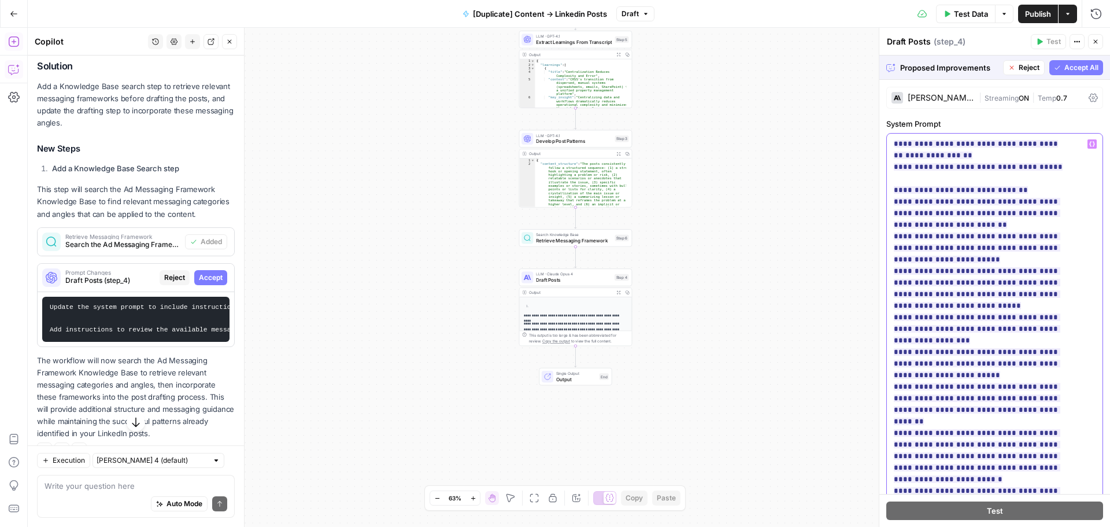
scroll to position [578, 0]
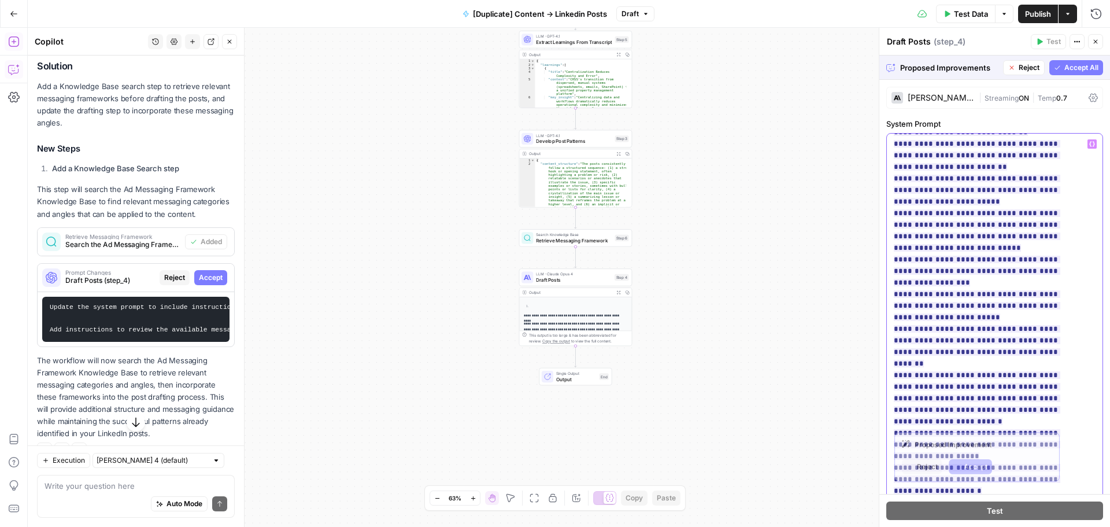
drag, startPoint x: 940, startPoint y: 252, endPoint x: 946, endPoint y: 269, distance: 17.9
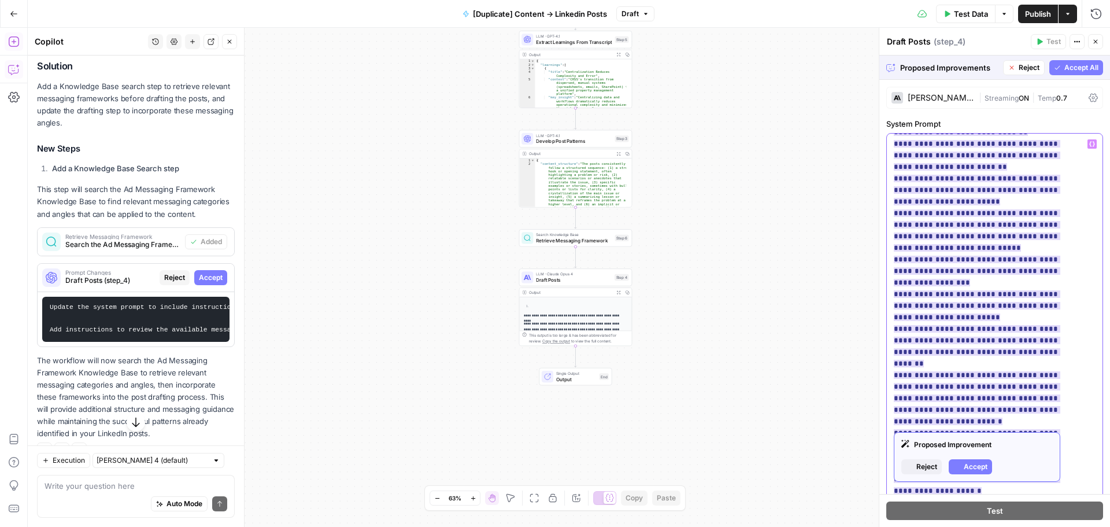
drag, startPoint x: 970, startPoint y: 327, endPoint x: 974, endPoint y: 341, distance: 14.5
click at [974, 341] on ins "**********" at bounding box center [978, 288] width 169 height 412
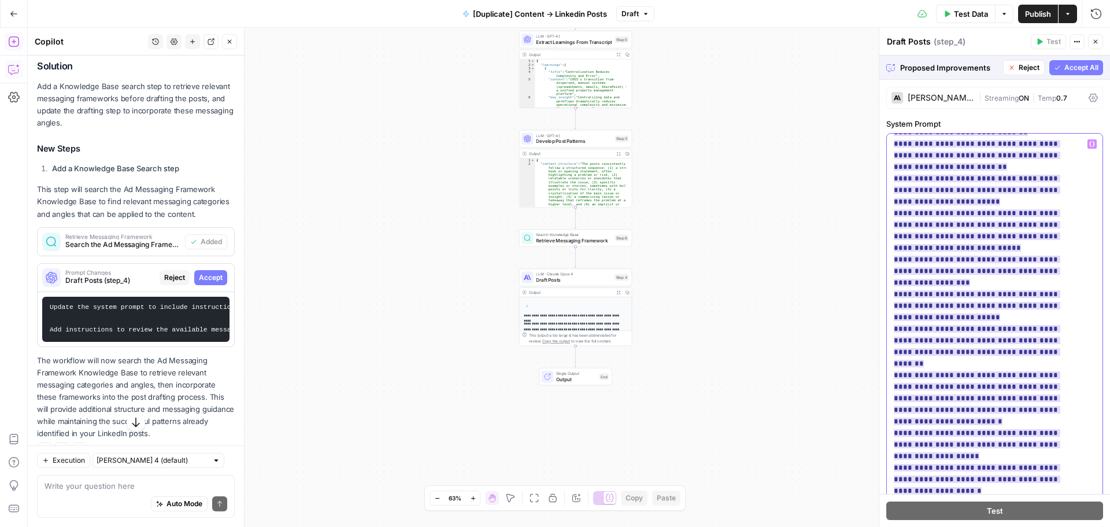
click at [974, 341] on ins "**********" at bounding box center [978, 288] width 169 height 412
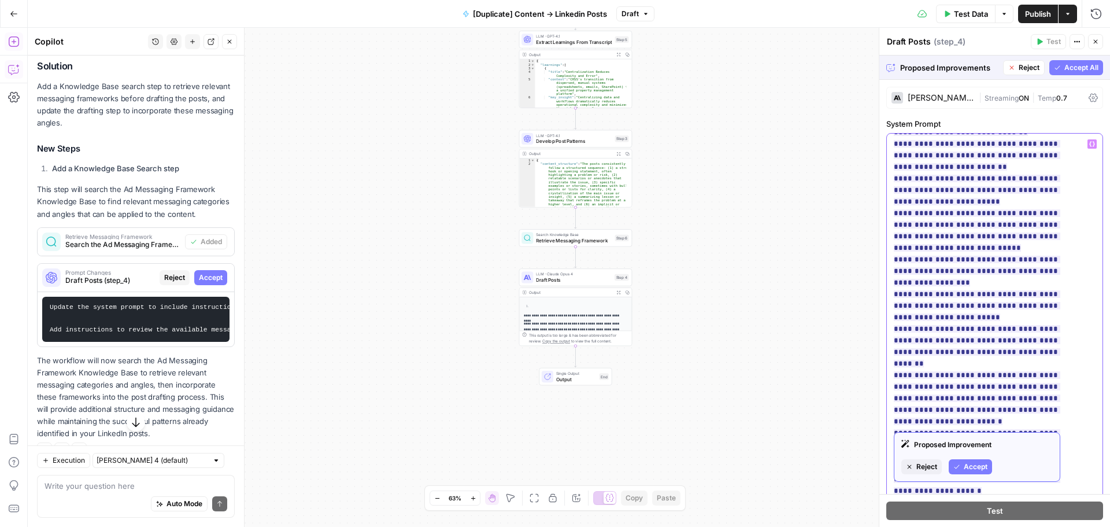
drag, startPoint x: 971, startPoint y: 317, endPoint x: 991, endPoint y: 345, distance: 33.9
click at [991, 343] on ins "**********" at bounding box center [978, 288] width 169 height 412
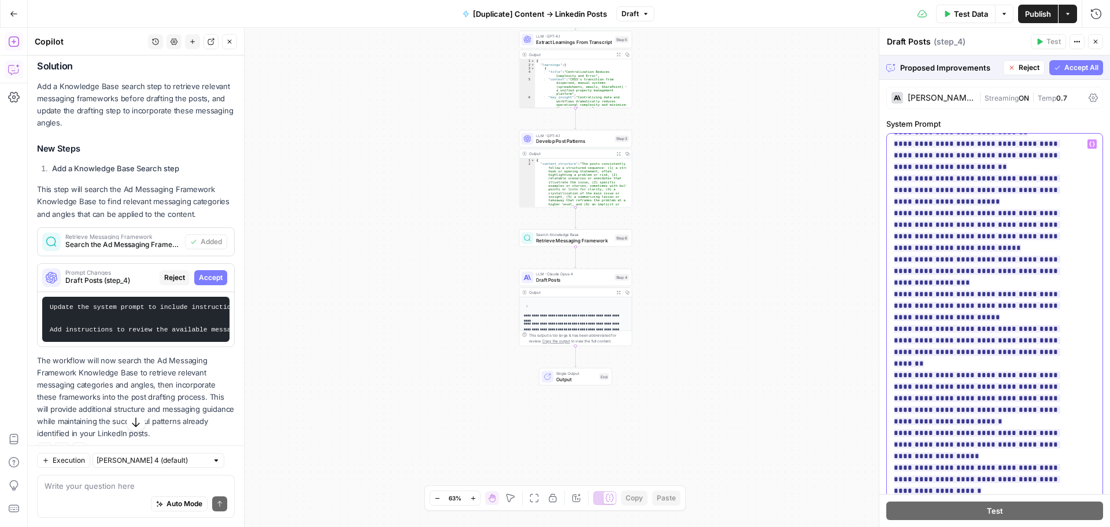
click at [991, 345] on span "**********" at bounding box center [978, 288] width 169 height 419
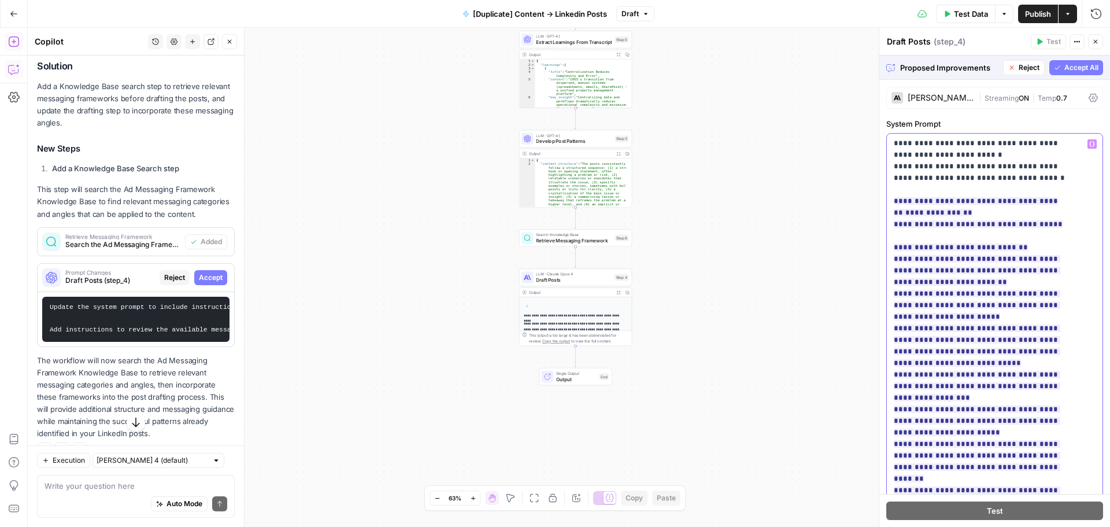
scroll to position [462, 0]
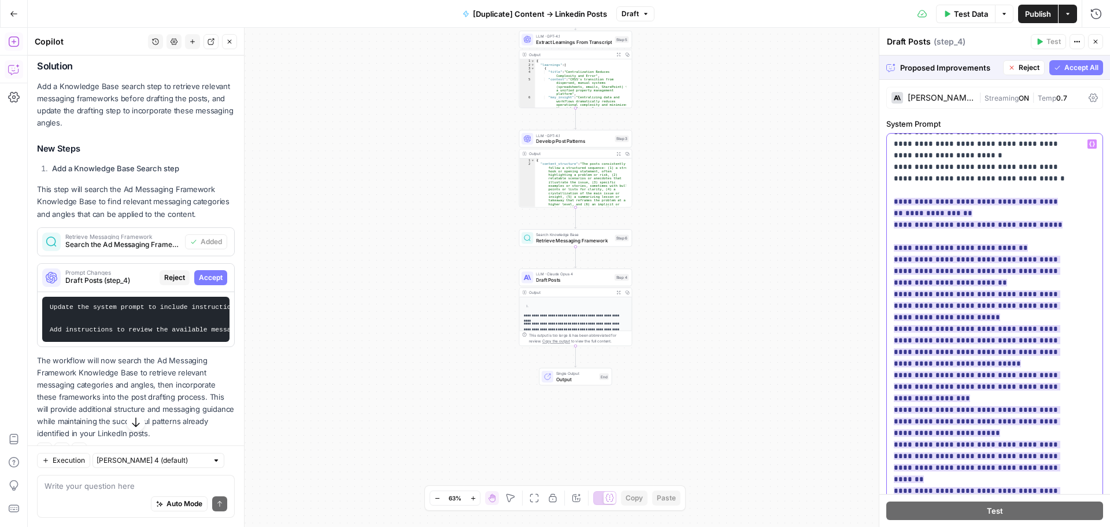
click at [962, 277] on span "**********" at bounding box center [978, 403] width 169 height 419
click at [984, 301] on ins "**********" at bounding box center [978, 404] width 169 height 412
click at [992, 292] on ins "**********" at bounding box center [978, 404] width 169 height 412
click at [994, 312] on span "**********" at bounding box center [978, 403] width 169 height 419
click at [954, 204] on ins "**********" at bounding box center [978, 404] width 169 height 412
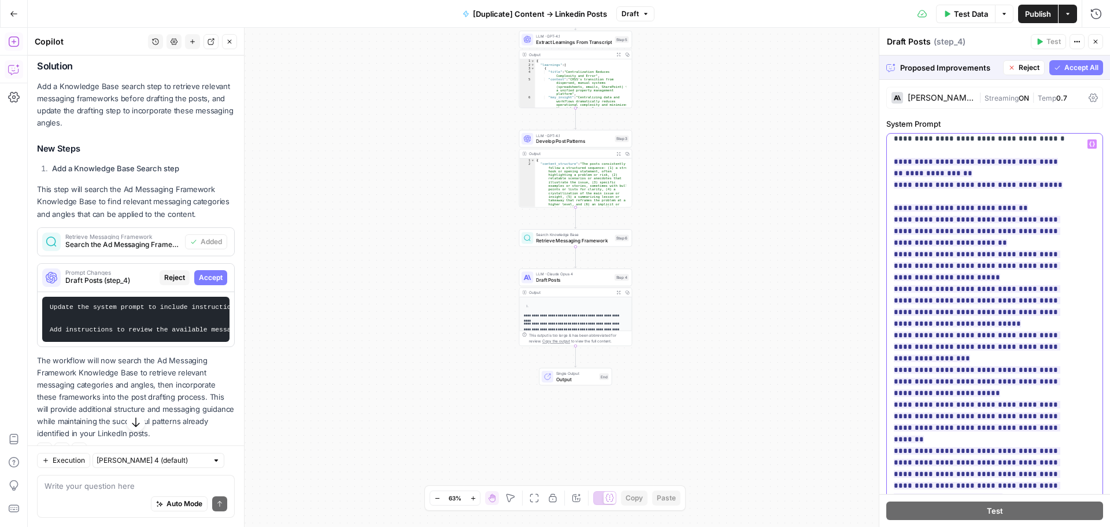
scroll to position [520, 0]
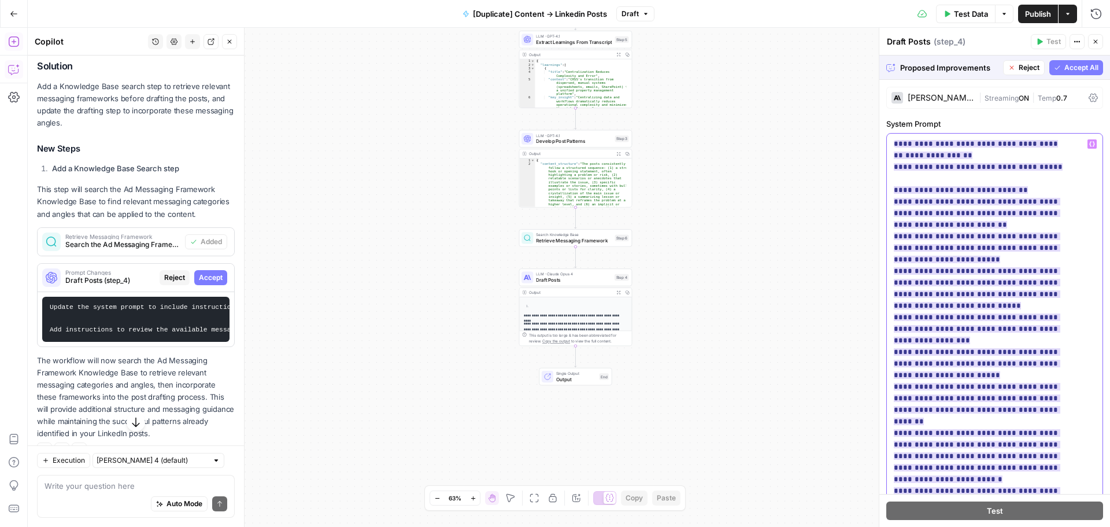
drag, startPoint x: 937, startPoint y: 483, endPoint x: 940, endPoint y: 466, distance: 16.4
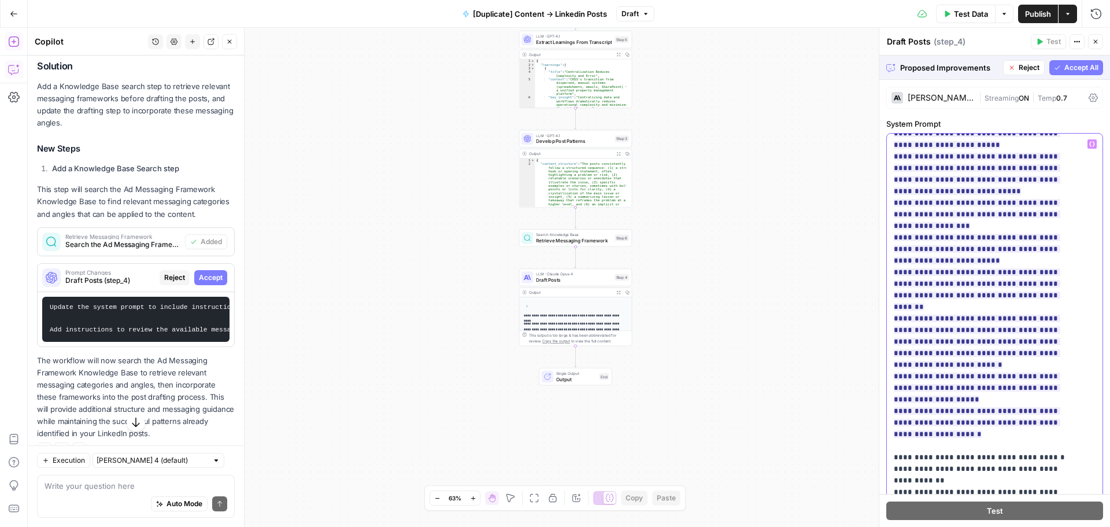
scroll to position [636, 0]
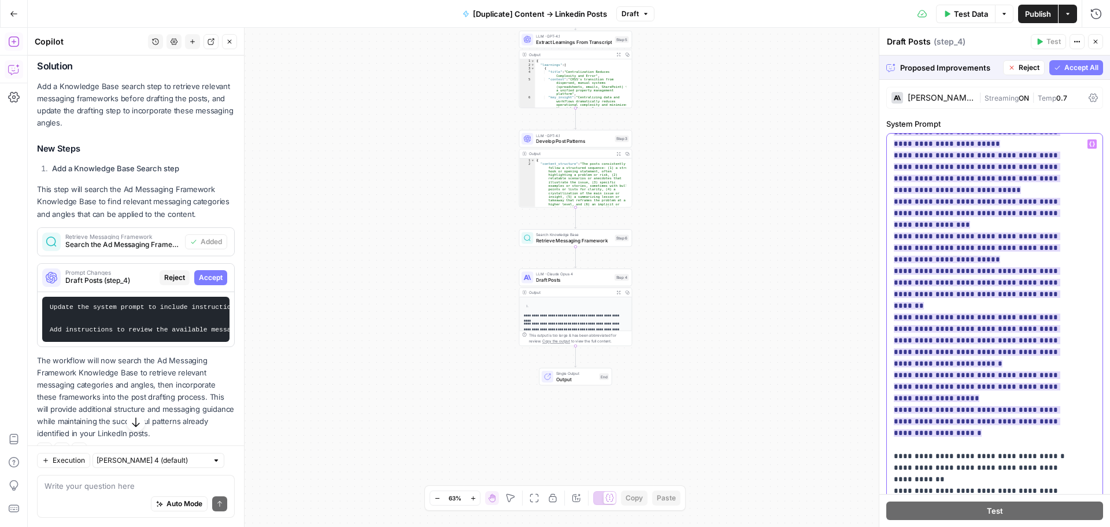
click at [923, 356] on ins "**********" at bounding box center [978, 230] width 169 height 412
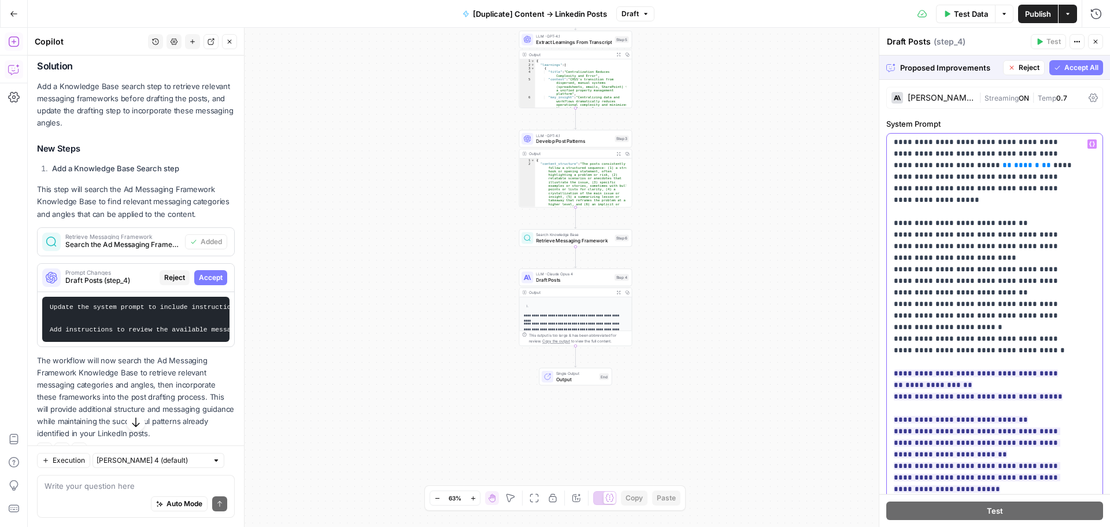
scroll to position [283, 0]
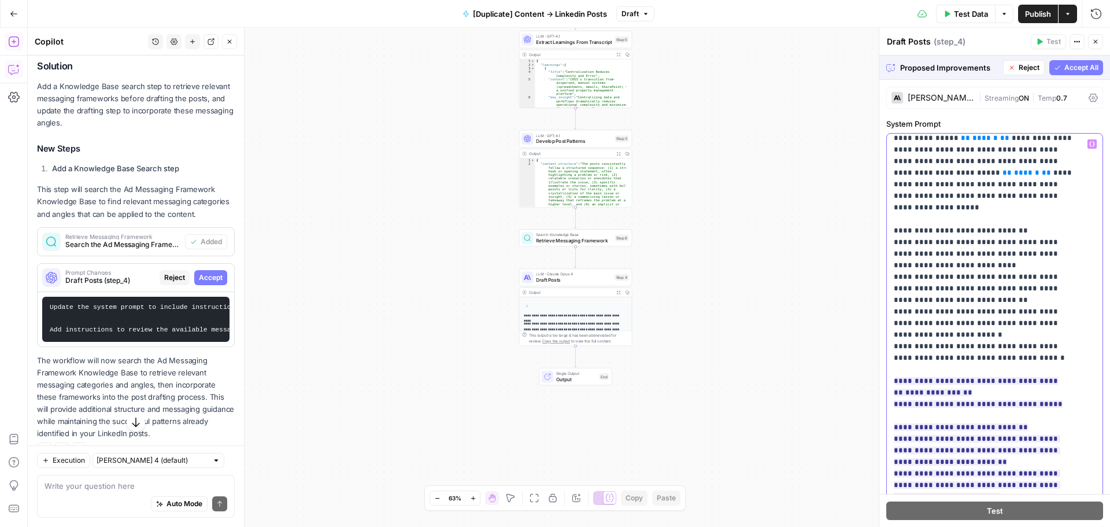
drag, startPoint x: 919, startPoint y: 364, endPoint x: 890, endPoint y: 380, distance: 33.1
click at [890, 380] on div "**********" at bounding box center [990, 369] width 207 height 471
copy ins "**********"
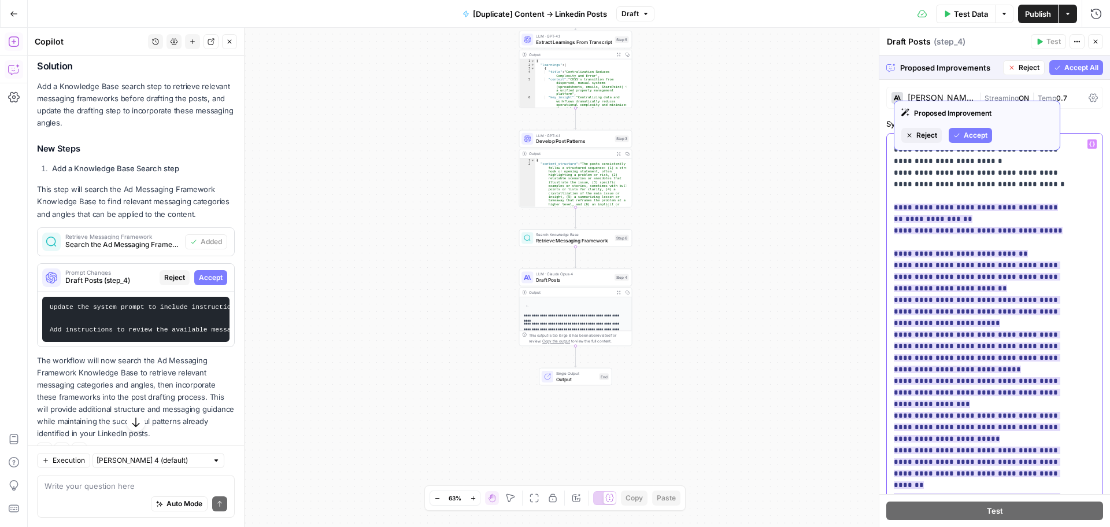
scroll to position [514, 0]
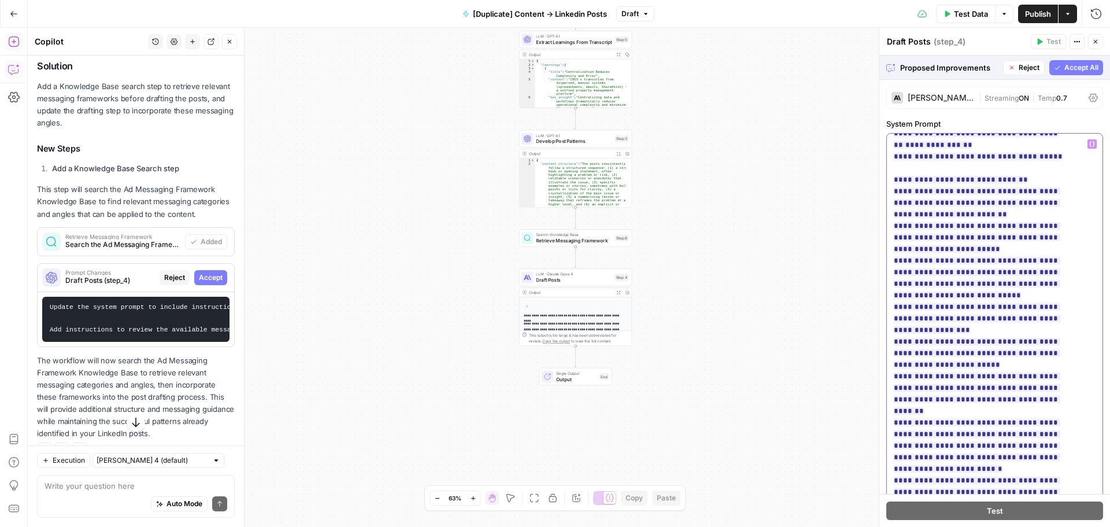
scroll to position [524, 0]
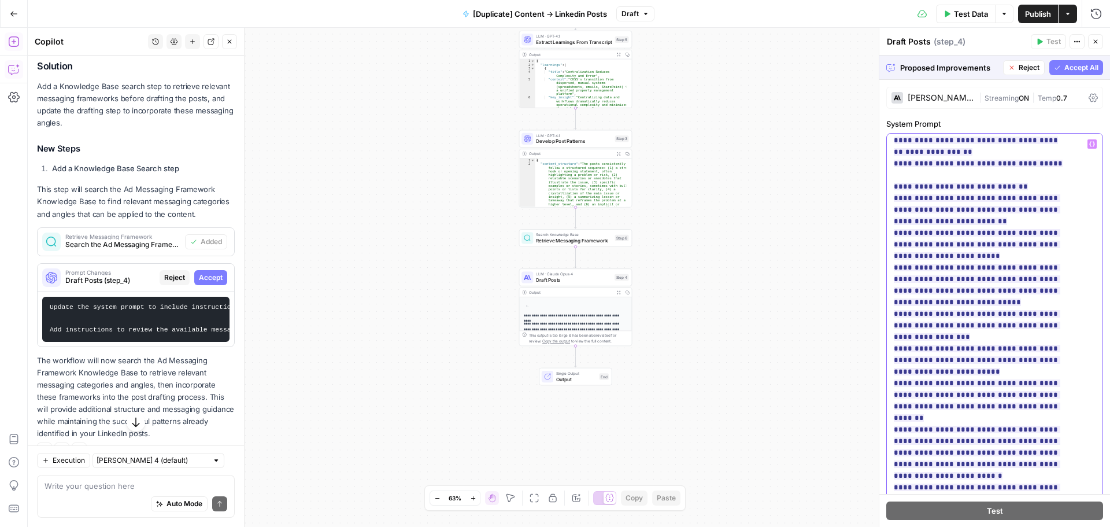
drag, startPoint x: 927, startPoint y: 432, endPoint x: 883, endPoint y: 145, distance: 290.1
click at [883, 145] on div "**********" at bounding box center [994, 277] width 231 height 499
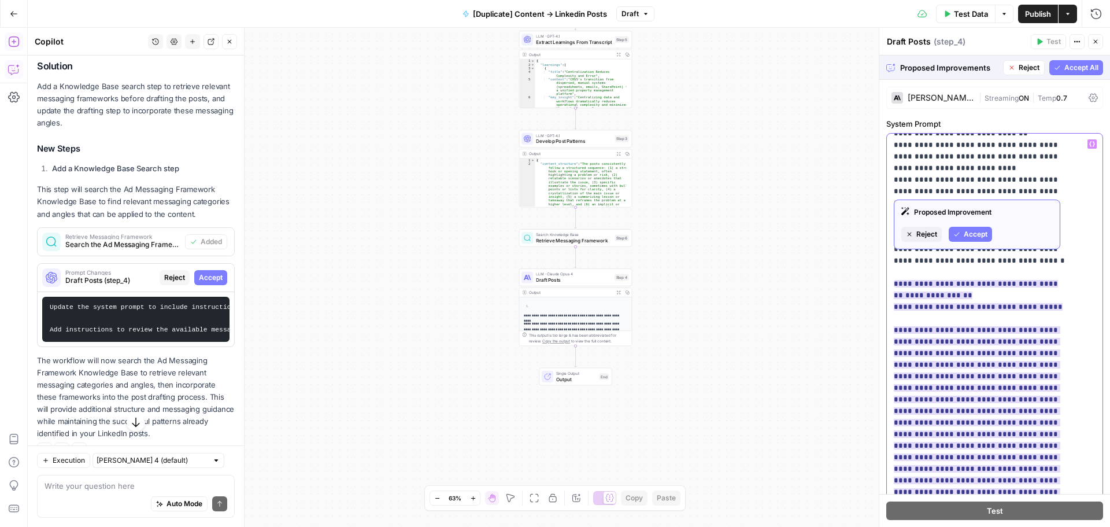
scroll to position [408, 0]
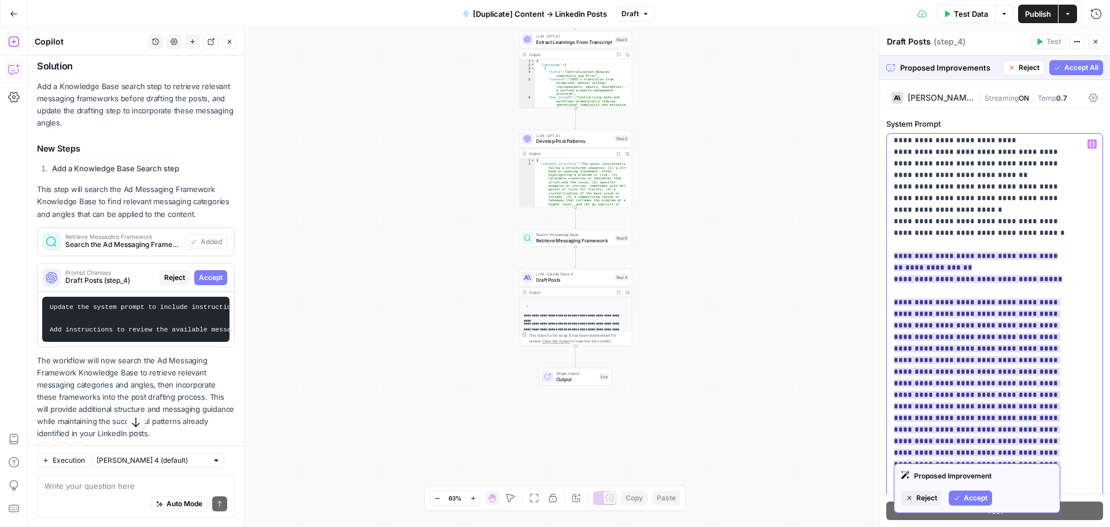
click at [965, 276] on ins "**********" at bounding box center [978, 394] width 169 height 285
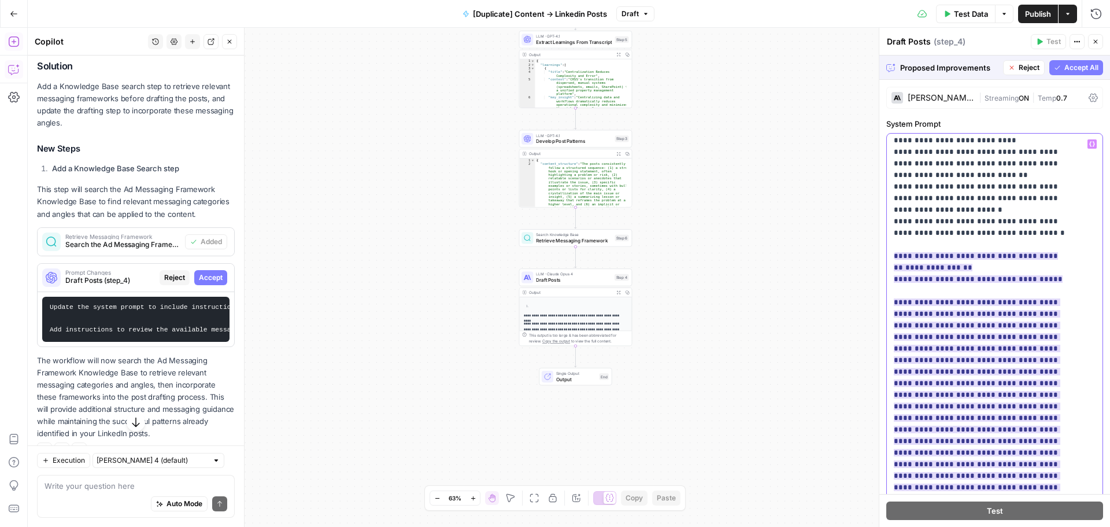
click at [1015, 268] on ins "**********" at bounding box center [978, 394] width 169 height 285
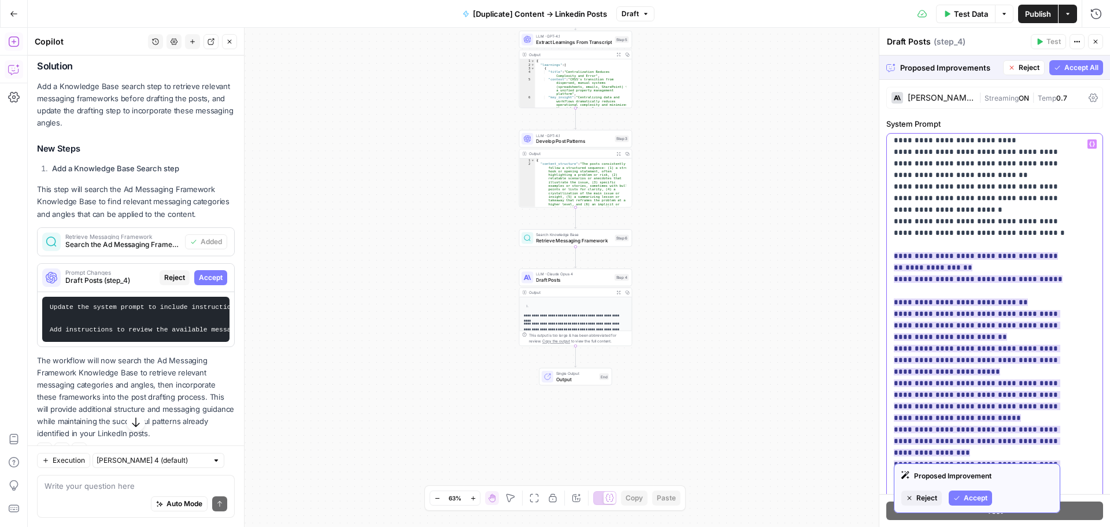
click at [938, 258] on ins "**********" at bounding box center [978, 458] width 169 height 412
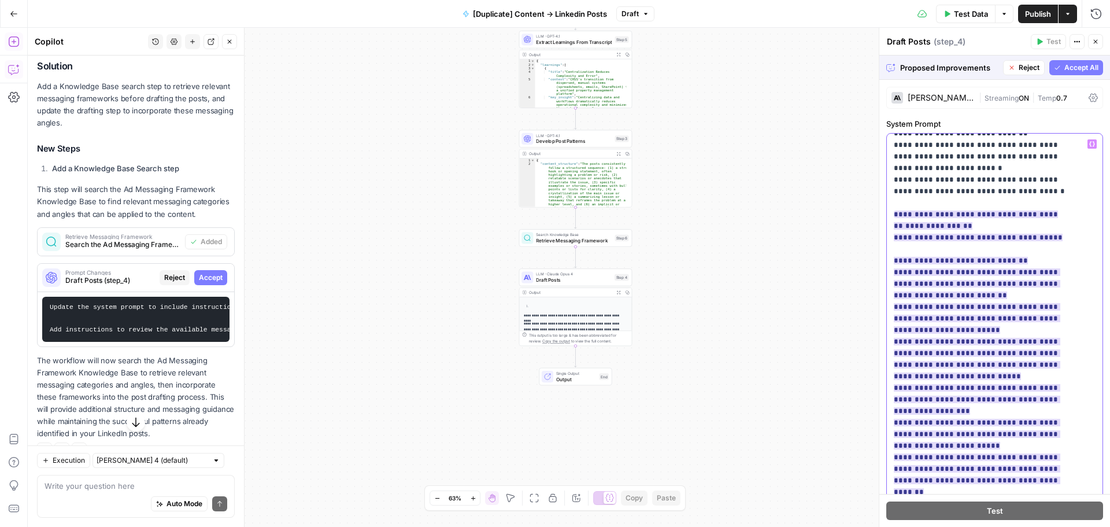
scroll to position [466, 0]
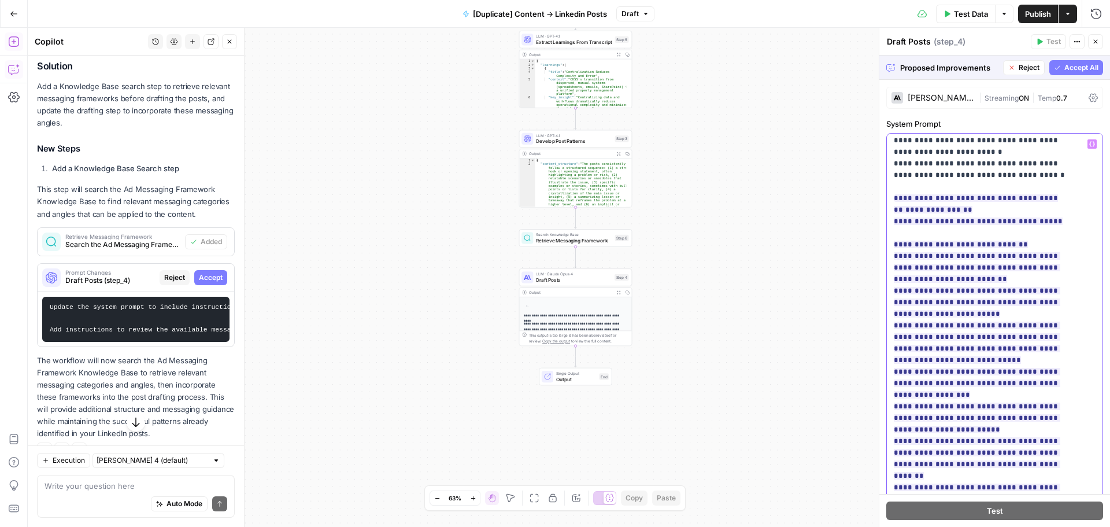
click at [968, 238] on span "**********" at bounding box center [978, 400] width 169 height 419
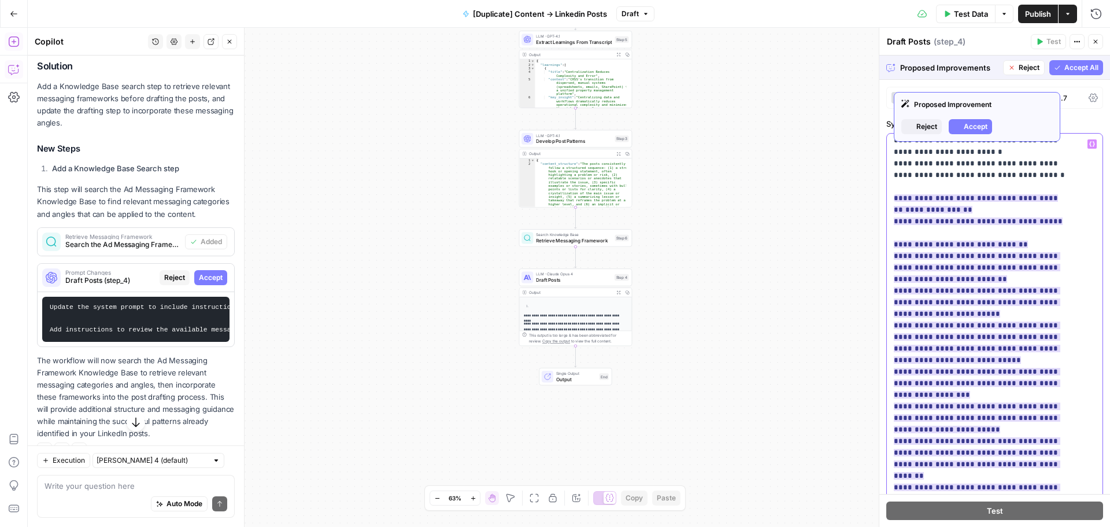
click at [962, 263] on span "**********" at bounding box center [978, 400] width 169 height 419
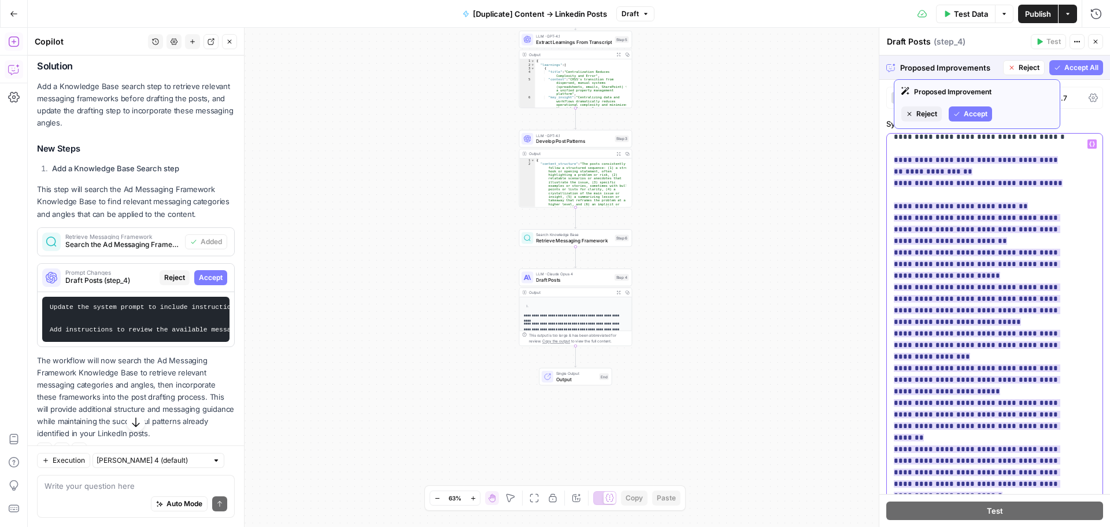
scroll to position [524, 0]
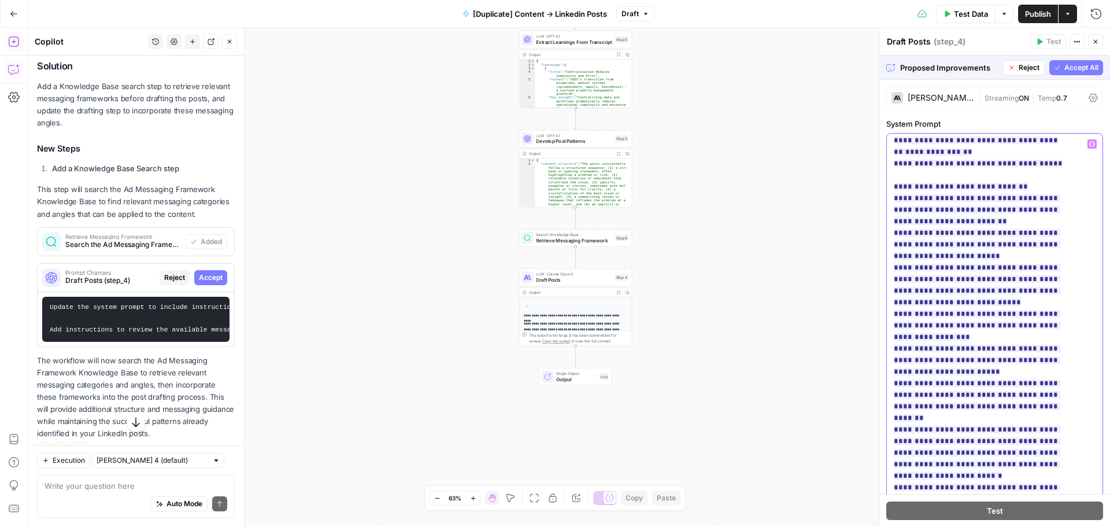
drag, startPoint x: 947, startPoint y: 257, endPoint x: 891, endPoint y: 223, distance: 65.1
click at [891, 223] on div "**********" at bounding box center [990, 369] width 207 height 471
click at [1017, 261] on span "**********" at bounding box center [978, 342] width 169 height 419
drag, startPoint x: 973, startPoint y: 234, endPoint x: 979, endPoint y: 257, distance: 23.8
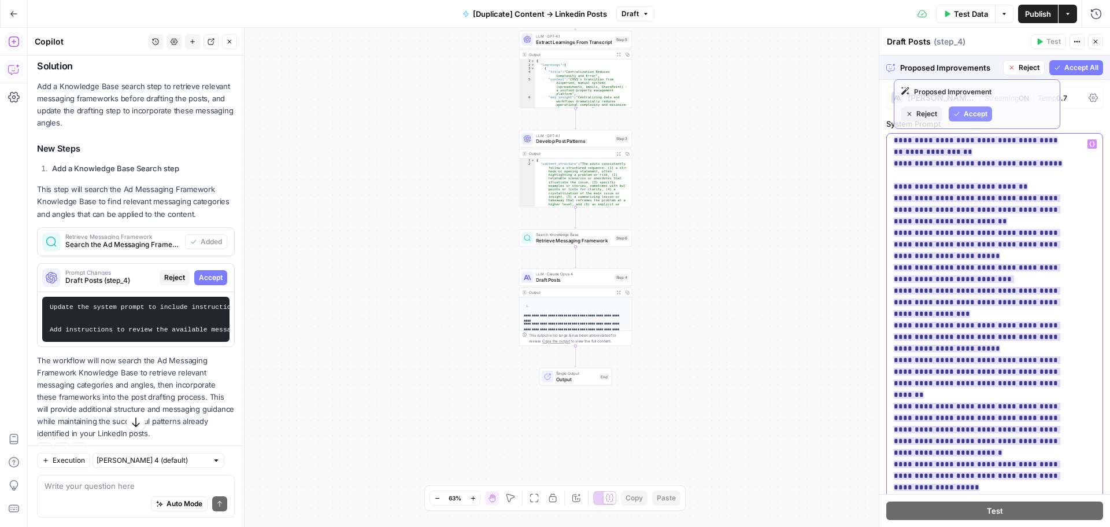
click at [947, 275] on ins "**********" at bounding box center [978, 330] width 169 height 389
click at [958, 306] on span "**********" at bounding box center [978, 331] width 169 height 396
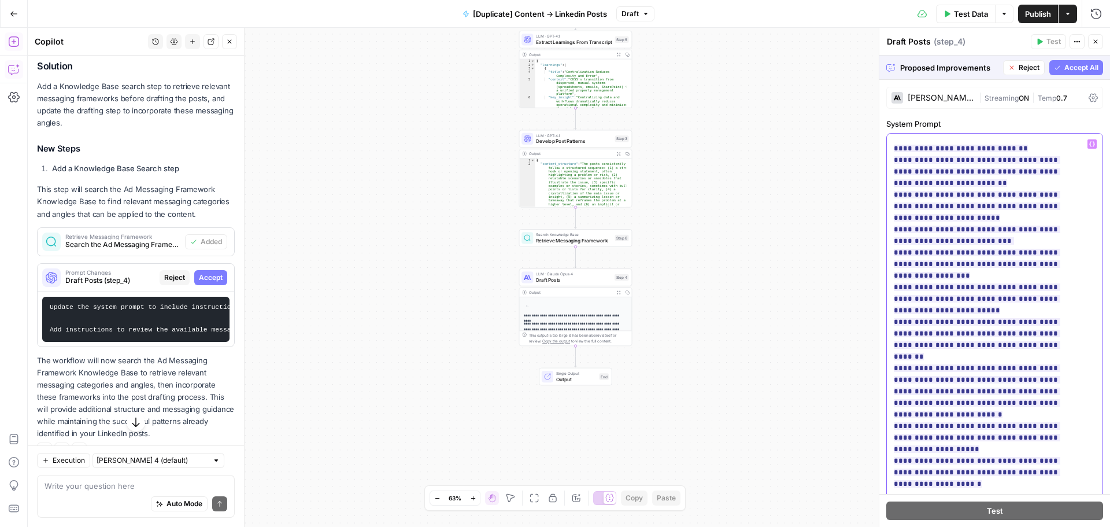
scroll to position [582, 0]
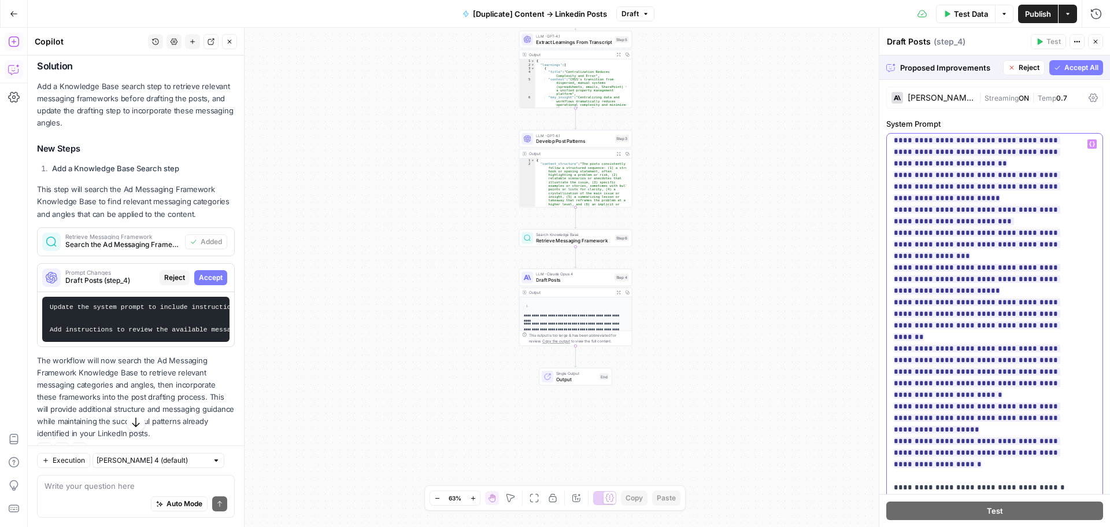
drag, startPoint x: 1057, startPoint y: 324, endPoint x: 877, endPoint y: 290, distance: 183.4
click at [879, 290] on div "**********" at bounding box center [994, 277] width 231 height 499
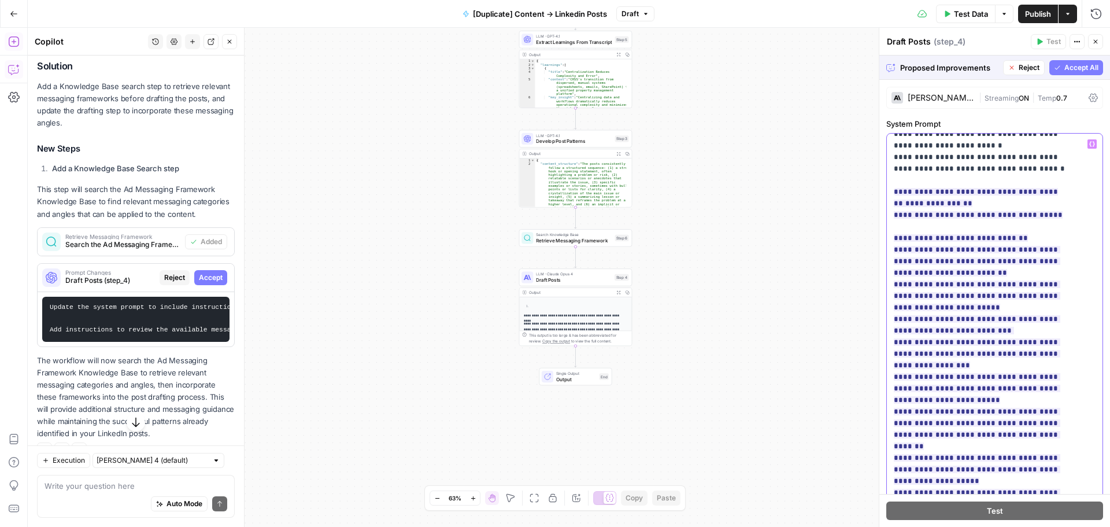
scroll to position [408, 0]
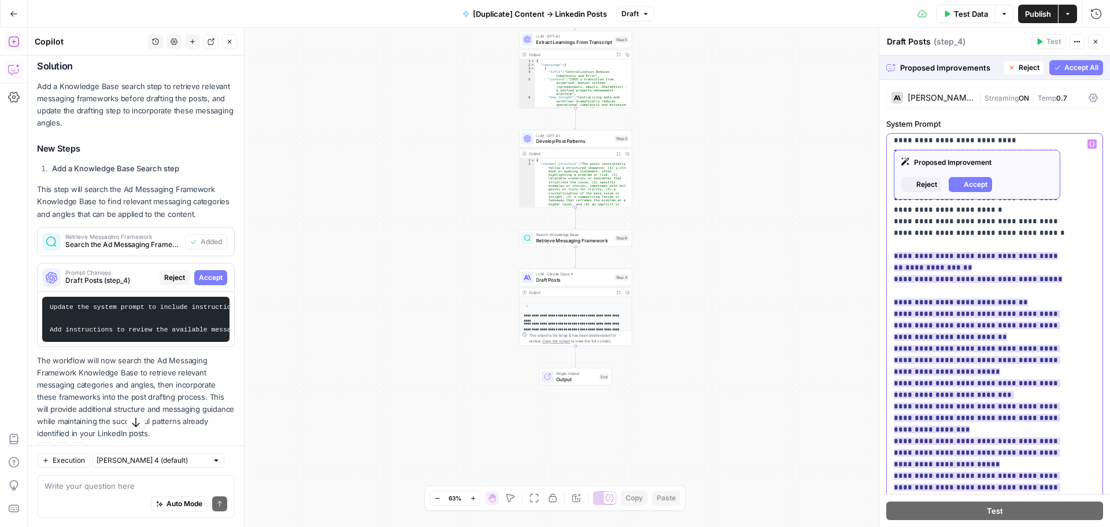
click at [969, 297] on span "**********" at bounding box center [978, 418] width 169 height 338
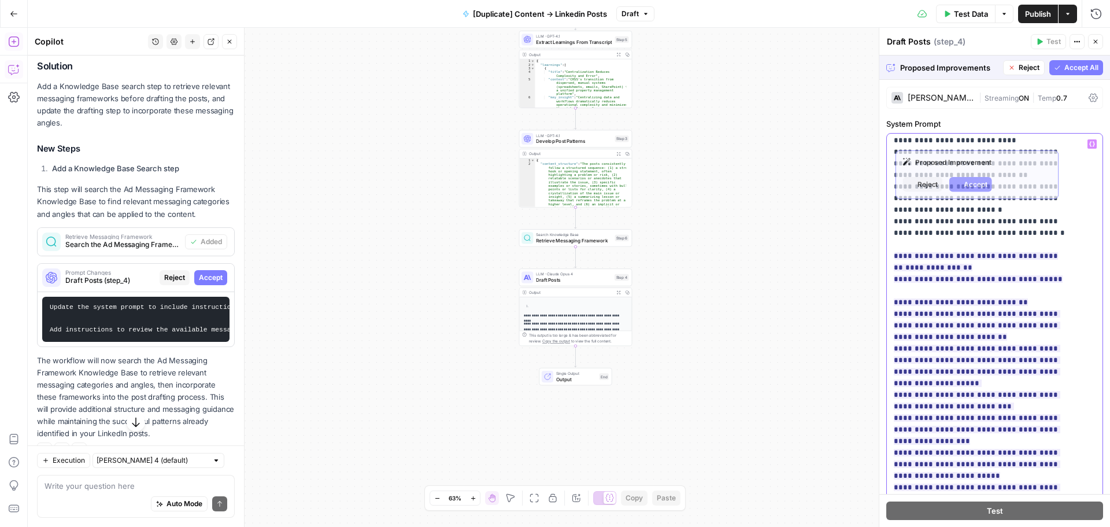
click at [994, 318] on span "**********" at bounding box center [978, 424] width 169 height 350
click at [1012, 297] on span "**********" at bounding box center [978, 424] width 169 height 350
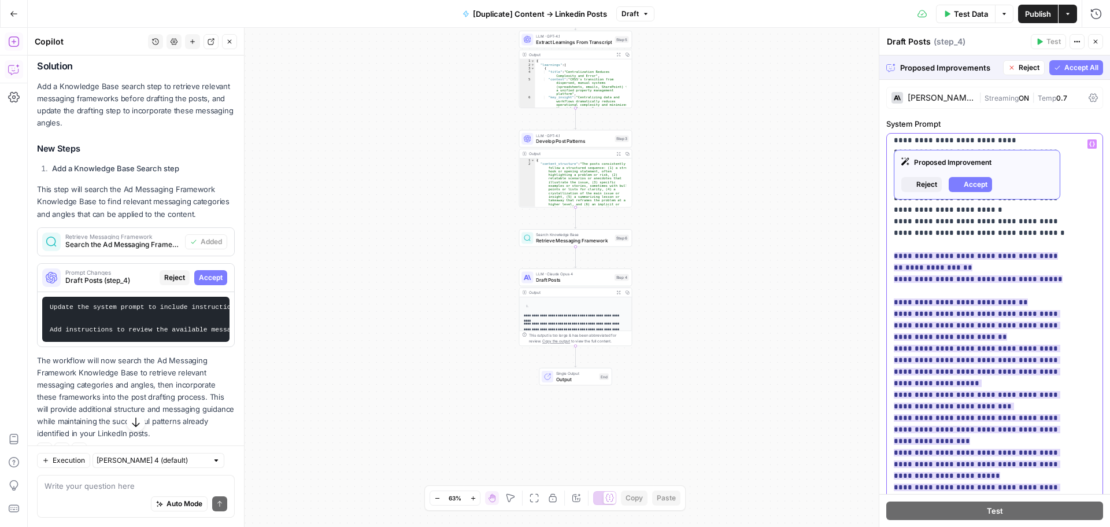
click at [1062, 322] on ins "**********" at bounding box center [978, 423] width 169 height 343
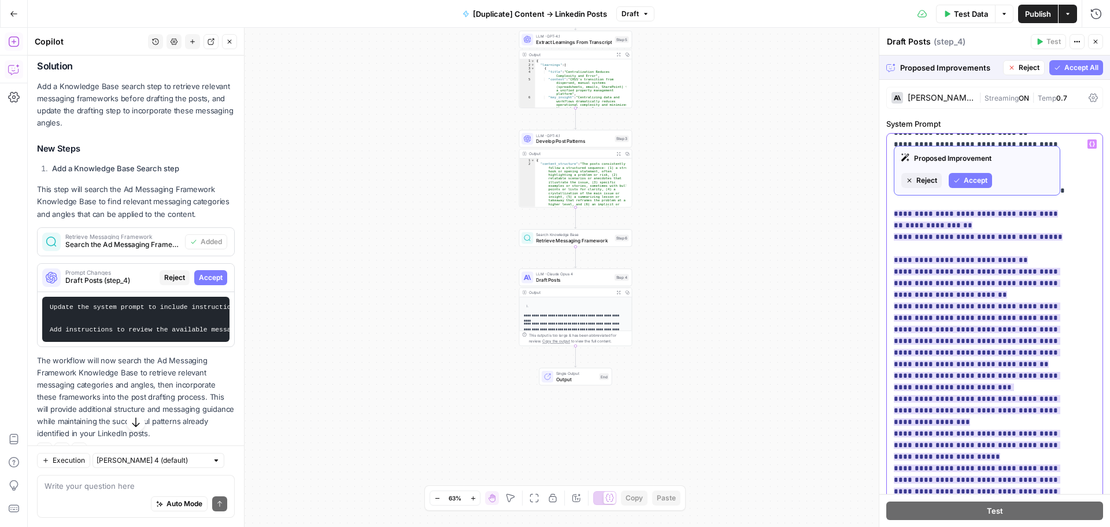
scroll to position [466, 0]
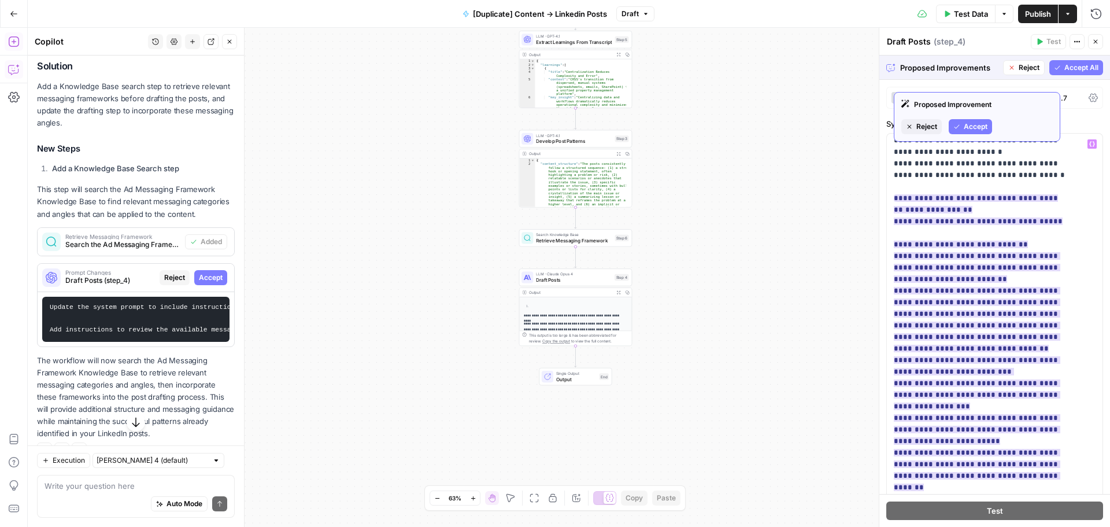
click at [966, 127] on span "Accept" at bounding box center [976, 126] width 24 height 10
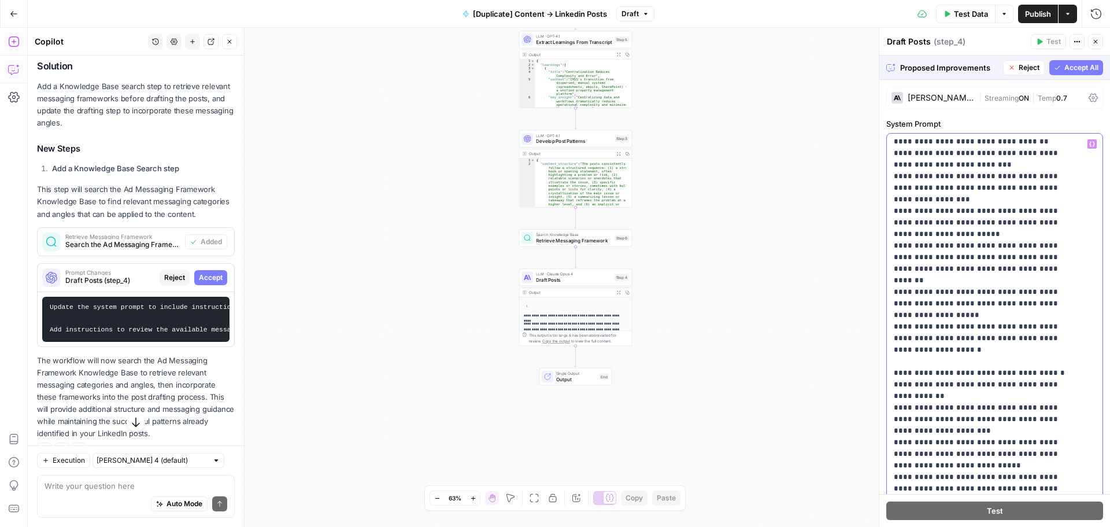
scroll to position [801, 0]
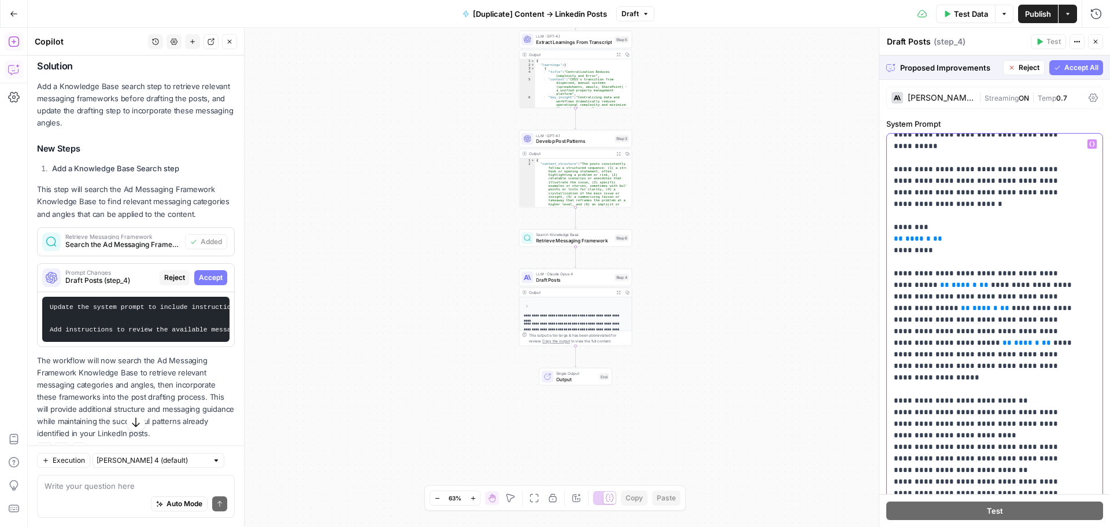
scroll to position [0, 0]
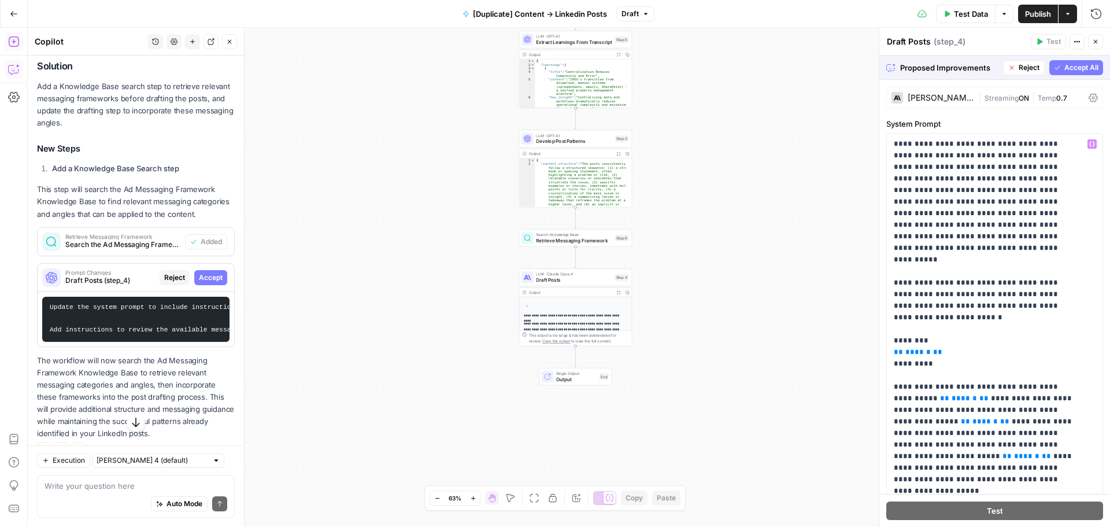
click at [822, 147] on div "Workflow Input Settings Inputs Get Knowledge Base File Get Knowledge Base File …" at bounding box center [569, 277] width 1082 height 499
click at [1082, 70] on span "Accept All" at bounding box center [1081, 67] width 34 height 10
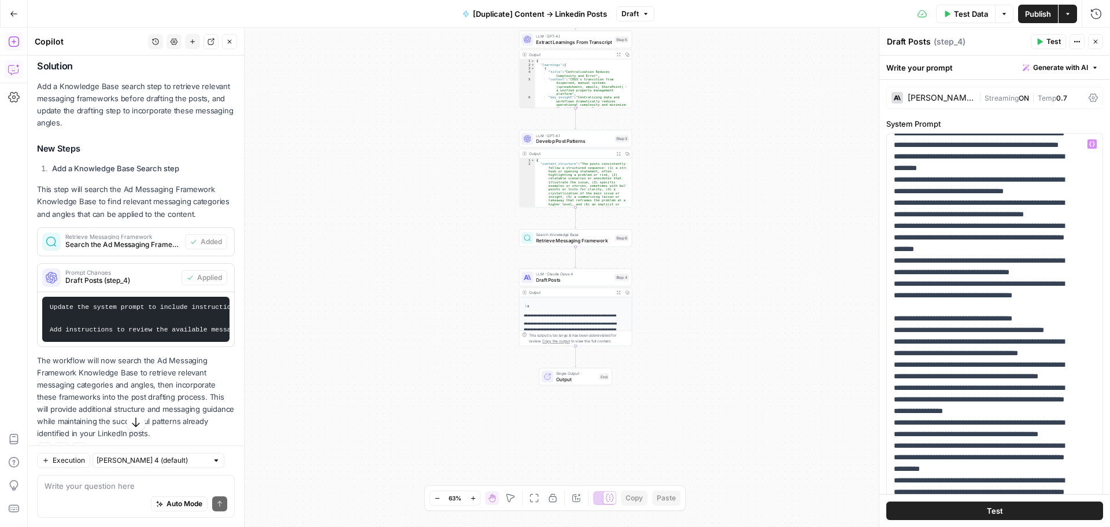
scroll to position [520, 0]
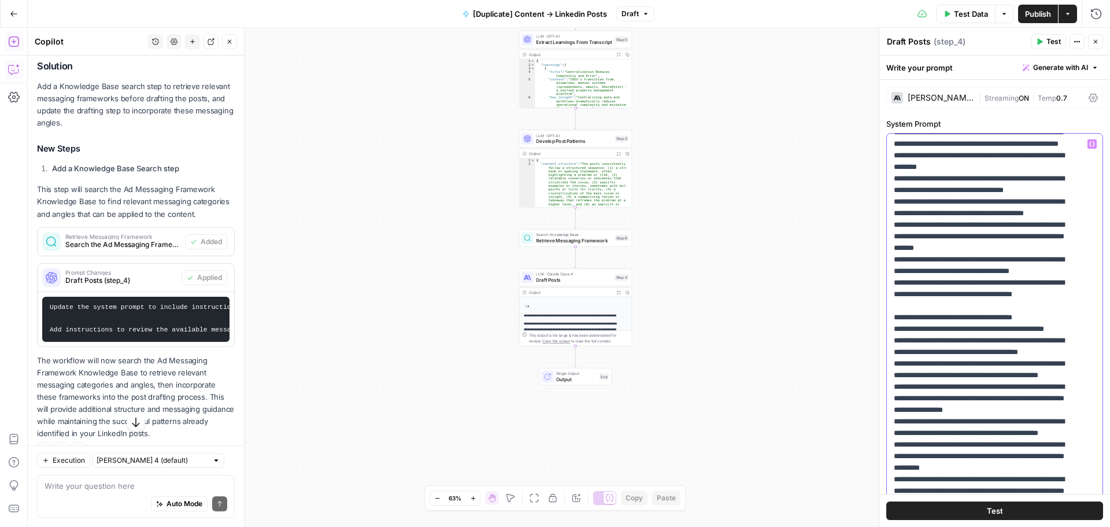
drag, startPoint x: 961, startPoint y: 225, endPoint x: 980, endPoint y: 238, distance: 23.1
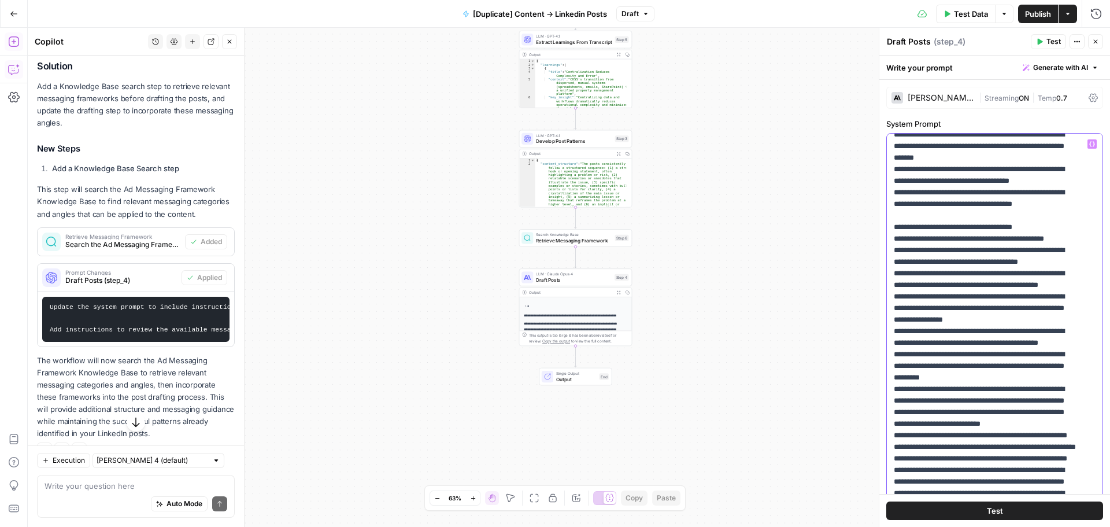
scroll to position [751, 0]
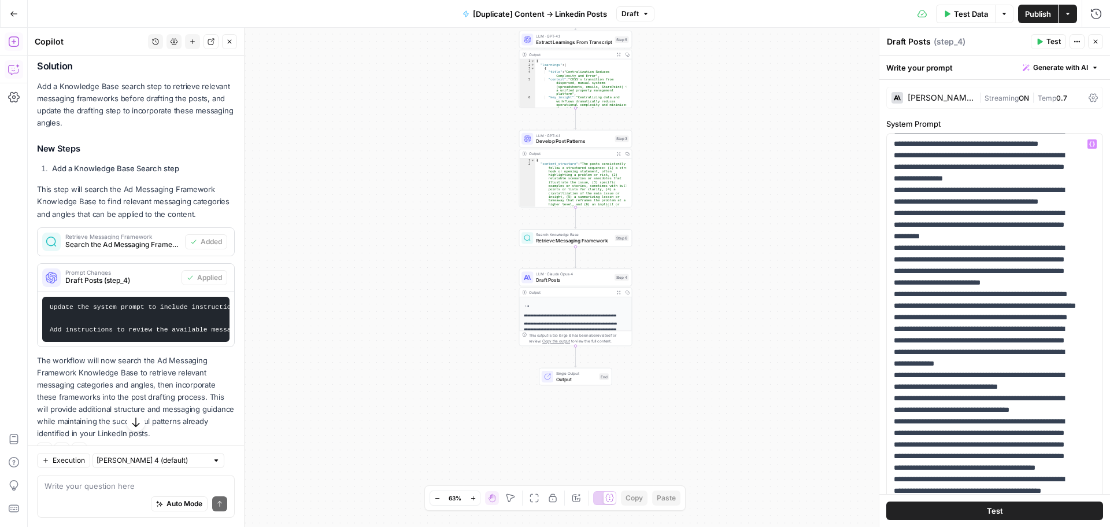
click at [987, 505] on span "Test" at bounding box center [995, 511] width 16 height 12
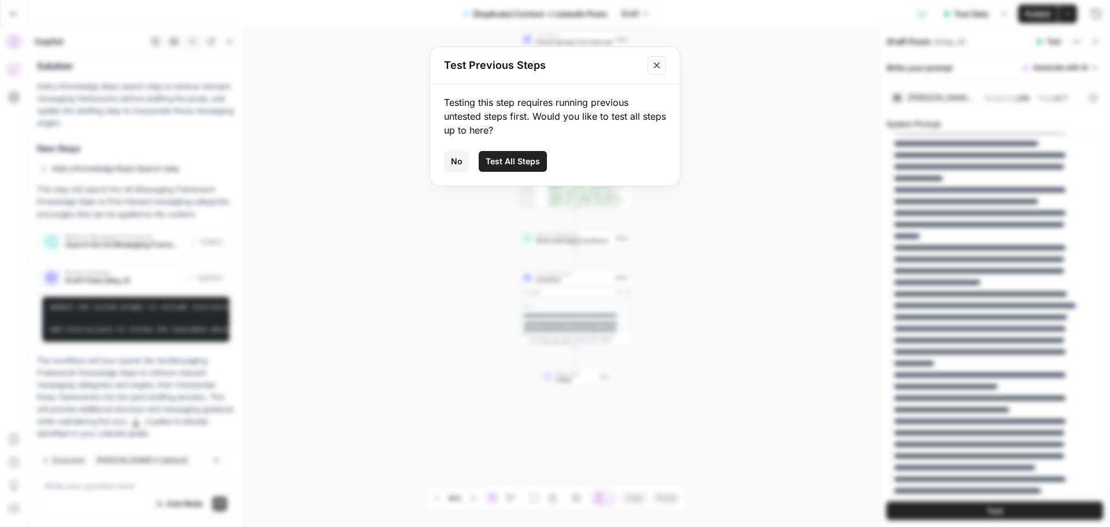
click at [513, 158] on span "Test All Steps" at bounding box center [513, 161] width 54 height 12
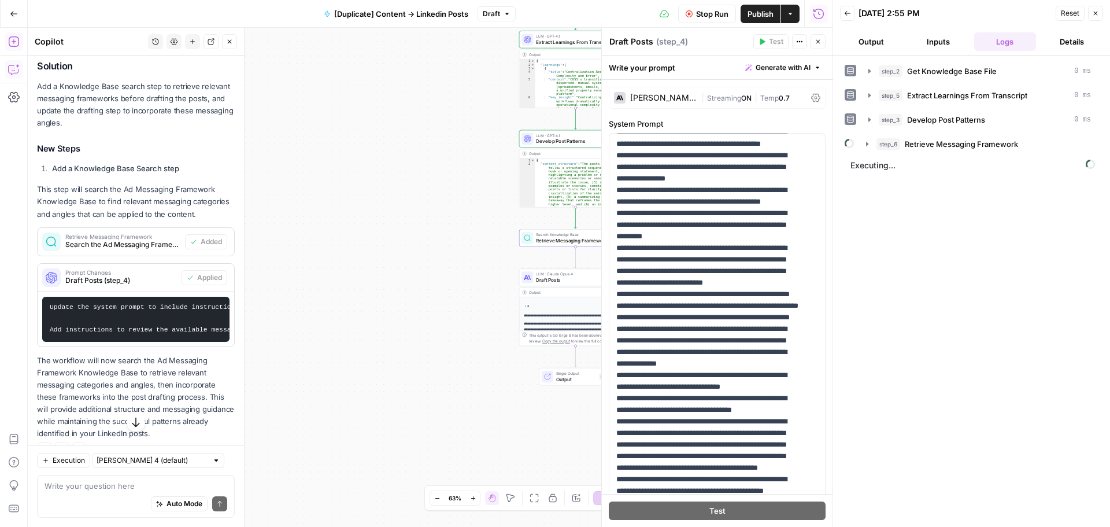
click at [872, 42] on button "Output" at bounding box center [871, 41] width 62 height 18
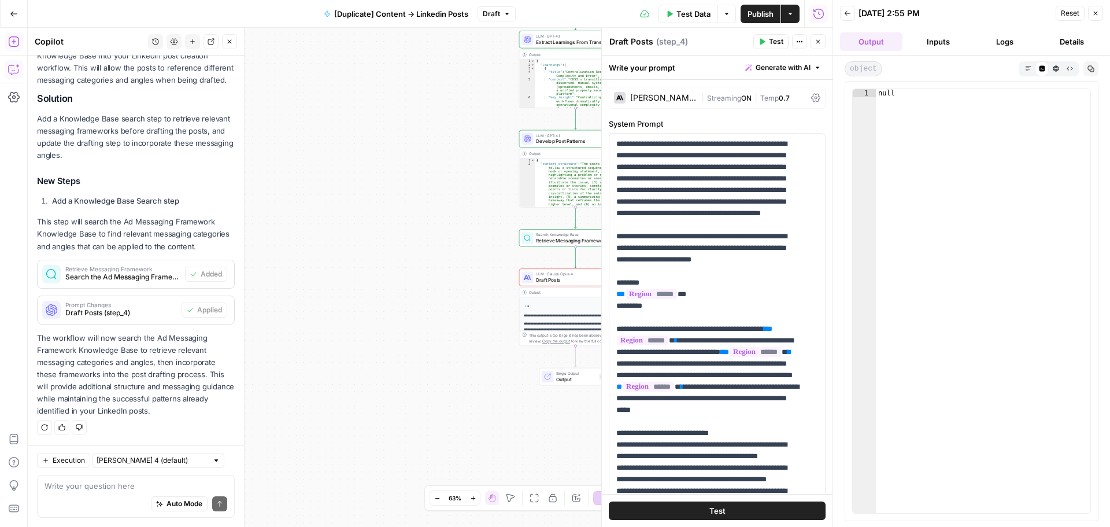
click at [1095, 13] on icon "button" at bounding box center [1096, 14] width 4 height 4
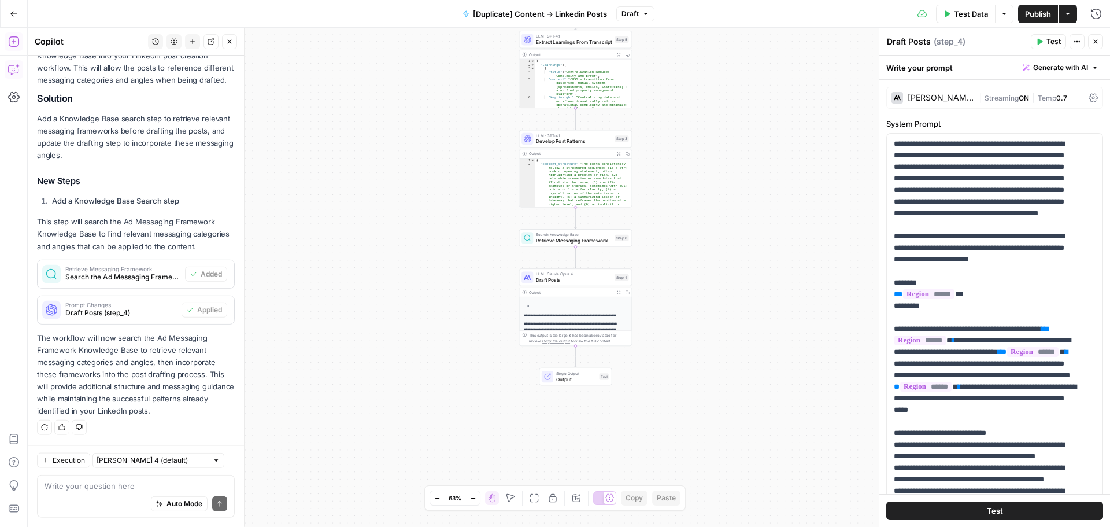
scroll to position [259, 0]
click at [88, 486] on textarea at bounding box center [136, 486] width 183 height 12
type textarea "t"
type textarea "it says the prompt in step 4 is too long"
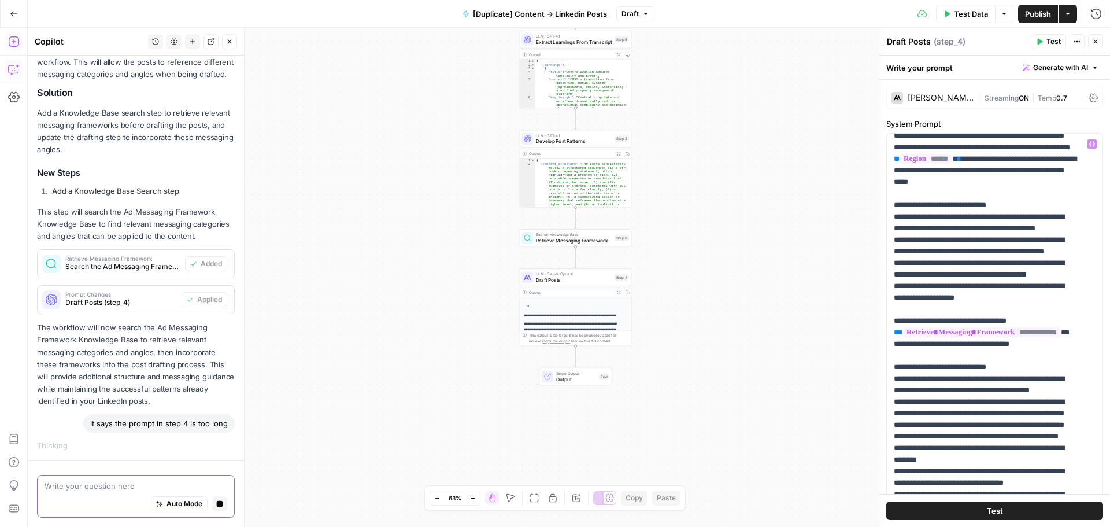
scroll to position [173, 0]
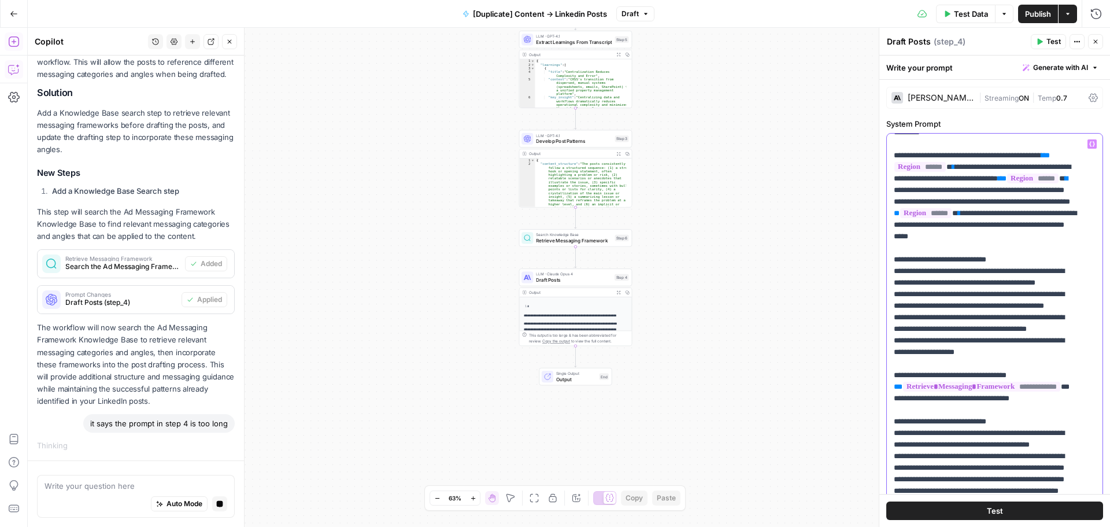
drag, startPoint x: 990, startPoint y: 248, endPoint x: 980, endPoint y: 245, distance: 10.4
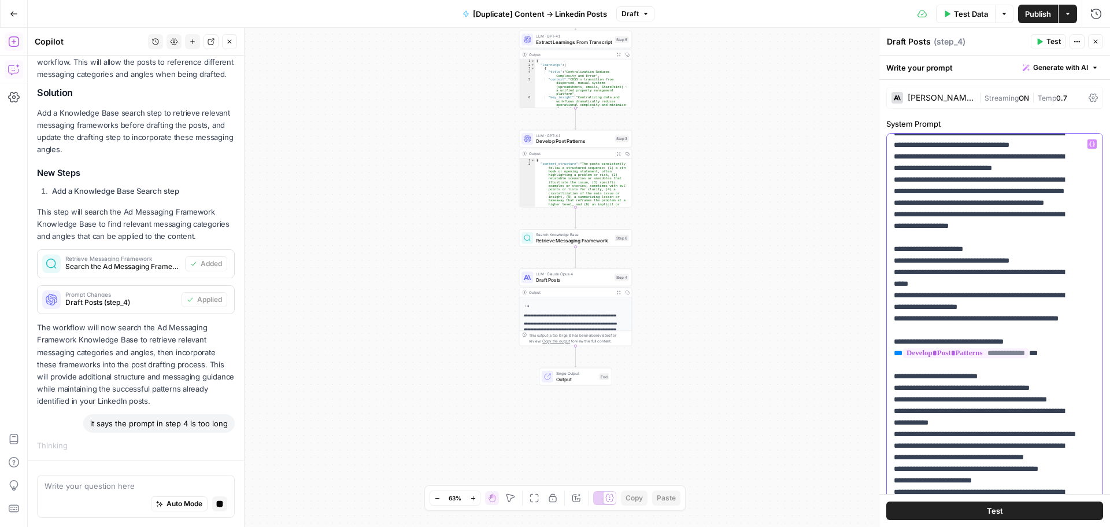
scroll to position [1445, 0]
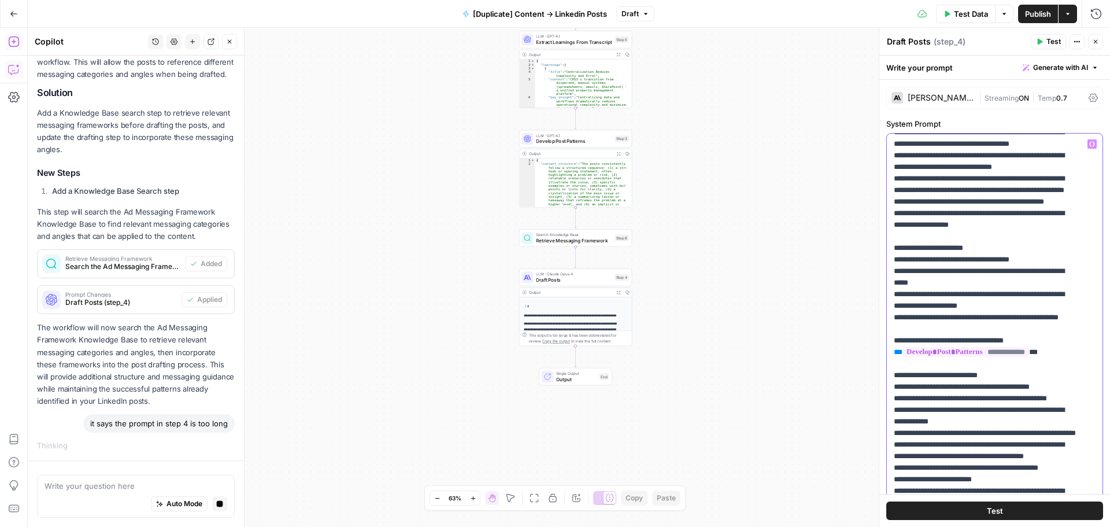
drag, startPoint x: 963, startPoint y: 268, endPoint x: 988, endPoint y: 286, distance: 30.3
drag, startPoint x: 967, startPoint y: 240, endPoint x: 980, endPoint y: 286, distance: 47.4
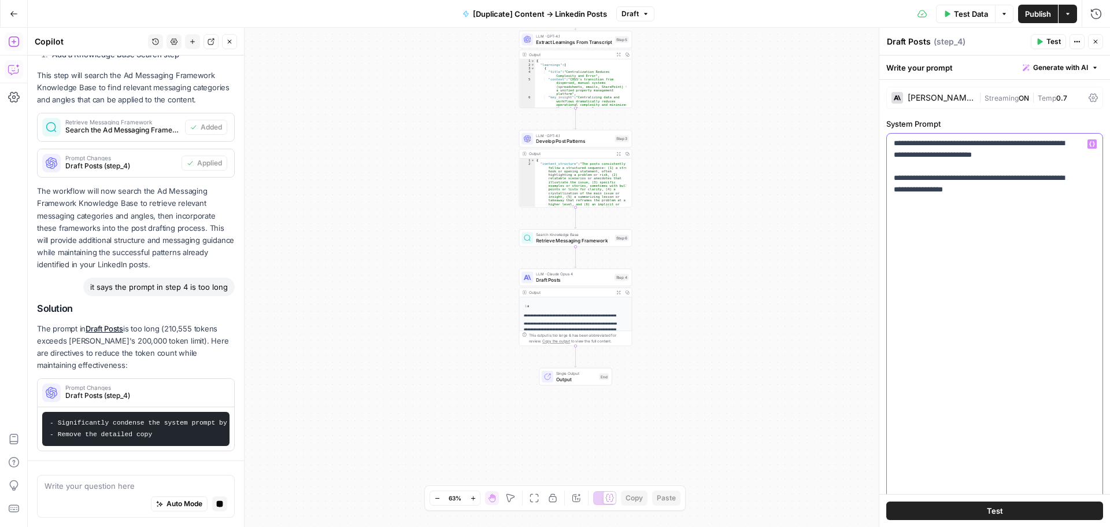
scroll to position [403, 0]
drag, startPoint x: 158, startPoint y: 324, endPoint x: 174, endPoint y: 343, distance: 24.2
click at [174, 343] on p "The prompt in Draft Posts is too long (210,555 tokens exceeds Claude's 200,000 …" at bounding box center [136, 347] width 198 height 49
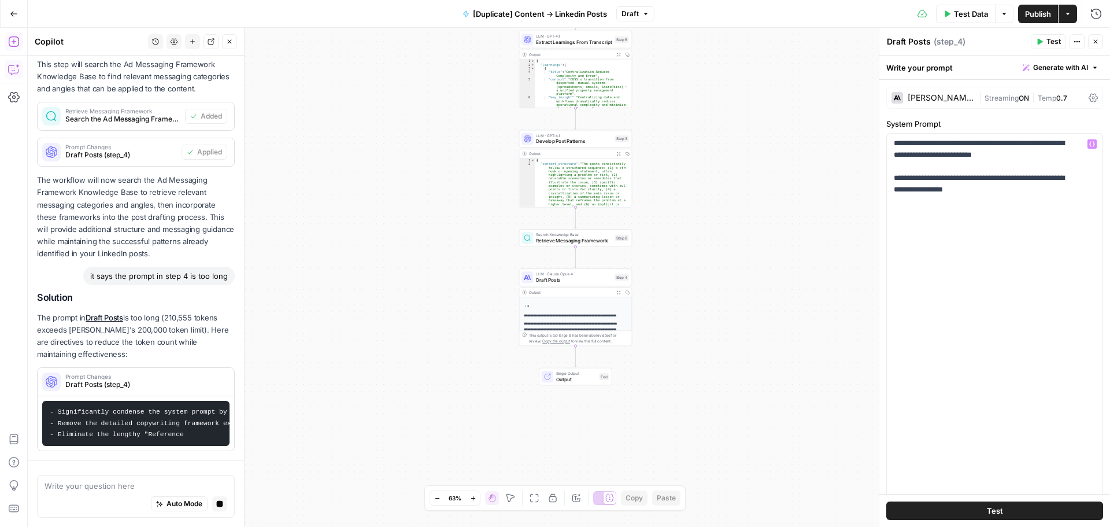
click at [174, 343] on p "The prompt in Draft Posts is too long (210,555 tokens exceeds Claude's 200,000 …" at bounding box center [136, 336] width 198 height 49
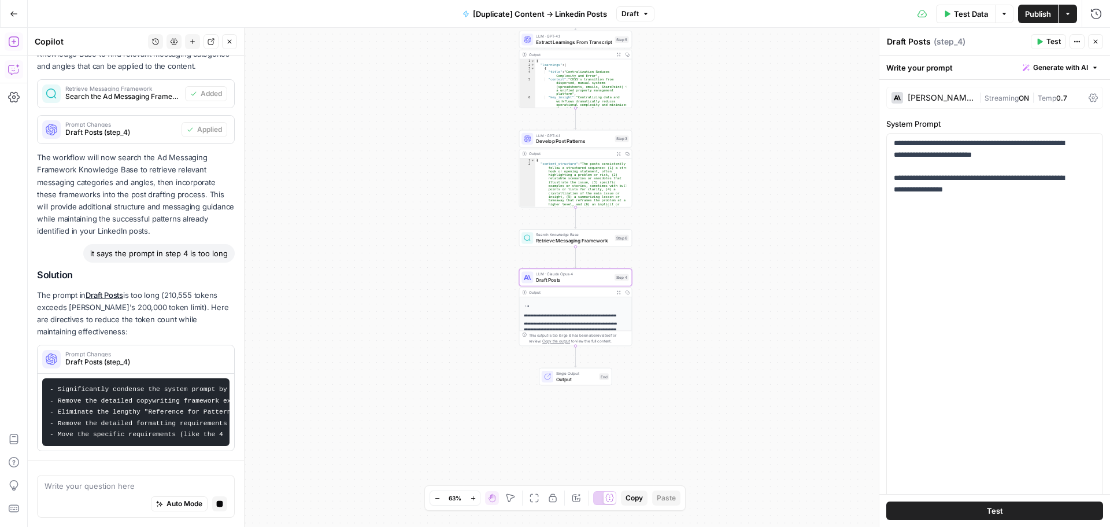
click at [179, 351] on span "Prompt Changes" at bounding box center [143, 354] width 157 height 6
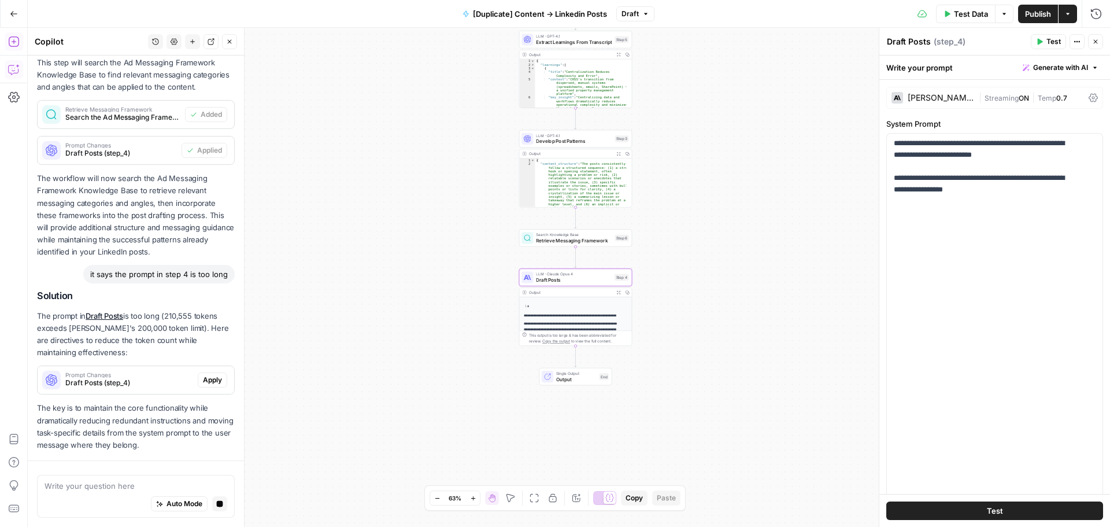
scroll to position [407, 0]
click at [203, 376] on span "Apply" at bounding box center [212, 380] width 19 height 10
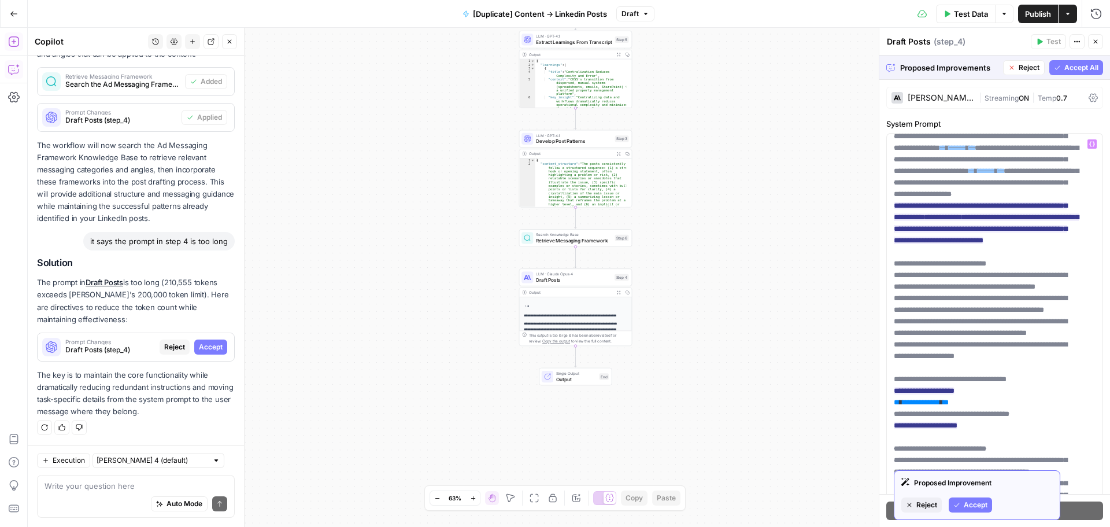
scroll to position [231, 0]
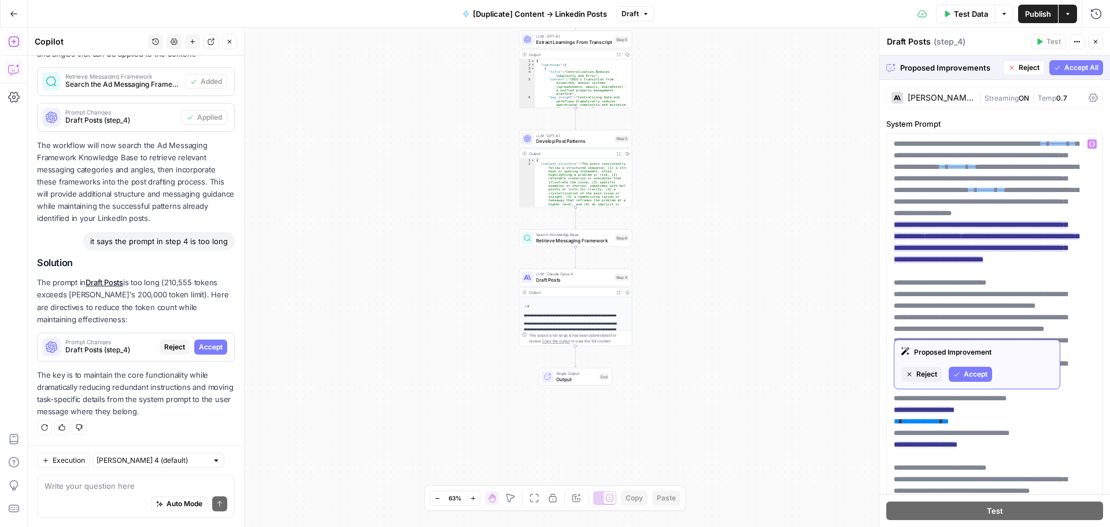
click at [963, 372] on button "Accept" at bounding box center [970, 373] width 43 height 15
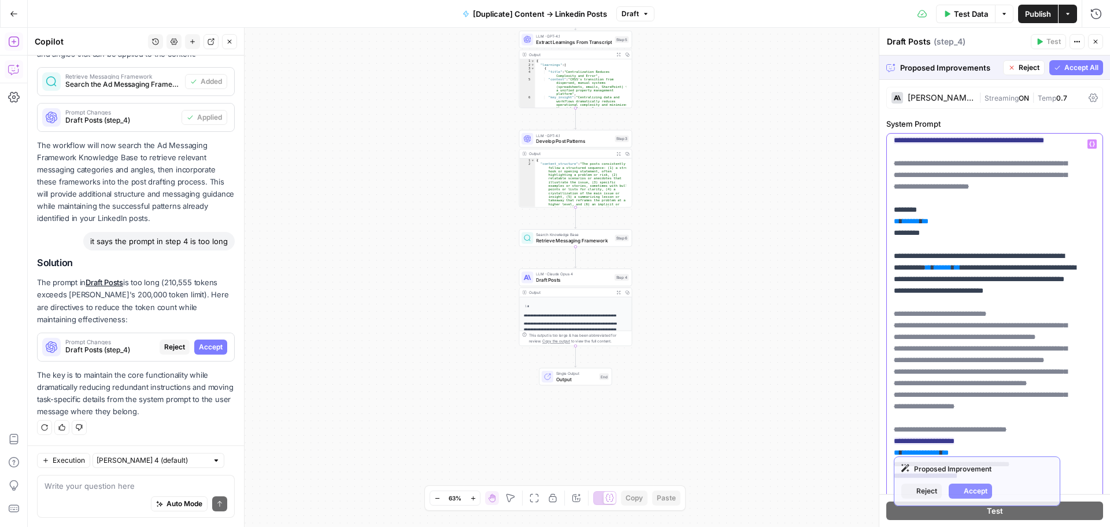
scroll to position [0, 0]
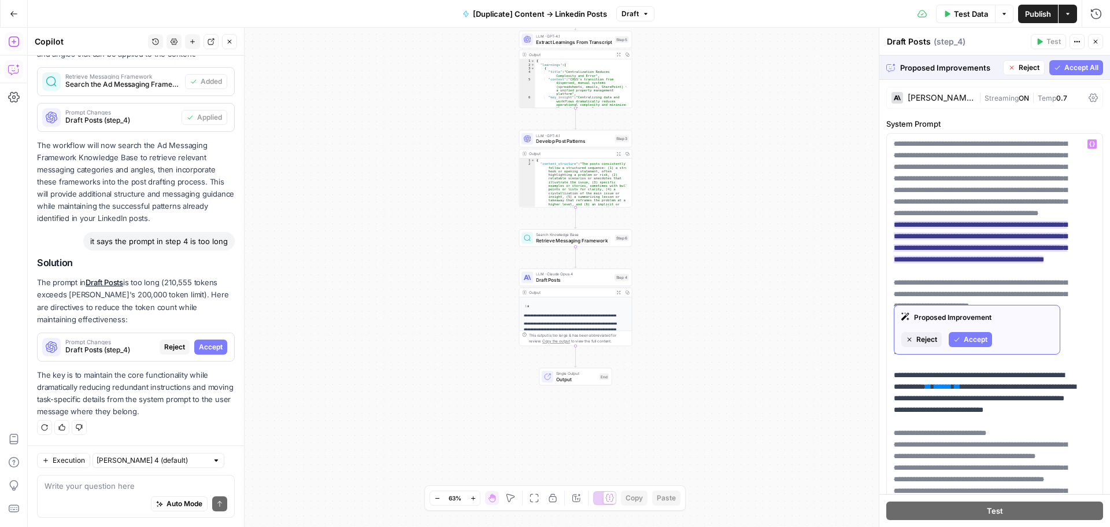
click at [929, 338] on span "Reject" at bounding box center [926, 339] width 21 height 10
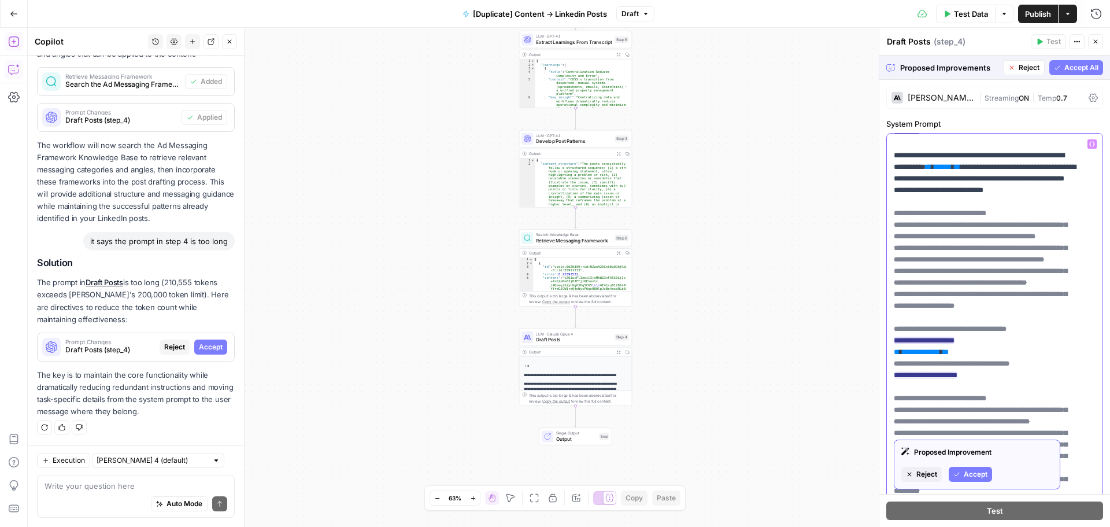
scroll to position [58, 0]
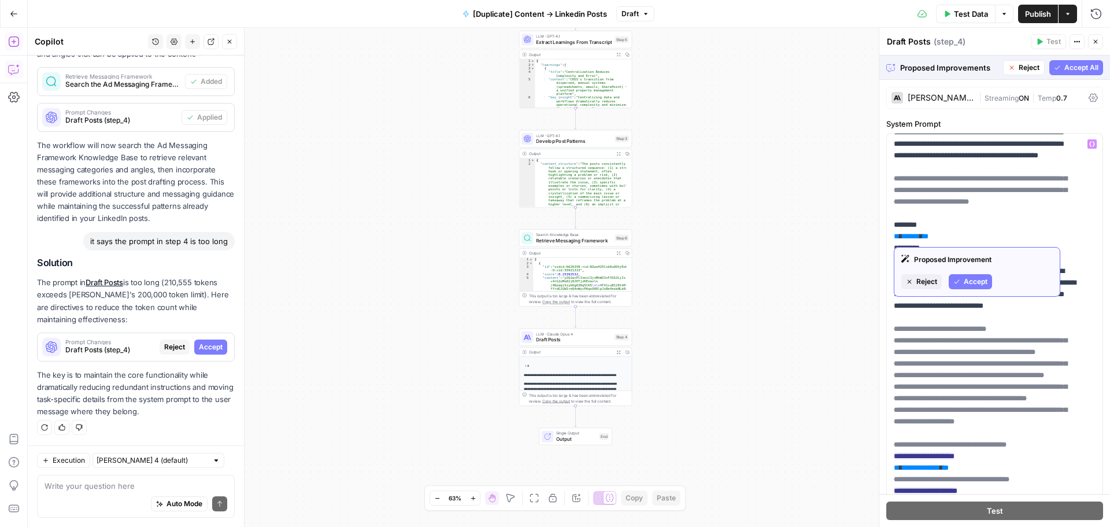
click at [932, 279] on span "Reject" at bounding box center [926, 281] width 21 height 10
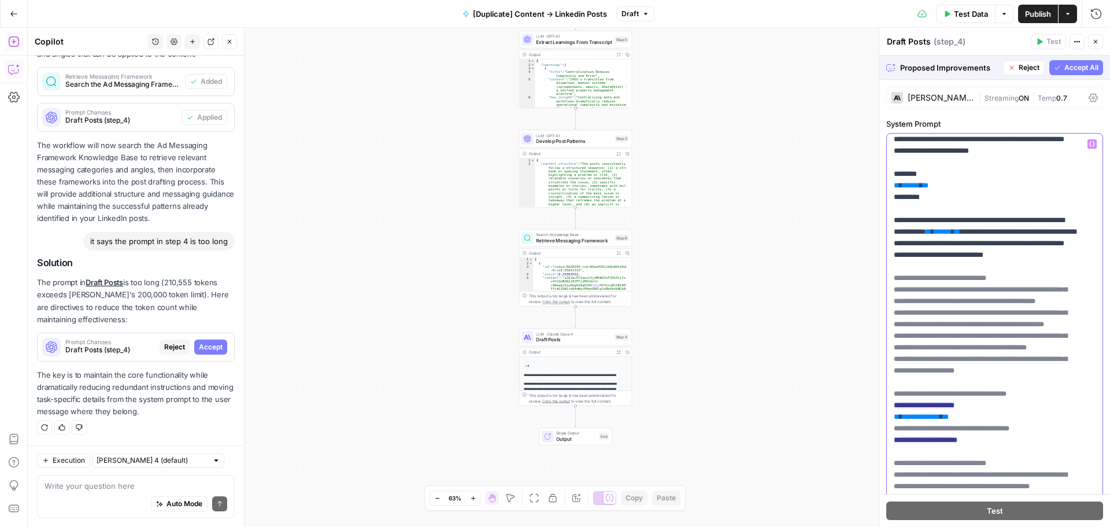
scroll to position [0, 0]
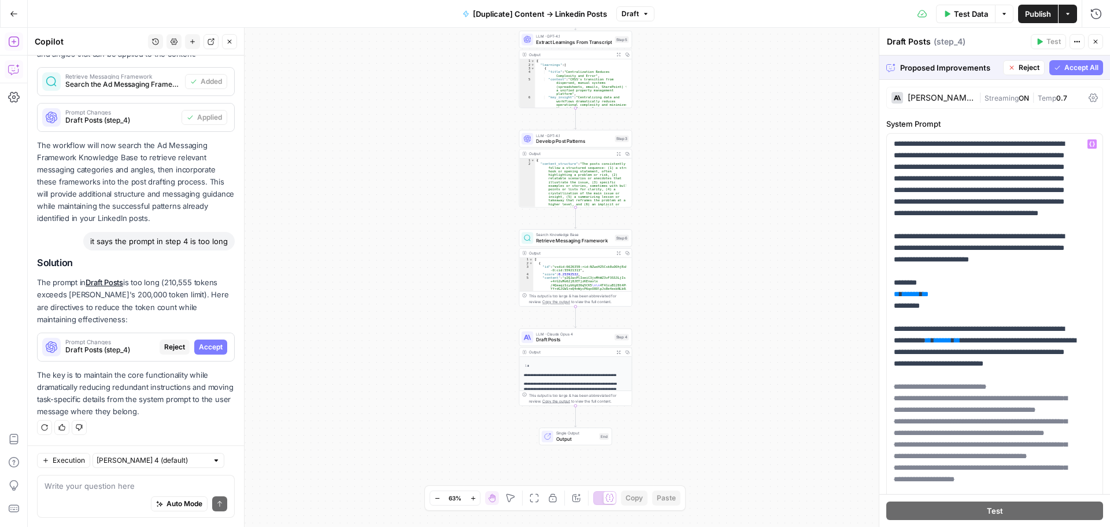
click at [1024, 69] on span "Reject" at bounding box center [1029, 67] width 21 height 10
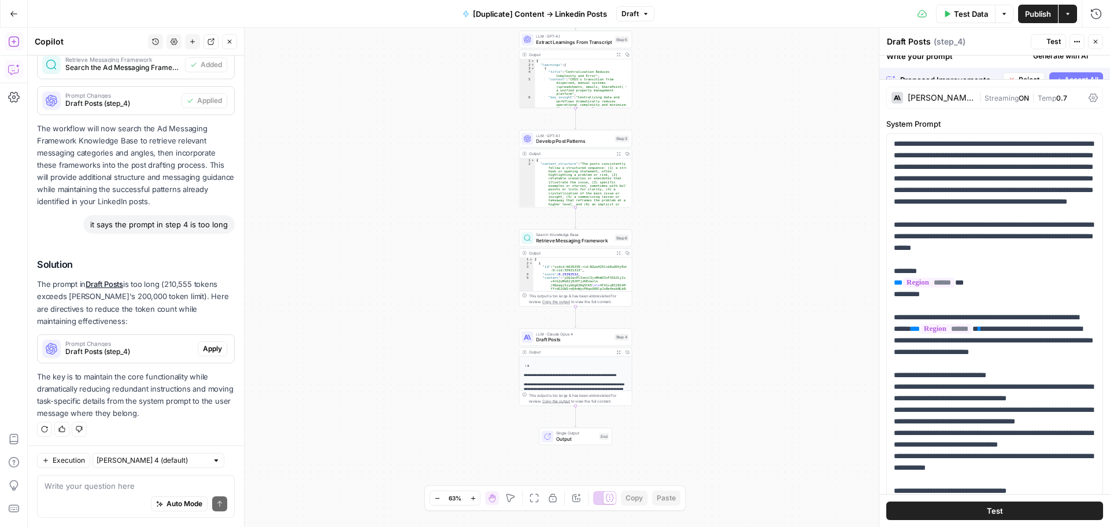
scroll to position [482, 0]
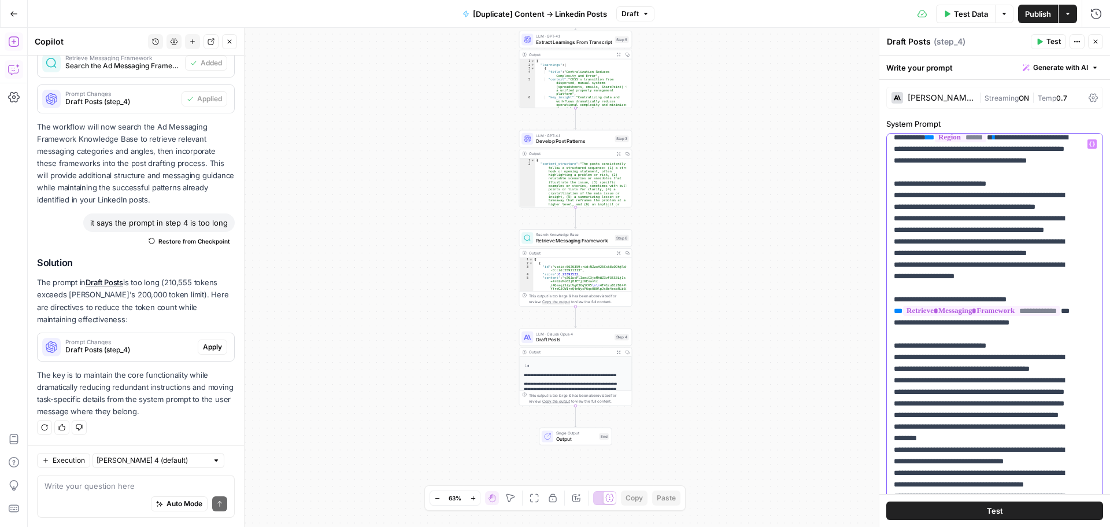
scroll to position [231, 0]
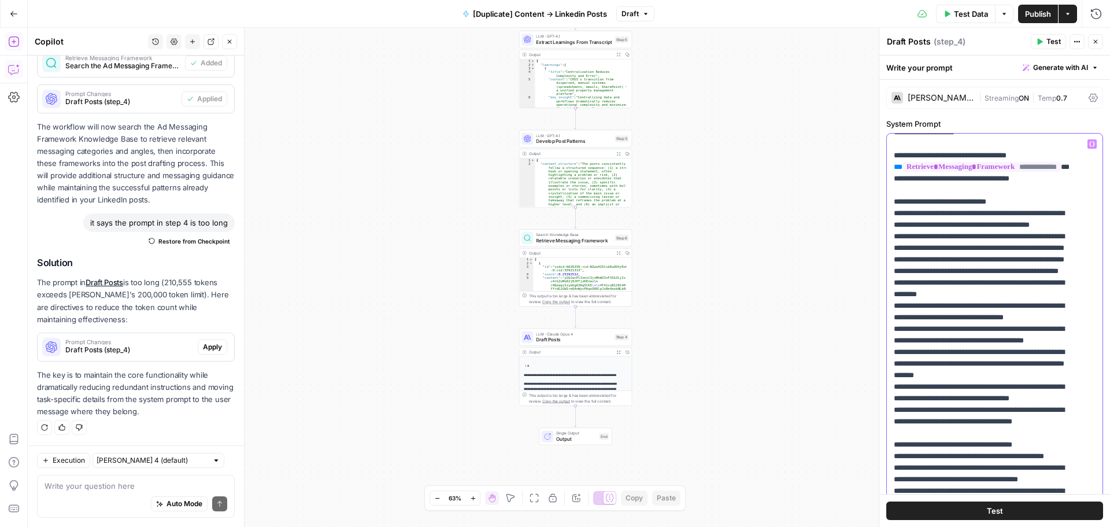
scroll to position [405, 0]
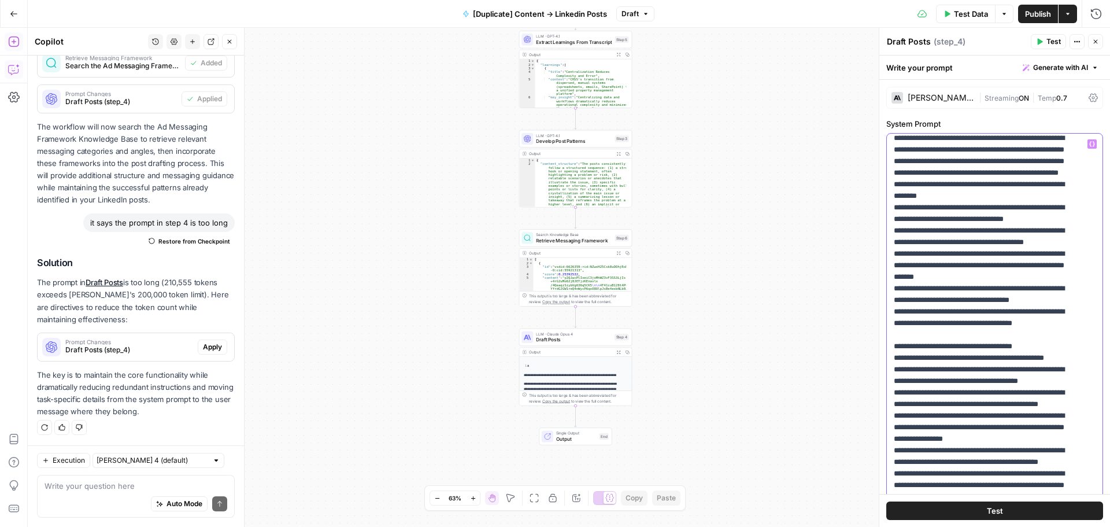
scroll to position [462, 0]
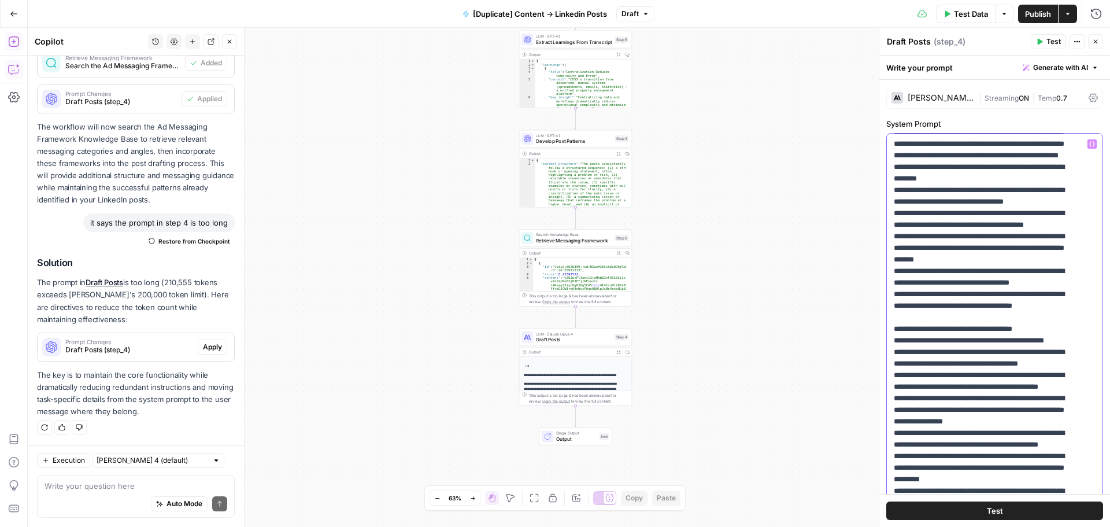
drag, startPoint x: 986, startPoint y: 281, endPoint x: 878, endPoint y: 273, distance: 108.4
click at [879, 273] on div "**********" at bounding box center [994, 277] width 231 height 499
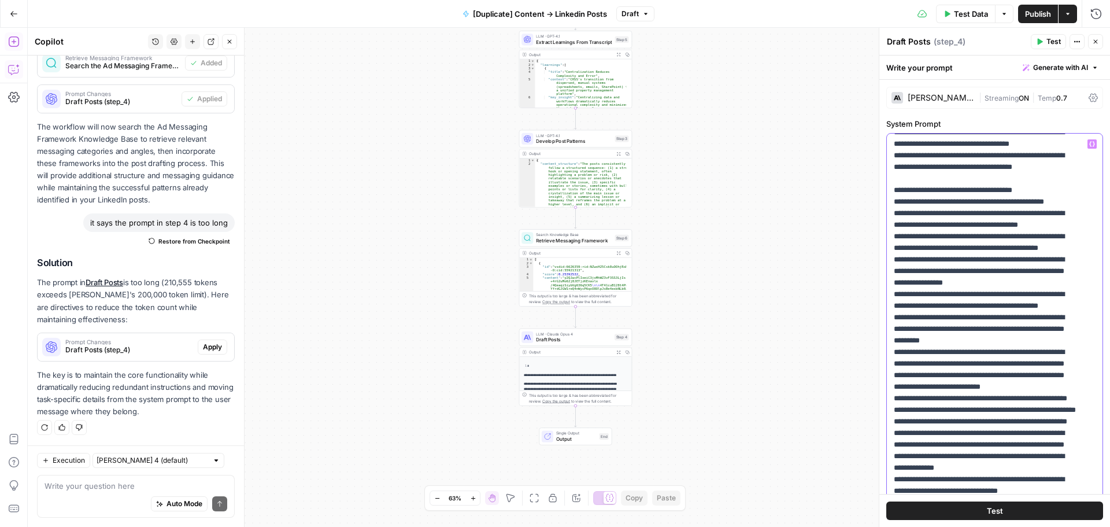
scroll to position [636, 0]
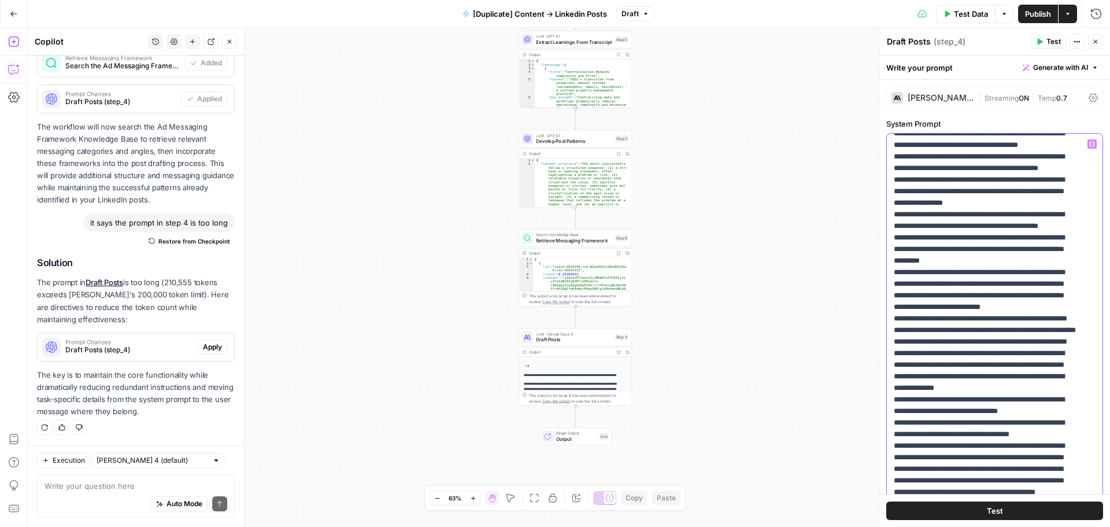
scroll to position [694, 0]
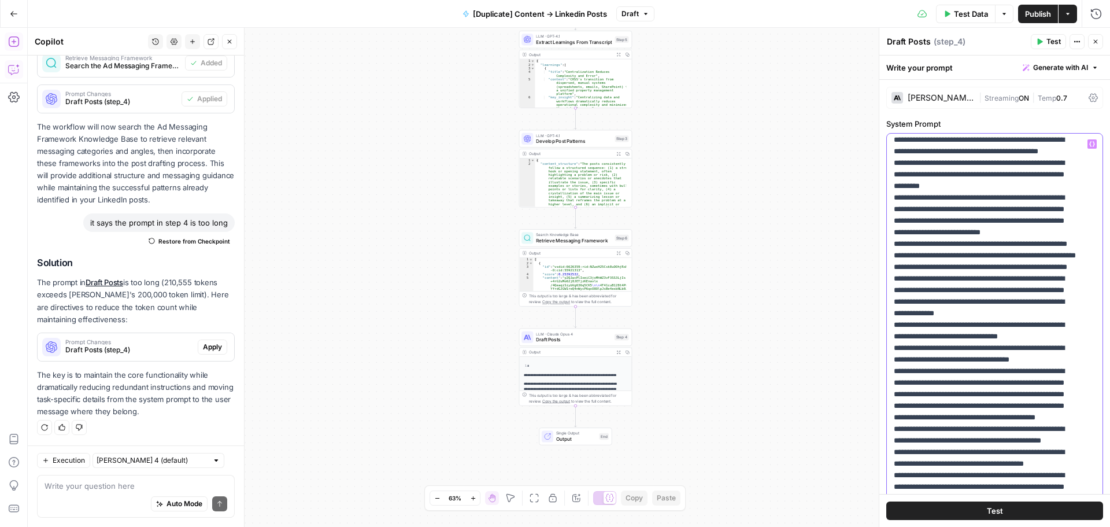
scroll to position [751, 0]
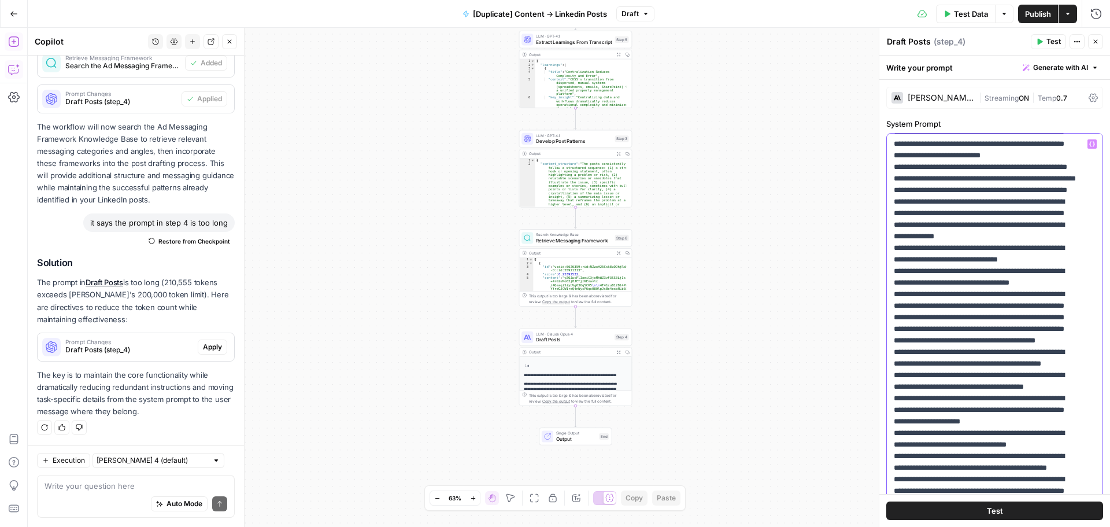
click at [1043, 286] on p "**********" at bounding box center [986, 491] width 184 height 2324
click at [1059, 284] on p "**********" at bounding box center [986, 491] width 184 height 2324
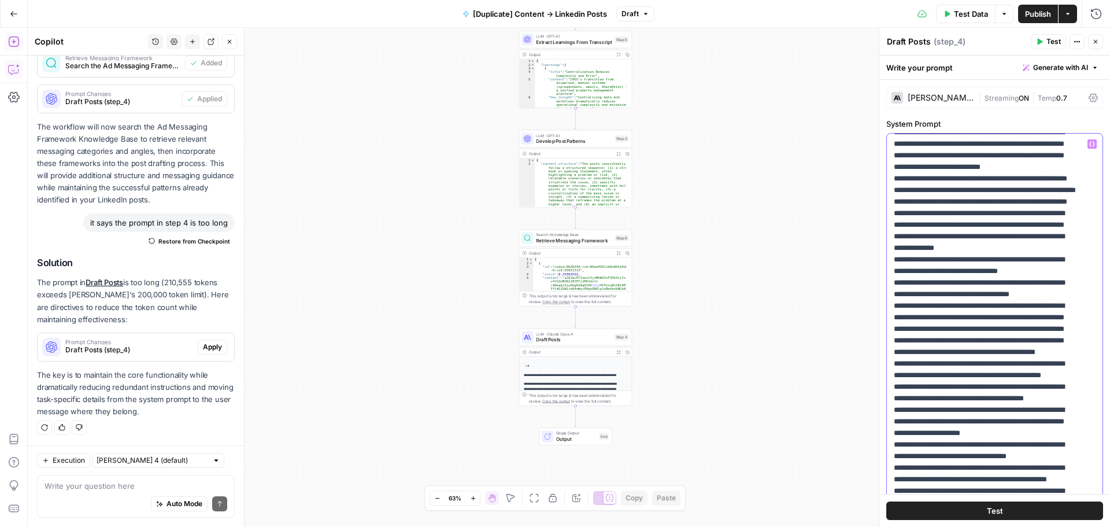
scroll to position [867, 0]
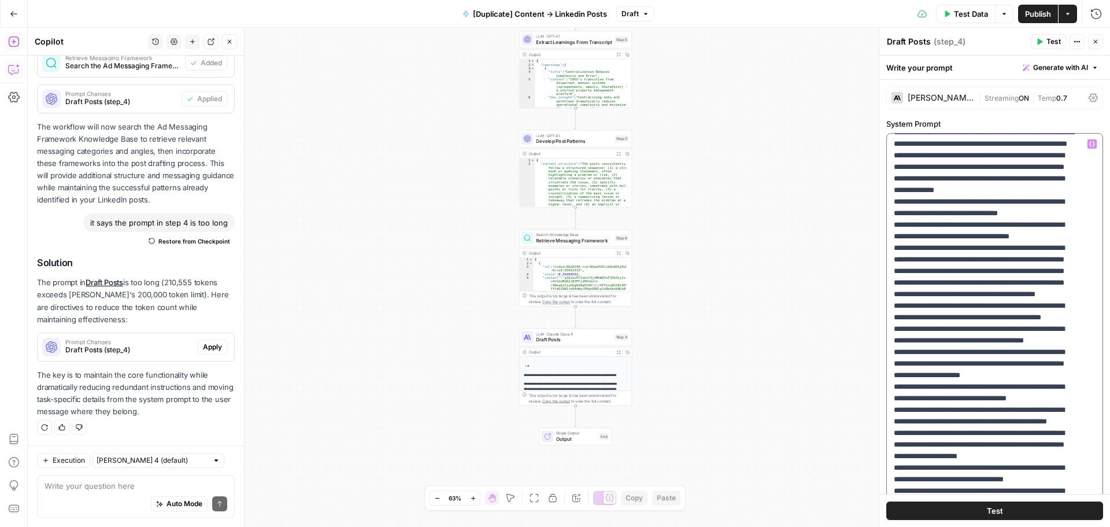
click at [1045, 269] on p "**********" at bounding box center [986, 438] width 184 height 2335
click at [1047, 291] on p "**********" at bounding box center [986, 438] width 184 height 2335
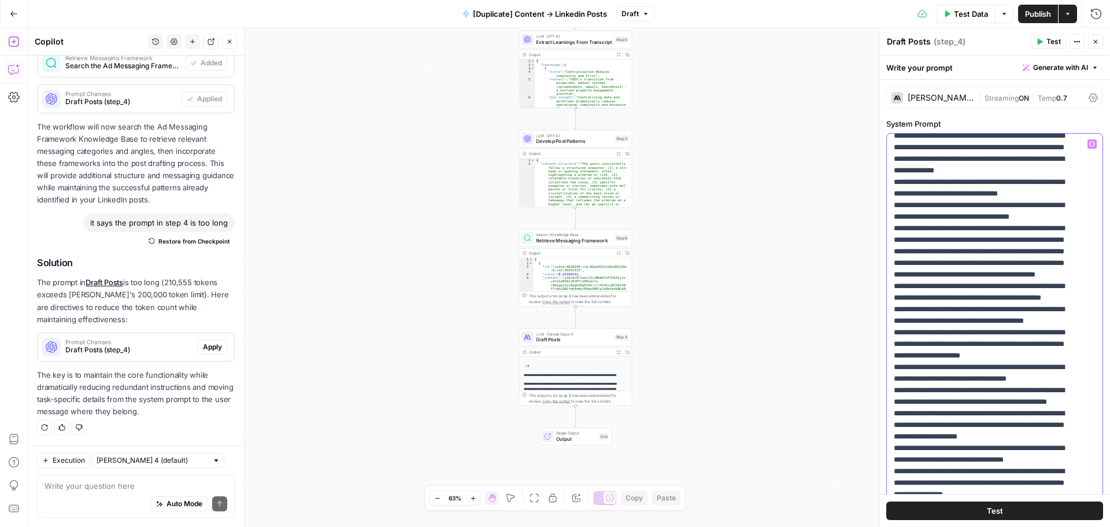
scroll to position [925, 0]
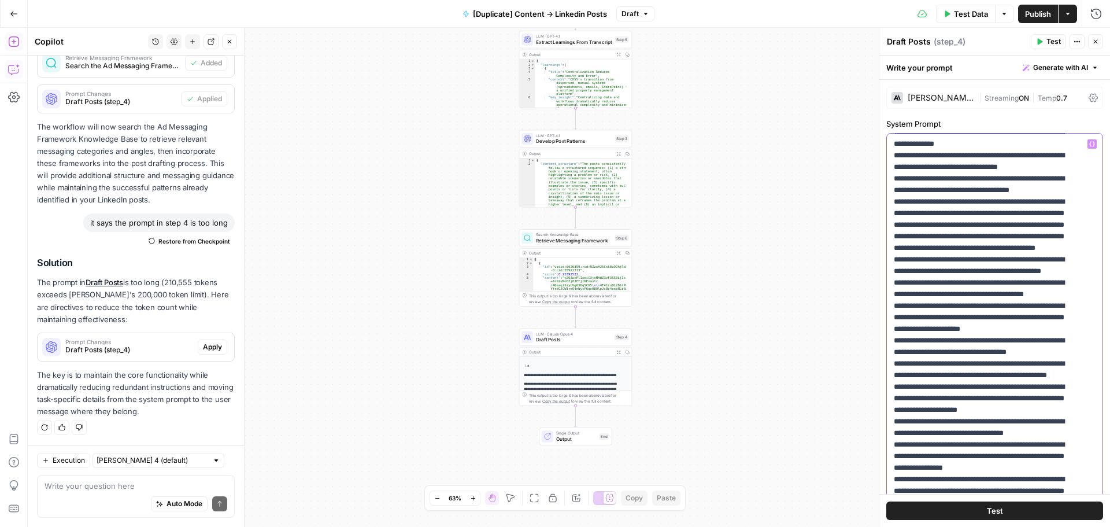
click at [1025, 266] on p "**********" at bounding box center [986, 386] width 184 height 2347
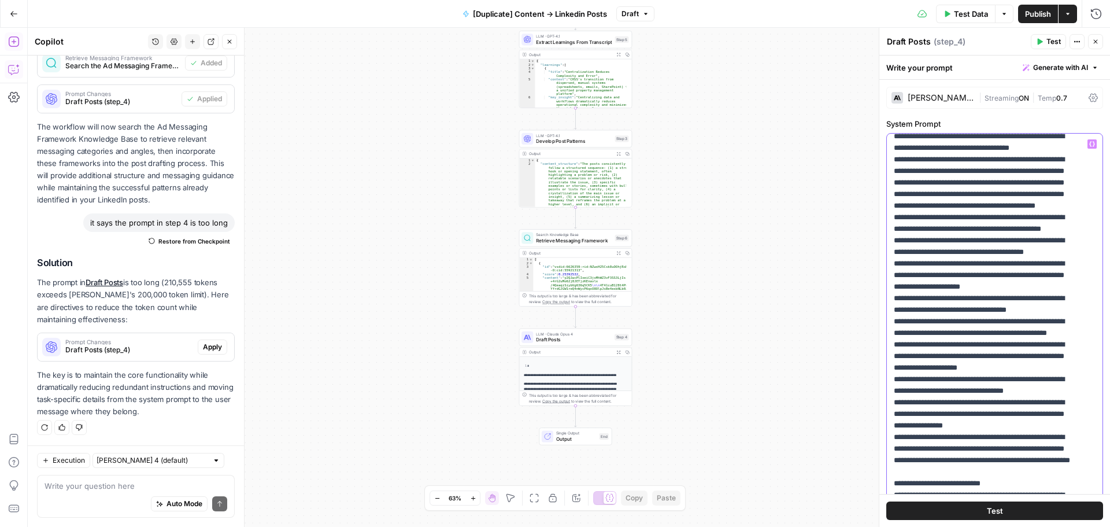
scroll to position [983, 0]
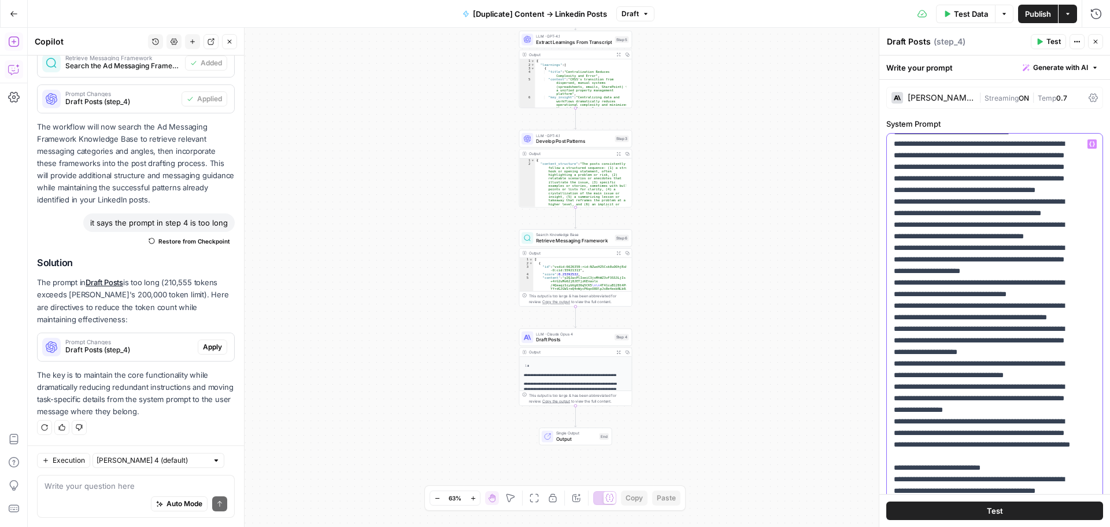
drag, startPoint x: 988, startPoint y: 295, endPoint x: 882, endPoint y: 205, distance: 139.1
click at [882, 205] on div "**********" at bounding box center [994, 277] width 231 height 499
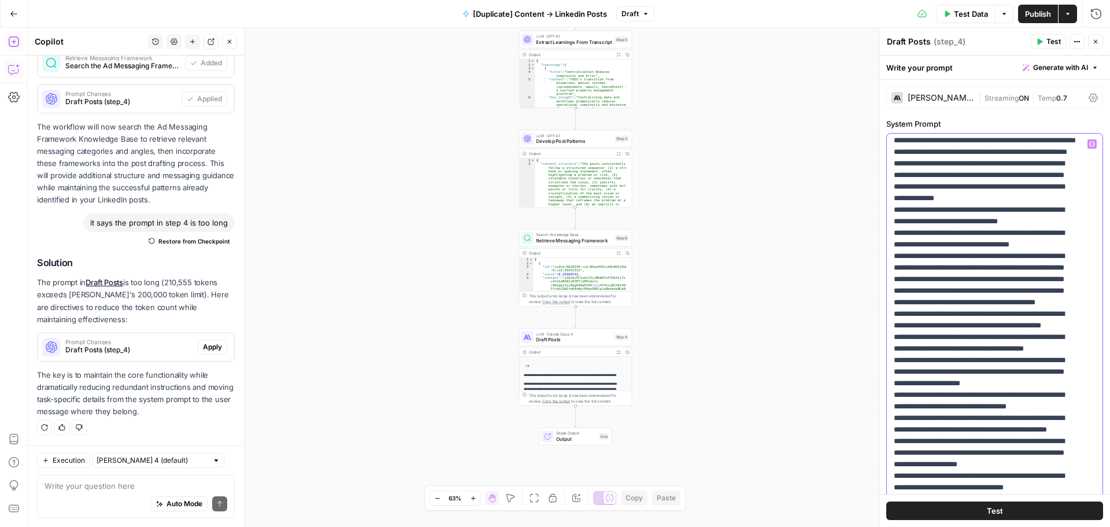
scroll to position [867, 0]
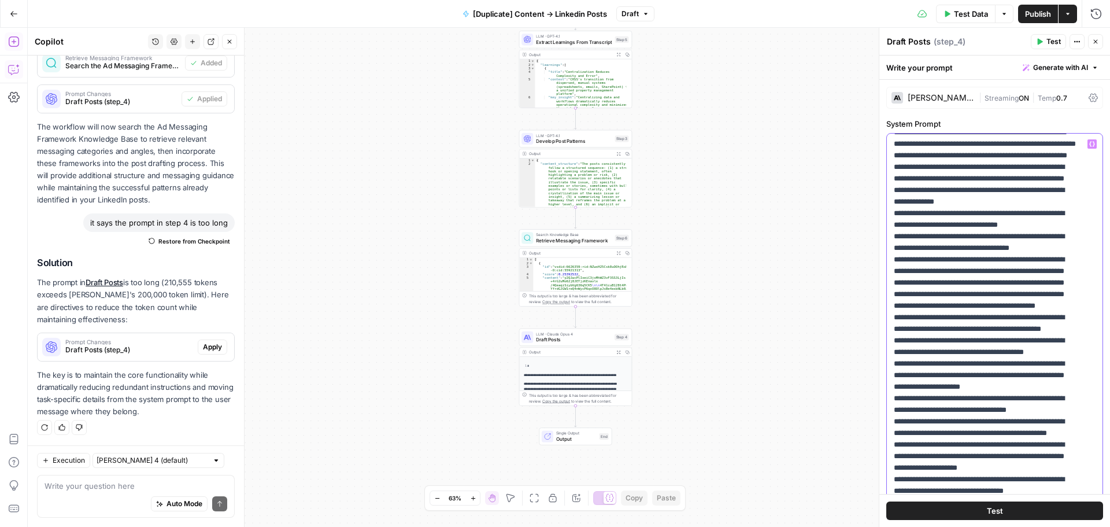
click at [969, 271] on p "**********" at bounding box center [986, 444] width 184 height 2347
drag, startPoint x: 959, startPoint y: 282, endPoint x: 886, endPoint y: 269, distance: 74.5
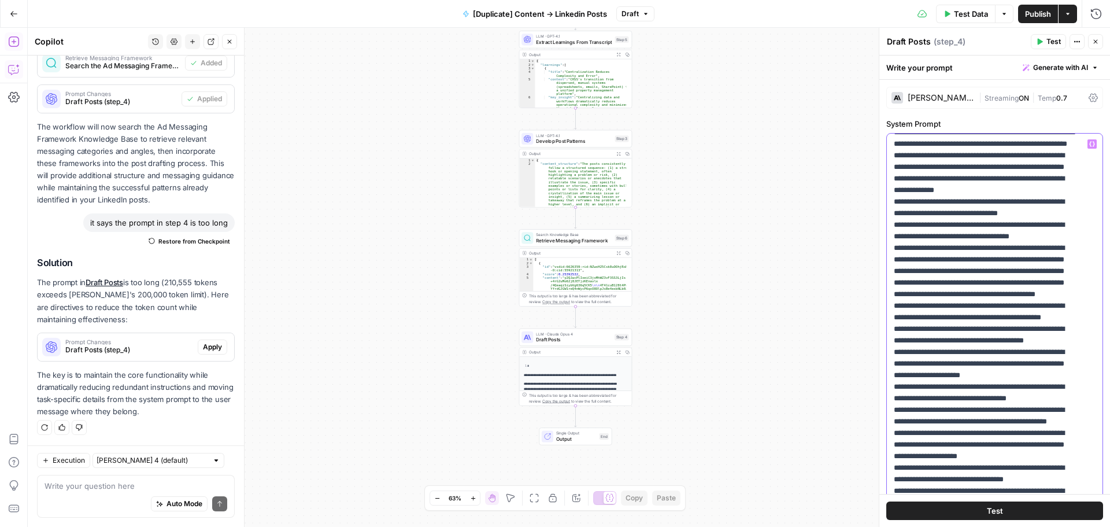
drag, startPoint x: 901, startPoint y: 286, endPoint x: 1043, endPoint y: 388, distance: 174.7
click at [1043, 388] on p "**********" at bounding box center [986, 433] width 184 height 2324
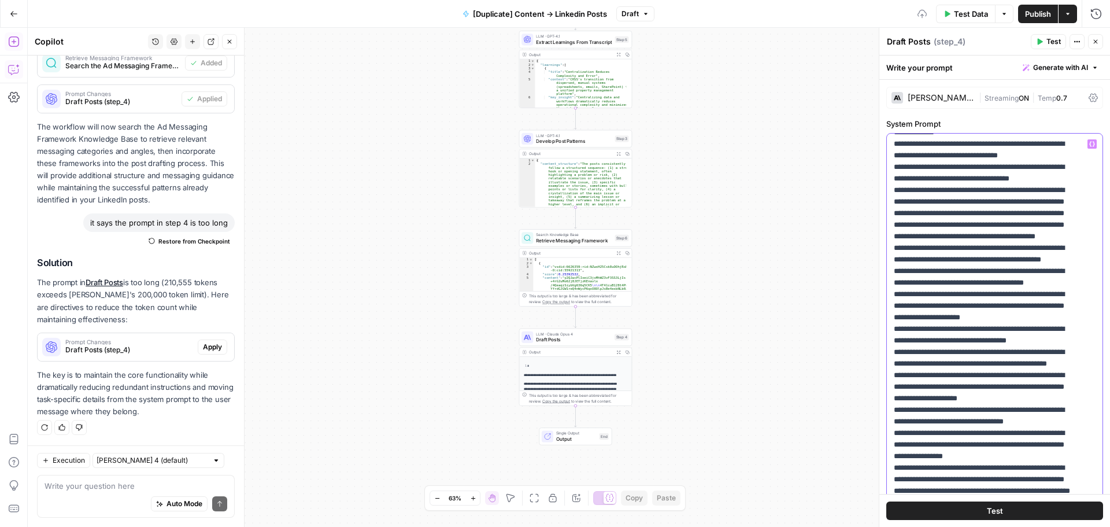
click at [970, 319] on p "**********" at bounding box center [986, 381] width 184 height 2220
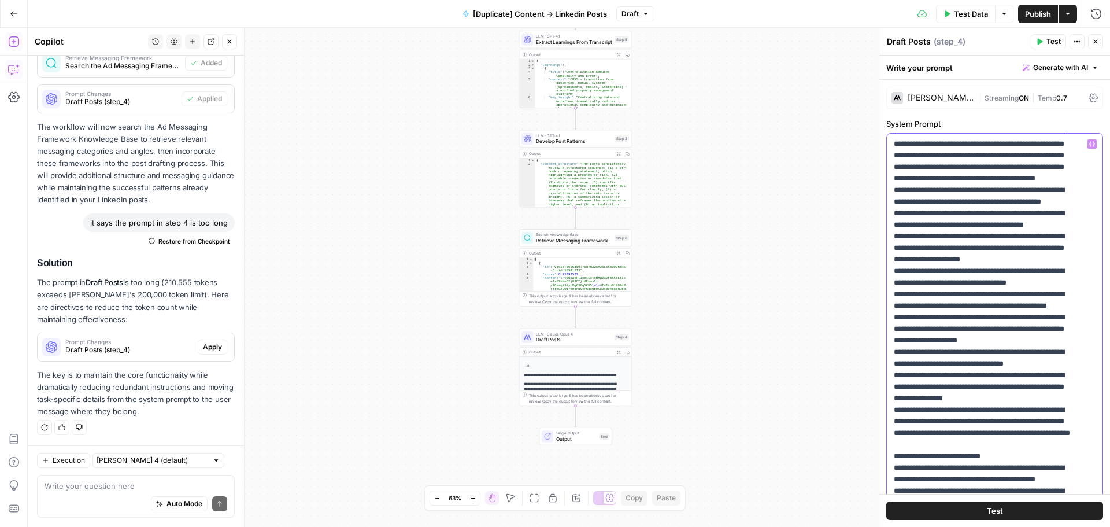
scroll to position [983, 0]
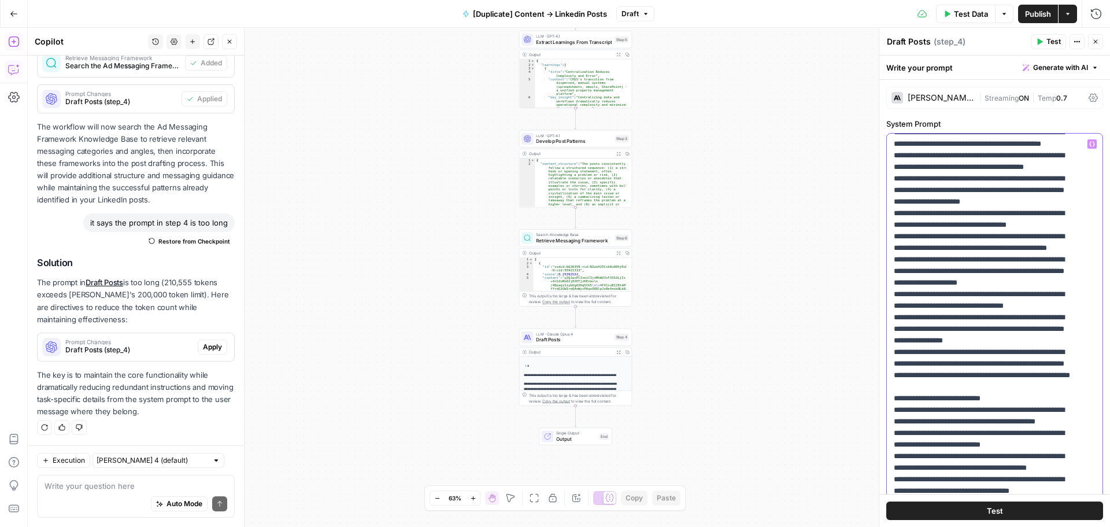
click at [1003, 264] on p "**********" at bounding box center [986, 265] width 184 height 2220
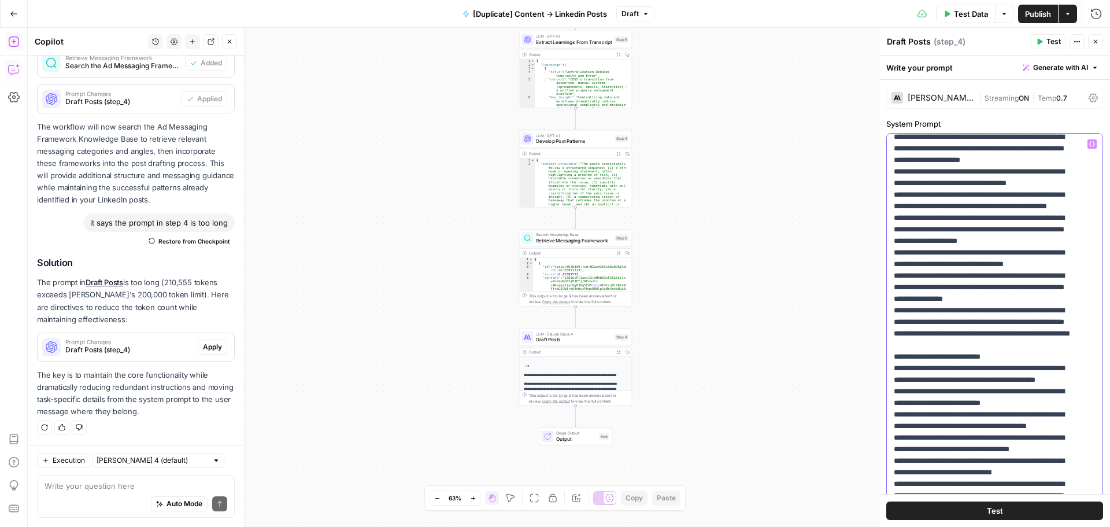
scroll to position [1040, 0]
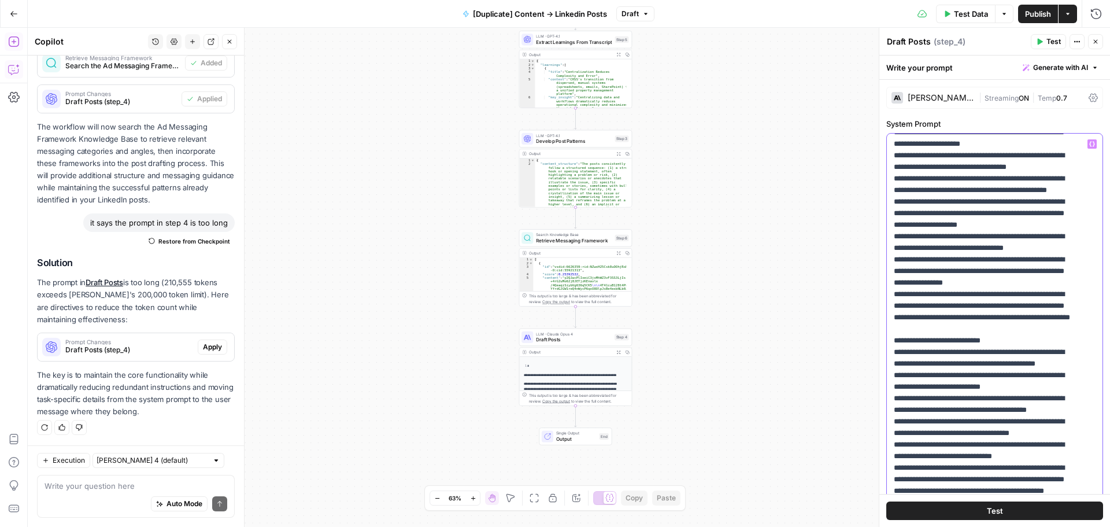
click at [975, 283] on p "**********" at bounding box center [986, 208] width 184 height 2220
drag, startPoint x: 971, startPoint y: 308, endPoint x: 889, endPoint y: 285, distance: 84.6
click at [889, 285] on div "**********" at bounding box center [990, 369] width 207 height 471
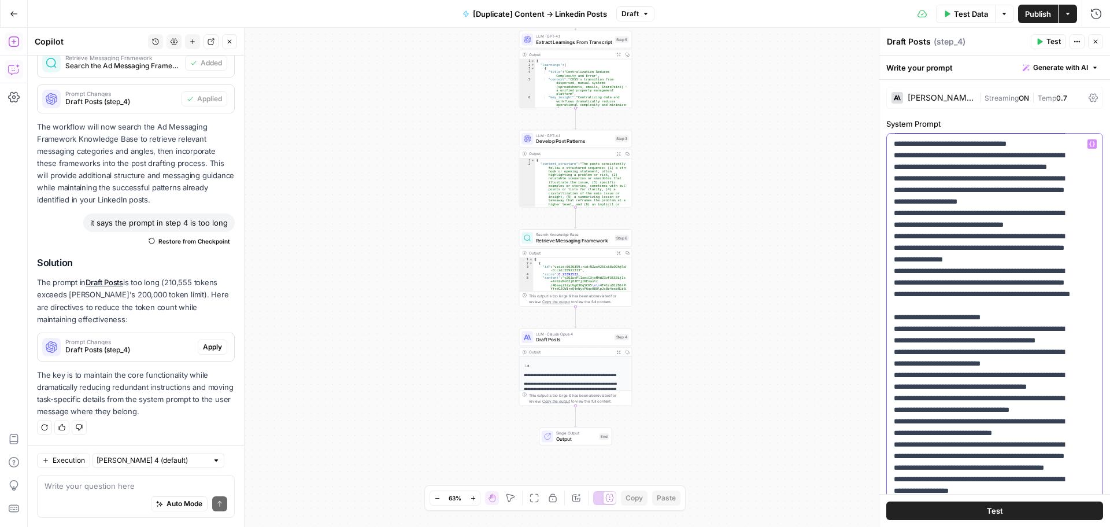
click at [959, 315] on p "**********" at bounding box center [986, 190] width 184 height 2185
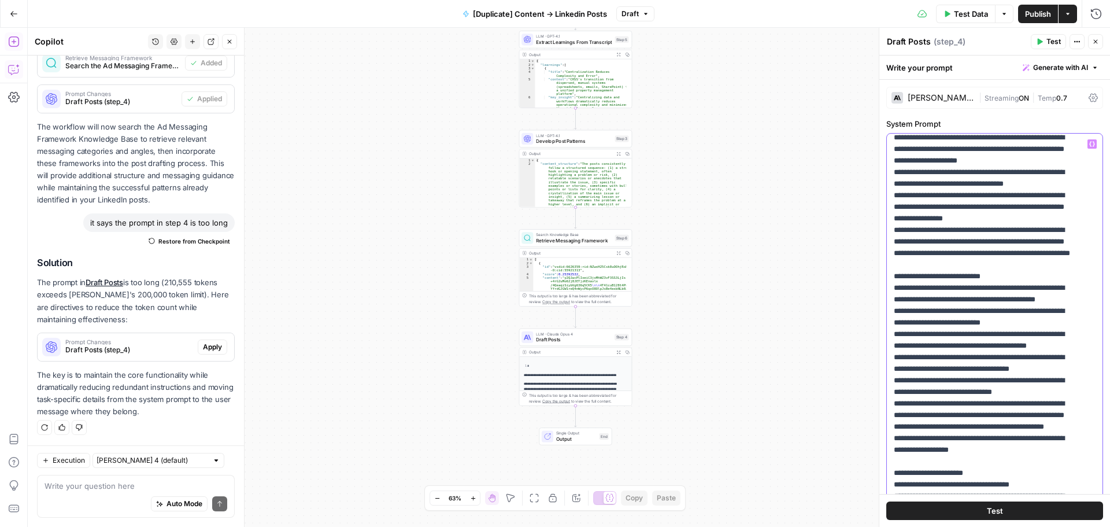
scroll to position [1098, 0]
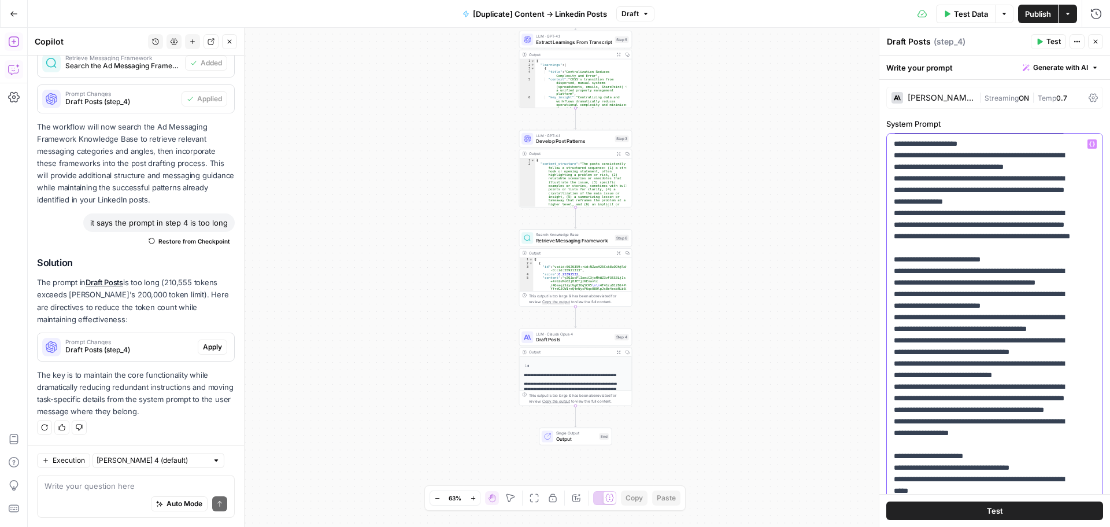
click at [967, 232] on p "**********" at bounding box center [986, 132] width 184 height 2185
click at [968, 291] on p "**********" at bounding box center [986, 132] width 184 height 2185
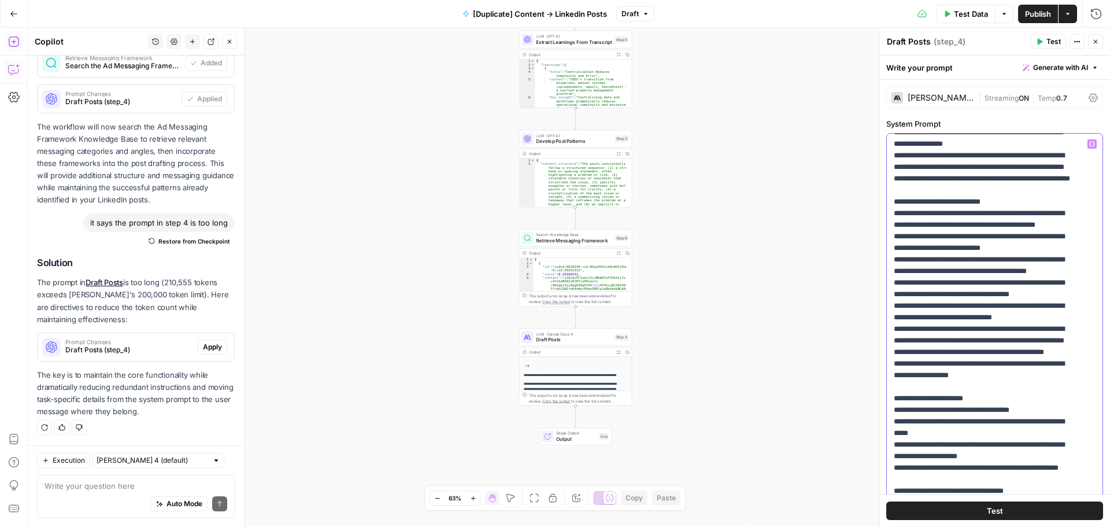
drag, startPoint x: 960, startPoint y: 272, endPoint x: 960, endPoint y: 282, distance: 10.4
click at [960, 282] on p "**********" at bounding box center [986, 74] width 184 height 2185
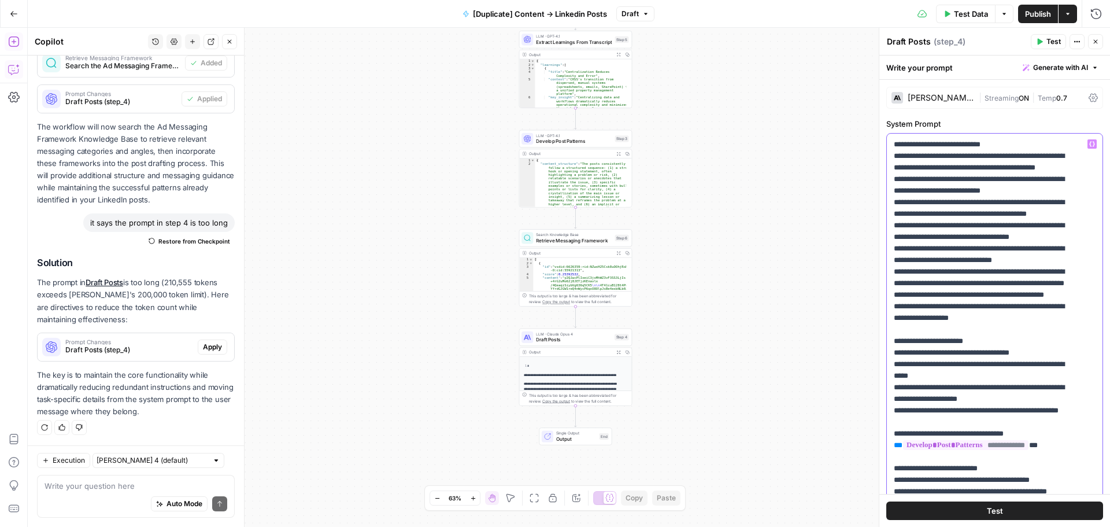
scroll to position [1214, 0]
click at [972, 258] on p "**********" at bounding box center [986, 16] width 184 height 2185
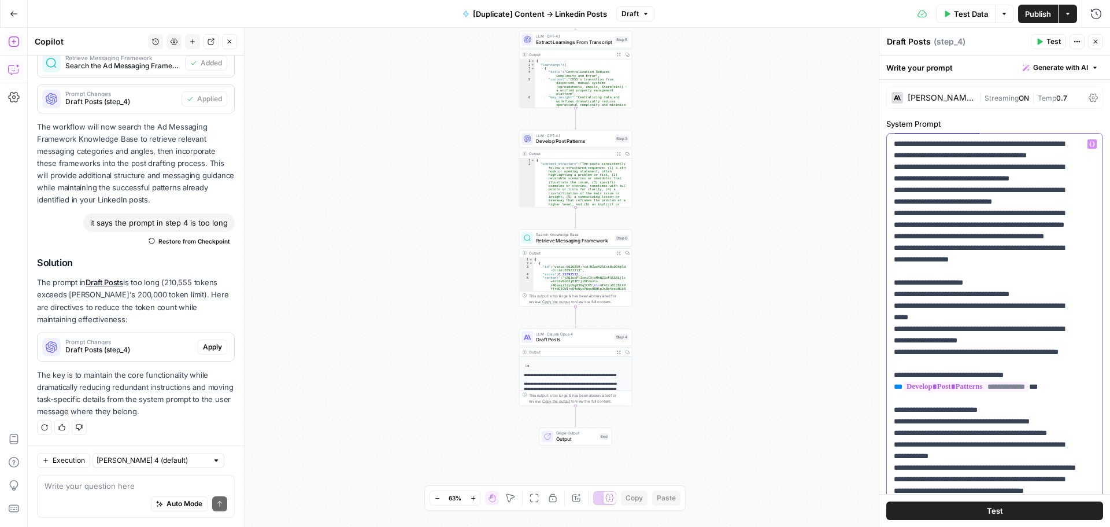
scroll to position [1329, 0]
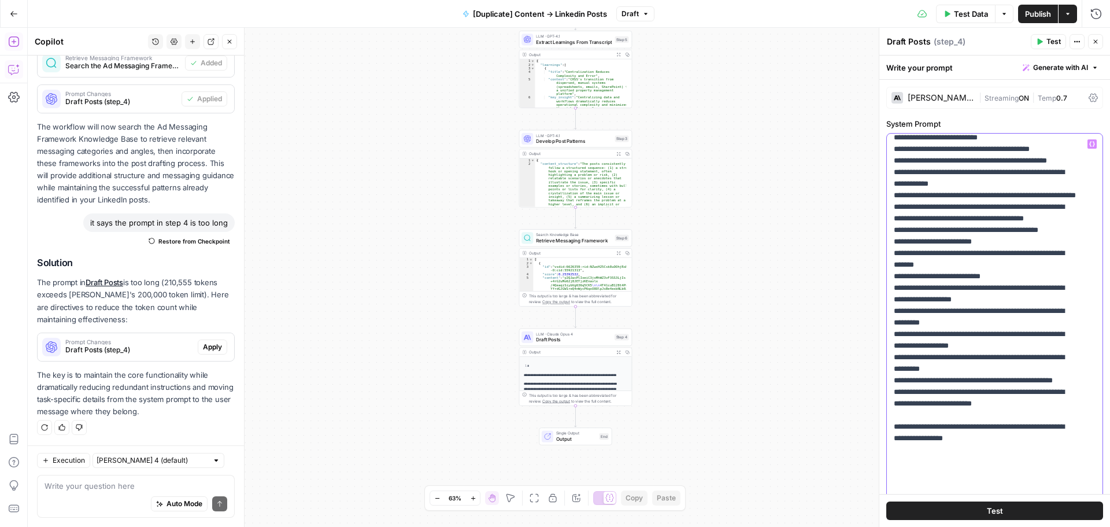
scroll to position [1561, 0]
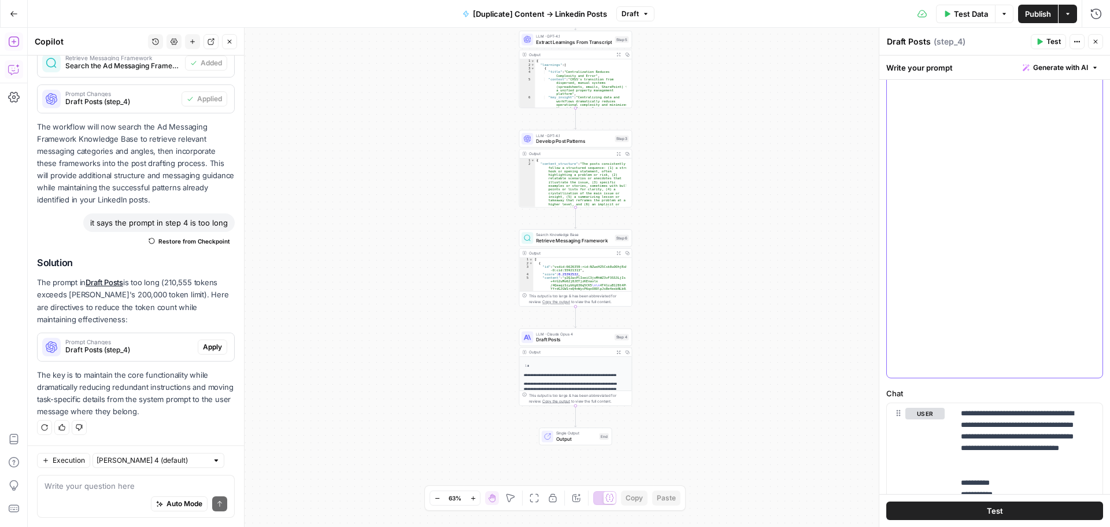
scroll to position [231, 0]
click at [973, 510] on button "Test" at bounding box center [994, 510] width 217 height 18
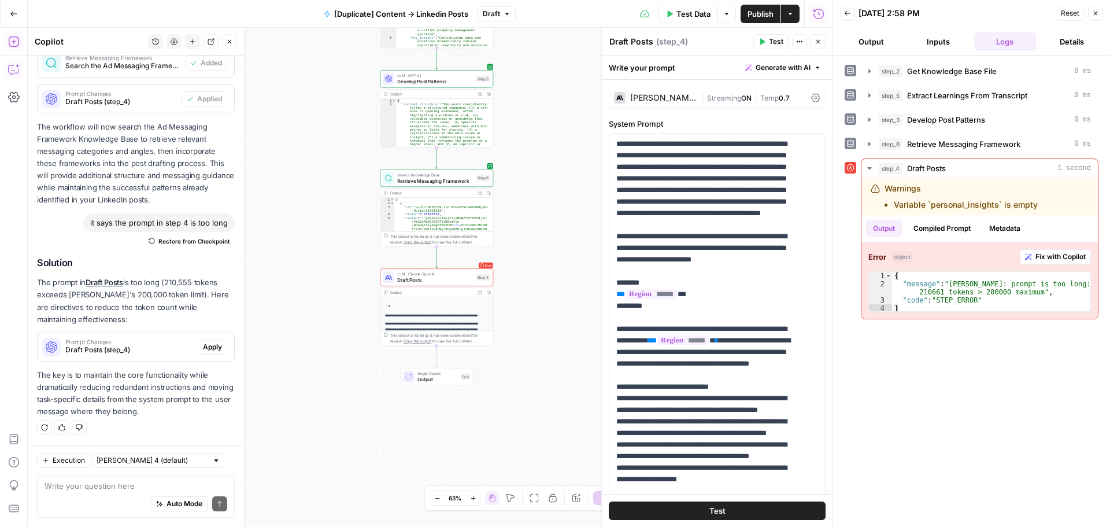
drag, startPoint x: 166, startPoint y: 283, endPoint x: 168, endPoint y: 296, distance: 12.8
click at [168, 296] on p "The prompt in Draft Posts is too long (210,555 tokens exceeds Claude's 200,000 …" at bounding box center [136, 300] width 198 height 49
copy p "210,555 tokens exceeds Claude's 200,000 token limit)"
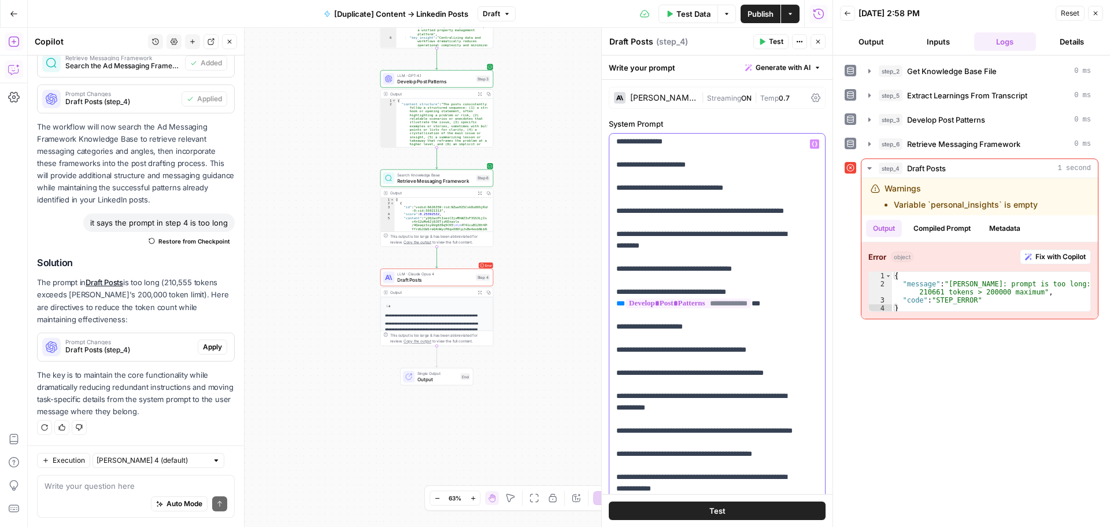
scroll to position [1329, 0]
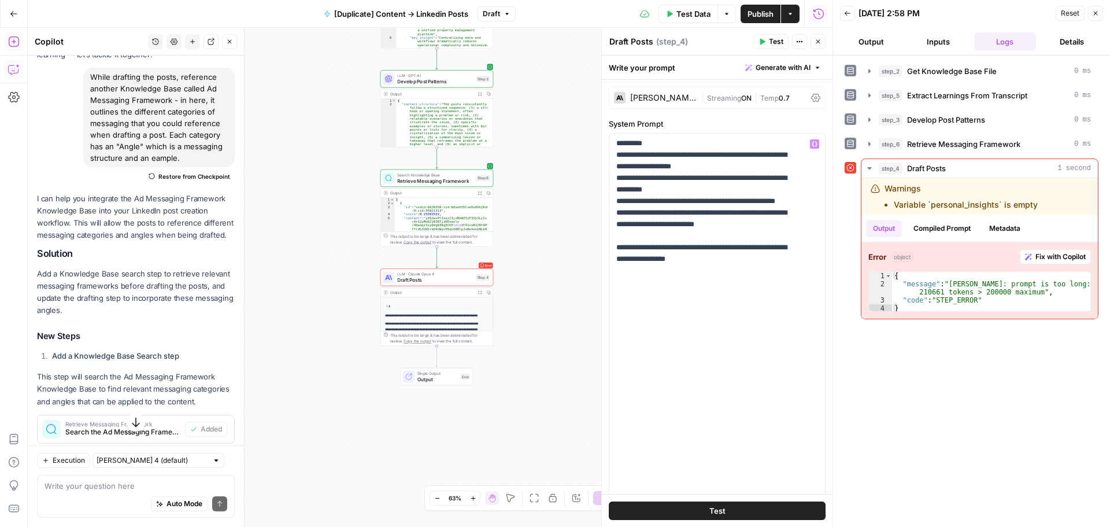
scroll to position [0, 0]
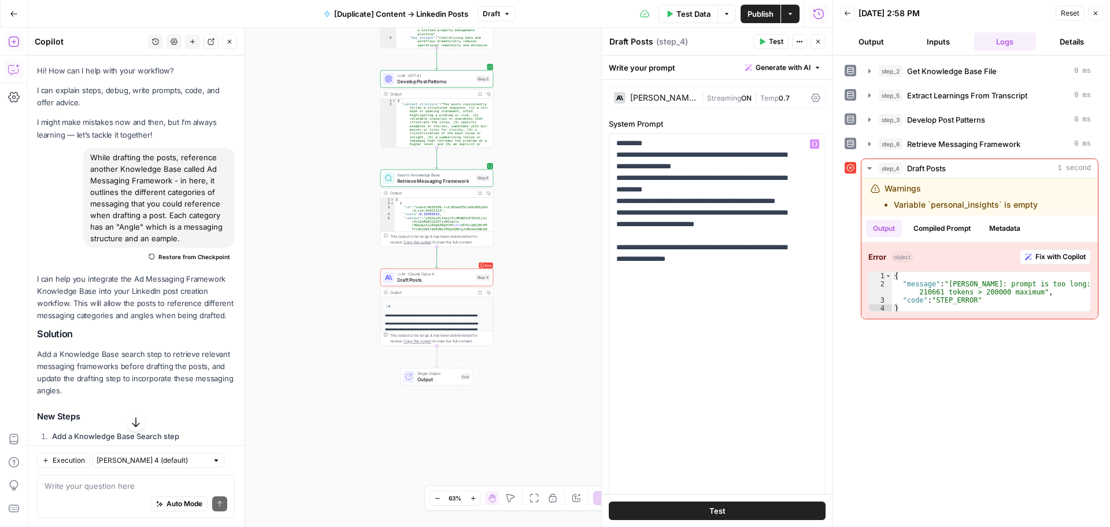
drag, startPoint x: 175, startPoint y: 176, endPoint x: 176, endPoint y: 202, distance: 26.1
click at [176, 202] on div "While drafting the posts, reference another Knowledge Base called Ad Messaging …" at bounding box center [158, 197] width 151 height 99
drag, startPoint x: 123, startPoint y: 175, endPoint x: 135, endPoint y: 206, distance: 32.7
click at [135, 206] on div "While drafting the posts, reference another Knowledge Base called Ad Messaging …" at bounding box center [158, 197] width 151 height 99
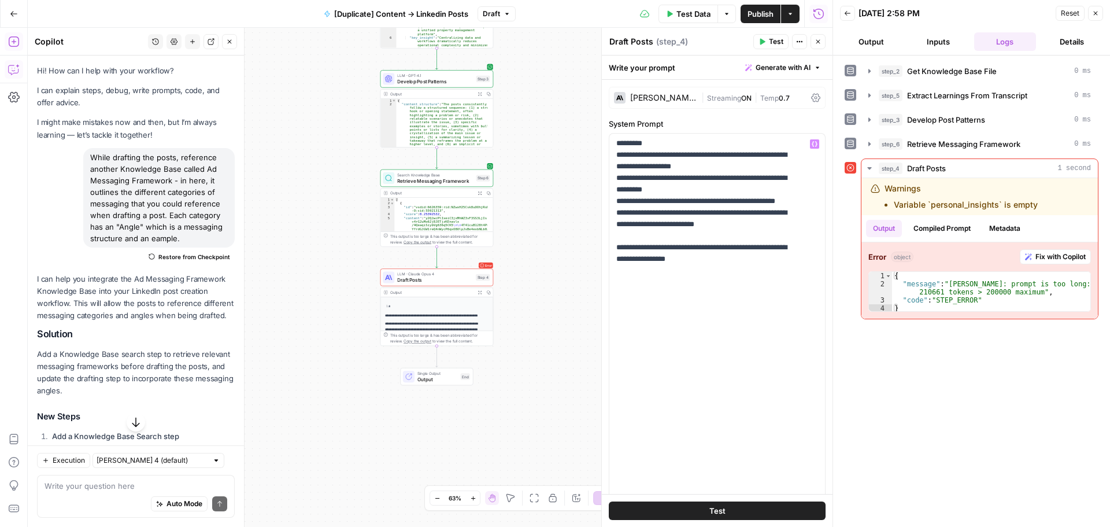
click at [135, 206] on div "While drafting the posts, reference another Knowledge Base called Ad Messaging …" at bounding box center [158, 197] width 151 height 99
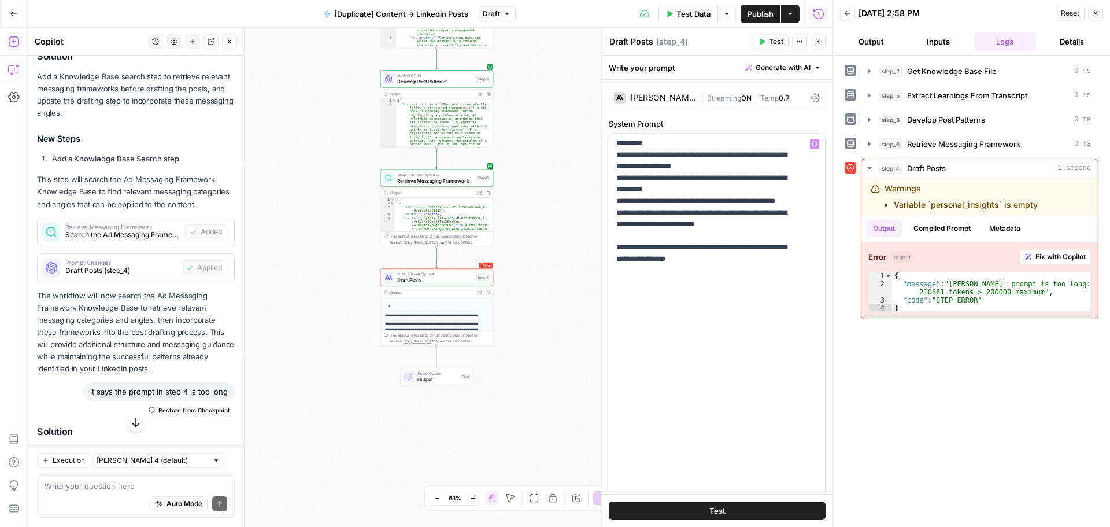
scroll to position [462, 0]
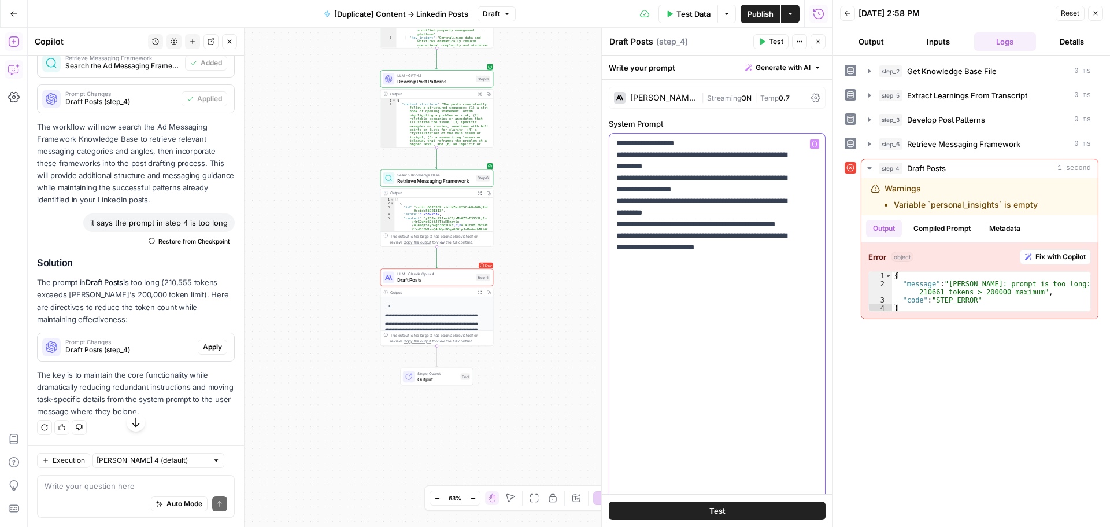
scroll to position [1677, 0]
click at [725, 513] on button "Test" at bounding box center [717, 510] width 217 height 18
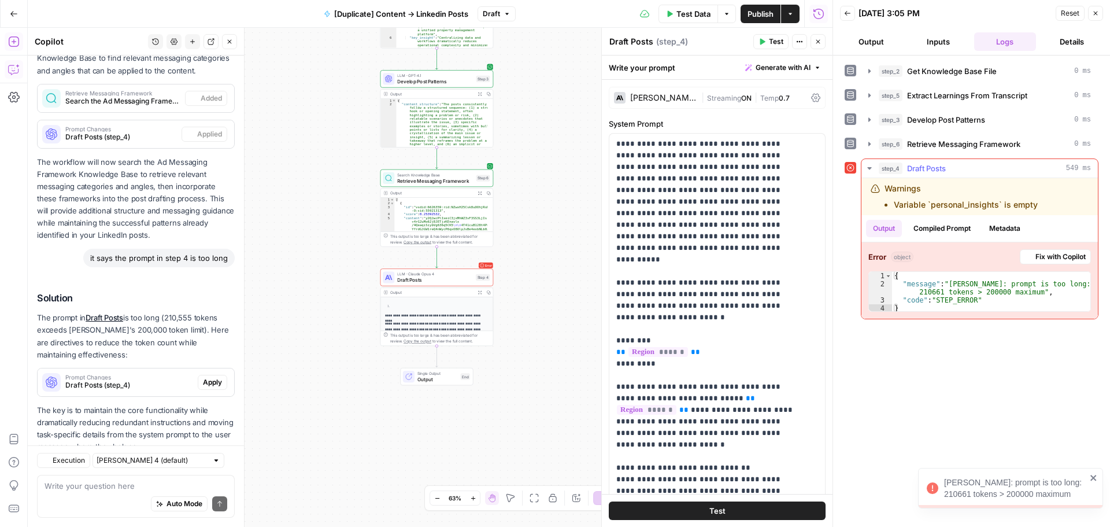
scroll to position [482, 0]
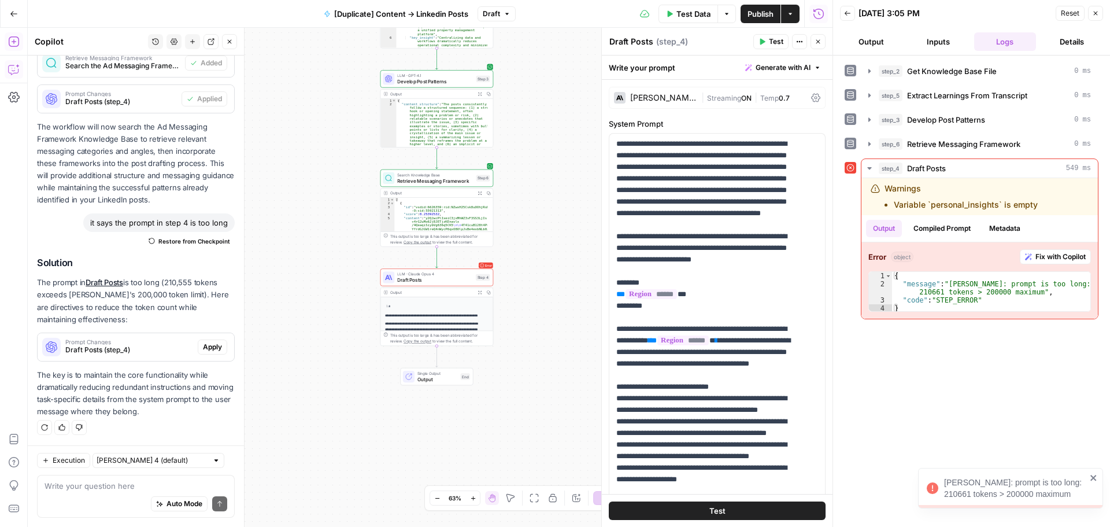
click at [680, 99] on div "[PERSON_NAME] Opus 4" at bounding box center [663, 98] width 66 height 8
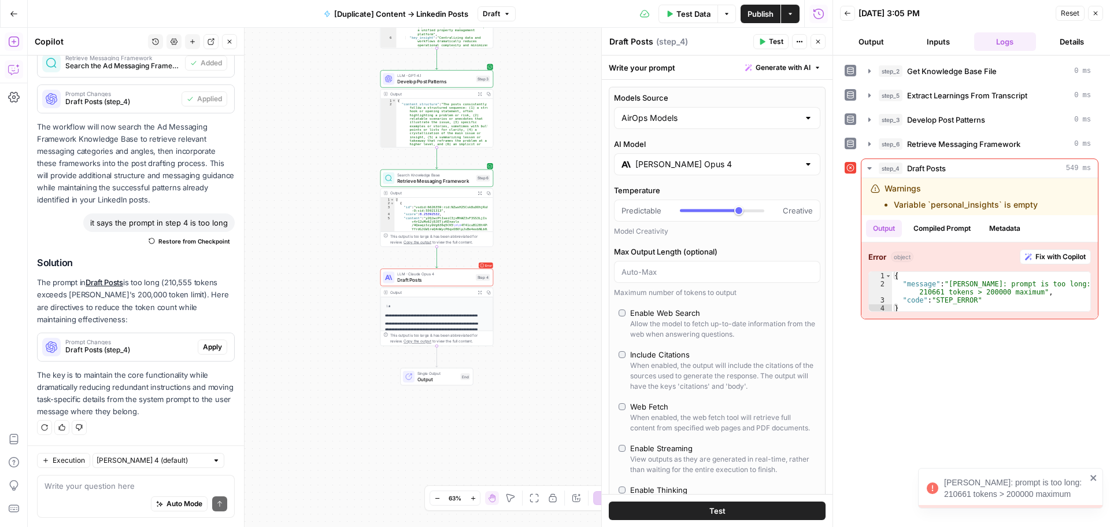
click at [712, 125] on div "AirOps Models" at bounding box center [717, 118] width 206 height 22
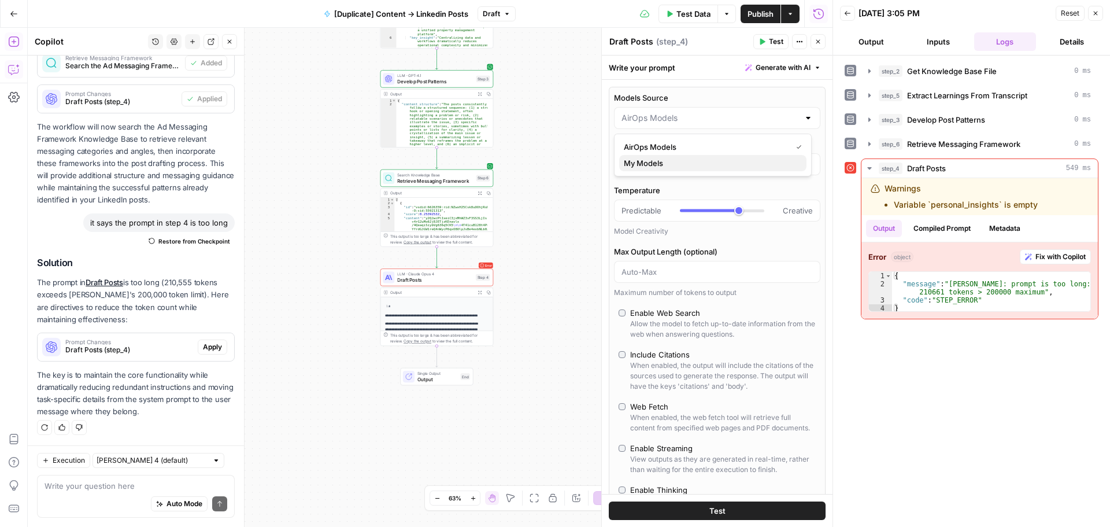
click at [701, 160] on span "My Models" at bounding box center [710, 163] width 173 height 12
type input "My Models"
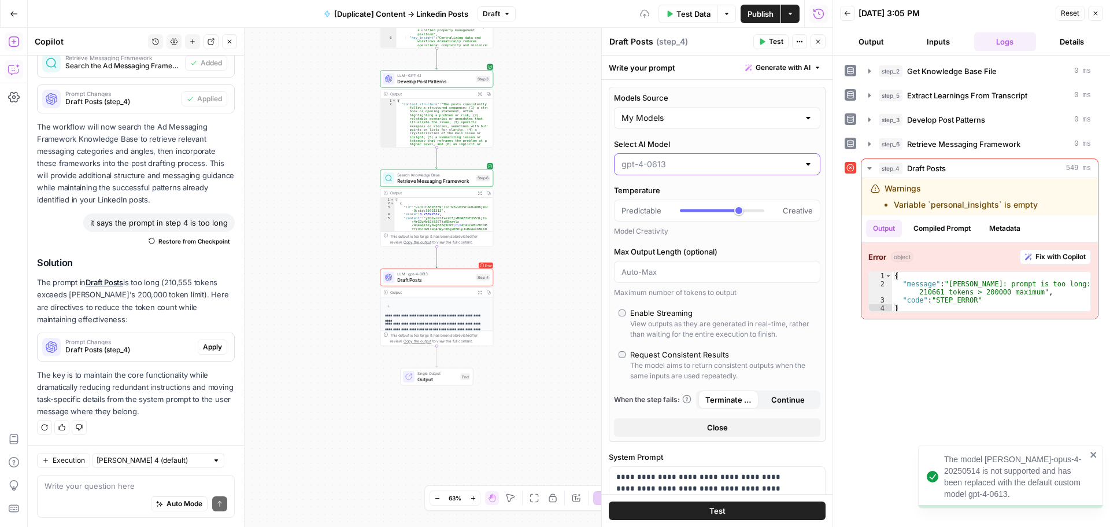
click at [696, 160] on input "Select AI Model" at bounding box center [709, 164] width 177 height 12
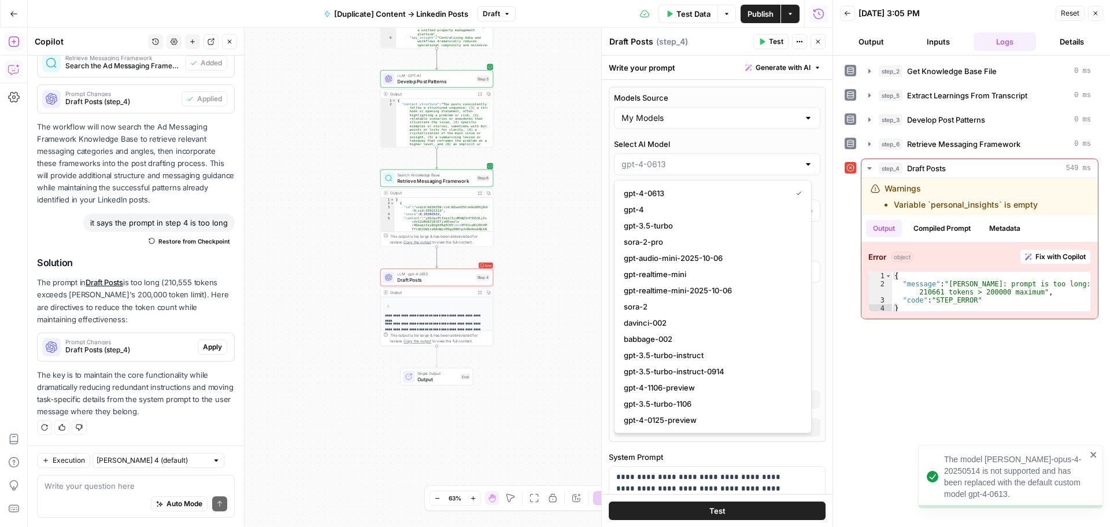
type input "gpt-4-0613"
click at [706, 145] on label "Select AI Model" at bounding box center [717, 144] width 206 height 12
click at [706, 158] on input "gpt-4-0613" at bounding box center [709, 164] width 177 height 12
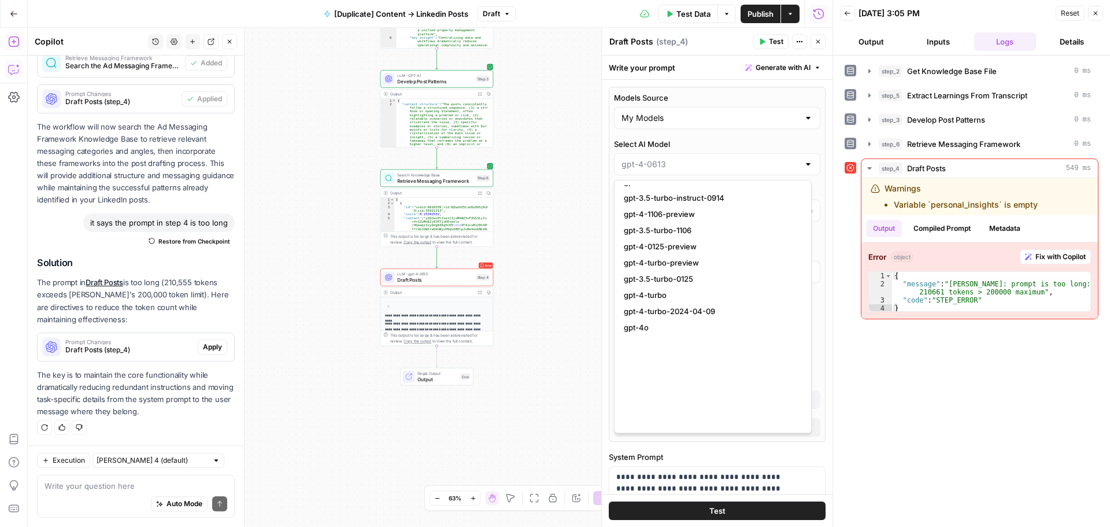
scroll to position [0, 0]
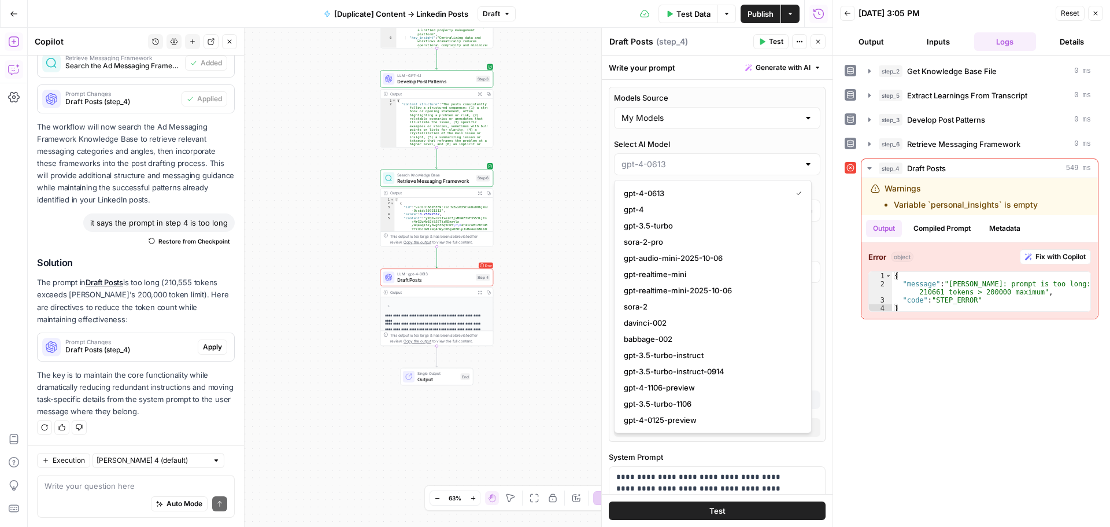
click at [705, 141] on label "Select AI Model" at bounding box center [717, 144] width 206 height 12
click at [705, 158] on input "Select AI Model" at bounding box center [709, 164] width 177 height 12
click at [705, 141] on label "Select AI Model" at bounding box center [717, 144] width 206 height 12
click at [705, 158] on input "Select AI Model" at bounding box center [709, 164] width 177 height 12
click at [705, 141] on label "Select AI Model" at bounding box center [717, 144] width 206 height 12
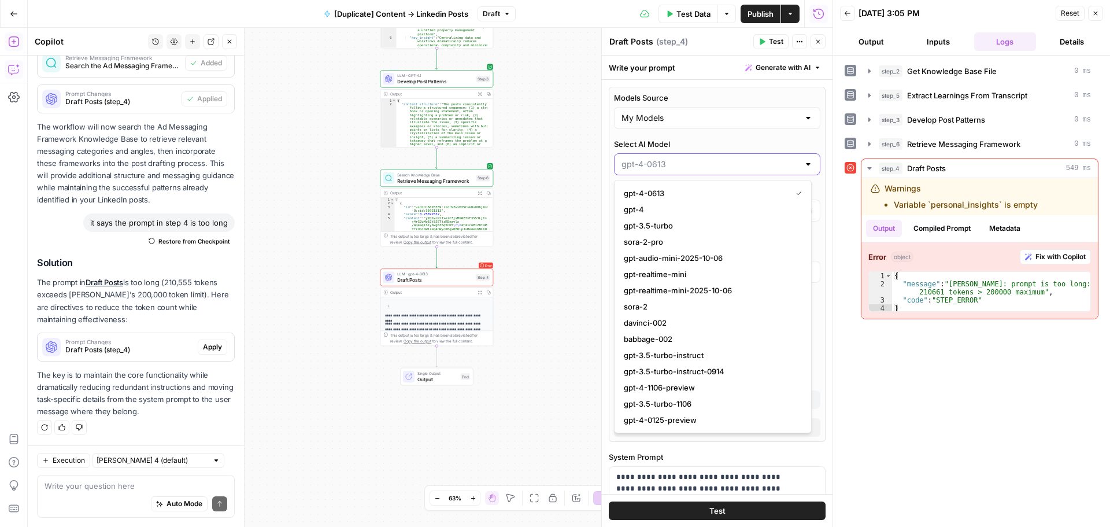
click at [705, 158] on input "Select AI Model" at bounding box center [709, 164] width 177 height 12
click at [738, 117] on input "Models Source" at bounding box center [709, 118] width 177 height 12
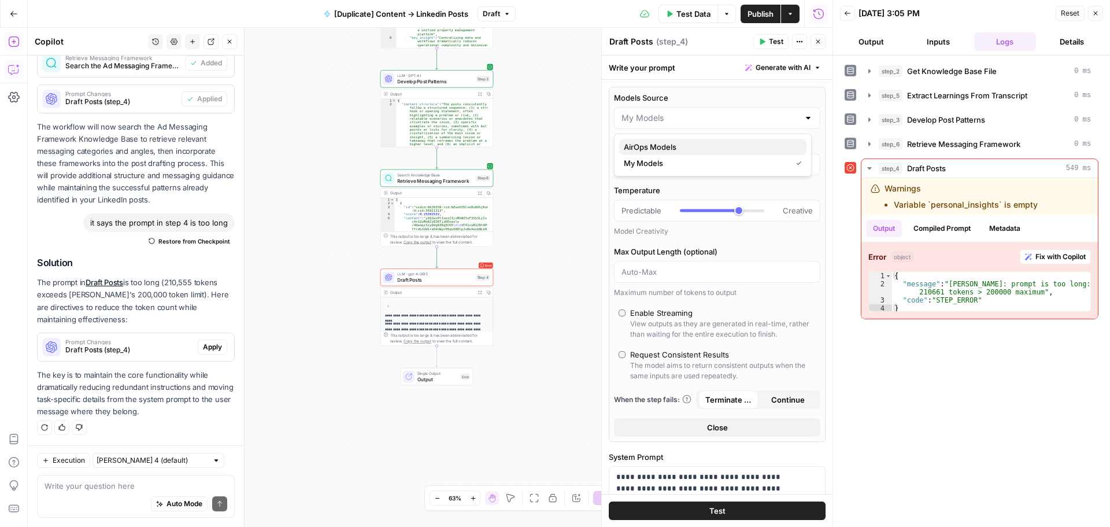
click at [697, 147] on span "AirOps Models" at bounding box center [710, 147] width 173 height 12
type input "AirOps Models"
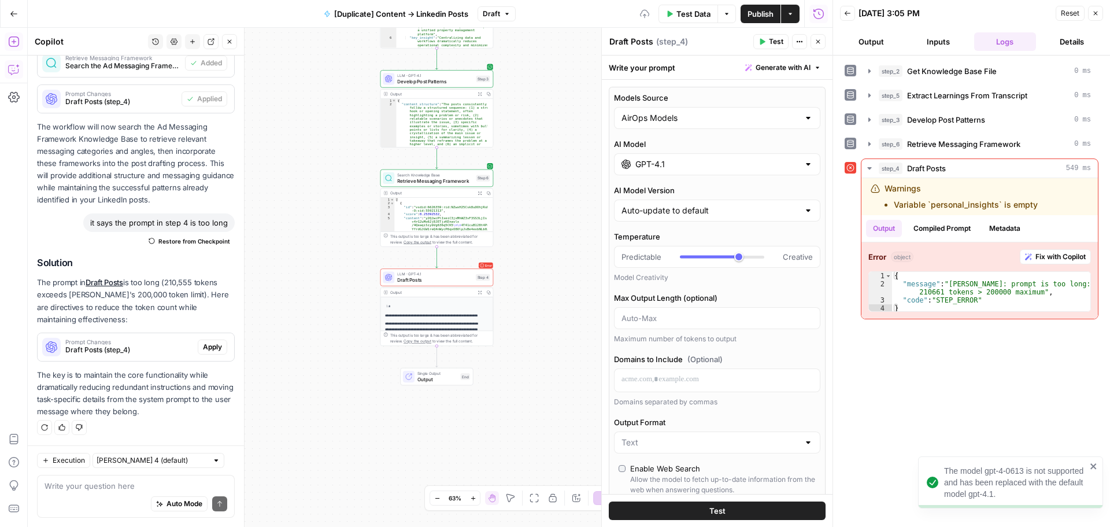
click at [697, 168] on input "GPT-4.1" at bounding box center [717, 164] width 164 height 12
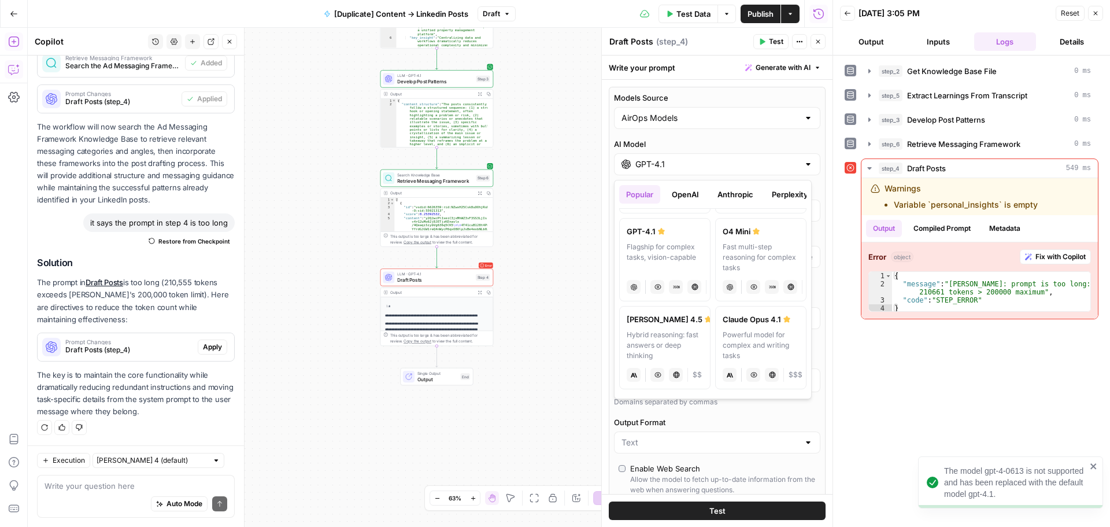
scroll to position [249, 0]
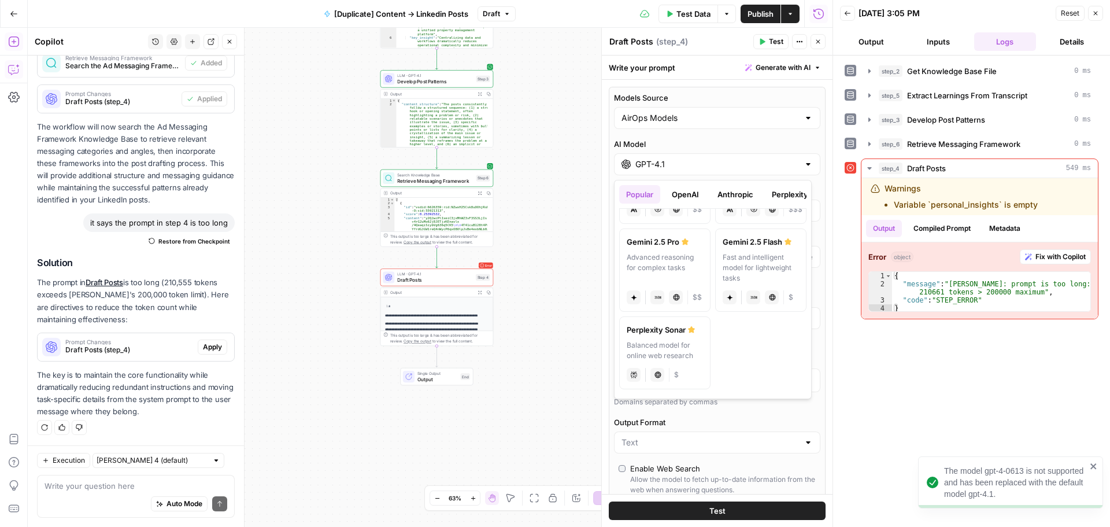
drag, startPoint x: 692, startPoint y: 393, endPoint x: 745, endPoint y: 397, distance: 52.7
click at [745, 394] on div "Popular OpenAI Anthropic Perplexity Google Other GPT-5 The best model for codin…" at bounding box center [712, 289] width 187 height 209
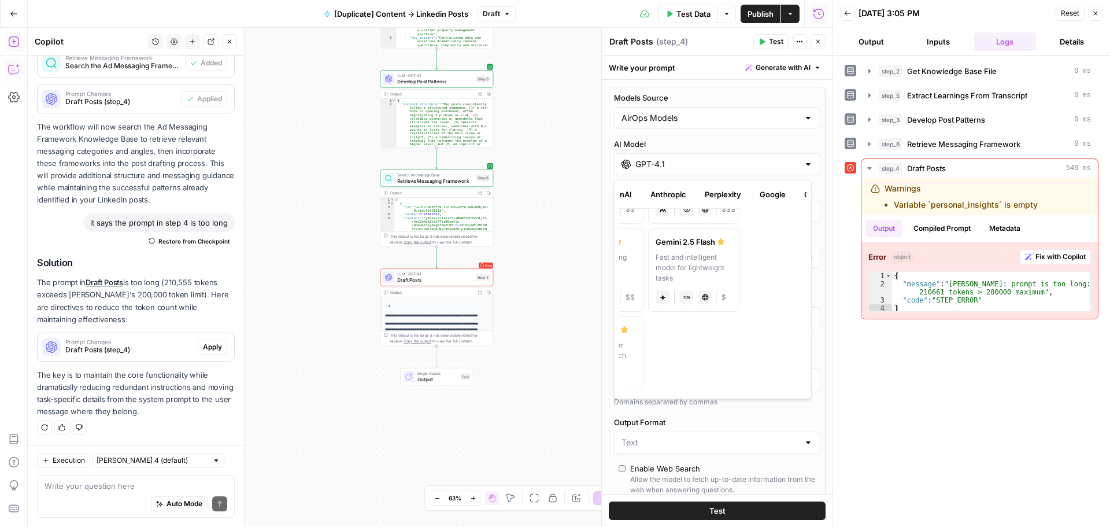
scroll to position [0, 93]
click at [783, 196] on button "Other" at bounding box center [789, 194] width 35 height 18
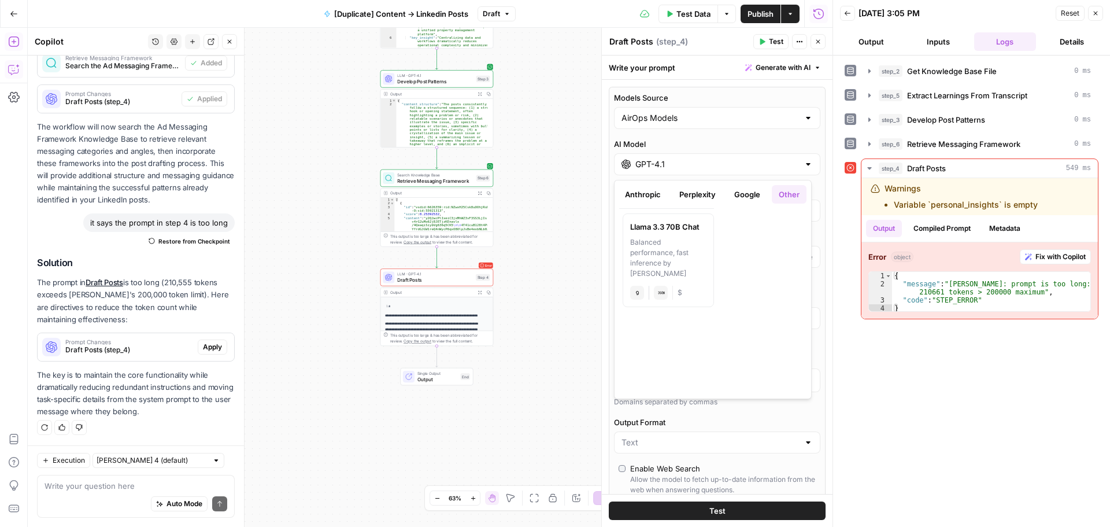
scroll to position [0, 0]
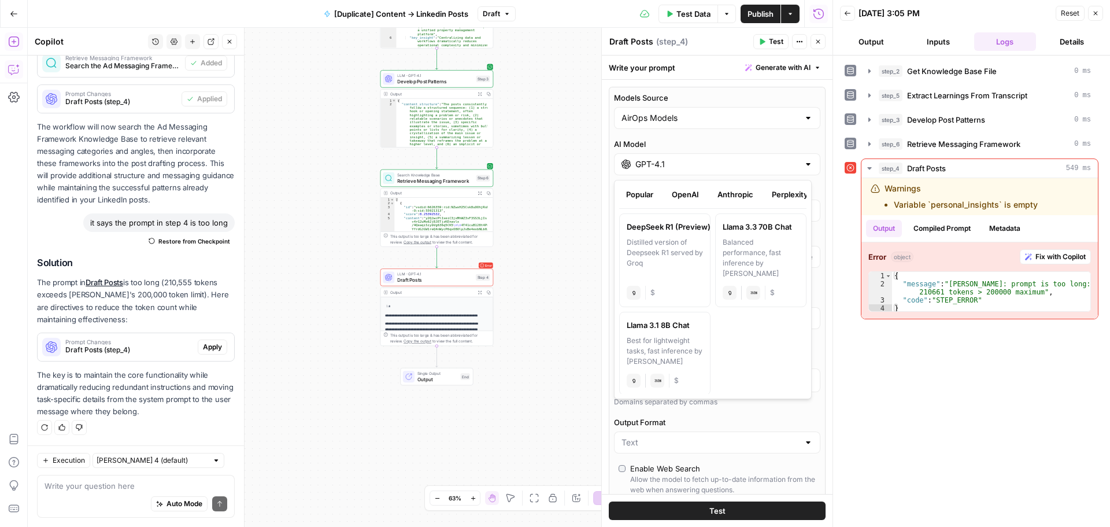
click at [638, 199] on button "Popular" at bounding box center [639, 194] width 41 height 18
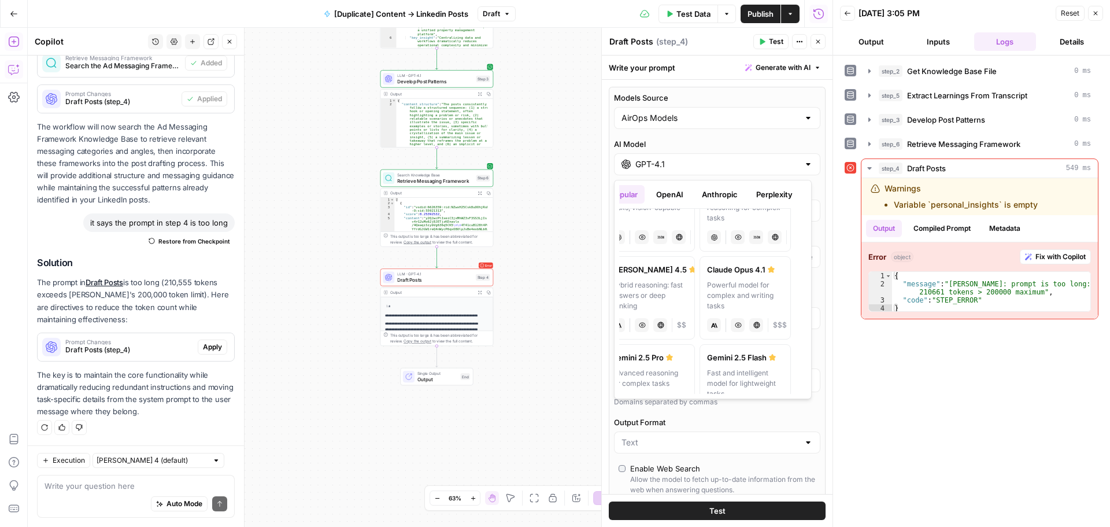
scroll to position [0, 9]
click at [736, 295] on div "Powerful model for complex and writing tasks" at bounding box center [752, 295] width 76 height 31
type input "Claude Opus 4.1"
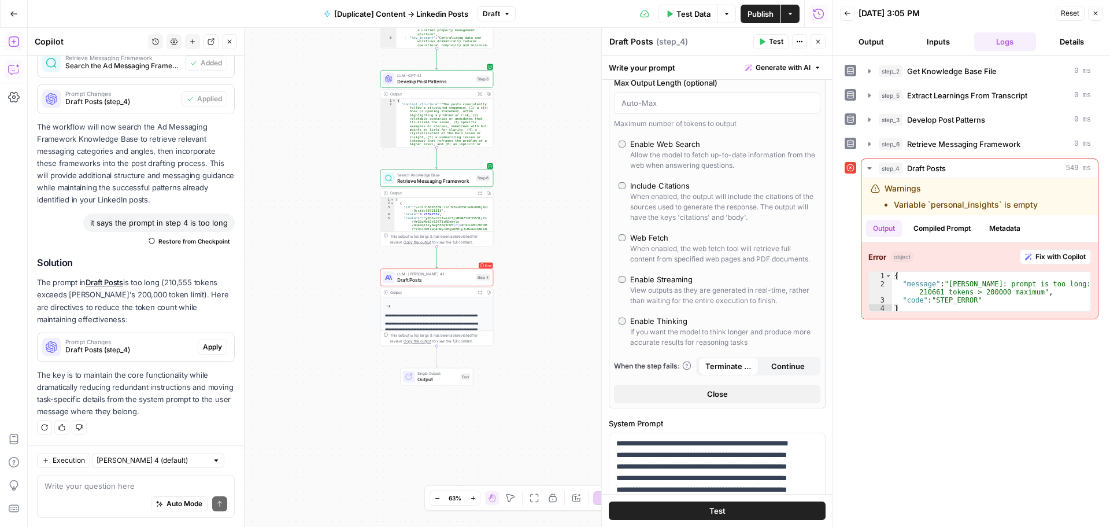
scroll to position [231, 0]
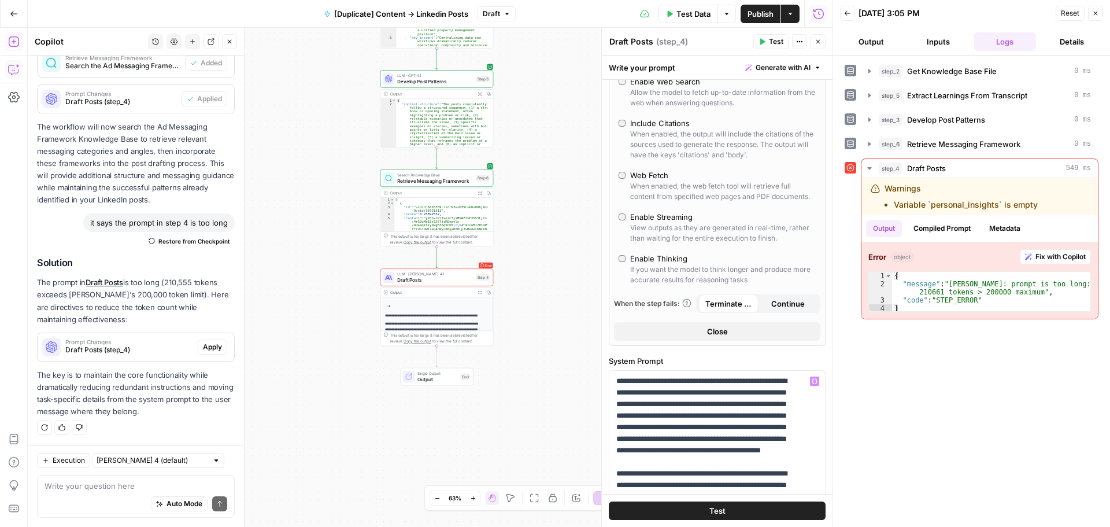
click at [696, 507] on button "Test" at bounding box center [717, 510] width 217 height 18
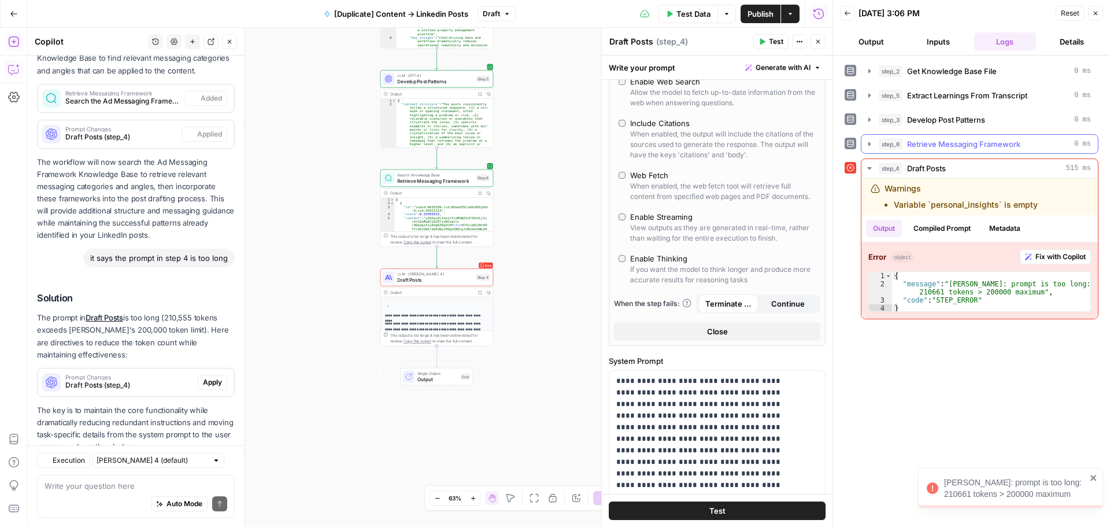
scroll to position [482, 0]
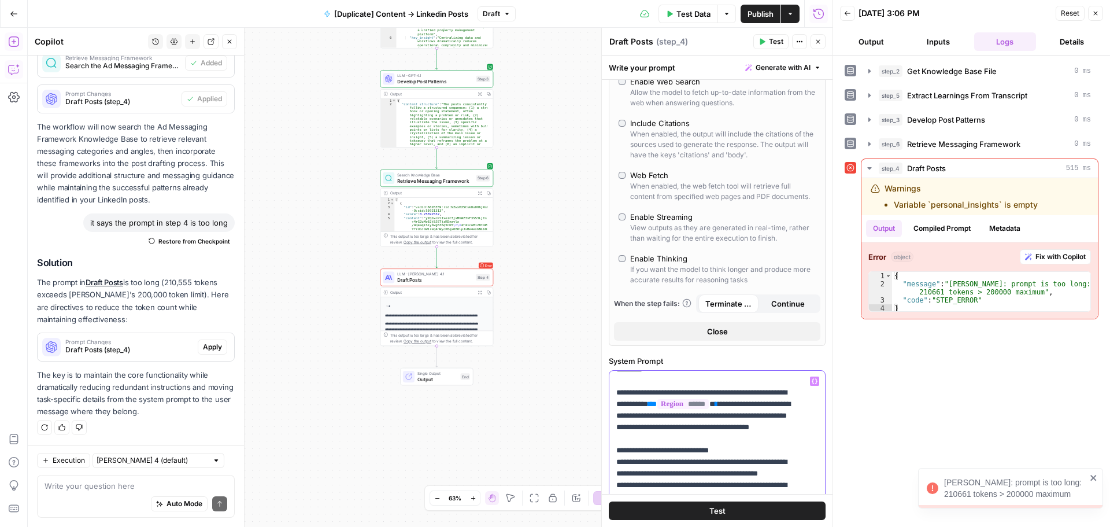
scroll to position [405, 0]
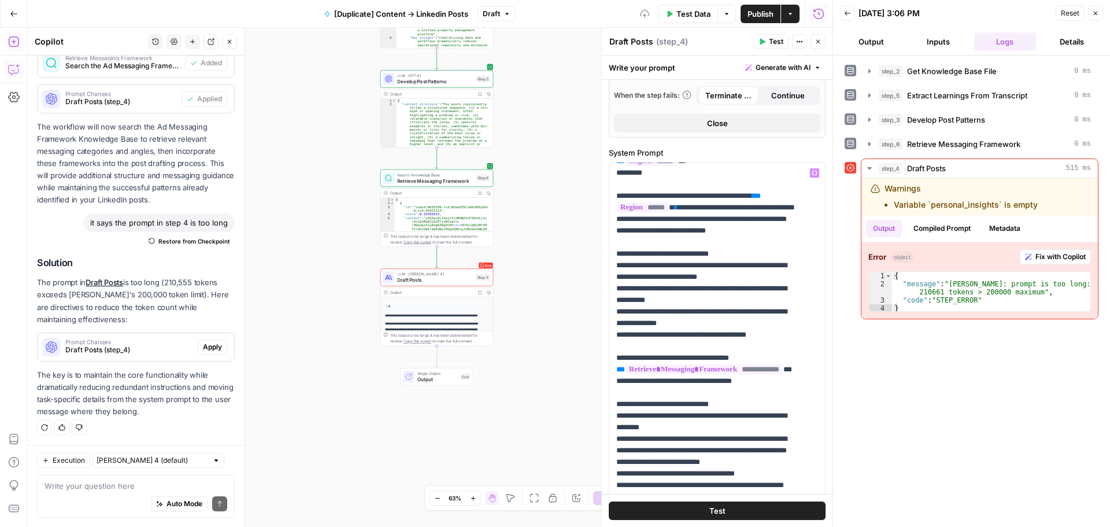
click at [698, 510] on button "Test" at bounding box center [717, 510] width 217 height 18
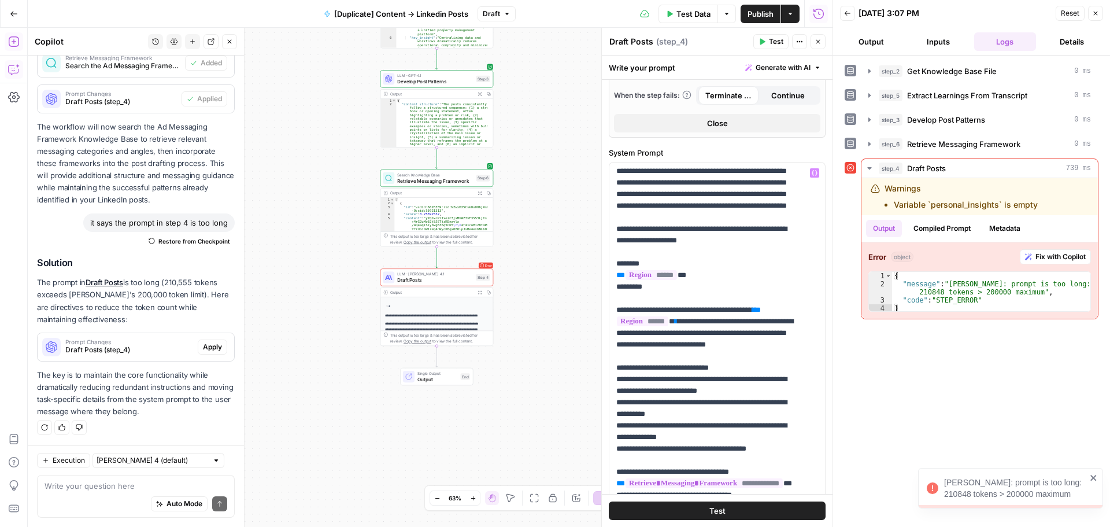
scroll to position [0, 0]
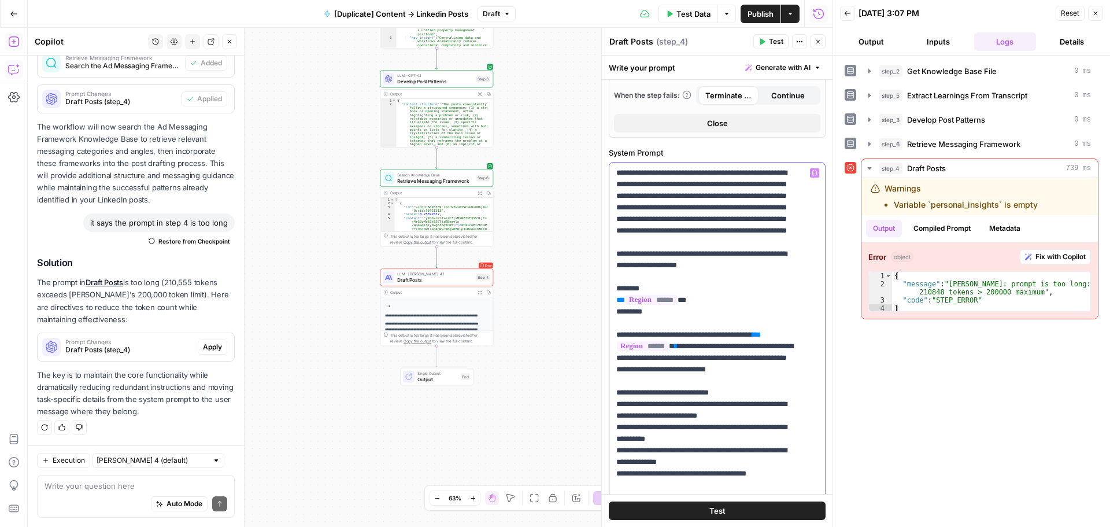
drag, startPoint x: 788, startPoint y: 404, endPoint x: 606, endPoint y: 324, distance: 198.8
click at [606, 324] on div "**********" at bounding box center [716, 277] width 231 height 499
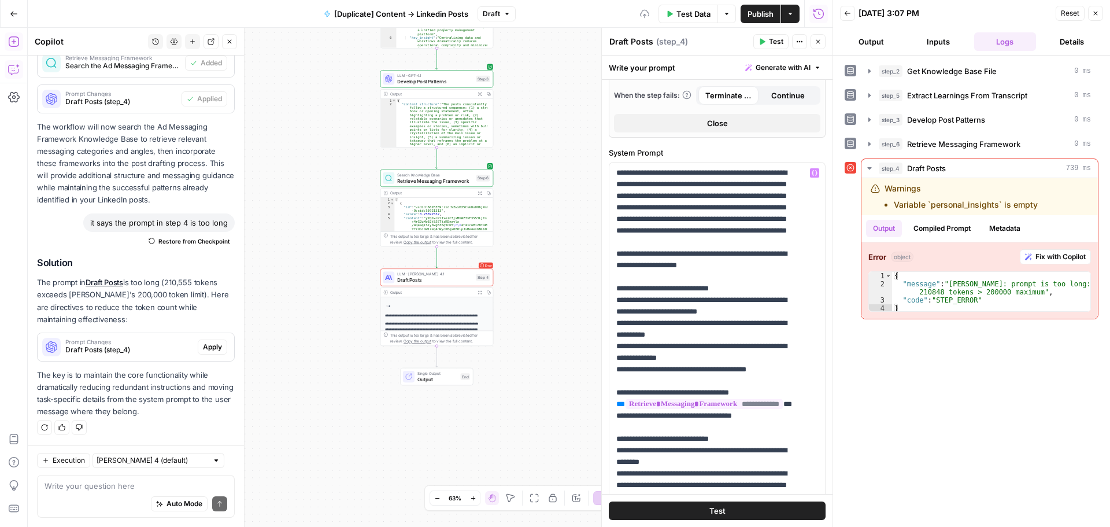
click at [661, 510] on button "Test" at bounding box center [717, 510] width 217 height 18
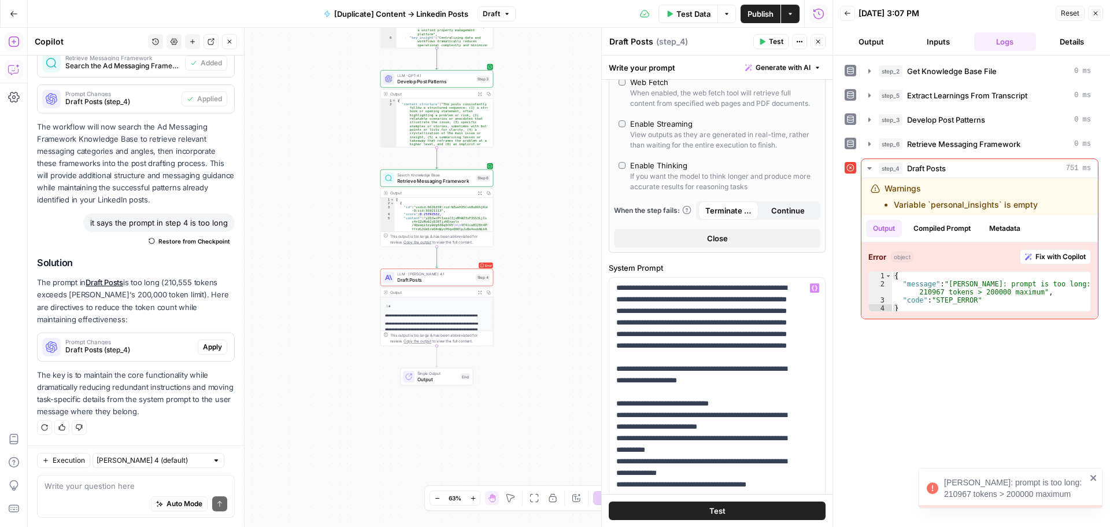
scroll to position [324, 0]
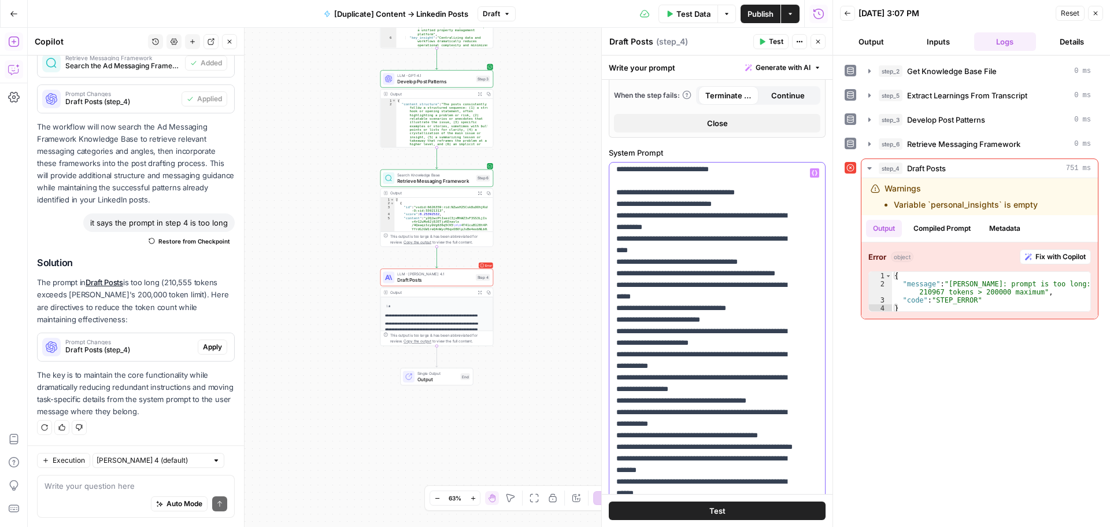
scroll to position [405, 0]
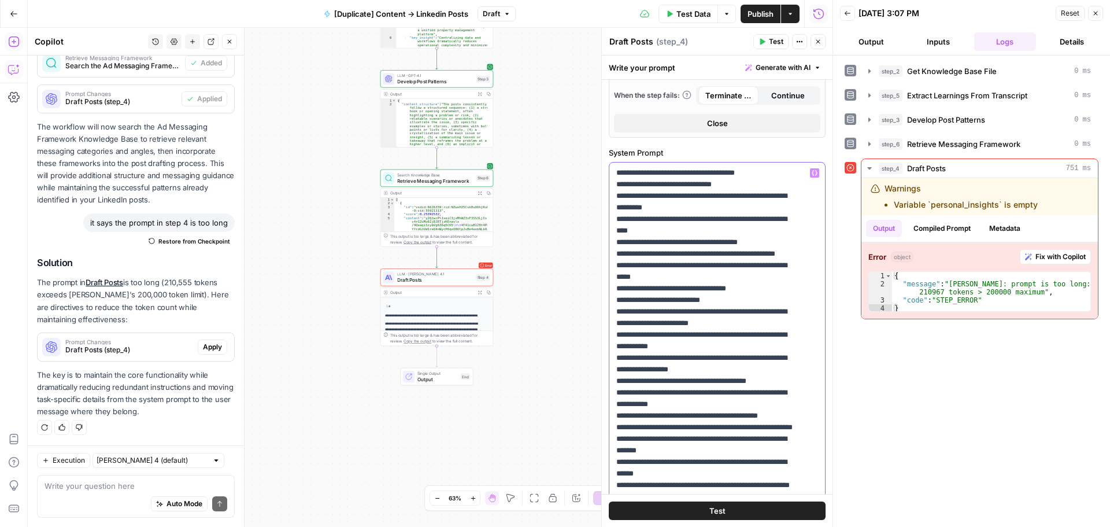
click at [646, 342] on p "**********" at bounding box center [708, 444] width 184 height 1364
click at [657, 345] on p "**********" at bounding box center [708, 444] width 184 height 1364
click at [705, 369] on p "**********" at bounding box center [708, 444] width 184 height 1364
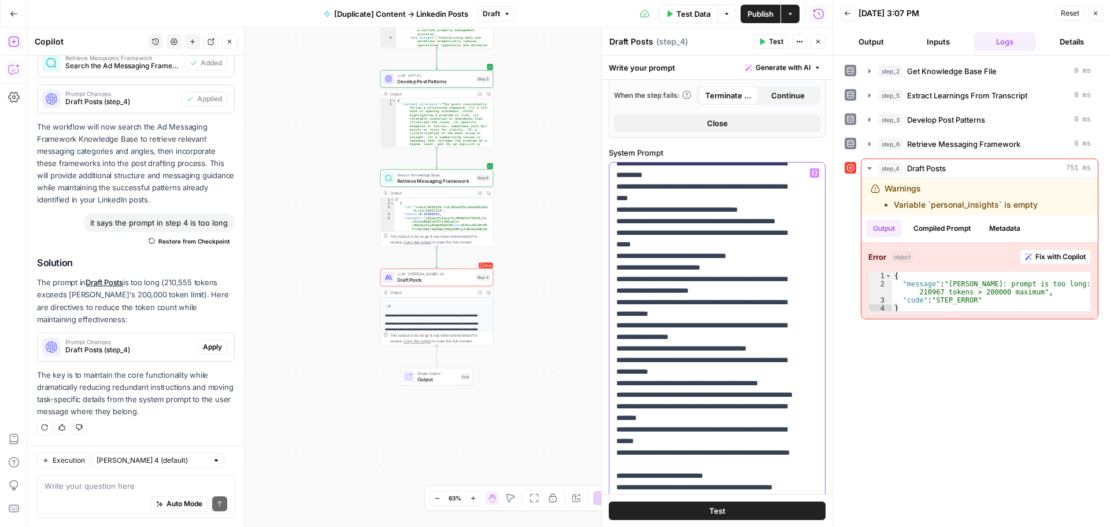
scroll to position [462, 0]
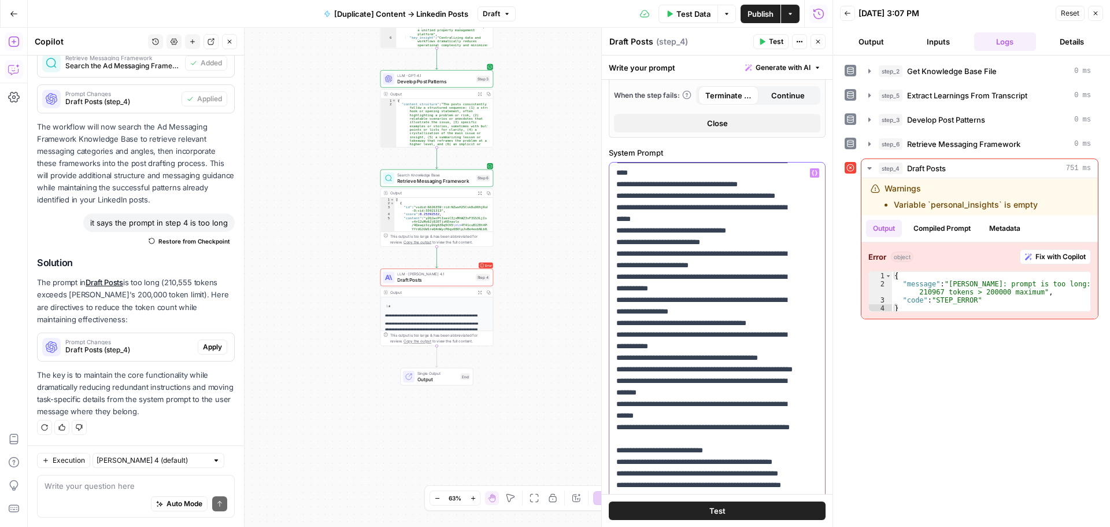
click at [715, 330] on p "**********" at bounding box center [708, 387] width 184 height 1364
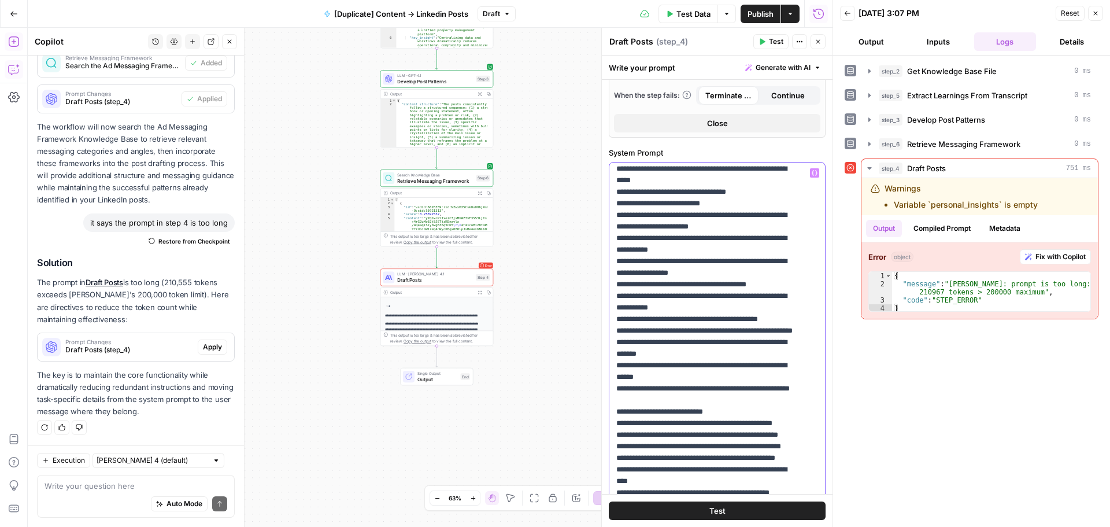
scroll to position [520, 0]
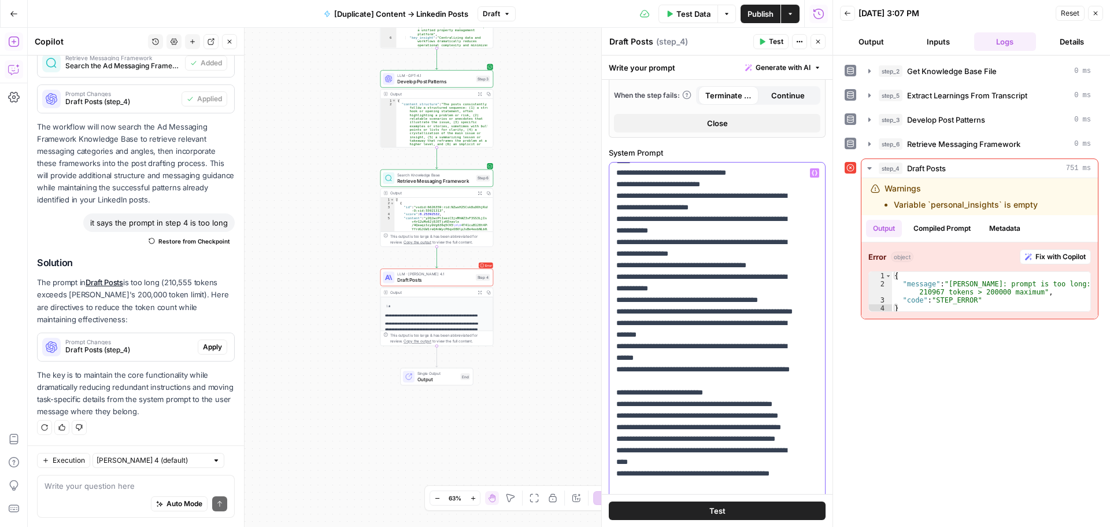
click at [724, 329] on p "**********" at bounding box center [708, 329] width 184 height 1364
click at [736, 335] on p "**********" at bounding box center [708, 329] width 184 height 1364
click at [731, 347] on p "**********" at bounding box center [708, 329] width 184 height 1364
drag, startPoint x: 785, startPoint y: 346, endPoint x: 614, endPoint y: 343, distance: 171.1
click at [614, 343] on div "**********" at bounding box center [712, 397] width 207 height 471
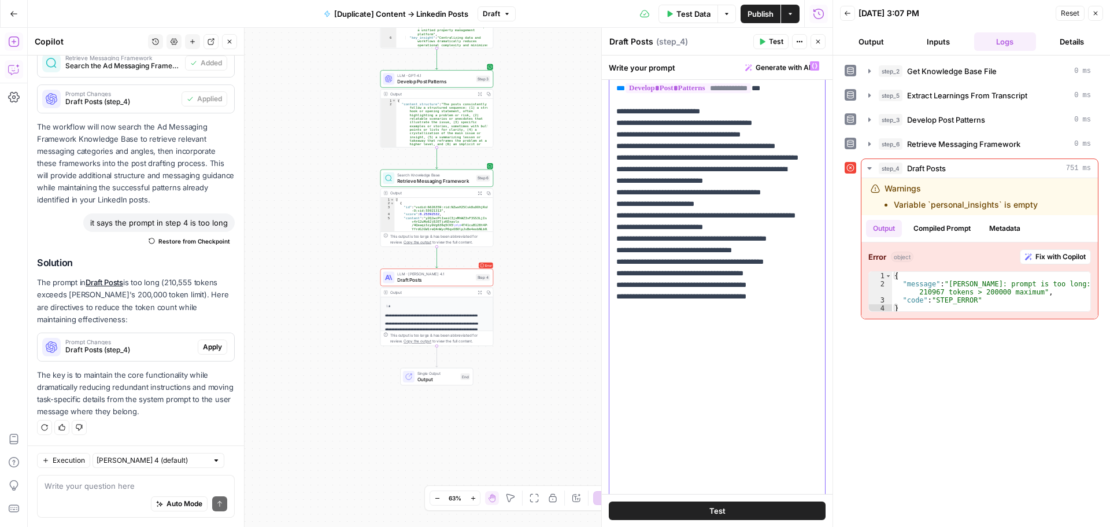
scroll to position [728, 0]
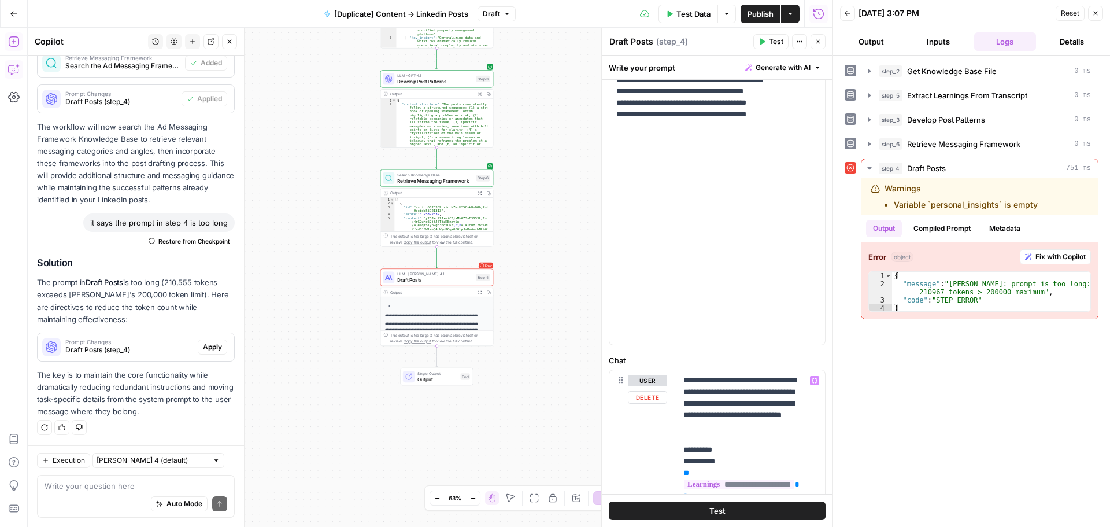
click at [688, 510] on button "Test" at bounding box center [717, 510] width 217 height 18
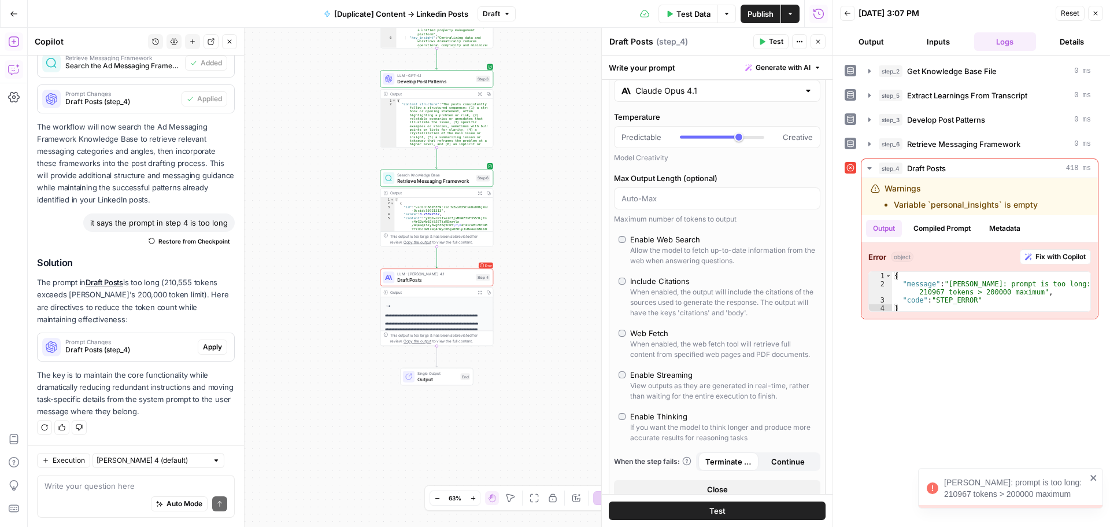
scroll to position [0, 0]
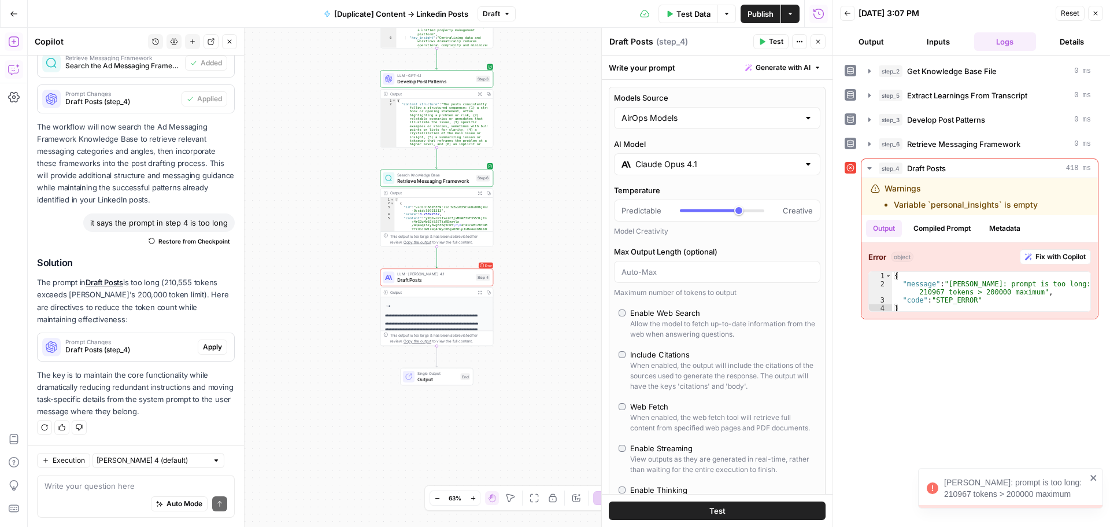
click at [741, 161] on input "Claude Opus 4.1" at bounding box center [717, 164] width 164 height 12
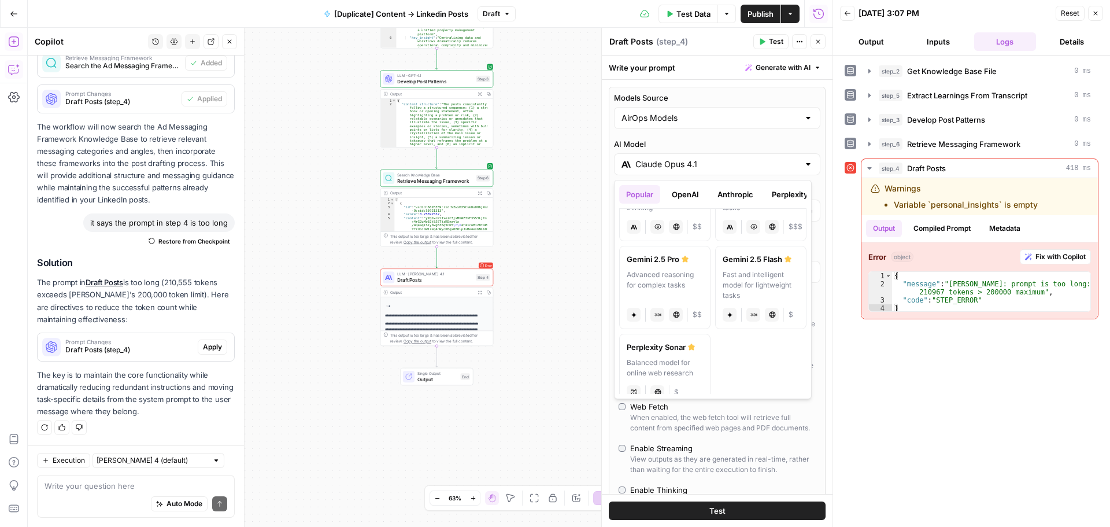
scroll to position [249, 0]
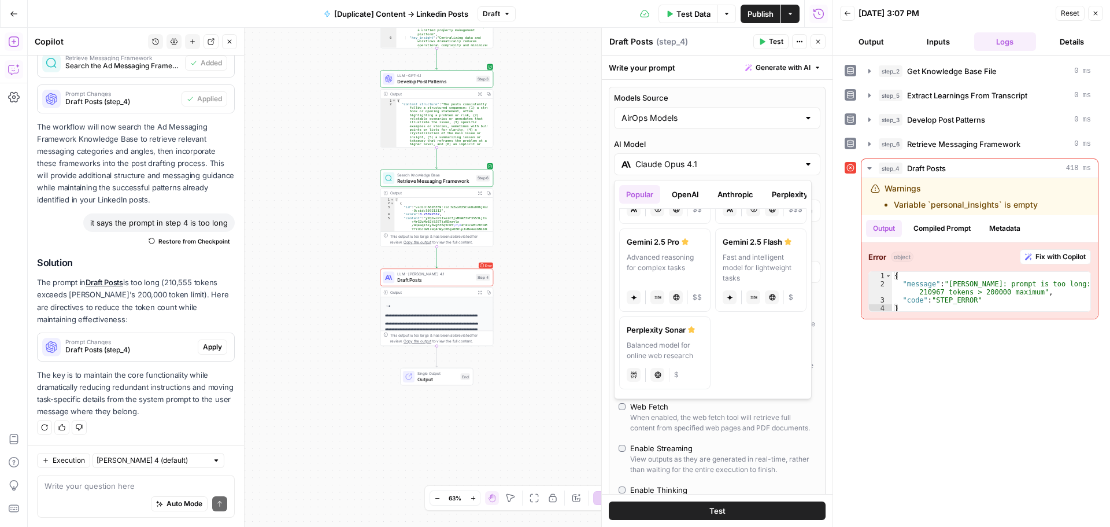
click at [688, 194] on button "OpenAI" at bounding box center [685, 194] width 41 height 18
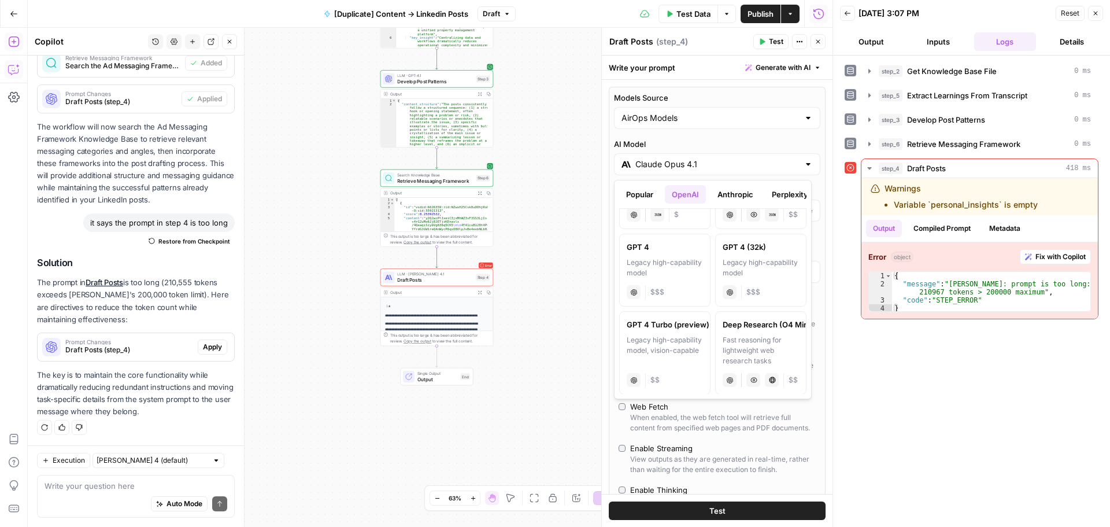
scroll to position [853, 0]
click at [725, 193] on button "Anthropic" at bounding box center [735, 194] width 50 height 18
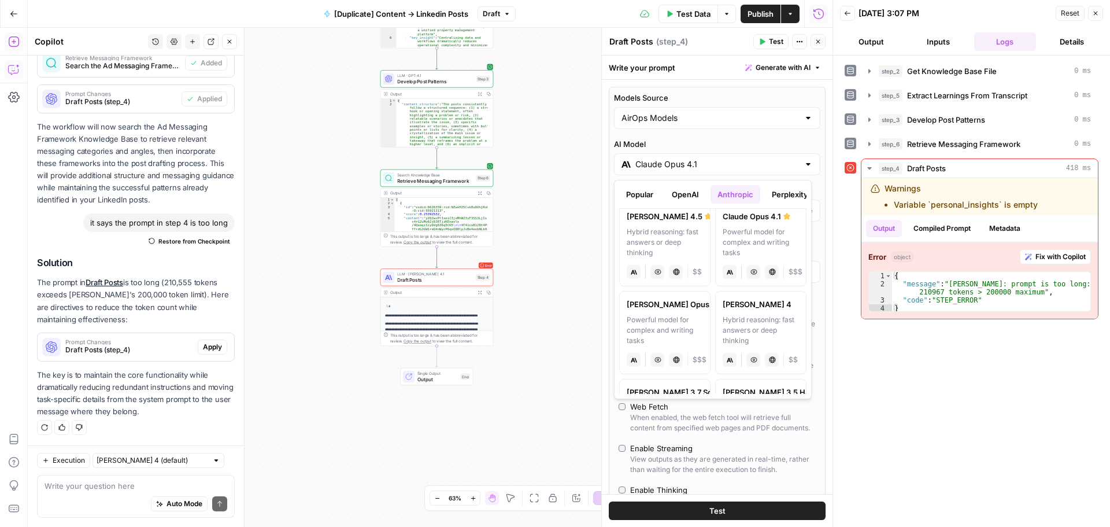
scroll to position [0, 0]
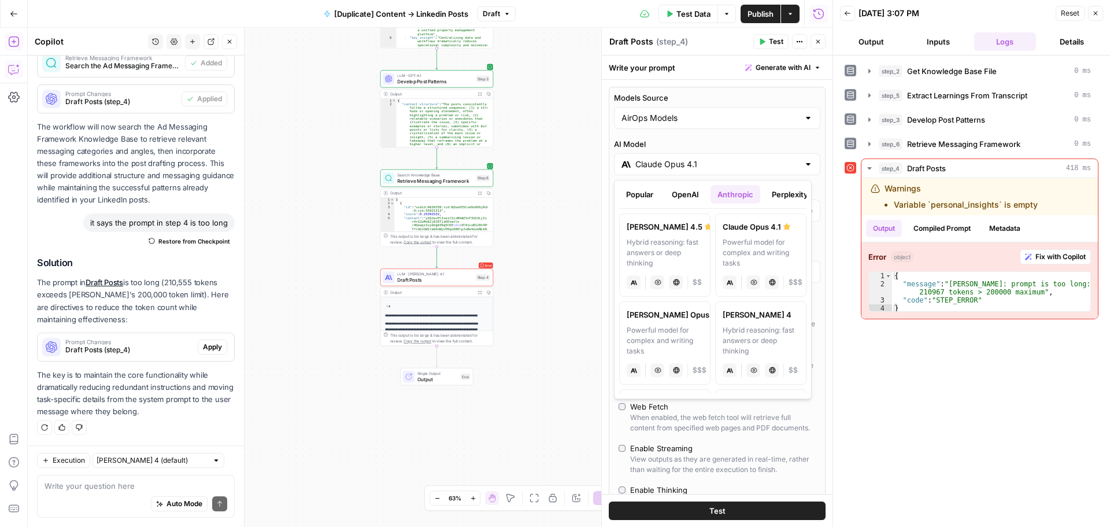
click at [781, 187] on button "Perplexity" at bounding box center [790, 194] width 50 height 18
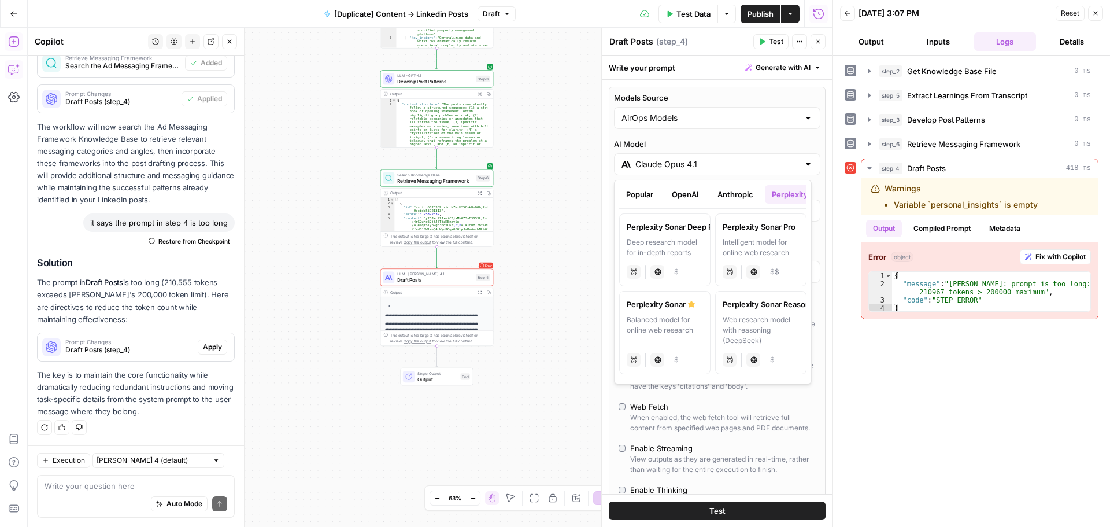
scroll to position [0, 93]
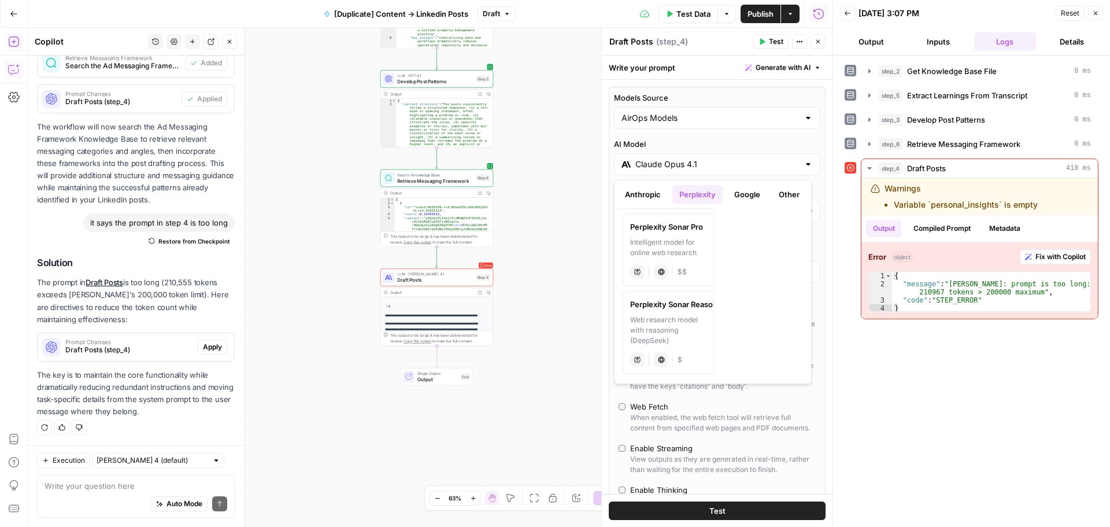
click at [758, 194] on button "Google" at bounding box center [747, 194] width 40 height 18
click at [690, 193] on button "Perplexity" at bounding box center [697, 194] width 50 height 18
click at [657, 192] on button "Anthropic" at bounding box center [643, 194] width 50 height 18
click at [716, 118] on input "Models Source" at bounding box center [709, 118] width 177 height 12
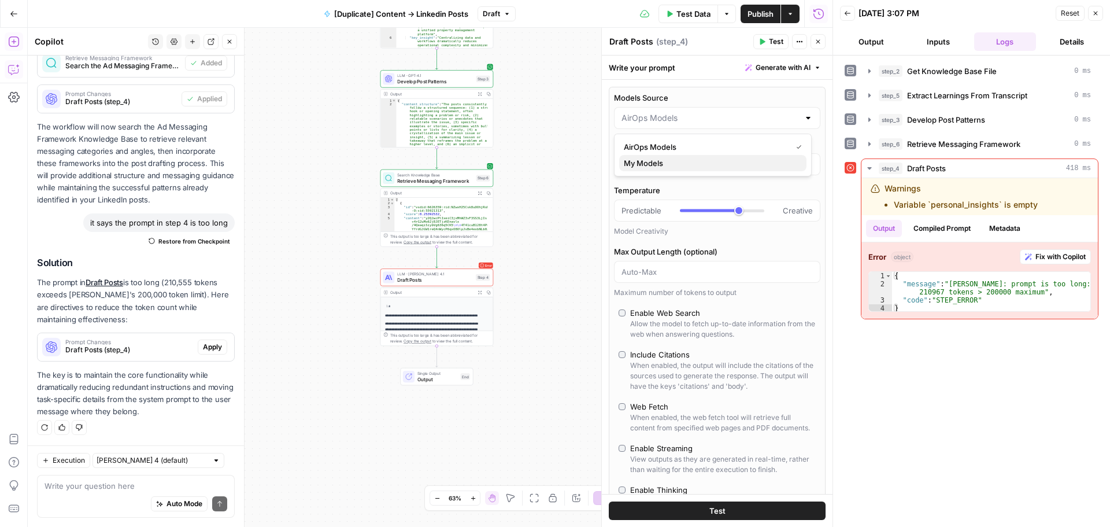
click at [698, 159] on span "My Models" at bounding box center [710, 163] width 173 height 12
type input "My Models"
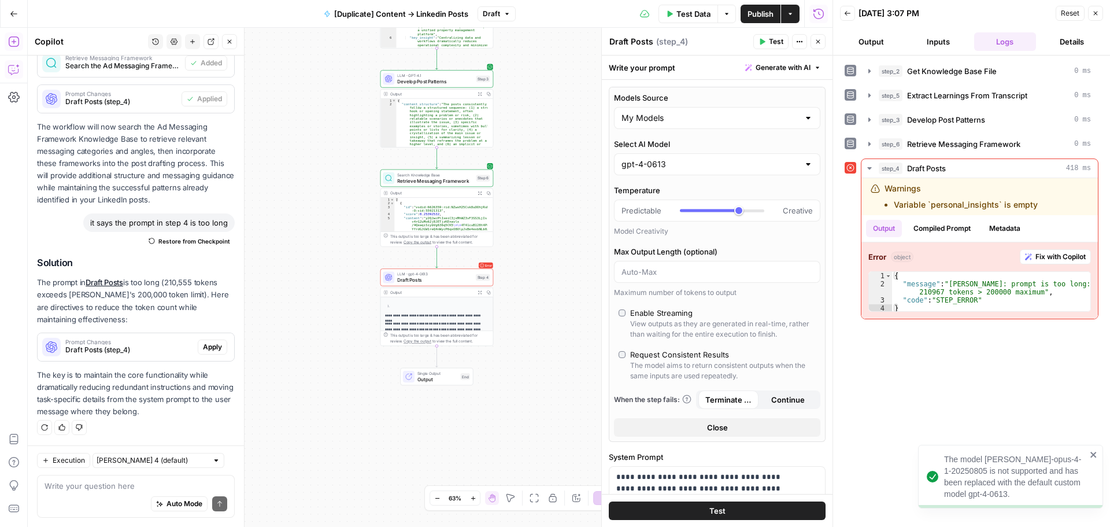
click at [687, 173] on div "gpt-4-0613" at bounding box center [717, 164] width 206 height 22
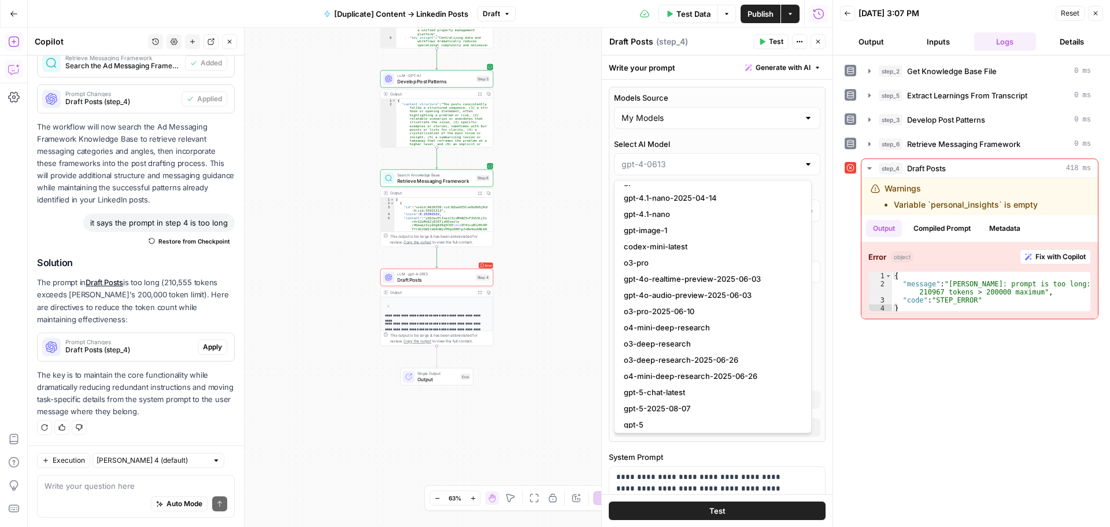
scroll to position [1198, 0]
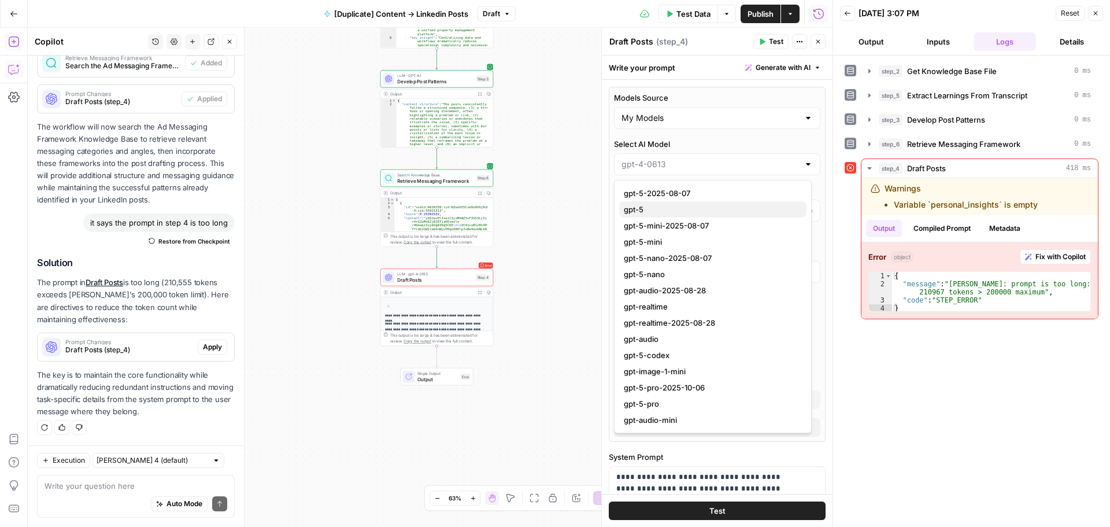
click at [645, 212] on span "gpt-5" at bounding box center [710, 209] width 173 height 12
type input "gpt-5"
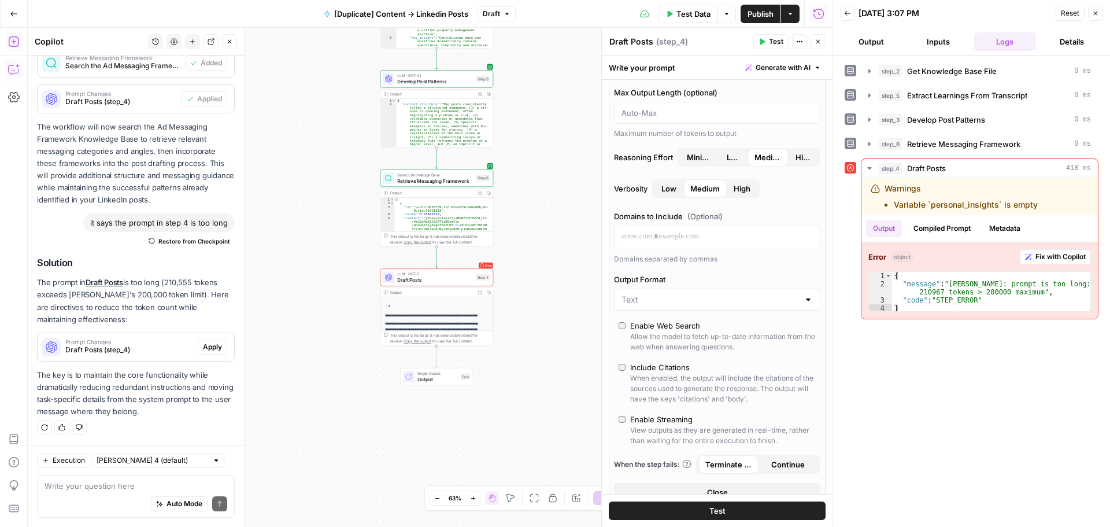
scroll to position [116, 0]
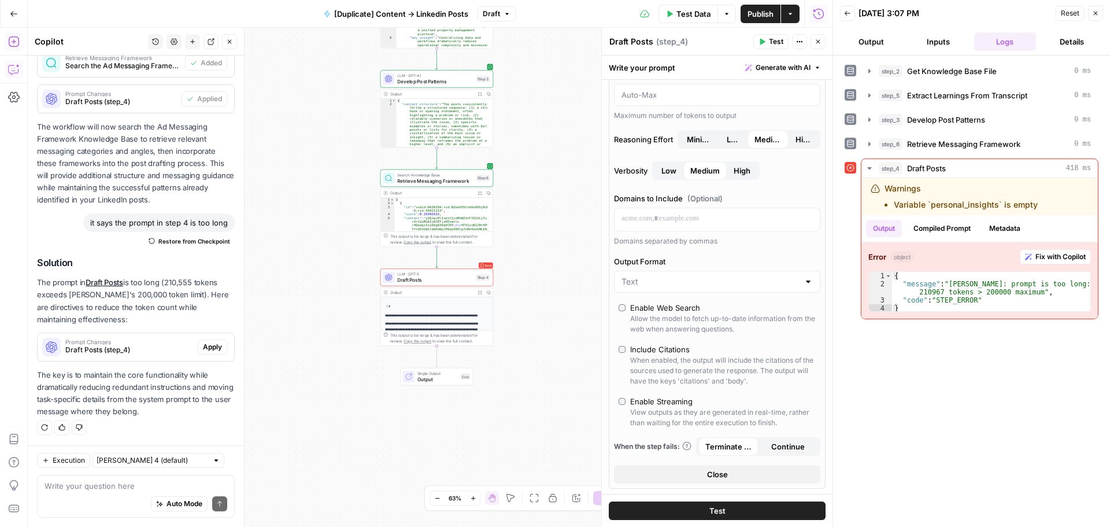
click at [719, 505] on span "Test" at bounding box center [717, 511] width 16 height 12
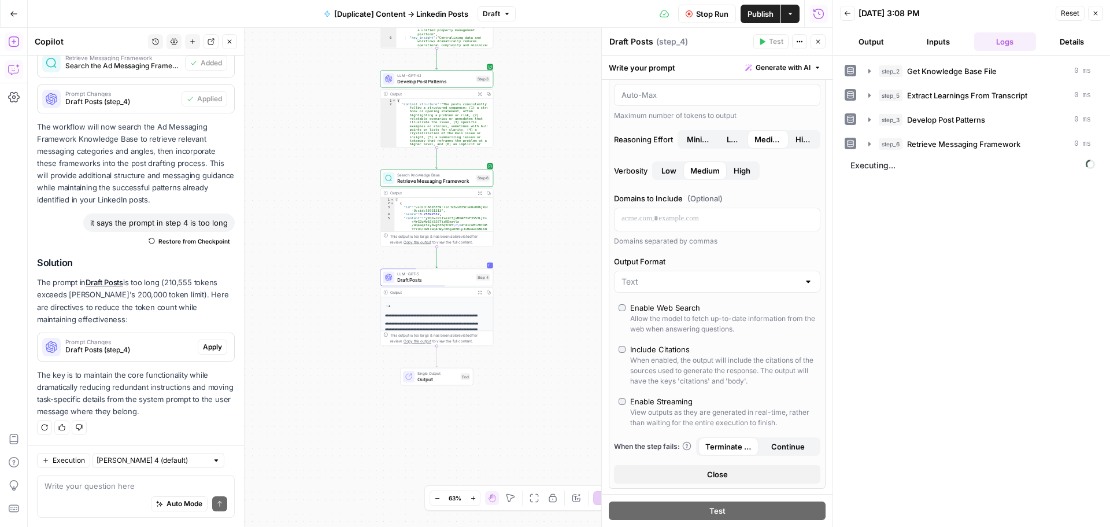
click at [874, 42] on button "Output" at bounding box center [871, 41] width 62 height 18
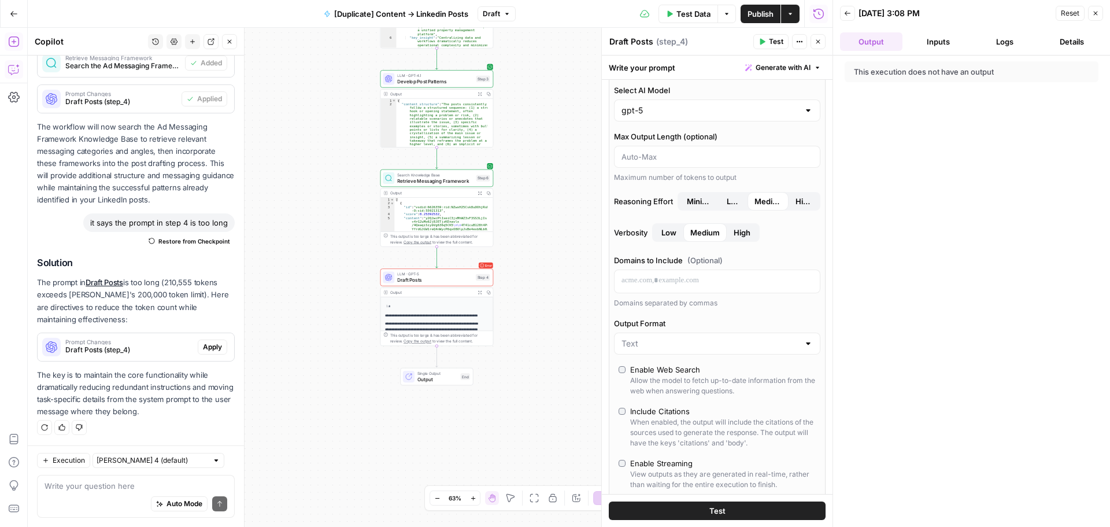
scroll to position [0, 0]
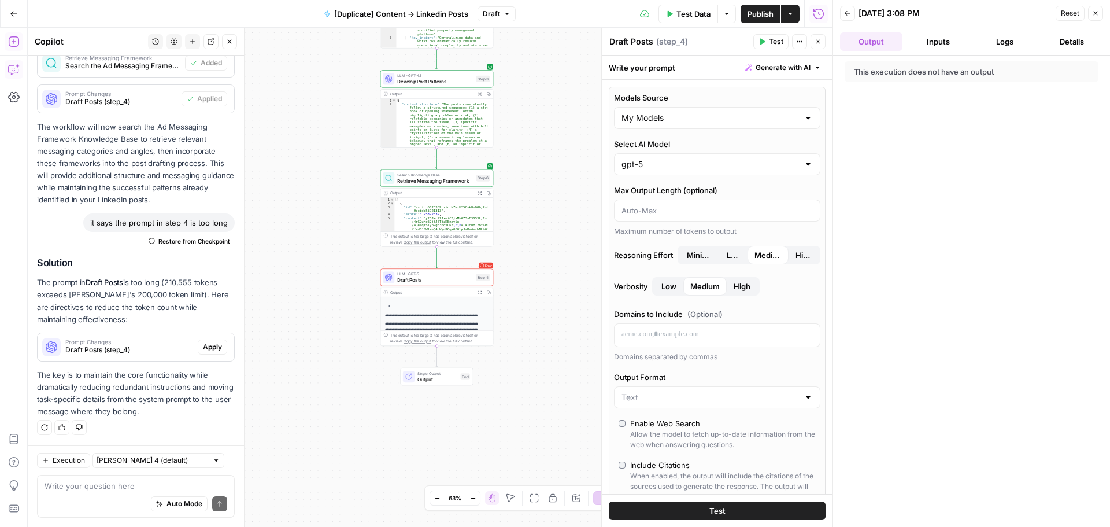
click at [711, 172] on div "gpt-5" at bounding box center [717, 164] width 206 height 22
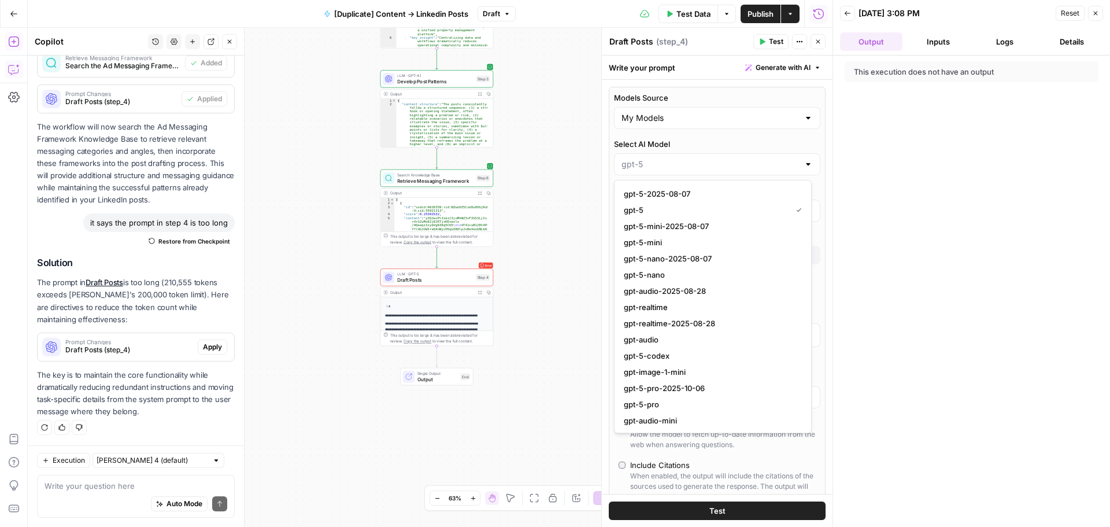
scroll to position [1198, 0]
click at [611, 247] on div "Models Source My Models Select AI Model Max Output Length (optional) Maximum nu…" at bounding box center [717, 345] width 217 height 517
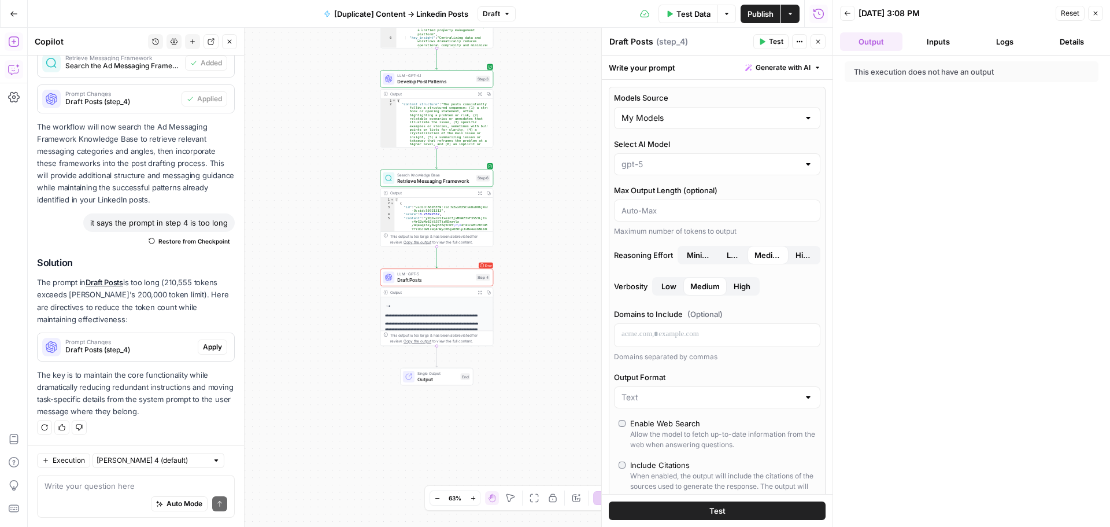
click at [714, 508] on span "Test" at bounding box center [717, 511] width 16 height 12
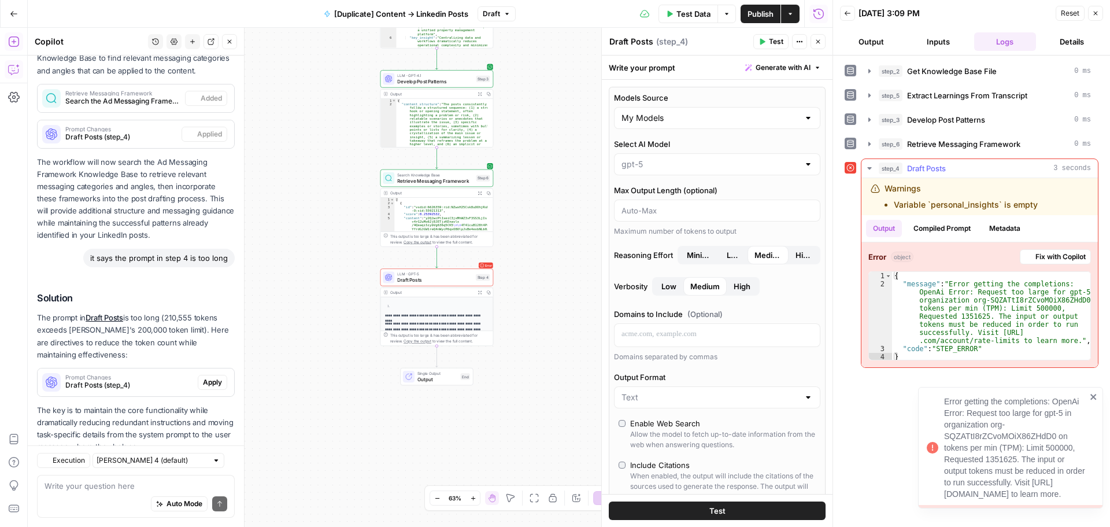
scroll to position [482, 0]
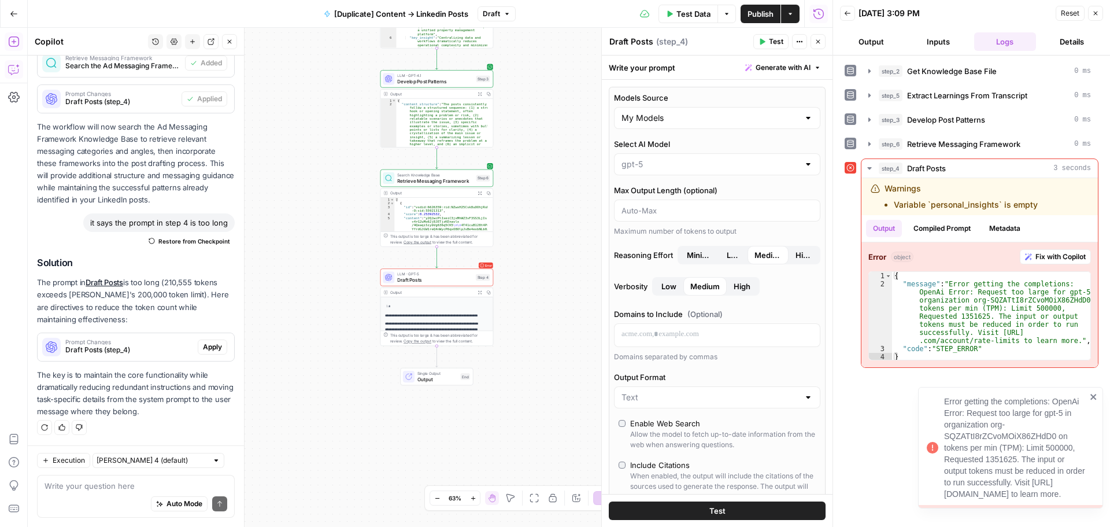
drag, startPoint x: 945, startPoint y: 483, endPoint x: 971, endPoint y: 497, distance: 29.2
click at [971, 497] on div "Error getting the completions: OpenAi Error: Request too large for gpt-5 in org…" at bounding box center [1015, 447] width 142 height 104
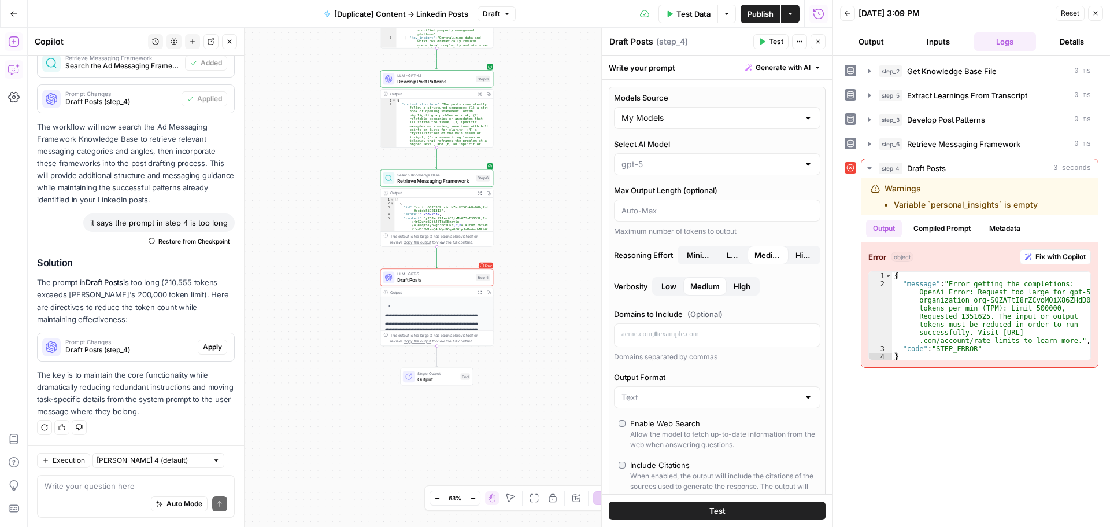
copy div "https://platform.openai.com/account/rate-limits"
click at [747, 116] on input "Models Source" at bounding box center [709, 118] width 177 height 12
click at [732, 143] on span "AirOps Models" at bounding box center [710, 147] width 173 height 12
type input "AirOps Models"
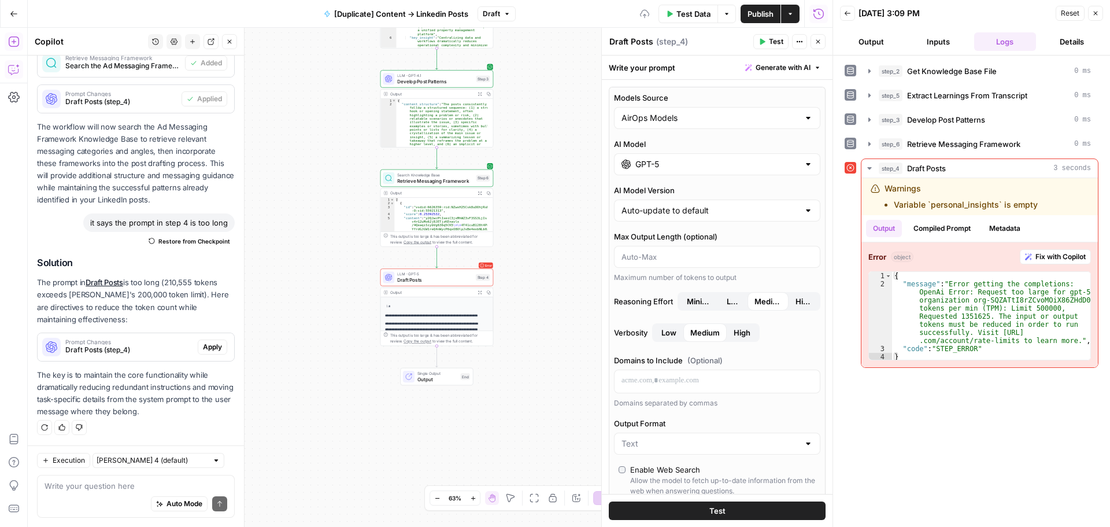
click at [705, 168] on input "GPT-5" at bounding box center [717, 164] width 164 height 12
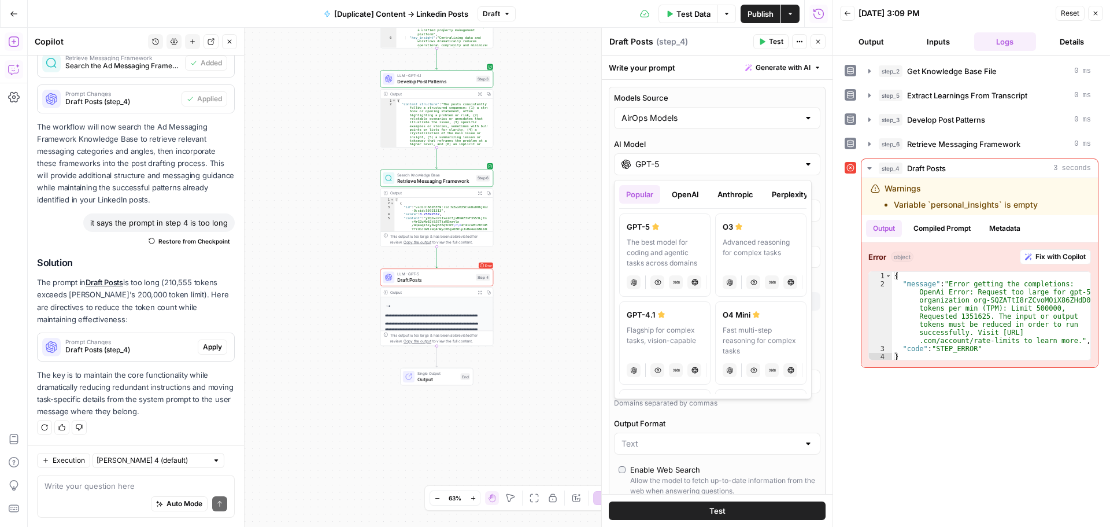
click at [771, 191] on button "Perplexity" at bounding box center [790, 194] width 50 height 18
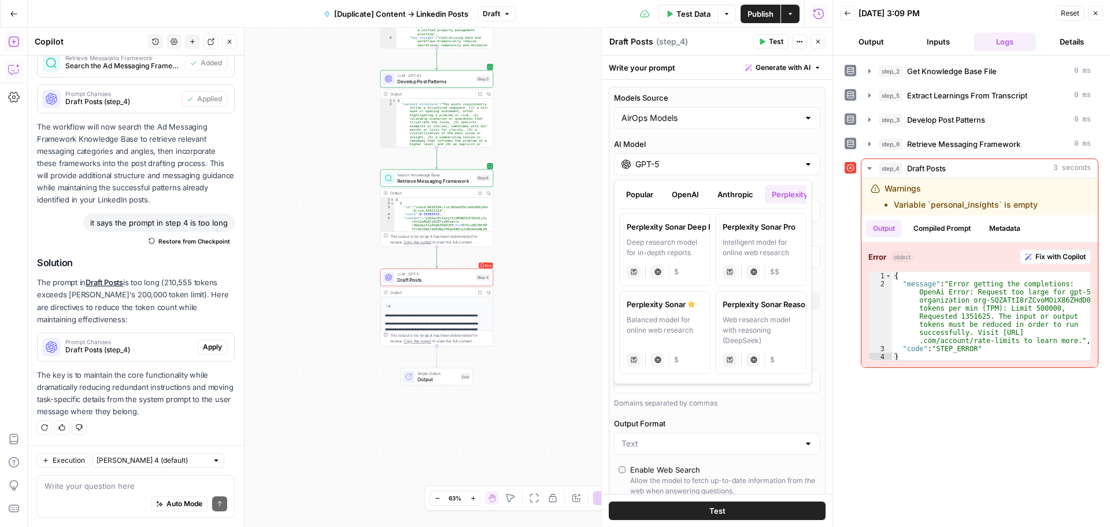
click at [649, 190] on button "Popular" at bounding box center [639, 194] width 41 height 18
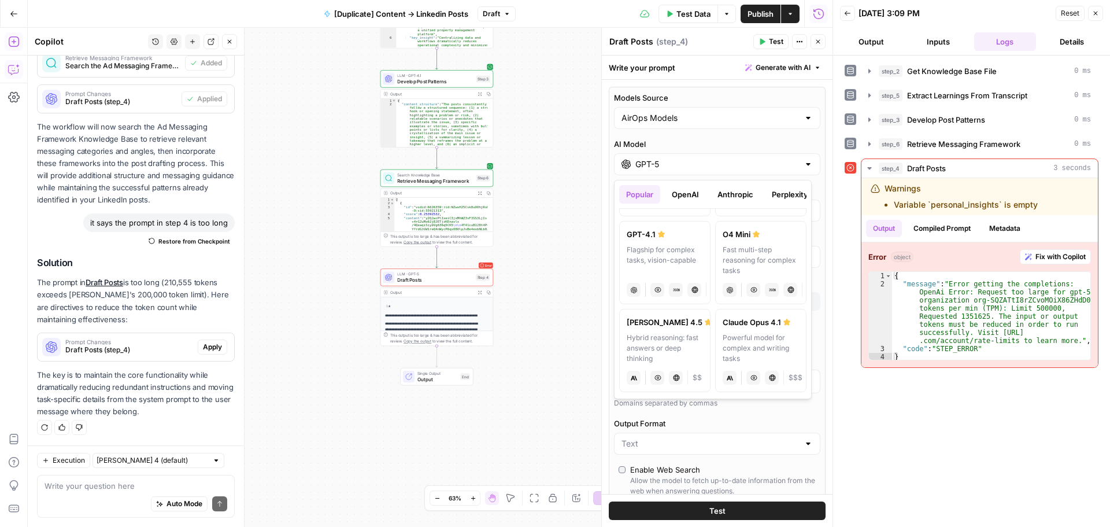
scroll to position [75, 0]
click at [736, 336] on label "Claude Opus 4.1 Powerful model for complex and writing tasks anthropic Vision C…" at bounding box center [760, 355] width 91 height 83
type input "Claude Opus 4.1"
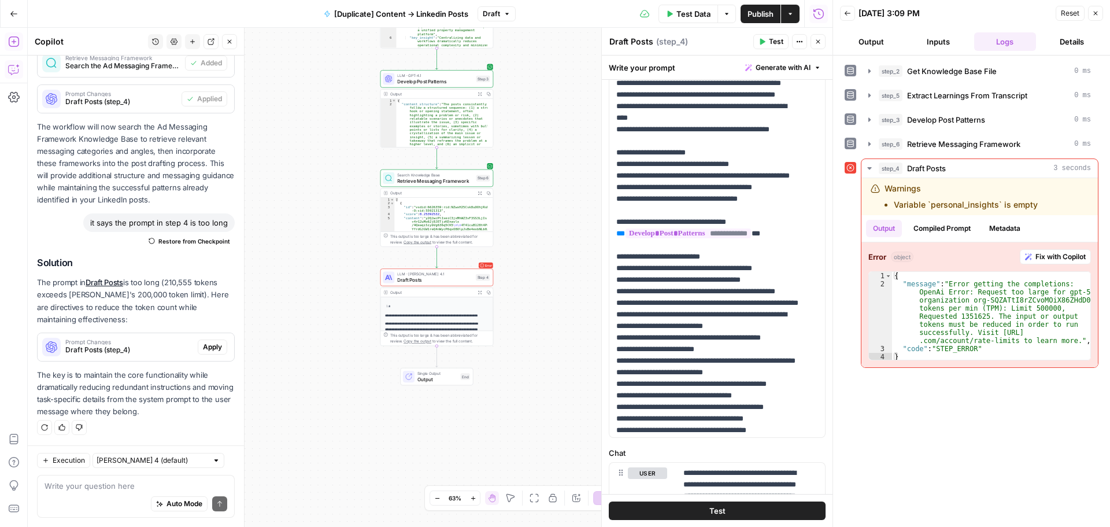
scroll to position [602, 0]
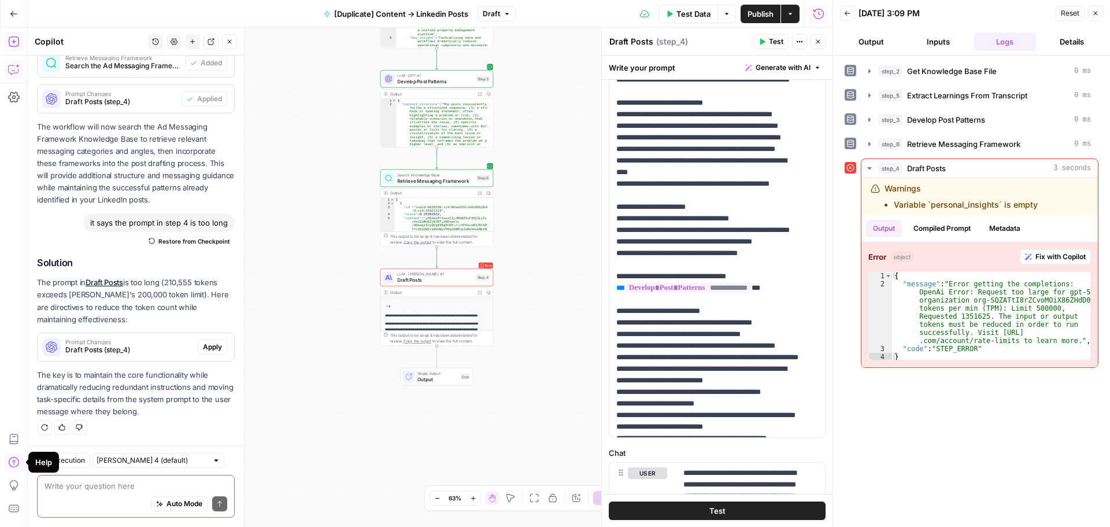
click at [114, 488] on textarea at bounding box center [136, 486] width 183 height 12
drag, startPoint x: 96, startPoint y: 320, endPoint x: 42, endPoint y: 288, distance: 62.8
click at [42, 287] on p "The prompt in Draft Posts is too long (210,555 tokens exceeds Claude's 200,000 …" at bounding box center [136, 300] width 198 height 49
click at [67, 300] on p "The prompt in Draft Posts is too long (210,555 tokens exceeds Claude's 200,000 …" at bounding box center [136, 300] width 198 height 49
click at [95, 321] on p "The prompt in Draft Posts is too long (210,555 tokens exceeds Claude's 200,000 …" at bounding box center [136, 300] width 198 height 49
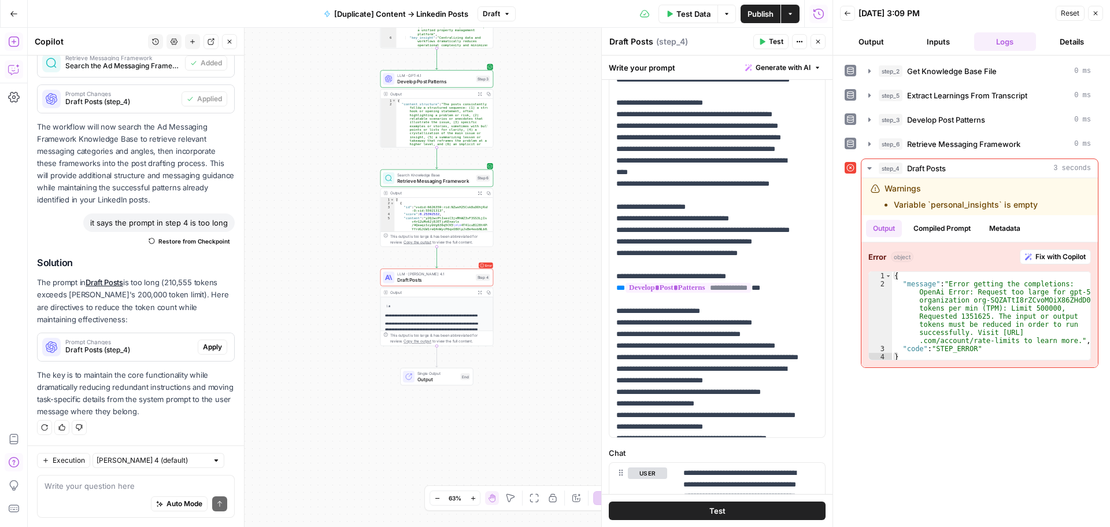
drag, startPoint x: 88, startPoint y: 315, endPoint x: 37, endPoint y: 281, distance: 61.7
click at [37, 281] on p "The prompt in Draft Posts is too long (210,555 tokens exceeds Claude's 200,000 …" at bounding box center [136, 300] width 198 height 49
click at [122, 486] on textarea at bounding box center [136, 486] width 183 height 12
type textarea "the suggestion is too far off the original"
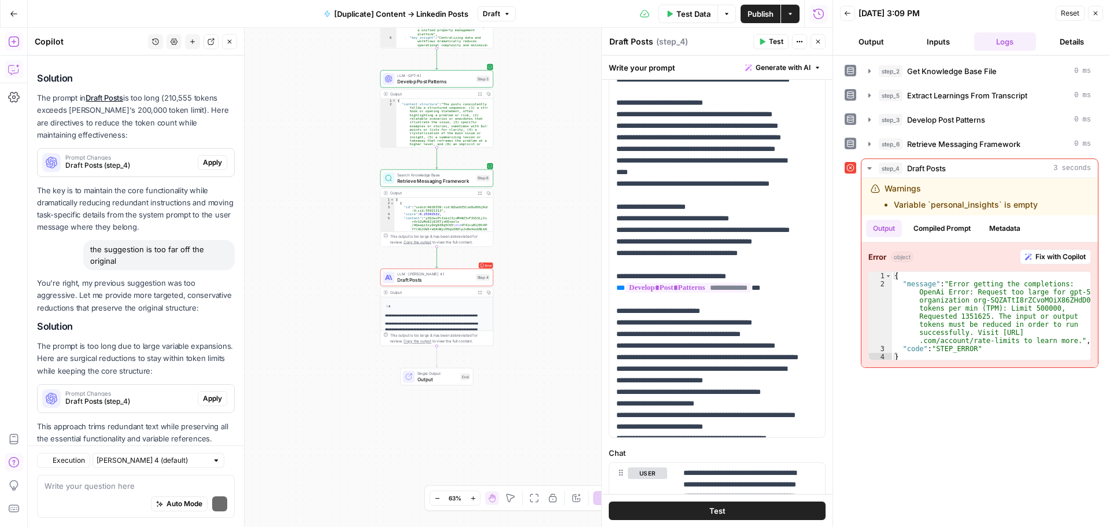
scroll to position [705, 0]
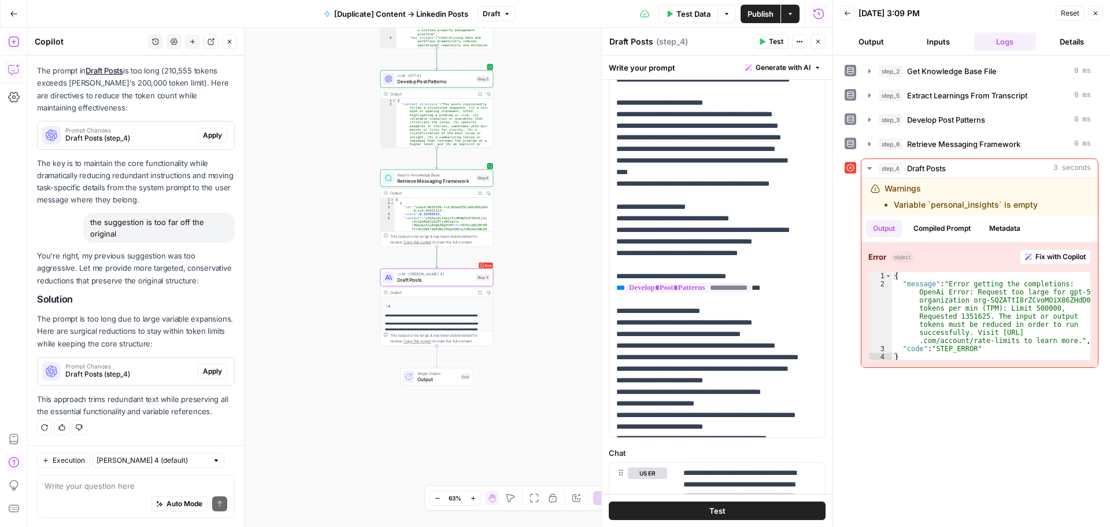
drag, startPoint x: 208, startPoint y: 369, endPoint x: 348, endPoint y: 372, distance: 140.5
click at [208, 369] on span "Apply" at bounding box center [212, 371] width 19 height 10
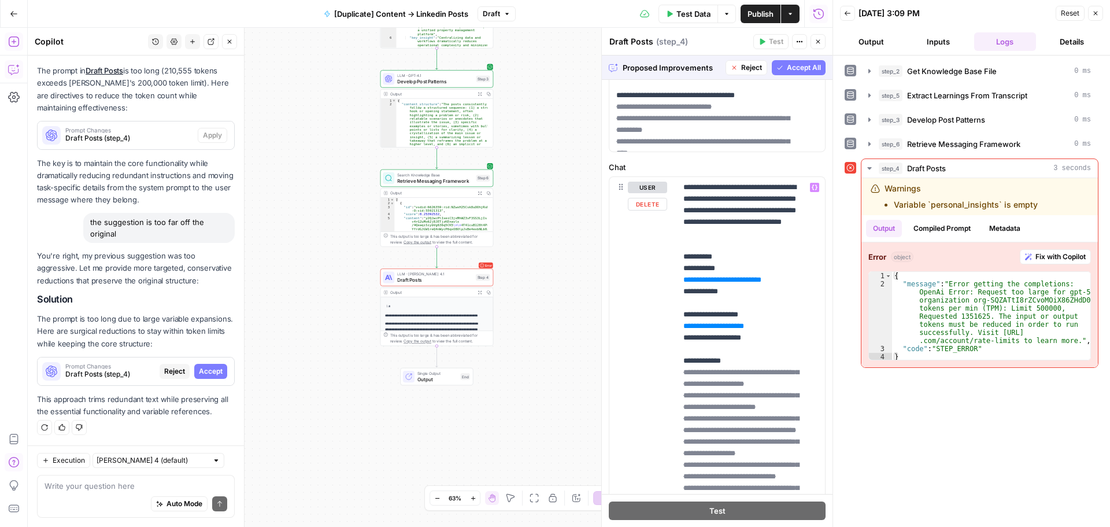
scroll to position [916, 0]
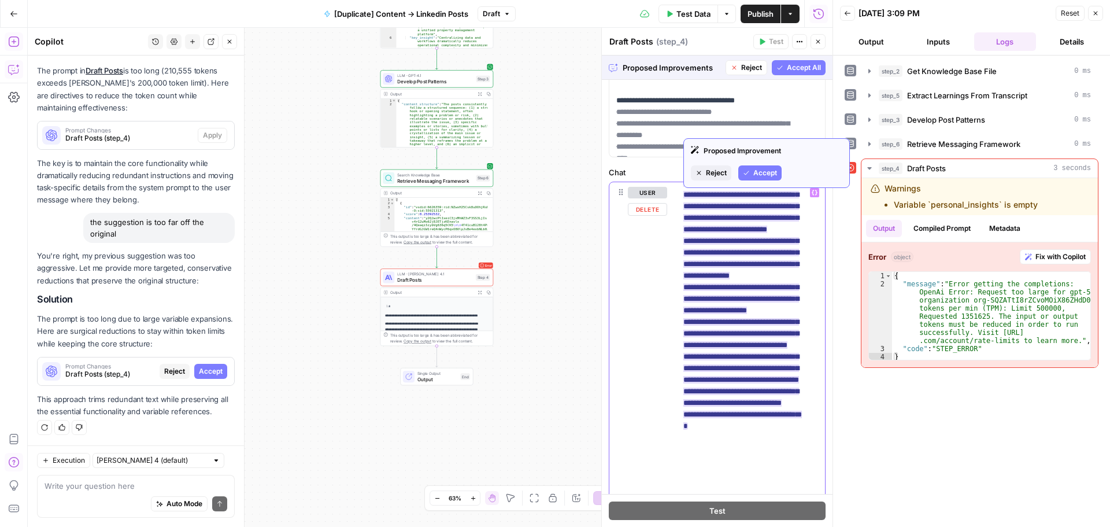
scroll to position [660, 0]
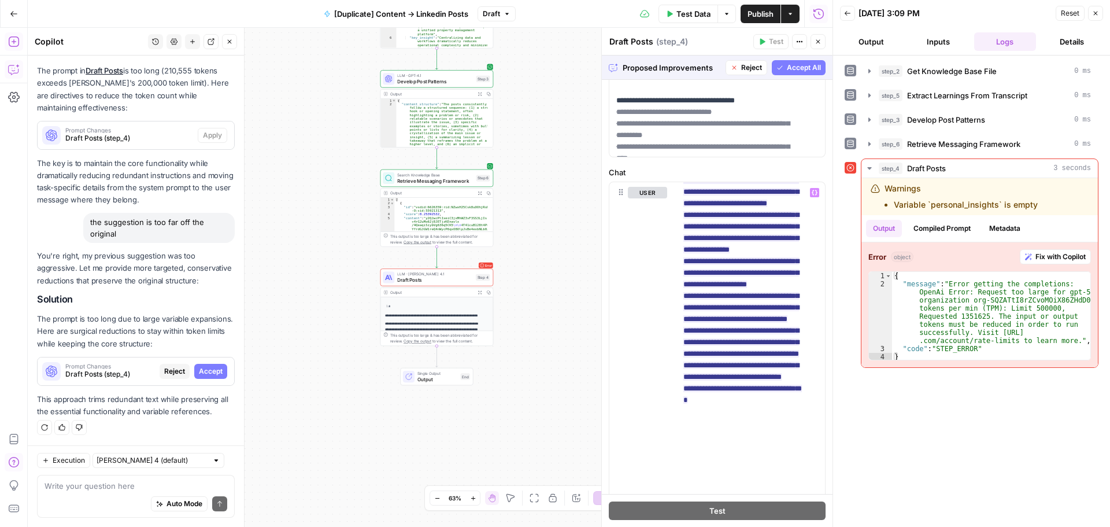
click at [434, 278] on span "Draft Posts" at bounding box center [435, 280] width 76 height 8
click at [746, 71] on span "Reject" at bounding box center [751, 67] width 21 height 10
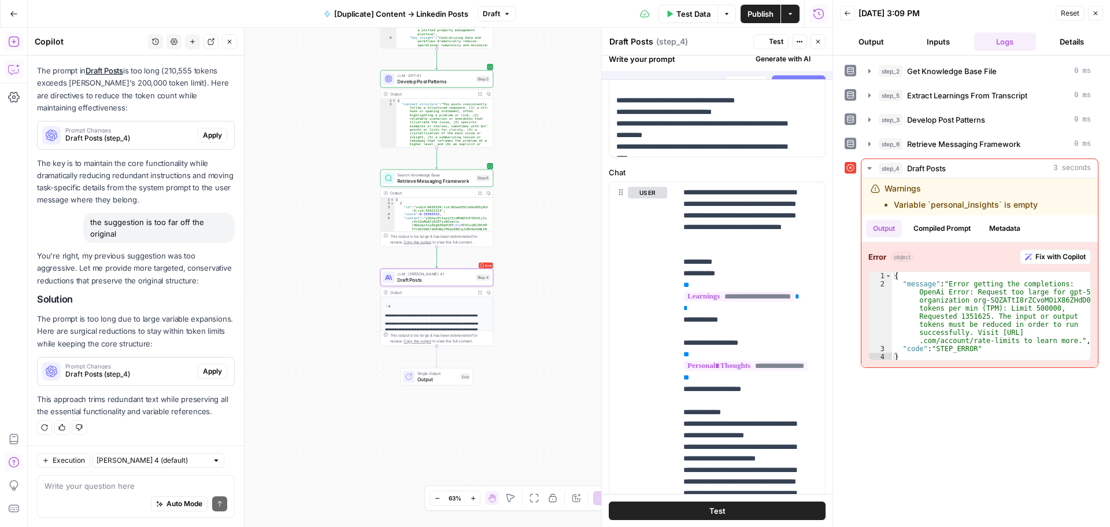
scroll to position [916, 0]
click at [820, 42] on icon "button" at bounding box center [817, 41] width 7 height 7
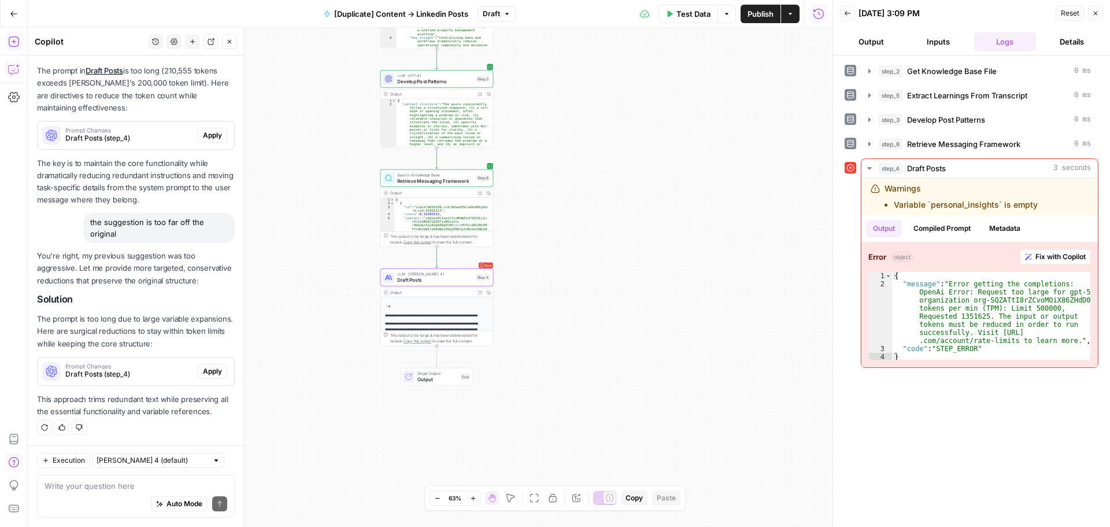
click at [1096, 13] on icon "button" at bounding box center [1095, 13] width 7 height 7
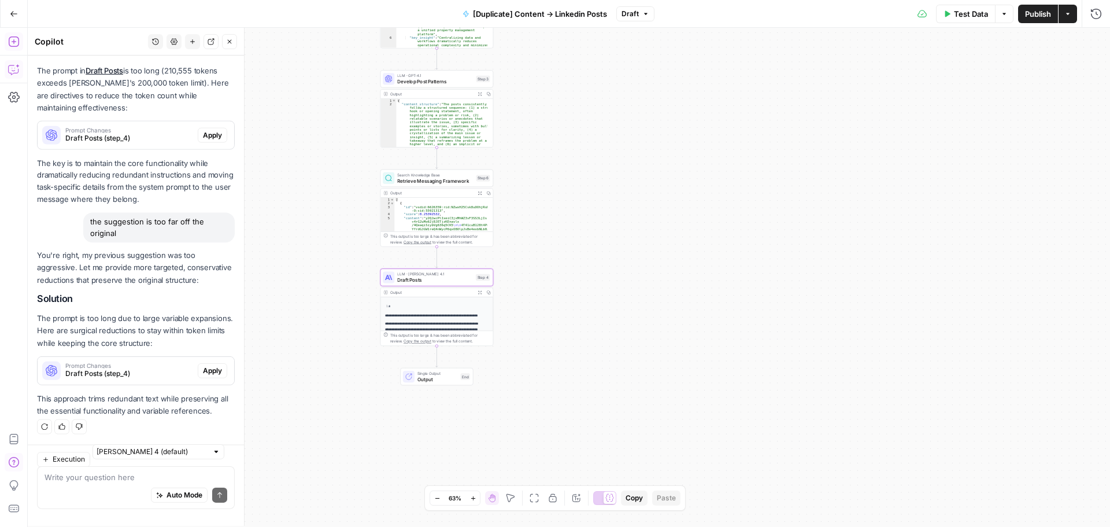
scroll to position [705, 0]
click at [435, 310] on div "**********" at bounding box center [436, 362] width 112 height 131
click at [444, 278] on span "Draft Posts" at bounding box center [435, 280] width 76 height 8
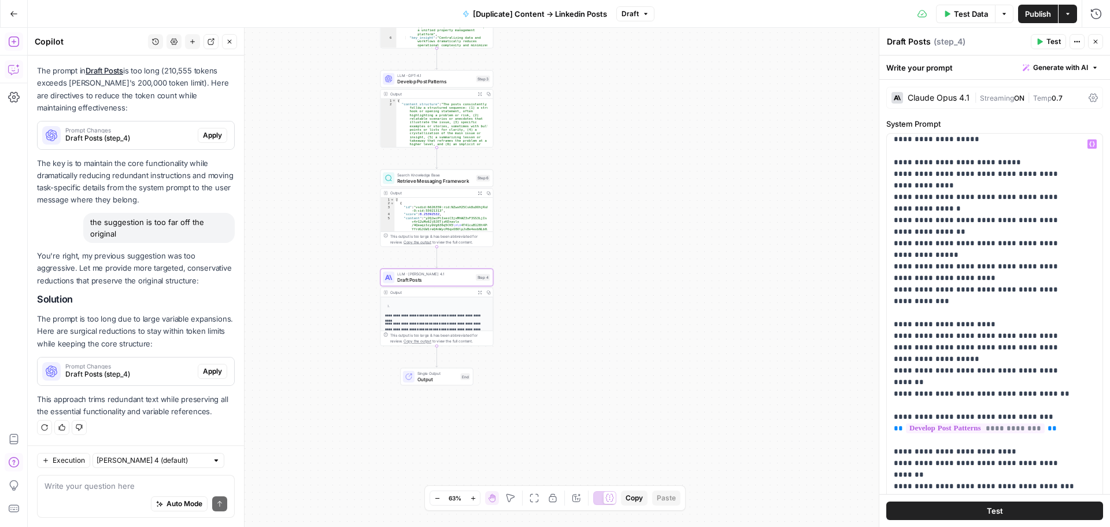
scroll to position [891, 0]
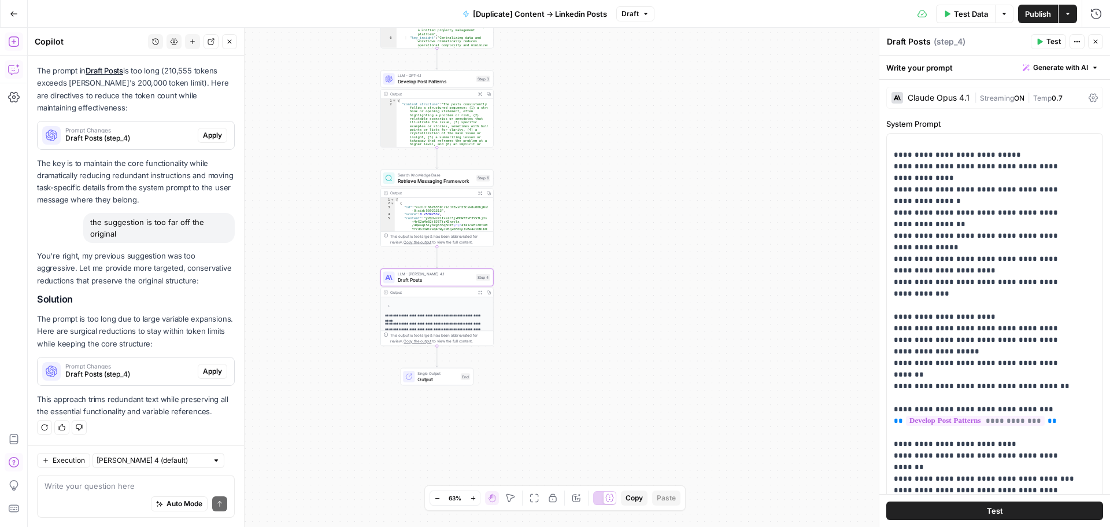
click at [207, 376] on button "Apply" at bounding box center [212, 371] width 29 height 15
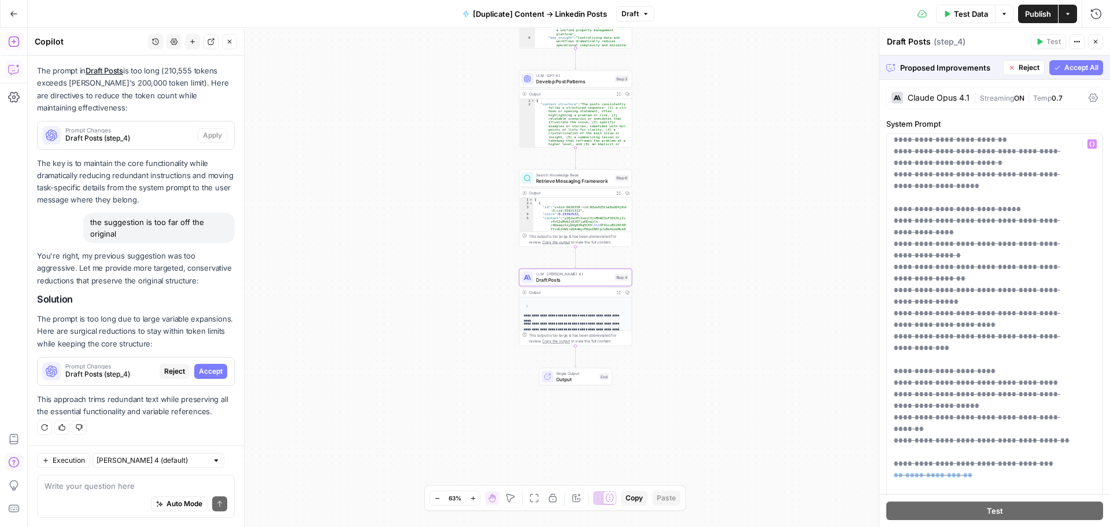
scroll to position [775, 0]
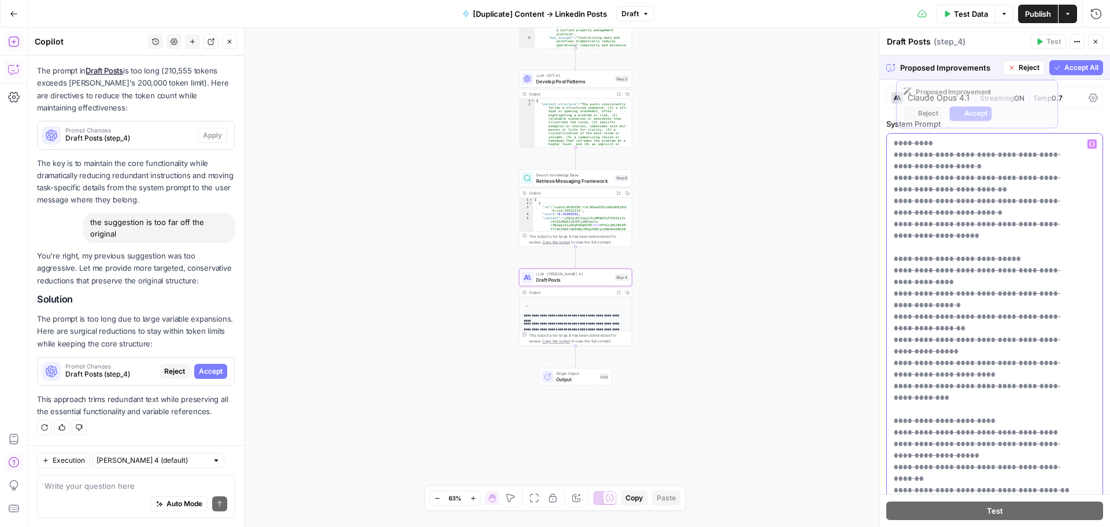
drag, startPoint x: 982, startPoint y: 365, endPoint x: 990, endPoint y: 382, distance: 18.1
click at [990, 382] on span "**********" at bounding box center [984, 114] width 180 height 1506
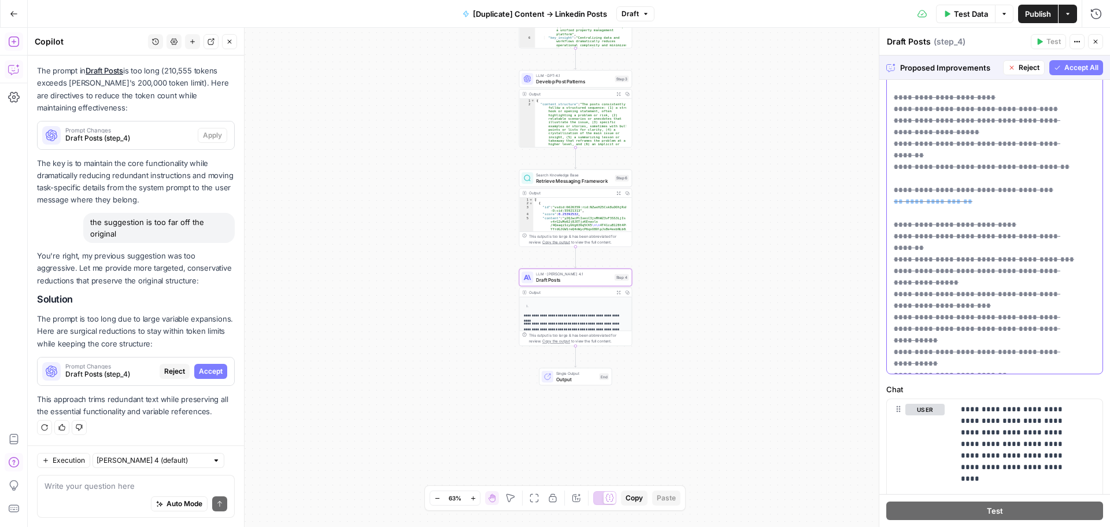
scroll to position [891, 0]
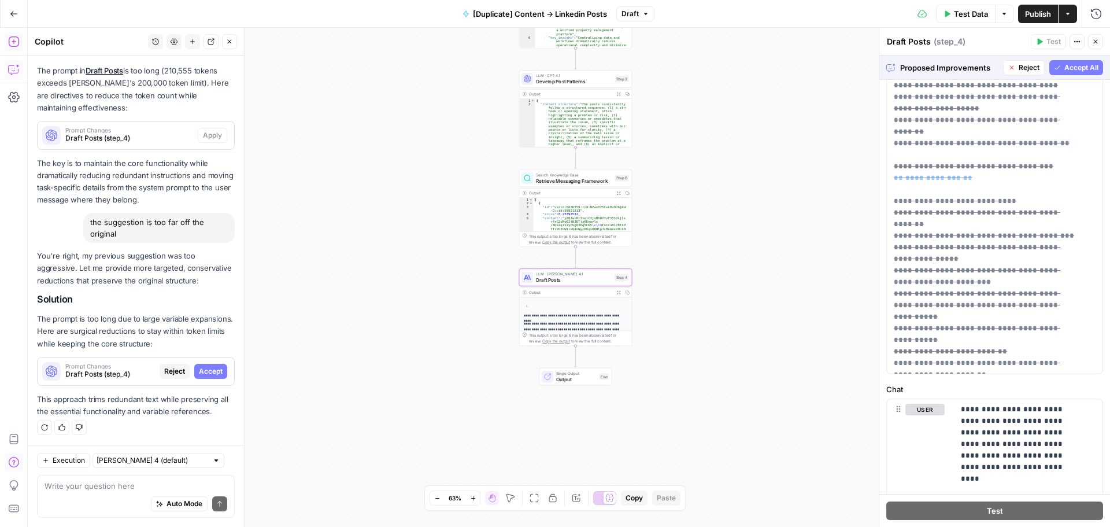
click at [1024, 61] on button "Reject" at bounding box center [1024, 67] width 42 height 15
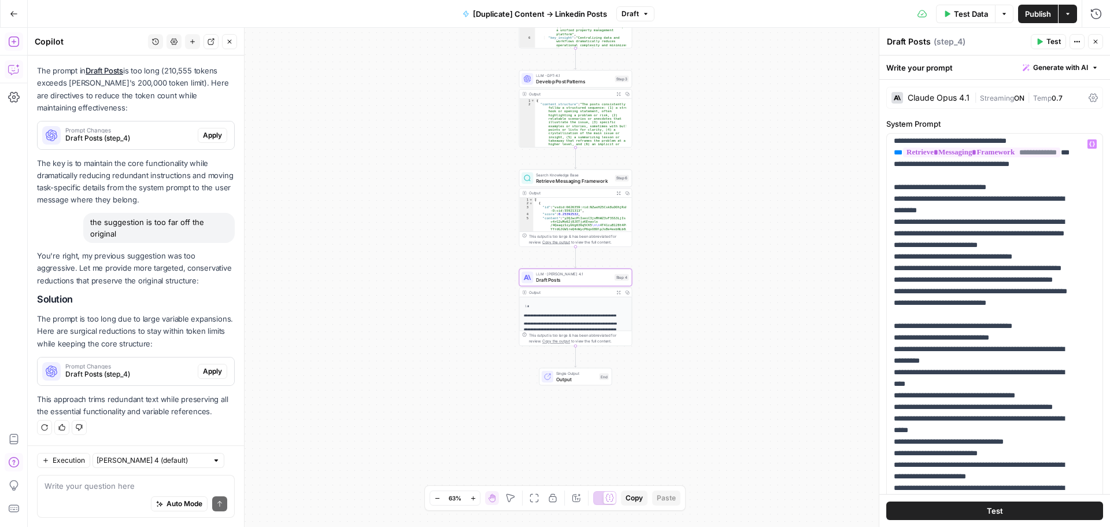
scroll to position [231, 0]
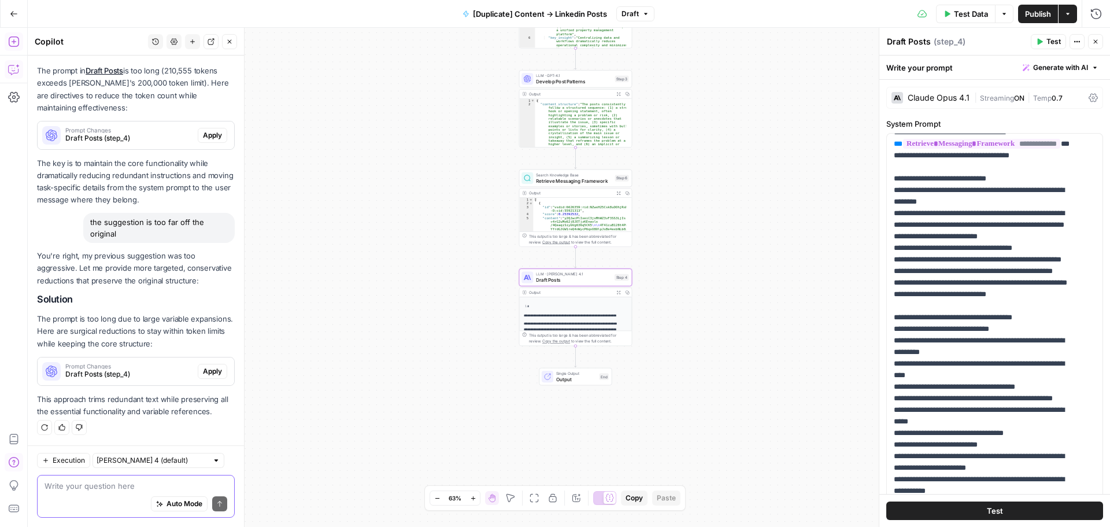
click at [82, 480] on textarea at bounding box center [136, 486] width 183 height 12
click at [203, 370] on span "Apply" at bounding box center [212, 371] width 19 height 10
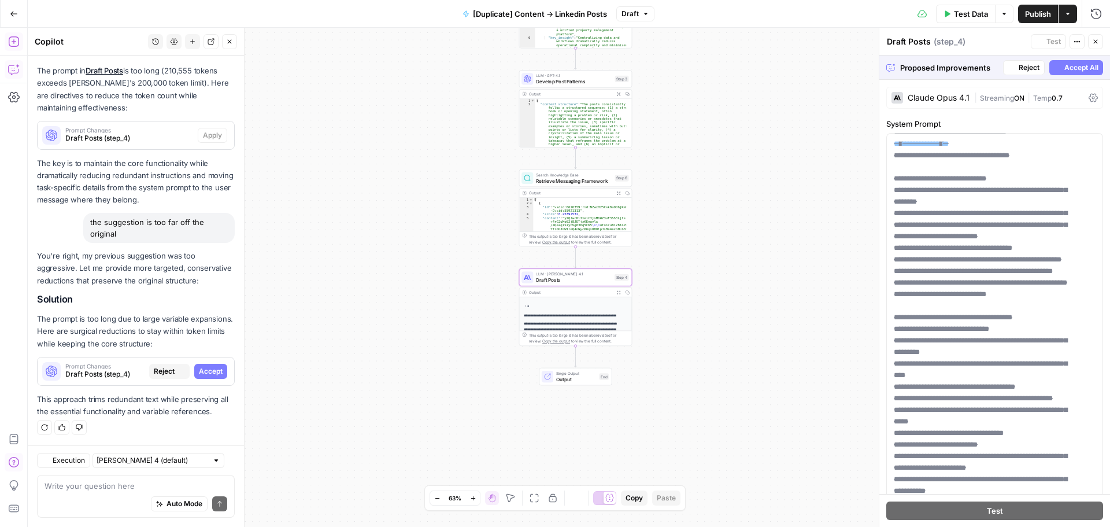
scroll to position [0, 0]
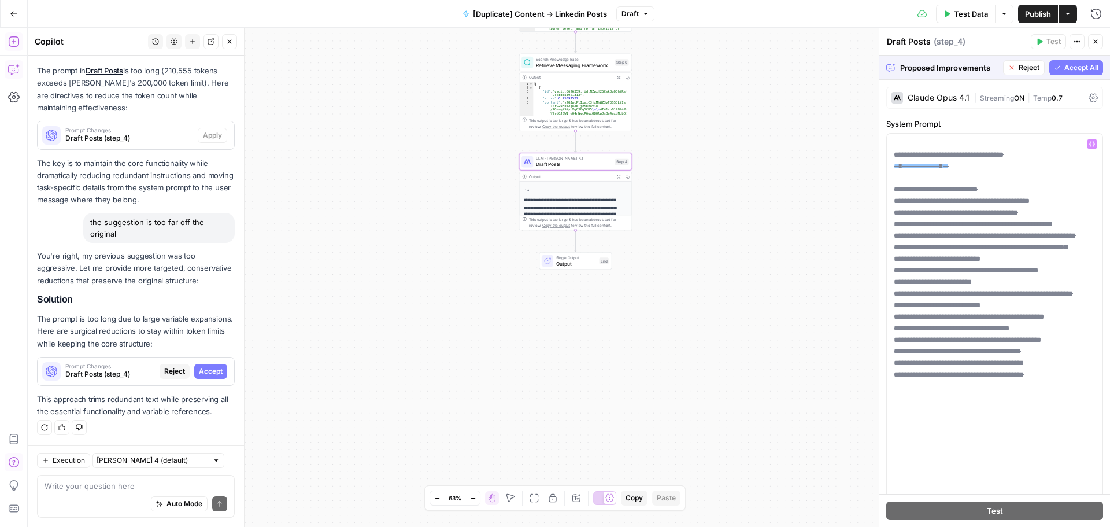
click at [1069, 70] on span "Accept All" at bounding box center [1081, 67] width 34 height 10
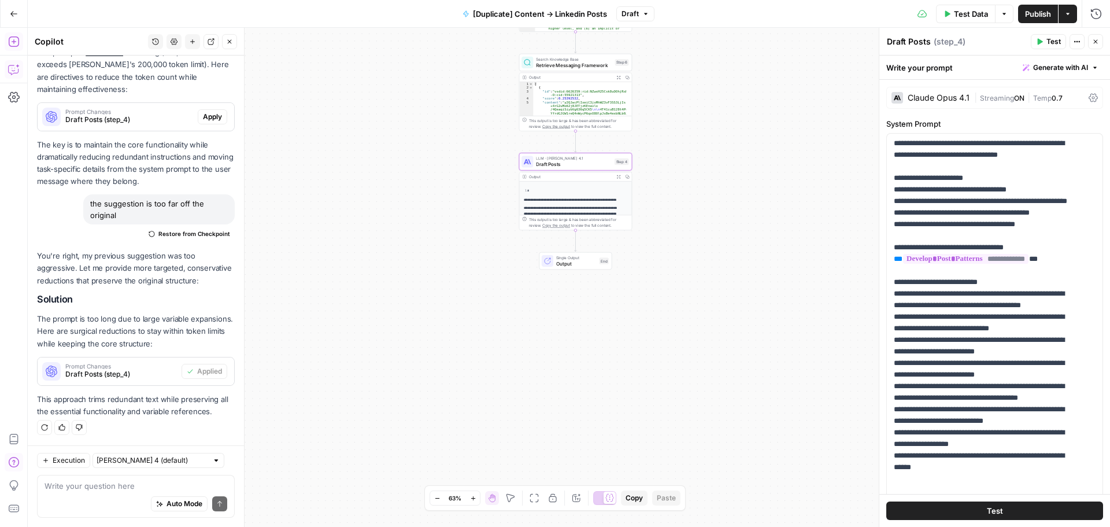
click at [973, 513] on button "Test" at bounding box center [994, 510] width 217 height 18
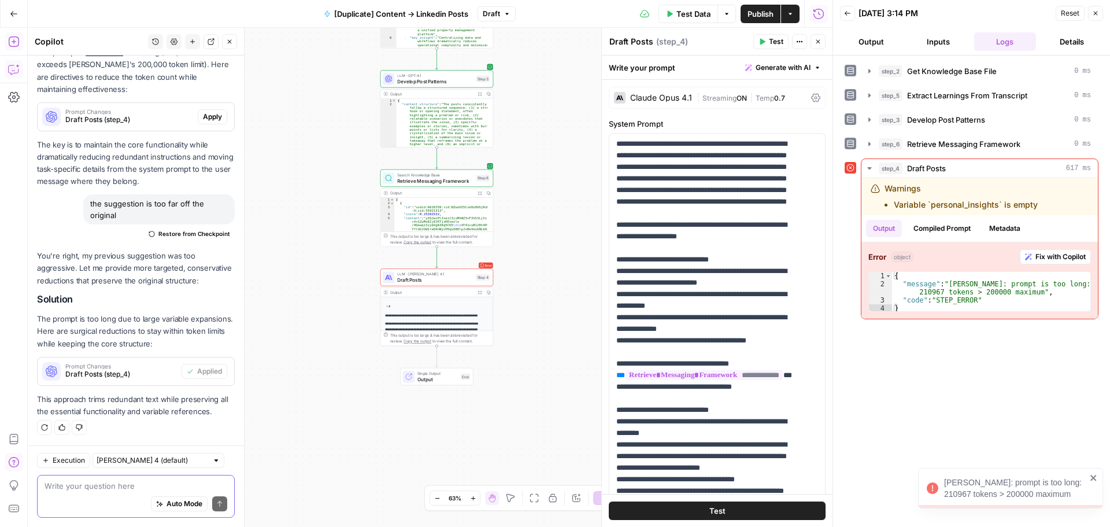
click at [110, 490] on textarea at bounding box center [136, 486] width 183 height 12
type textarea "its still too long"
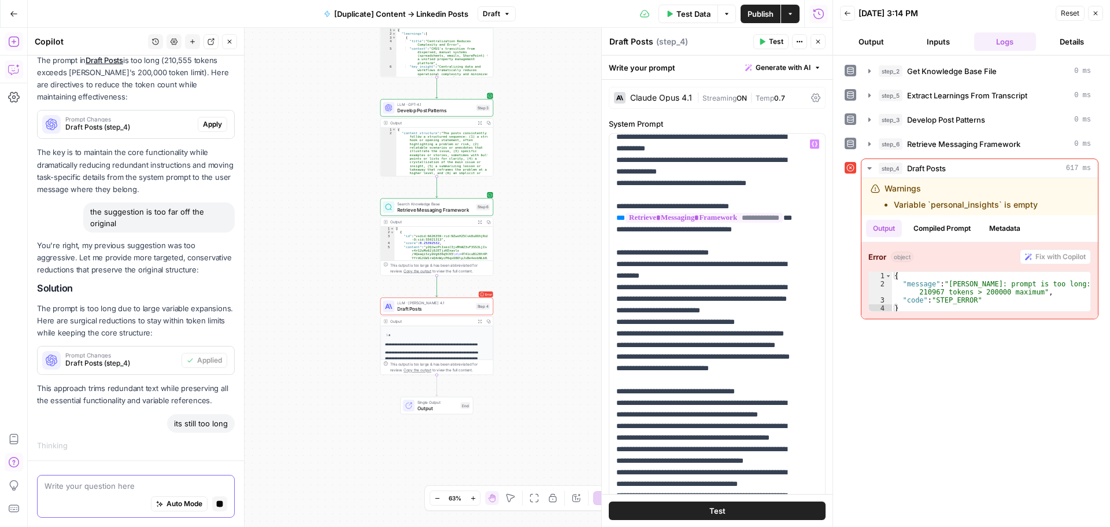
scroll to position [173, 0]
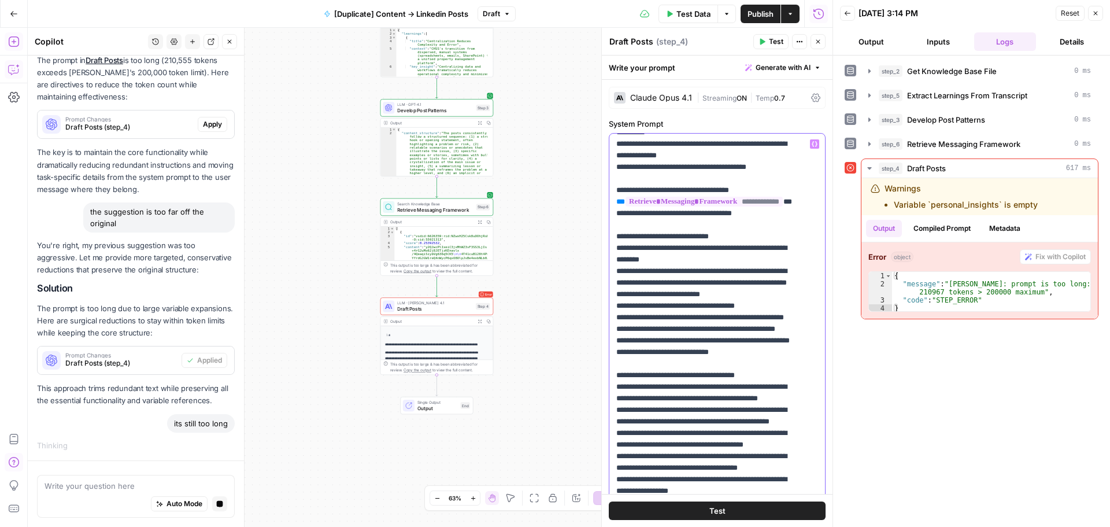
drag, startPoint x: 666, startPoint y: 279, endPoint x: 669, endPoint y: 305, distance: 26.2
click at [669, 305] on p "**********" at bounding box center [708, 508] width 184 height 1087
click at [670, 305] on p "**********" at bounding box center [708, 508] width 184 height 1087
click at [671, 280] on p "**********" at bounding box center [708, 508] width 184 height 1087
drag, startPoint x: 669, startPoint y: 256, endPoint x: 694, endPoint y: 314, distance: 63.2
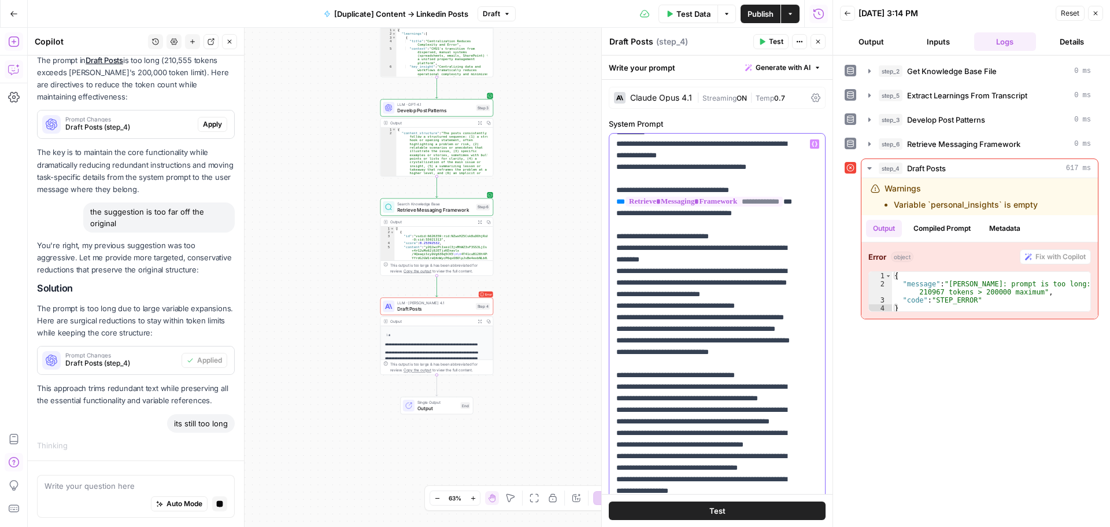
click at [694, 314] on p "**********" at bounding box center [708, 508] width 184 height 1087
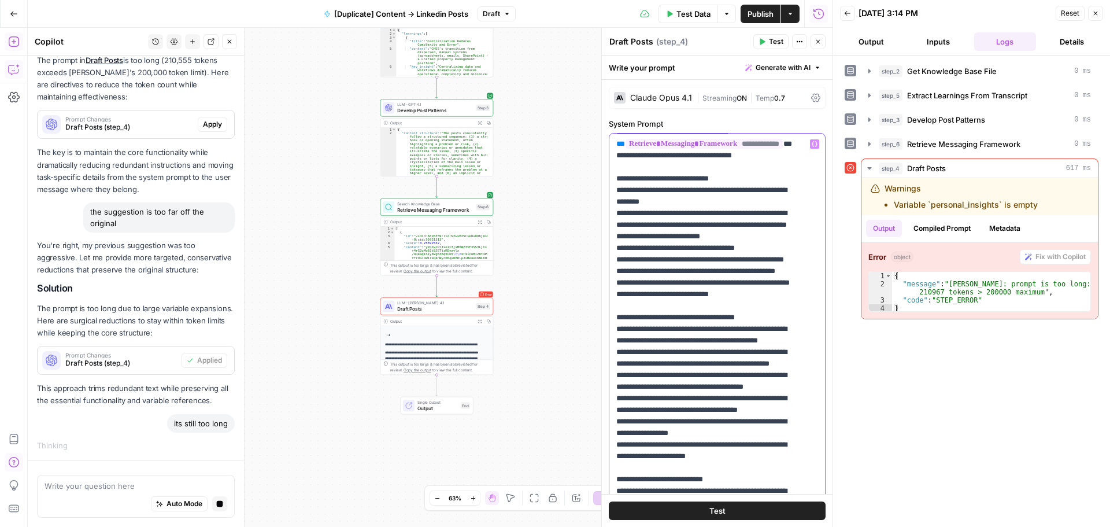
drag, startPoint x: 689, startPoint y: 302, endPoint x: 727, endPoint y: 322, distance: 42.4
click at [727, 322] on p "**********" at bounding box center [708, 450] width 184 height 1087
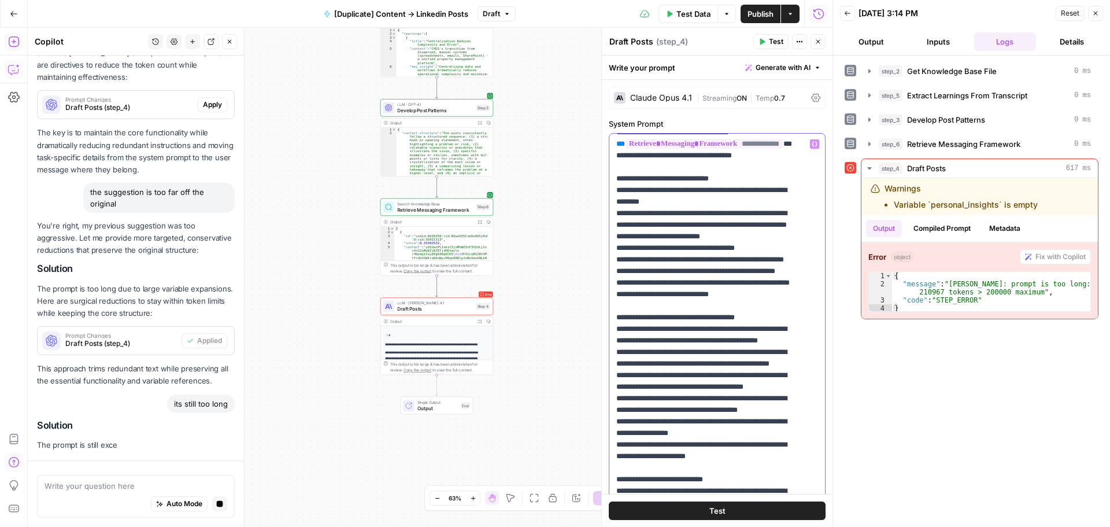
click at [727, 322] on p "**********" at bounding box center [708, 450] width 184 height 1087
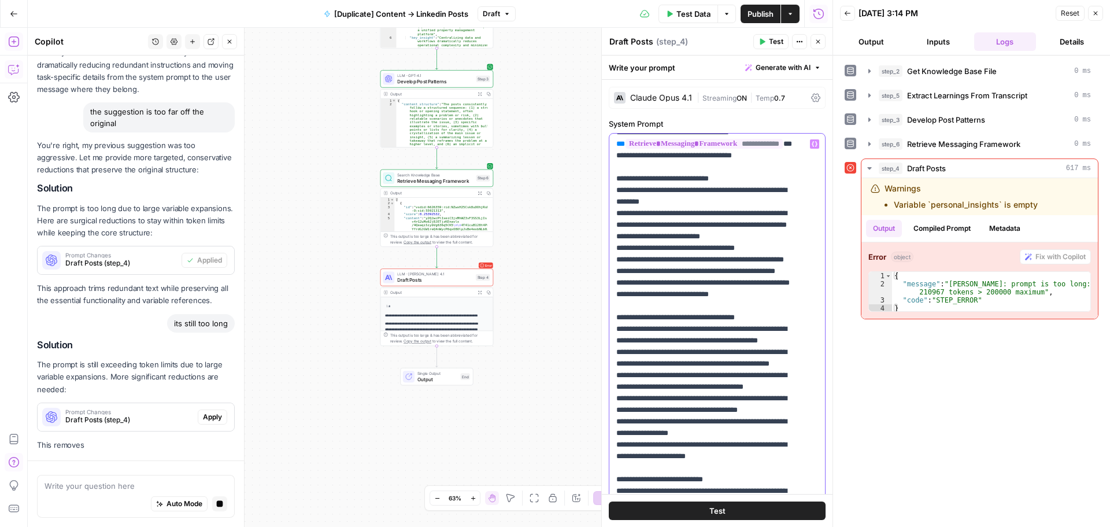
scroll to position [799, 0]
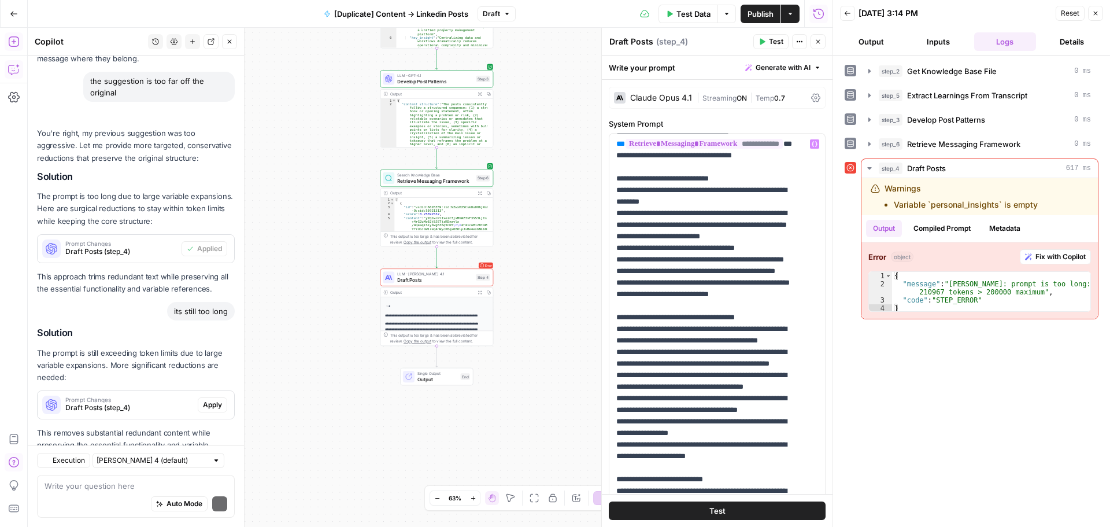
click at [206, 427] on p "This removes substantial redundant content while preserving the essential funct…" at bounding box center [136, 445] width 198 height 36
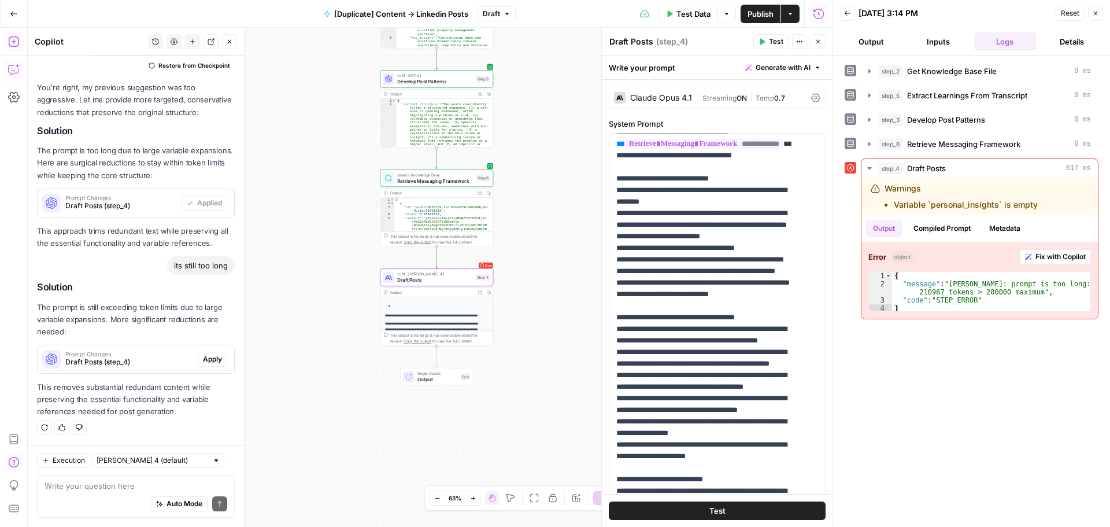
click at [203, 358] on span "Apply" at bounding box center [212, 359] width 19 height 10
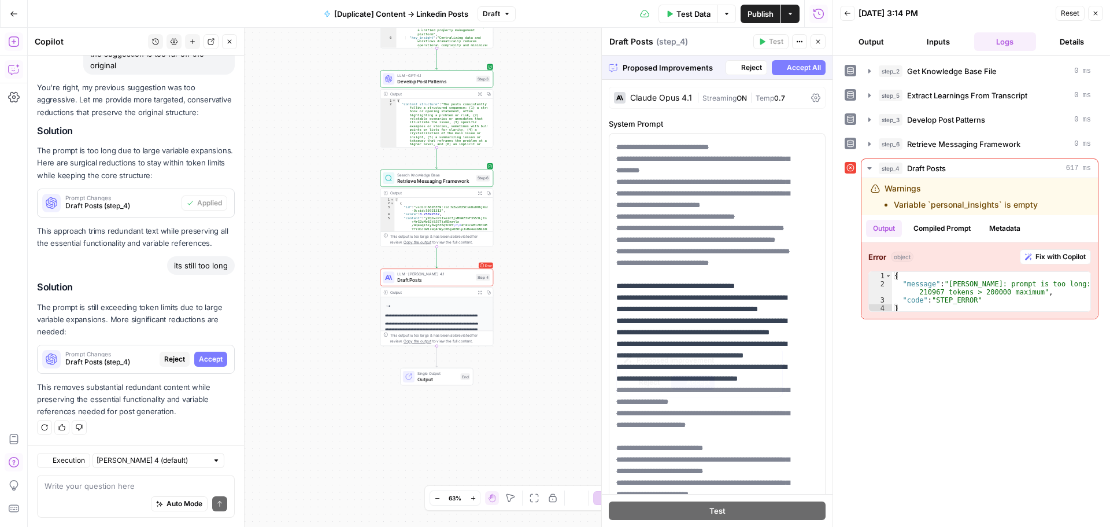
scroll to position [289, 0]
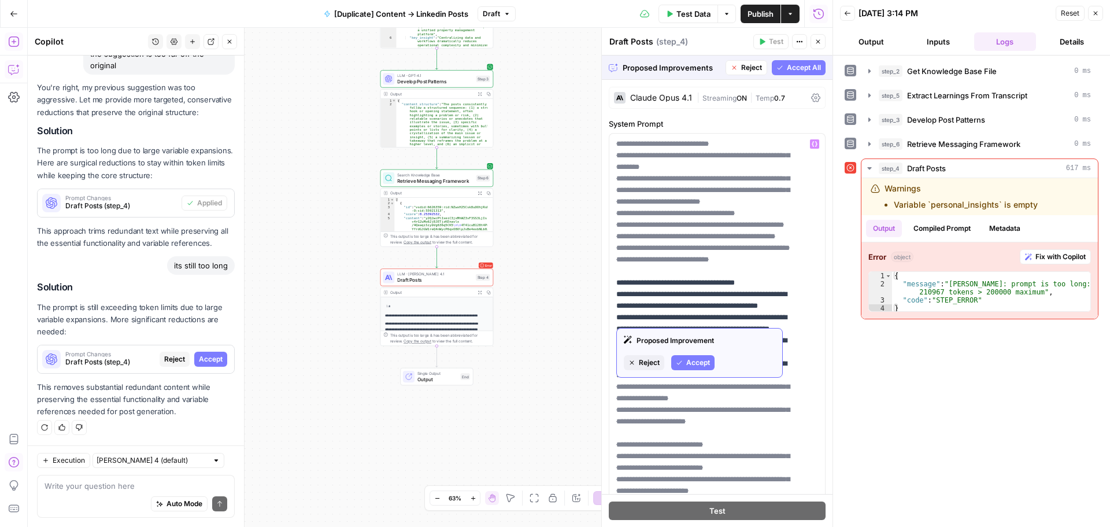
click at [651, 365] on span "Reject" at bounding box center [649, 362] width 21 height 10
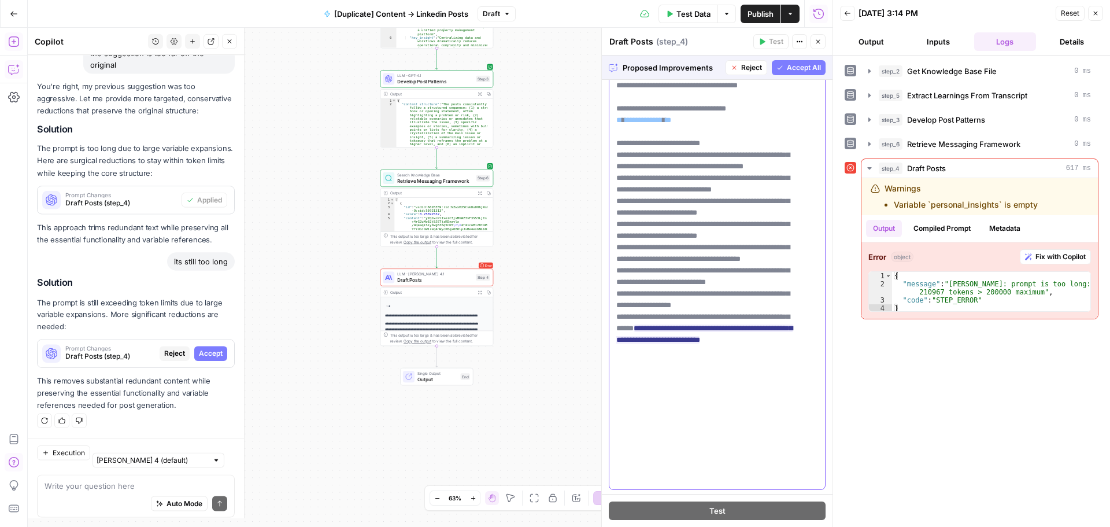
scroll to position [837, 0]
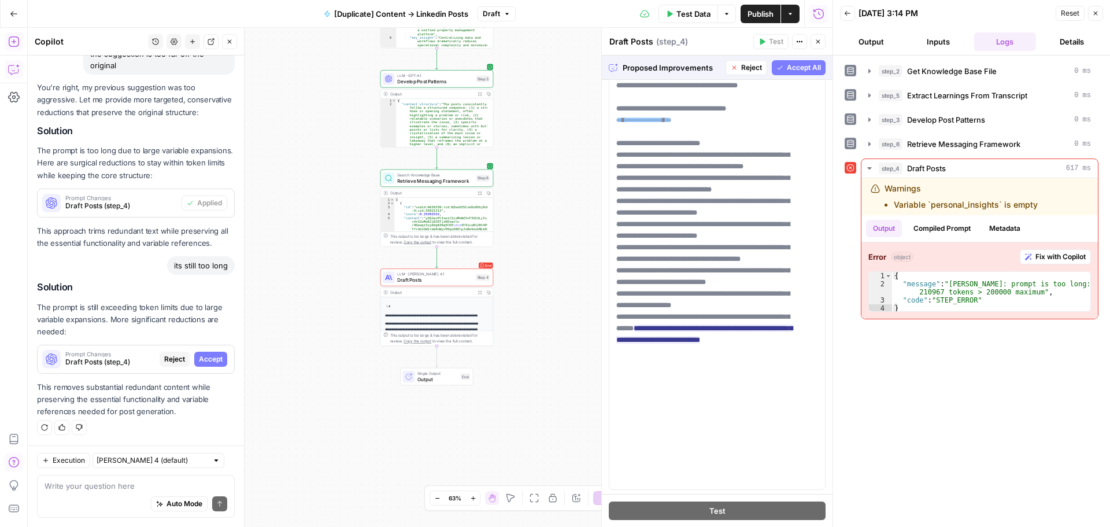
click at [803, 70] on span "Accept All" at bounding box center [804, 67] width 34 height 10
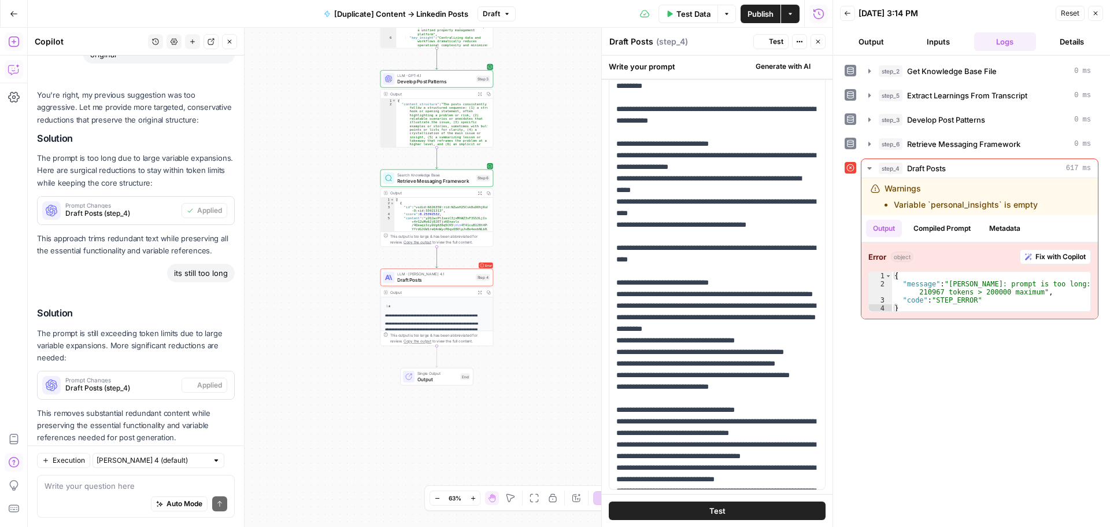
scroll to position [0, 0]
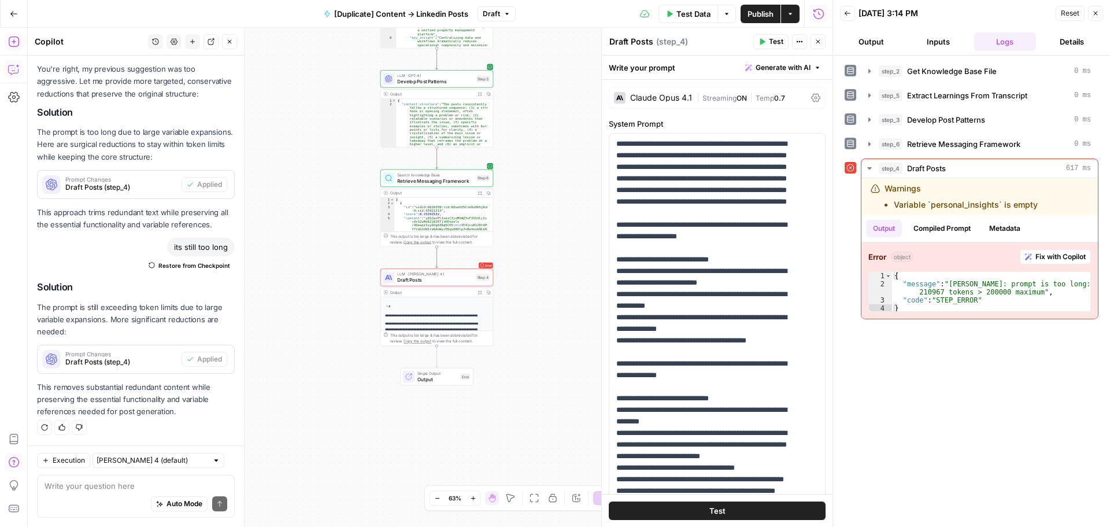
click at [781, 44] on span "Test" at bounding box center [776, 41] width 14 height 10
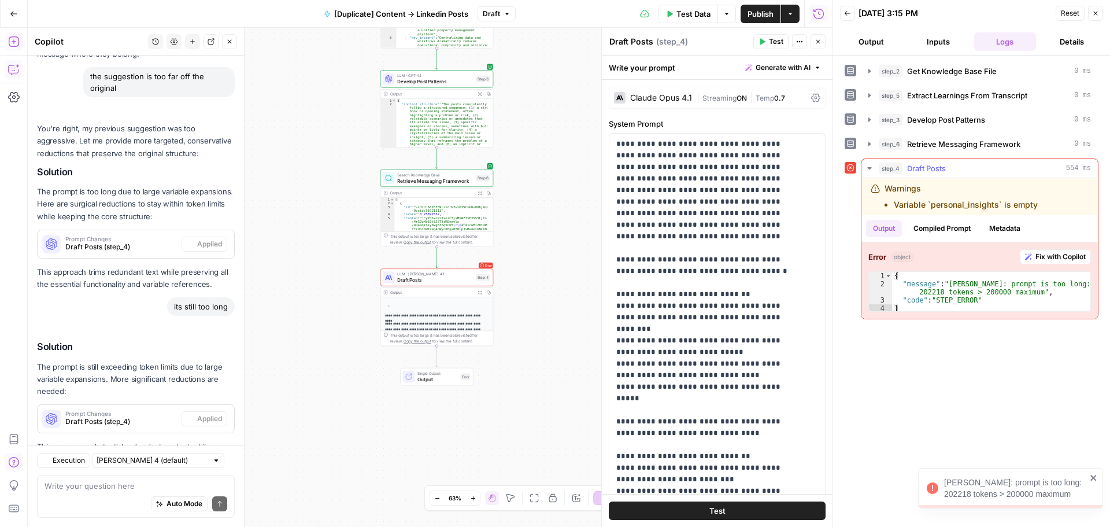
scroll to position [911, 0]
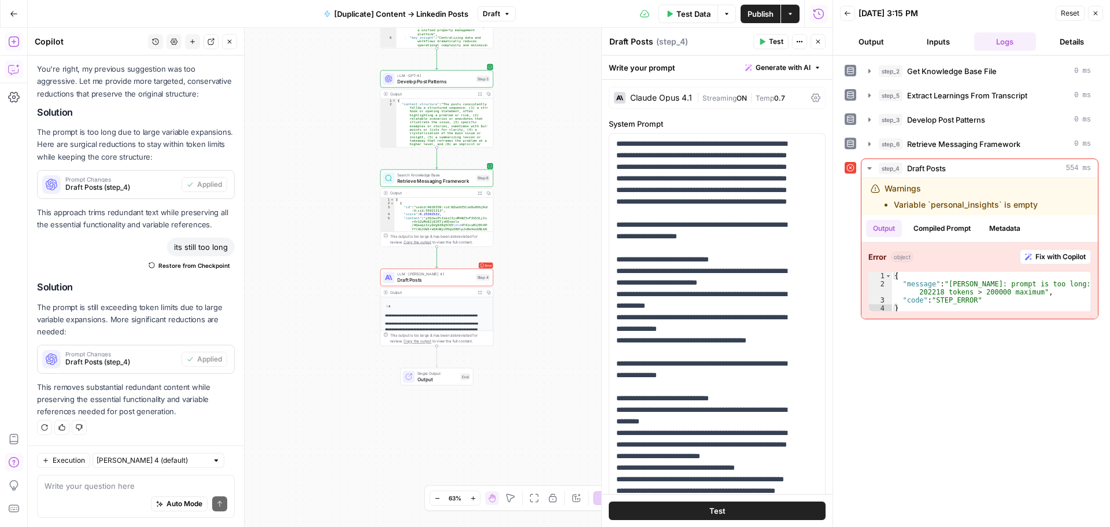
click at [847, 16] on icon "button" at bounding box center [847, 13] width 7 height 7
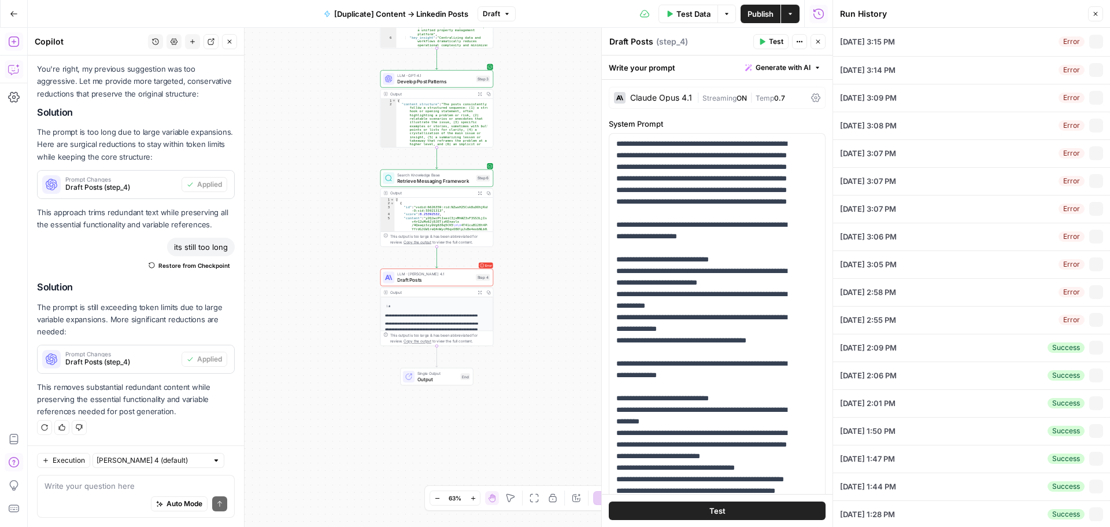
type input "APAC"
type textarea "Lore Ipsum: Dolor Sitam & Consec Adipisci eli Se-Doeius Tempo, Incid & Utlabo E…"
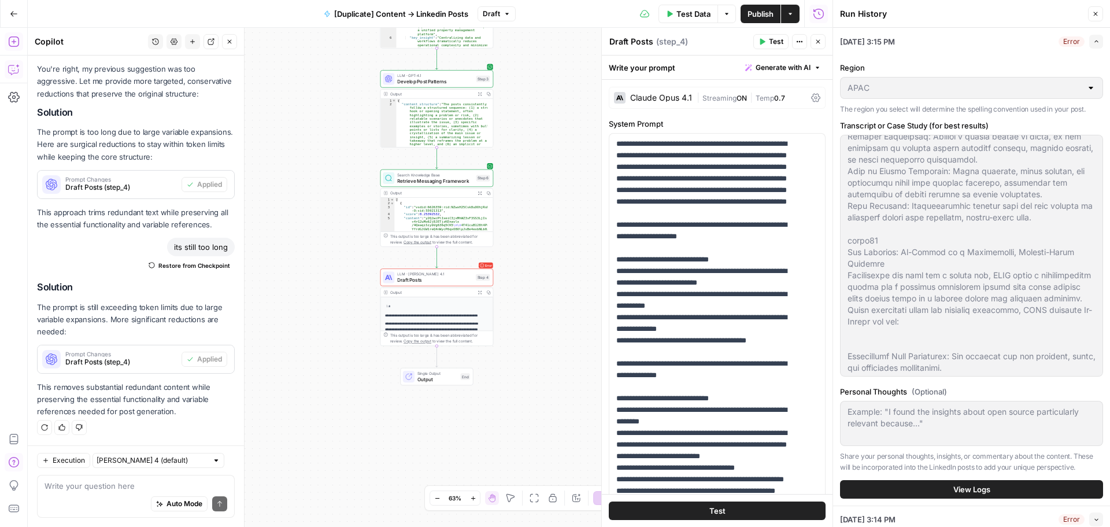
scroll to position [578, 0]
click at [1091, 16] on button "Close" at bounding box center [1095, 13] width 15 height 15
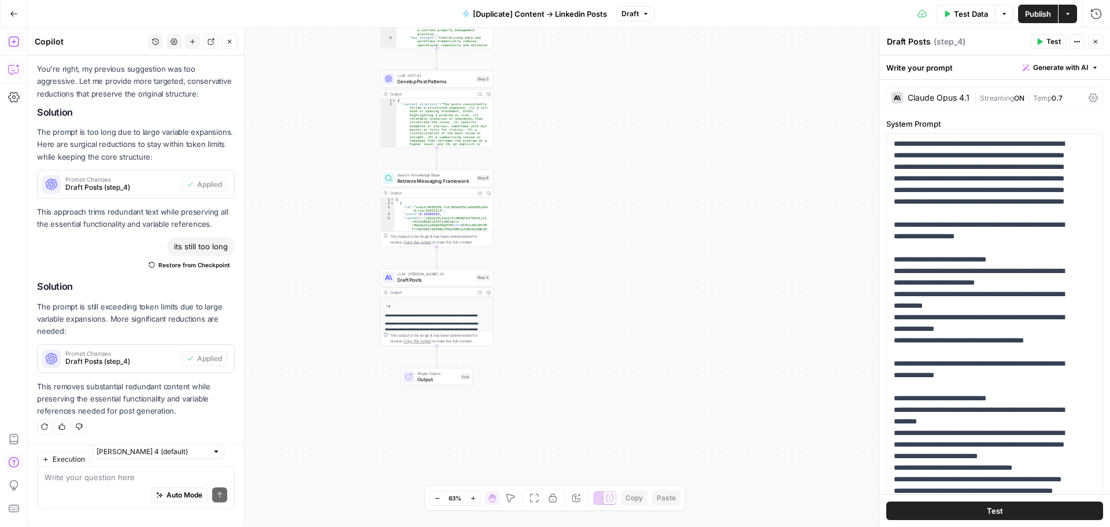
scroll to position [911, 0]
click at [1049, 40] on span "Test" at bounding box center [1053, 41] width 14 height 10
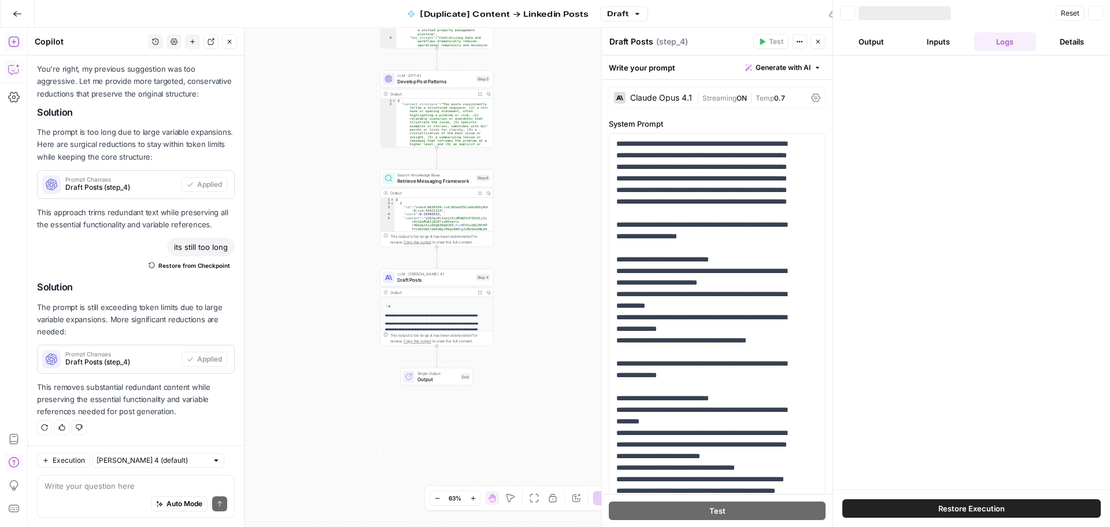
click at [953, 236] on div at bounding box center [971, 272] width 277 height 434
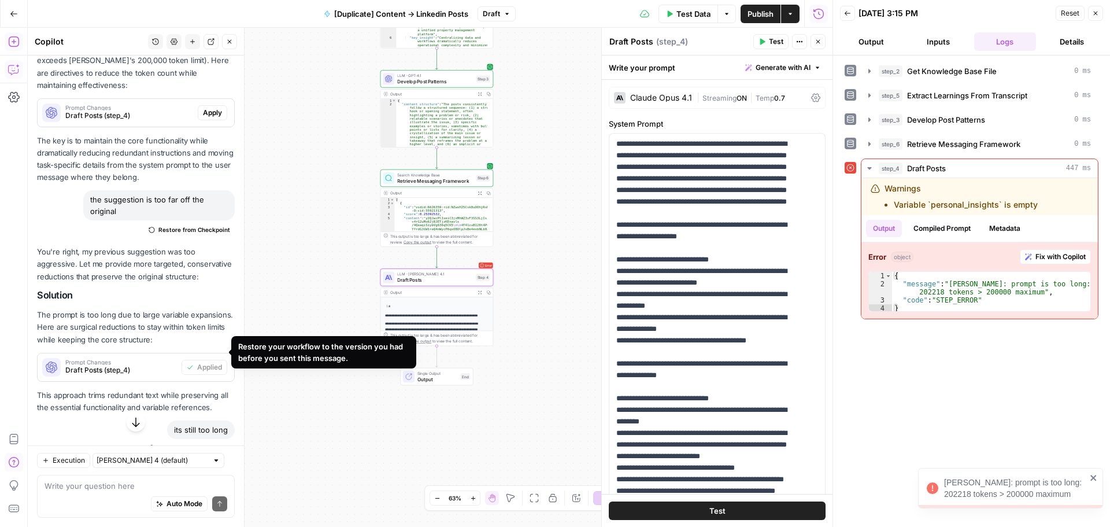
scroll to position [449, 0]
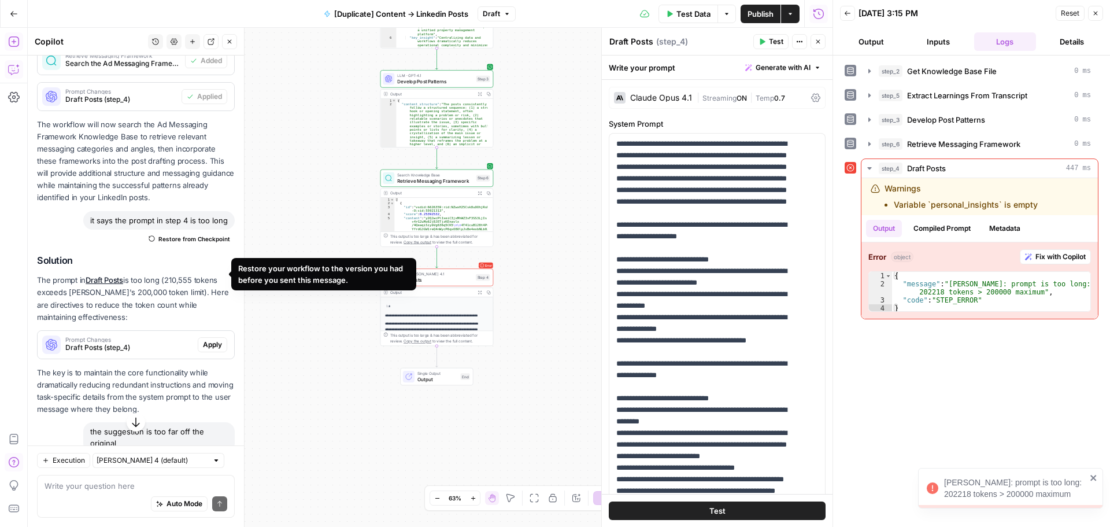
click at [183, 243] on span "Restore from Checkpoint" at bounding box center [194, 238] width 72 height 9
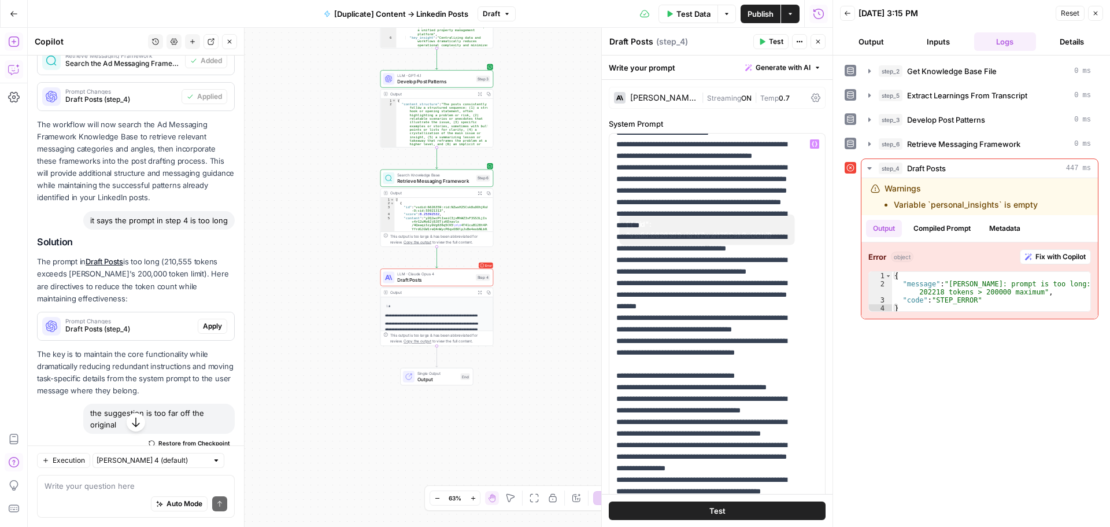
scroll to position [462, 0]
click at [1062, 253] on span "Fix with Copilot" at bounding box center [1060, 256] width 50 height 10
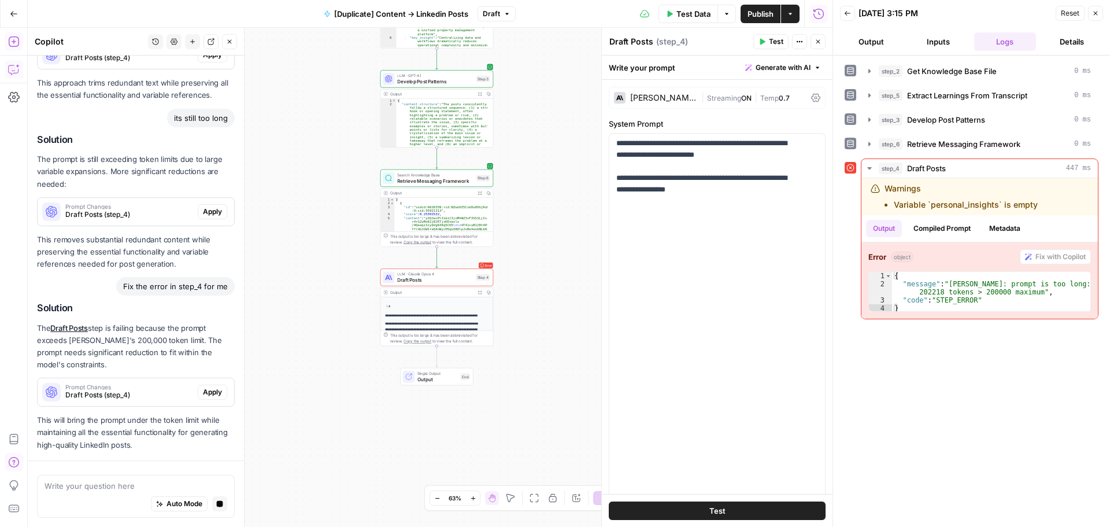
scroll to position [980, 0]
click at [203, 387] on span "Apply" at bounding box center [212, 392] width 19 height 10
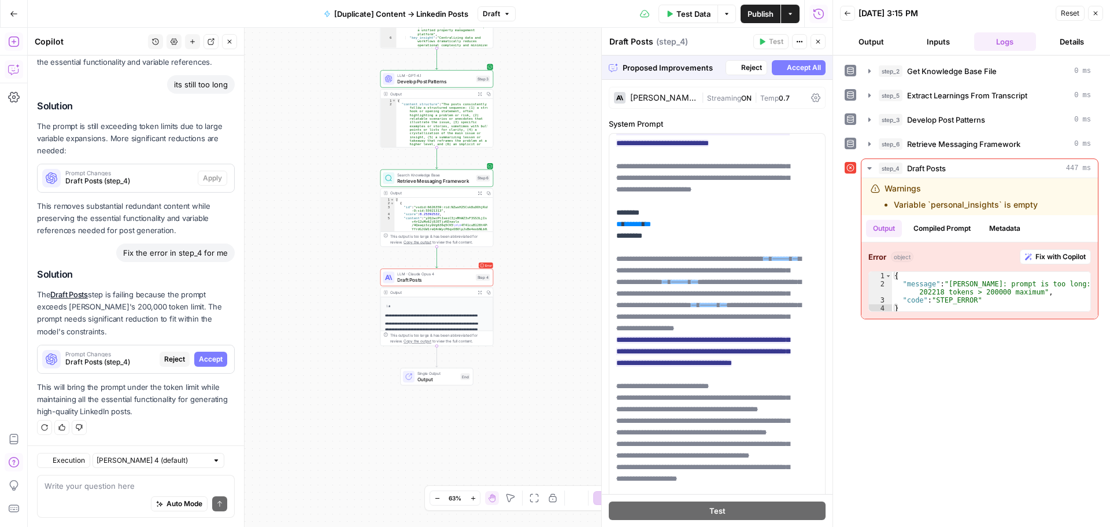
scroll to position [0, 0]
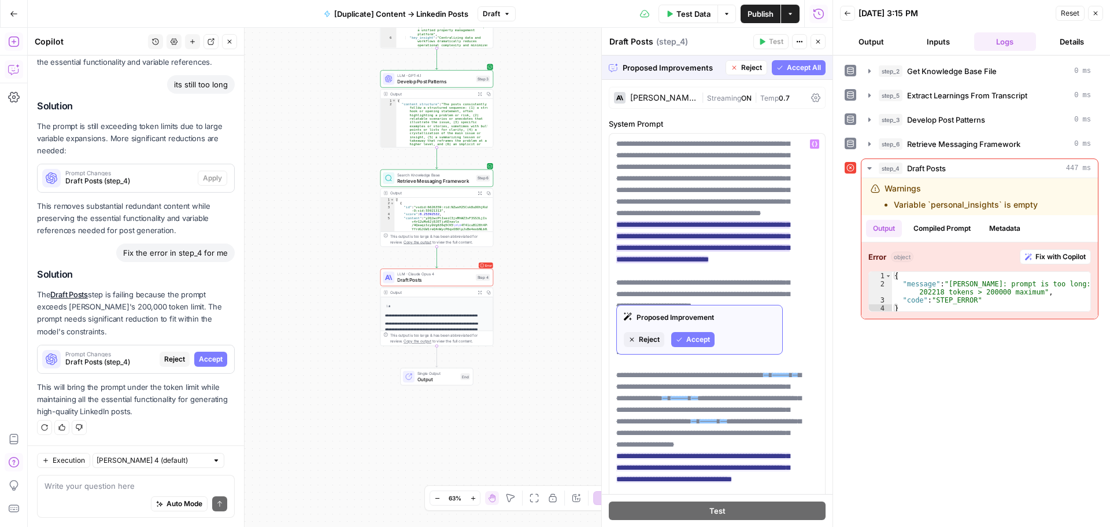
click at [692, 342] on span "Accept" at bounding box center [698, 339] width 24 height 10
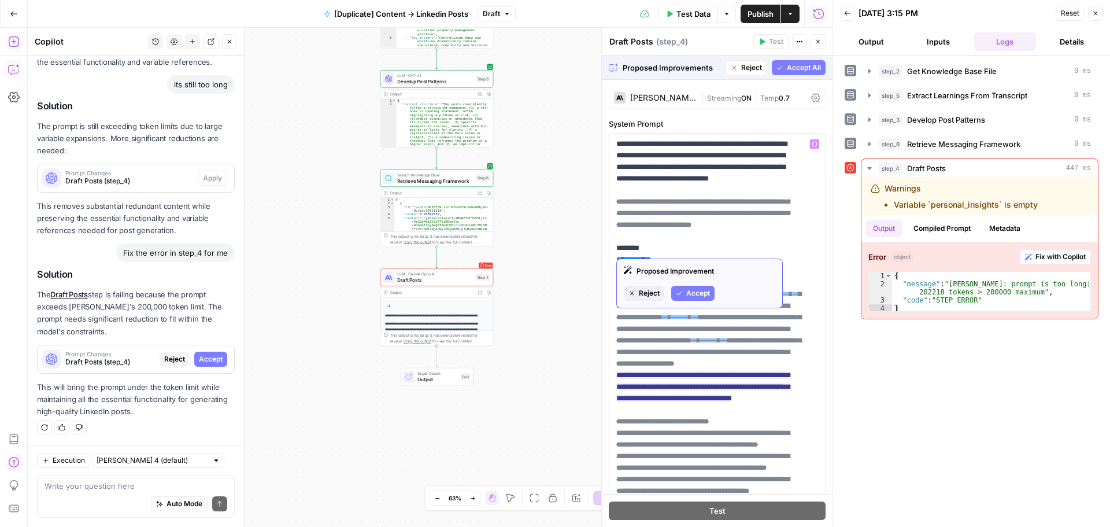
click at [688, 289] on span "Accept" at bounding box center [698, 293] width 24 height 10
click at [657, 296] on span "Reject" at bounding box center [649, 293] width 21 height 10
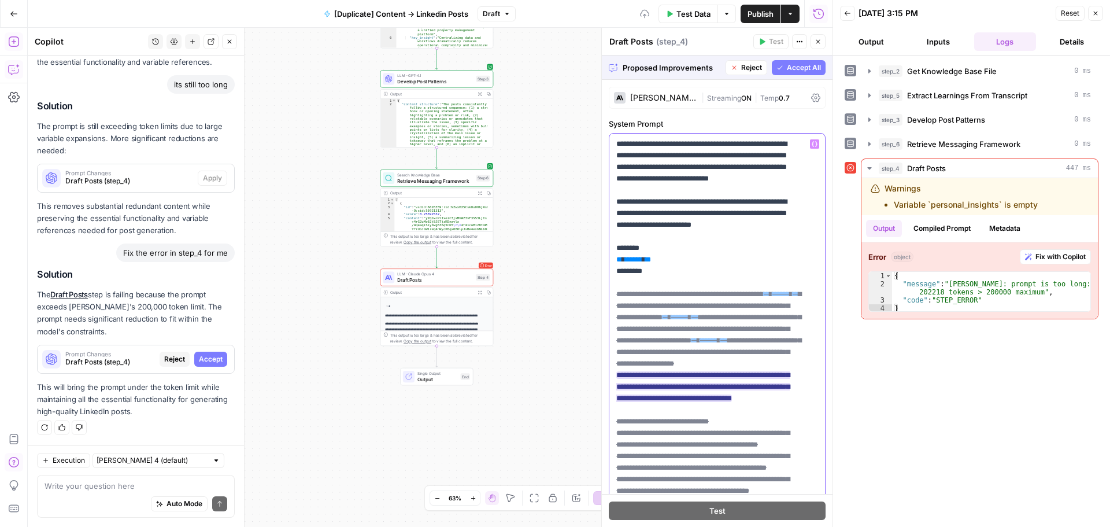
scroll to position [58, 0]
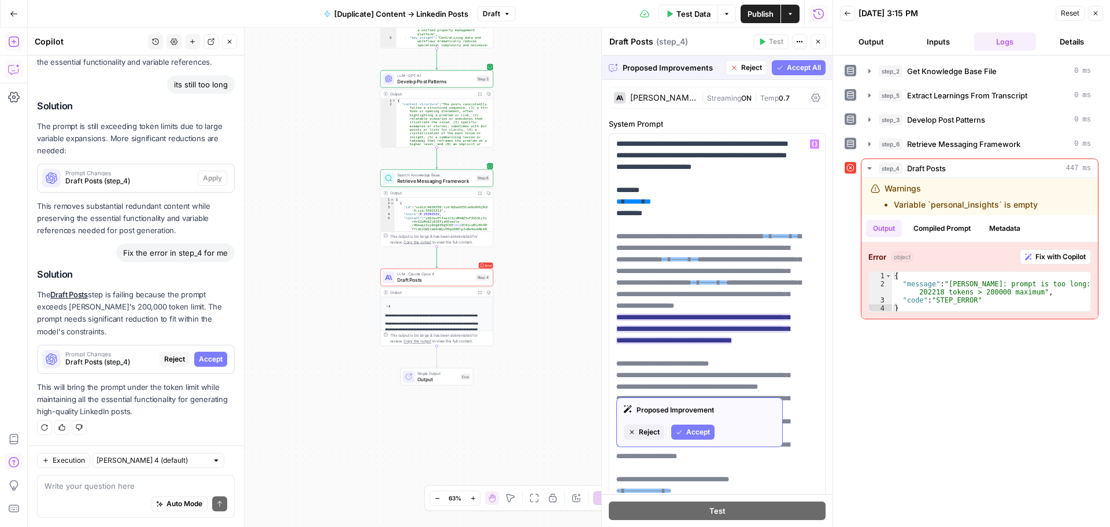
click at [651, 428] on span "Reject" at bounding box center [649, 432] width 21 height 10
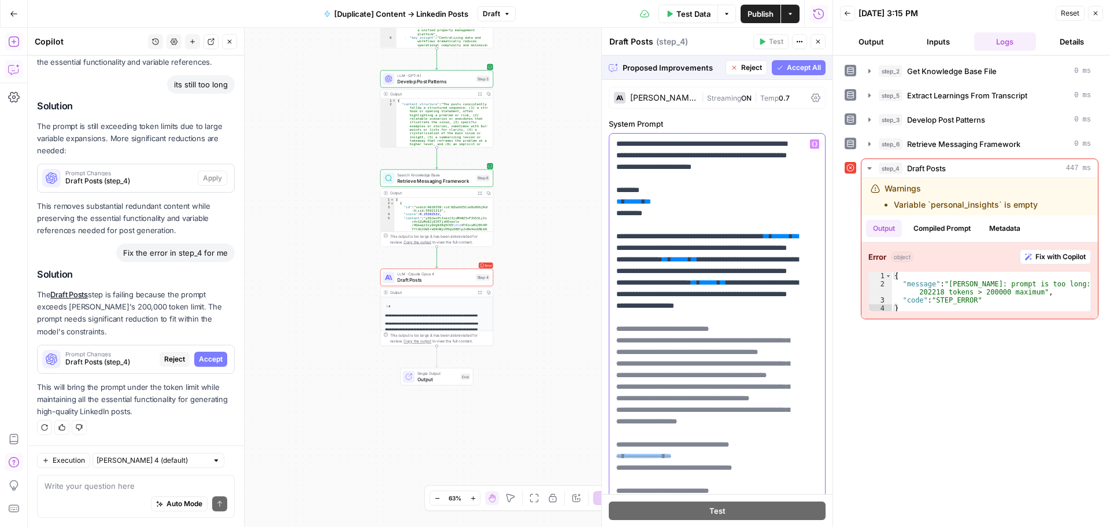
drag, startPoint x: 646, startPoint y: 307, endPoint x: 687, endPoint y: 320, distance: 42.6
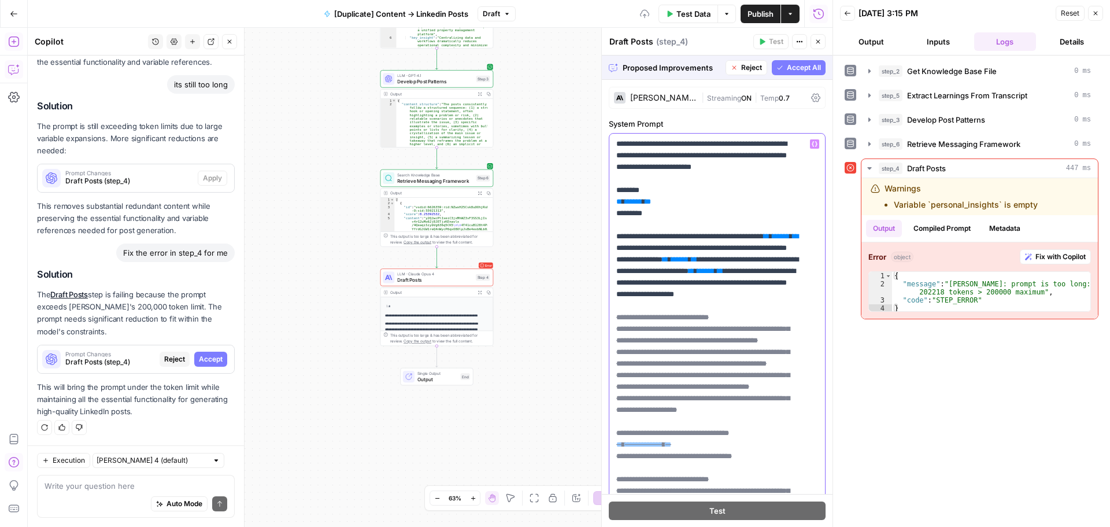
drag, startPoint x: 772, startPoint y: 309, endPoint x: 774, endPoint y: 333, distance: 23.8
drag, startPoint x: 709, startPoint y: 319, endPoint x: 762, endPoint y: 333, distance: 55.5
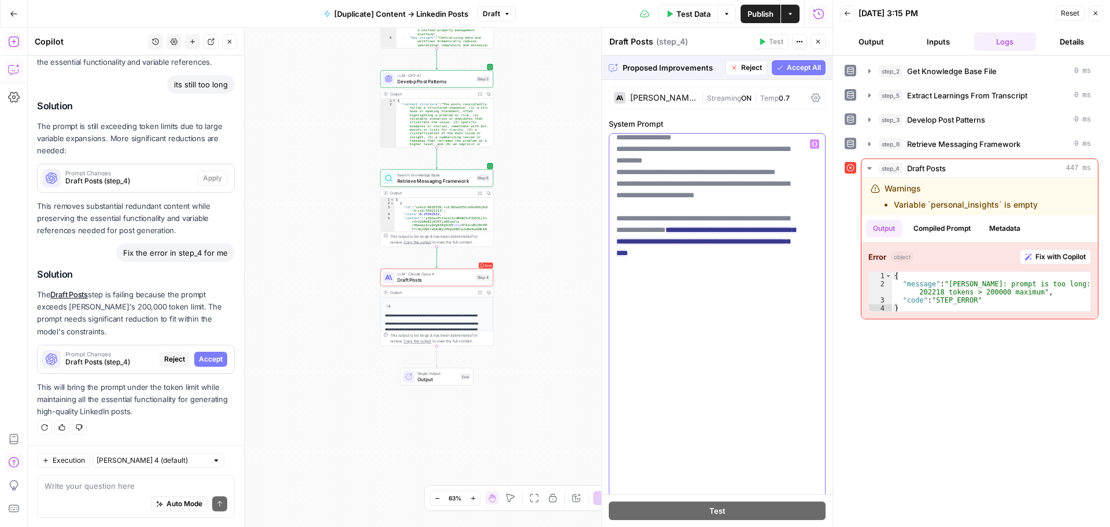
scroll to position [1816, 0]
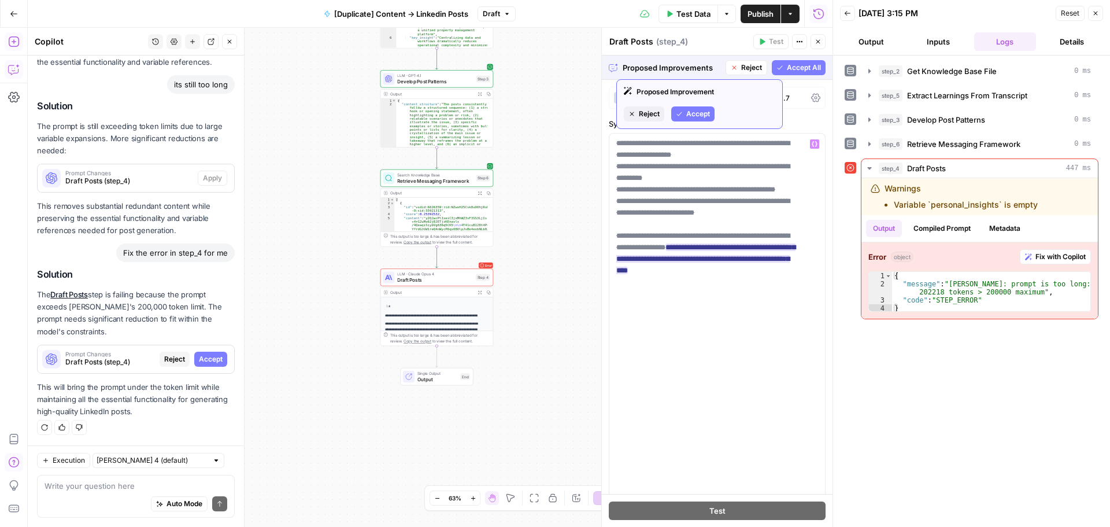
click at [694, 115] on span "Accept" at bounding box center [698, 114] width 24 height 10
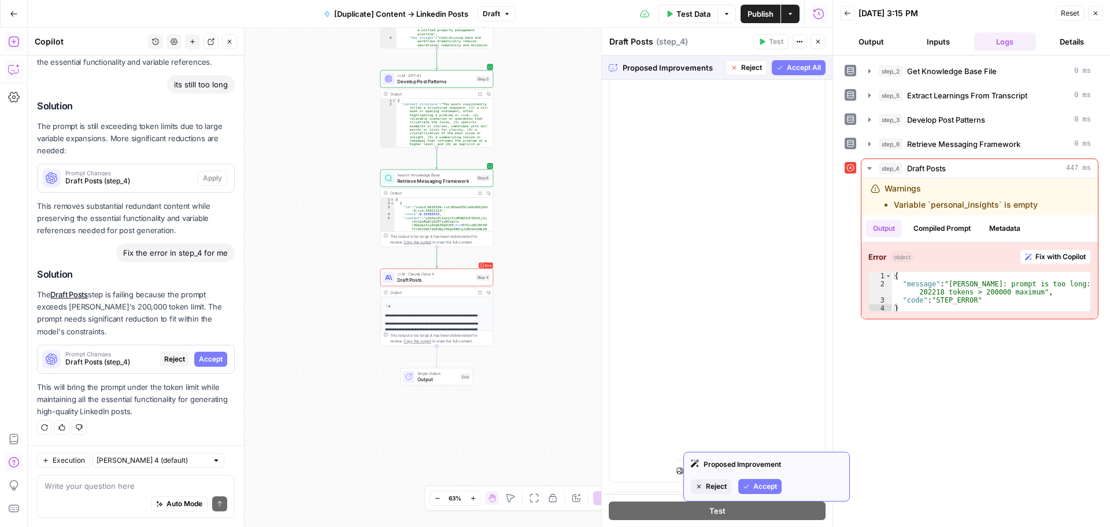
scroll to position [484, 0]
click at [763, 465] on span "Accept" at bounding box center [765, 467] width 24 height 10
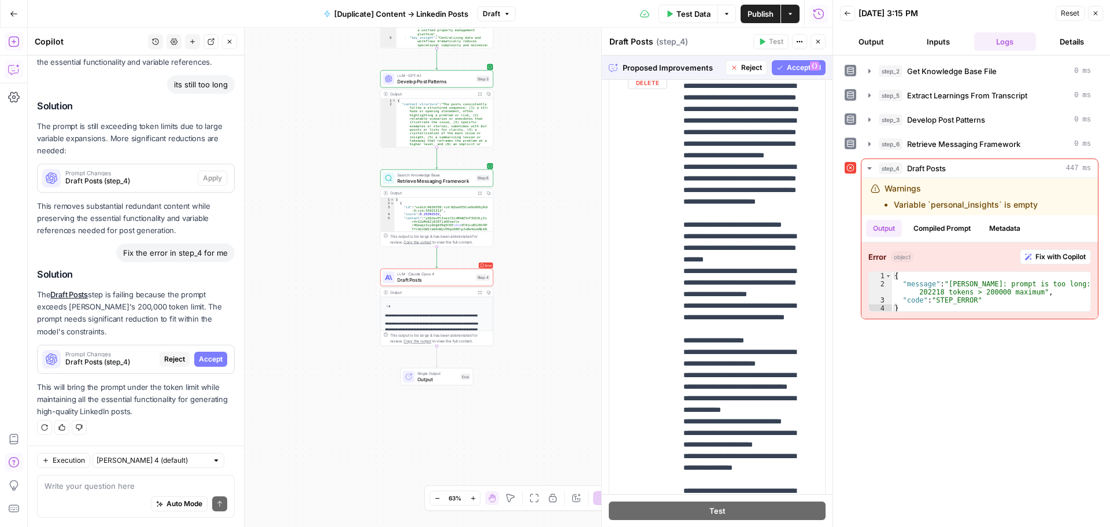
drag, startPoint x: 777, startPoint y: 73, endPoint x: 743, endPoint y: 384, distance: 312.9
click at [777, 73] on button "Accept All" at bounding box center [799, 67] width 54 height 15
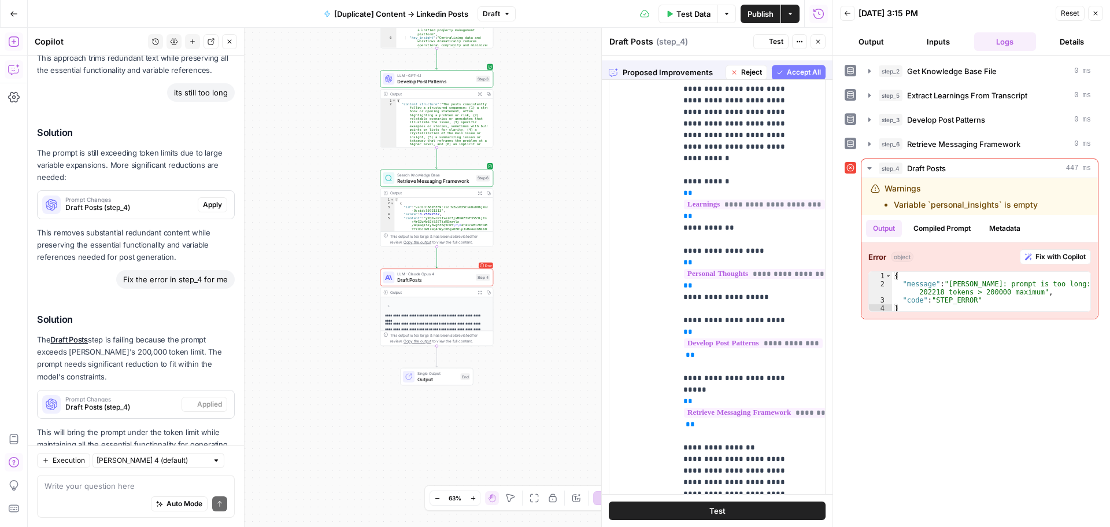
scroll to position [0, 0]
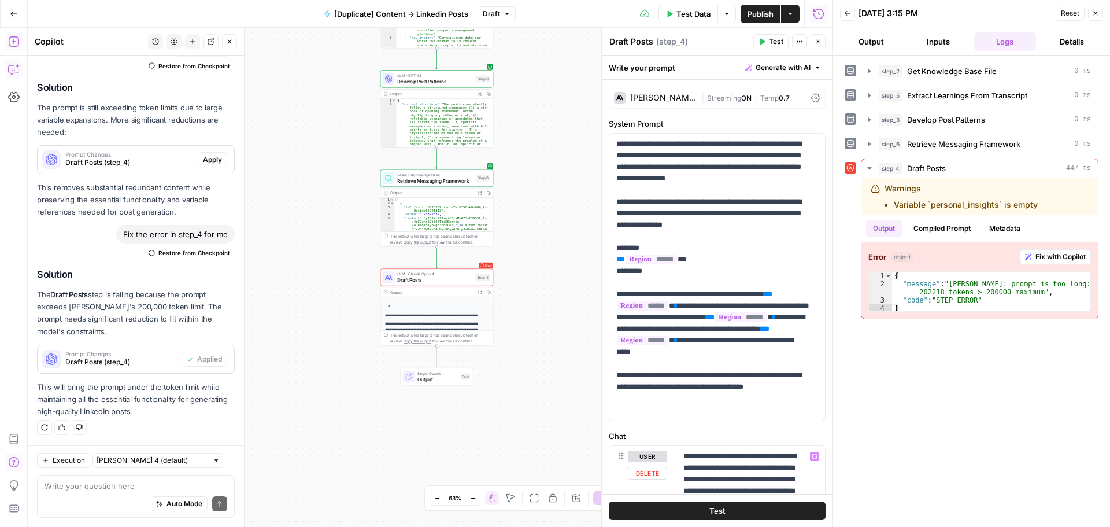
click at [697, 505] on button "Test" at bounding box center [717, 510] width 217 height 18
click at [1072, 260] on span "Fix with Copilot" at bounding box center [1060, 256] width 50 height 10
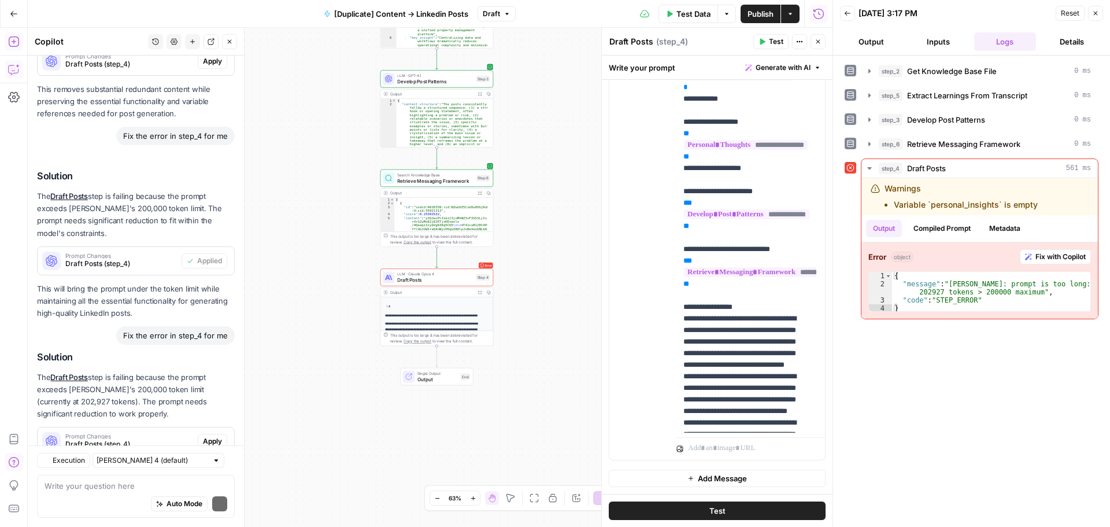
scroll to position [1291, 0]
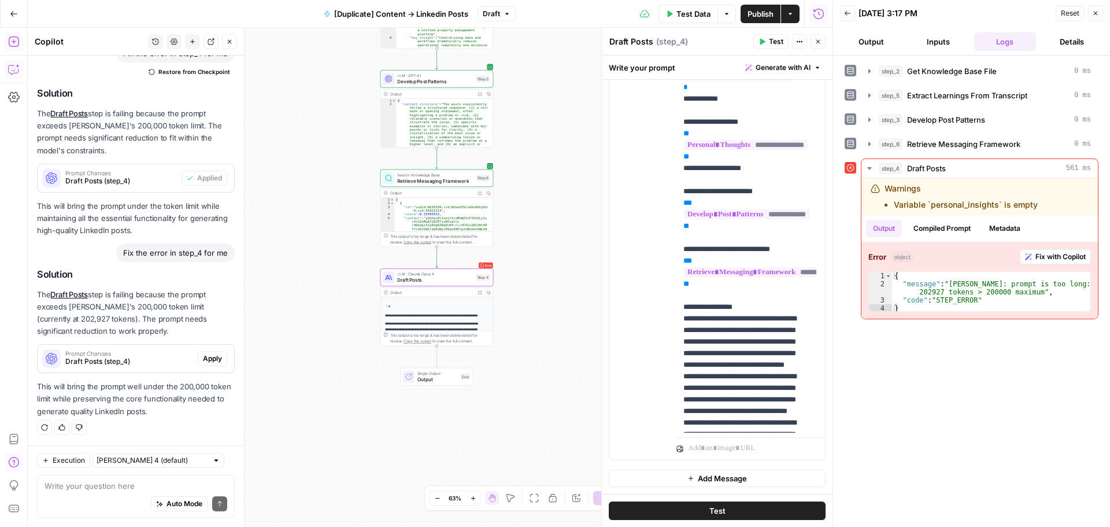
click at [203, 359] on span "Apply" at bounding box center [212, 358] width 19 height 10
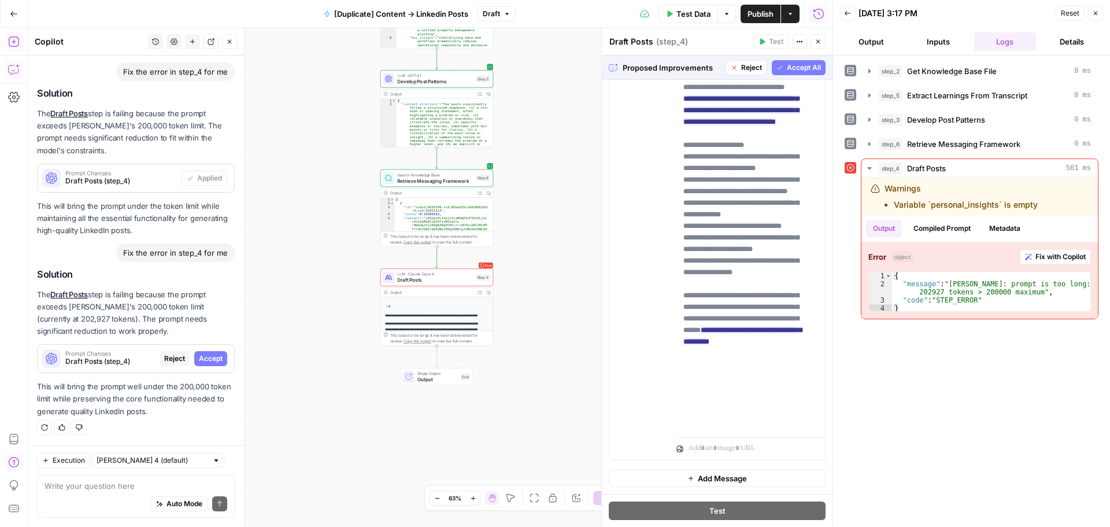
scroll to position [1041, 0]
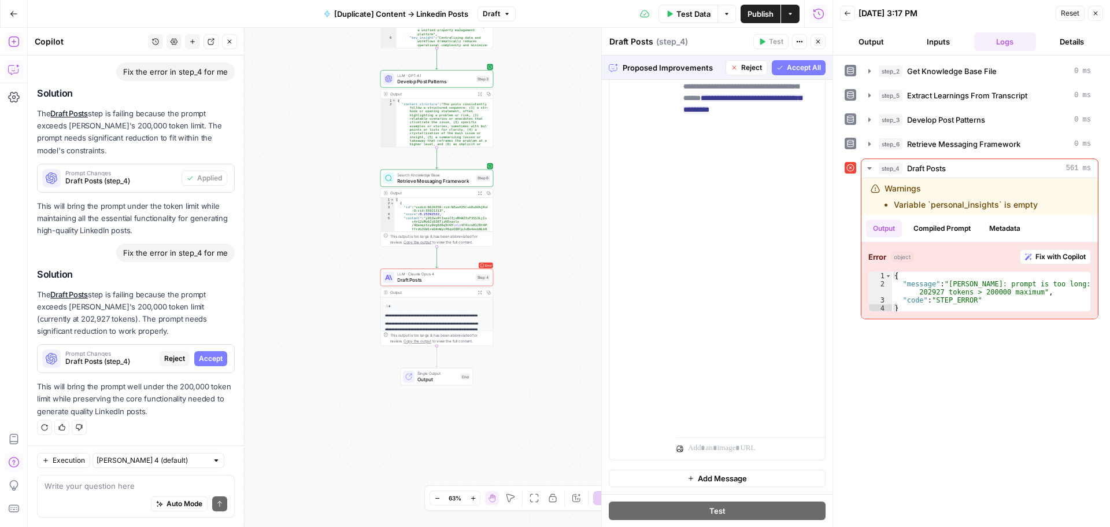
click at [805, 61] on button "Accept All" at bounding box center [799, 67] width 54 height 15
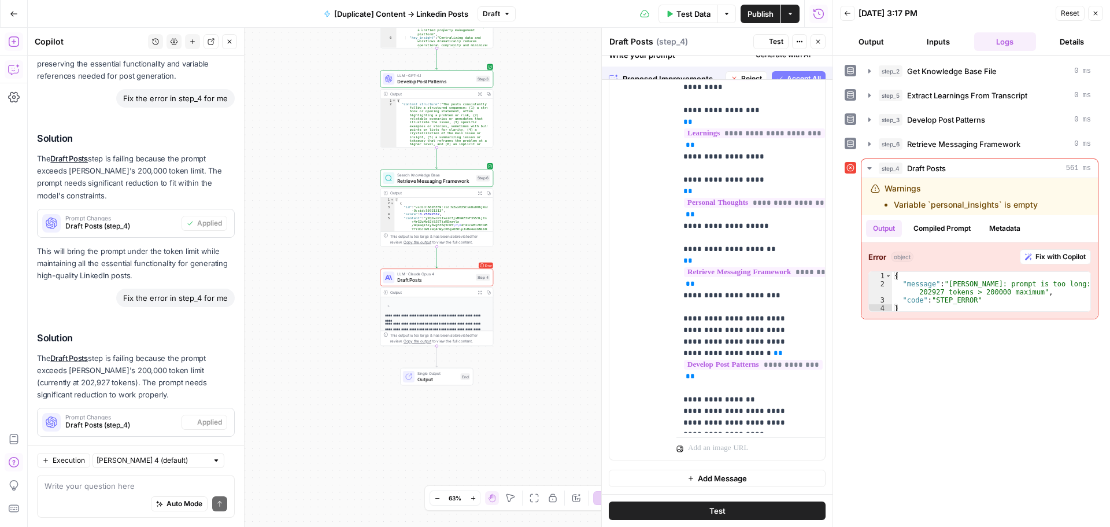
scroll to position [0, 0]
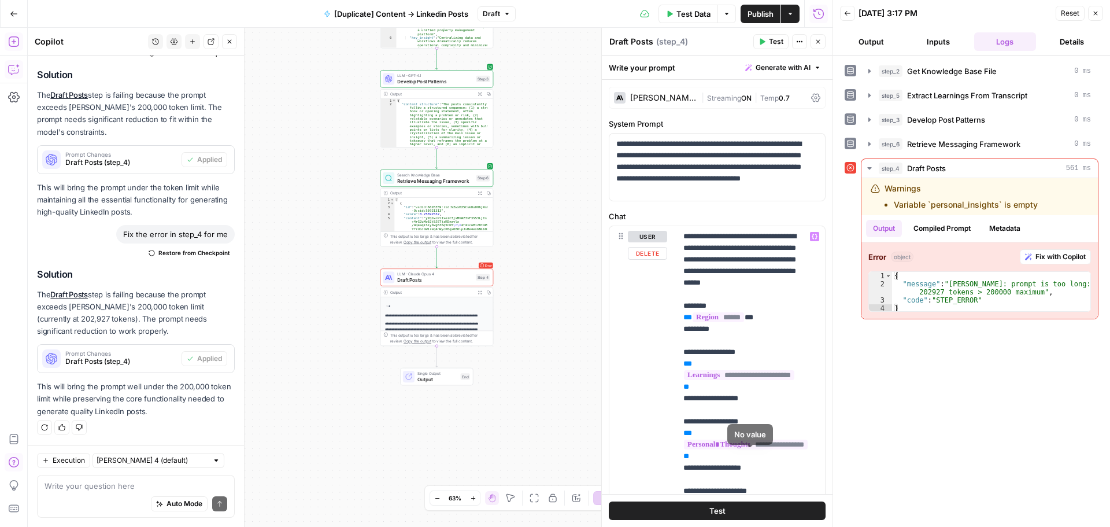
click at [718, 505] on span "Test" at bounding box center [717, 511] width 16 height 12
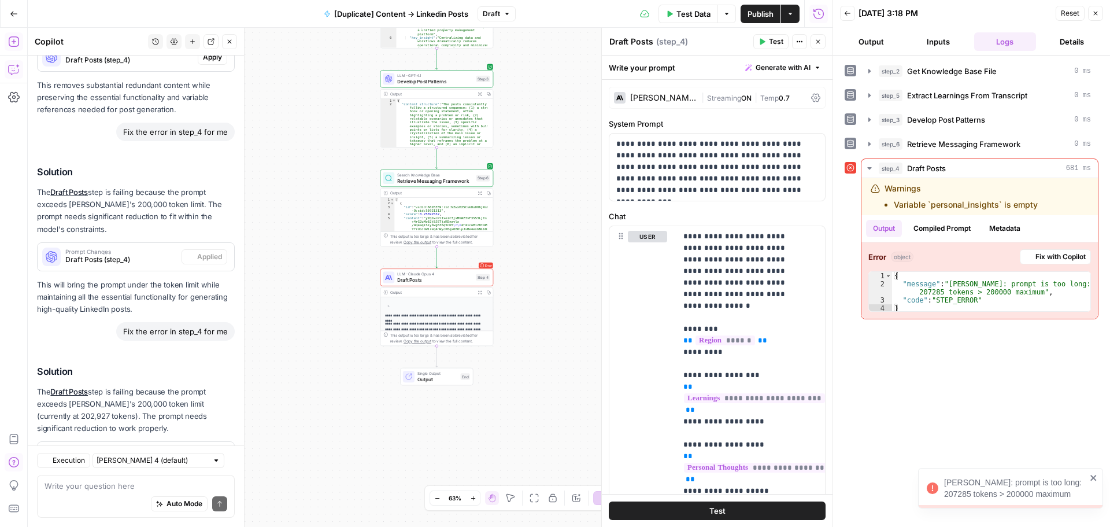
scroll to position [1309, 0]
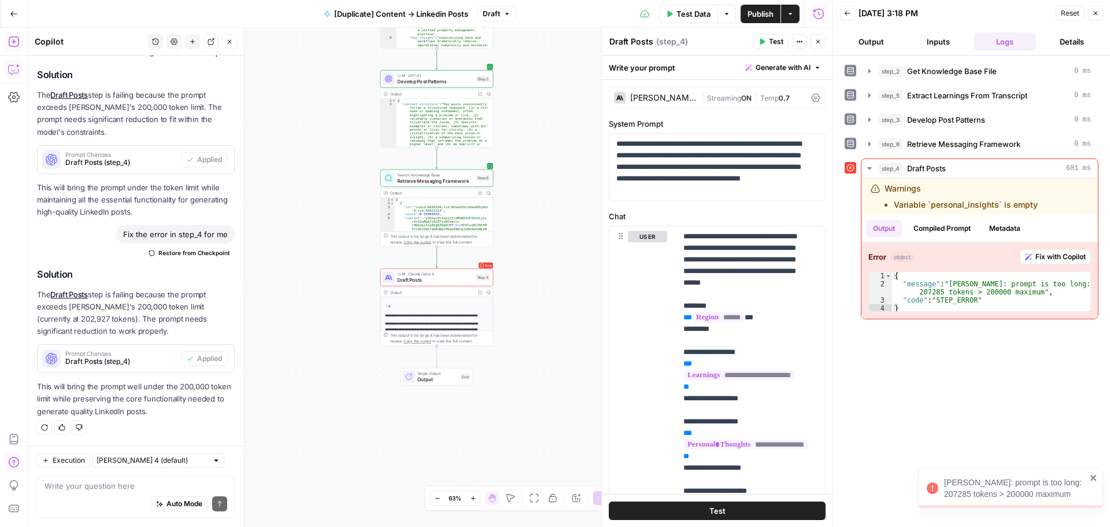
click at [184, 319] on p "The Draft Posts step is failing because the prompt exceeds Claude's 200,000 tok…" at bounding box center [136, 312] width 198 height 49
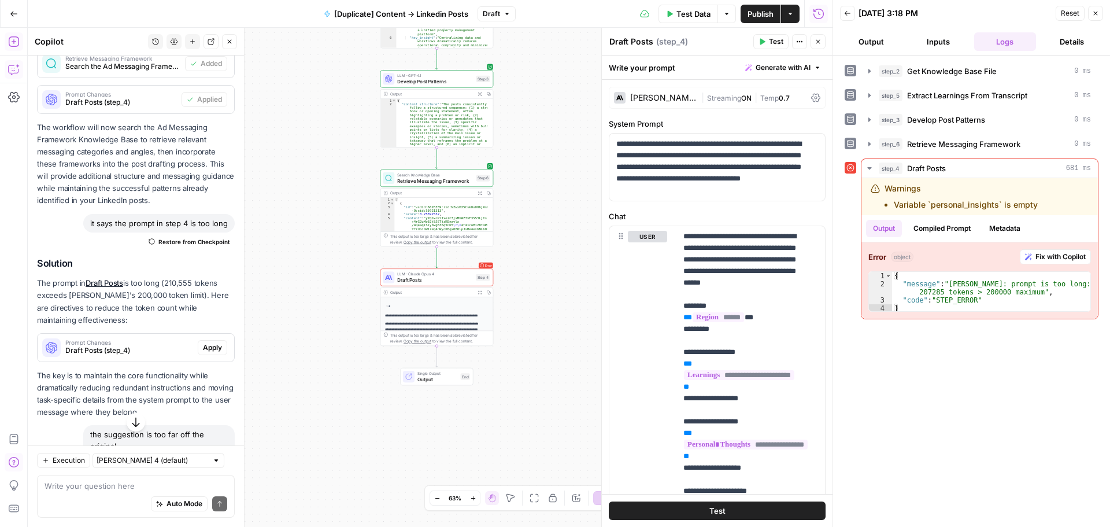
scroll to position [462, 0]
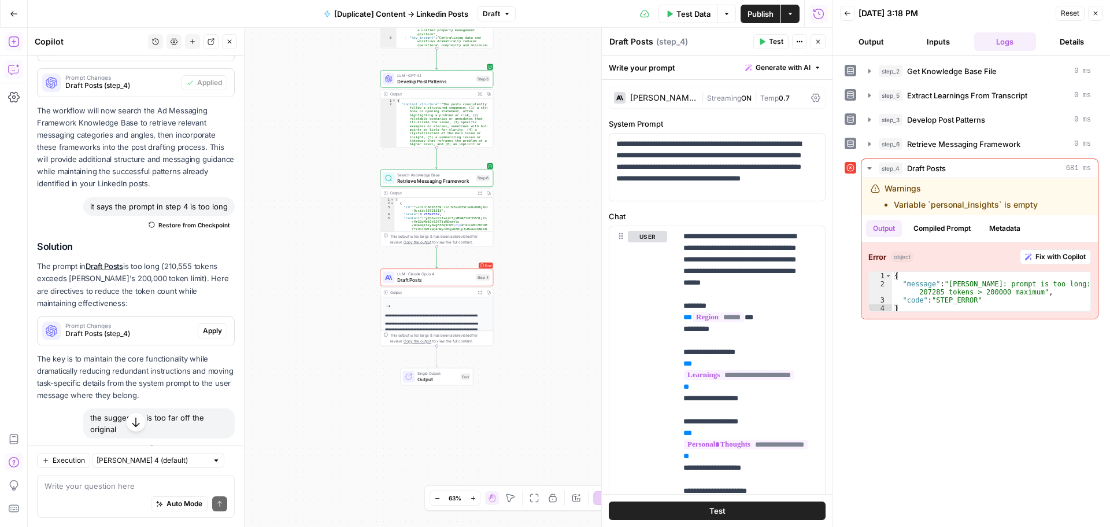
click at [174, 229] on span "Restore from Checkpoint" at bounding box center [194, 224] width 72 height 9
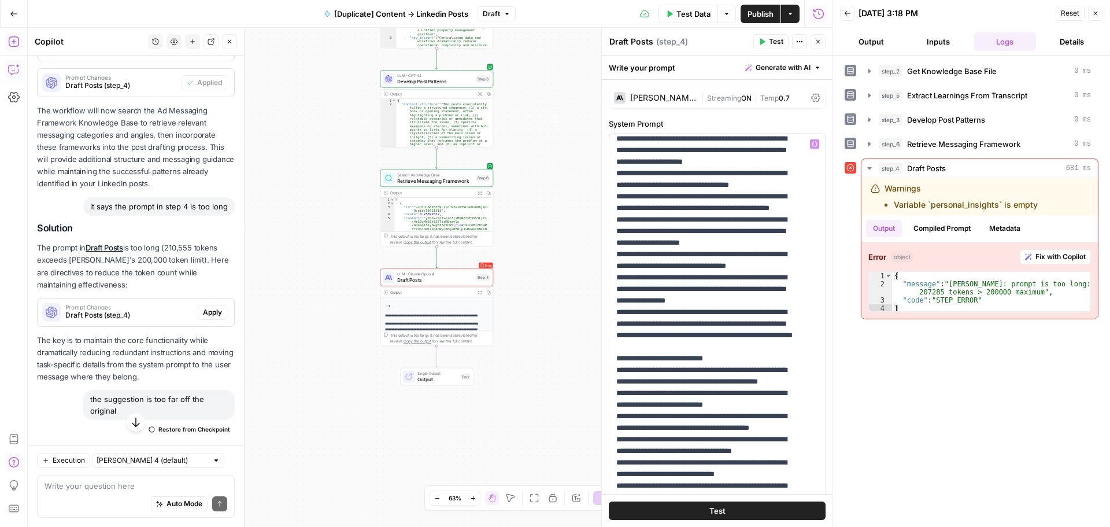
scroll to position [1214, 0]
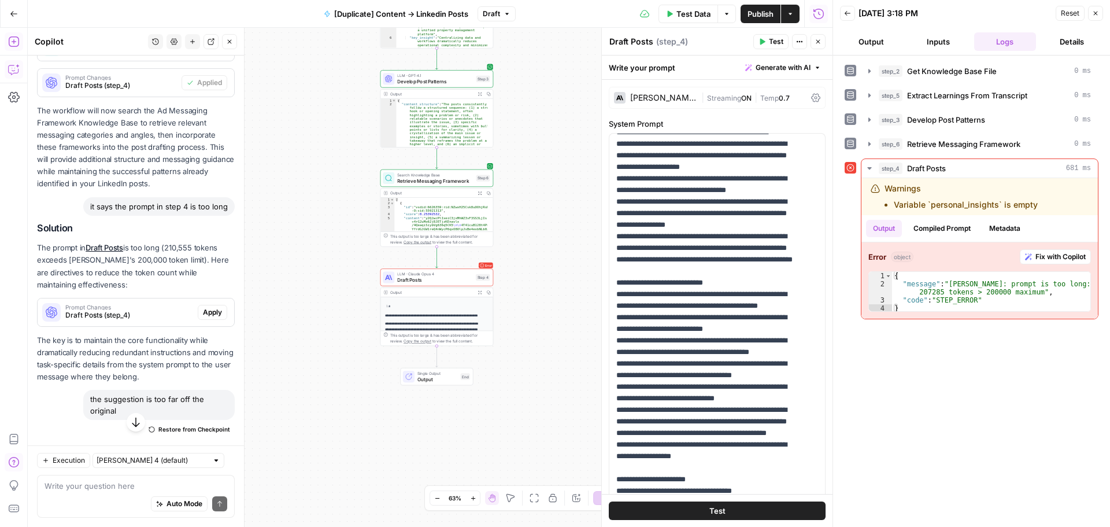
click at [1091, 12] on button "Close" at bounding box center [1095, 13] width 15 height 15
